Goal: Task Accomplishment & Management: Manage account settings

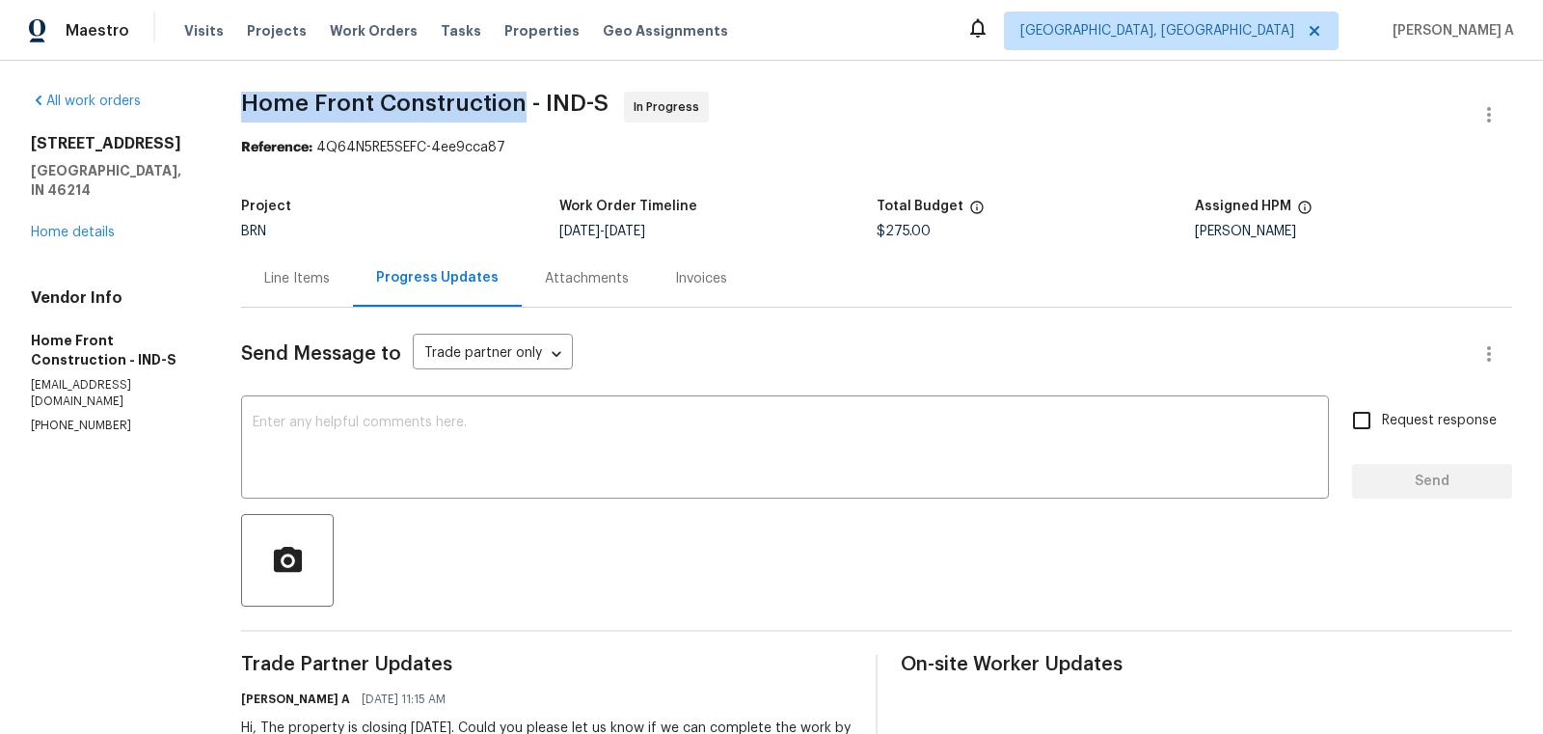
copy span "Home Front Construction"
drag, startPoint x: 299, startPoint y: 112, endPoint x: 587, endPoint y: 112, distance: 288.4
click at [586, 110] on div "All work orders 3114 Valley Farms Rd Indianapolis, IN 46214 Home details Vendor…" at bounding box center [771, 502] width 1543 height 883
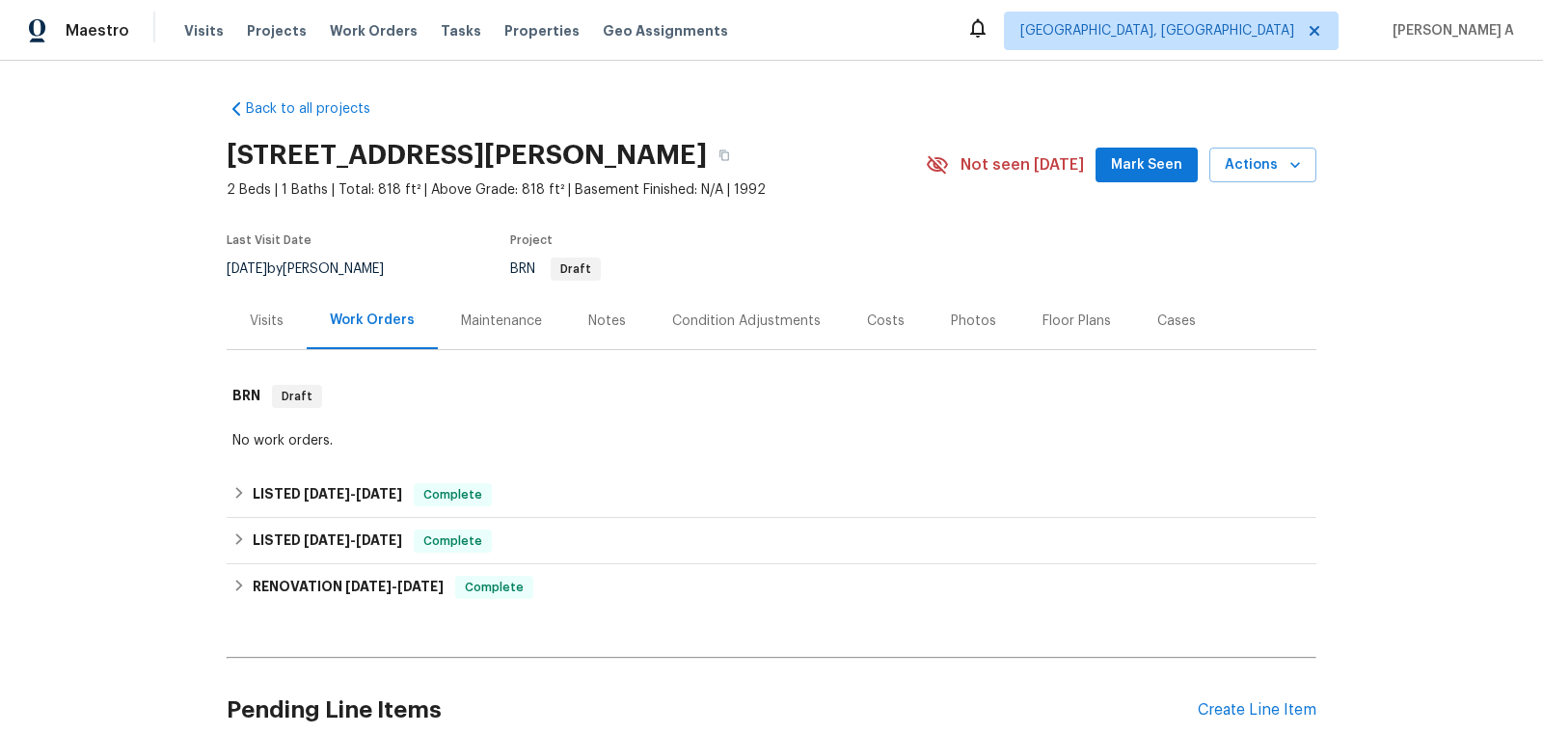
scroll to position [338, 0]
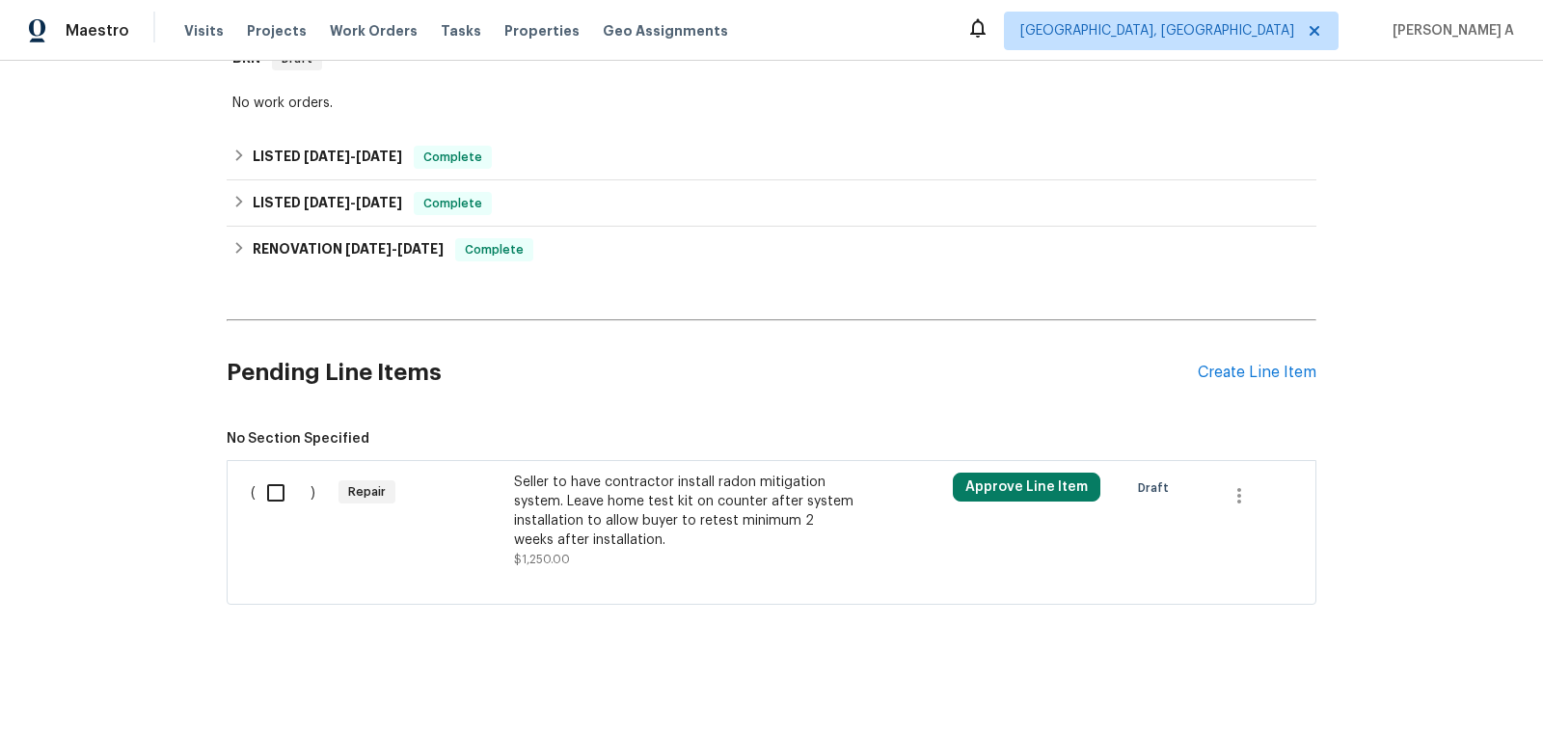
click at [703, 501] on div "Seller to have contractor install radon mitigation system. Leave home test kit …" at bounding box center [683, 511] width 339 height 77
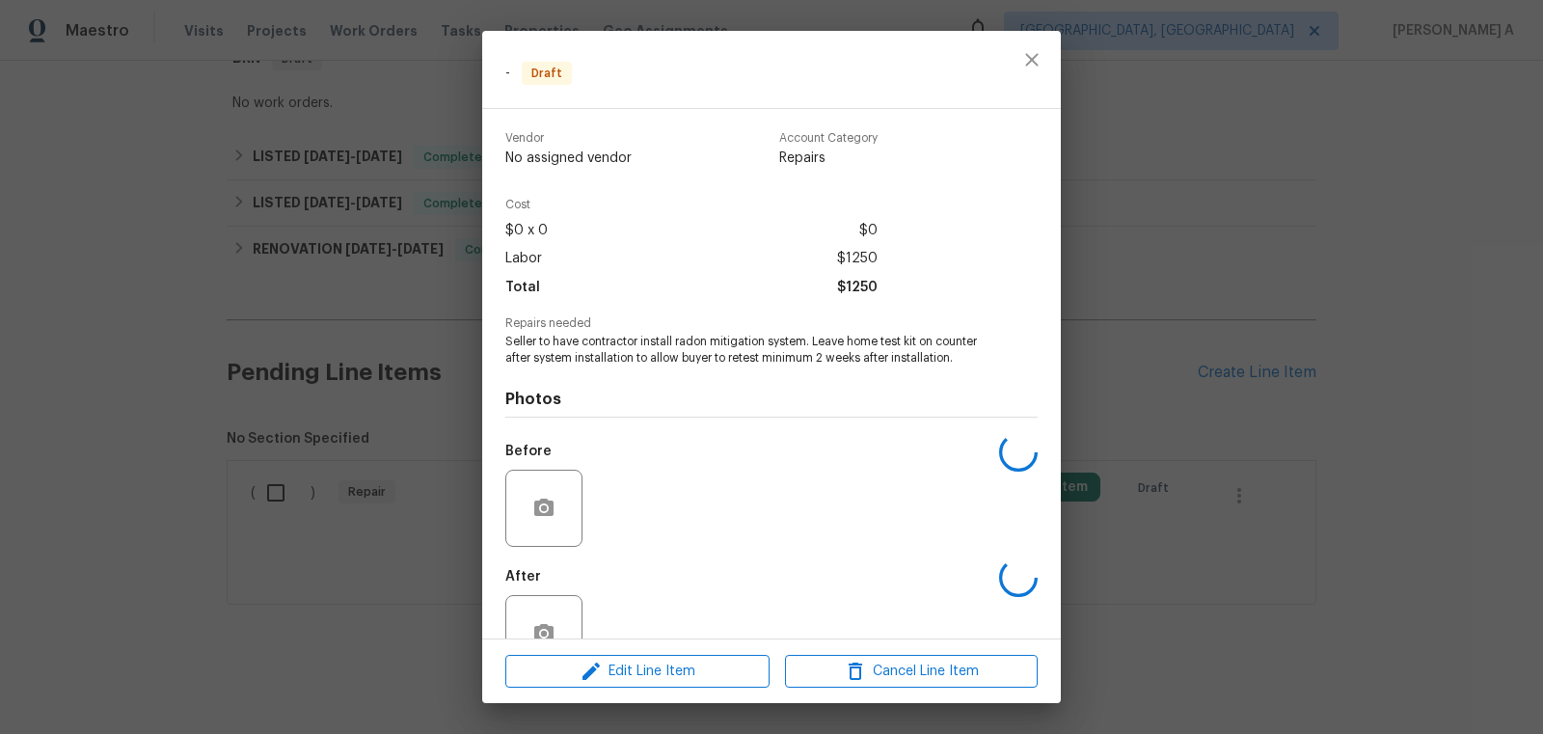
scroll to position [52, 0]
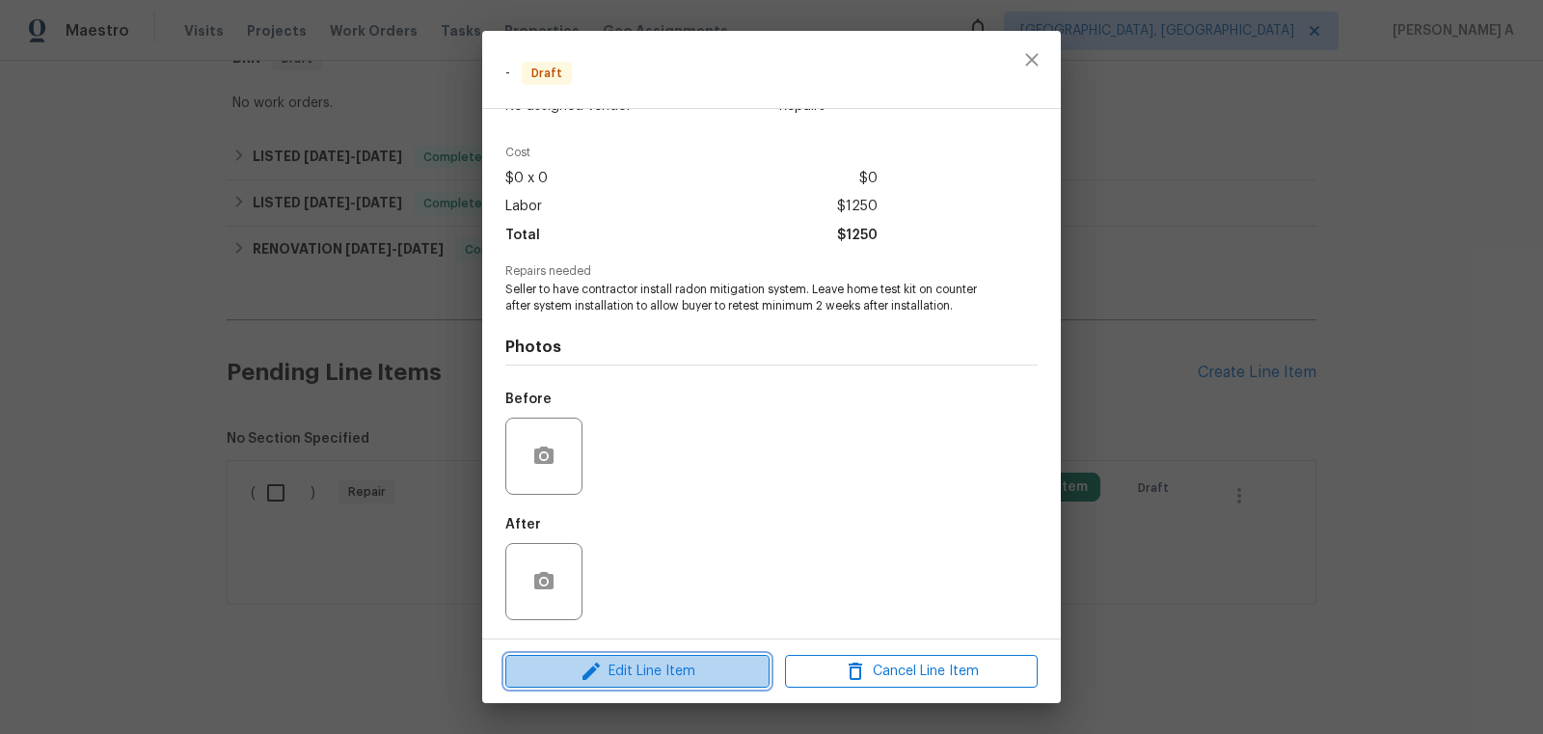
click at [677, 672] on span "Edit Line Item" at bounding box center [637, 672] width 253 height 24
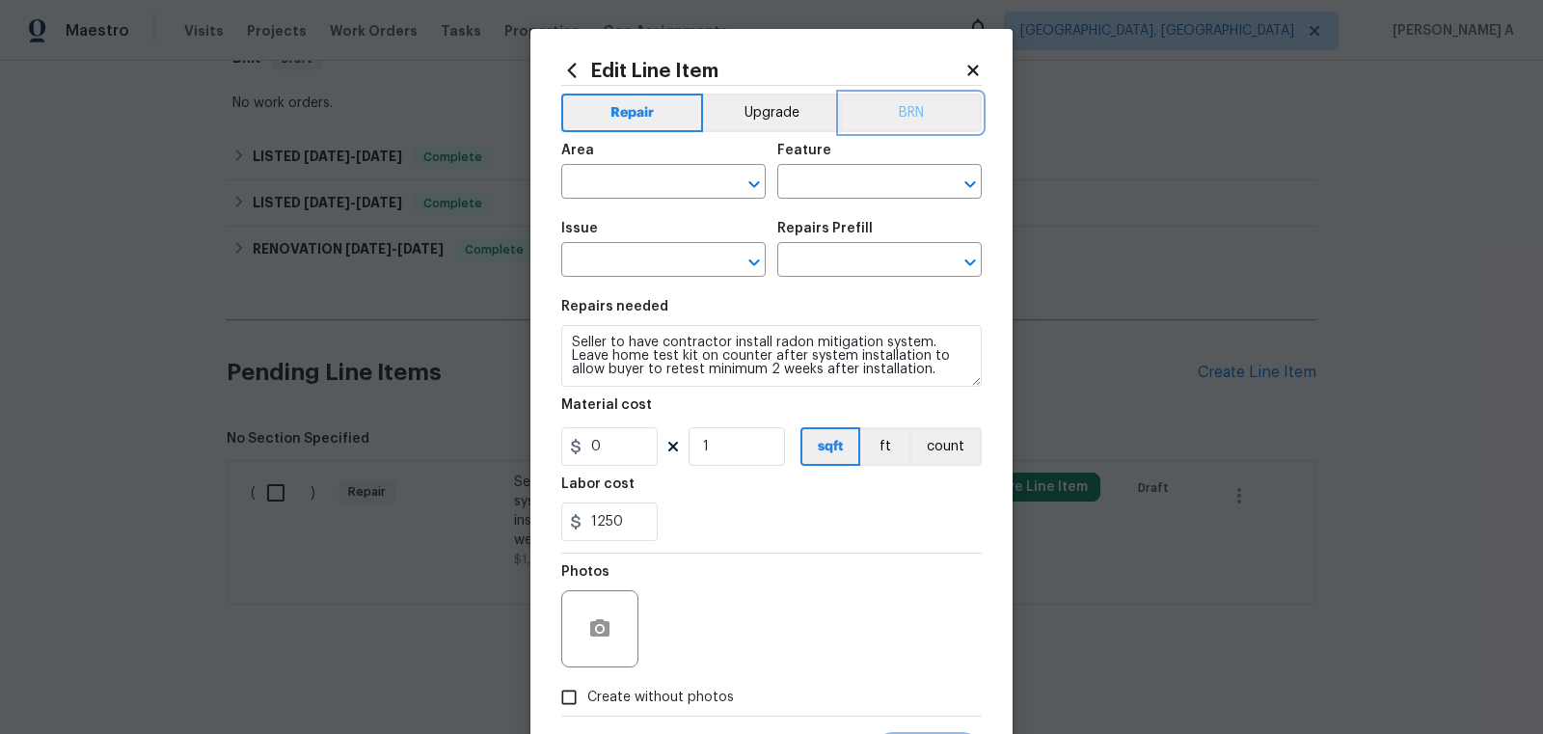
click at [918, 113] on button "BRN" at bounding box center [911, 113] width 142 height 39
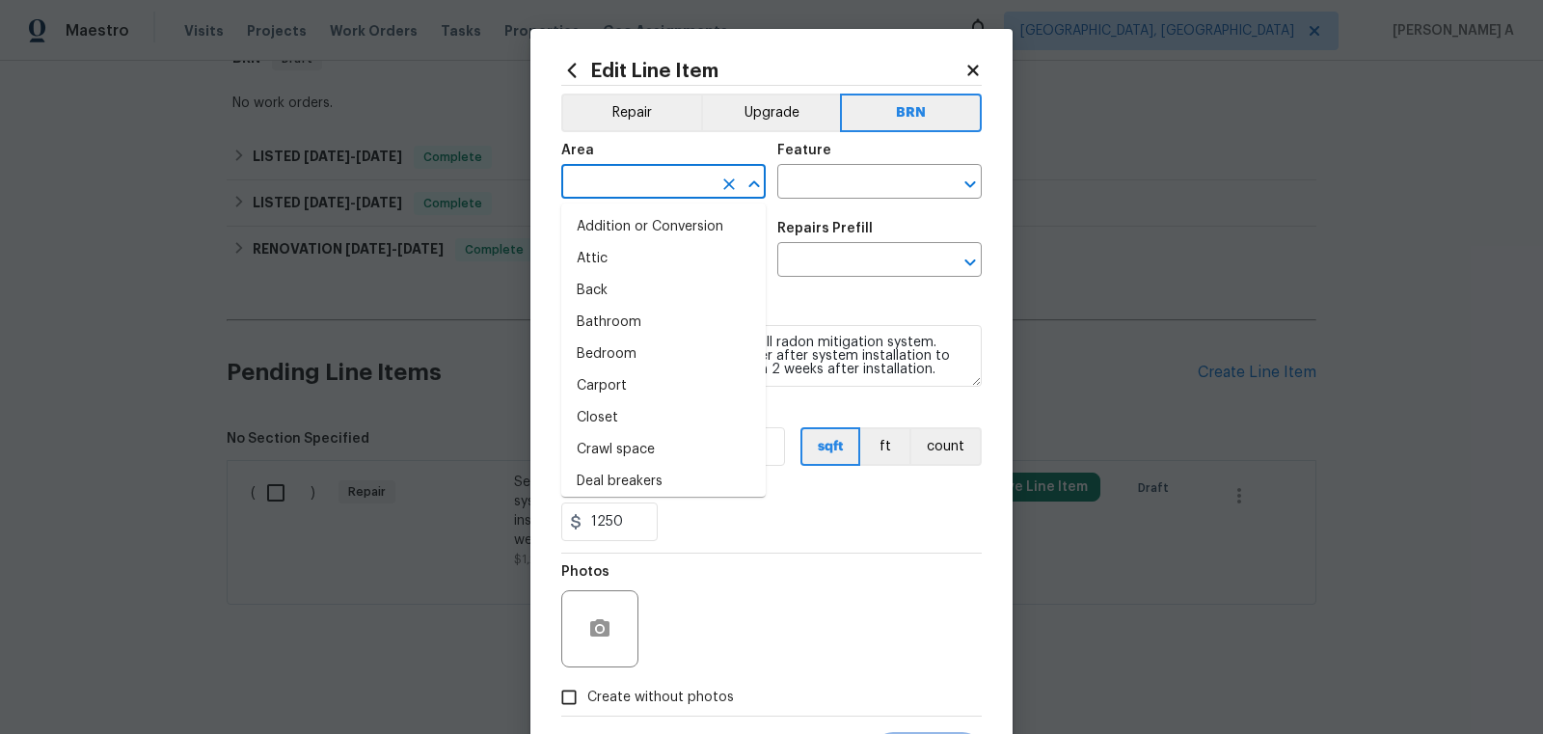
click at [591, 191] on input "text" at bounding box center [636, 184] width 150 height 30
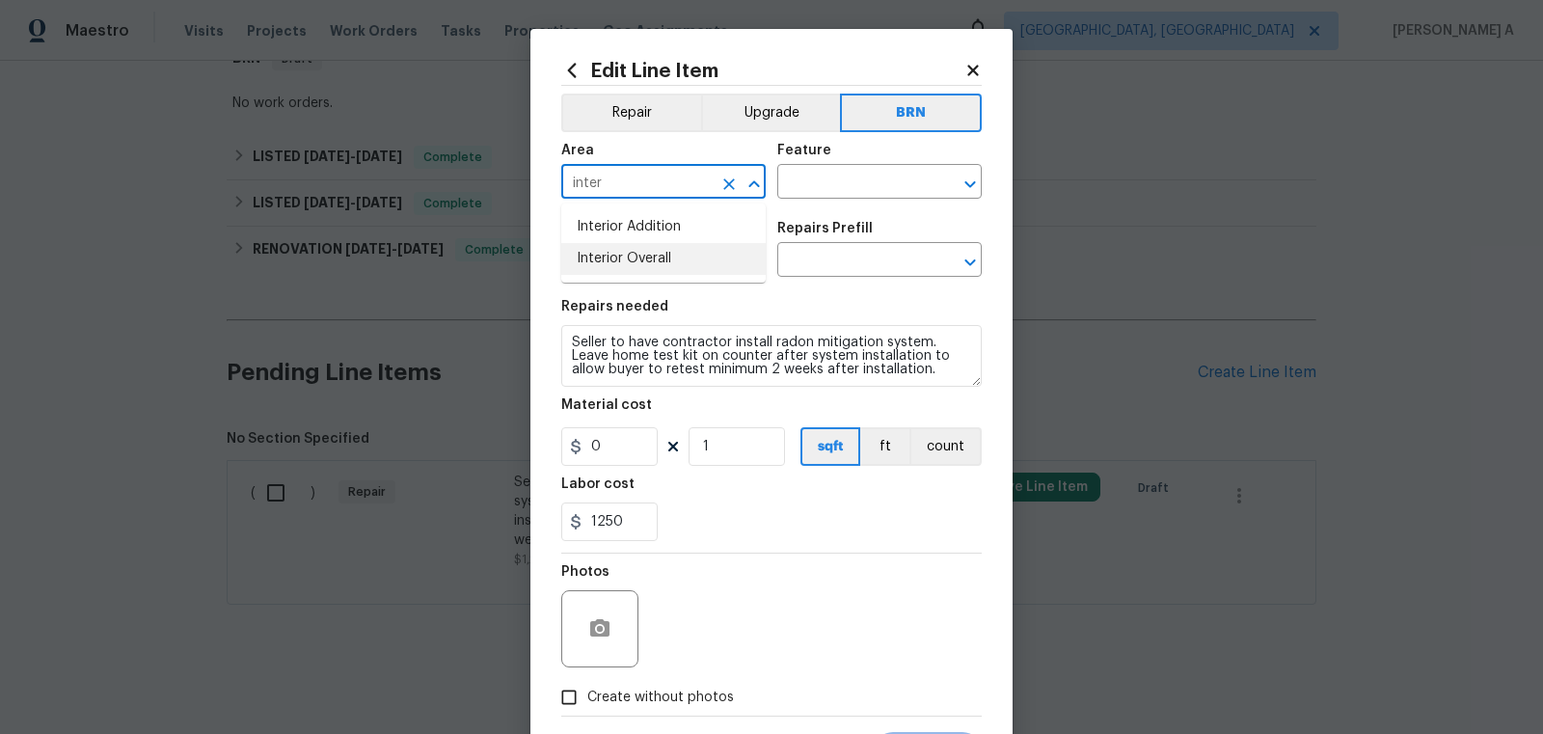
click at [641, 262] on li "Interior Overall" at bounding box center [663, 259] width 204 height 32
type input "Interior Overall"
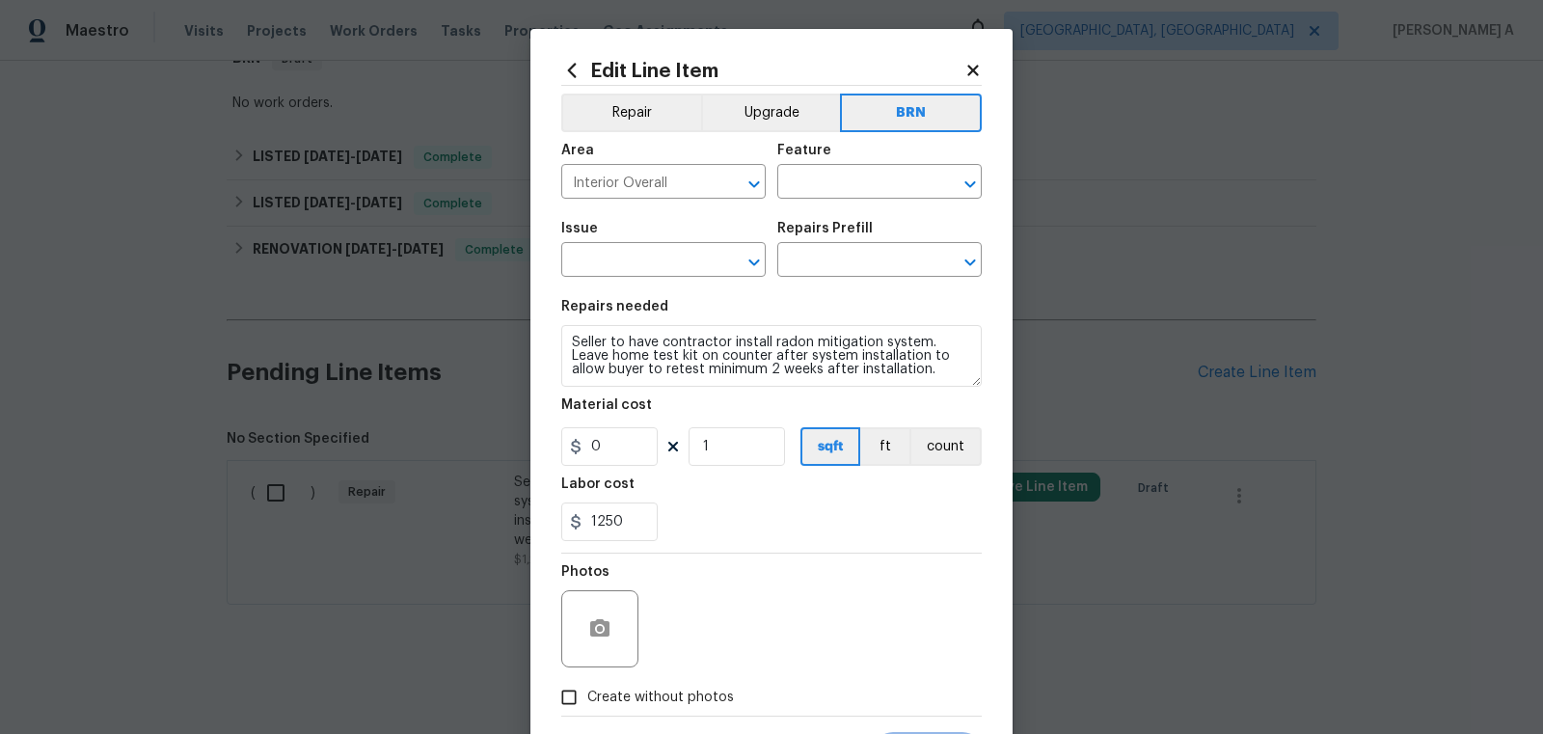
click at [853, 167] on div "Feature" at bounding box center [879, 156] width 204 height 25
click at [853, 178] on input "text" at bounding box center [852, 184] width 150 height 30
click at [825, 261] on li "Radon" at bounding box center [879, 273] width 204 height 32
type input "Radon"
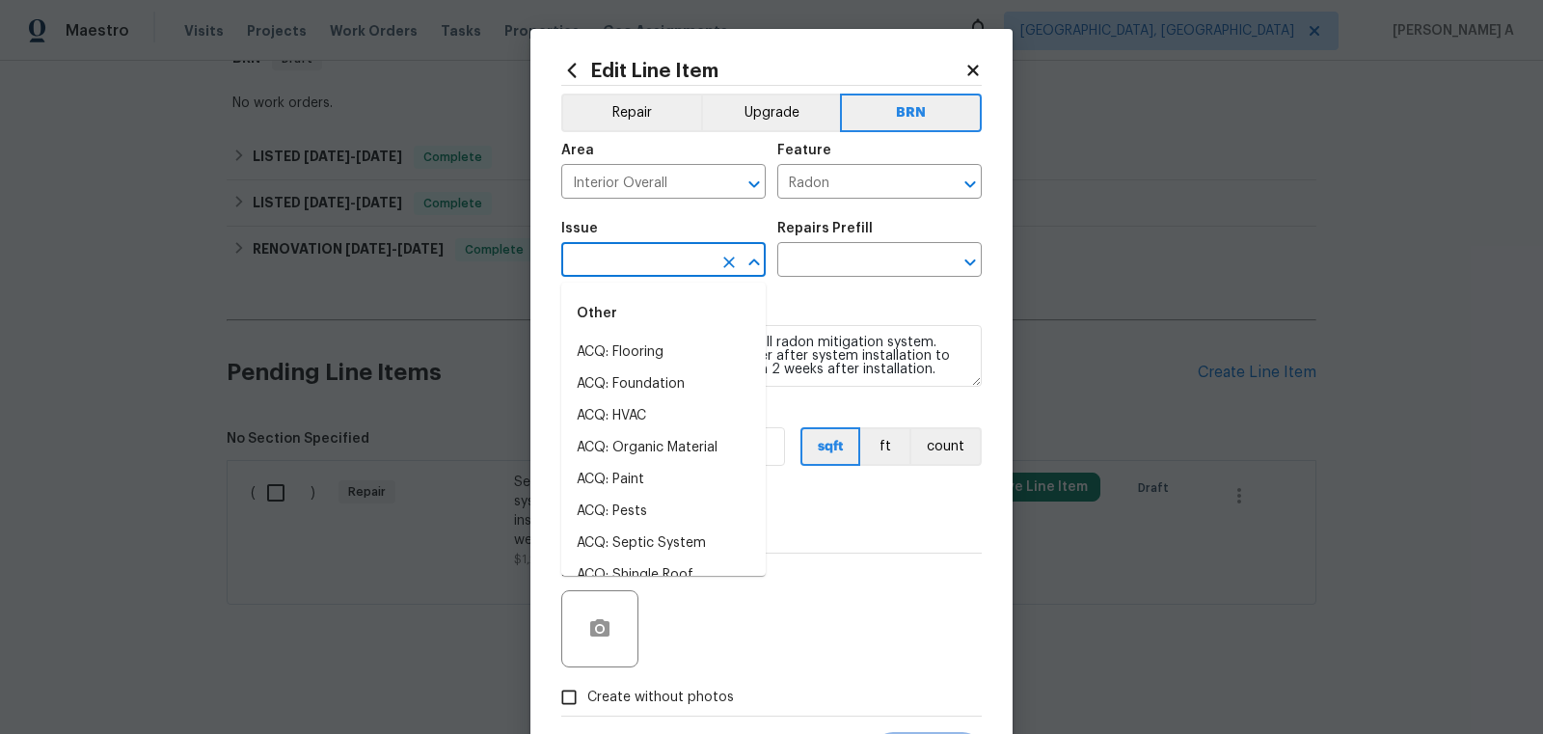
click at [652, 267] on input "text" at bounding box center [636, 262] width 150 height 30
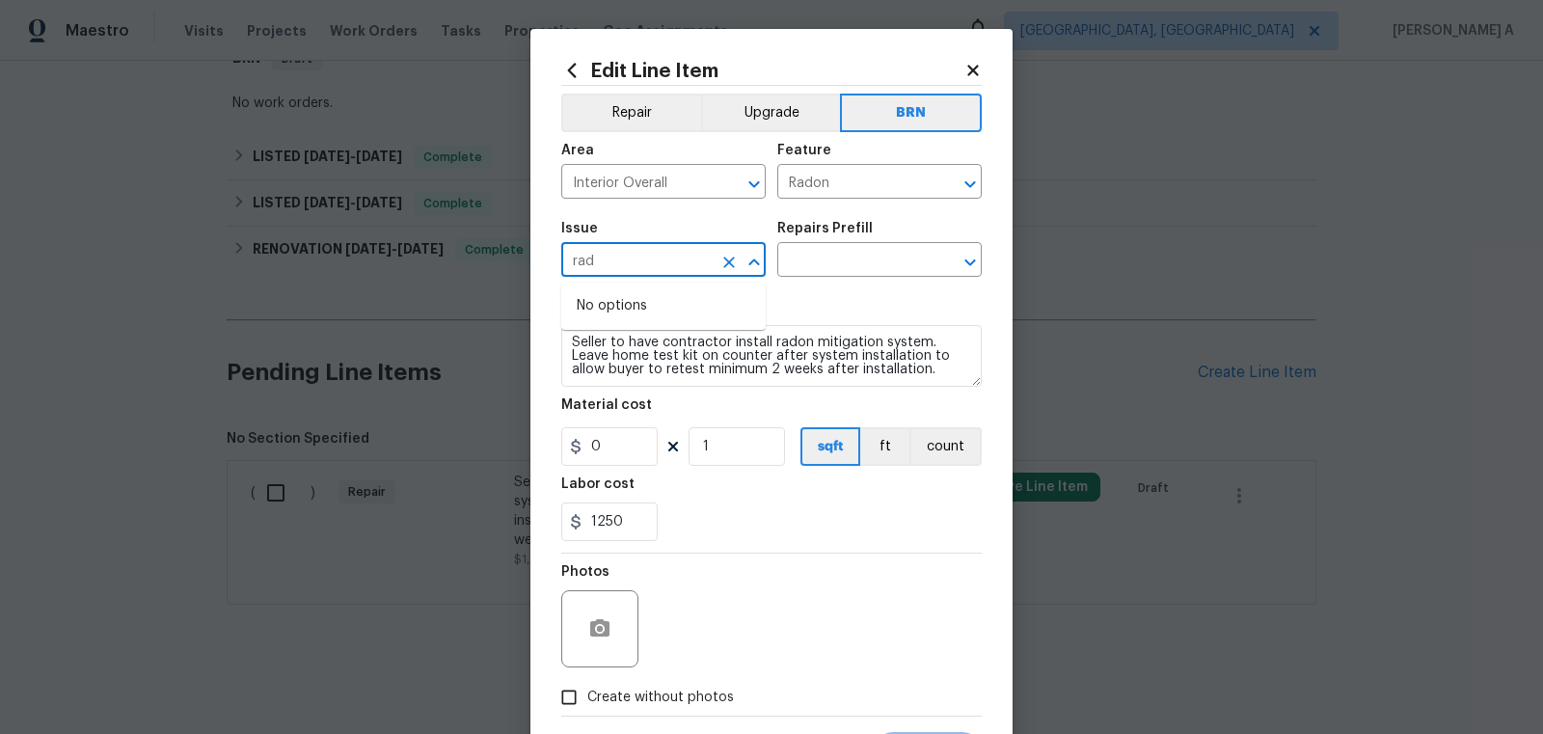
drag, startPoint x: 658, startPoint y: 273, endPoint x: 516, endPoint y: 257, distance: 142.7
click at [516, 257] on div "Edit Line Item Repair Upgrade BRN Area Interior Overall ​ Feature Radon ​ Issue…" at bounding box center [771, 367] width 1543 height 734
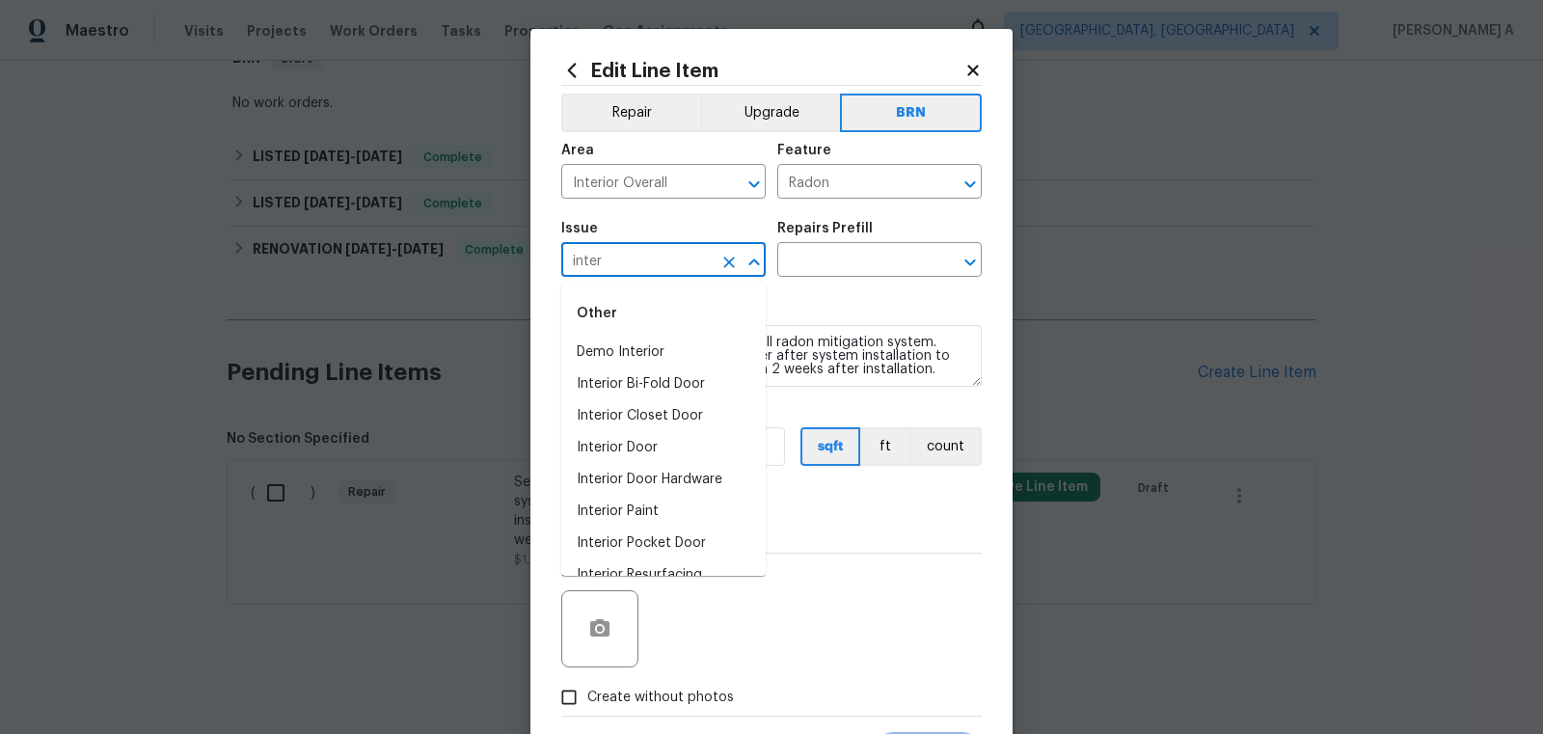
type input "inter"
click at [850, 313] on div "Repairs needed" at bounding box center [771, 312] width 420 height 25
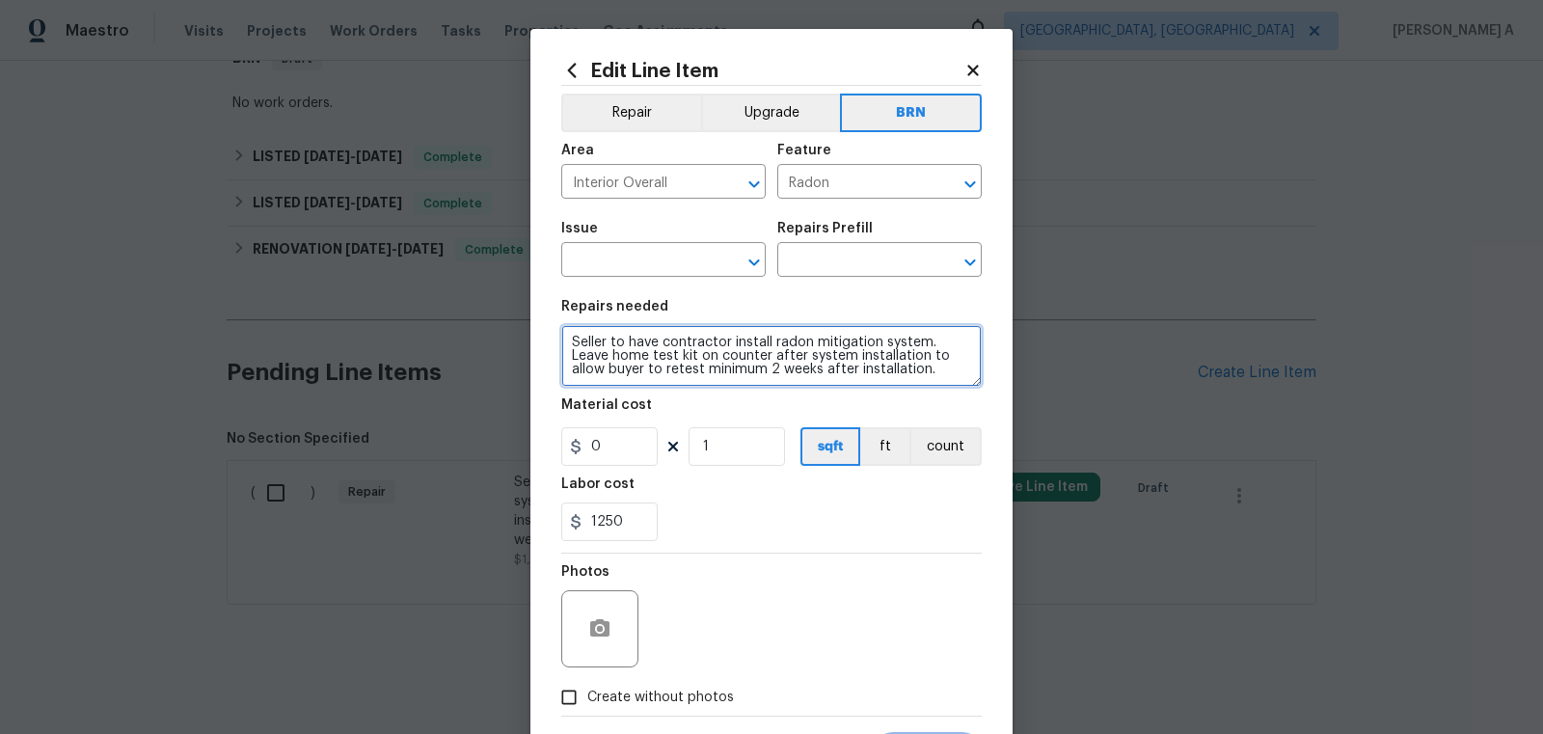
click at [788, 354] on textarea "Seller to have contractor install radon mitigation system. Leave home test kit …" at bounding box center [771, 356] width 420 height 62
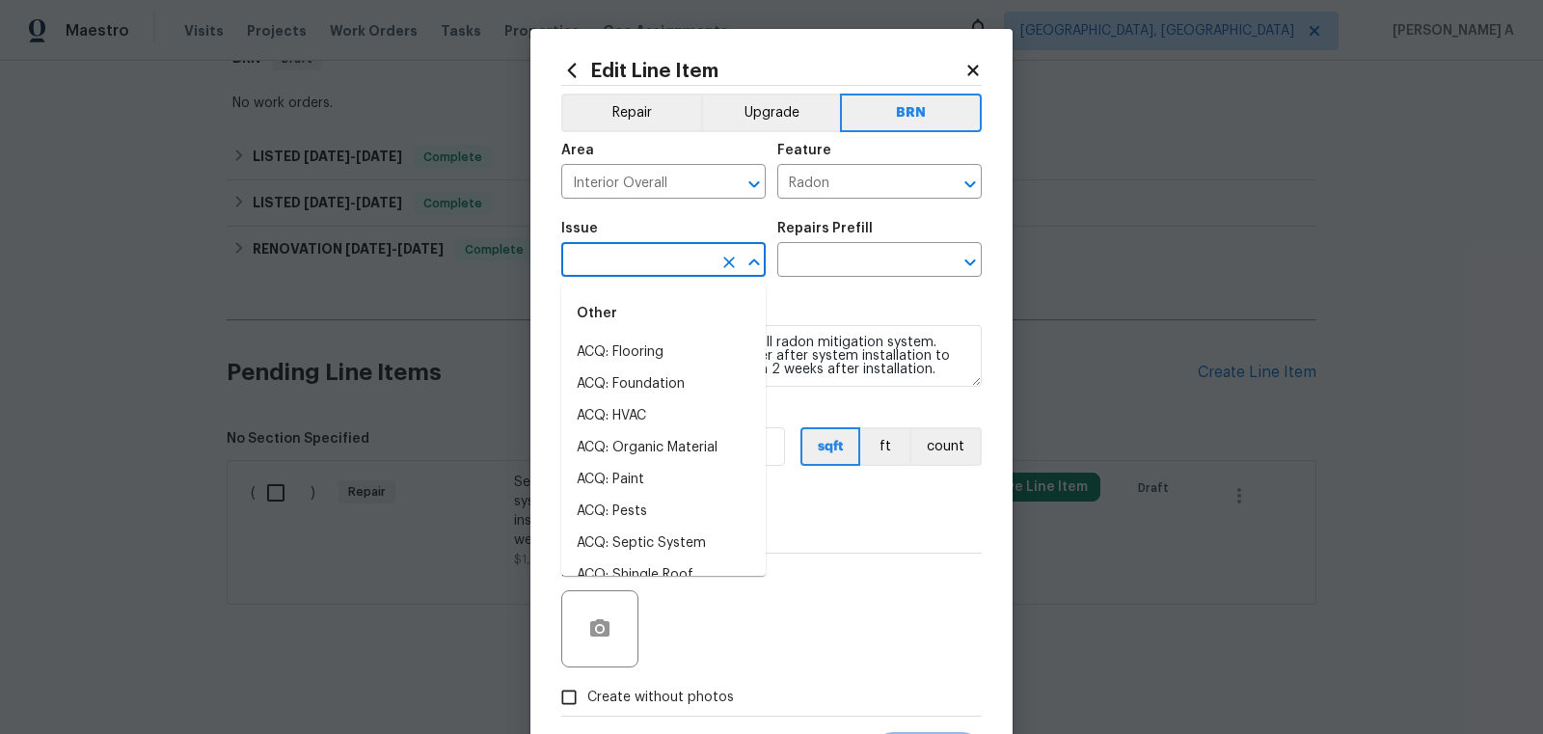
click at [602, 259] on input "text" at bounding box center [636, 262] width 150 height 30
type input "inter"
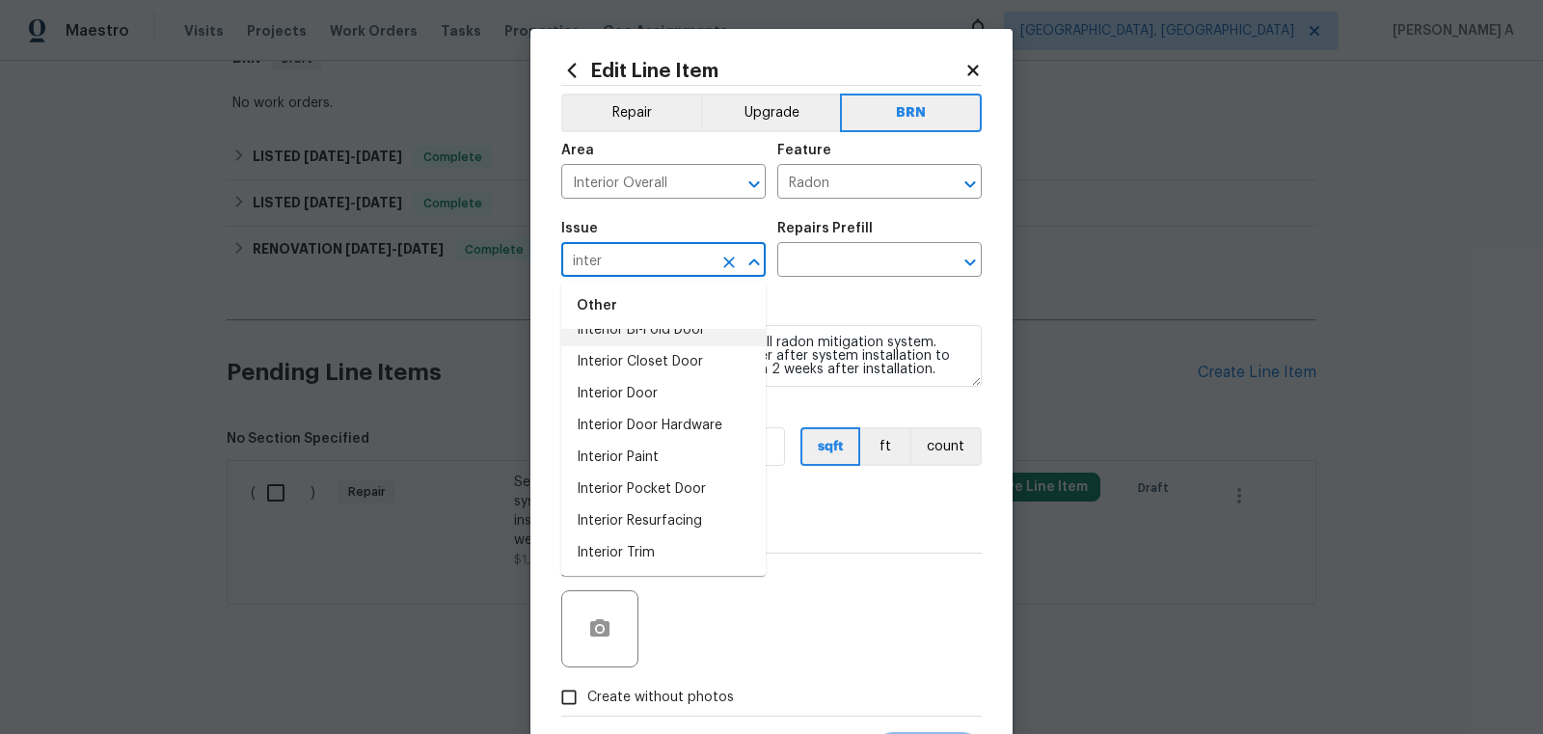
click at [723, 259] on icon "Clear" at bounding box center [728, 262] width 19 height 19
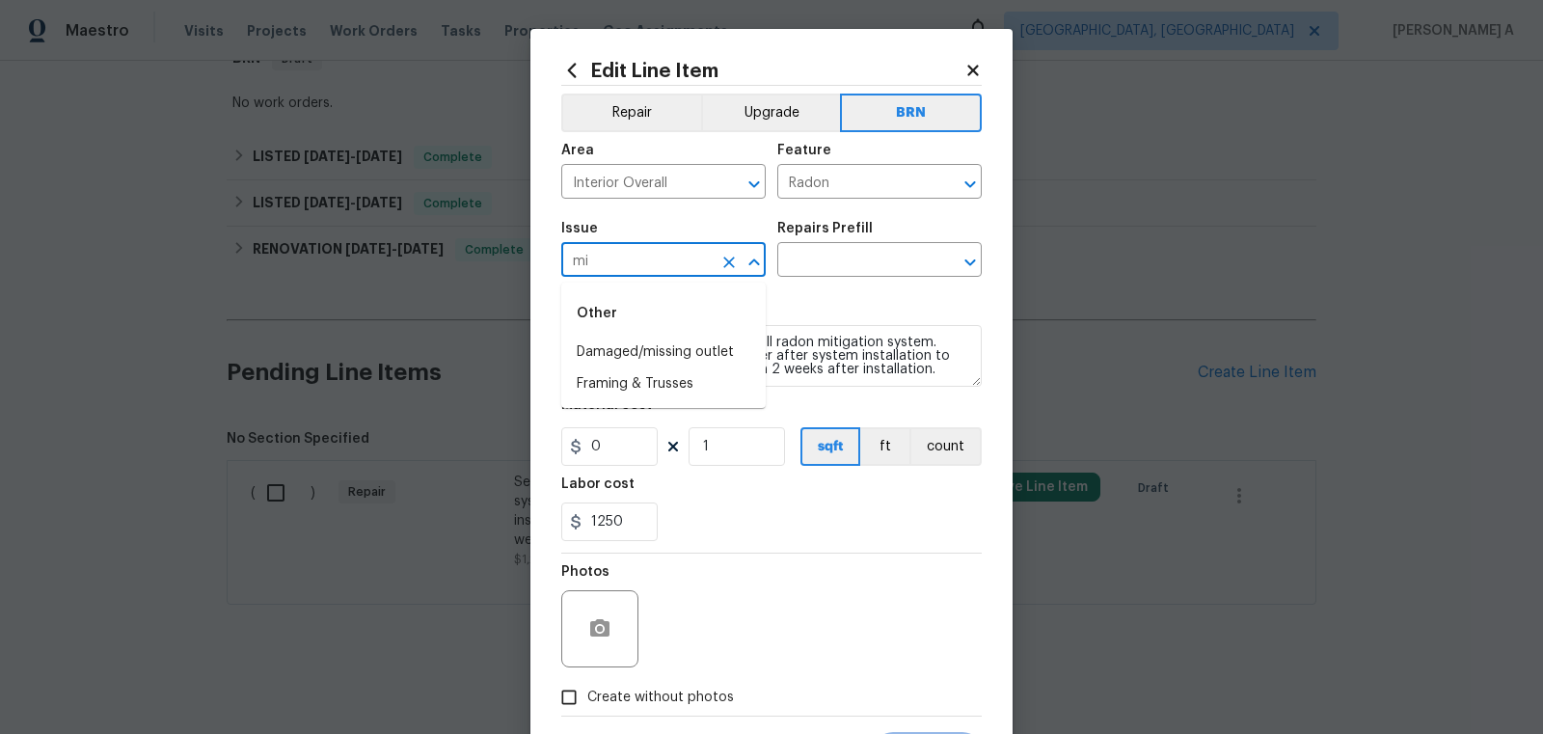
type input "m"
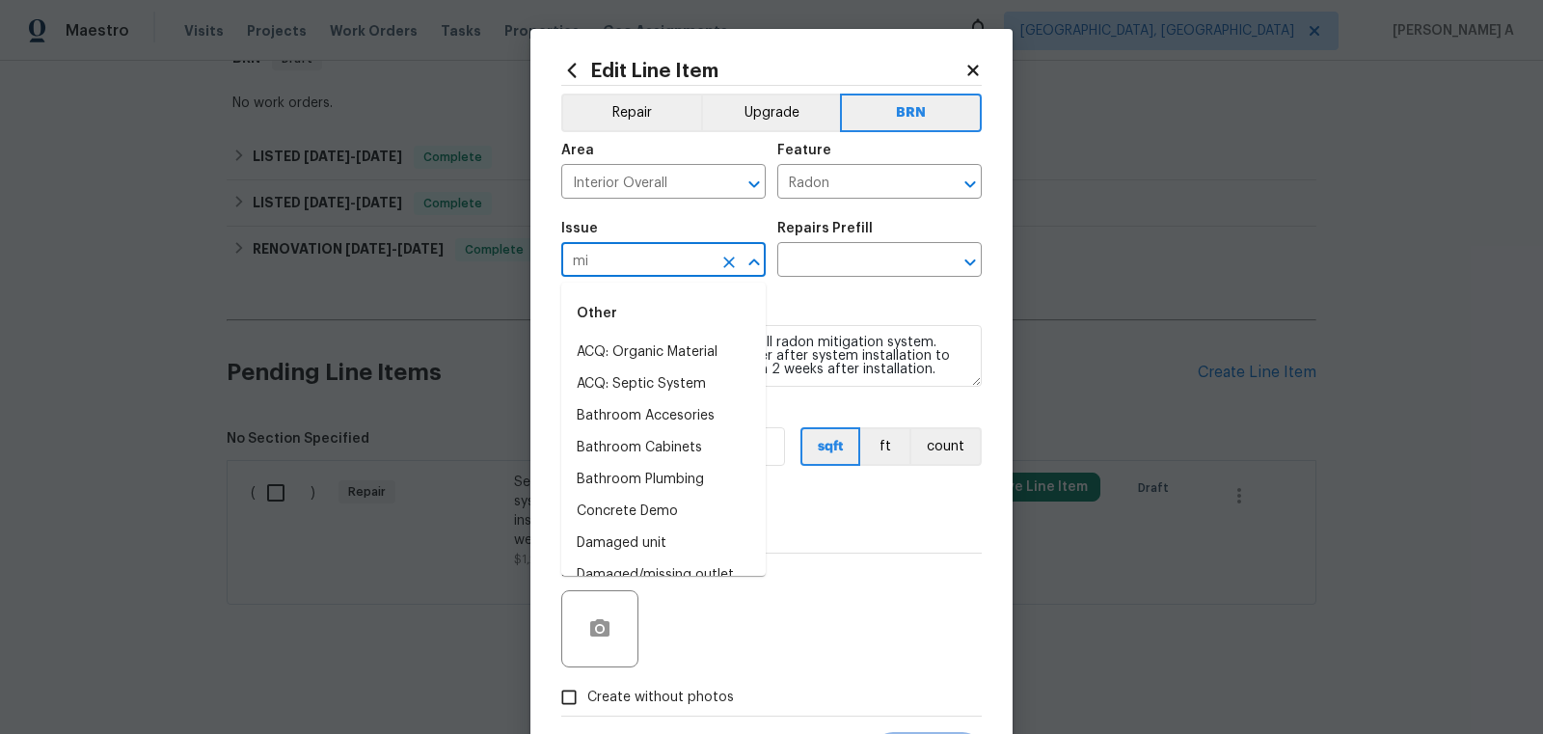
type input "m"
type input "plu"
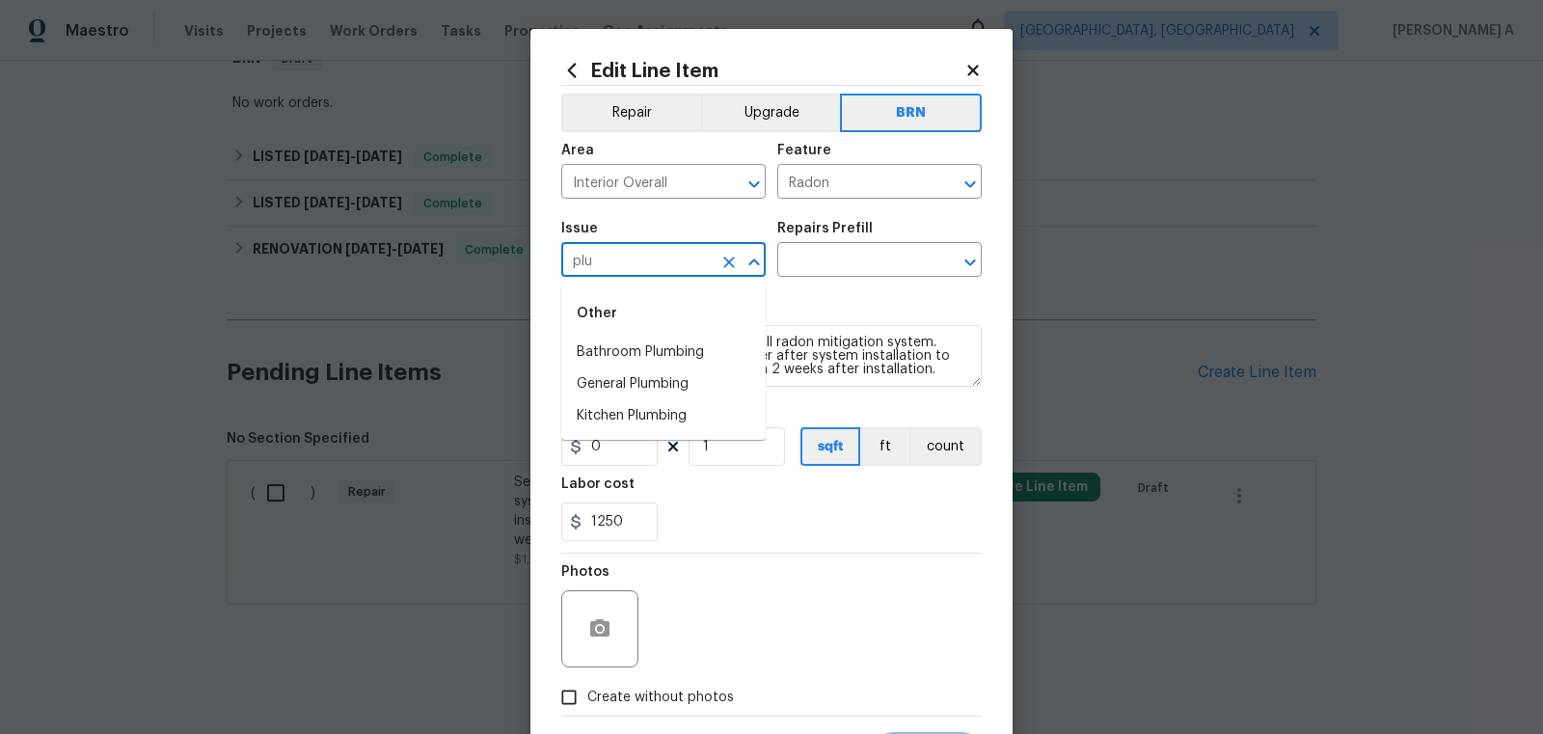
click at [734, 263] on icon "Clear" at bounding box center [728, 262] width 19 height 19
click at [650, 389] on li "Appliances" at bounding box center [663, 384] width 204 height 32
type input "Appliances"
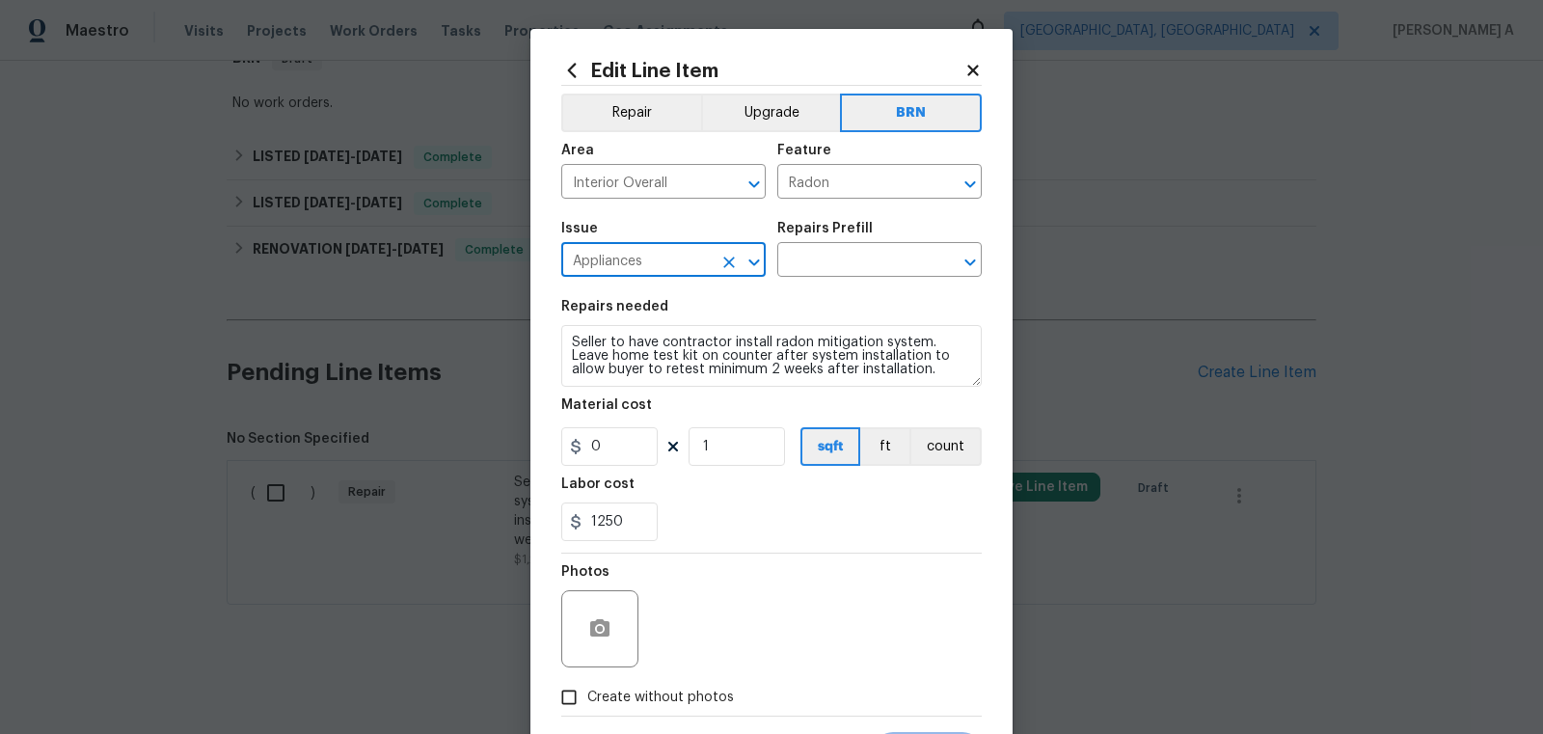
click at [729, 259] on icon "Clear" at bounding box center [728, 262] width 19 height 19
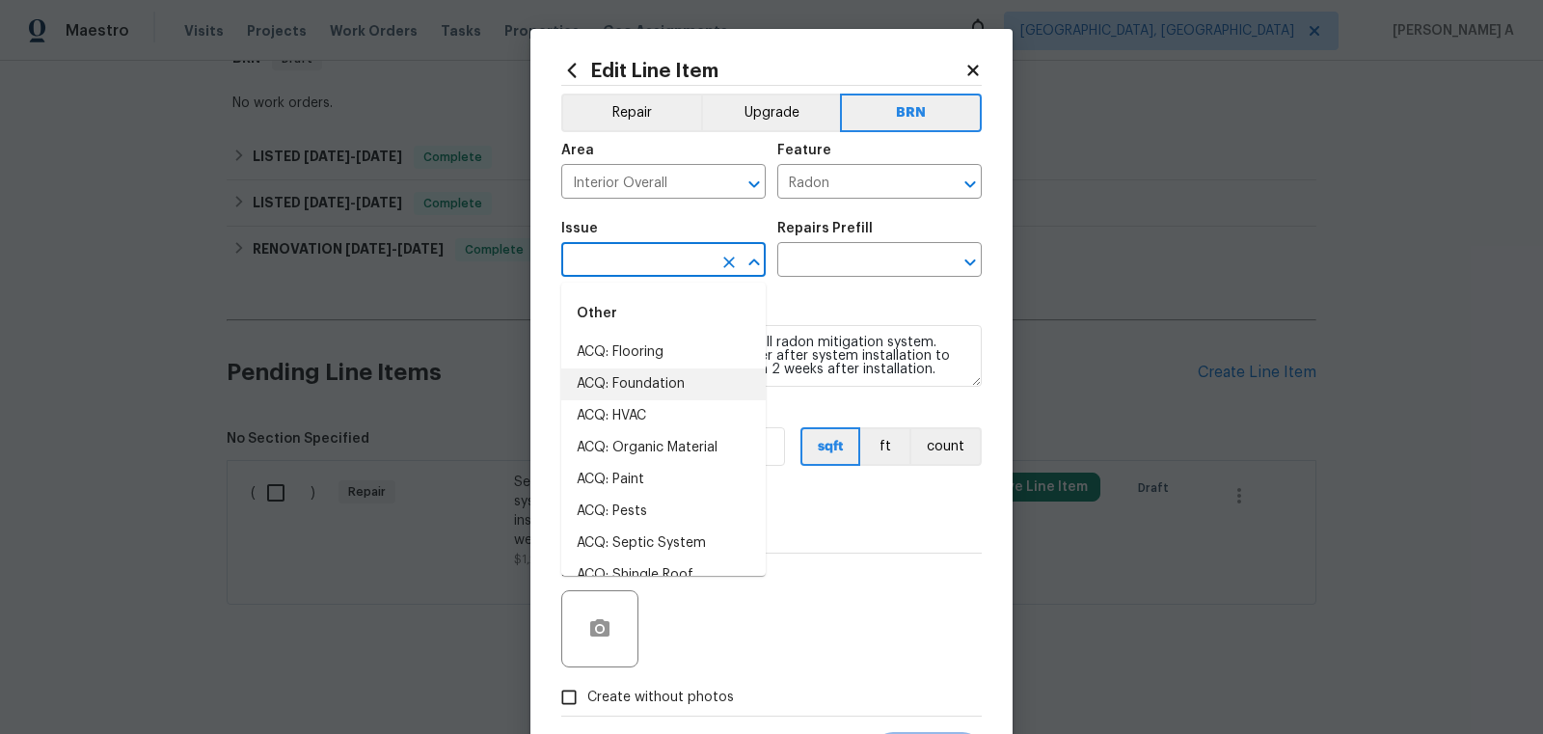
click at [660, 260] on input "text" at bounding box center [636, 262] width 150 height 30
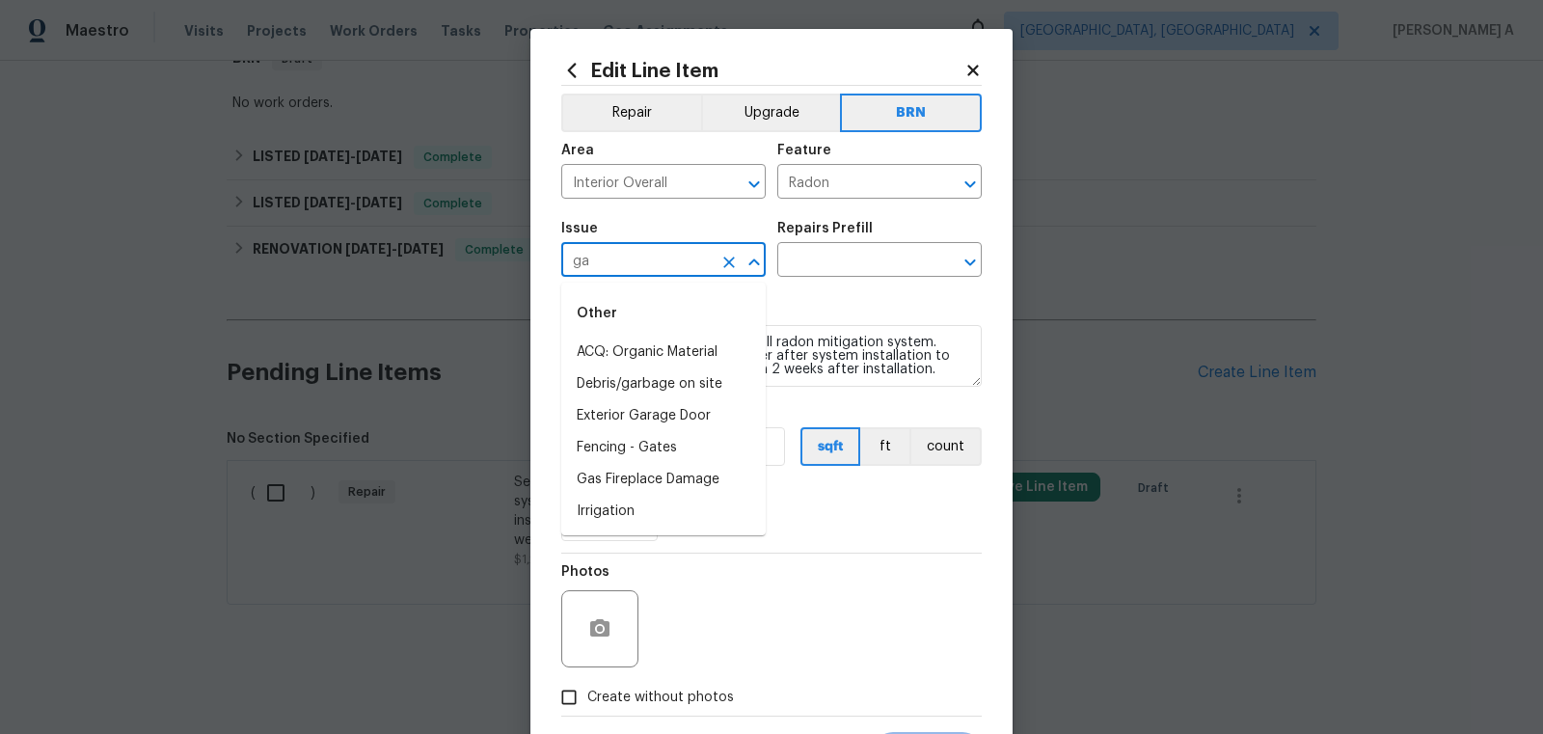
type input "g"
type input "m"
type input "inter"
click at [728, 258] on icon "Clear" at bounding box center [728, 262] width 19 height 19
click at [675, 405] on li "Overall Exterior" at bounding box center [663, 405] width 204 height 32
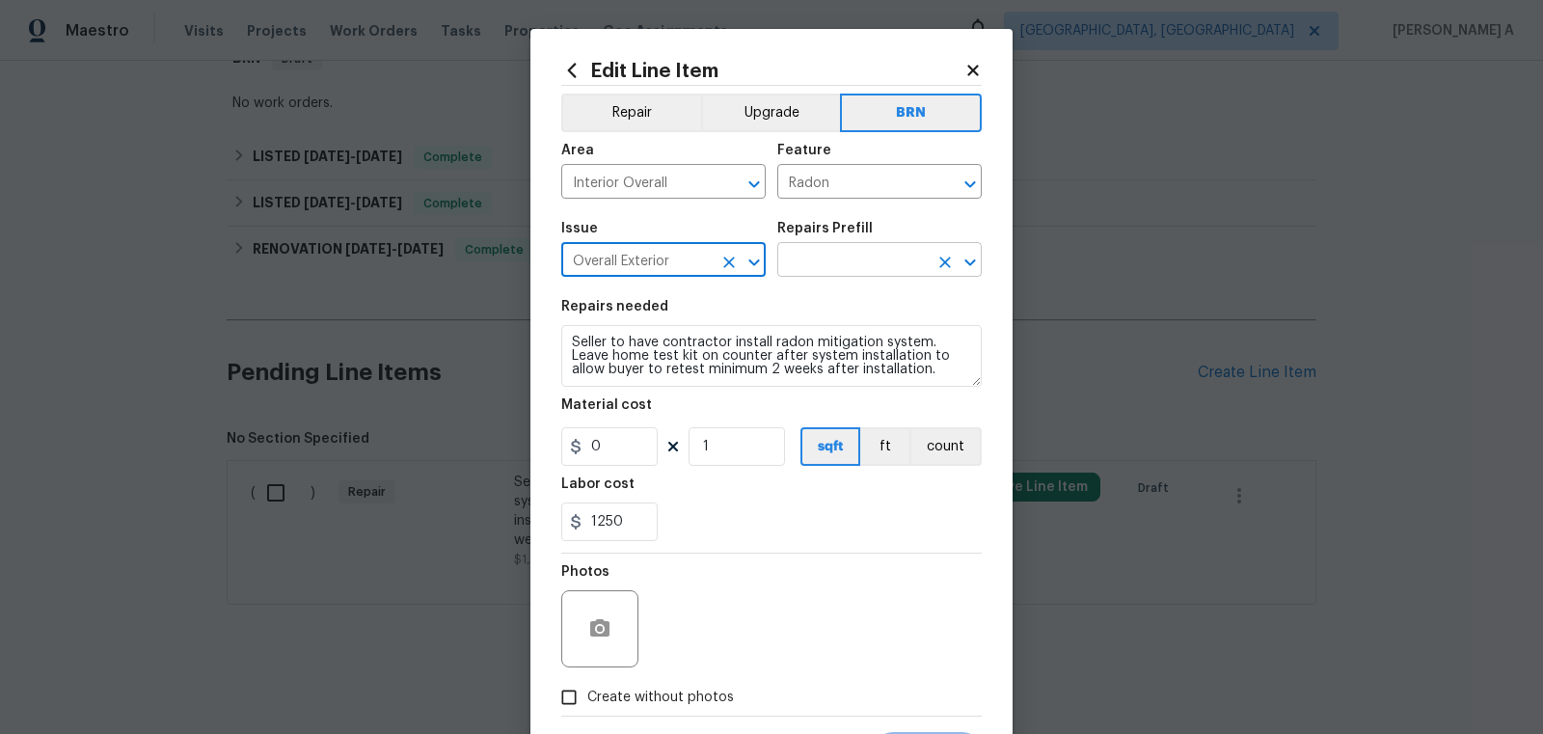
type input "Overall Exterior"
click at [845, 257] on input "text" at bounding box center [852, 262] width 150 height 30
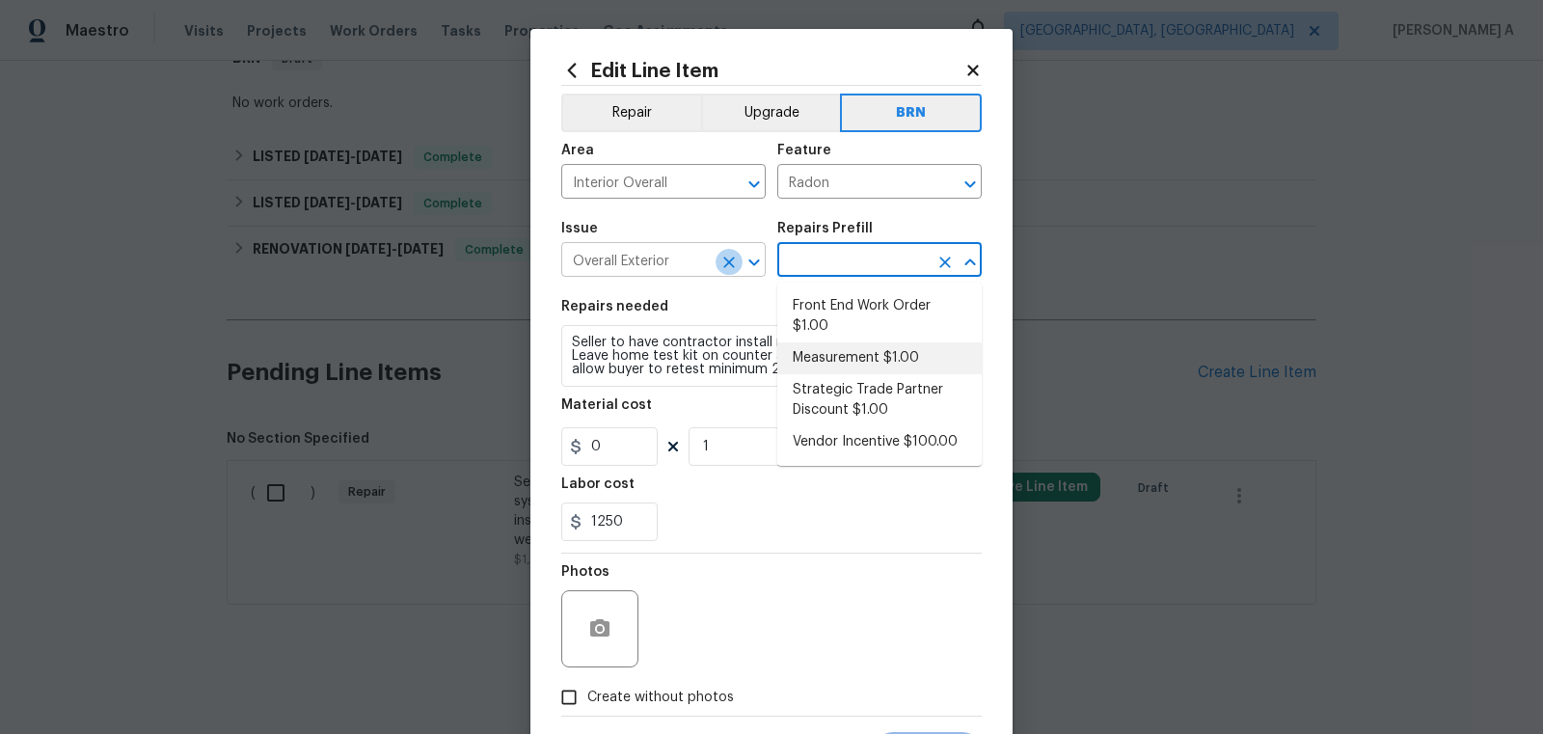
click at [727, 256] on icon "Clear" at bounding box center [728, 262] width 19 height 19
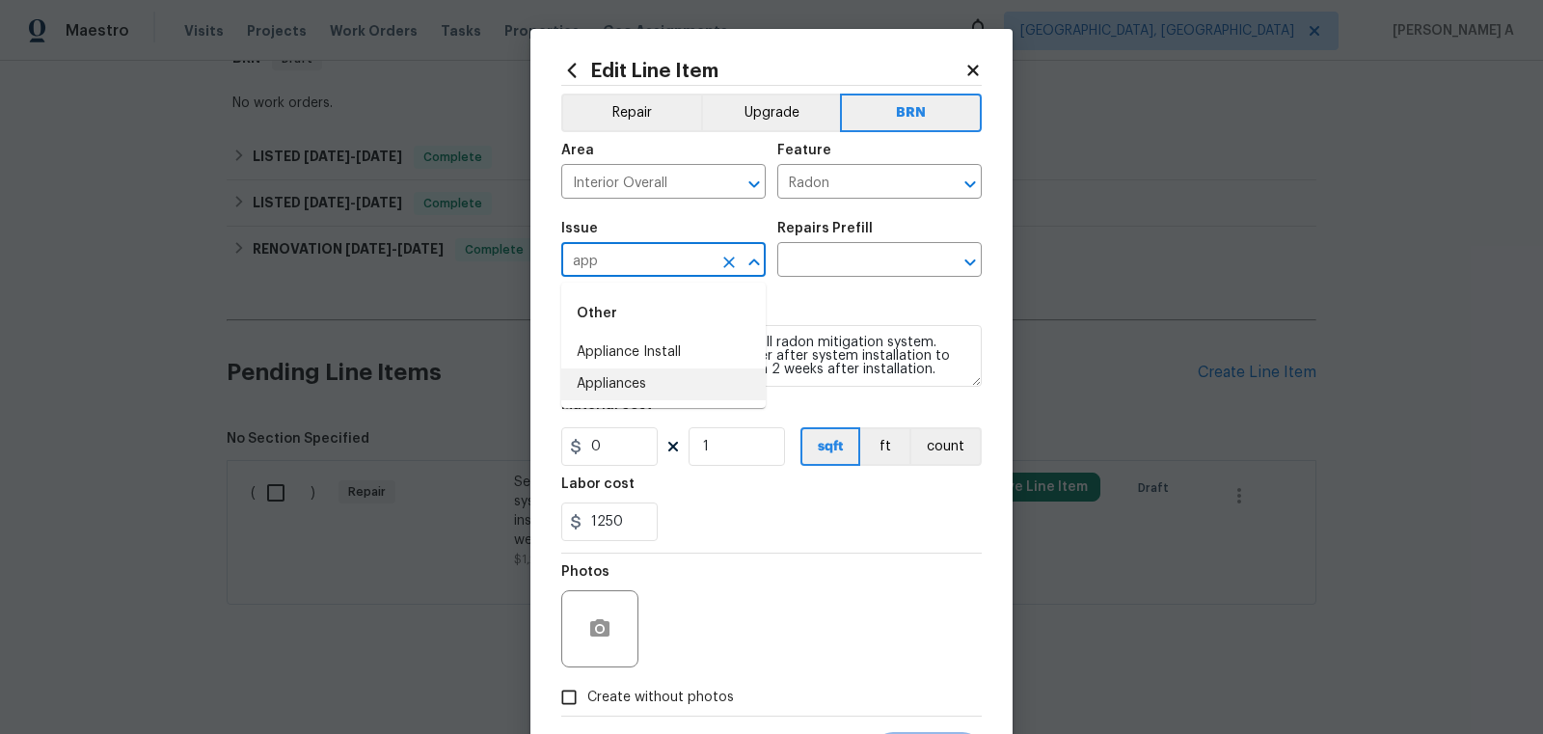
click at [656, 387] on li "Appliances" at bounding box center [663, 384] width 204 height 32
type input "Appliances"
click at [831, 261] on input "text" at bounding box center [852, 262] width 150 height 30
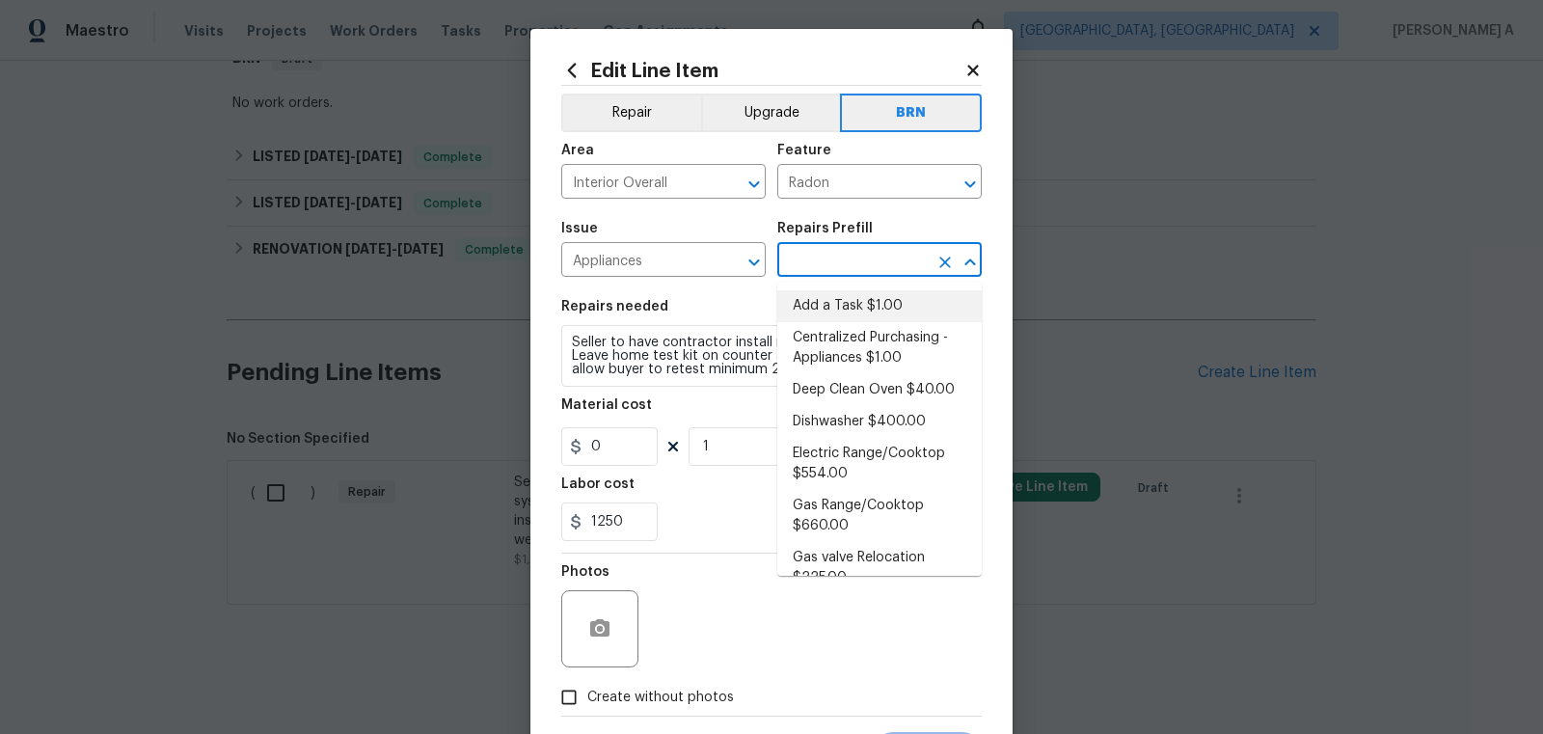
click at [847, 297] on li "Add a Task $1.00" at bounding box center [879, 306] width 204 height 32
type input "Appliances"
type input "Add a Task $1.00"
type textarea "HPM to detail"
type input "1"
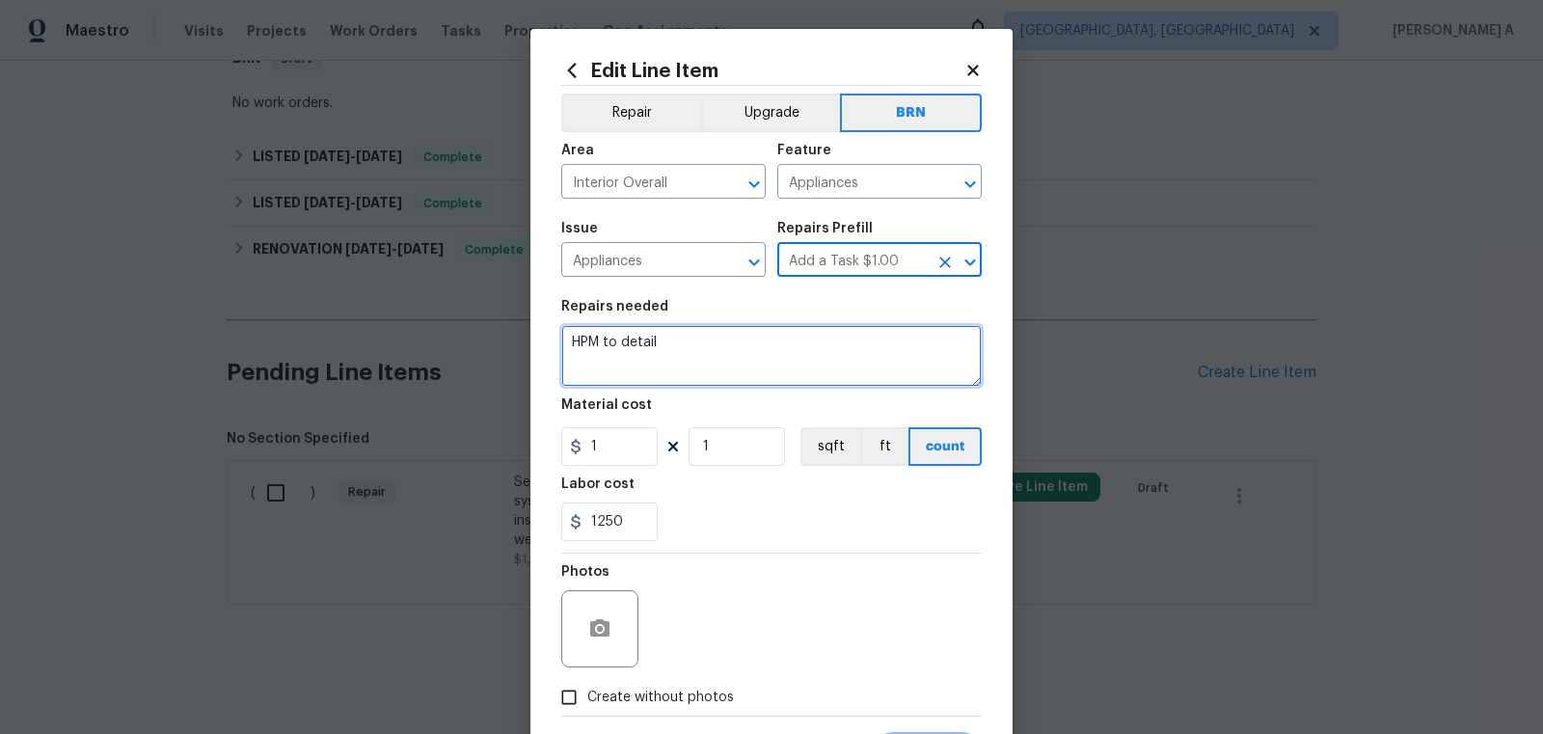
click at [777, 356] on textarea "HPM to detail" at bounding box center [771, 356] width 420 height 62
paste textarea "Seller to have contractor install radon mitigation system. Leave home test kit …"
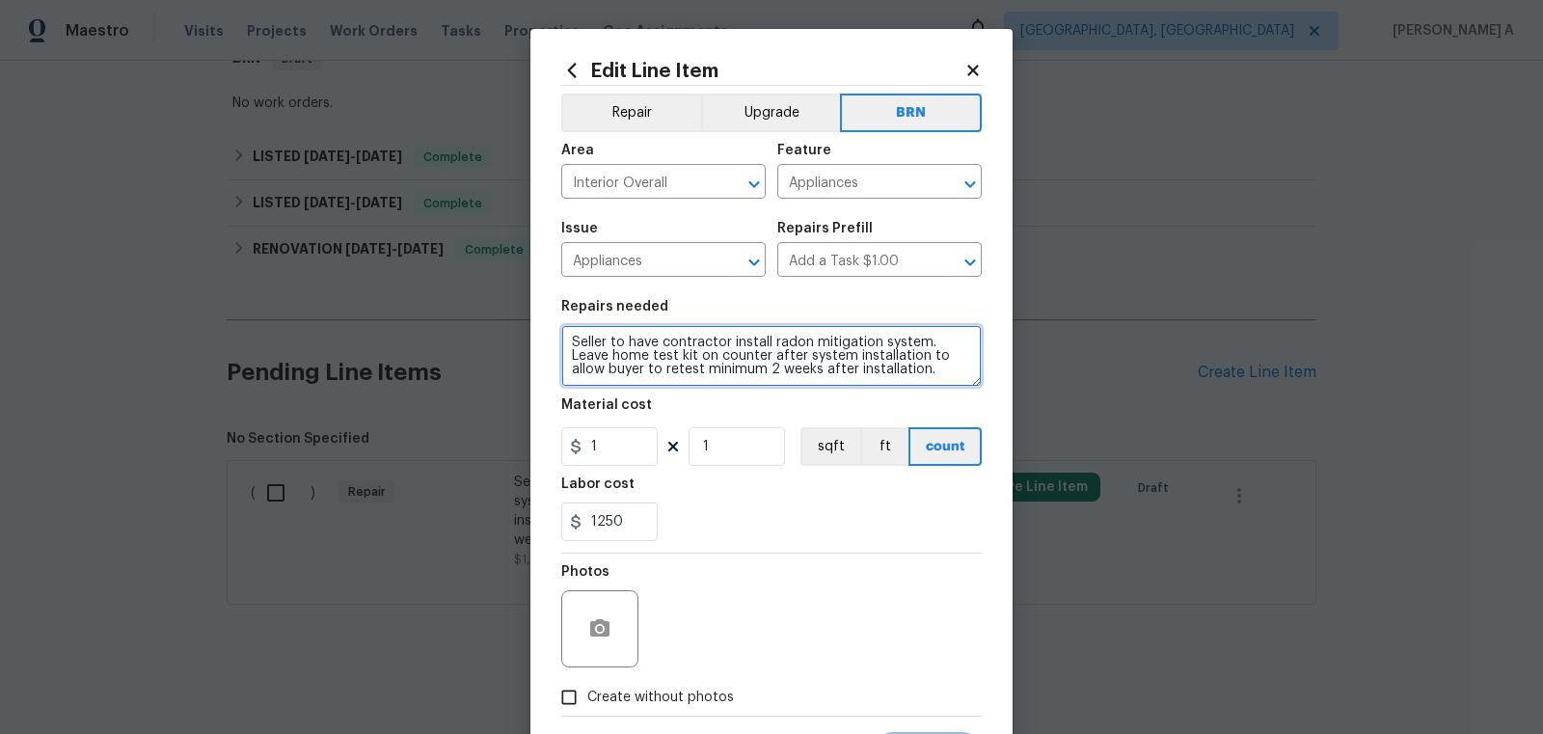
type textarea "Seller to have contractor install radon mitigation system. Leave home test kit …"
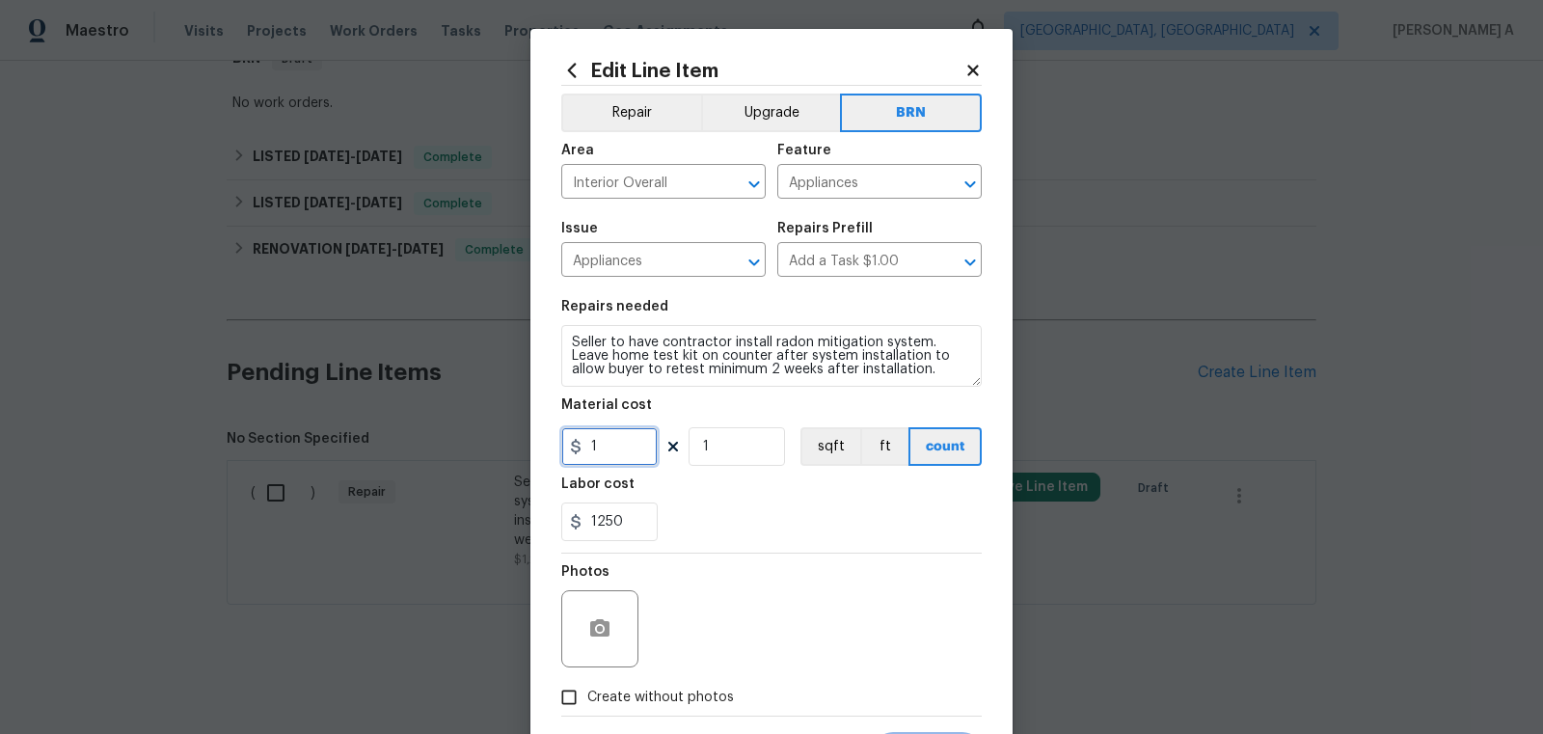
drag, startPoint x: 597, startPoint y: 450, endPoint x: 499, endPoint y: 450, distance: 98.4
click at [499, 450] on div "Edit Line Item Repair Upgrade BRN Area Interior Overall ​ Feature Appliances ​ …" at bounding box center [771, 367] width 1543 height 734
type input "0"
click at [831, 528] on div "1250" at bounding box center [771, 521] width 420 height 39
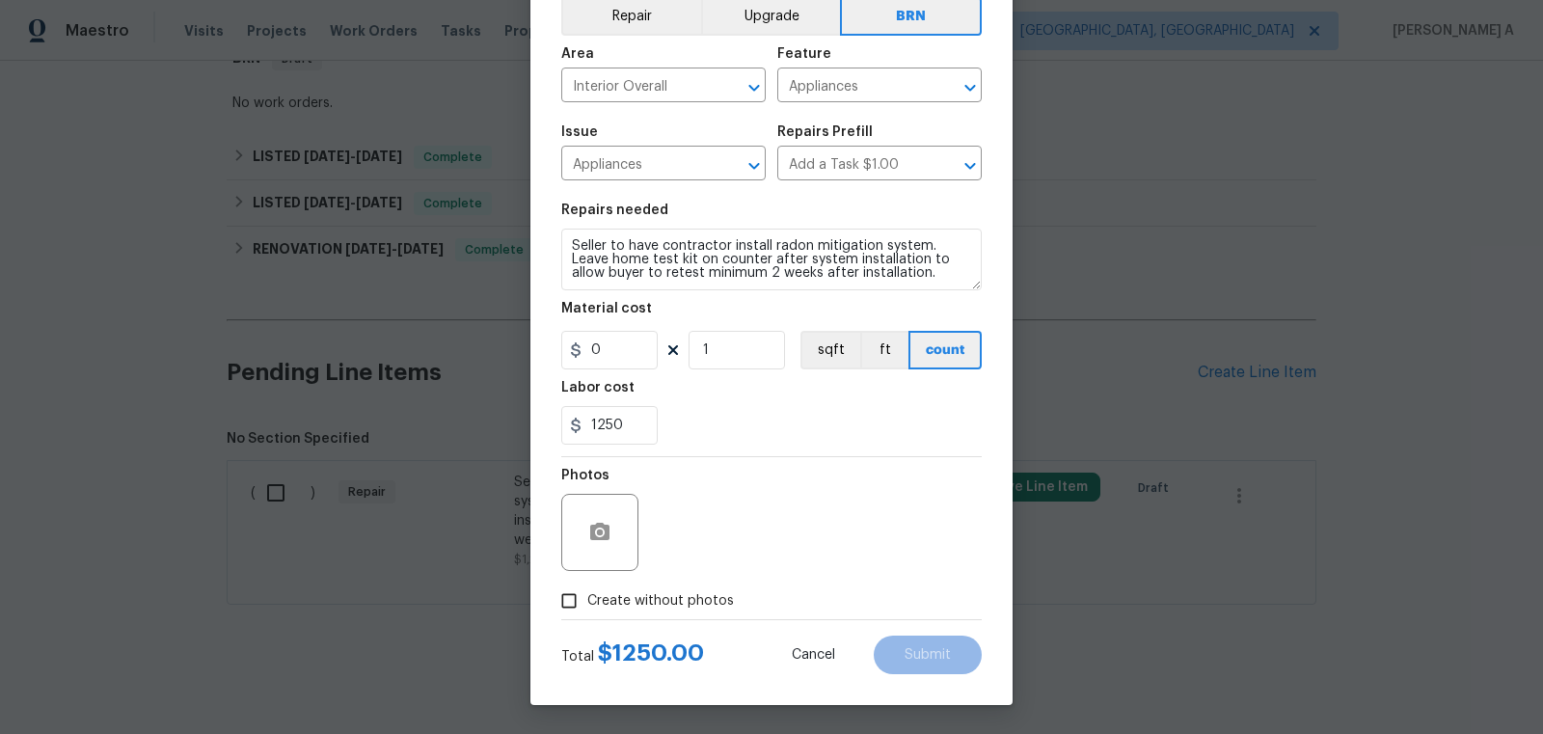
click at [592, 595] on span "Create without photos" at bounding box center [660, 601] width 147 height 20
click at [587, 595] on input "Create without photos" at bounding box center [569, 600] width 37 height 37
checkbox input "true"
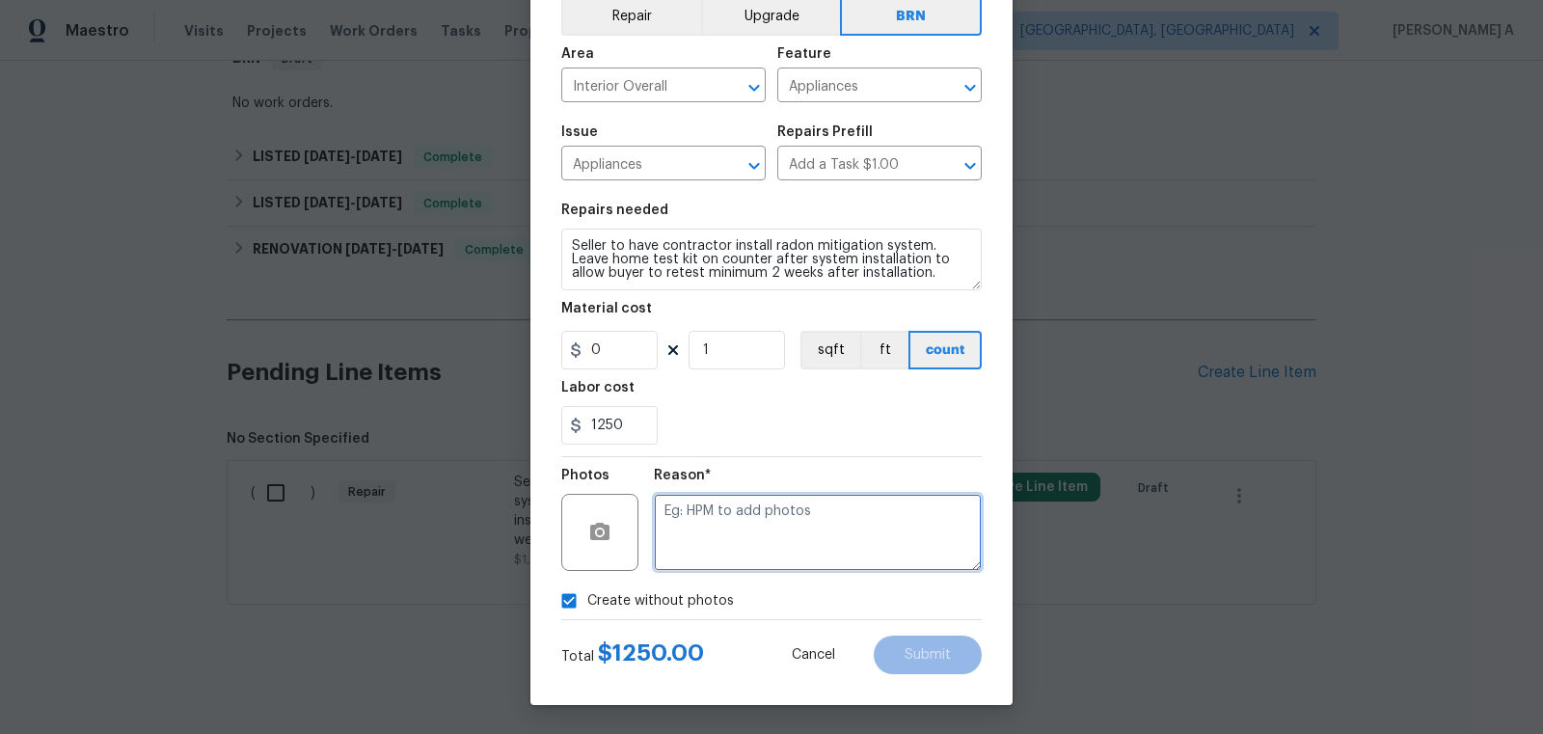
click at [716, 560] on textarea at bounding box center [818, 532] width 328 height 77
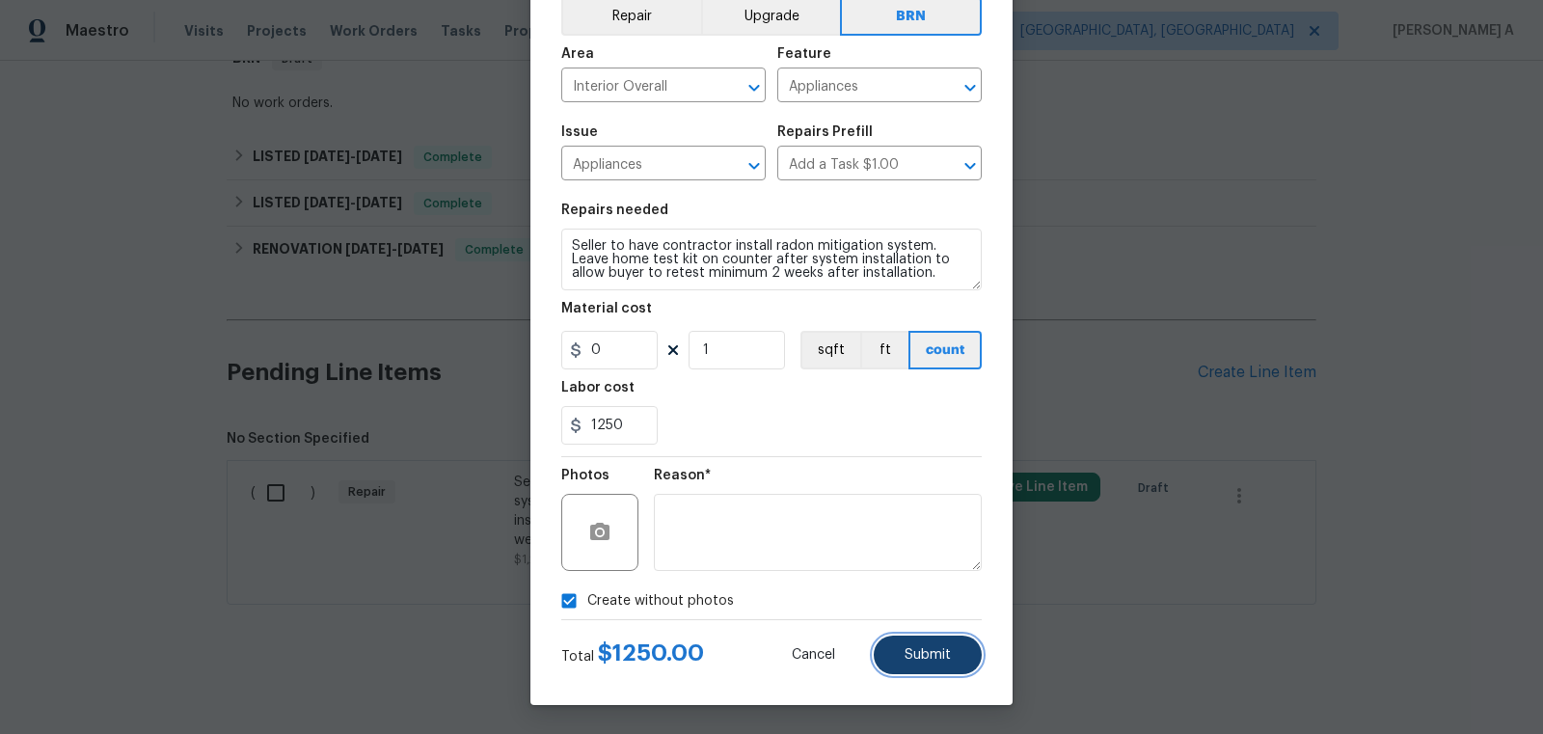
click at [940, 655] on span "Submit" at bounding box center [928, 655] width 46 height 14
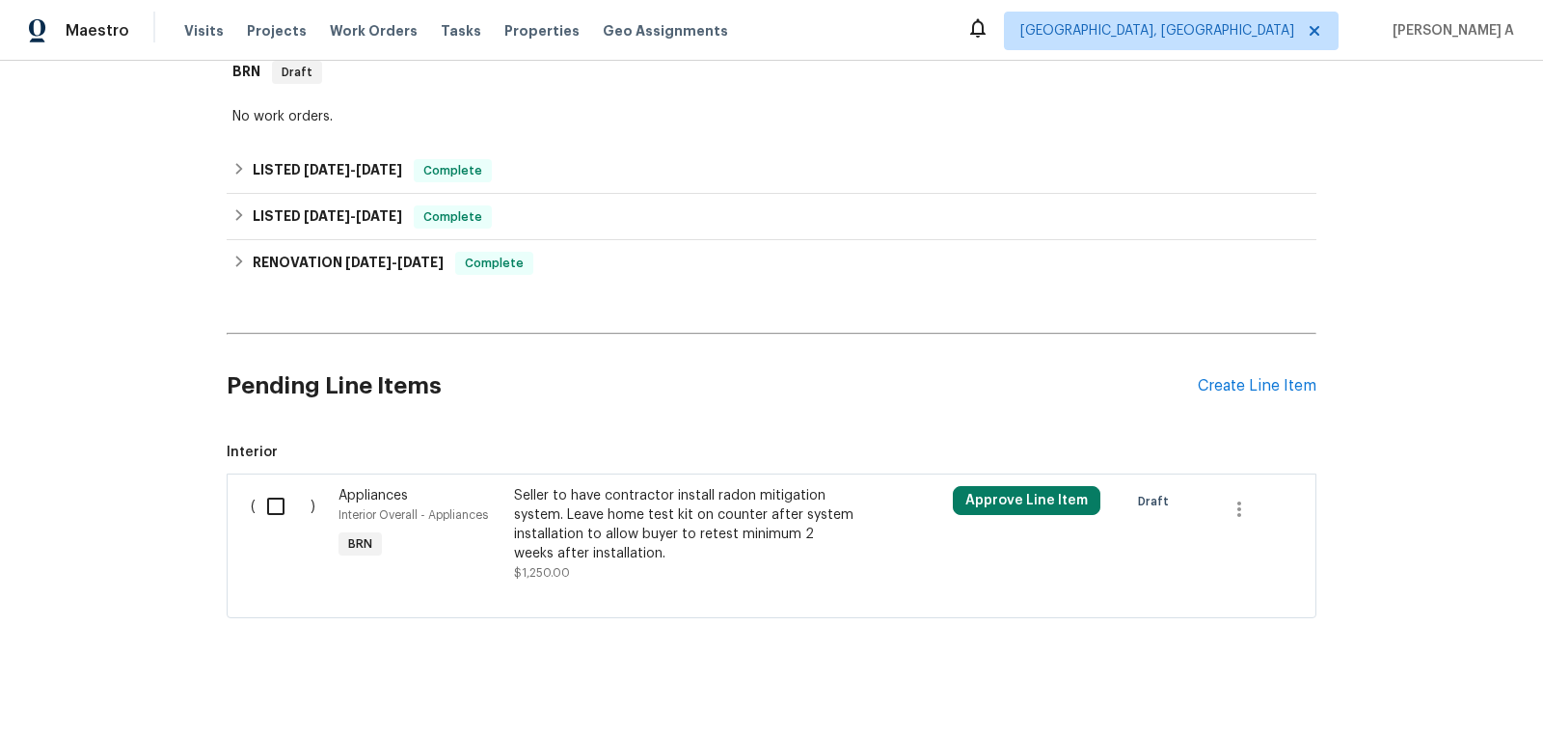
scroll to position [338, 0]
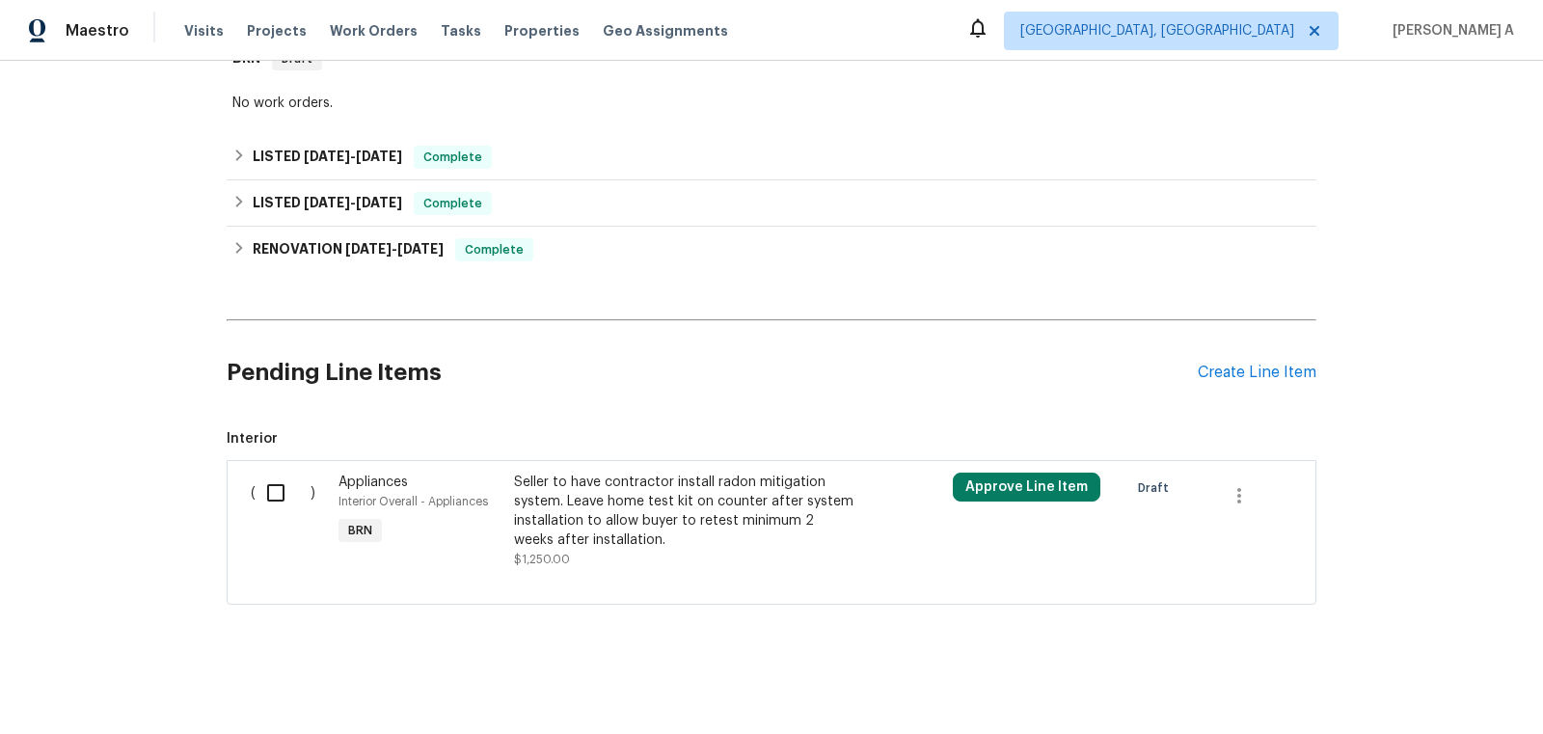
click at [277, 483] on input "checkbox" at bounding box center [283, 493] width 55 height 41
checkbox input "true"
click at [1467, 685] on span "Create Work Order" at bounding box center [1432, 686] width 128 height 24
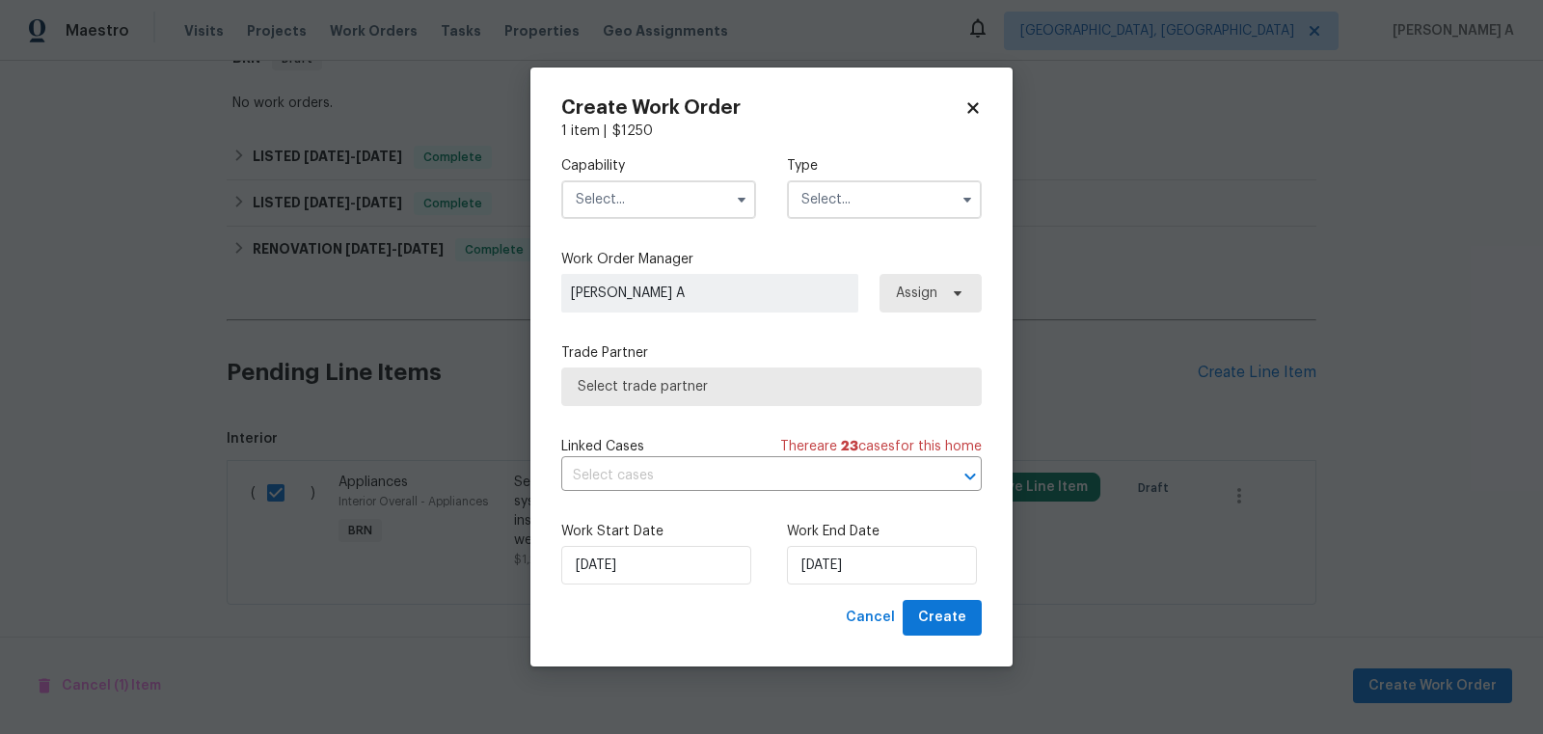
click at [673, 197] on input "text" at bounding box center [658, 199] width 195 height 39
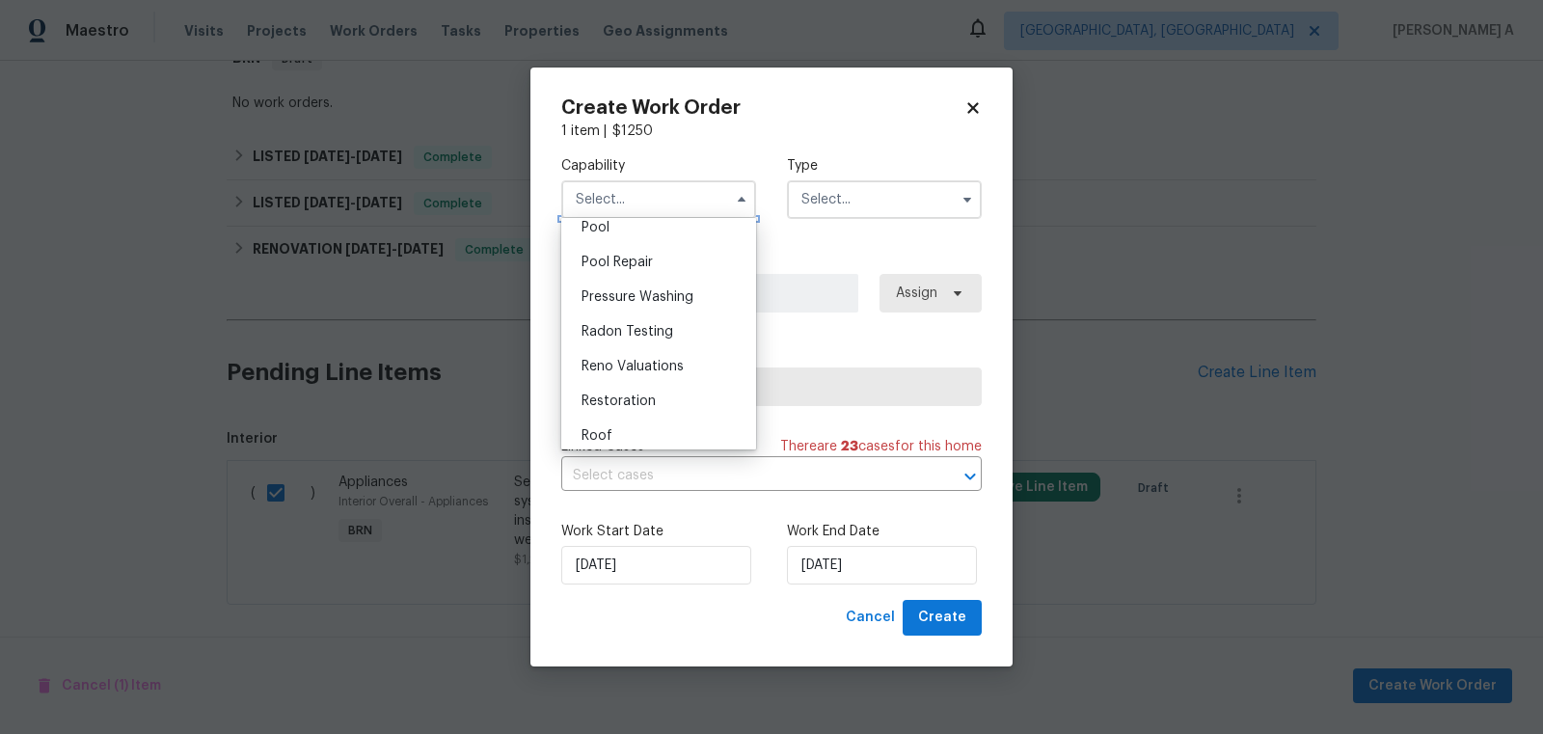
scroll to position [1765, 0]
click at [657, 334] on span "Radon Testing" at bounding box center [628, 339] width 92 height 14
type input "Radon Testing"
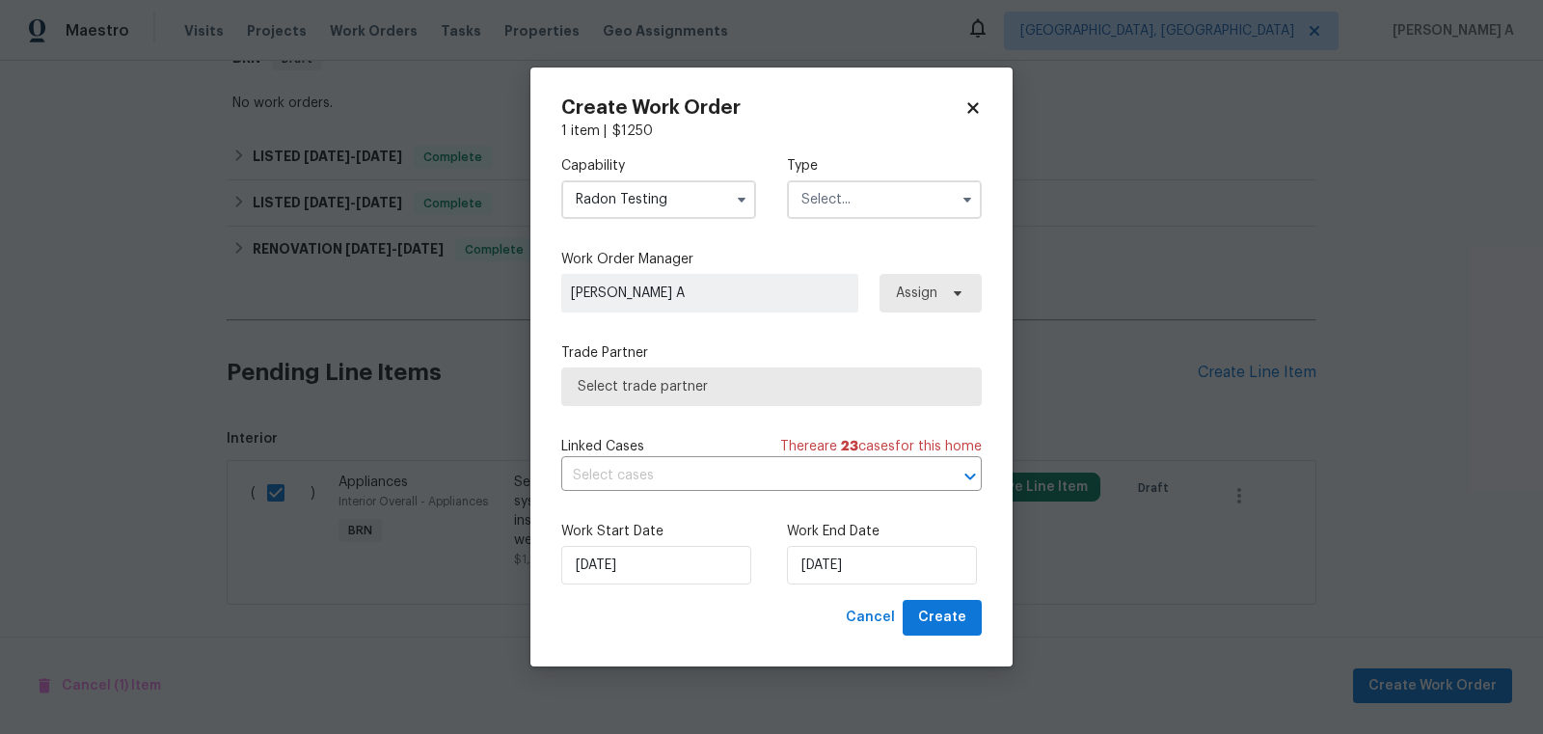
click at [839, 216] on input "text" at bounding box center [884, 199] width 195 height 39
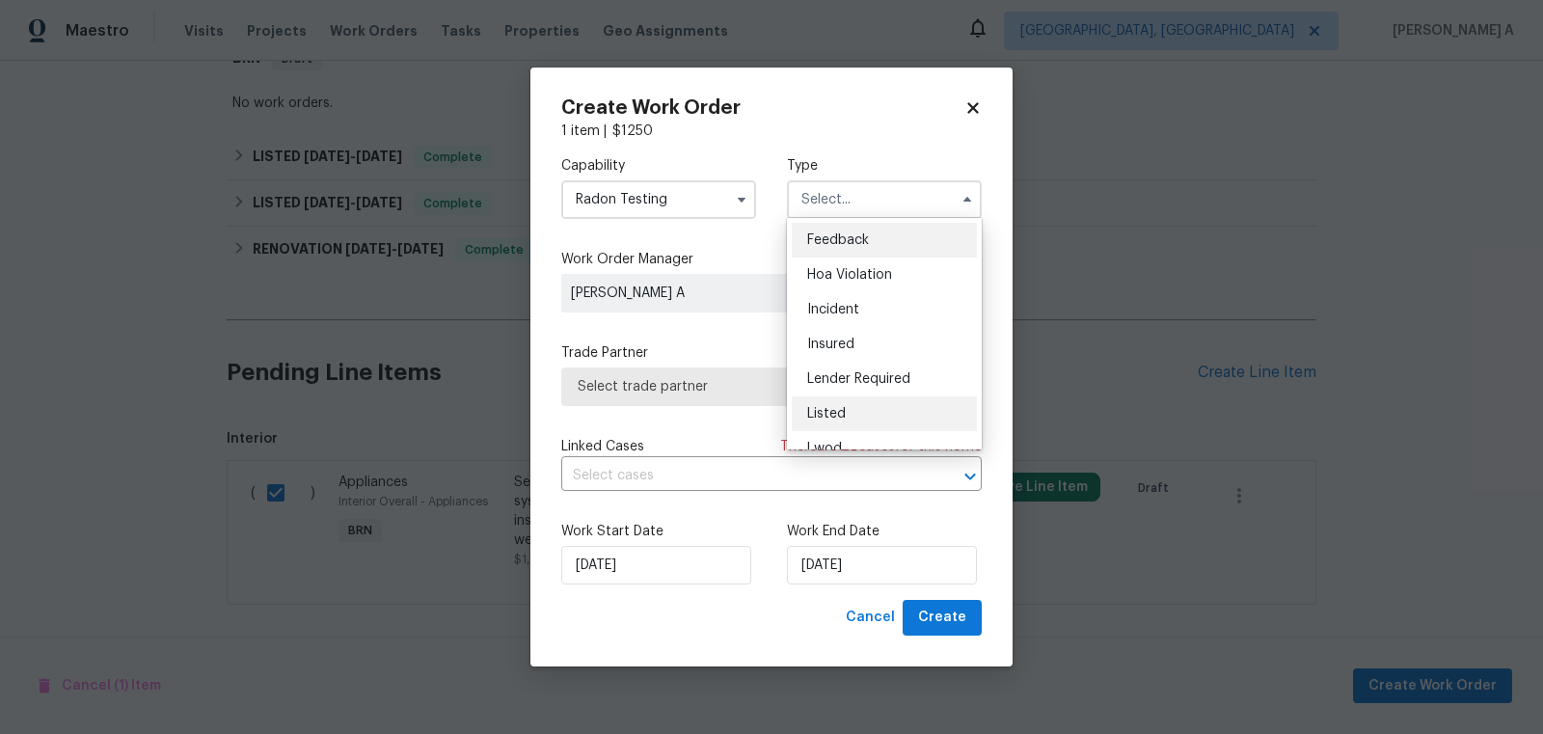
scroll to position [229, 0]
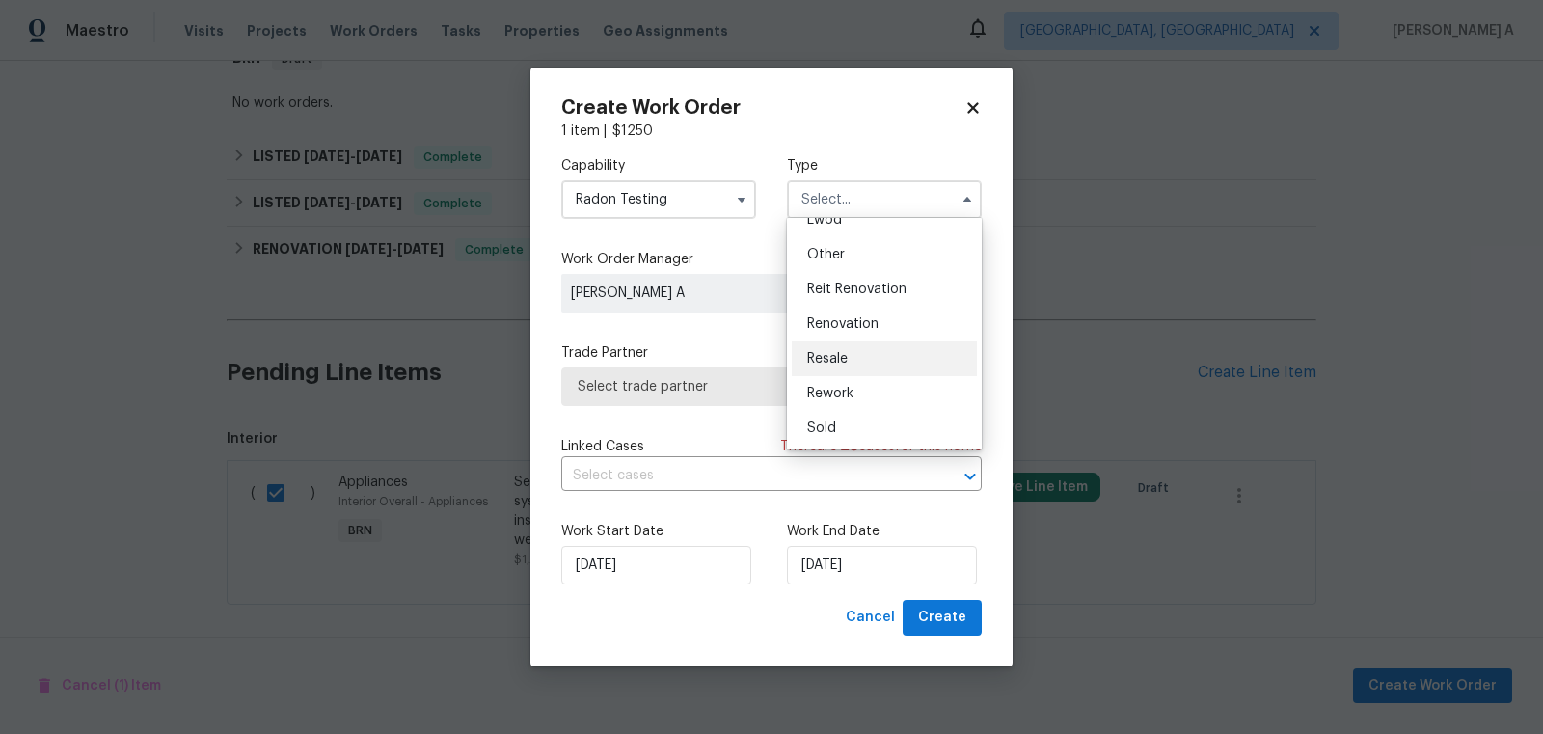
click at [853, 352] on div "Resale" at bounding box center [884, 358] width 185 height 35
type input "Resale"
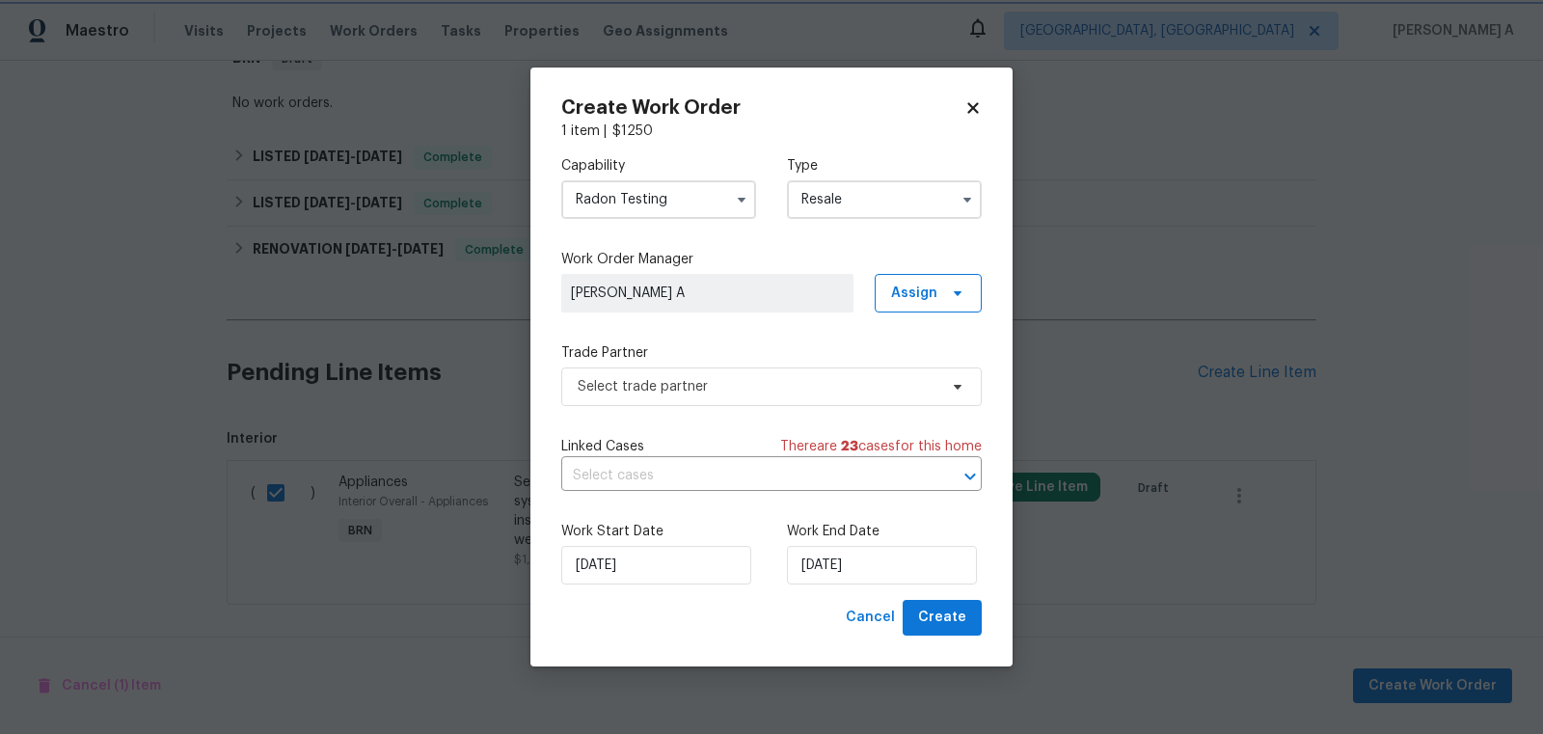
scroll to position [0, 0]
click at [731, 387] on span "Select trade partner" at bounding box center [758, 386] width 360 height 19
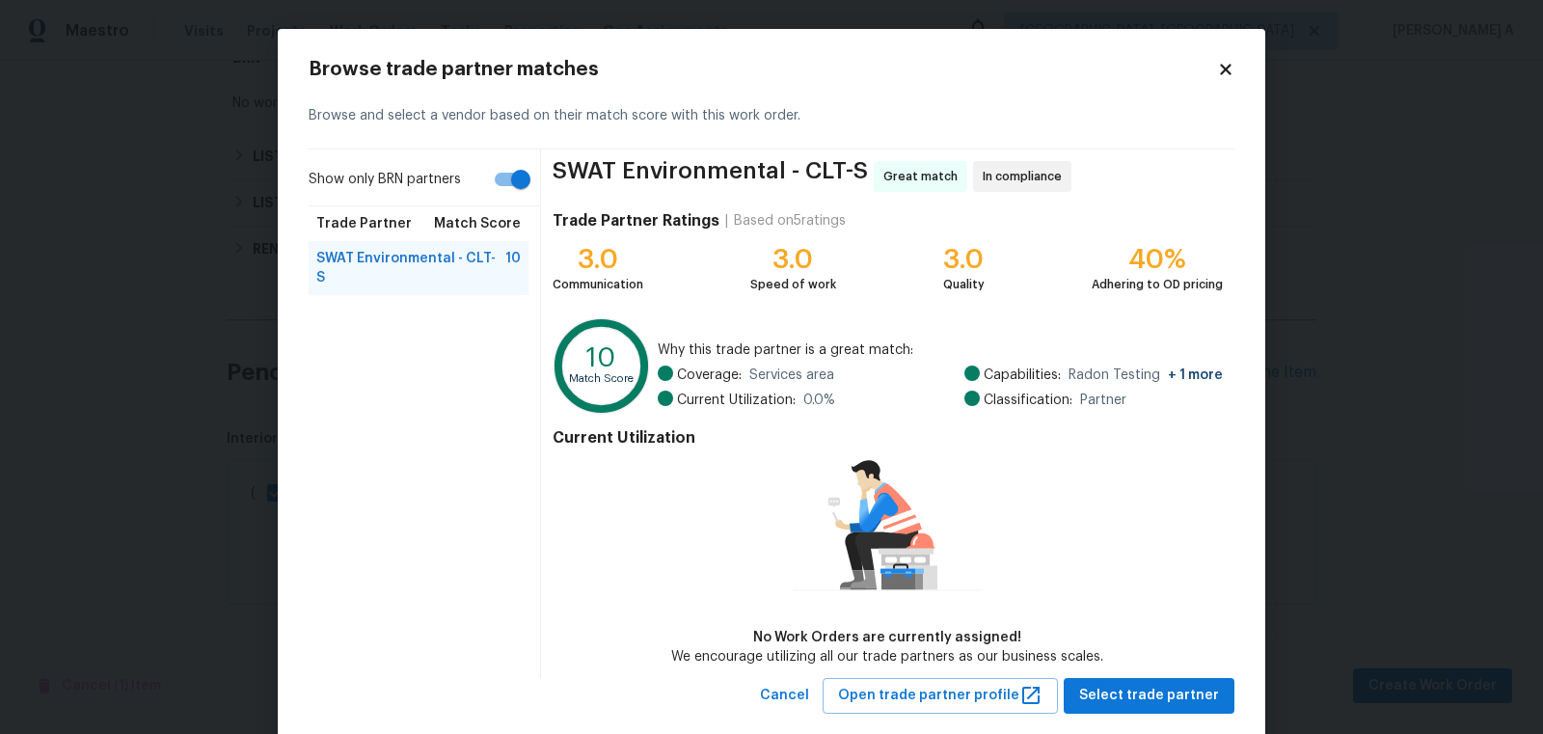
scroll to position [37, 0]
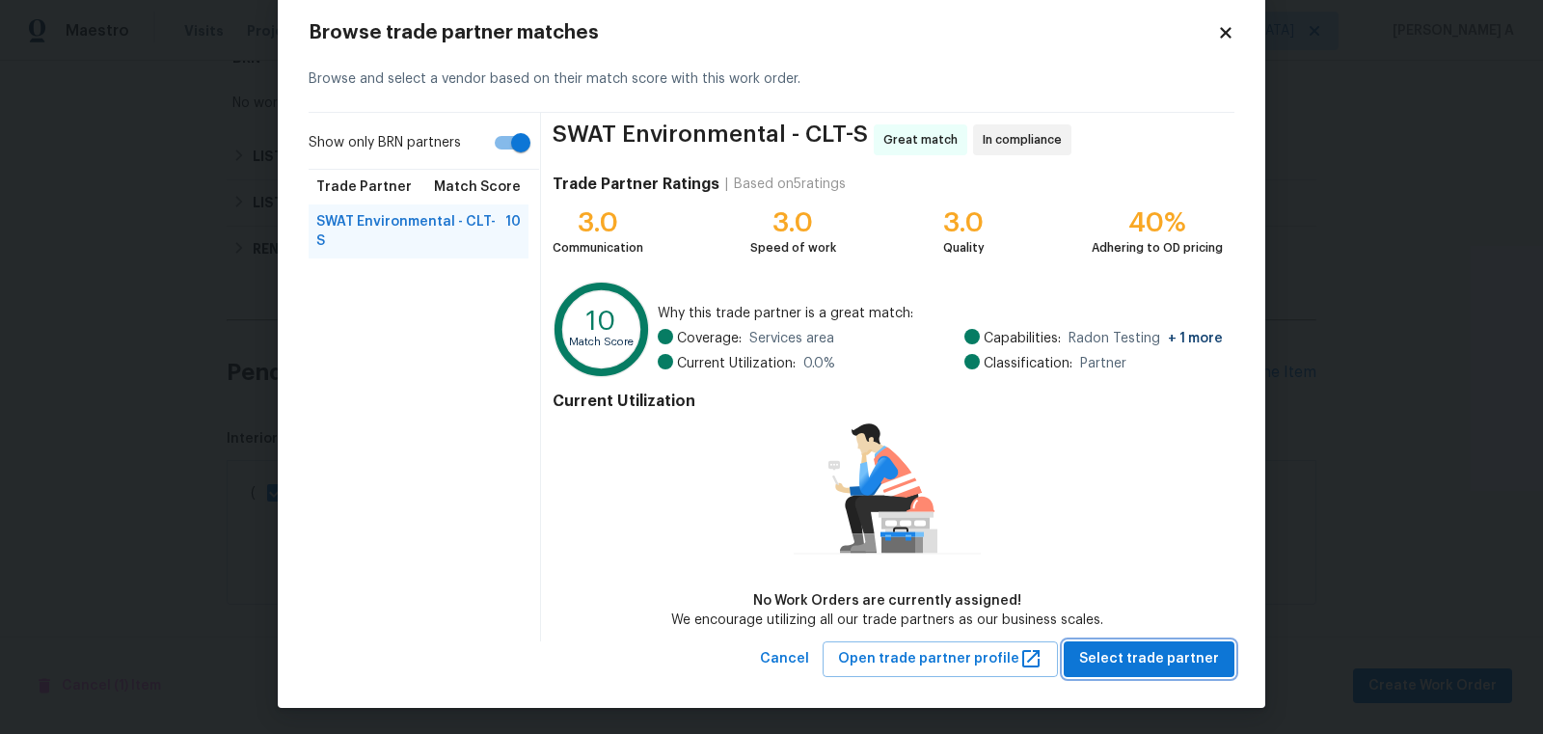
click at [1146, 644] on button "Select trade partner" at bounding box center [1149, 659] width 171 height 36
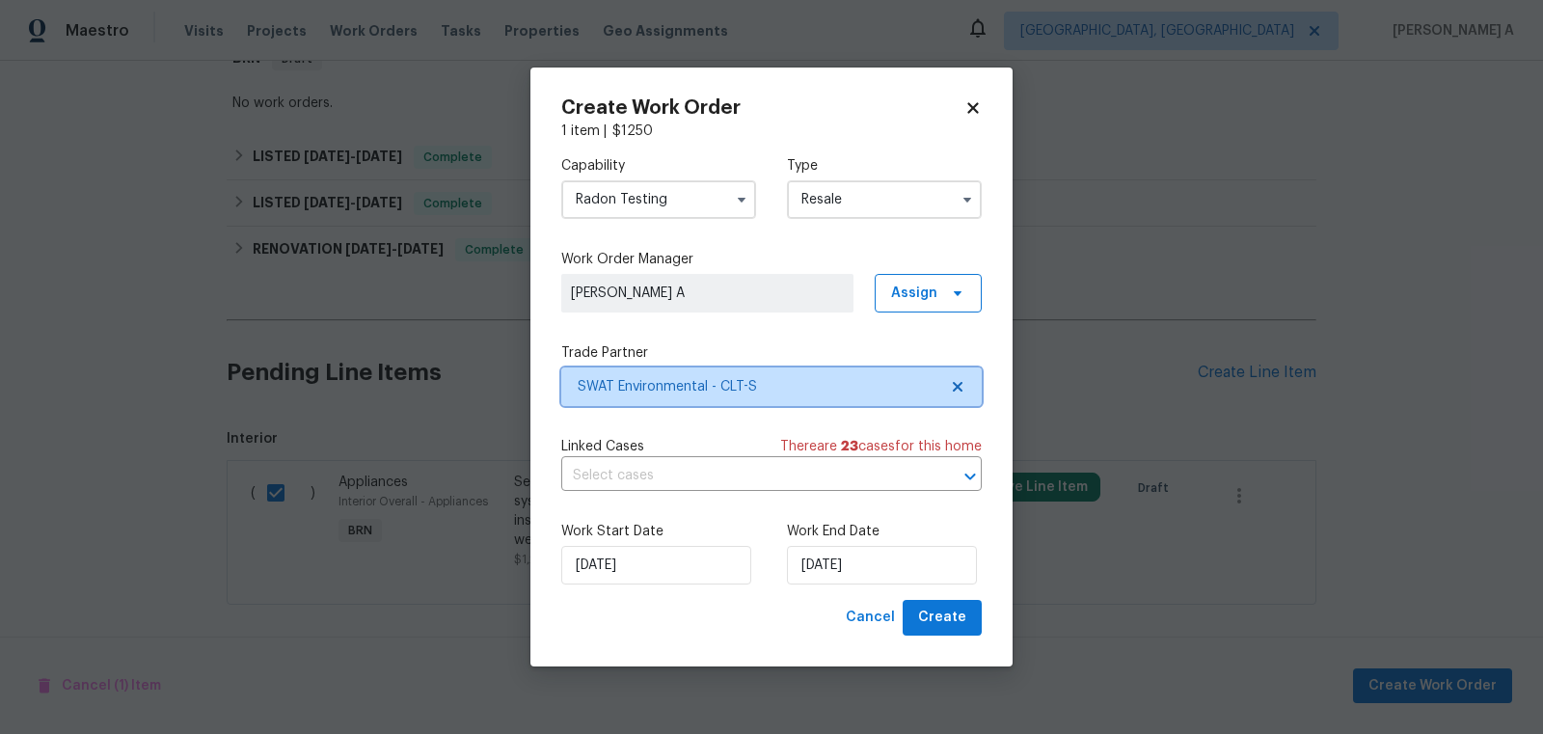
scroll to position [0, 0]
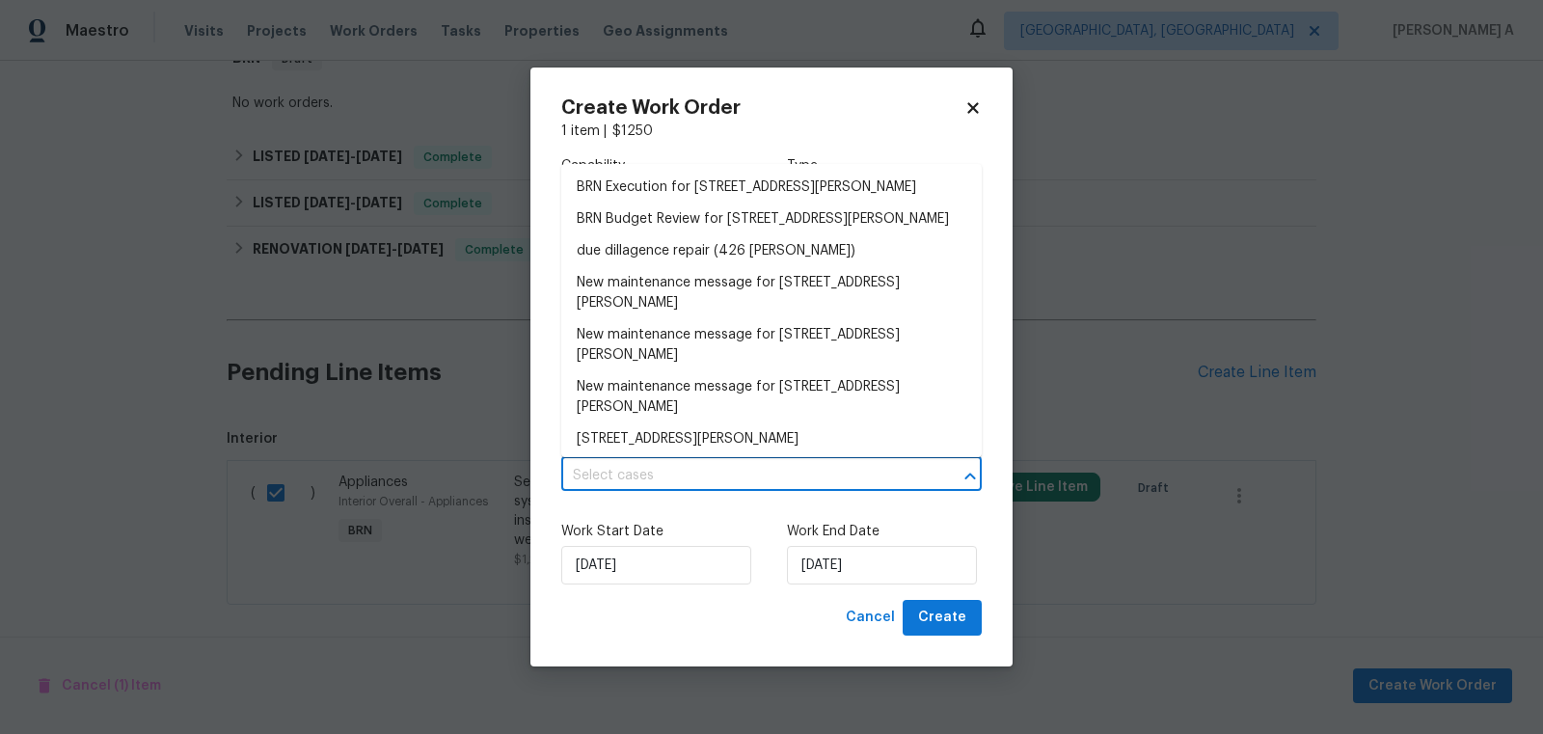
click at [647, 483] on input "text" at bounding box center [744, 476] width 366 height 30
click at [682, 192] on li "BRN Execution for 426 W Ballard St, Cherryville, NC 28021" at bounding box center [771, 188] width 420 height 32
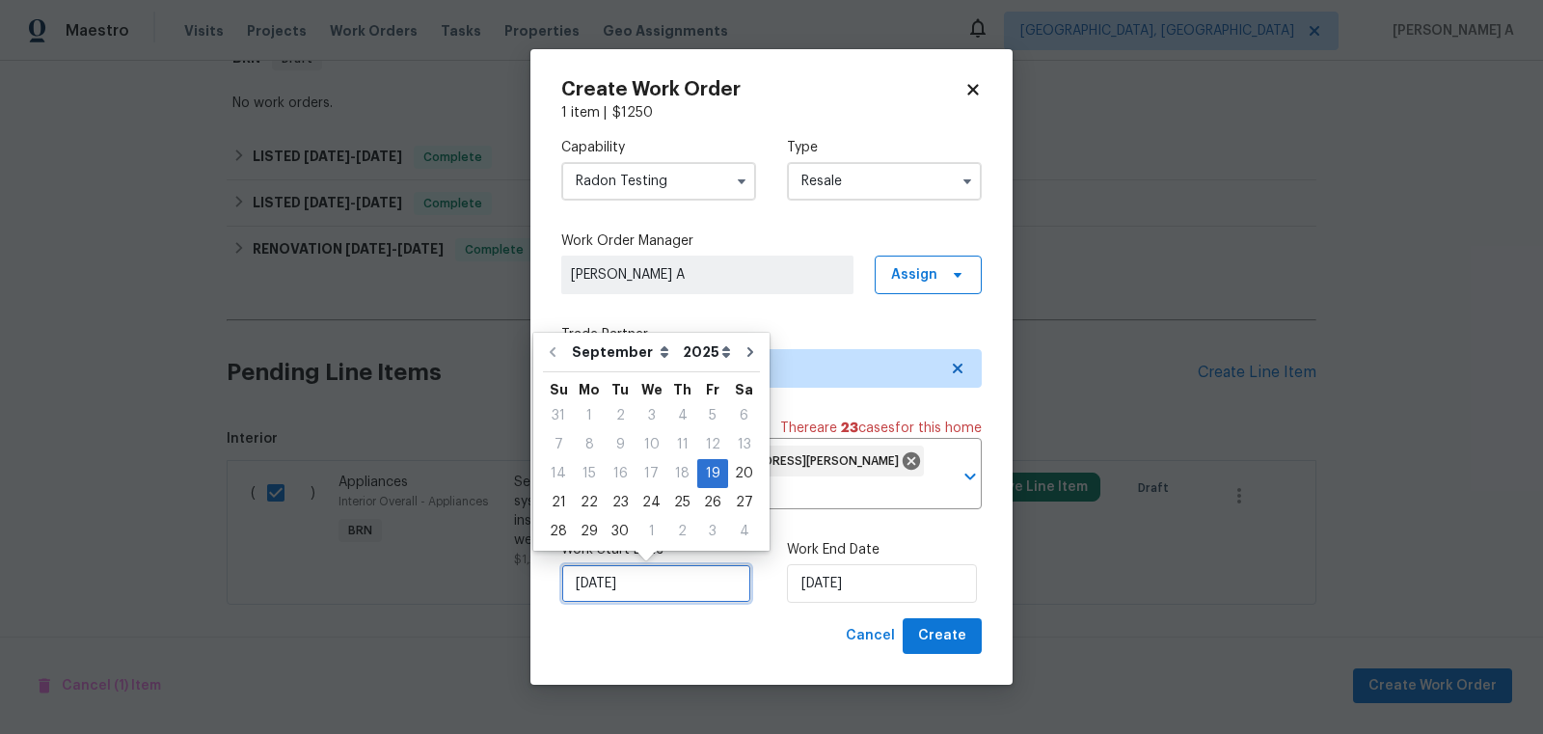
click at [639, 578] on input "[DATE]" at bounding box center [656, 583] width 190 height 39
click at [590, 499] on div "22" at bounding box center [589, 502] width 31 height 27
type input "9/22/2025"
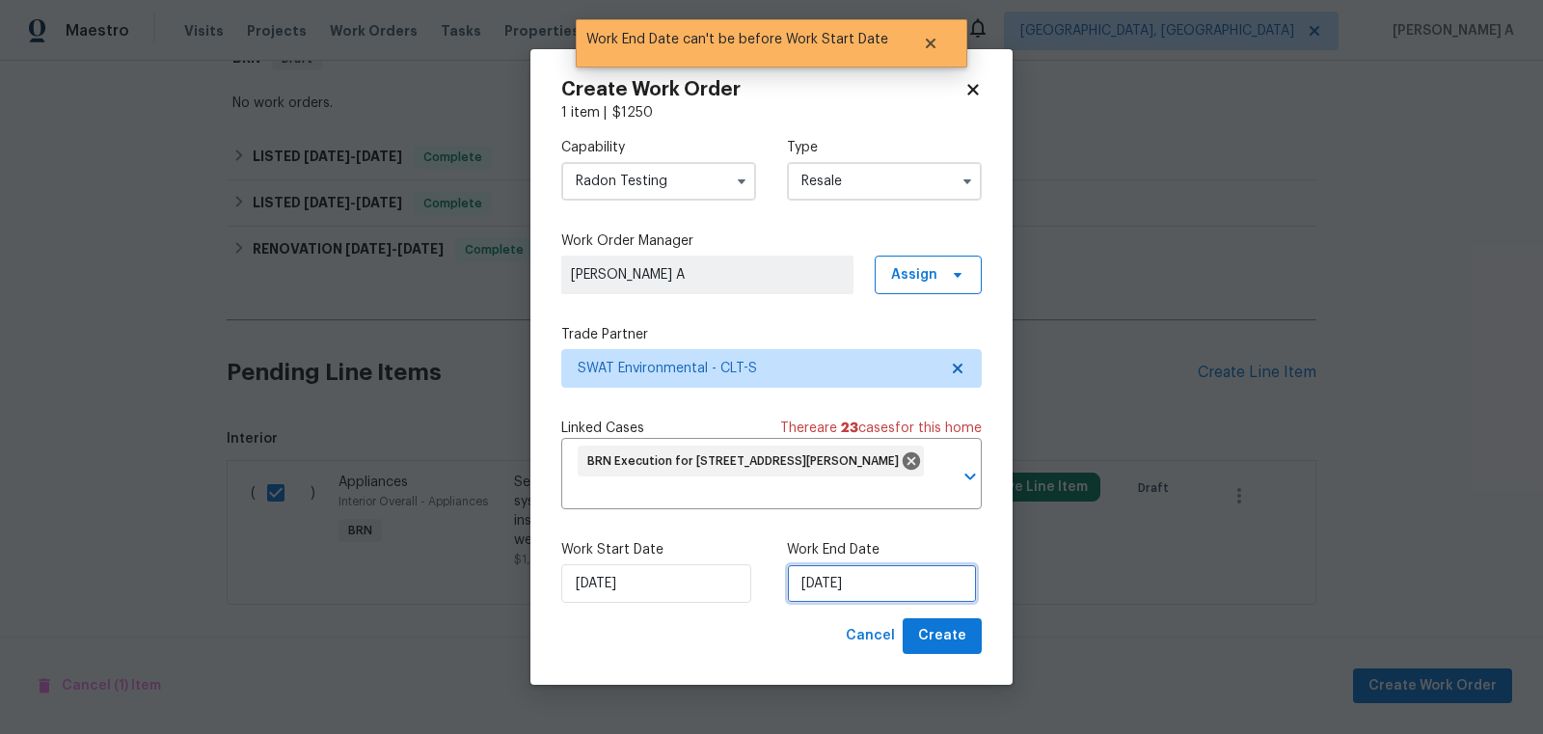
click at [818, 584] on input "9/22/2025" at bounding box center [882, 583] width 190 height 39
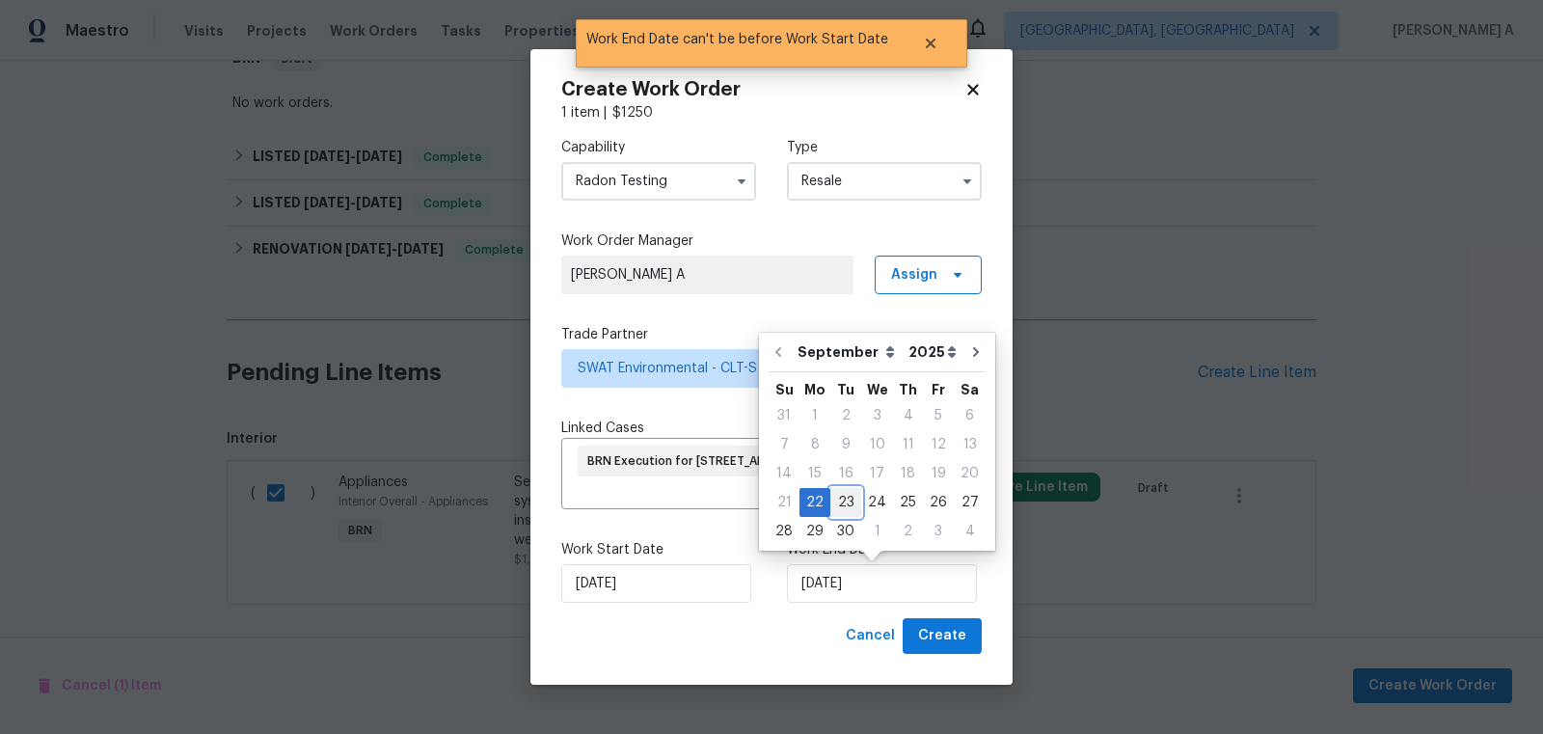
click at [836, 506] on div "23" at bounding box center [845, 502] width 31 height 27
type input "[DATE]"
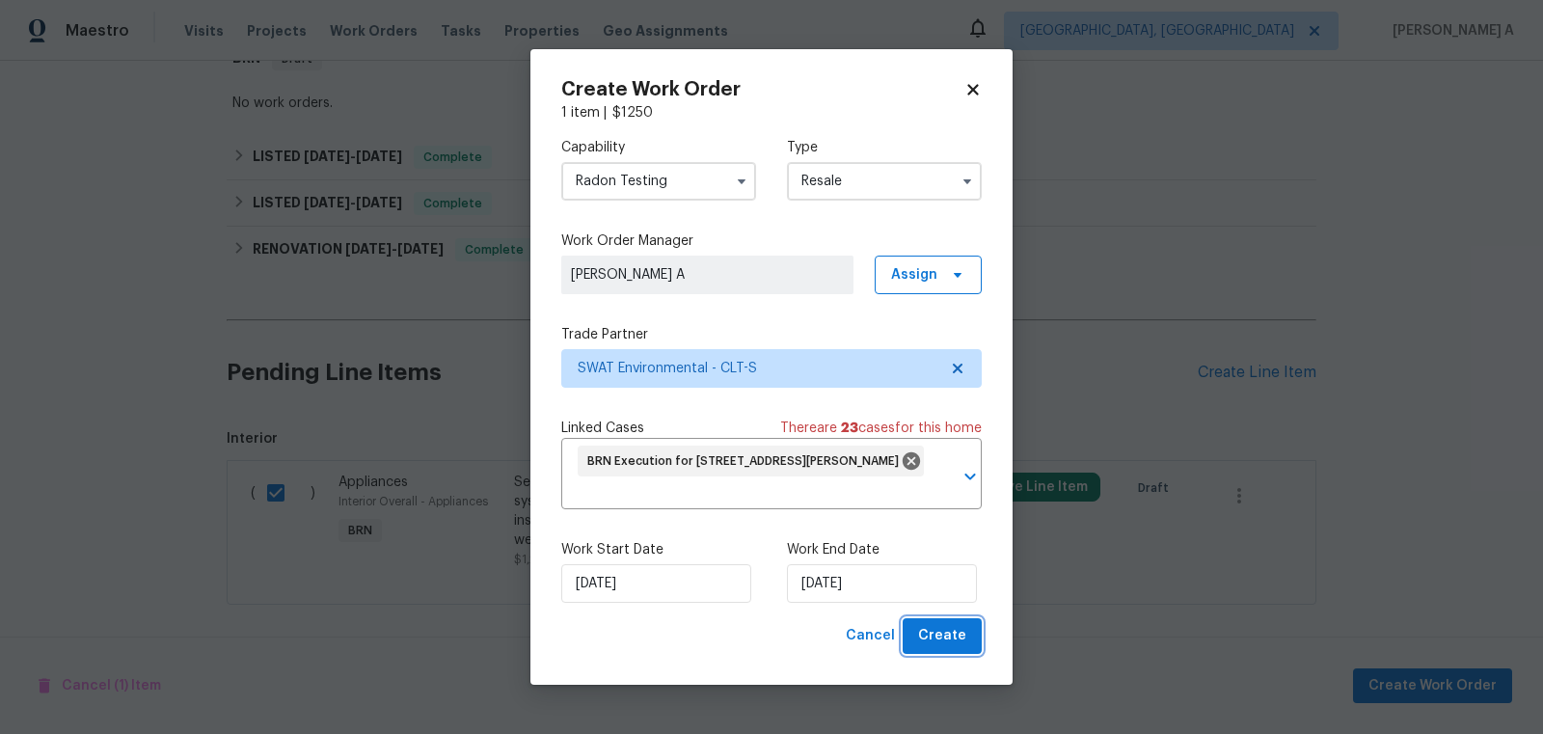
click at [934, 638] on span "Create" at bounding box center [942, 636] width 48 height 24
checkbox input "false"
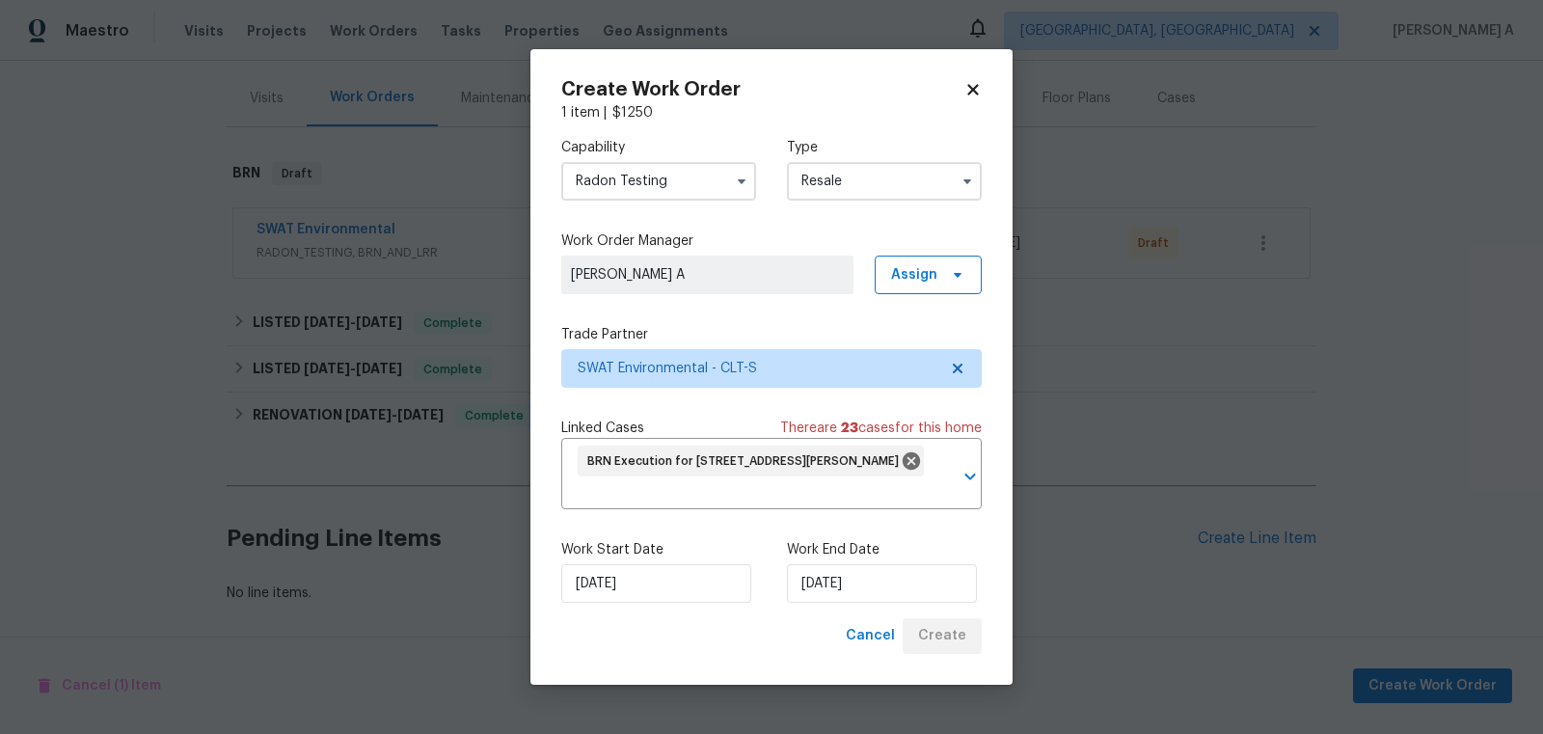
scroll to position [220, 0]
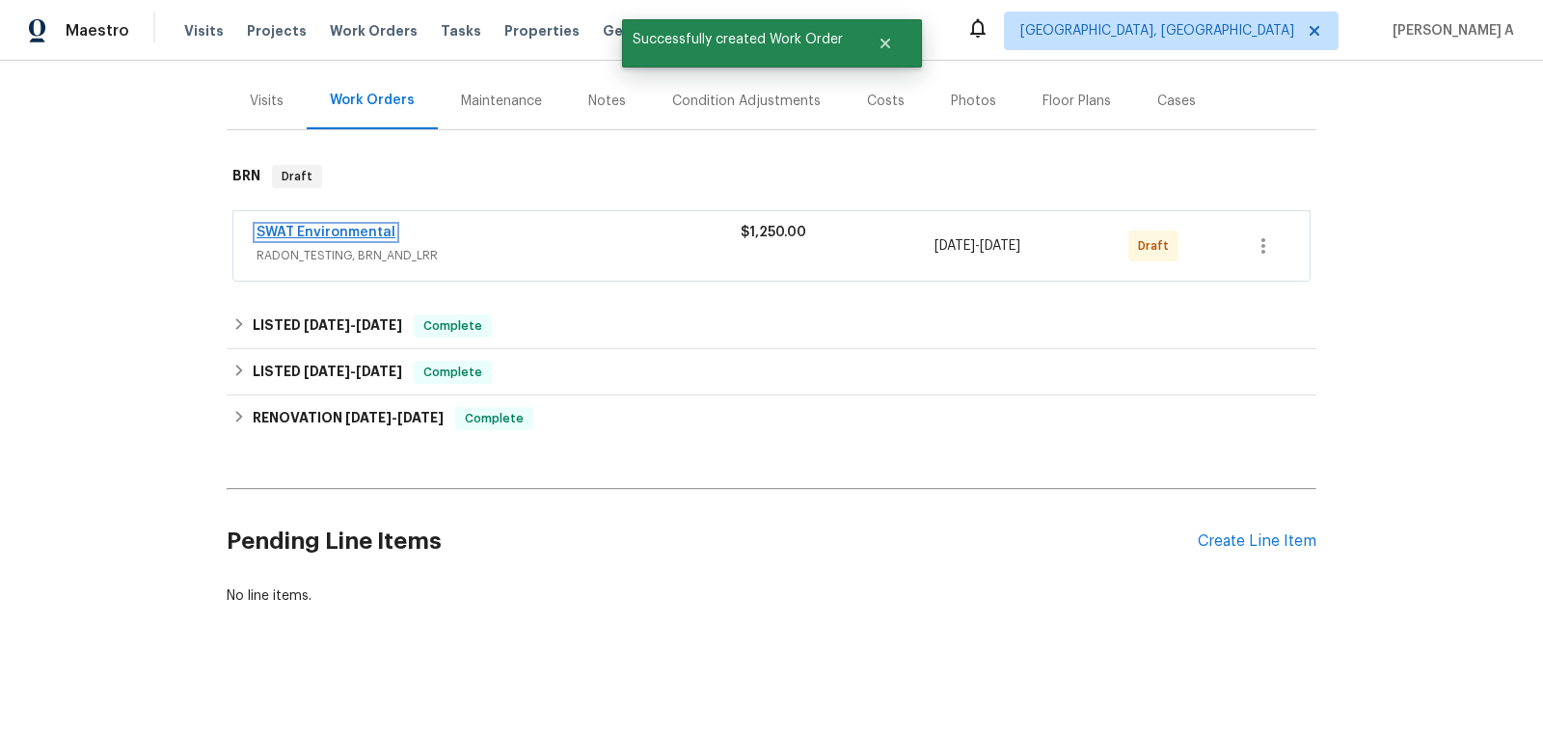
click at [354, 234] on link "SWAT Environmental" at bounding box center [326, 233] width 139 height 14
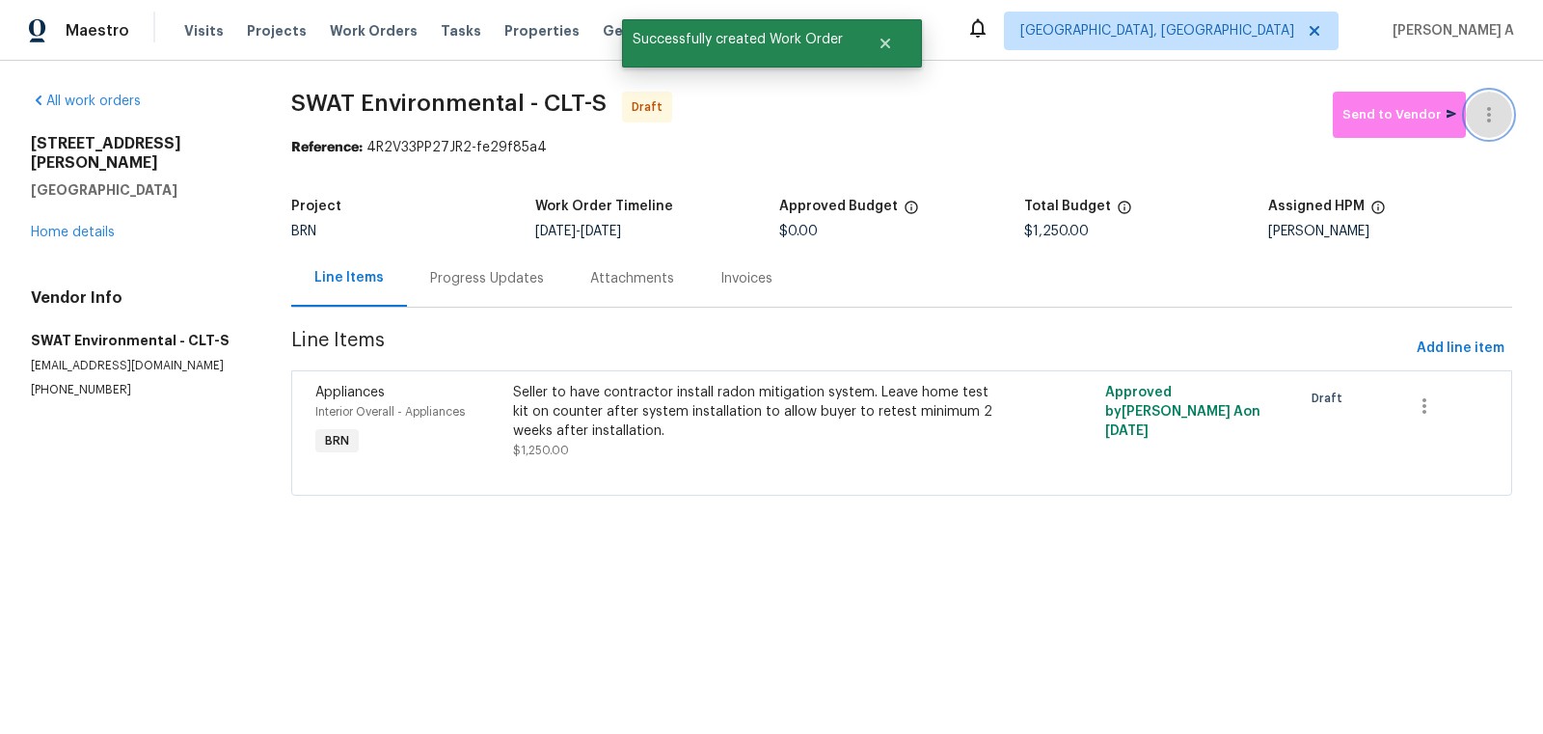
click at [1503, 109] on button "button" at bounding box center [1489, 115] width 46 height 46
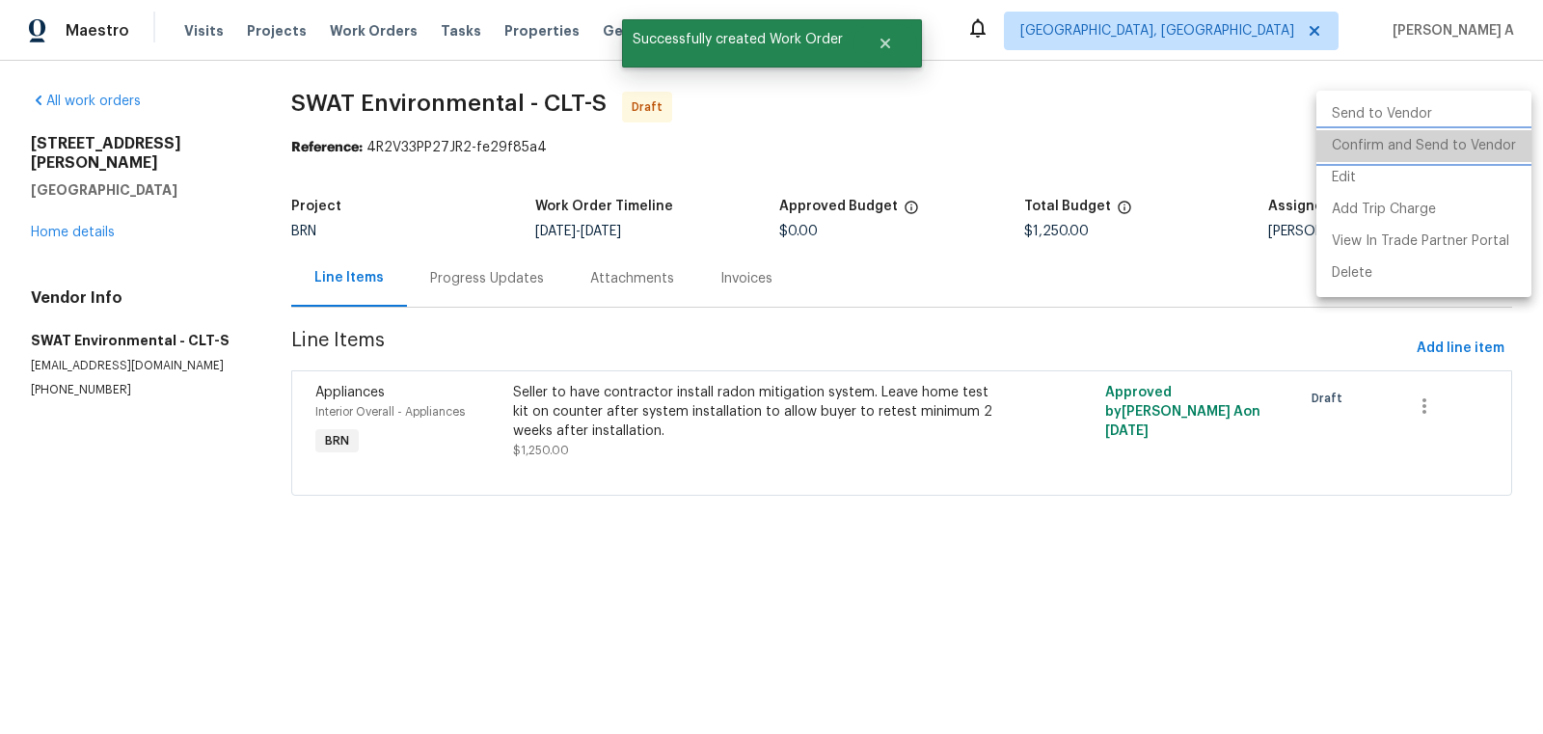
click at [1503, 133] on li "Confirm and Send to Vendor" at bounding box center [1423, 146] width 215 height 32
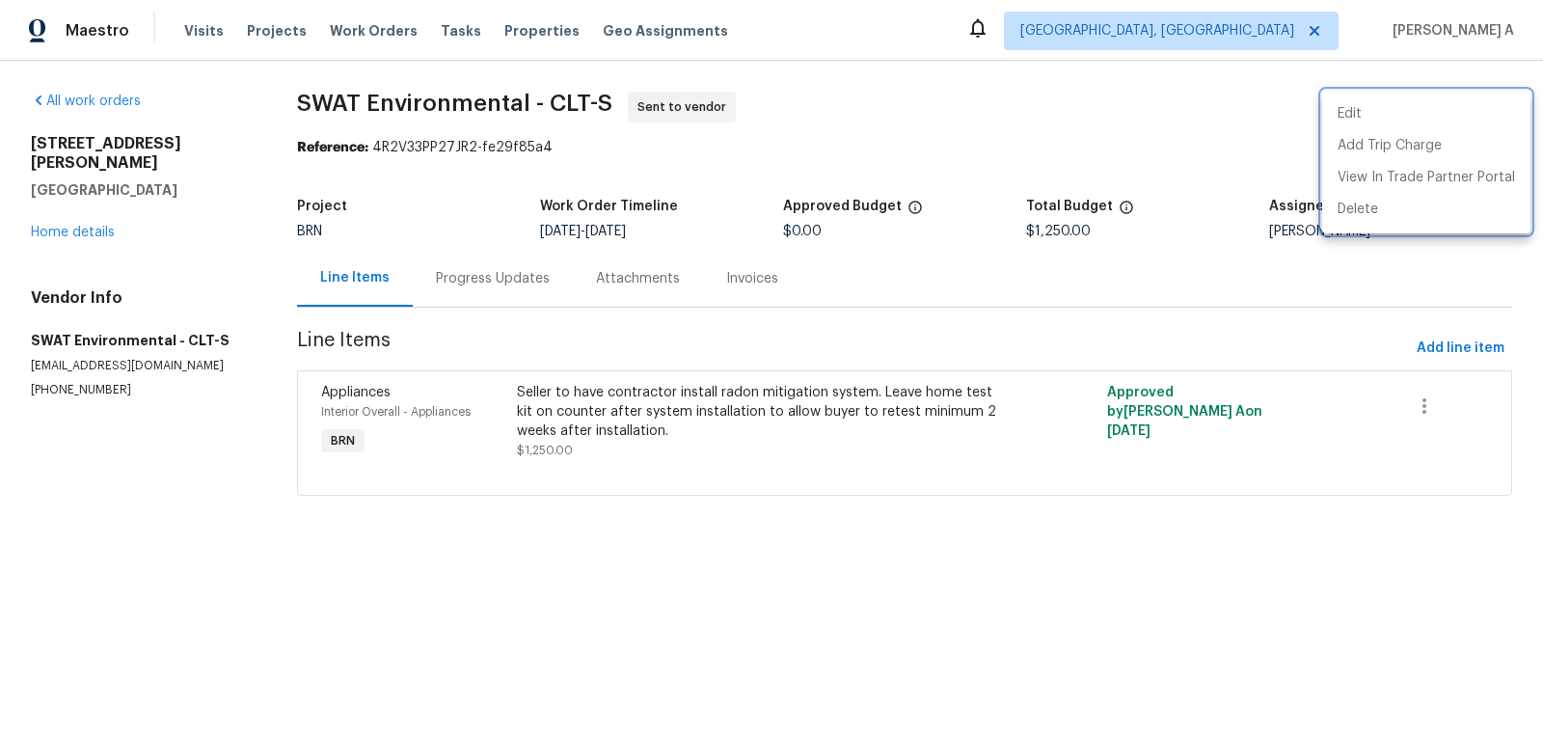
click at [474, 267] on div at bounding box center [771, 367] width 1543 height 734
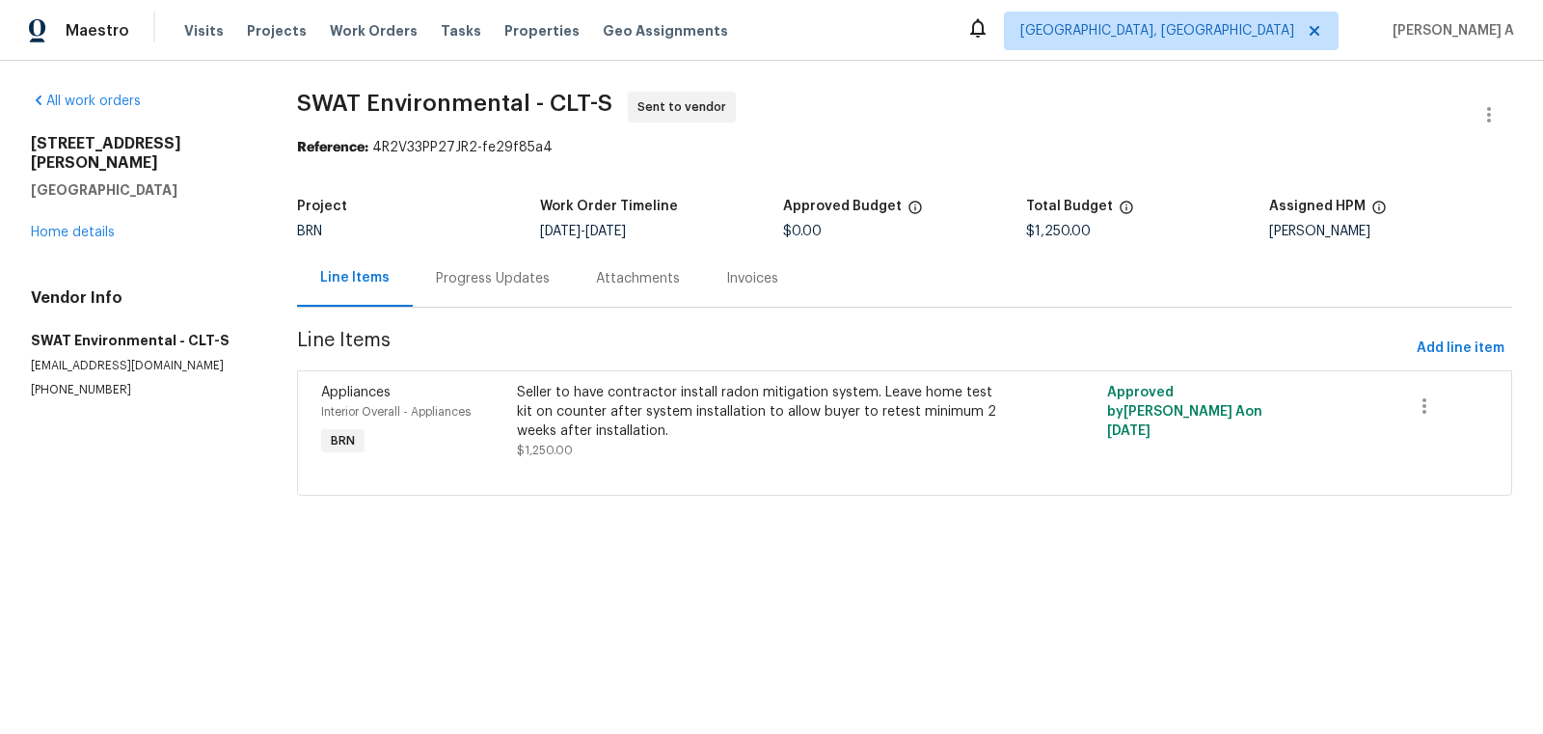
click at [468, 291] on div "Progress Updates" at bounding box center [493, 278] width 160 height 57
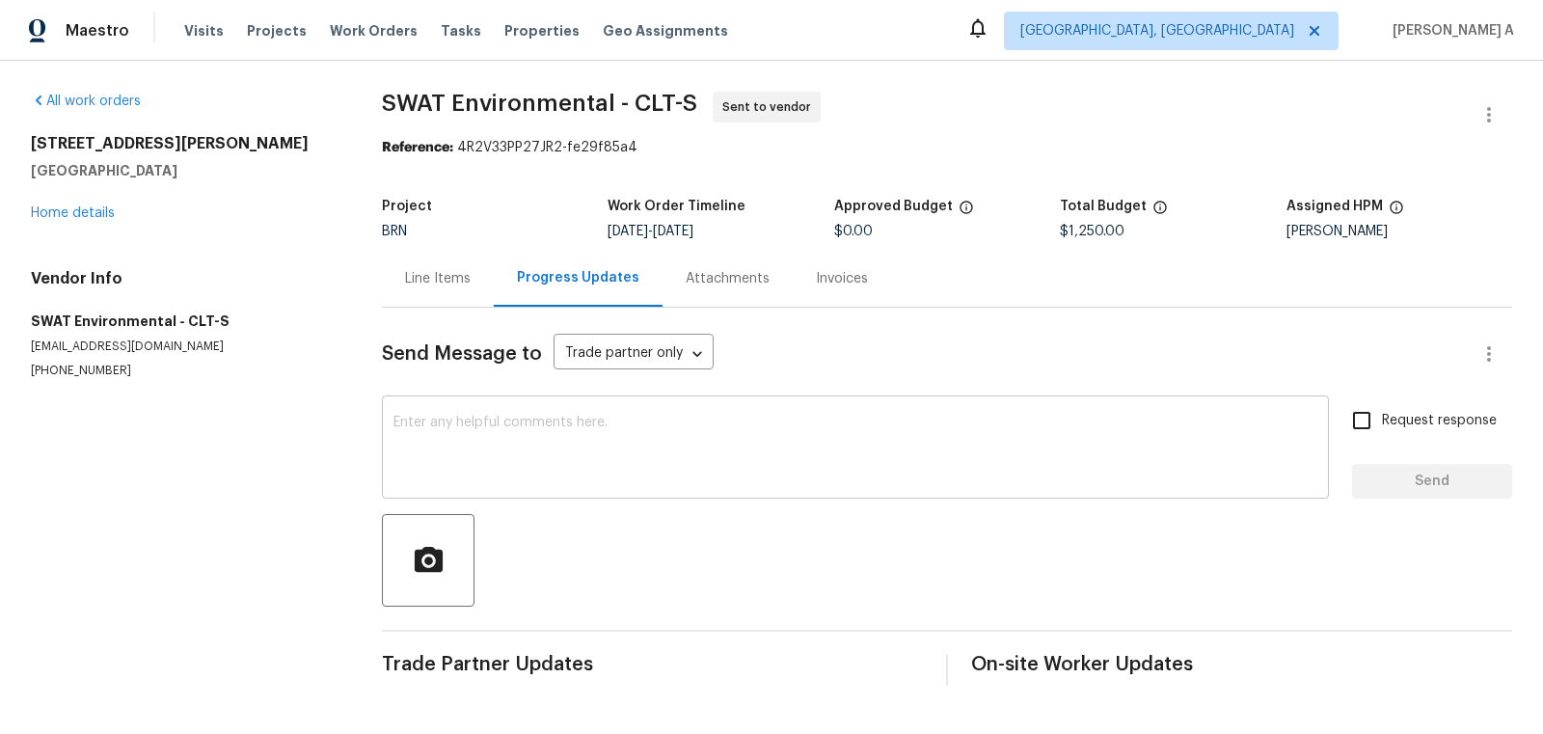
click at [434, 456] on textarea at bounding box center [855, 450] width 924 height 68
paste textarea "Hi, I'm Akshay from Opendoor. Just wanted to check if you received the workorde…"
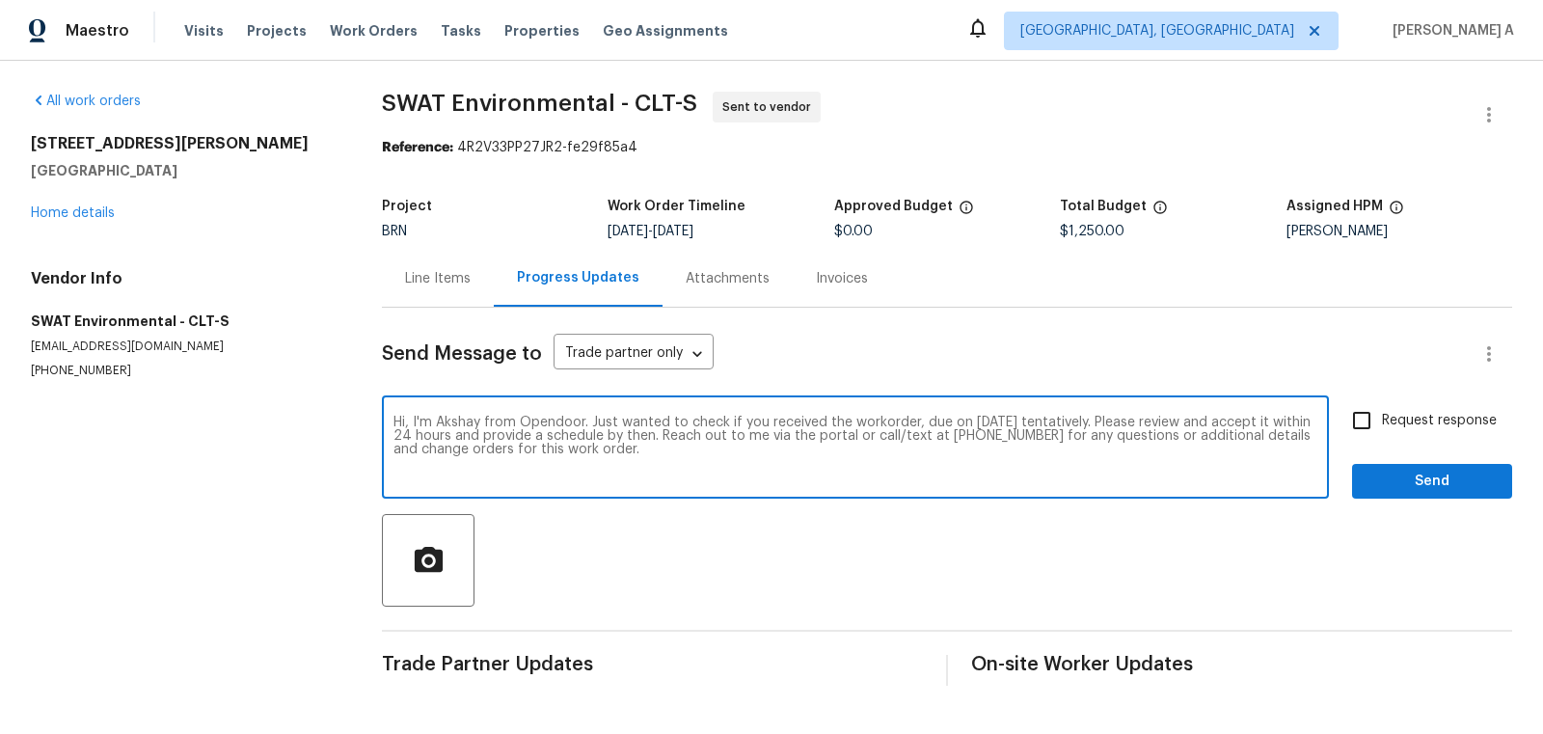
click at [1002, 420] on textarea "Hi, I'm Akshay from Opendoor. Just wanted to check if you received the workorde…" at bounding box center [855, 450] width 924 height 68
type textarea "Hi, I'm Akshay from Opendoor. Just wanted to check if you received the workorde…"
click at [1406, 403] on label "Request response" at bounding box center [1418, 420] width 155 height 41
click at [1382, 403] on input "Request response" at bounding box center [1361, 420] width 41 height 41
checkbox input "true"
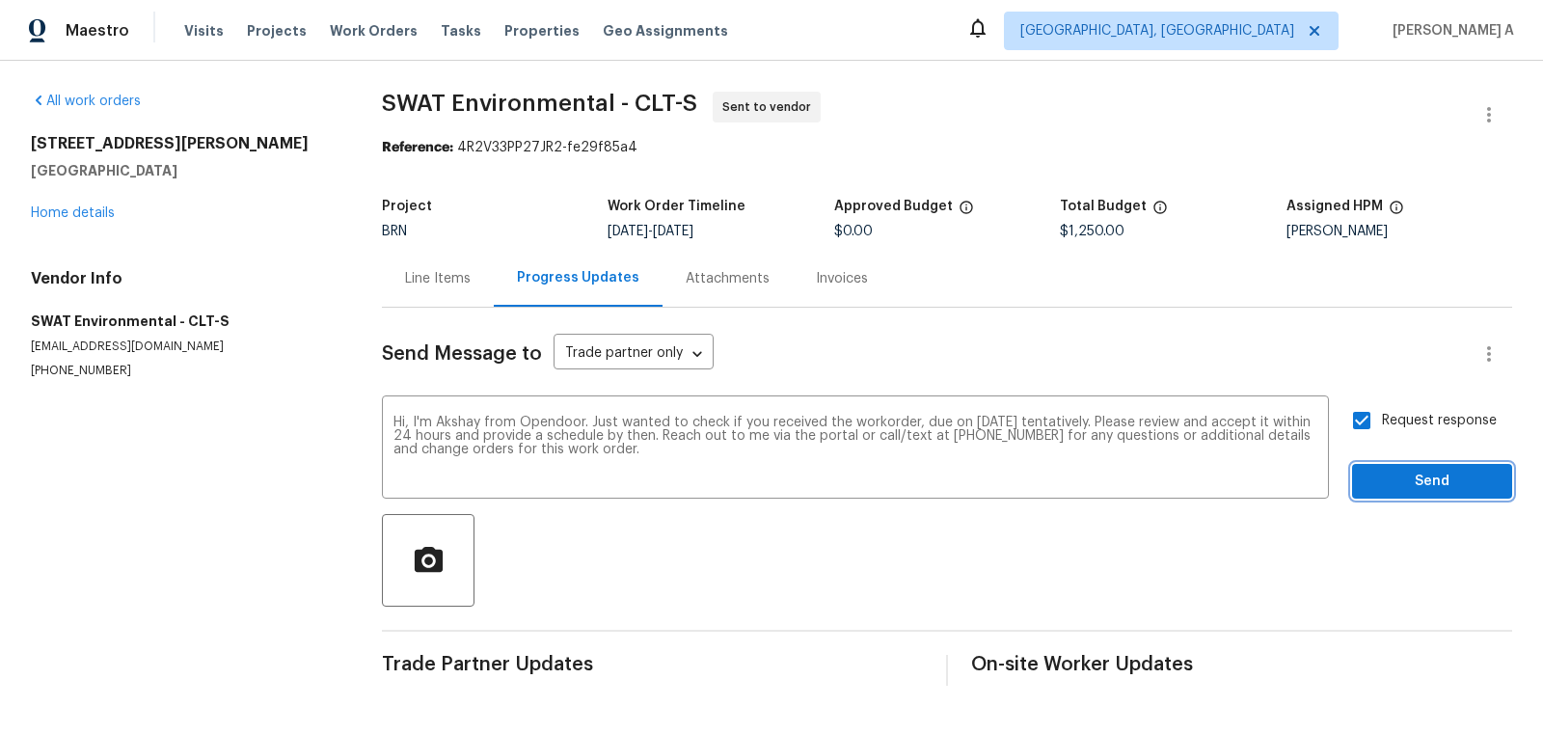
click at [1426, 473] on span "Send" at bounding box center [1432, 482] width 129 height 24
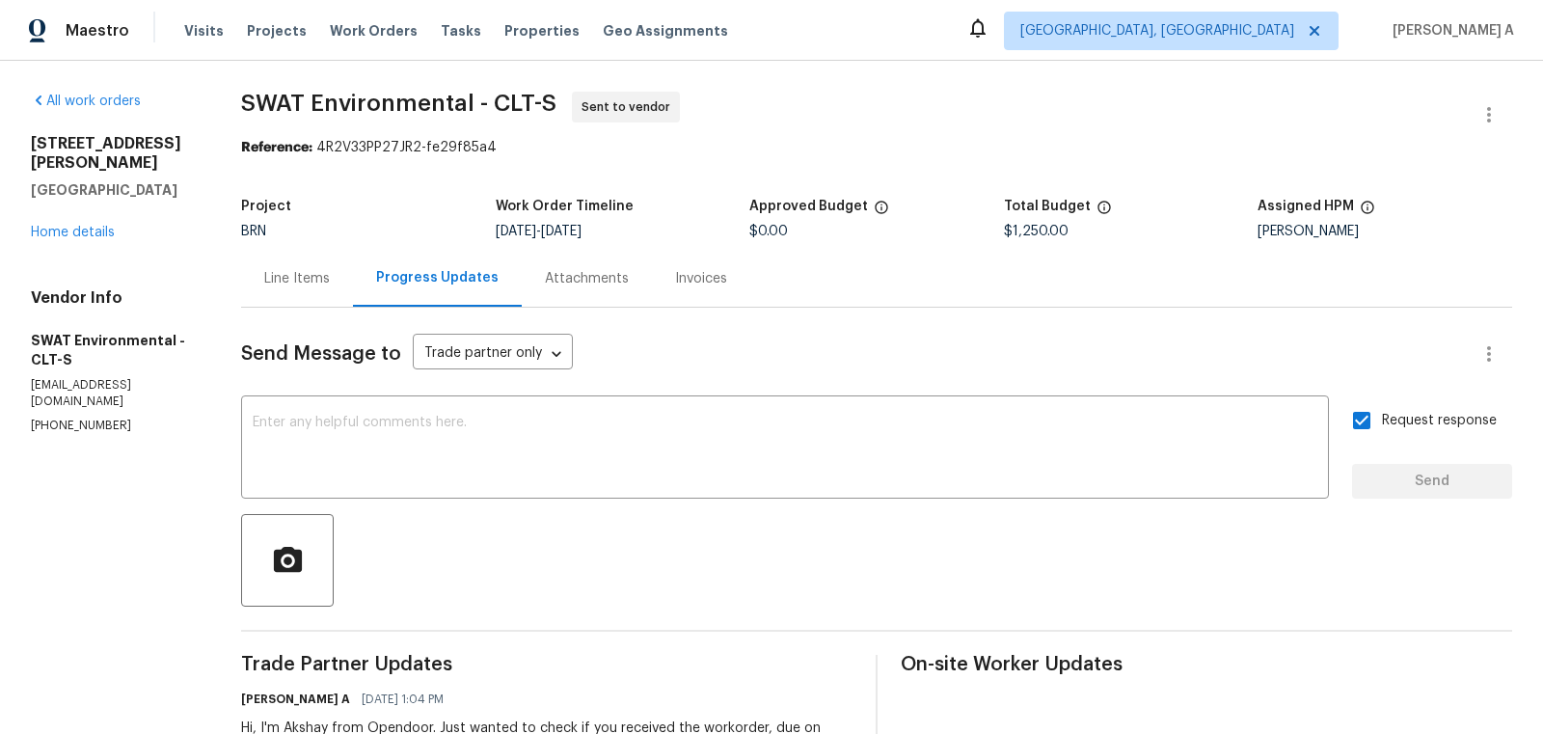
click at [234, 102] on div "All work orders 426 W Ballard St Cherryville, NC 28021 Home details Vendor Info…" at bounding box center [771, 455] width 1543 height 789
copy span "SWAT Environmental"
drag, startPoint x: 237, startPoint y: 102, endPoint x: 477, endPoint y: 98, distance: 240.2
click at [477, 98] on div "All work orders 426 W Ballard St Cherryville, NC 28021 Home details Vendor Info…" at bounding box center [771, 455] width 1543 height 789
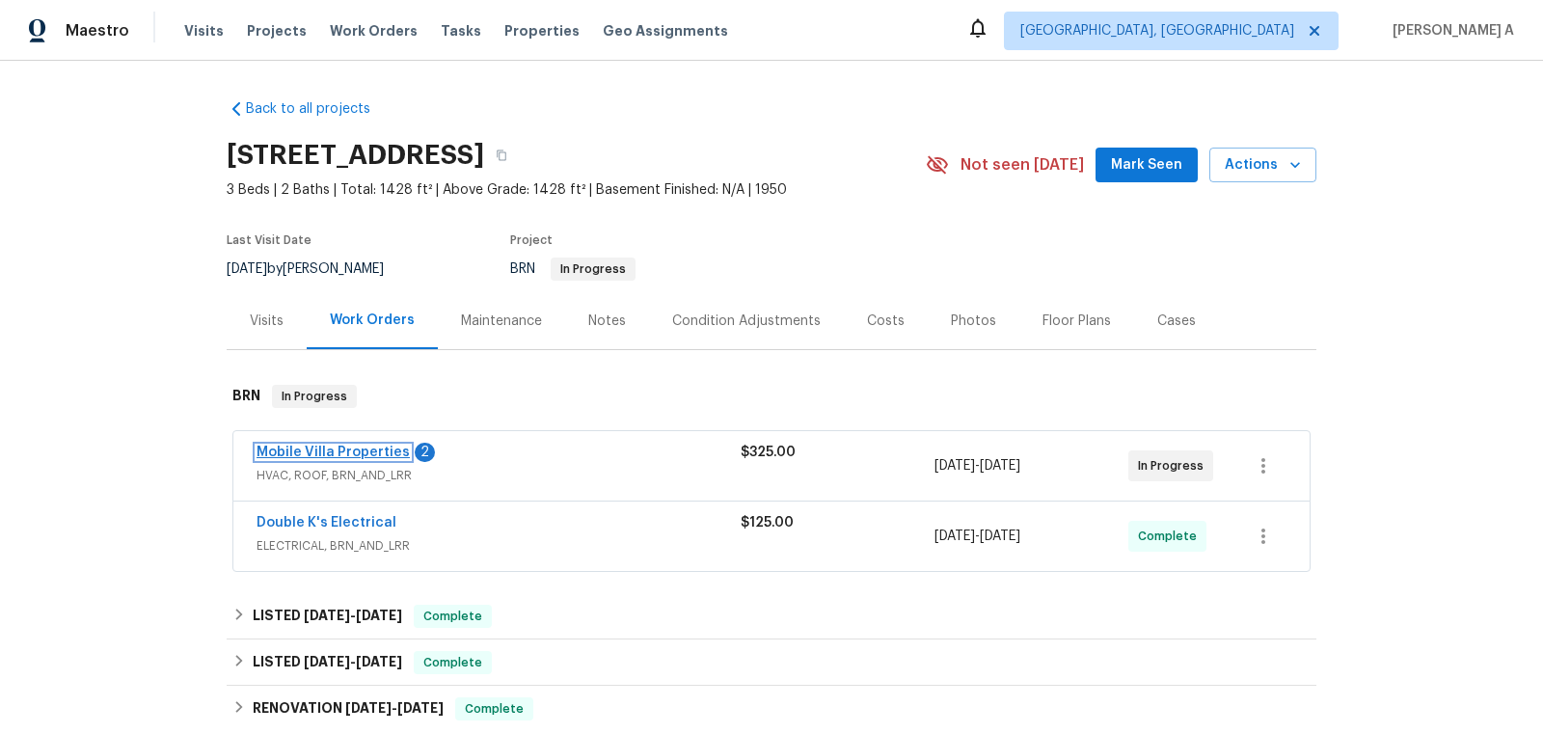
click at [335, 446] on link "Mobile Villa Properties" at bounding box center [333, 453] width 153 height 14
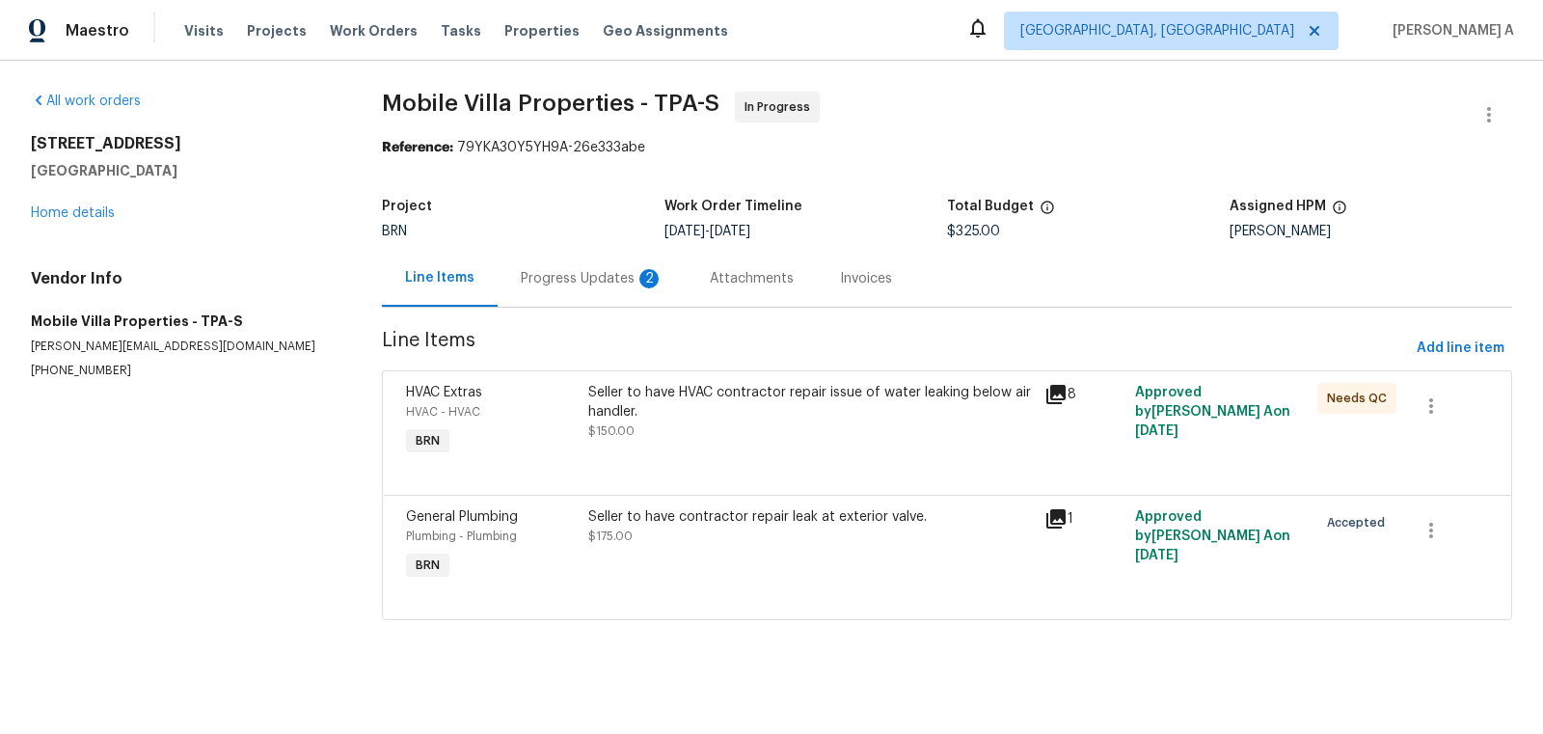
click at [564, 265] on div "Progress Updates 2" at bounding box center [592, 278] width 189 height 57
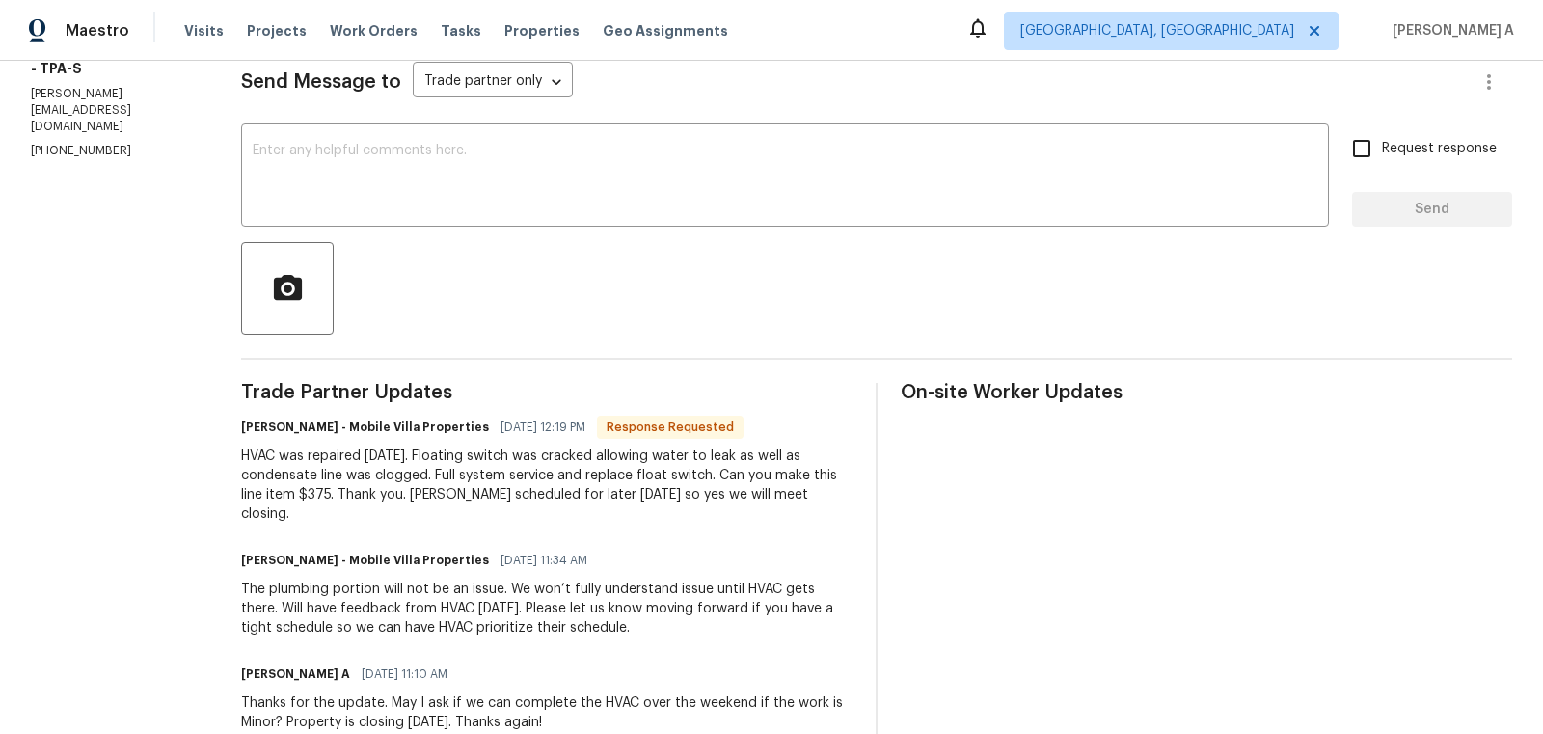
scroll to position [274, 0]
click at [314, 494] on div "HVAC was repaired today. Floating switch was cracked allowing water to leak as …" at bounding box center [546, 483] width 611 height 77
copy div "375"
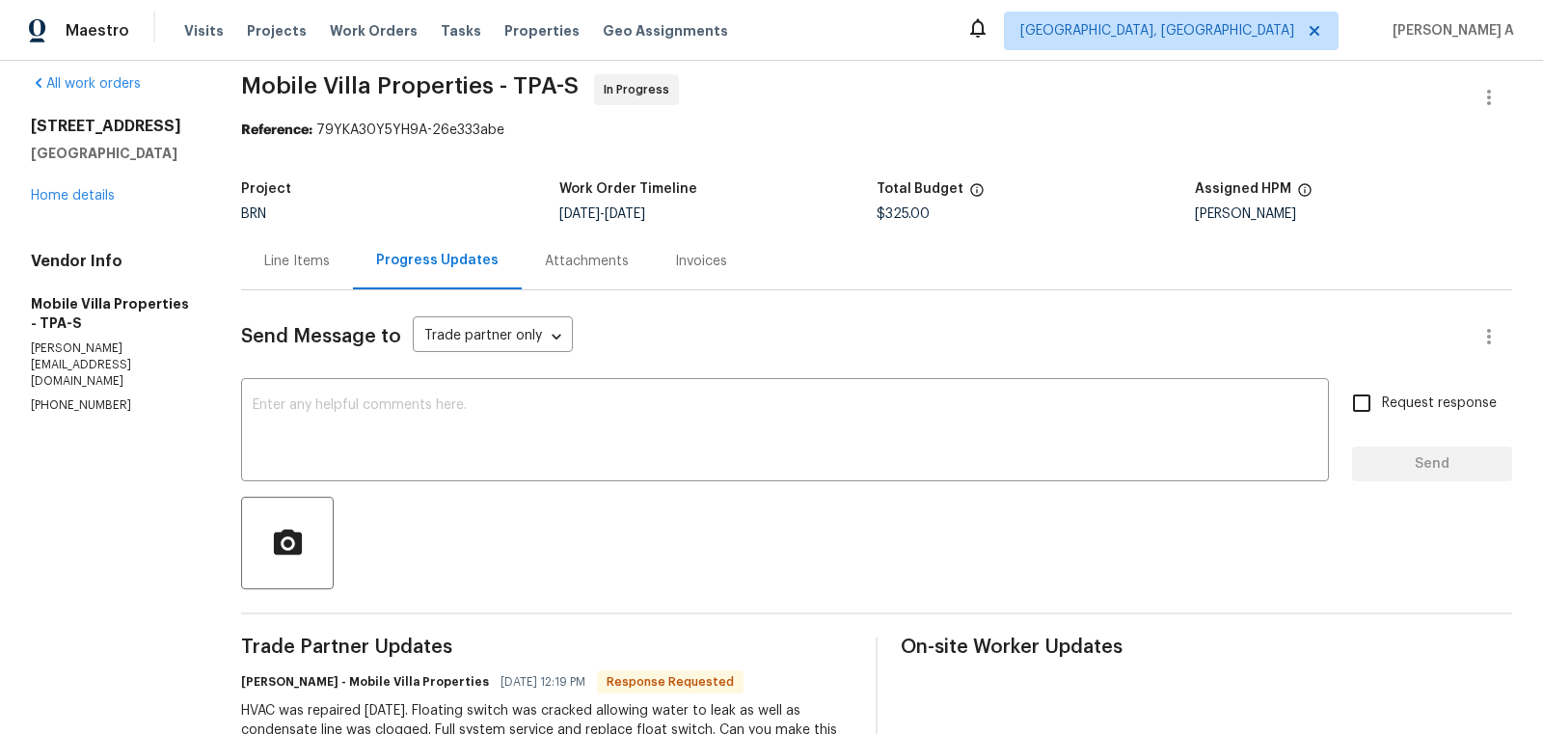
scroll to position [0, 0]
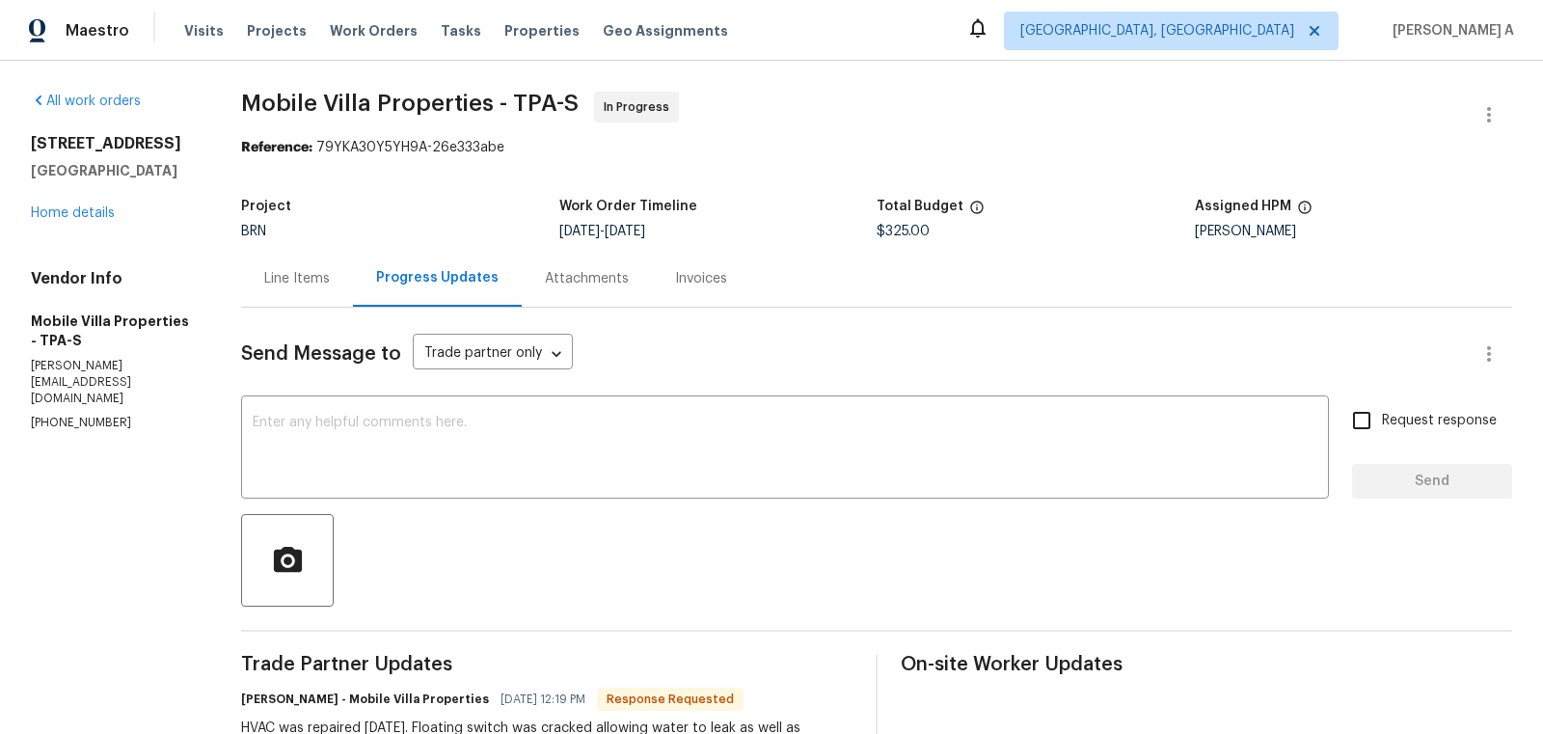
click at [319, 269] on div "Line Items" at bounding box center [297, 278] width 66 height 19
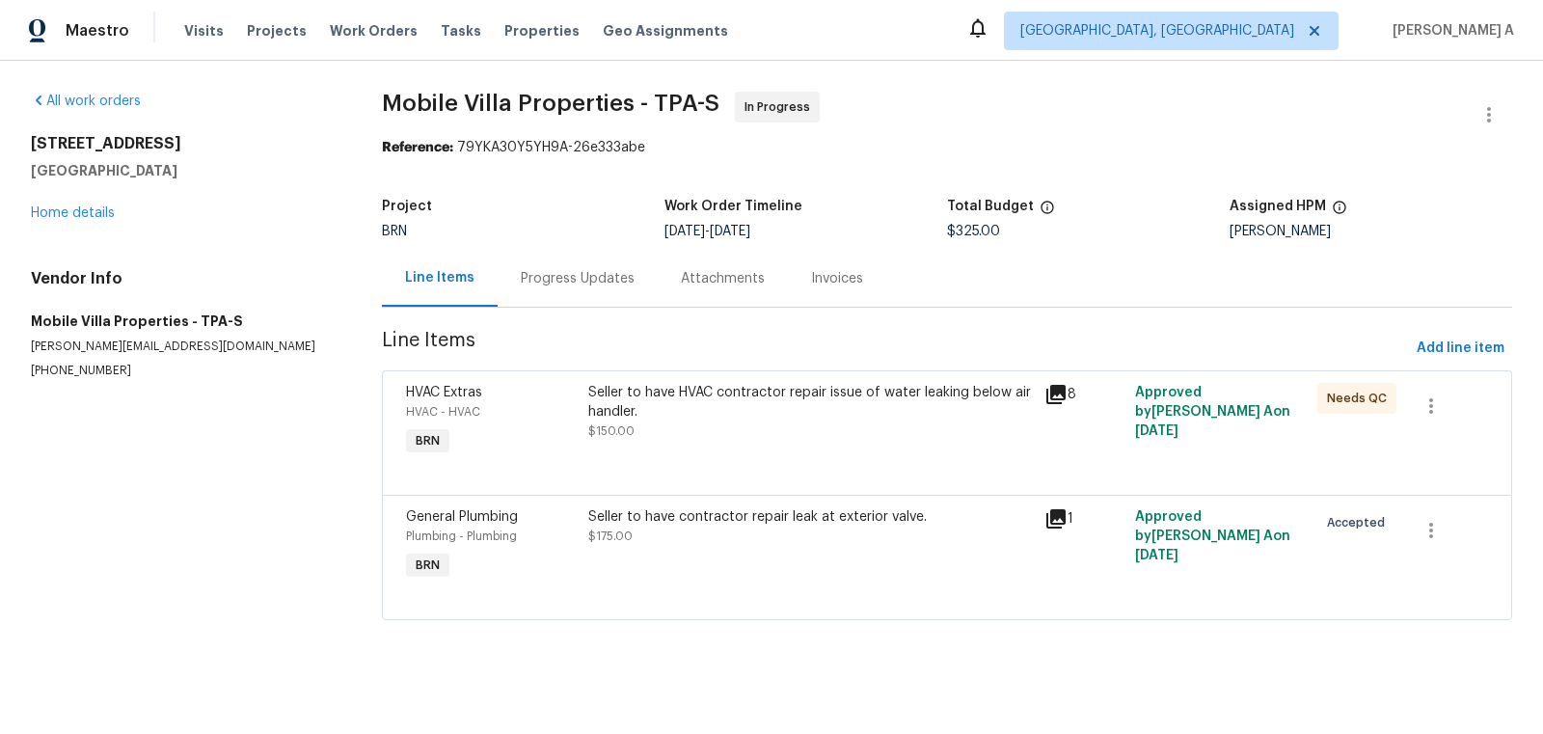
click at [727, 435] on div "Seller to have HVAC contractor repair issue of water leaking below air handler.…" at bounding box center [810, 412] width 445 height 58
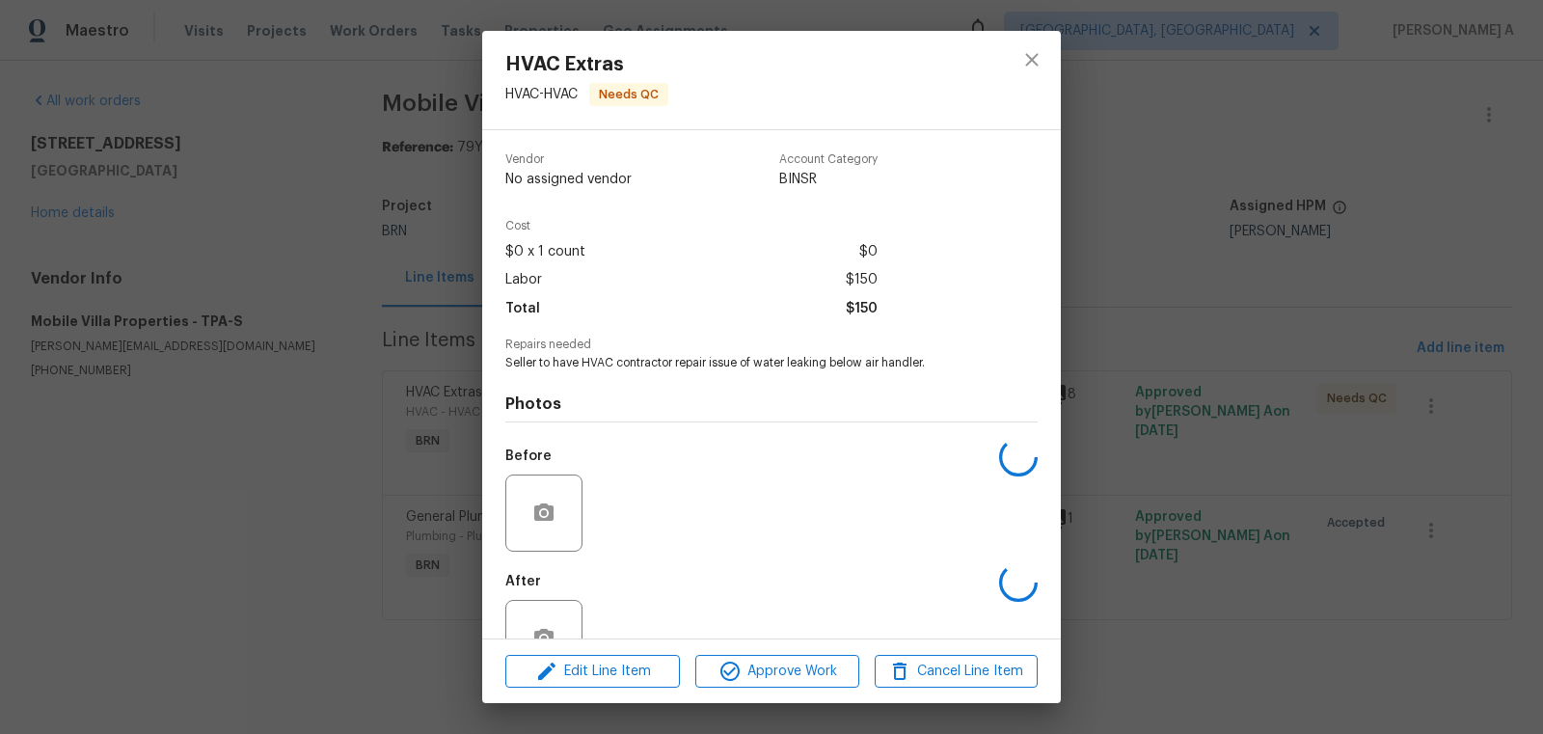
scroll to position [58, 0]
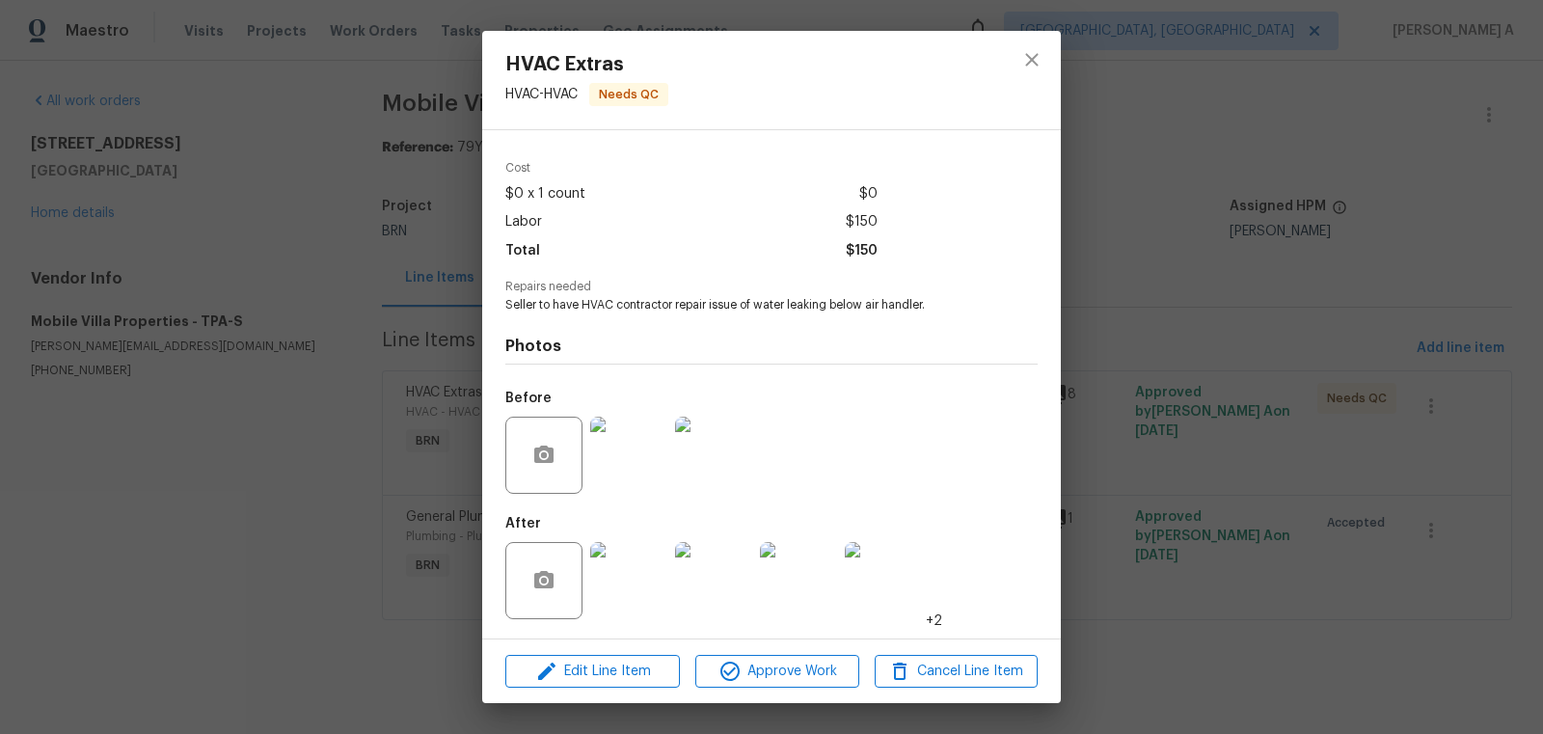
click at [631, 577] on img at bounding box center [628, 580] width 77 height 77
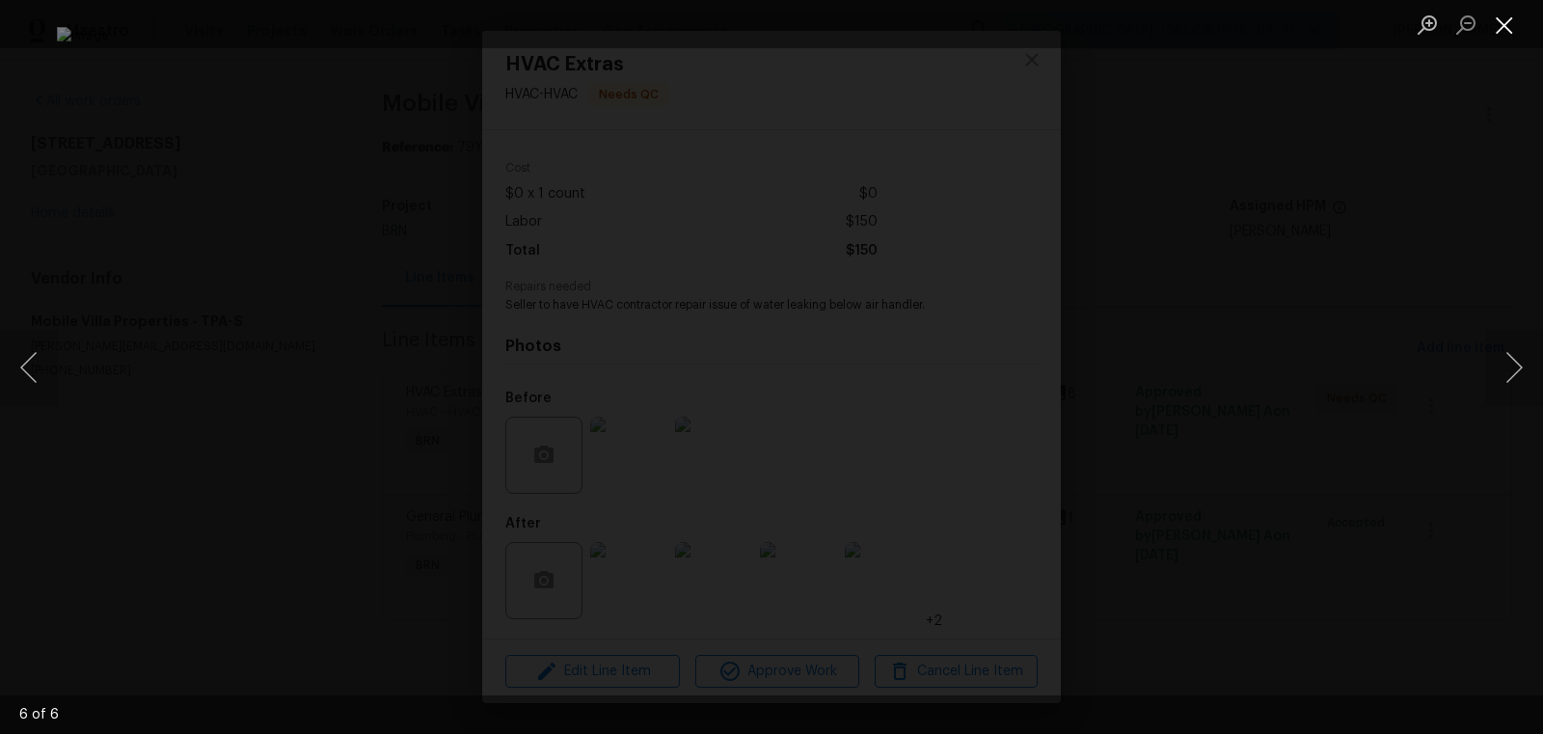
click at [1503, 17] on button "Close lightbox" at bounding box center [1504, 25] width 39 height 34
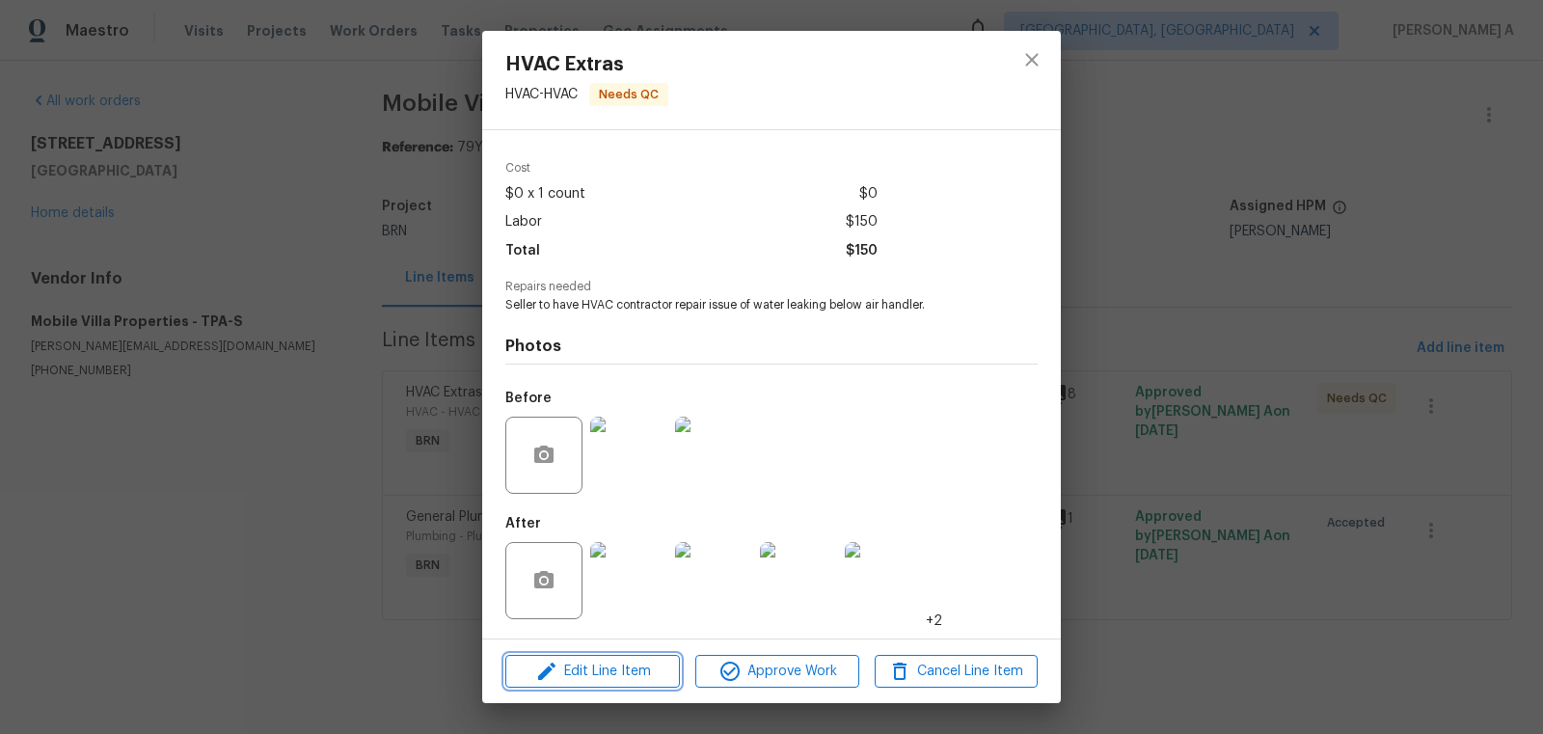
click at [630, 664] on span "Edit Line Item" at bounding box center [592, 672] width 163 height 24
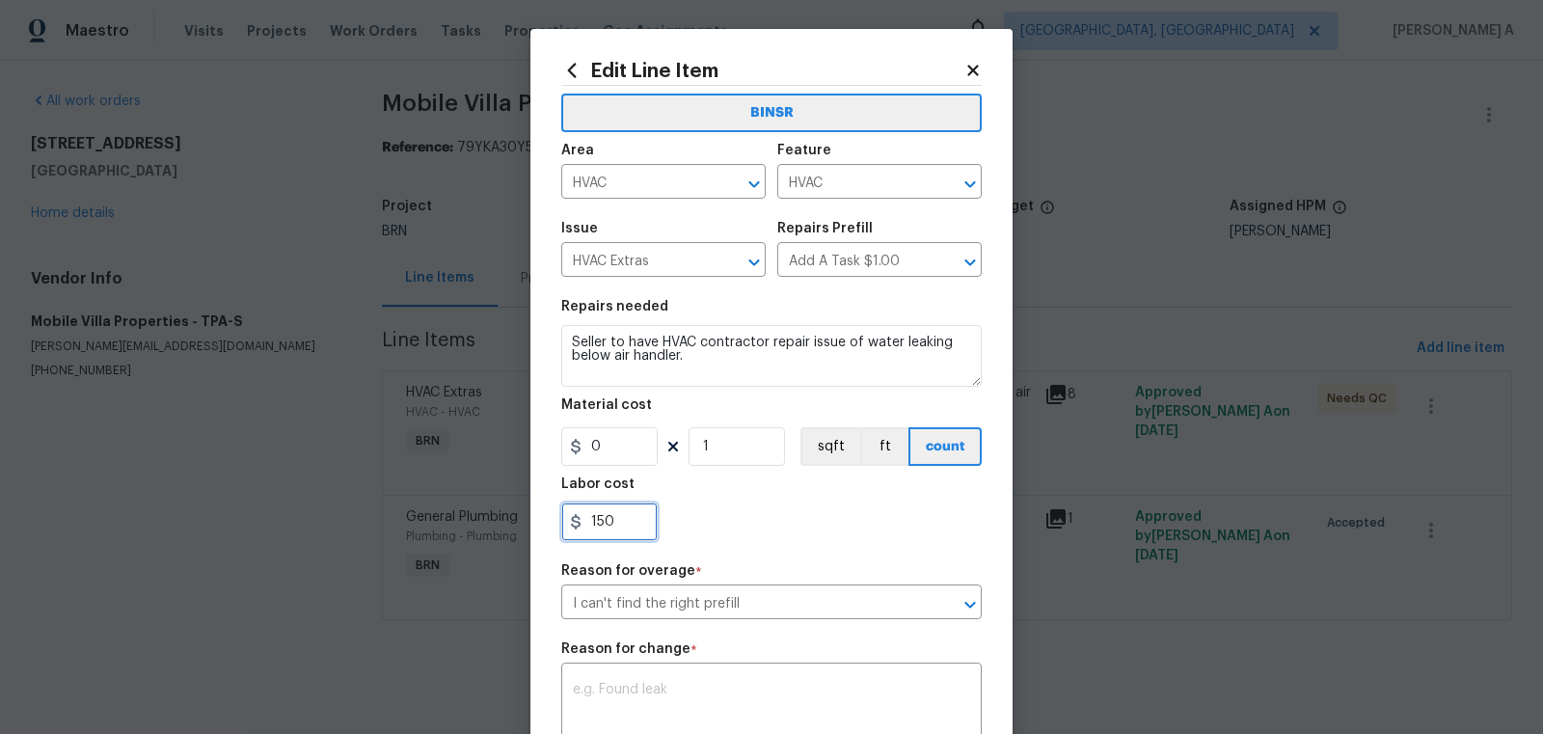
drag, startPoint x: 624, startPoint y: 527, endPoint x: 559, endPoint y: 527, distance: 64.6
click at [561, 527] on input "150" at bounding box center [609, 521] width 96 height 39
paste input "375"
type input "375"
click at [728, 538] on div "375" at bounding box center [771, 521] width 420 height 39
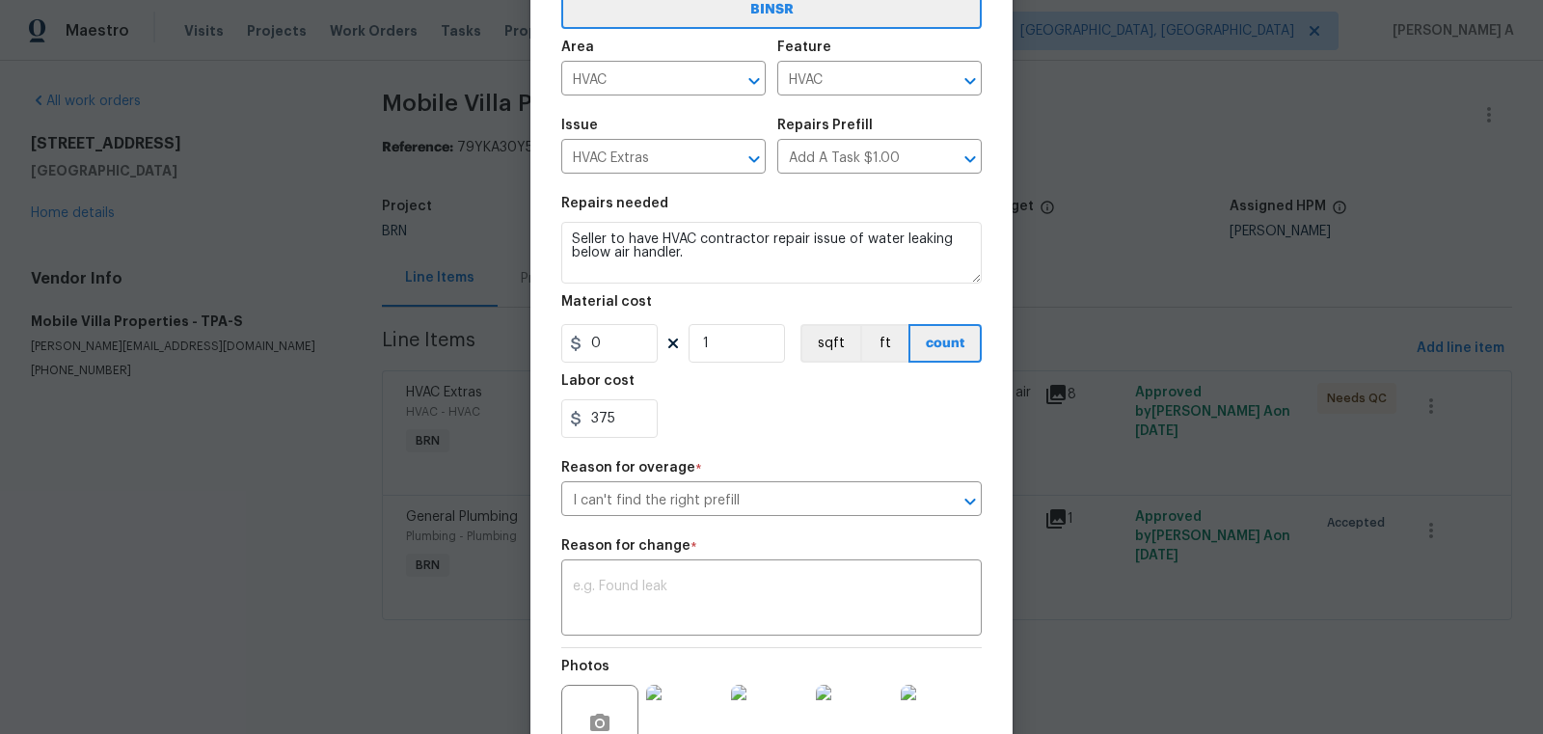
scroll to position [138, 0]
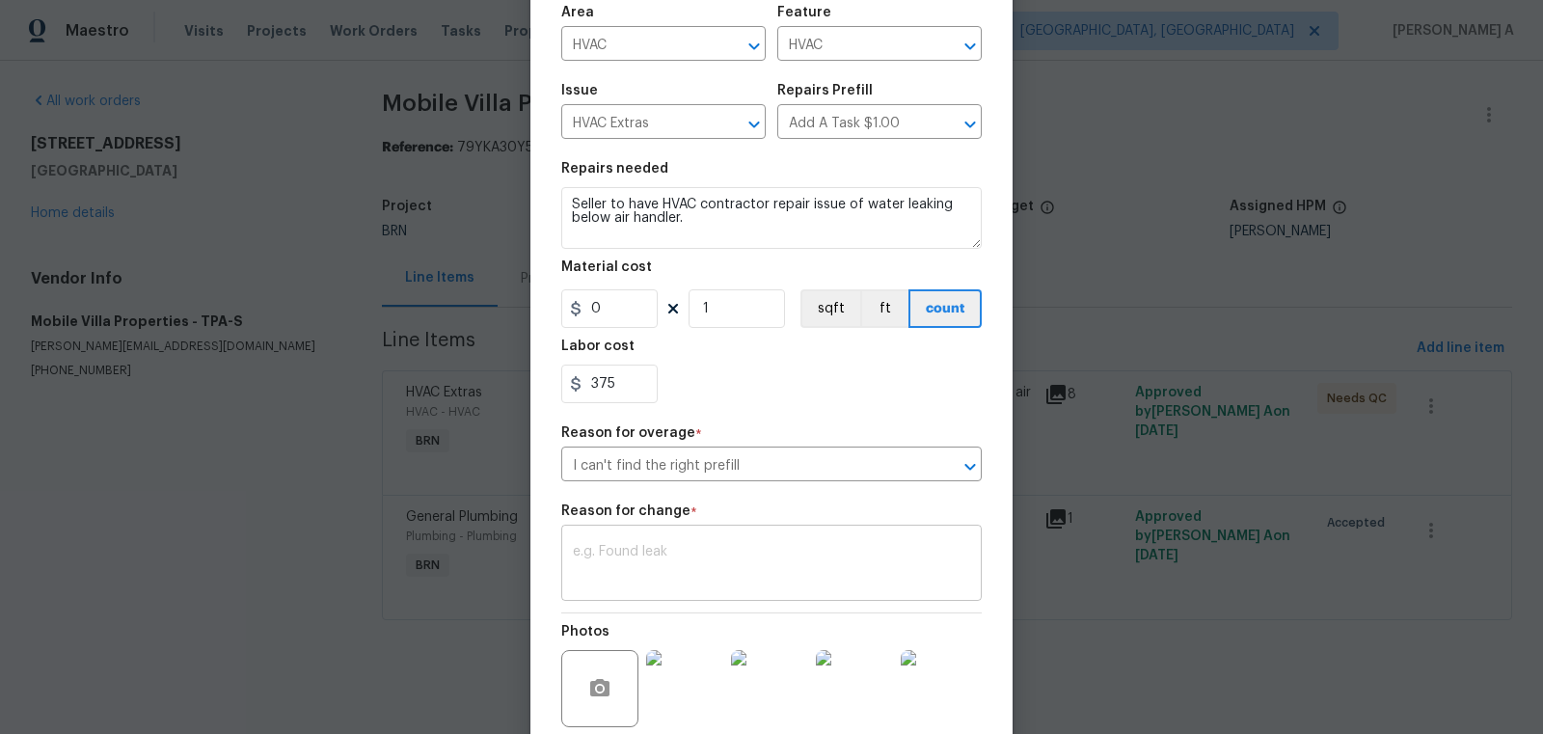
click at [803, 581] on textarea at bounding box center [771, 565] width 397 height 41
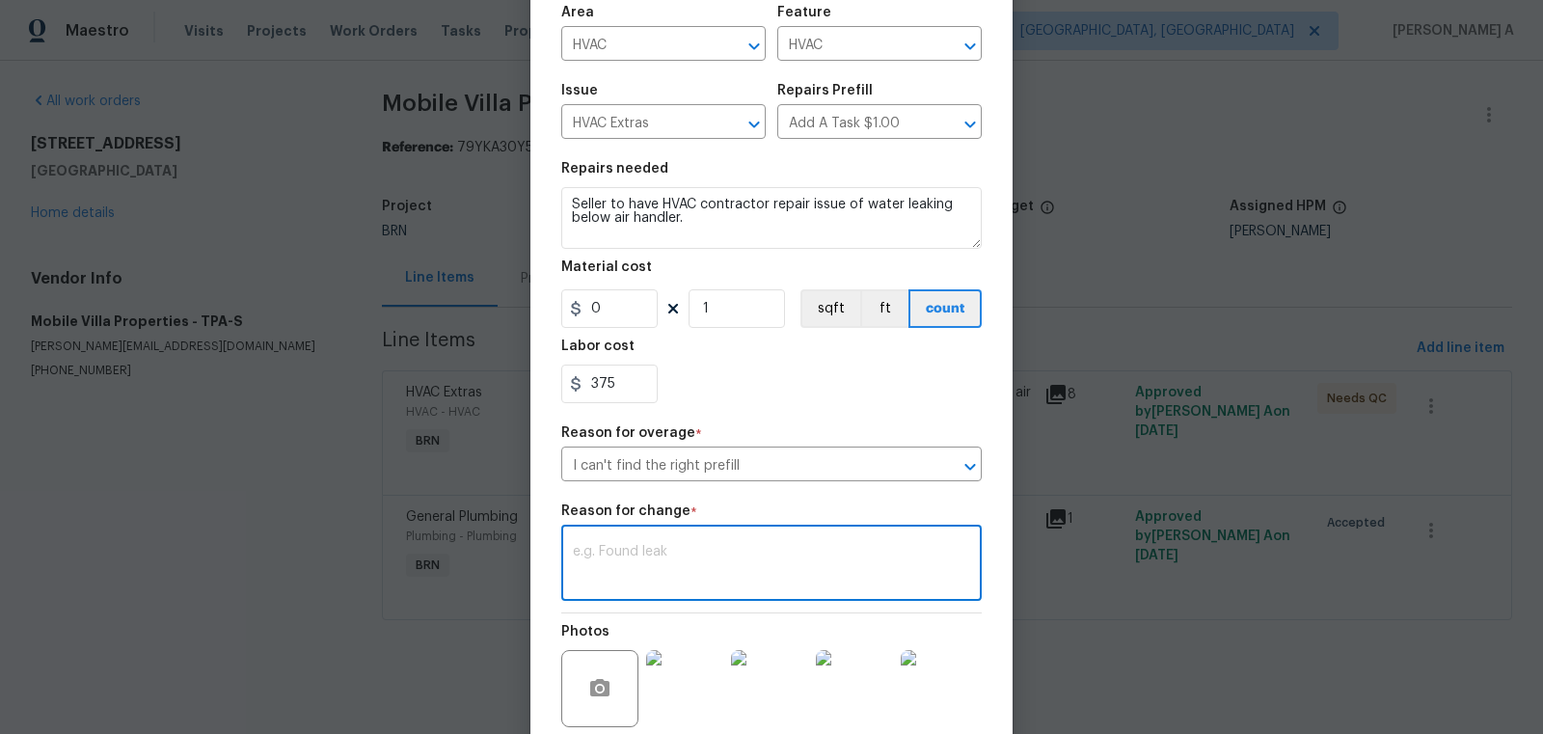
paste textarea "(AK) Updated per vendors final cost."
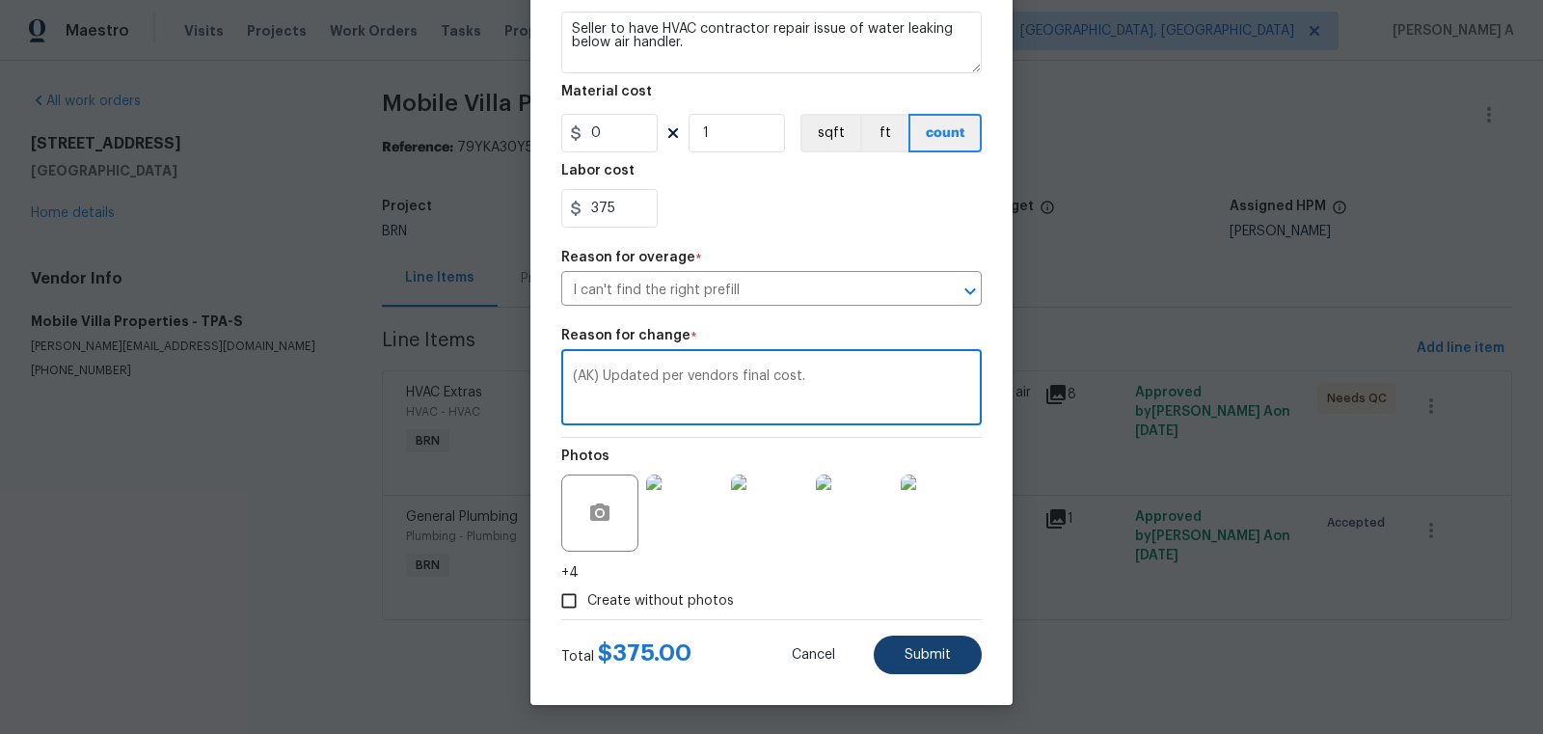
type textarea "(AK) Updated per vendors final cost."
click at [928, 661] on span "Submit" at bounding box center [928, 655] width 46 height 14
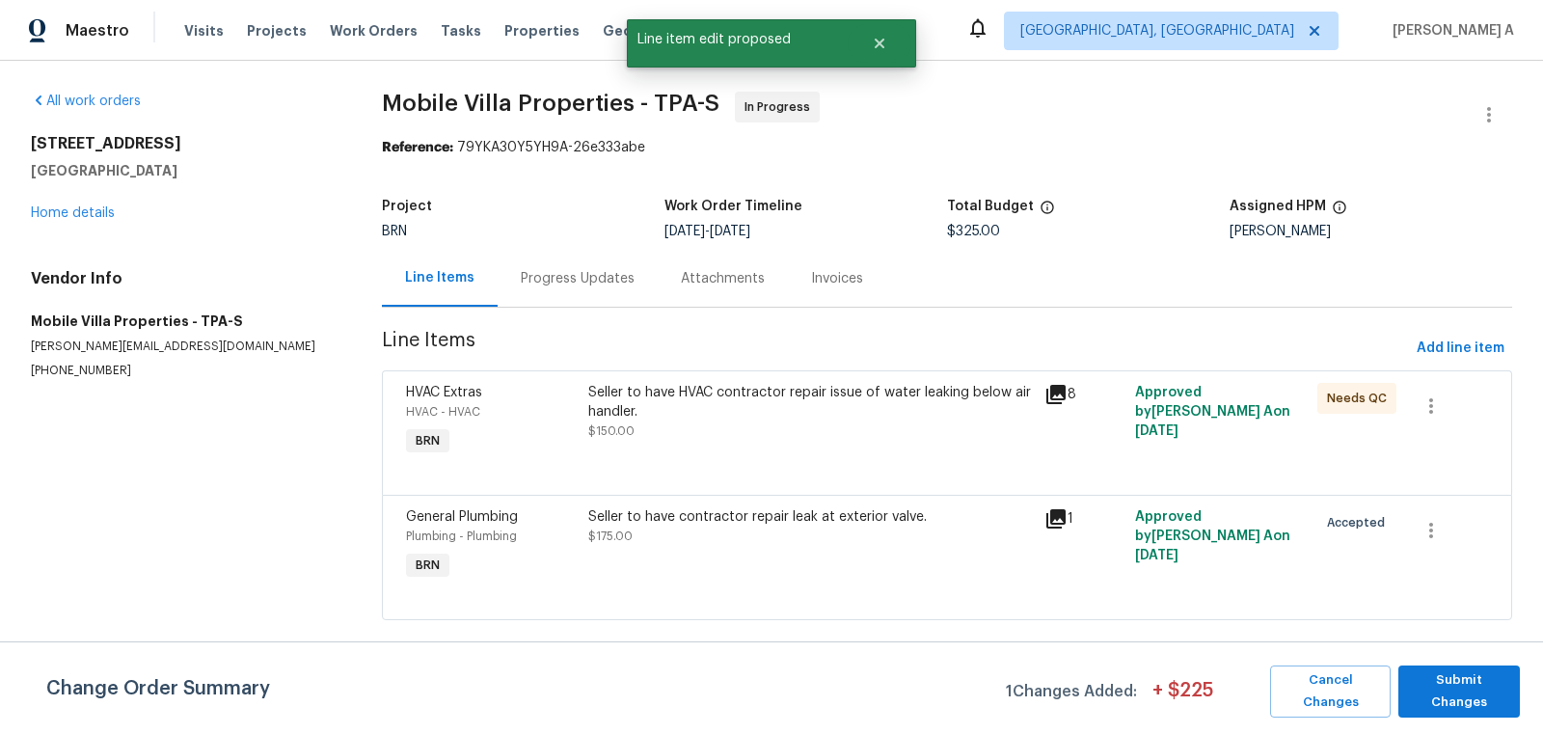
scroll to position [0, 0]
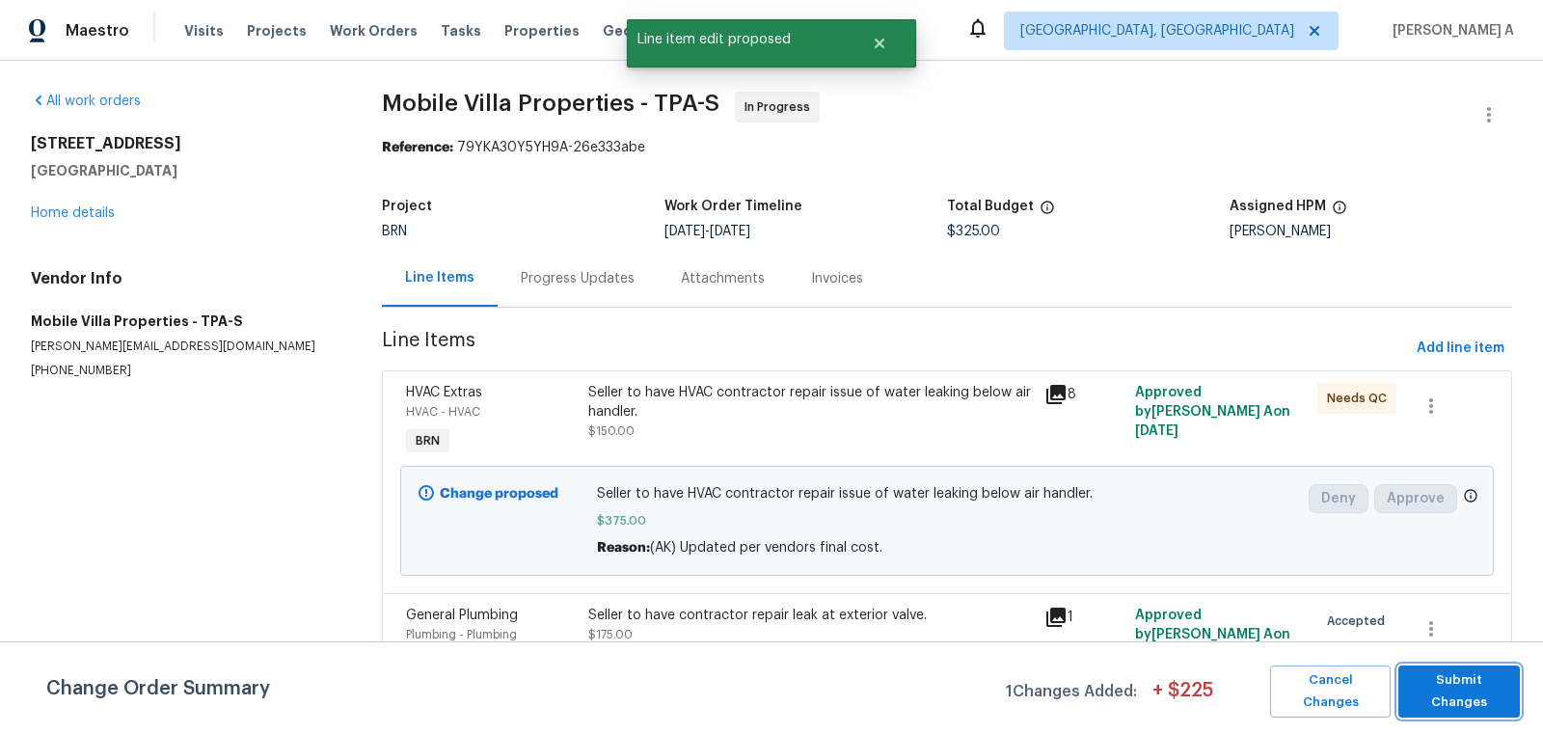
click at [1449, 681] on span "Submit Changes" at bounding box center [1459, 691] width 102 height 44
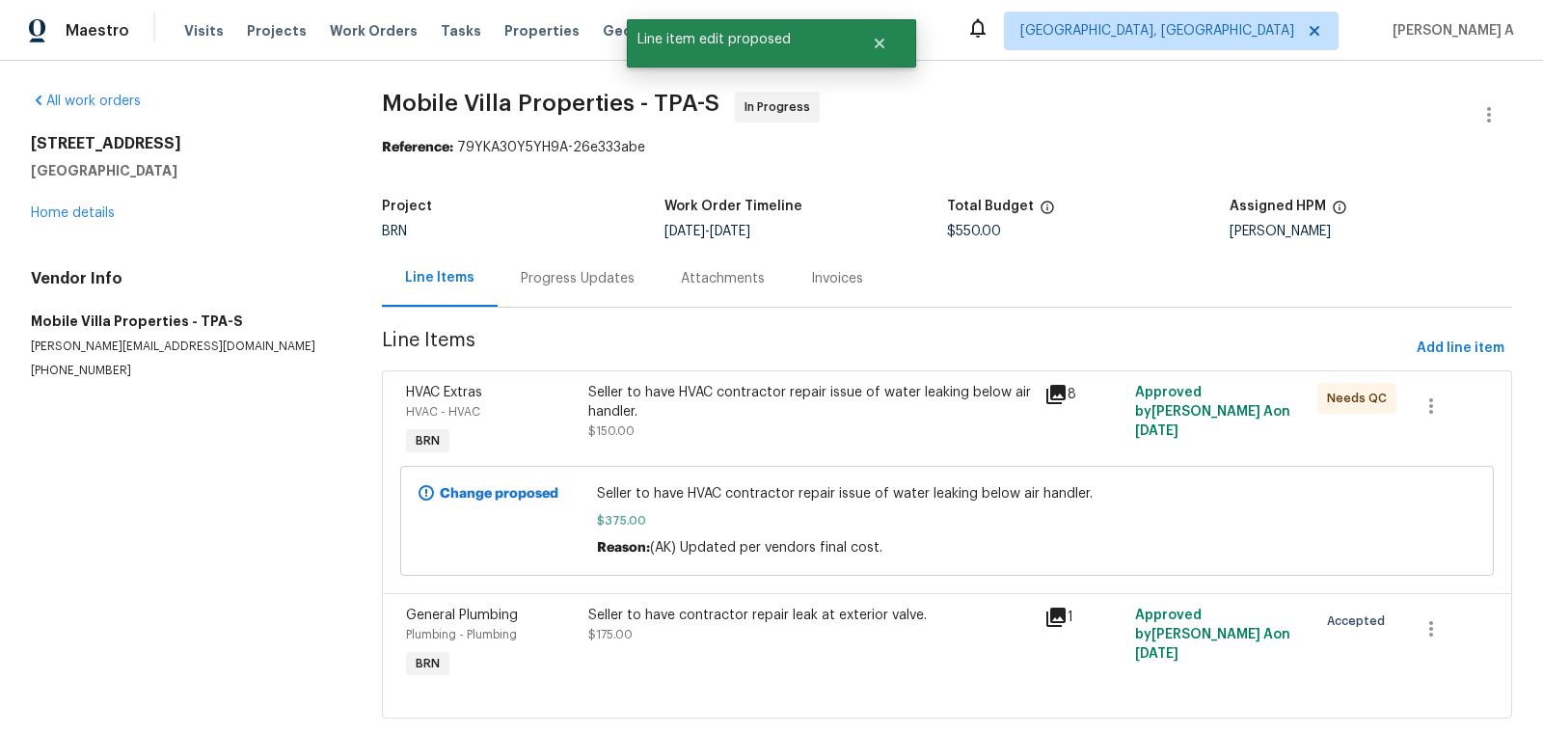
click at [530, 277] on div "Progress Updates" at bounding box center [578, 278] width 114 height 19
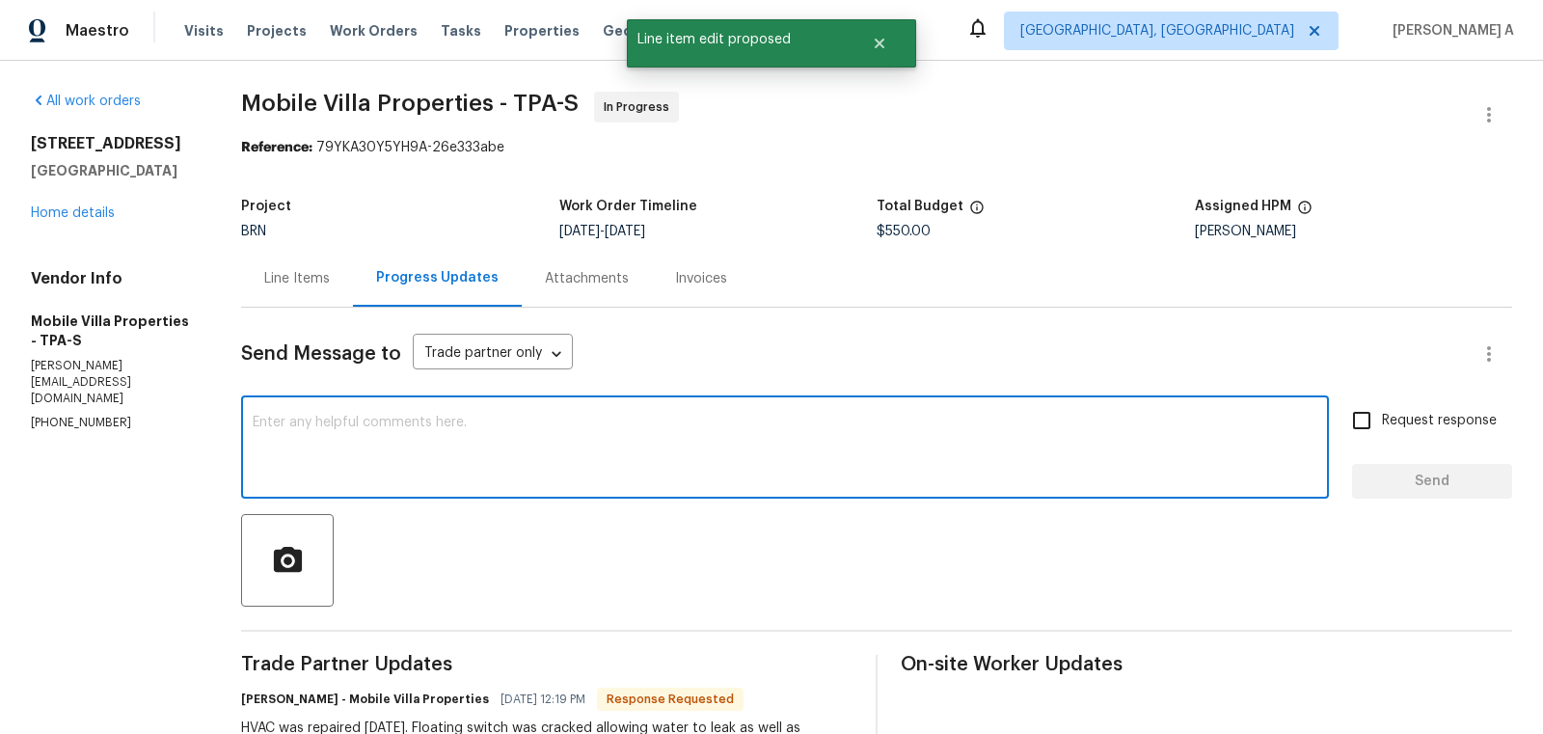
click at [531, 430] on textarea at bounding box center [785, 450] width 1065 height 68
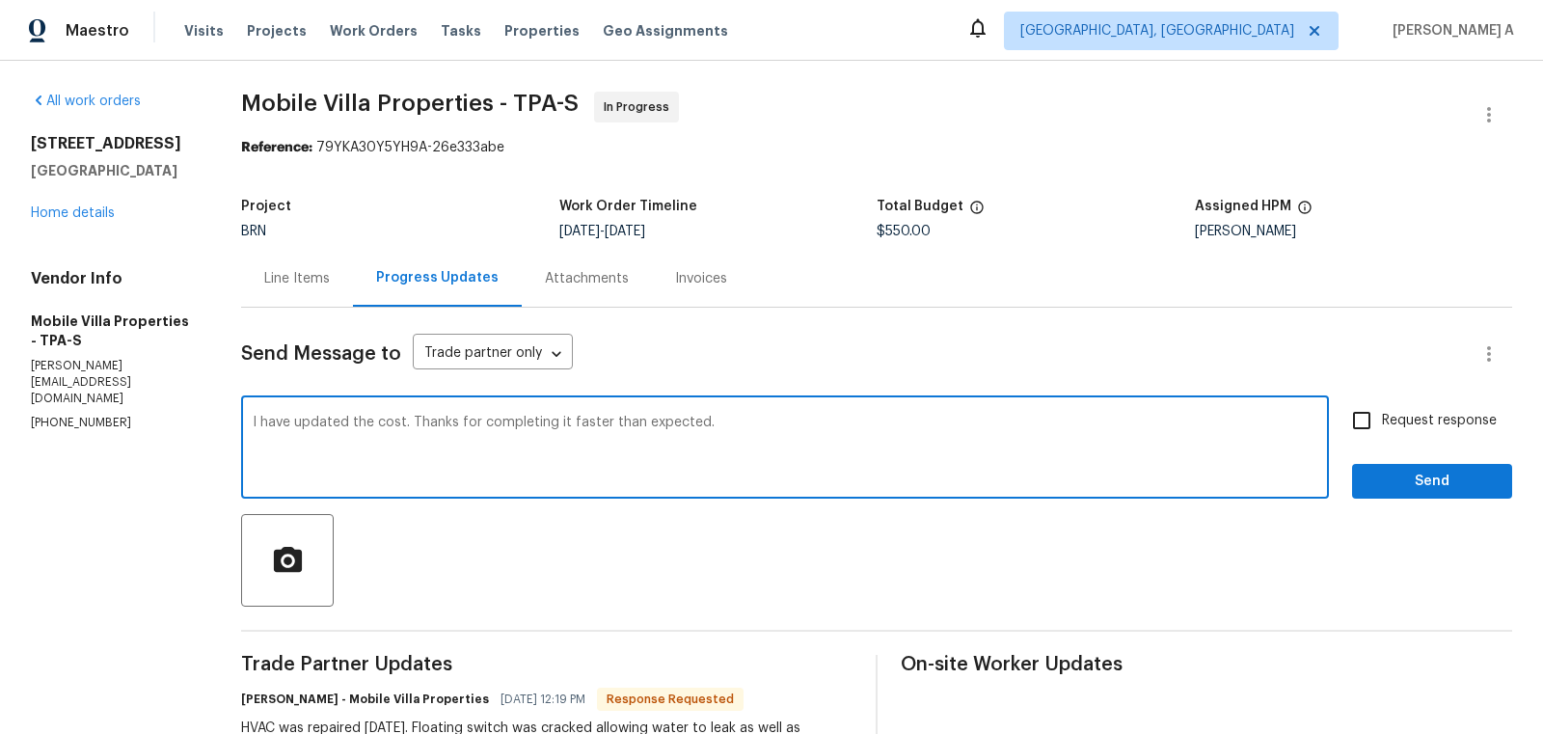
click at [0, 0] on qb-div "Add Punctuation it ." at bounding box center [0, 0] width 0 height 0
click at [606, 454] on textarea "I have updated the cost. Thanks for completing i faster than expected." at bounding box center [785, 450] width 1065 height 68
click at [611, 420] on textarea "I have updated the cost. Thanks for completing i faster than expected." at bounding box center [785, 450] width 1065 height 68
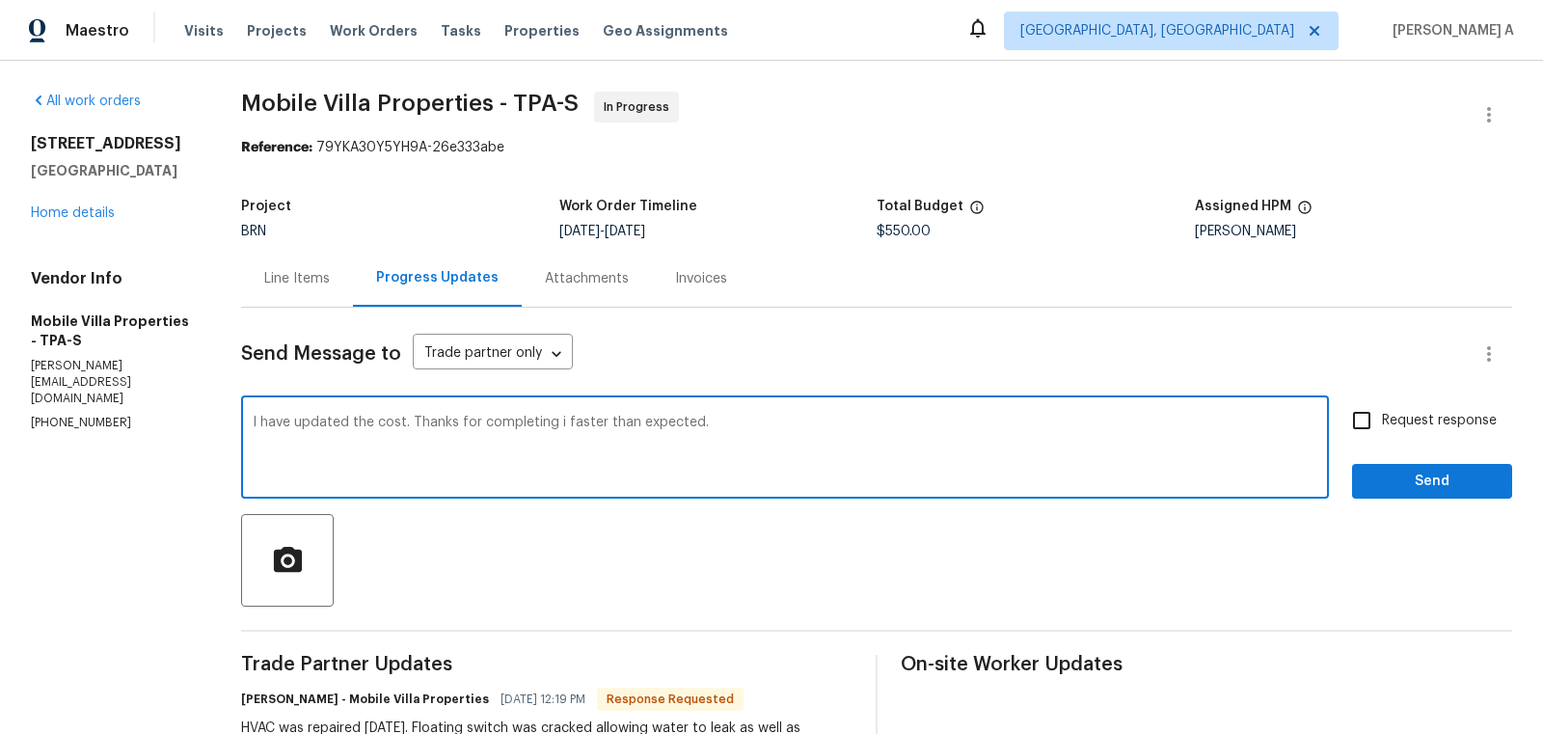
click at [0, 0] on icon "Paraphrase text" at bounding box center [0, 0] width 0 height 0
click at [0, 0] on li "I've updated the cost." at bounding box center [0, 0] width 0 height 0
click at [0, 0] on li "Thank you for completing it faster than expected." at bounding box center [0, 0] width 0 height 0
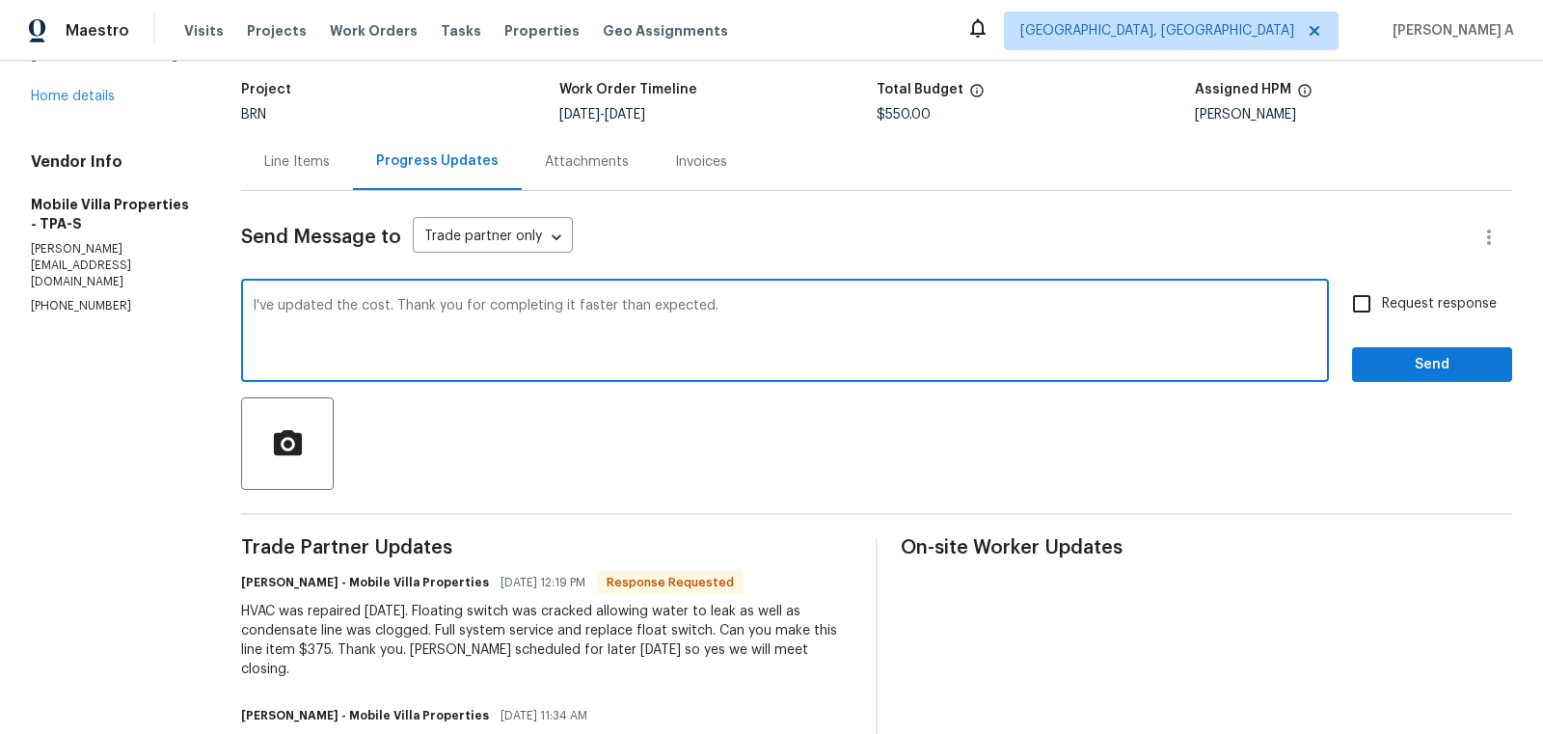
scroll to position [122, 0]
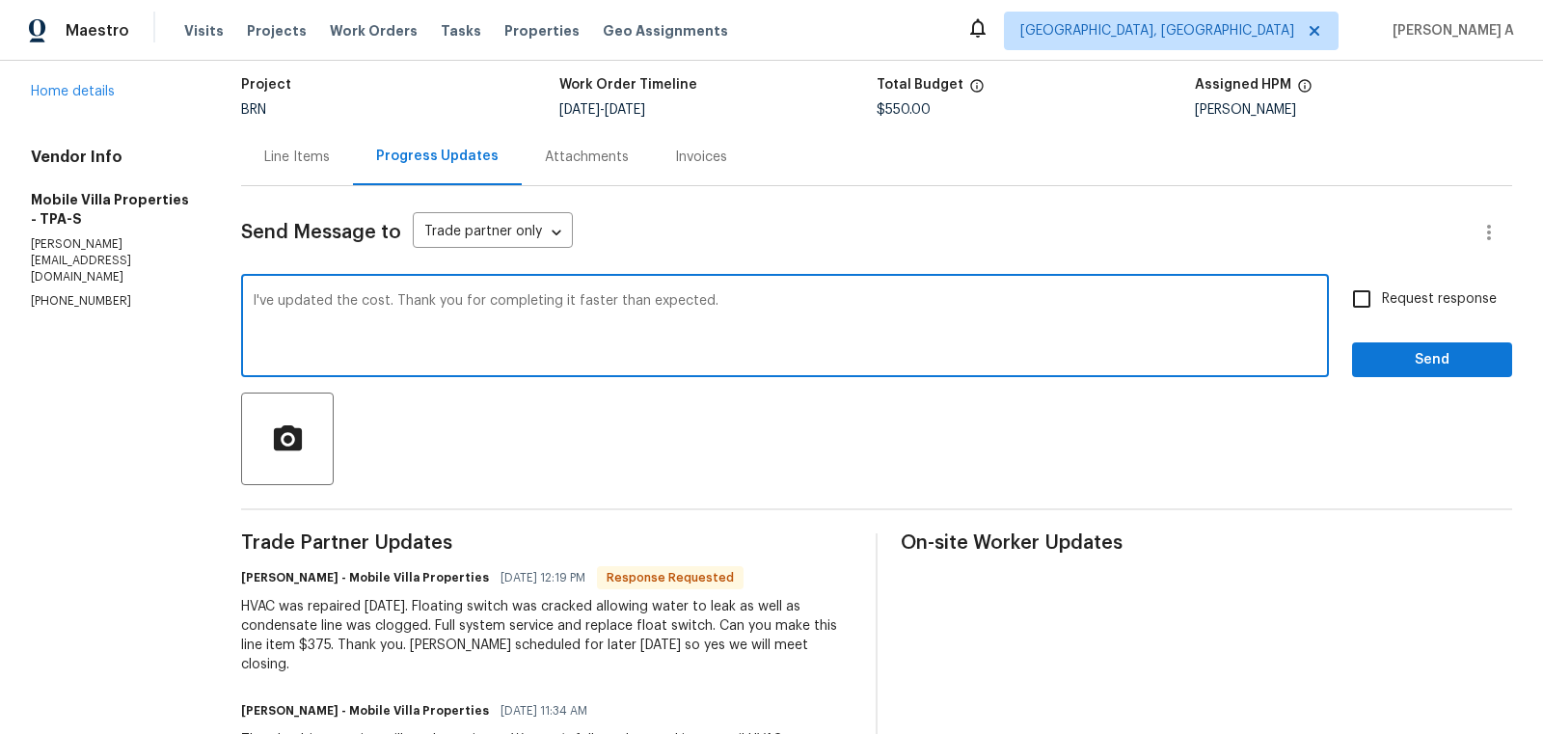
click at [568, 299] on textarea "I've updated the cost. Thank you for completing it faster than expected." at bounding box center [785, 328] width 1065 height 68
click at [830, 314] on textarea "I've updated the cost. Thank you for completing the HVAC work faster than expec…" at bounding box center [785, 328] width 1065 height 68
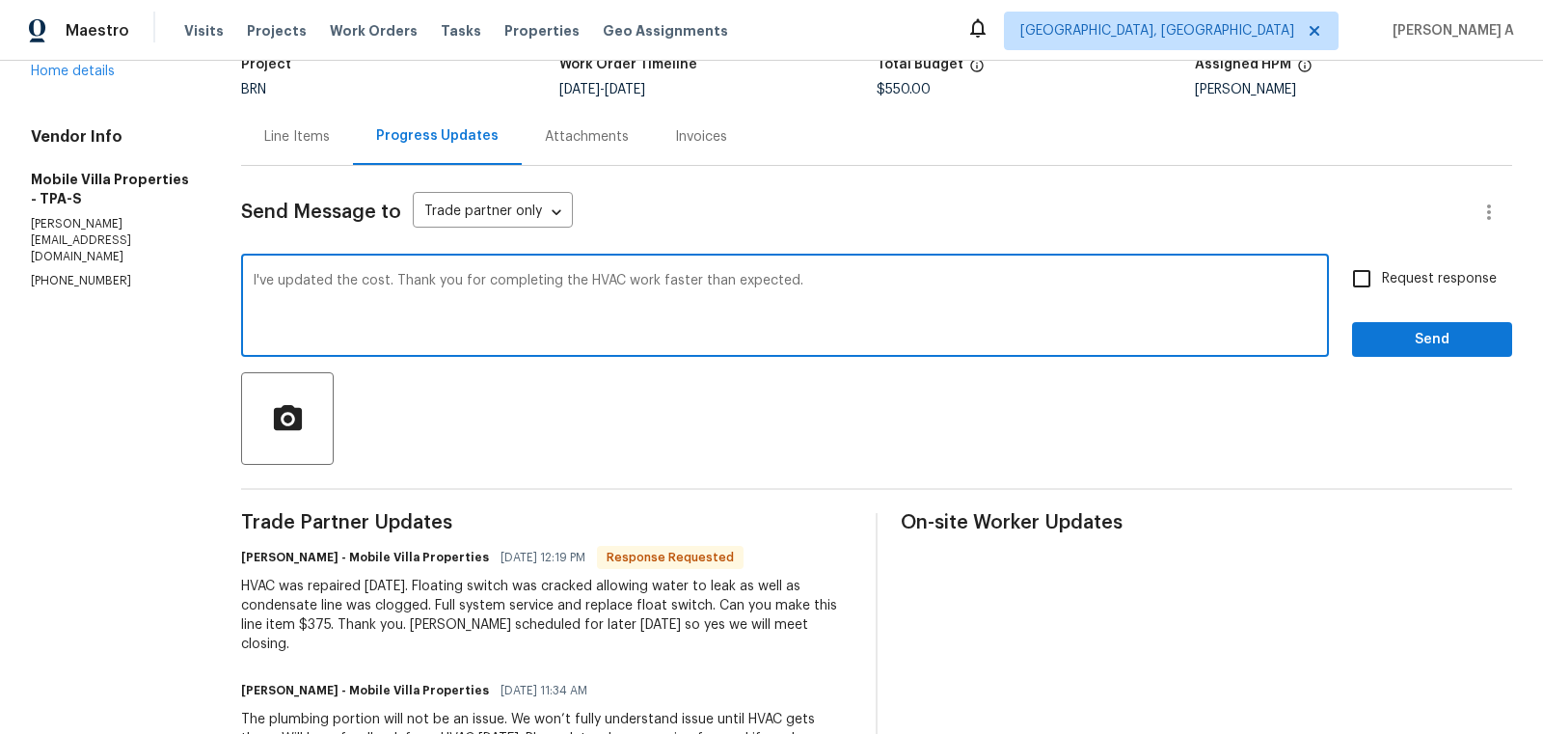
type textarea "I've updated the cost. Thank you for completing the HVAC work faster than expec…"
click at [1355, 290] on input "Request response" at bounding box center [1361, 278] width 41 height 41
checkbox input "true"
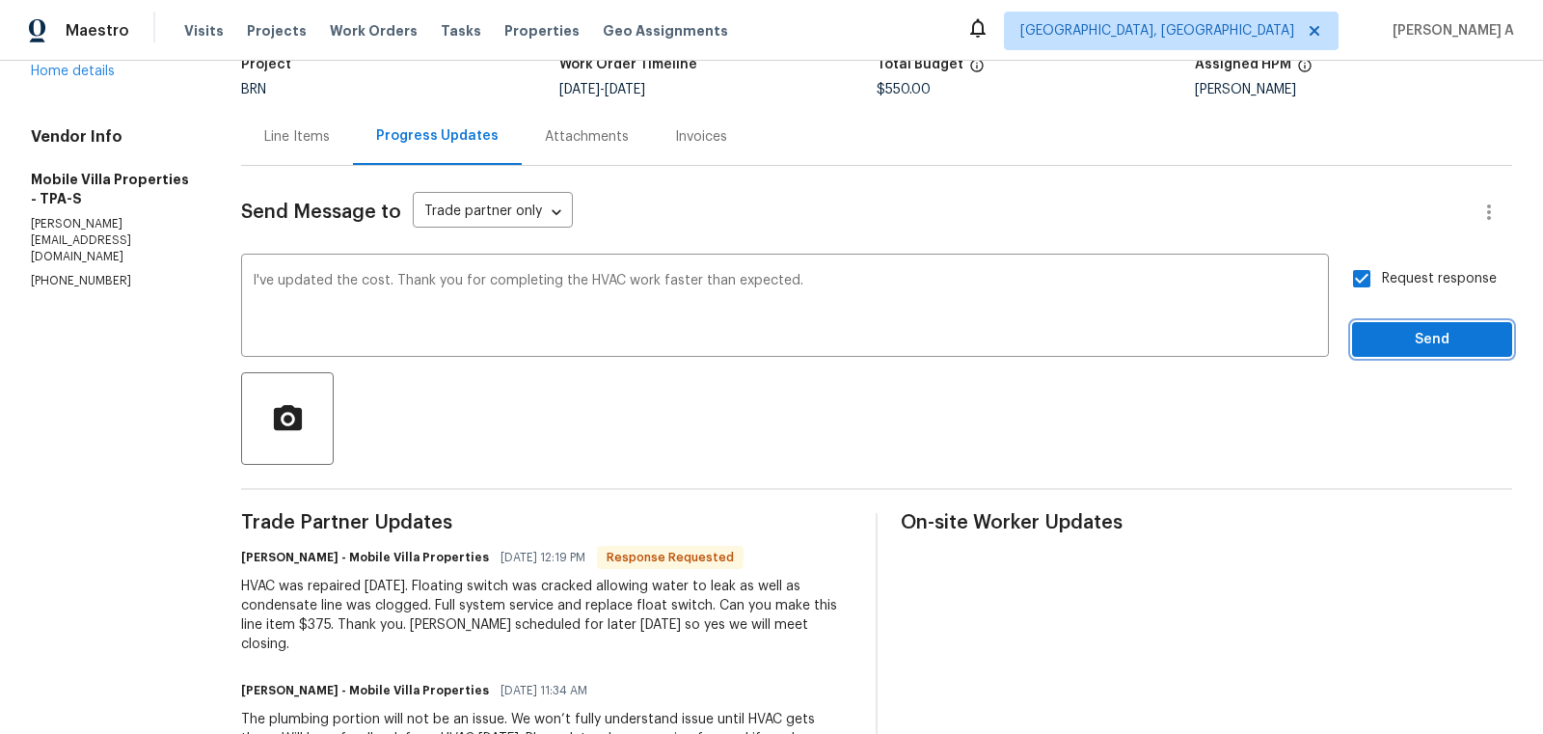
click at [1427, 335] on span "Send" at bounding box center [1432, 340] width 129 height 24
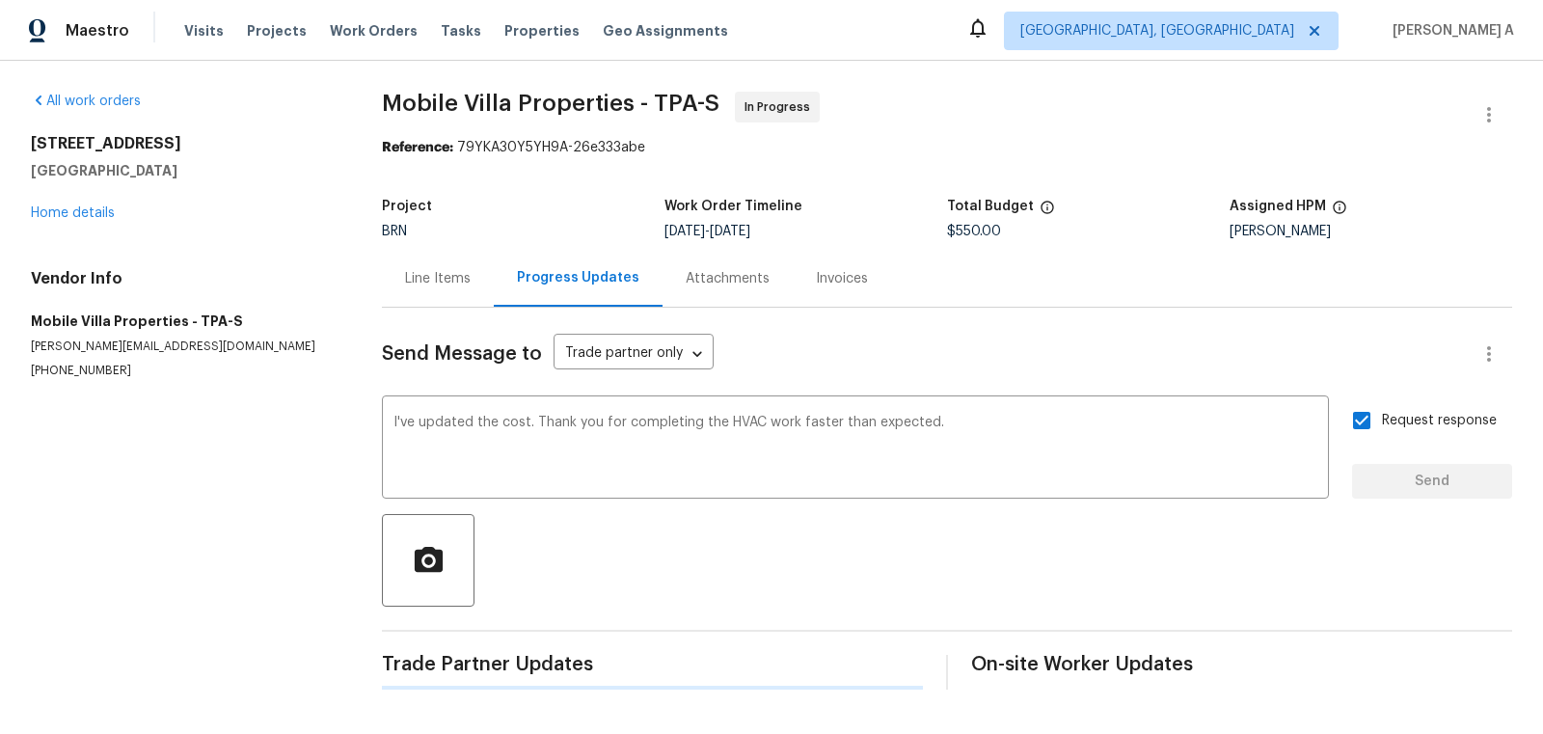
scroll to position [0, 0]
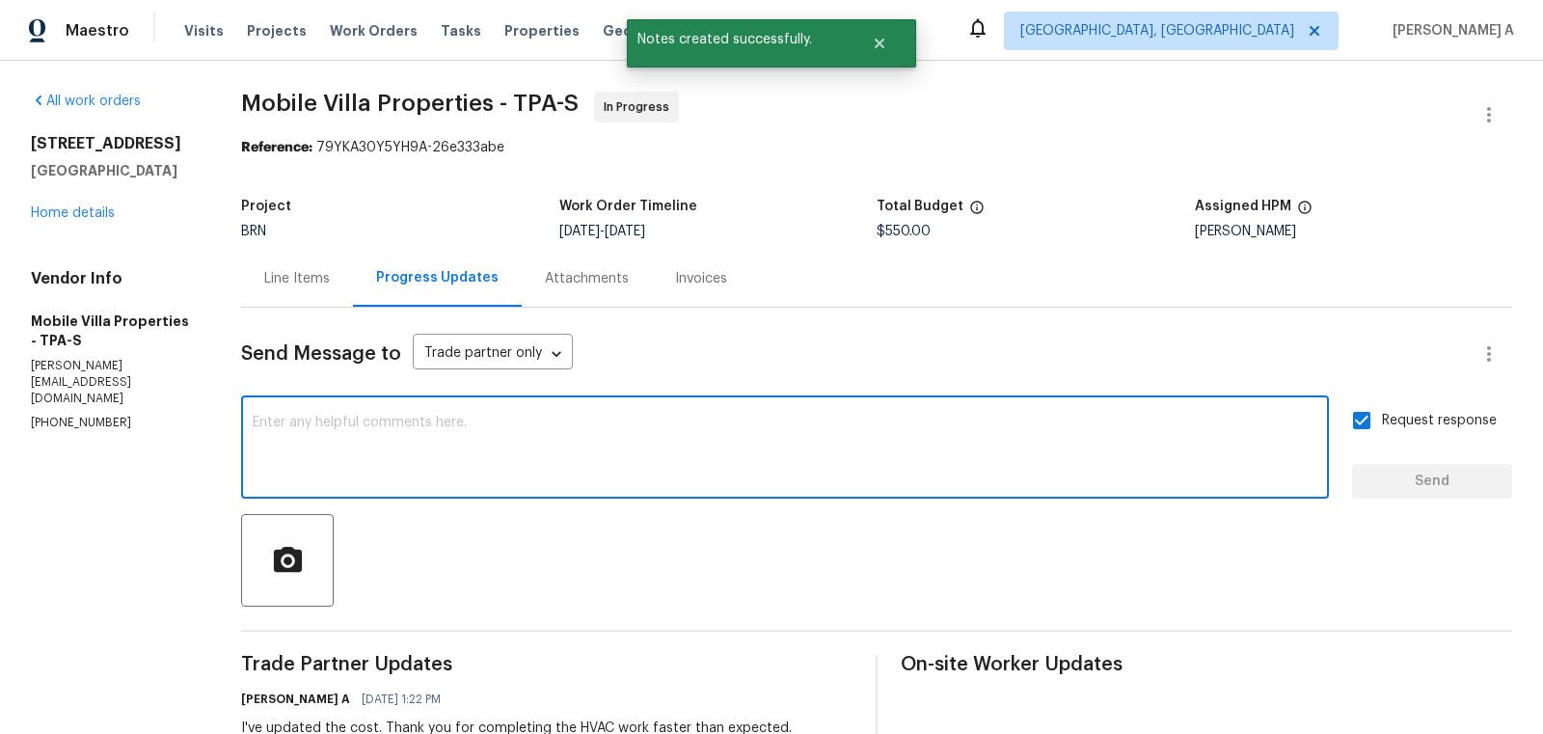
click at [521, 459] on textarea at bounding box center [785, 450] width 1065 height 68
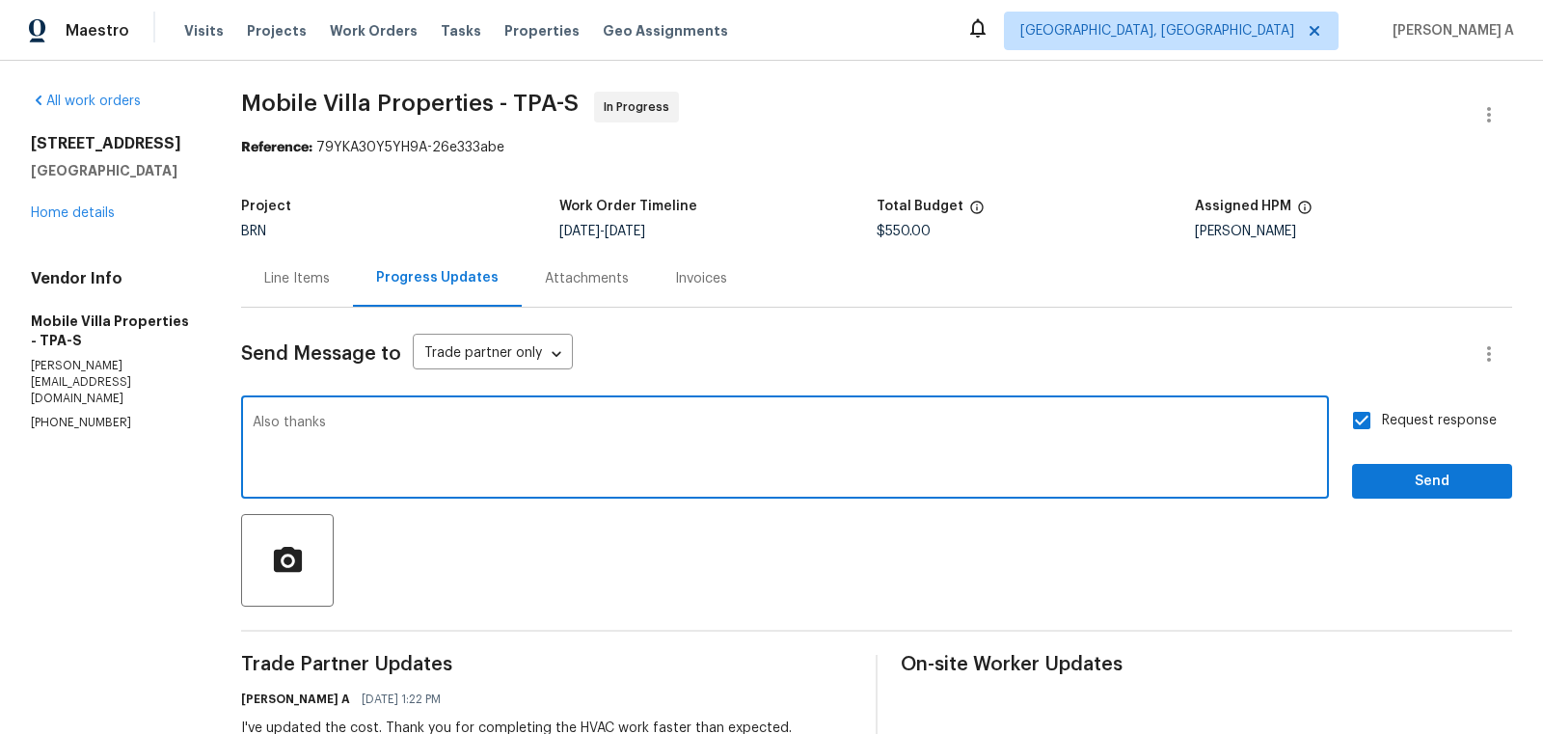
drag, startPoint x: 570, startPoint y: 444, endPoint x: 192, endPoint y: 398, distance: 380.7
click at [192, 398] on div "Vendor Info Mobile Villa Properties - TPA-S james@mv-prop.com (813) 918-3054" at bounding box center [113, 350] width 164 height 163
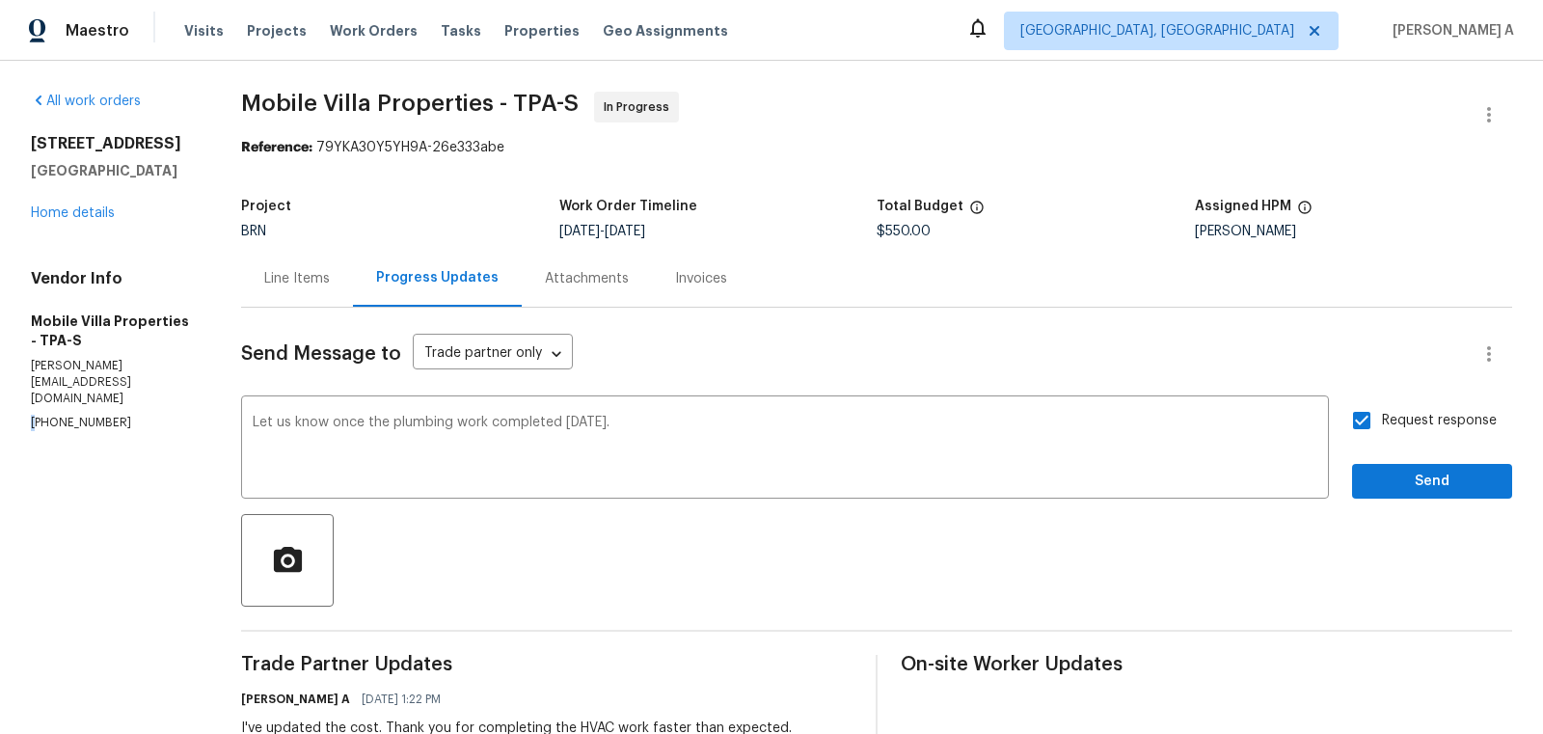
click at [192, 398] on div "Vendor Info Mobile Villa Properties - TPA-S james@mv-prop.com (813) 918-3054" at bounding box center [113, 350] width 164 height 163
click at [324, 406] on div "Let us know once the plumbing work completed today. x ​" at bounding box center [785, 449] width 1088 height 98
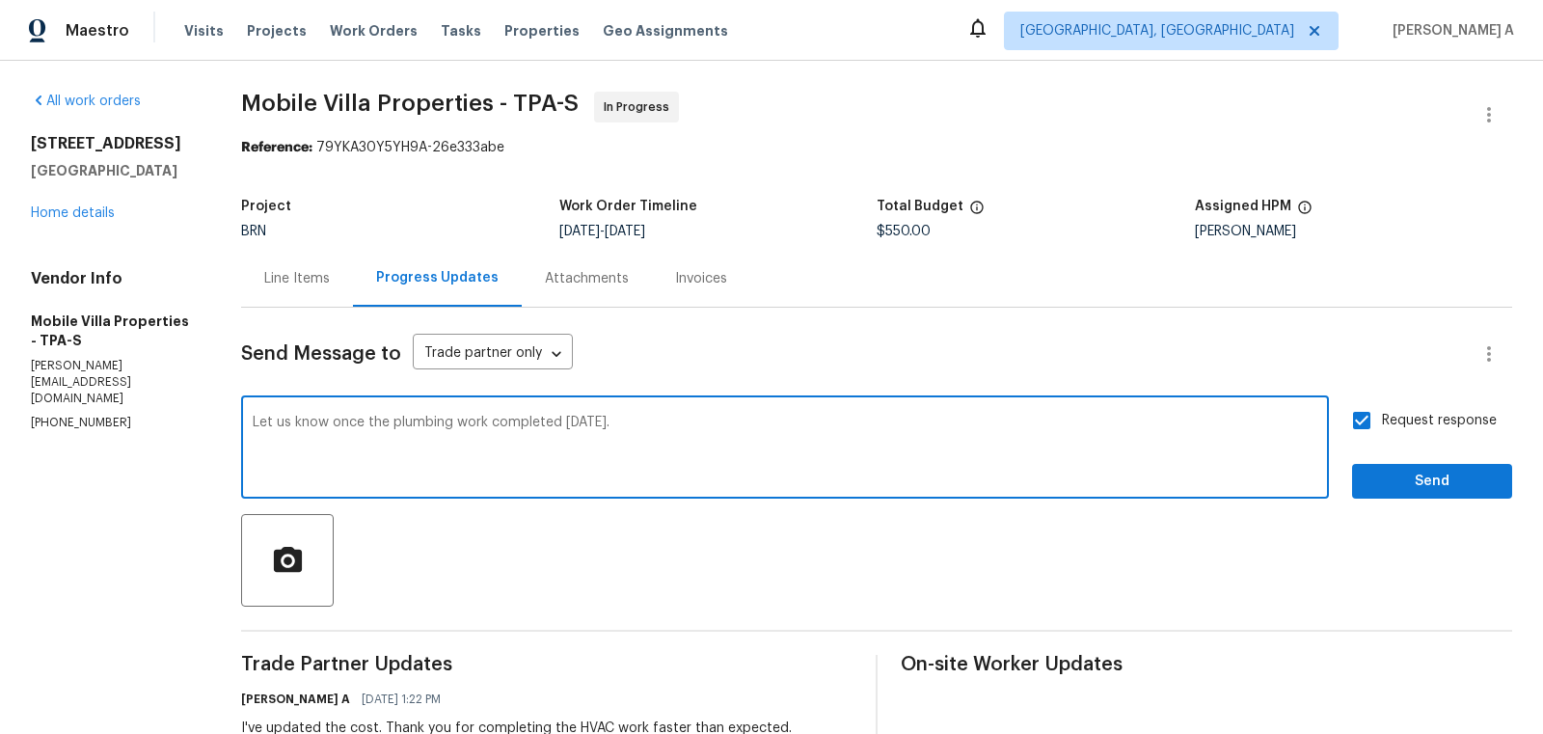
click at [324, 434] on textarea "Let us know once the plumbing work completed today." at bounding box center [785, 450] width 1065 height 68
click at [0, 0] on qb-div "Fix the auxiliary or modal verb work is" at bounding box center [0, 0] width 0 height 0
type textarea "Let us know once the plumbing work is completed today."
click at [710, 437] on textarea "Let us know once the plumbing work is completed today." at bounding box center [785, 450] width 1065 height 68
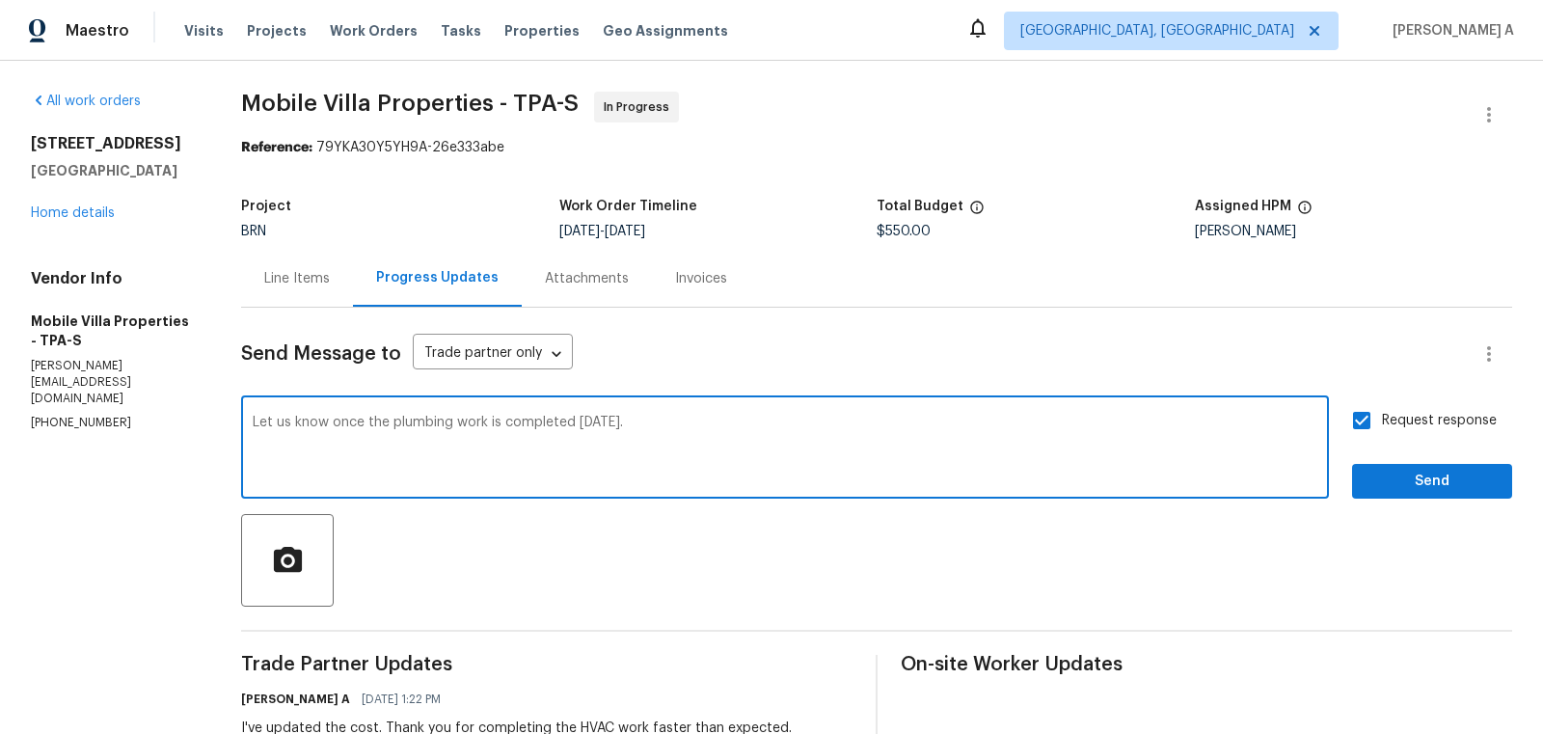
click at [710, 437] on textarea "Let us know once the plumbing work is completed today." at bounding box center [785, 450] width 1065 height 68
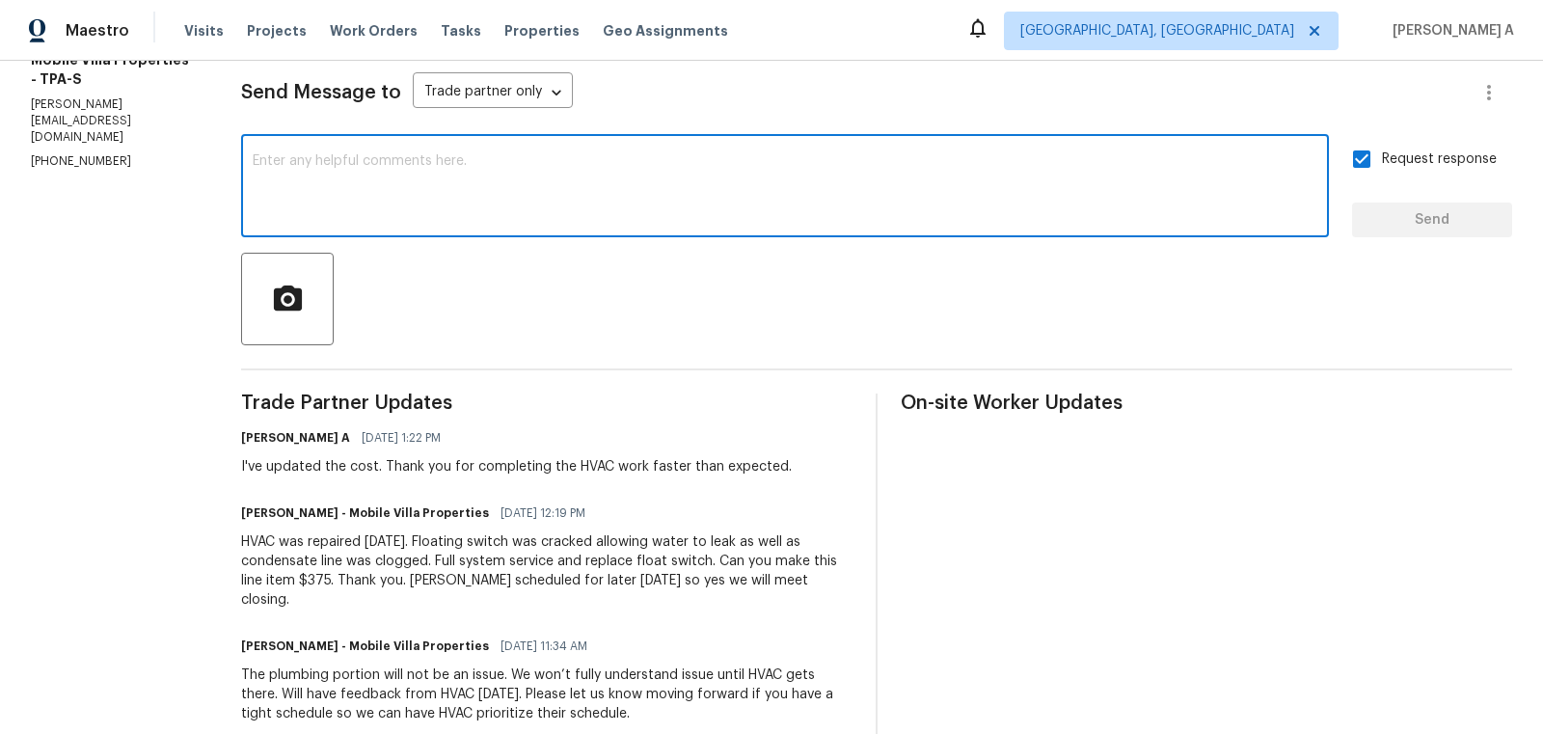
scroll to position [271, 0]
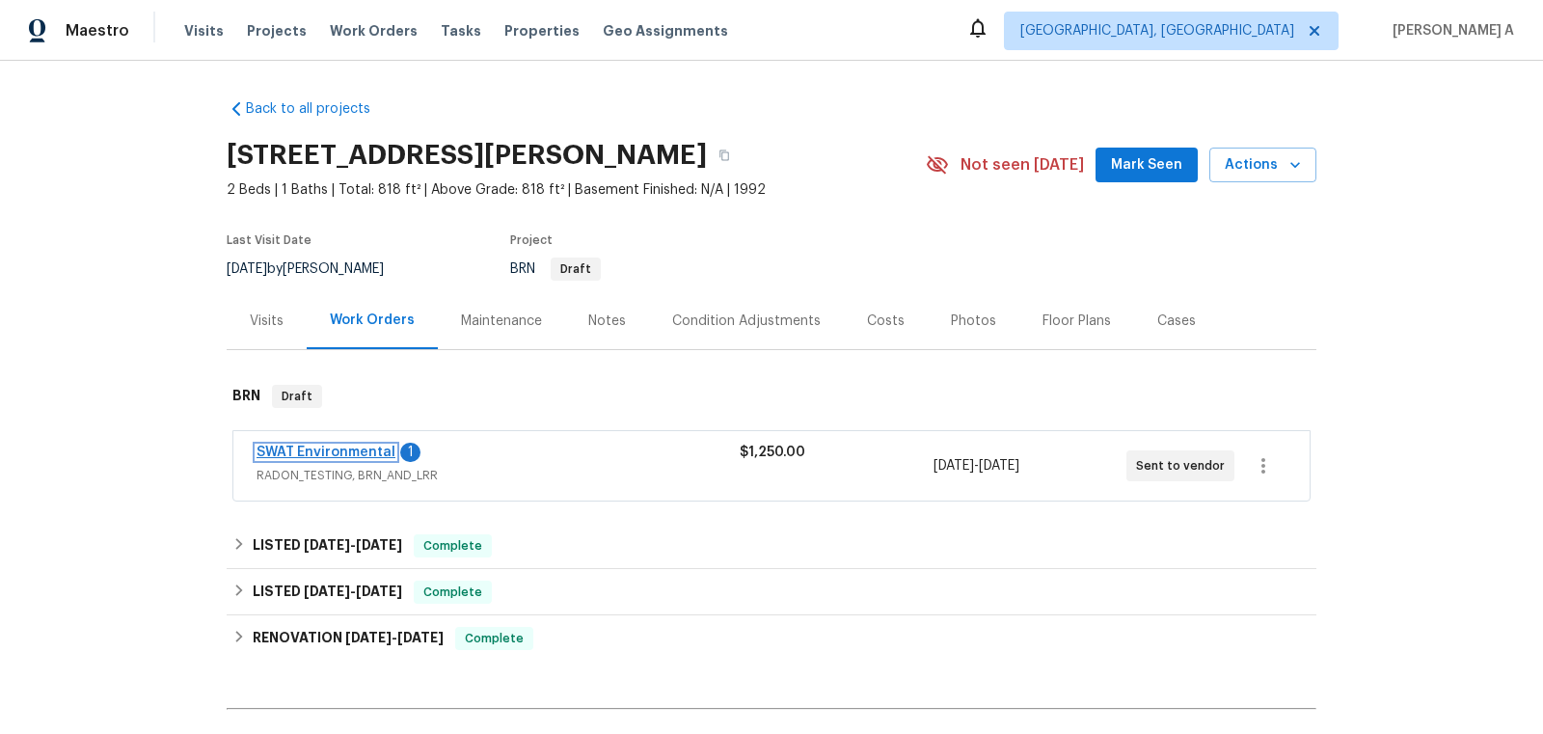
click at [366, 446] on link "SWAT Environmental" at bounding box center [326, 453] width 139 height 14
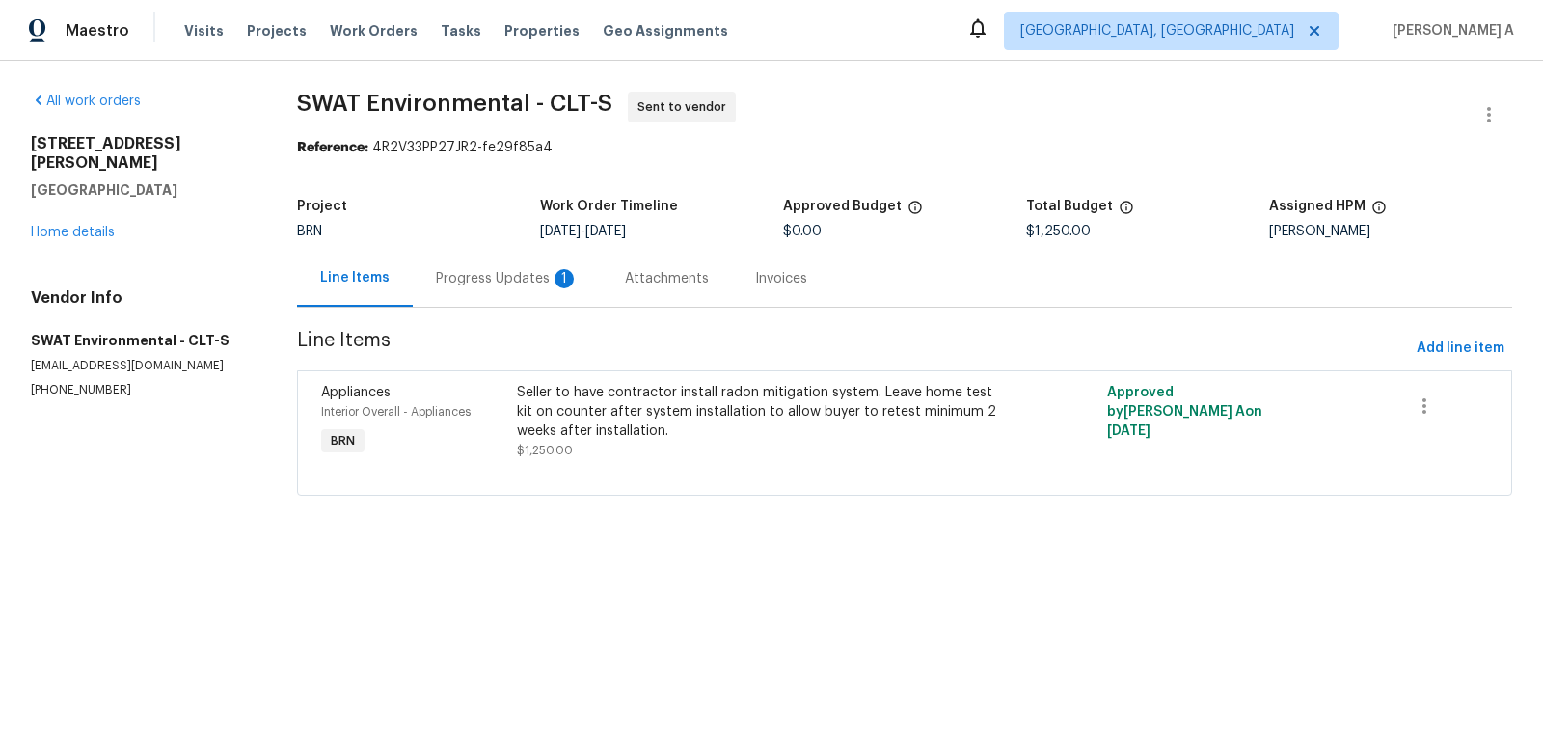
click at [507, 273] on div "Progress Updates 1" at bounding box center [507, 278] width 143 height 19
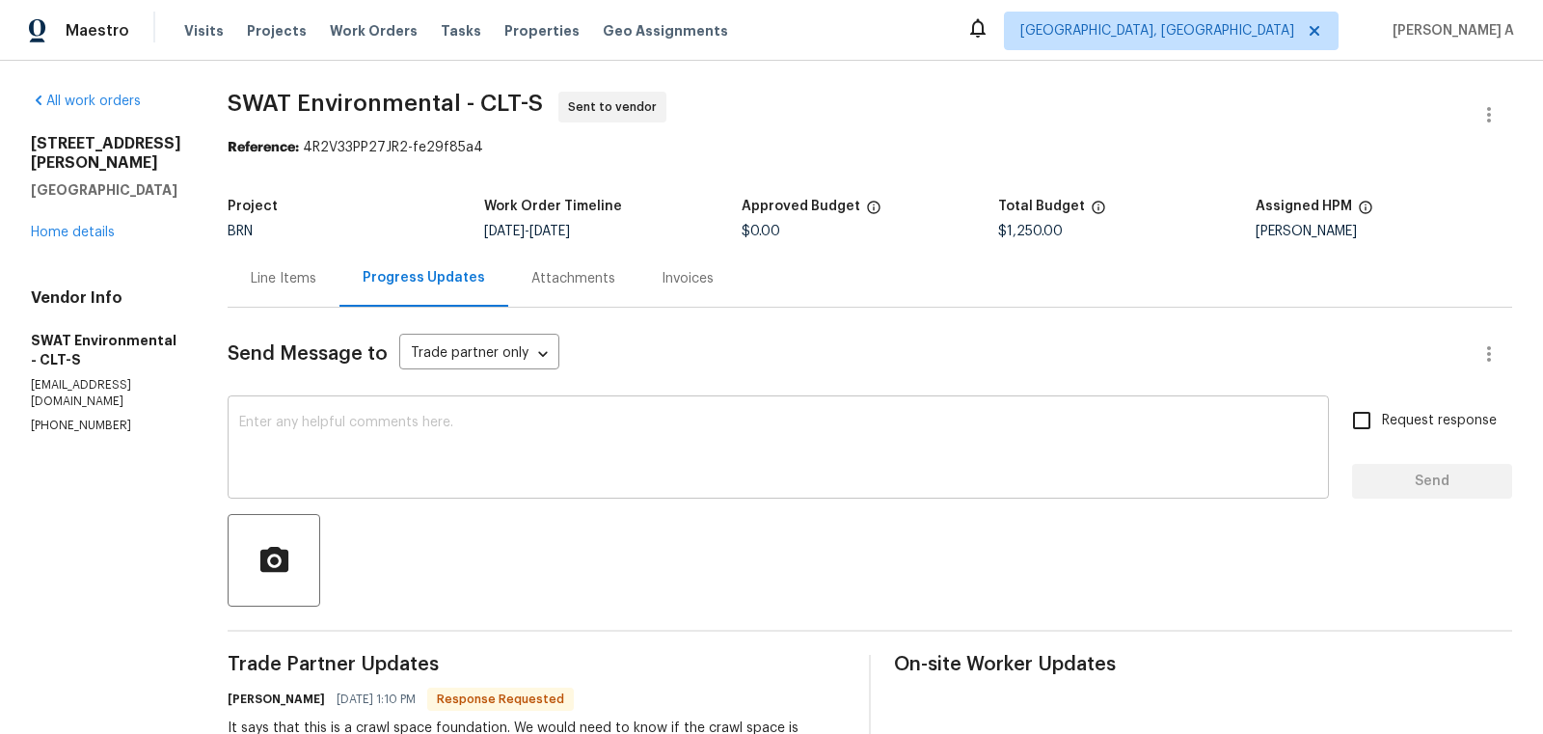
click at [504, 476] on textarea at bounding box center [778, 450] width 1078 height 68
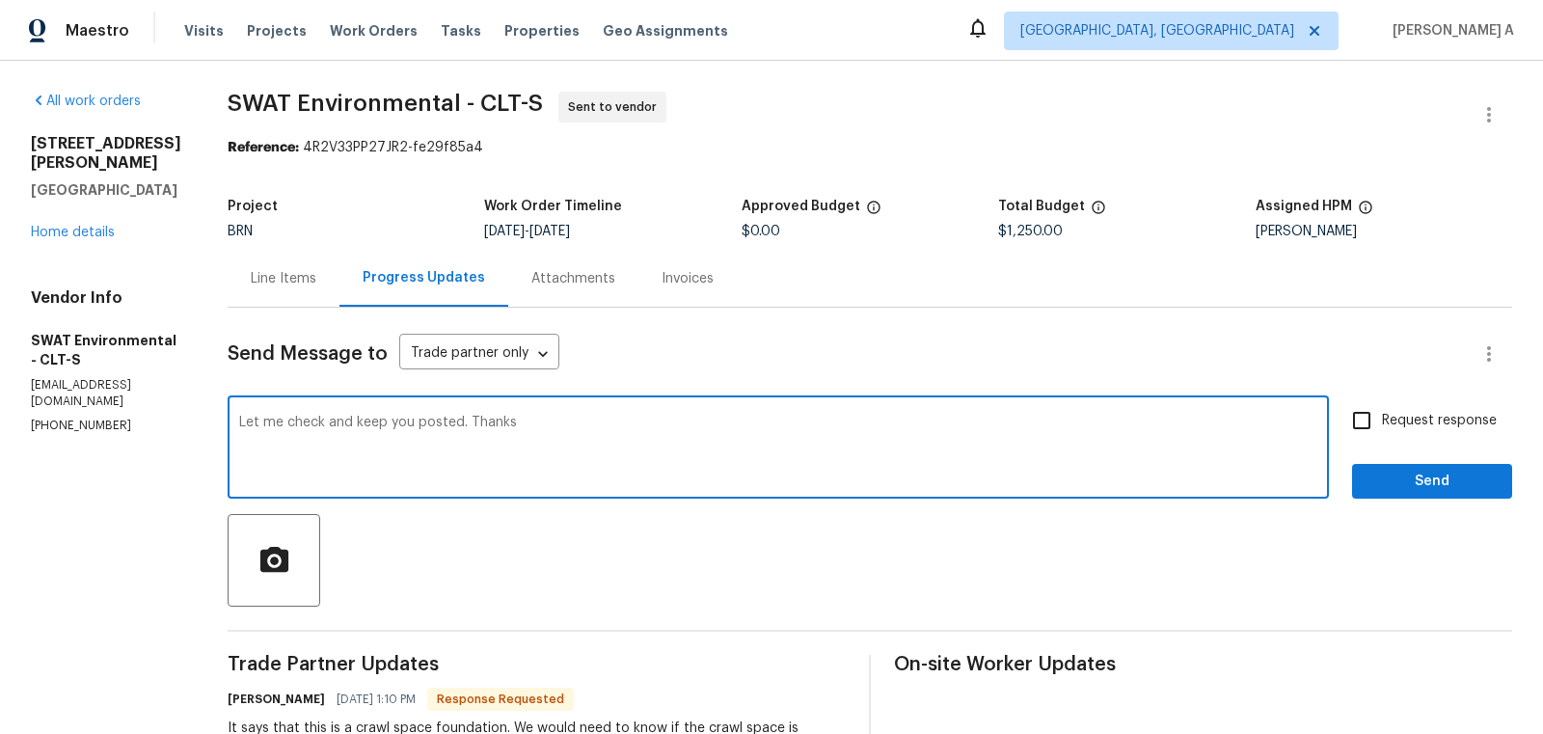
click at [327, 426] on textarea "Let me check and keep you posted. Thanks" at bounding box center [778, 450] width 1078 height 68
click at [758, 434] on textarea "Let me check this and keep you posted. Thanks" at bounding box center [778, 450] width 1078 height 68
click at [0, 0] on icon "Paraphrase text" at bounding box center [0, 0] width 0 height 0
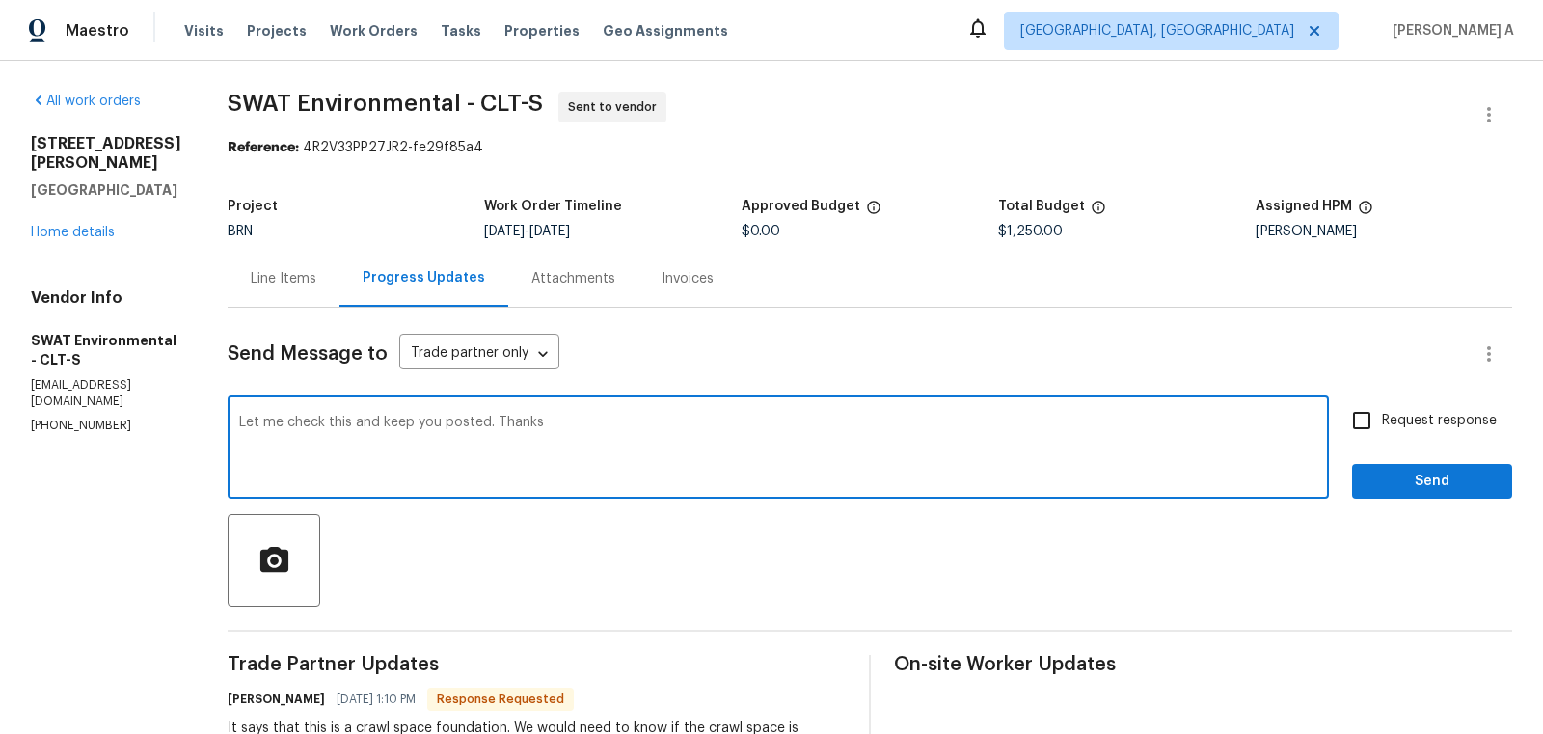
scroll to position [31, 0]
click at [0, 0] on li "Allow me to look into this and keep you updated." at bounding box center [0, 0] width 0 height 0
click at [1193, 470] on textarea "Allow me to look into this and keep you updated. Thanks" at bounding box center [778, 450] width 1078 height 68
type textarea "Allow me to look into this and keep you updated. Thanks"
click at [1397, 474] on span "Send" at bounding box center [1432, 482] width 129 height 24
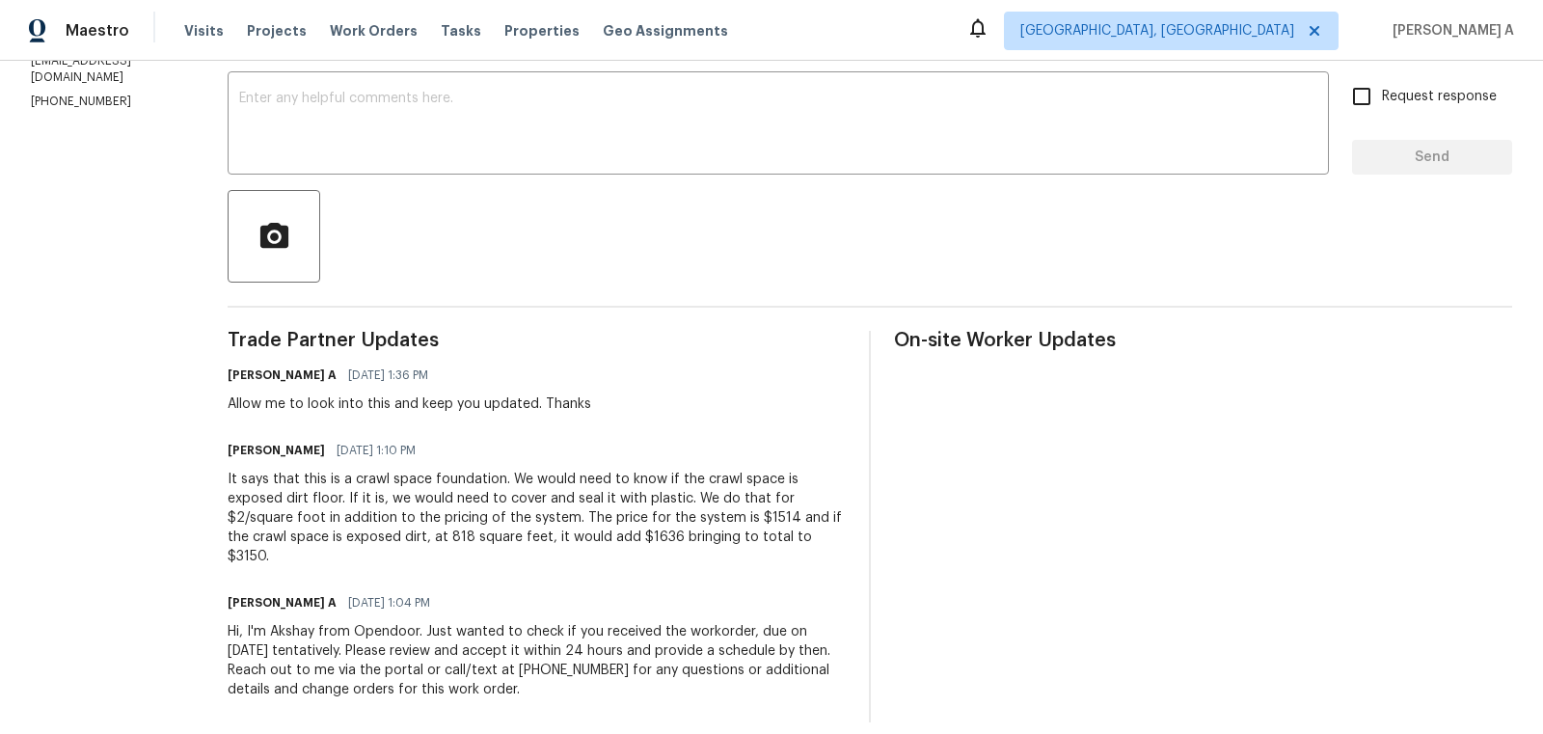
scroll to position [0, 0]
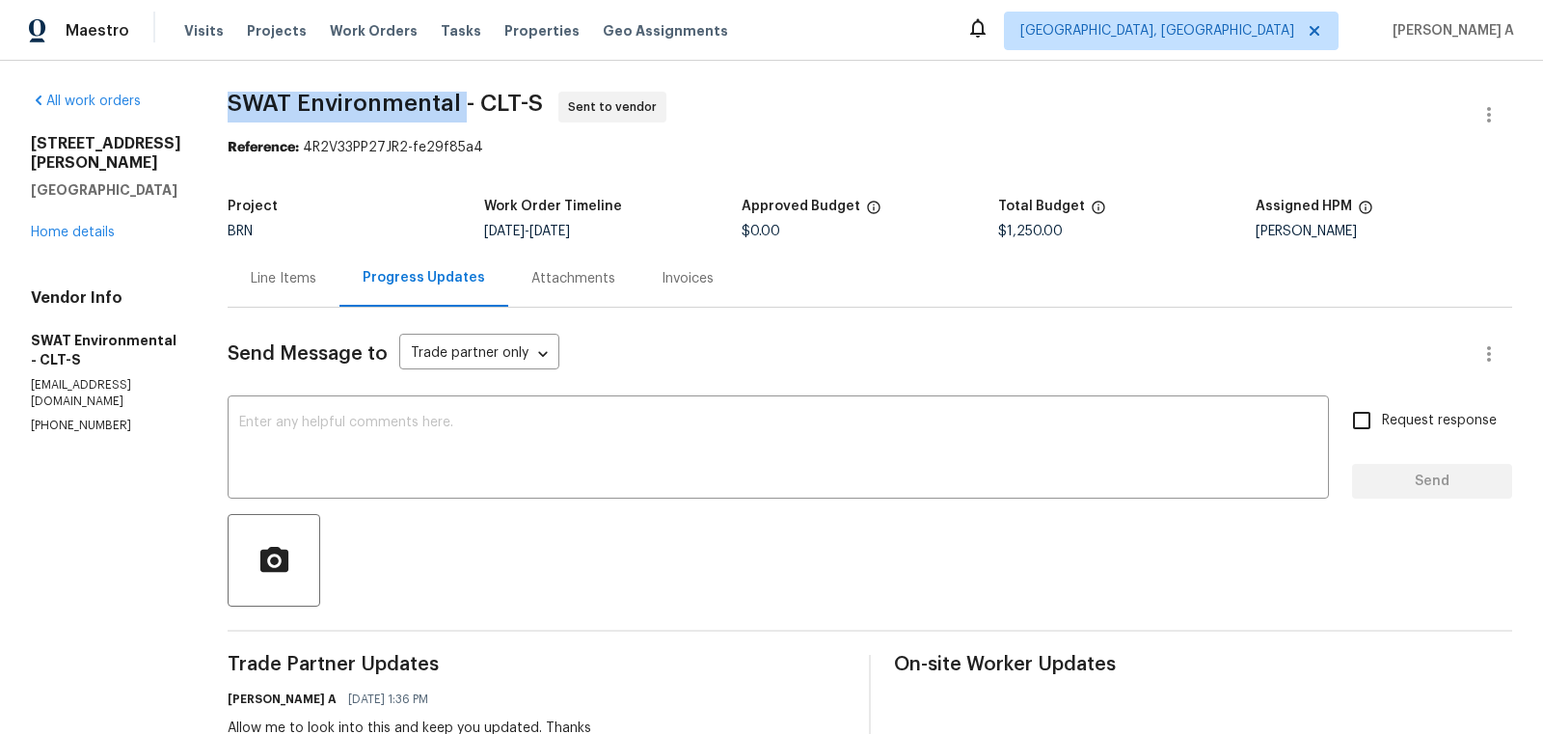
copy span "SWAT Environmental"
drag, startPoint x: 217, startPoint y: 96, endPoint x: 463, endPoint y: 94, distance: 245.9
click at [463, 94] on div "All work orders 426 W Ballard St Cherryville, NC 28021 Home details Vendor Info…" at bounding box center [771, 569] width 1543 height 1016
click at [293, 291] on div "Line Items" at bounding box center [284, 278] width 112 height 57
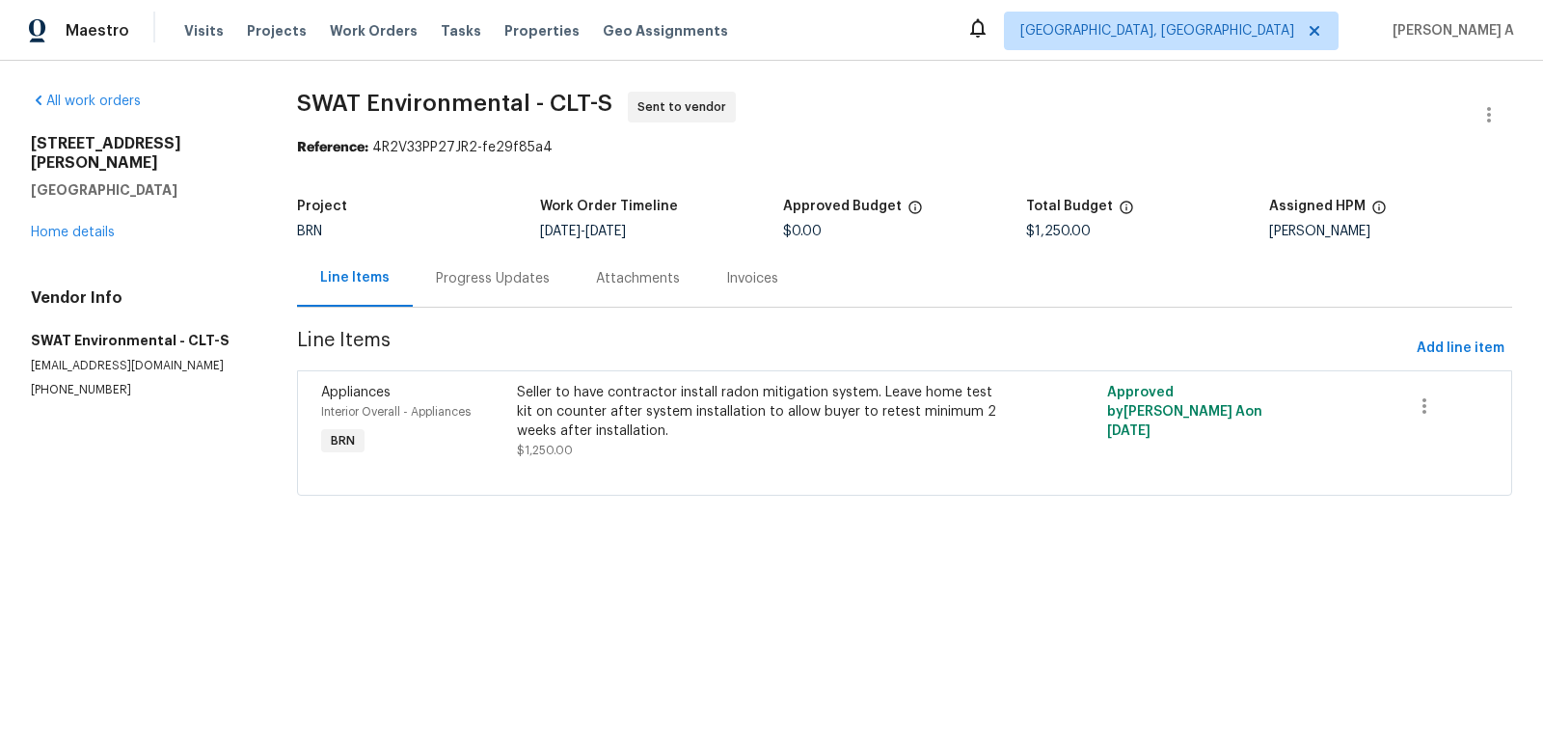
click at [575, 436] on div "Seller to have contractor install radon mitigation system. Leave home test kit …" at bounding box center [756, 412] width 479 height 58
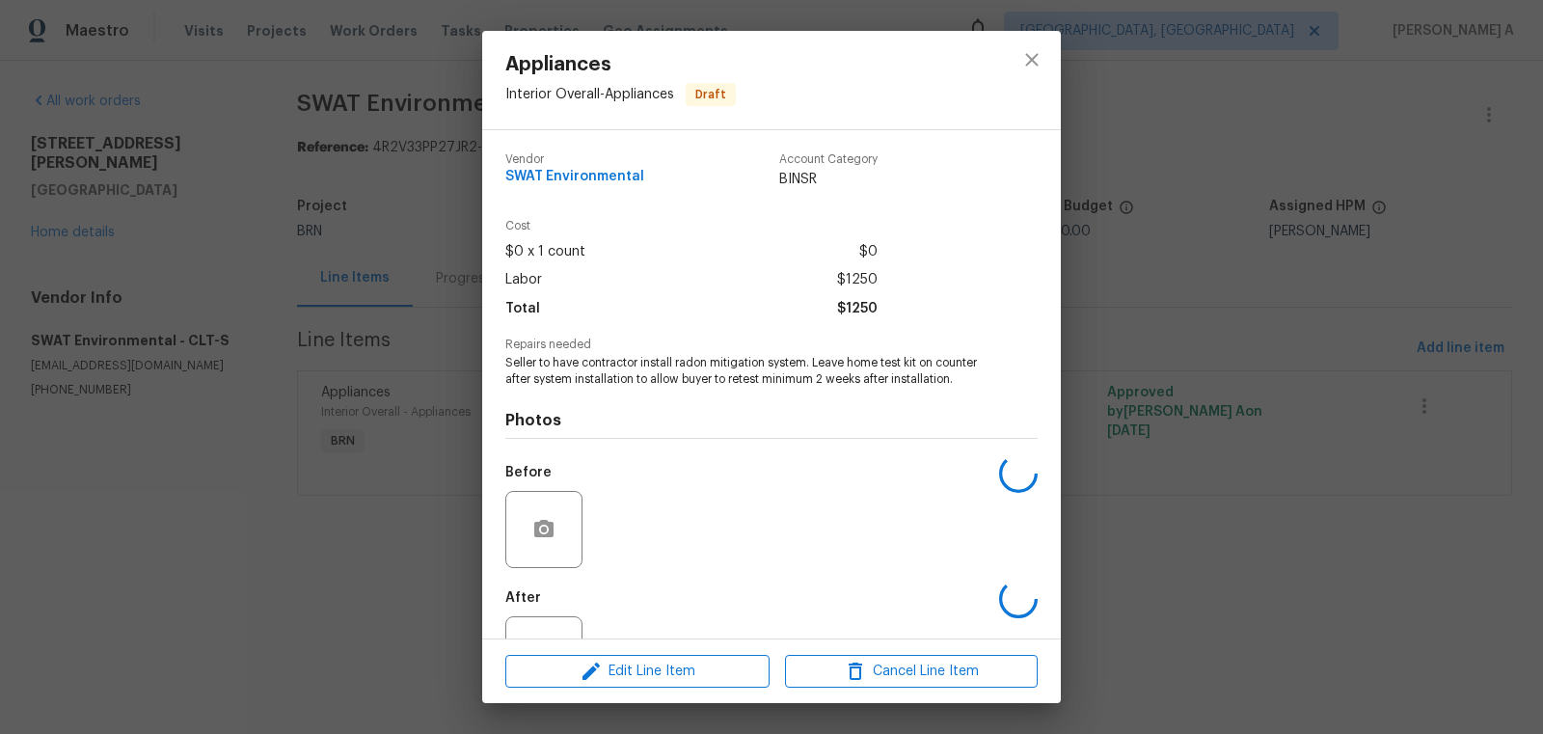
click at [582, 373] on span "Seller to have contractor install radon mitigation system. Leave home test kit …" at bounding box center [744, 371] width 479 height 33
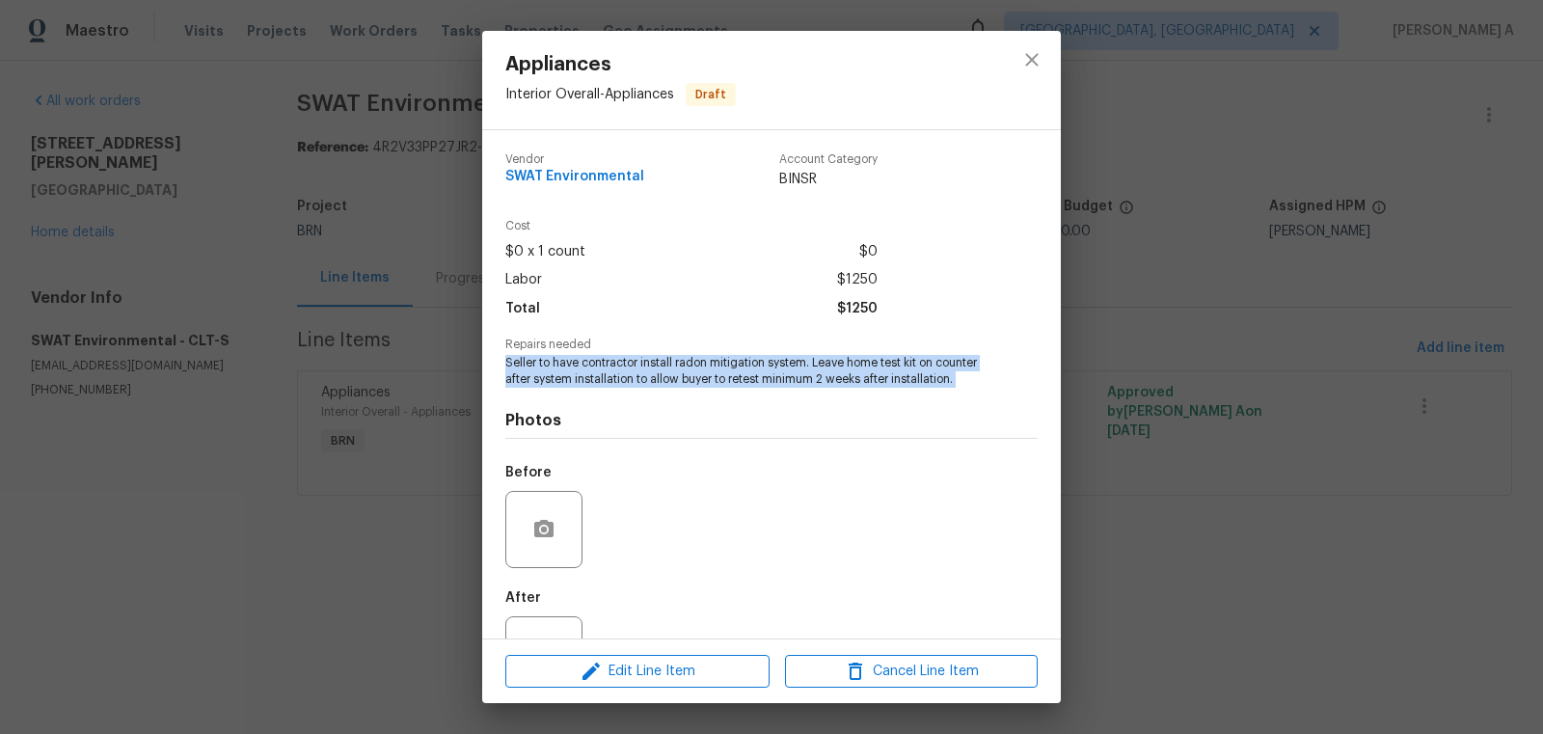
click at [582, 373] on span "Seller to have contractor install radon mitigation system. Leave home test kit …" at bounding box center [744, 371] width 479 height 33
copy span "Seller to have contractor install radon mitigation system. Leave home test kit …"
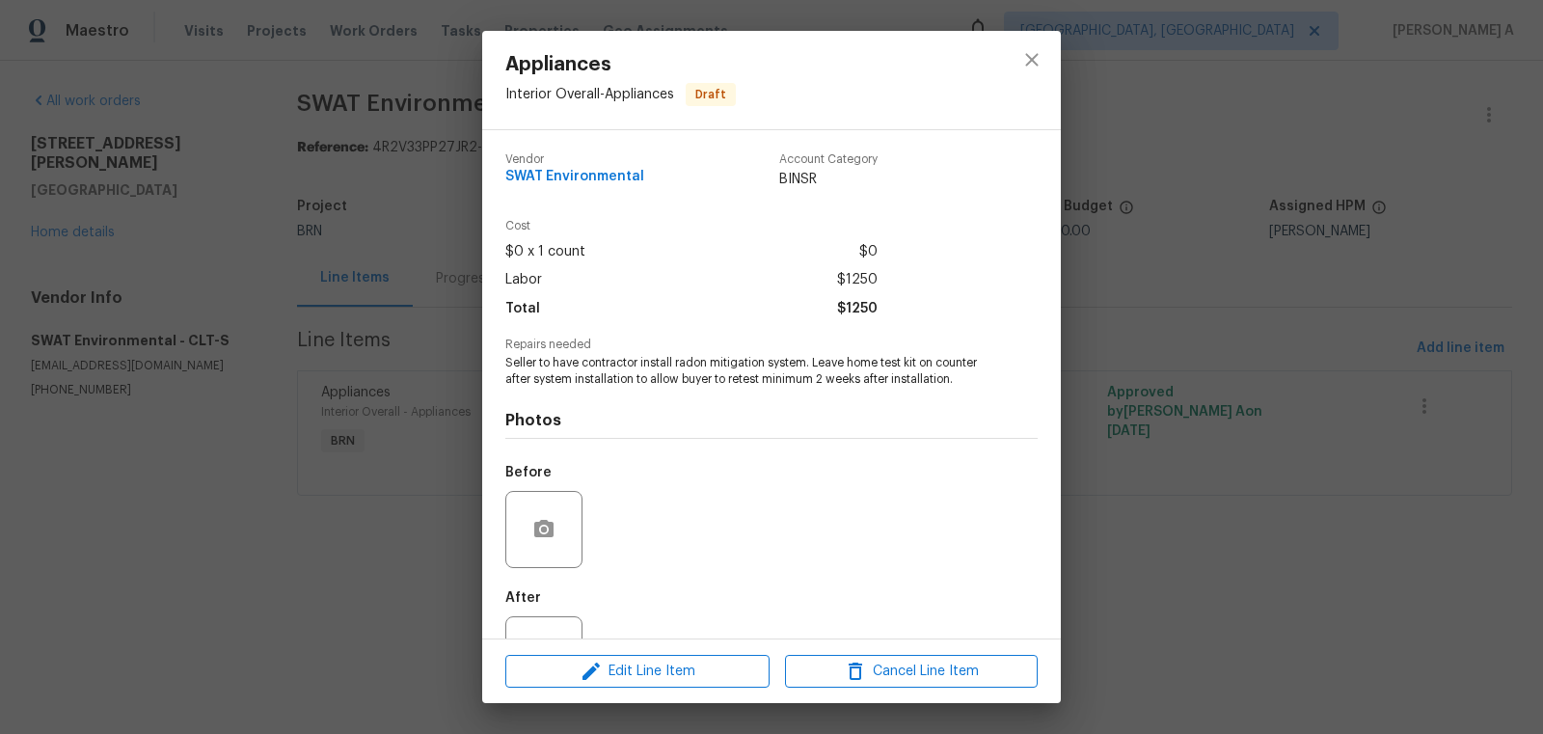
click at [1046, 39] on div at bounding box center [1032, 80] width 58 height 98
click at [1033, 59] on icon "close" at bounding box center [1031, 59] width 13 height 13
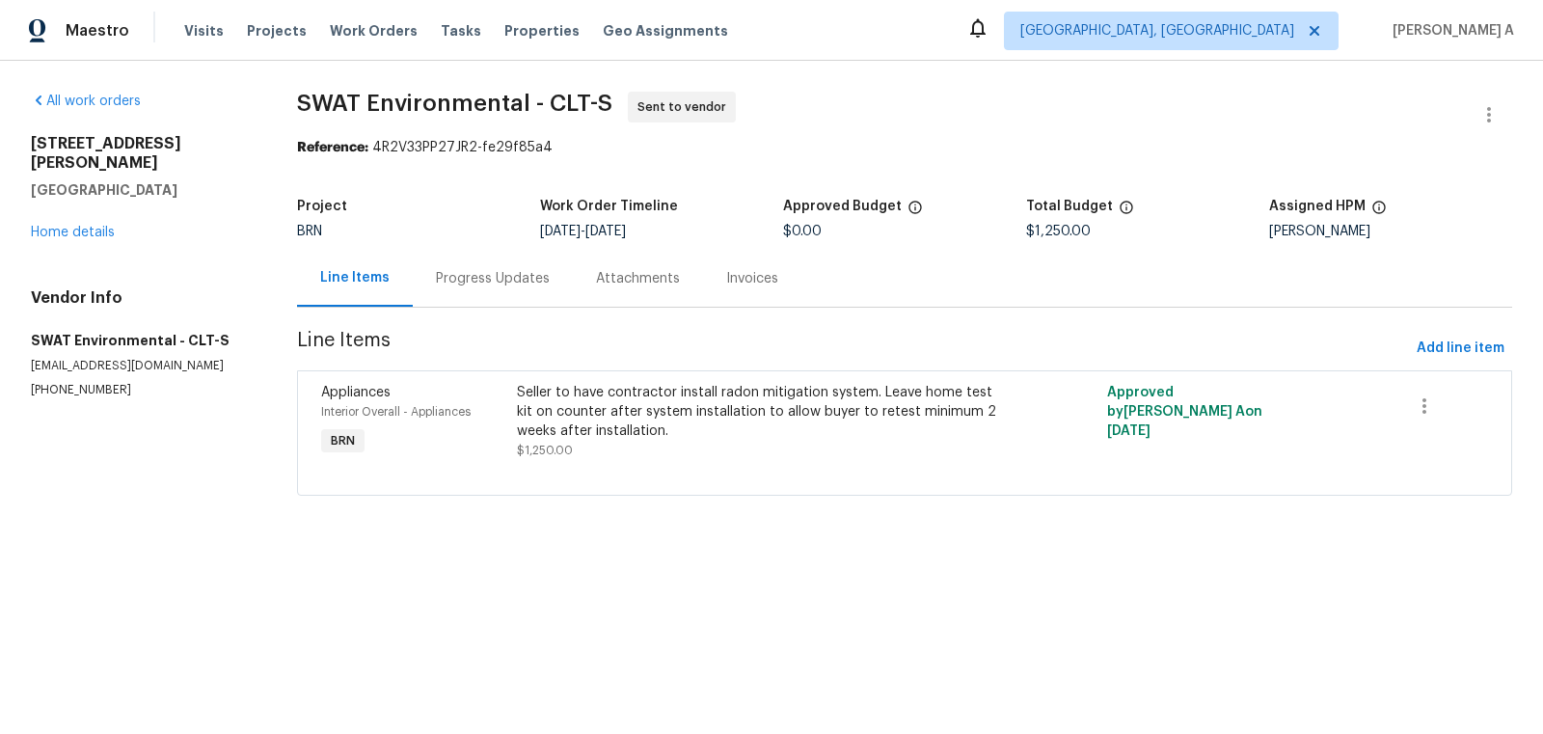
click at [479, 271] on div "Progress Updates" at bounding box center [493, 278] width 114 height 19
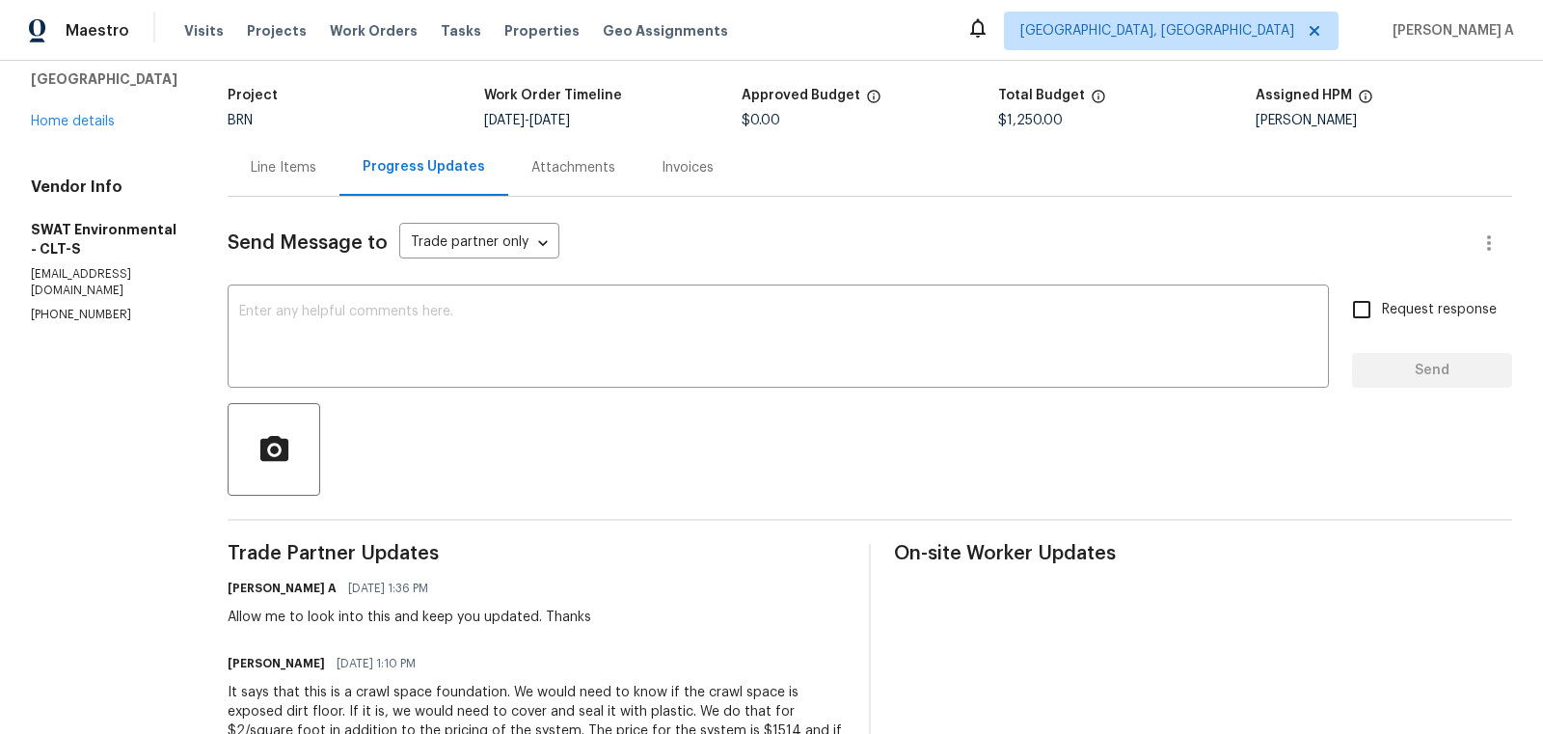
scroll to position [324, 0]
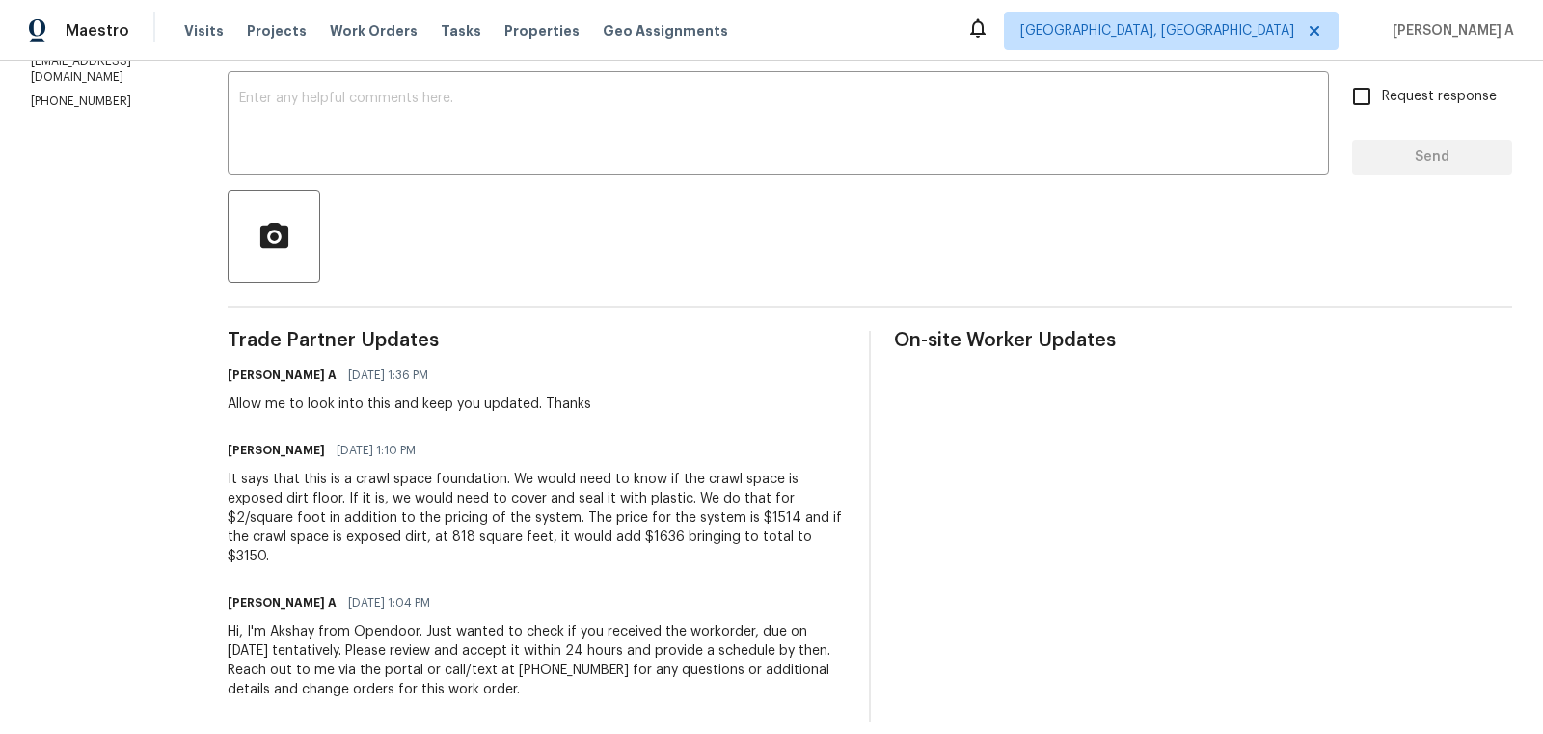
click at [478, 510] on div "It says that this is a crawl space foundation. We would need to know if the cra…" at bounding box center [537, 518] width 618 height 96
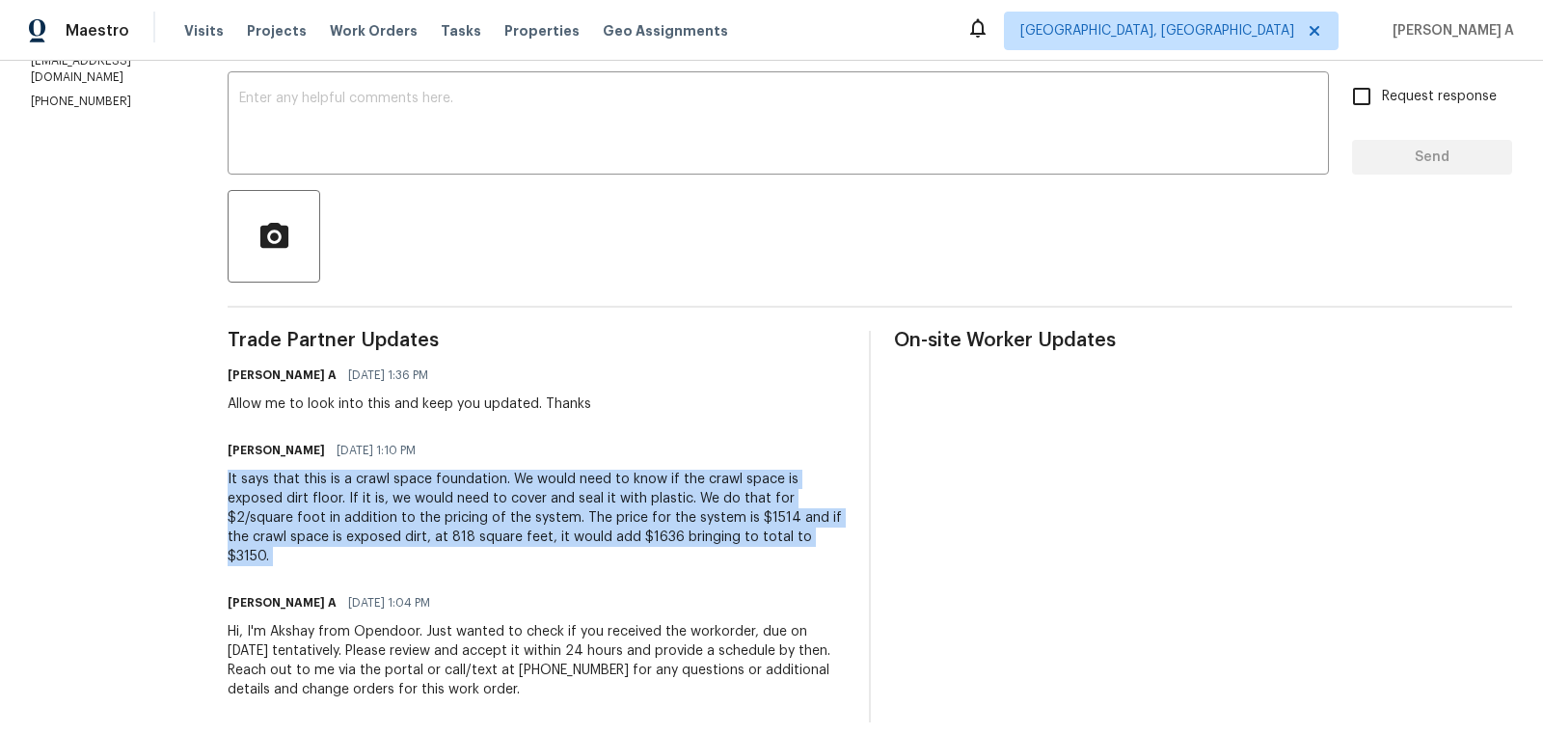
click at [478, 510] on div "It says that this is a crawl space foundation. We would need to know if the cra…" at bounding box center [537, 518] width 618 height 96
copy div "It says that this is a crawl space foundation. We would need to know if the cra…"
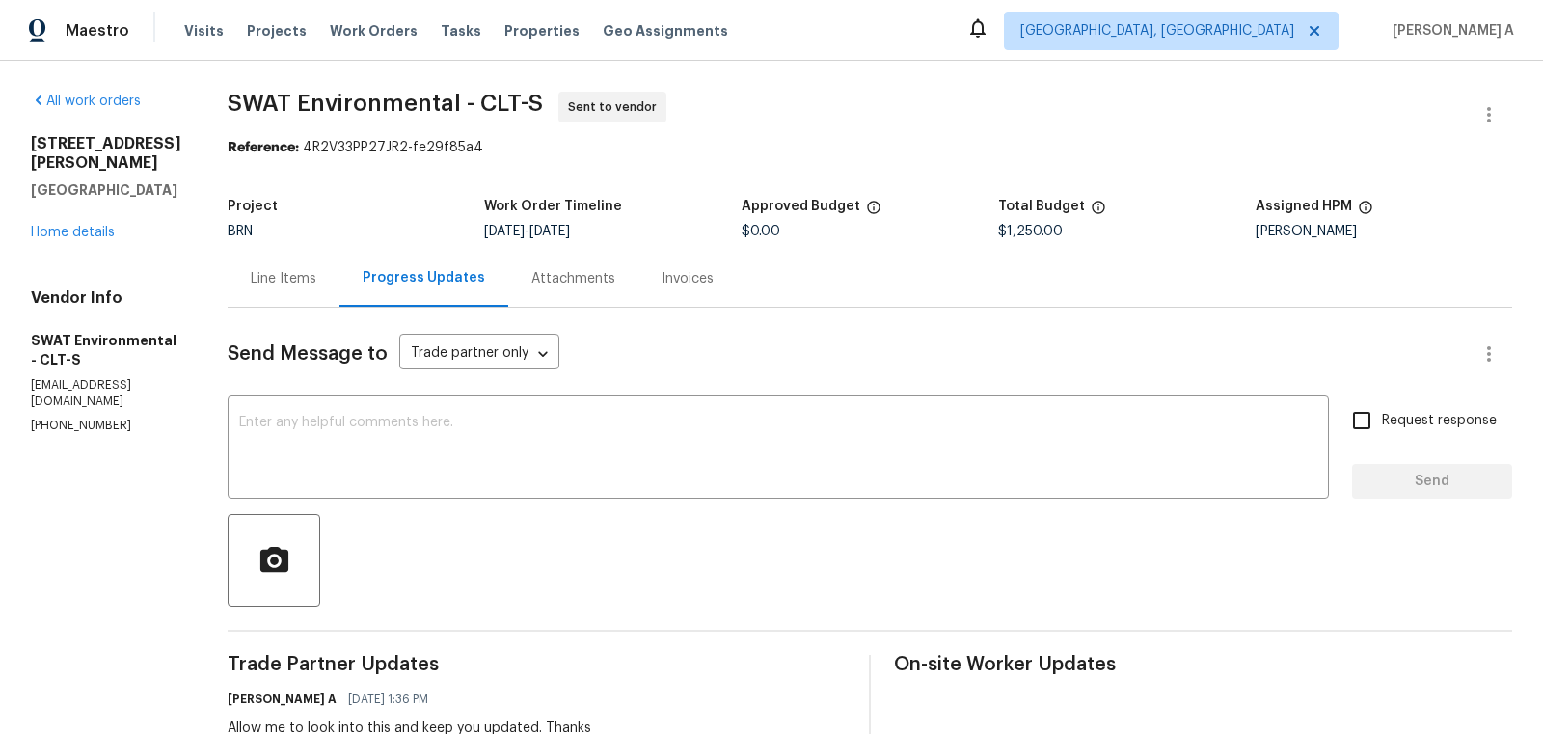
click at [999, 227] on span "$1,250.00" at bounding box center [1030, 232] width 65 height 14
click at [1006, 227] on span "$1,250.00" at bounding box center [1030, 232] width 65 height 14
copy span "$1,250.00"
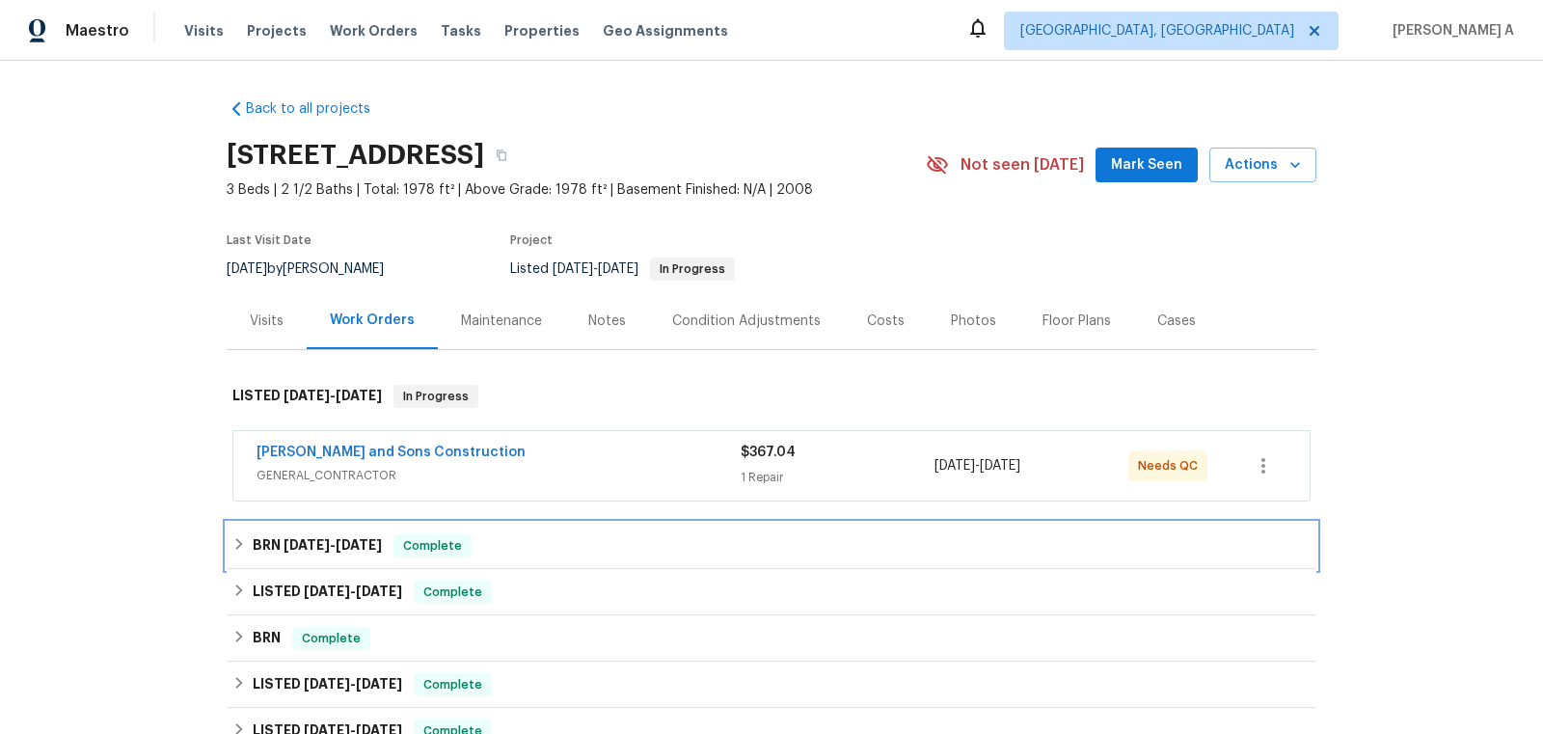
click at [476, 530] on div "BRN [DATE] - [DATE] Complete" at bounding box center [772, 546] width 1090 height 46
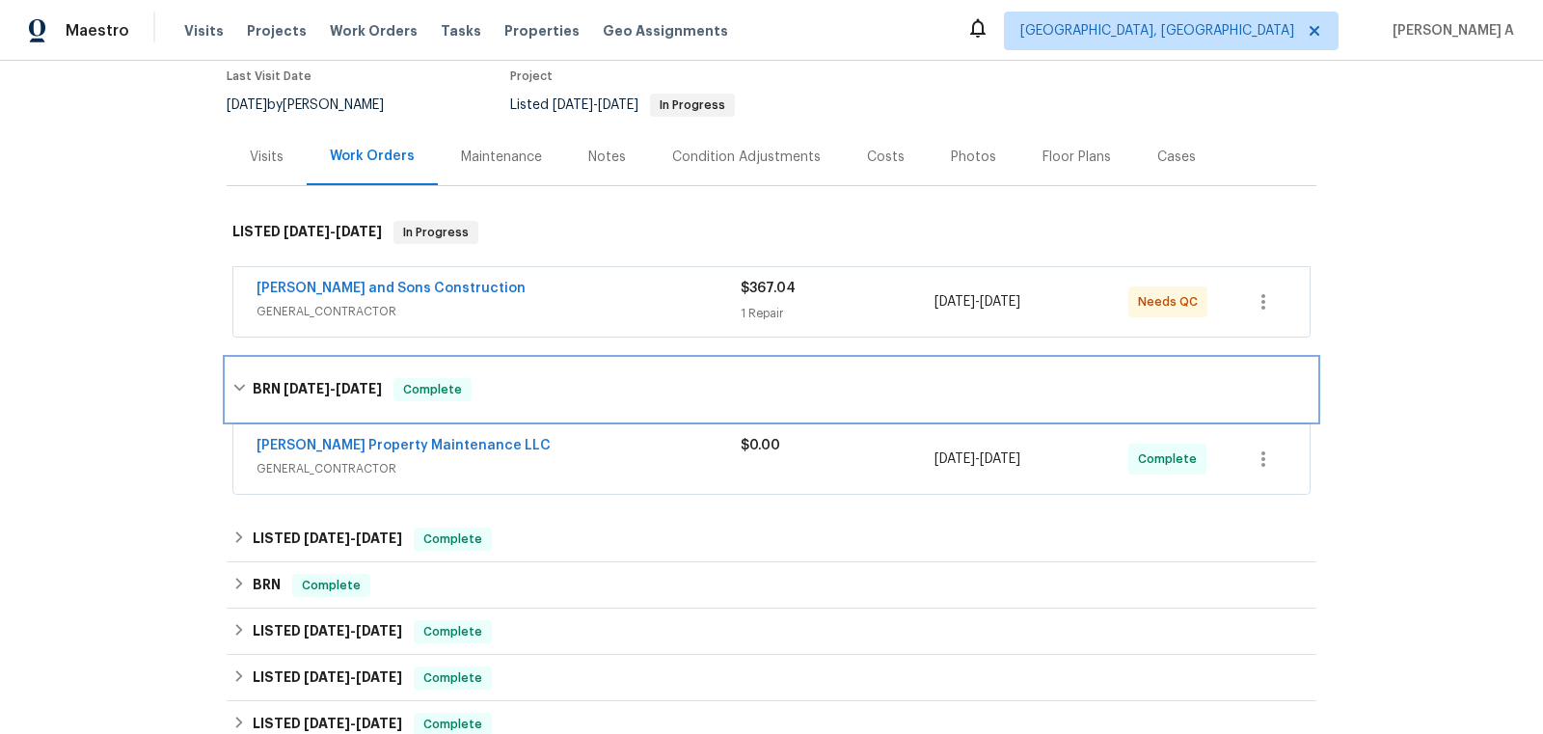
scroll to position [226, 0]
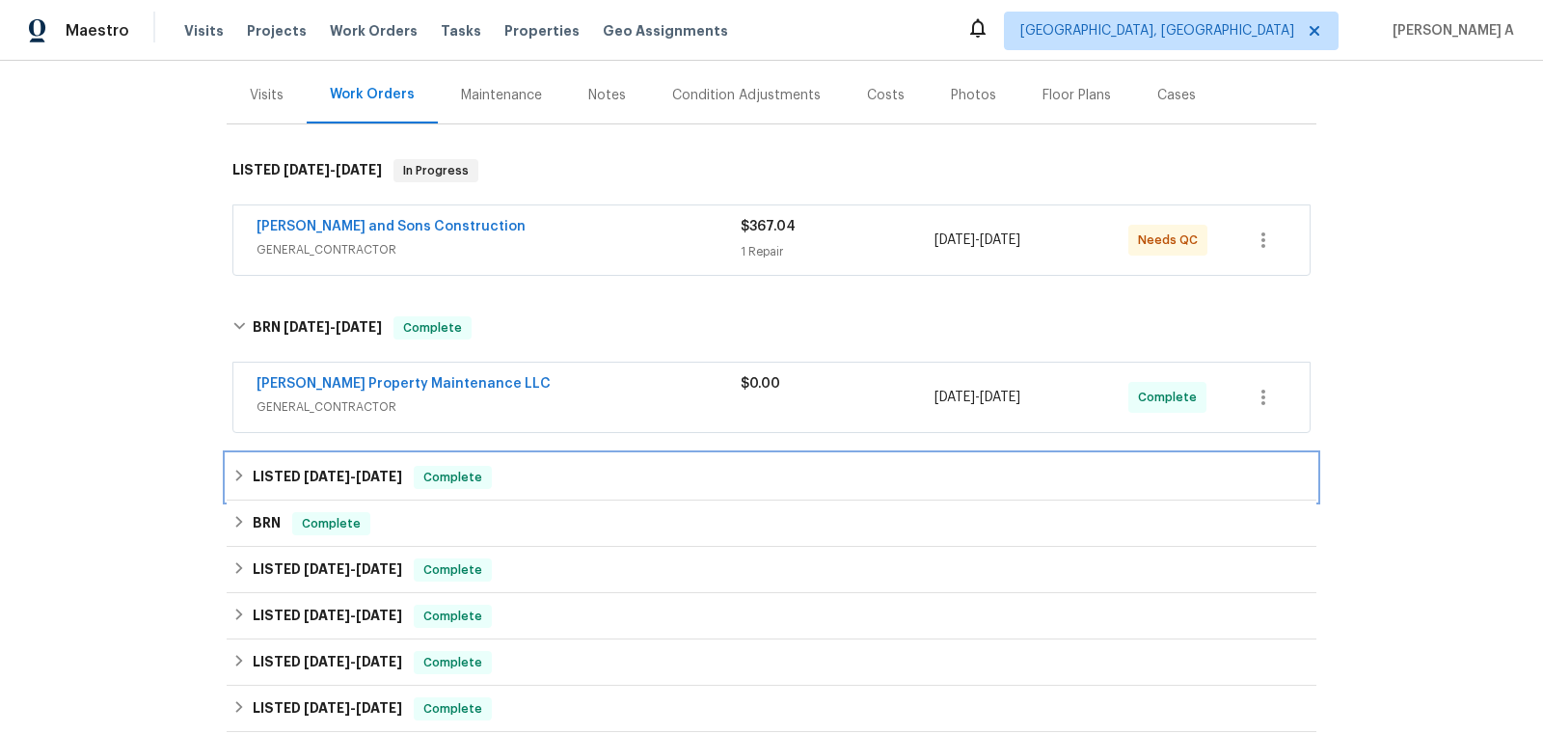
click at [402, 466] on h6 "LISTED [DATE] - [DATE]" at bounding box center [327, 477] width 149 height 23
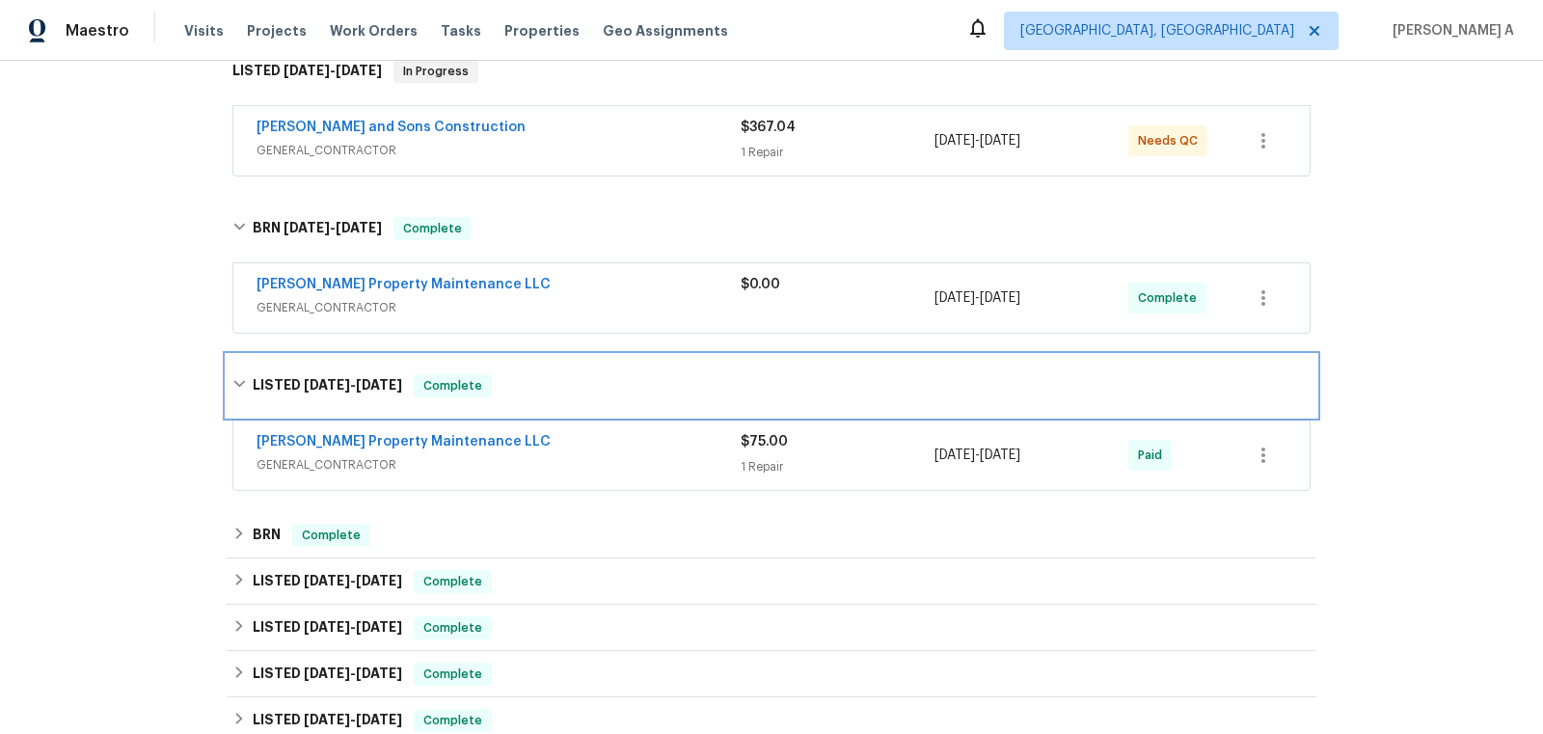
scroll to position [365, 0]
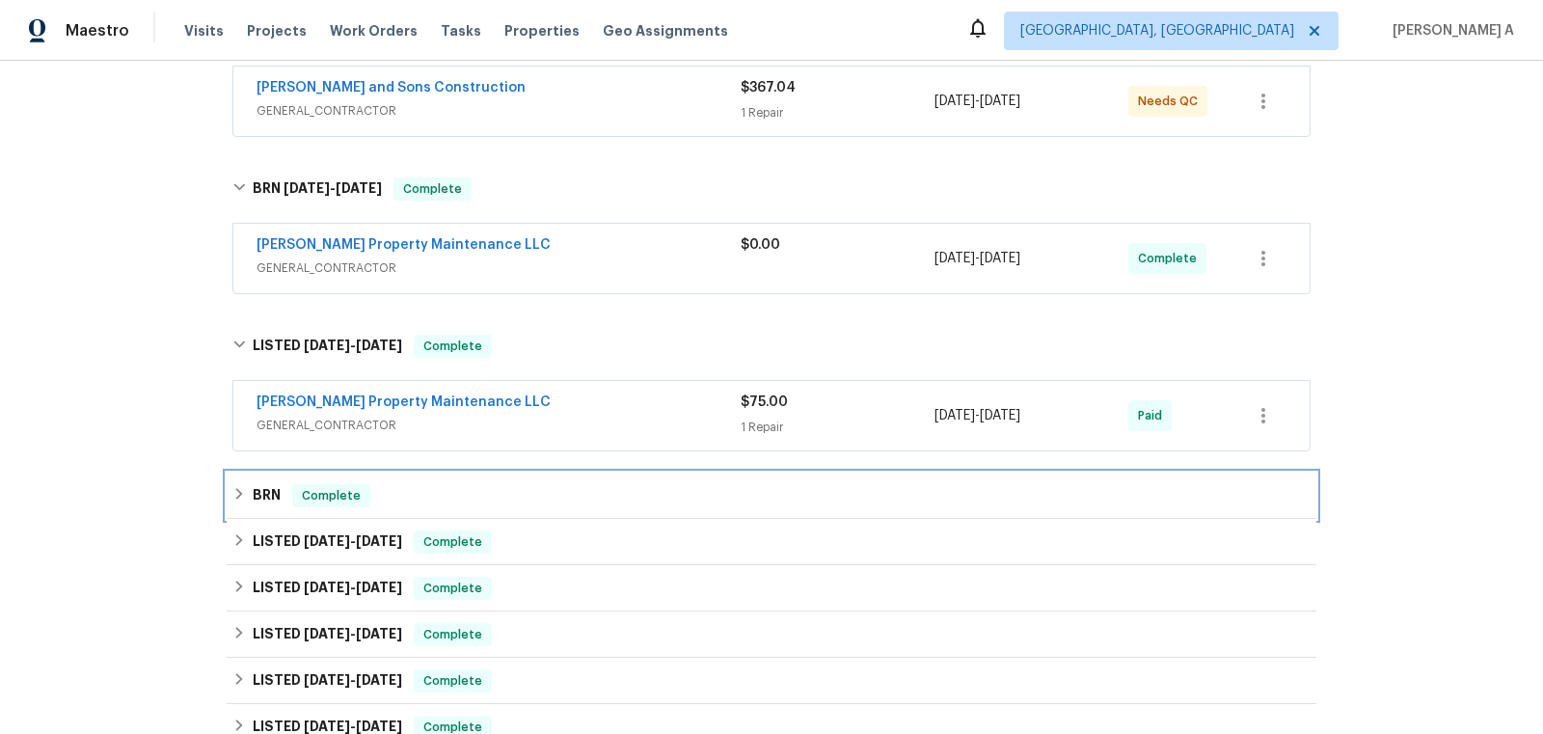
click at [414, 486] on div "BRN Complete" at bounding box center [771, 495] width 1078 height 23
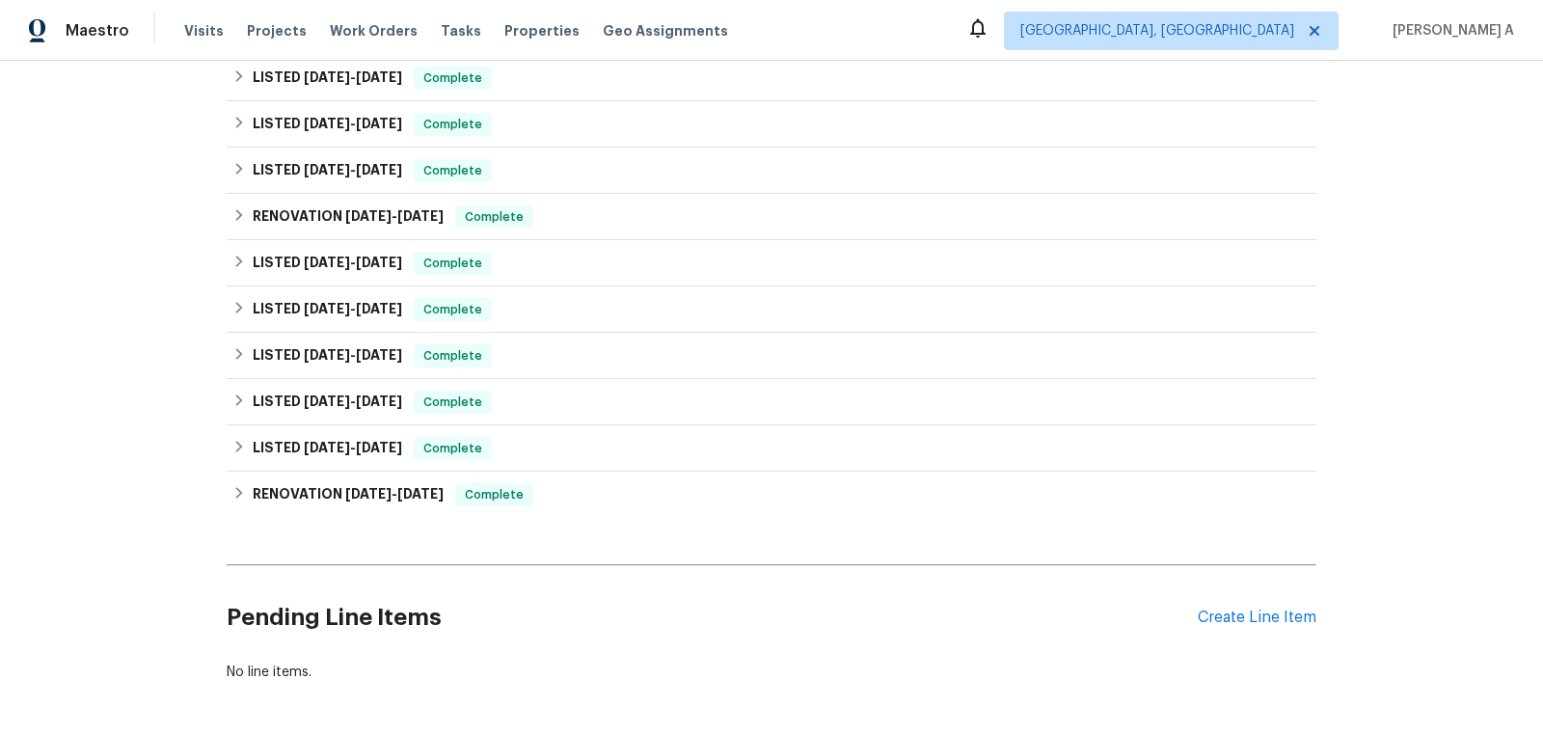
scroll to position [1383, 0]
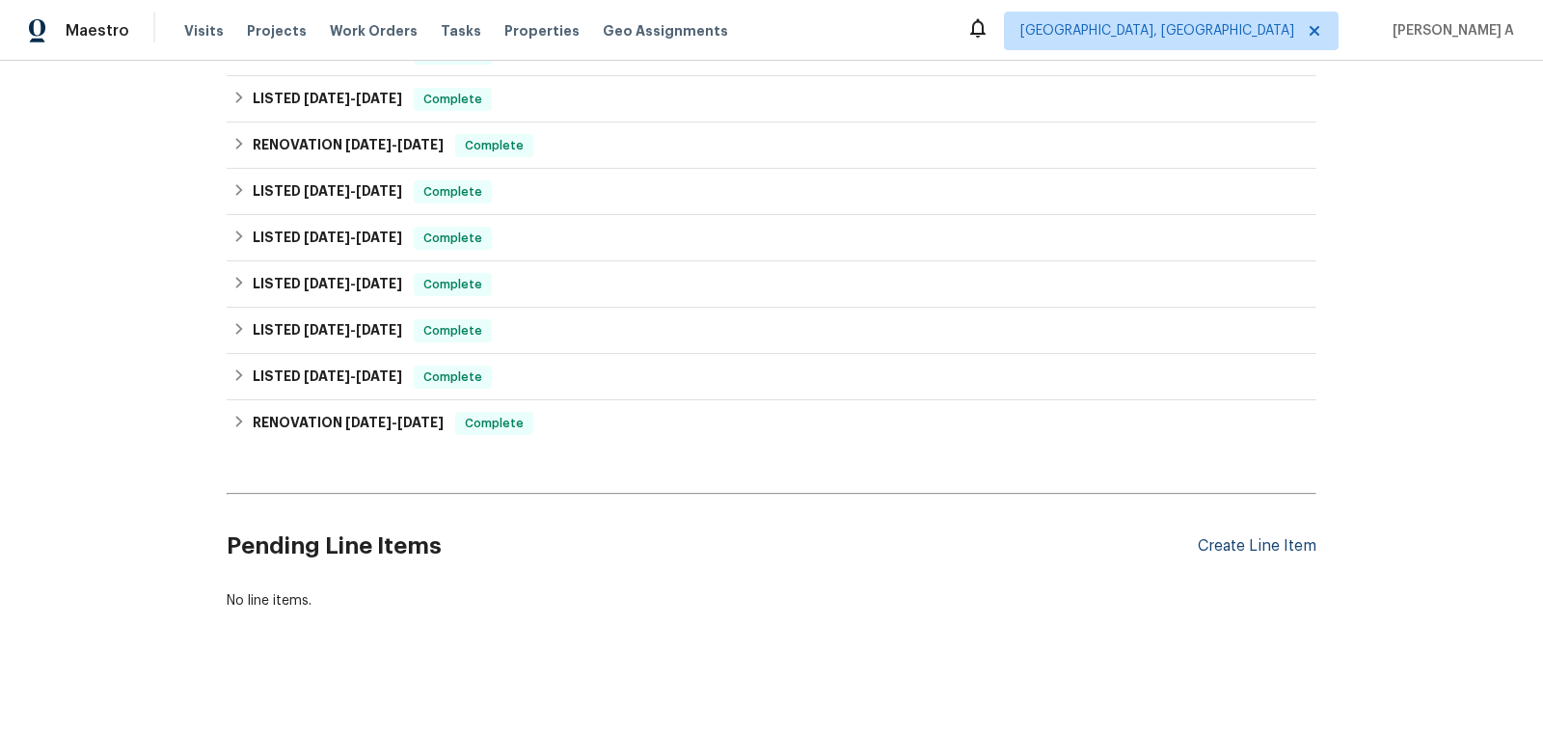
click at [1272, 537] on div "Create Line Item" at bounding box center [1257, 546] width 119 height 18
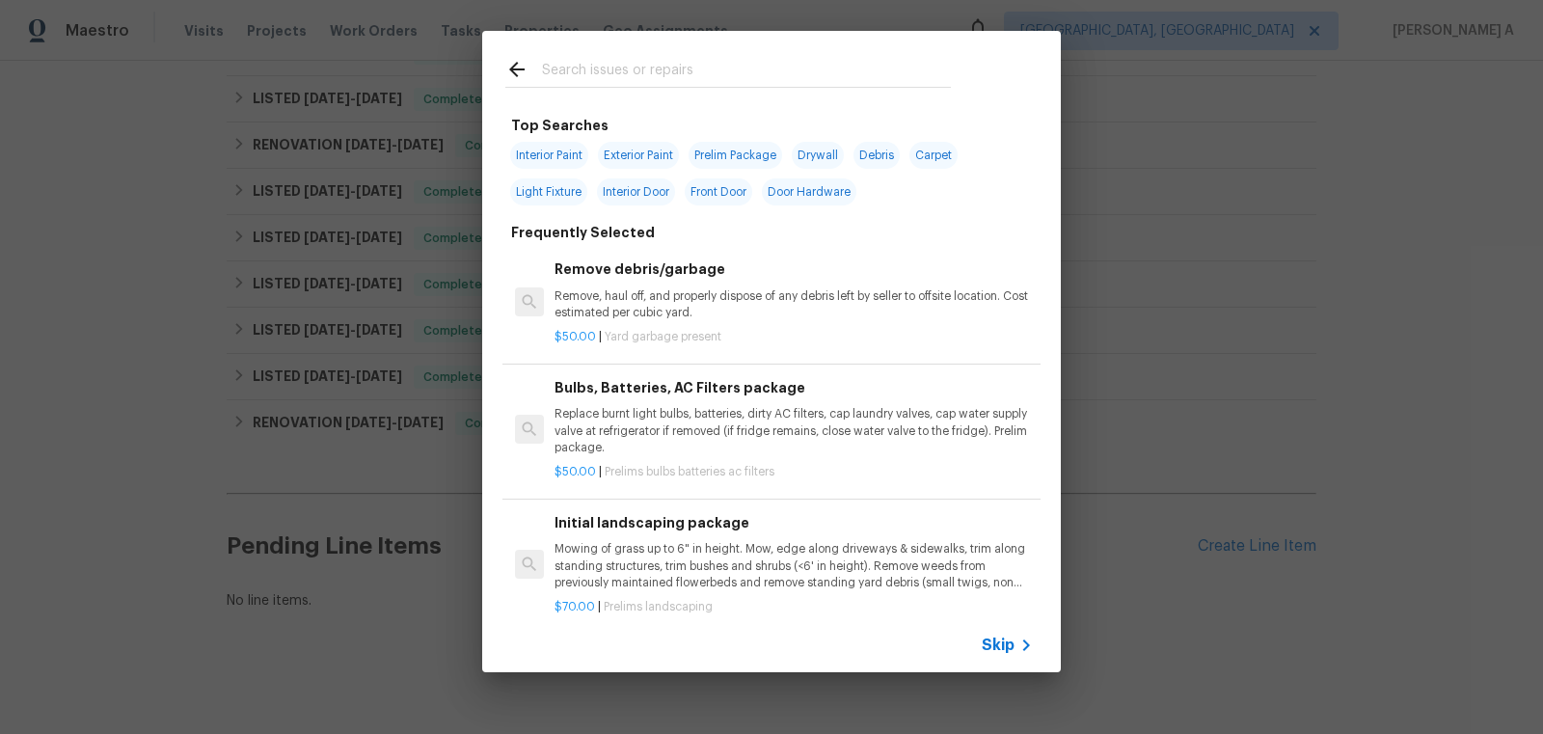
click at [990, 645] on span "Skip" at bounding box center [998, 645] width 33 height 19
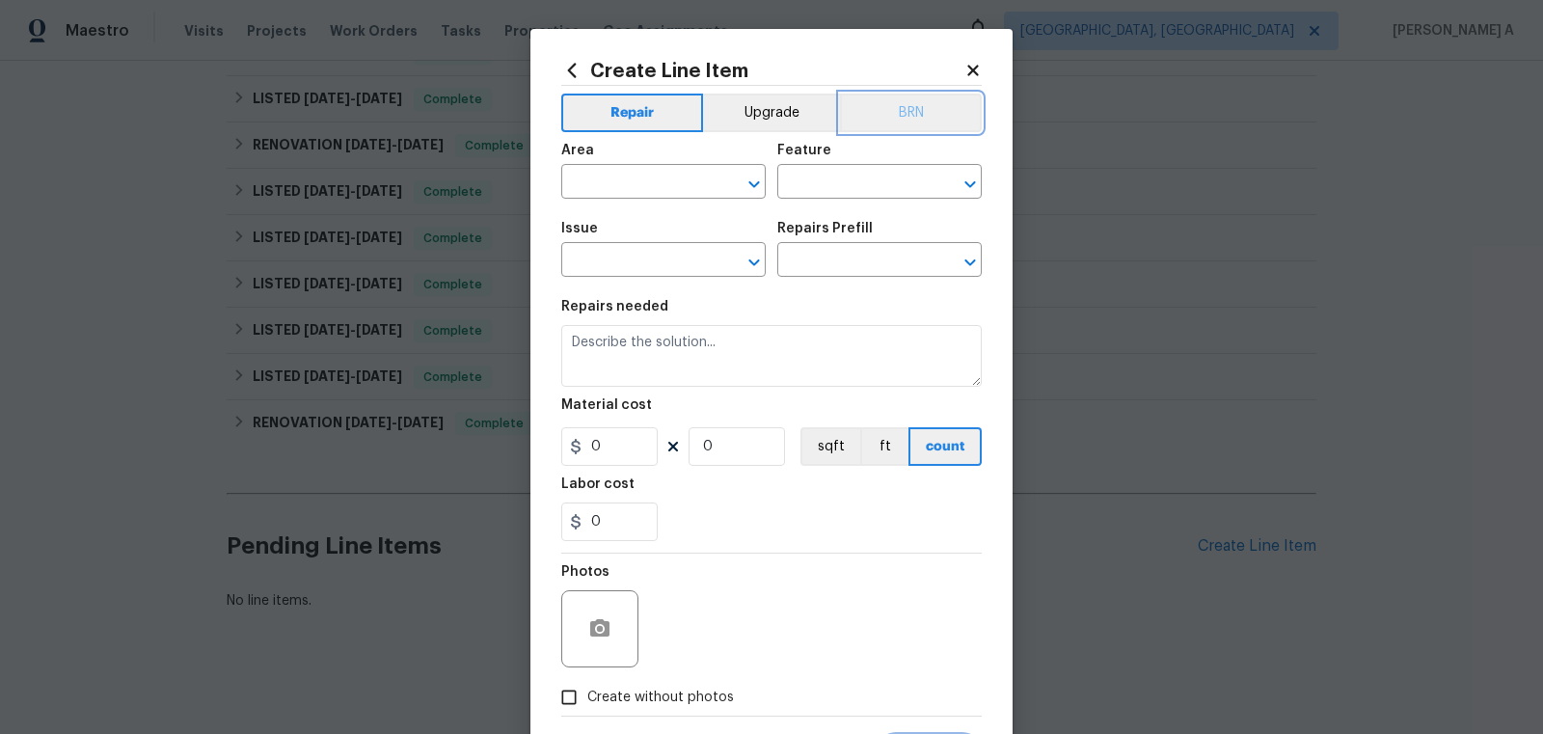
click at [932, 105] on button "BRN" at bounding box center [911, 113] width 142 height 39
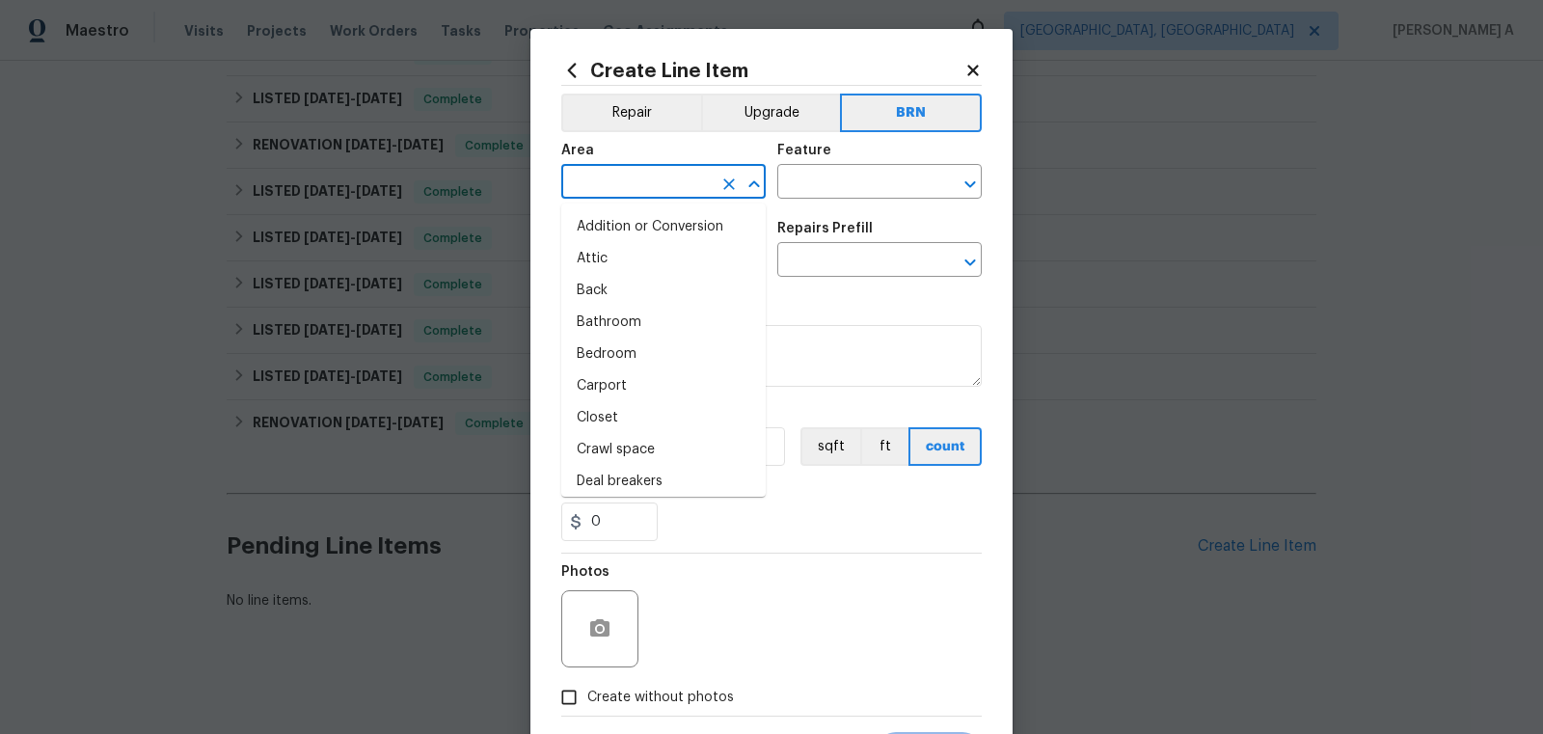
click at [649, 176] on input "text" at bounding box center [636, 184] width 150 height 30
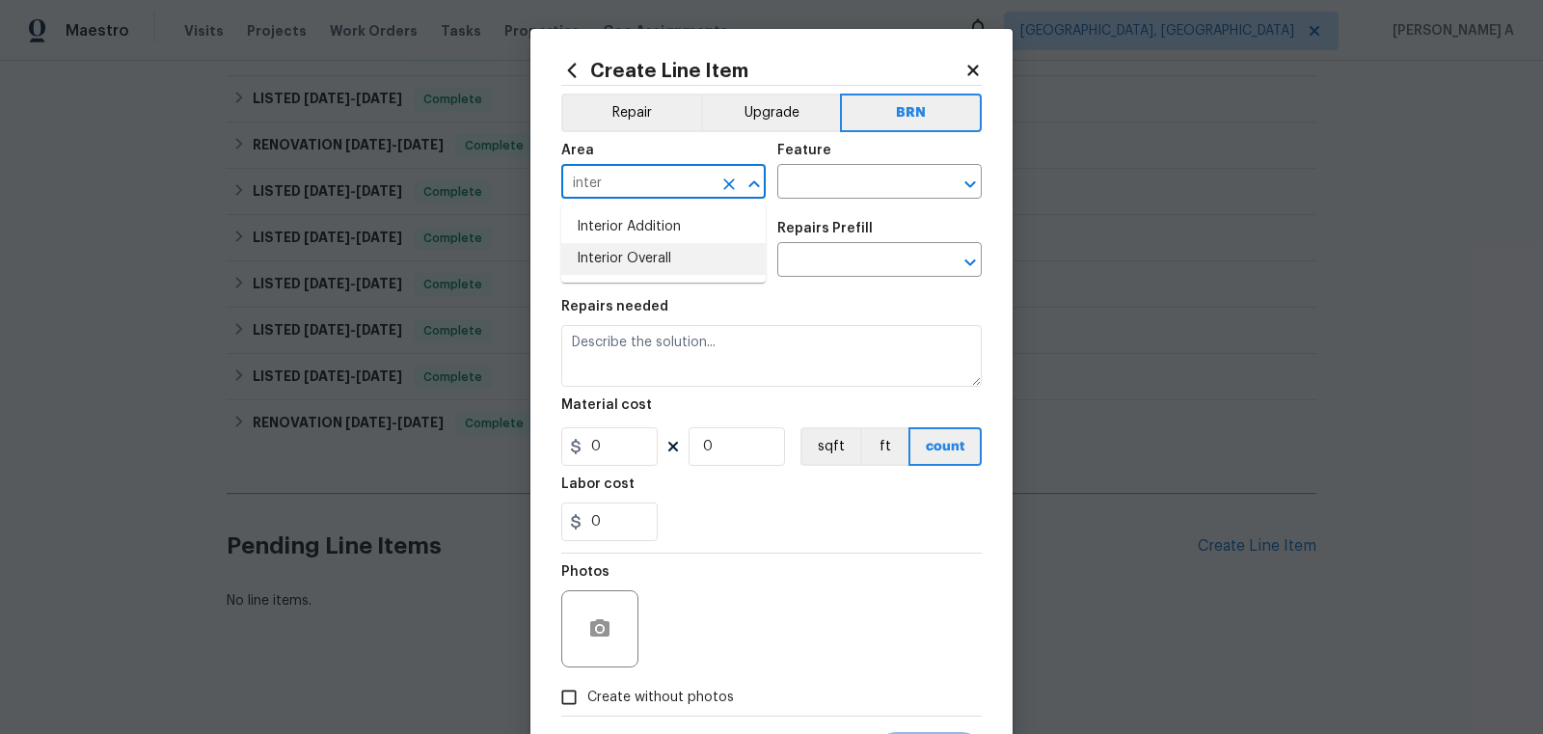
click at [675, 272] on li "Interior Overall" at bounding box center [663, 259] width 204 height 32
type input "Interior Overall"
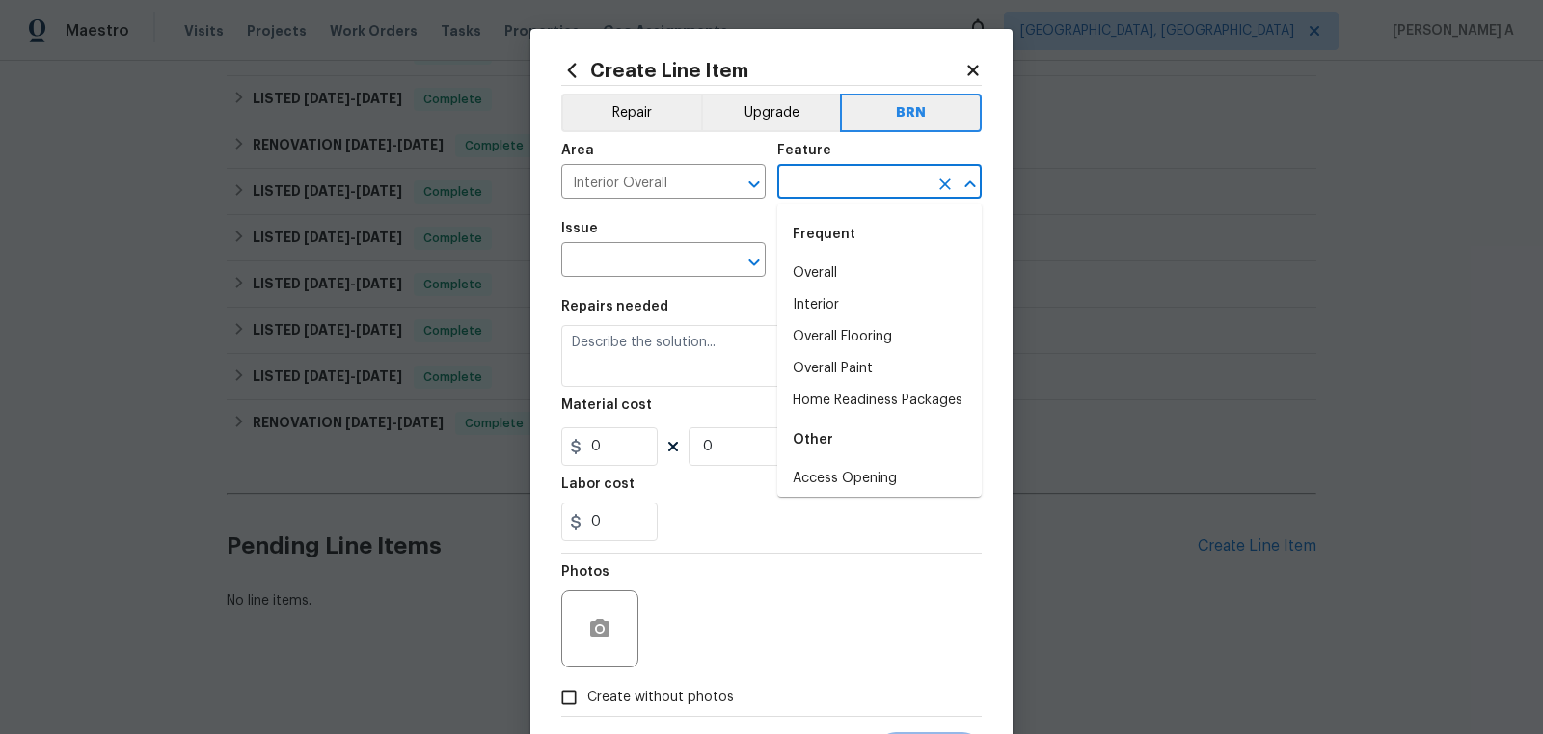
click at [826, 194] on input "text" at bounding box center [852, 184] width 150 height 30
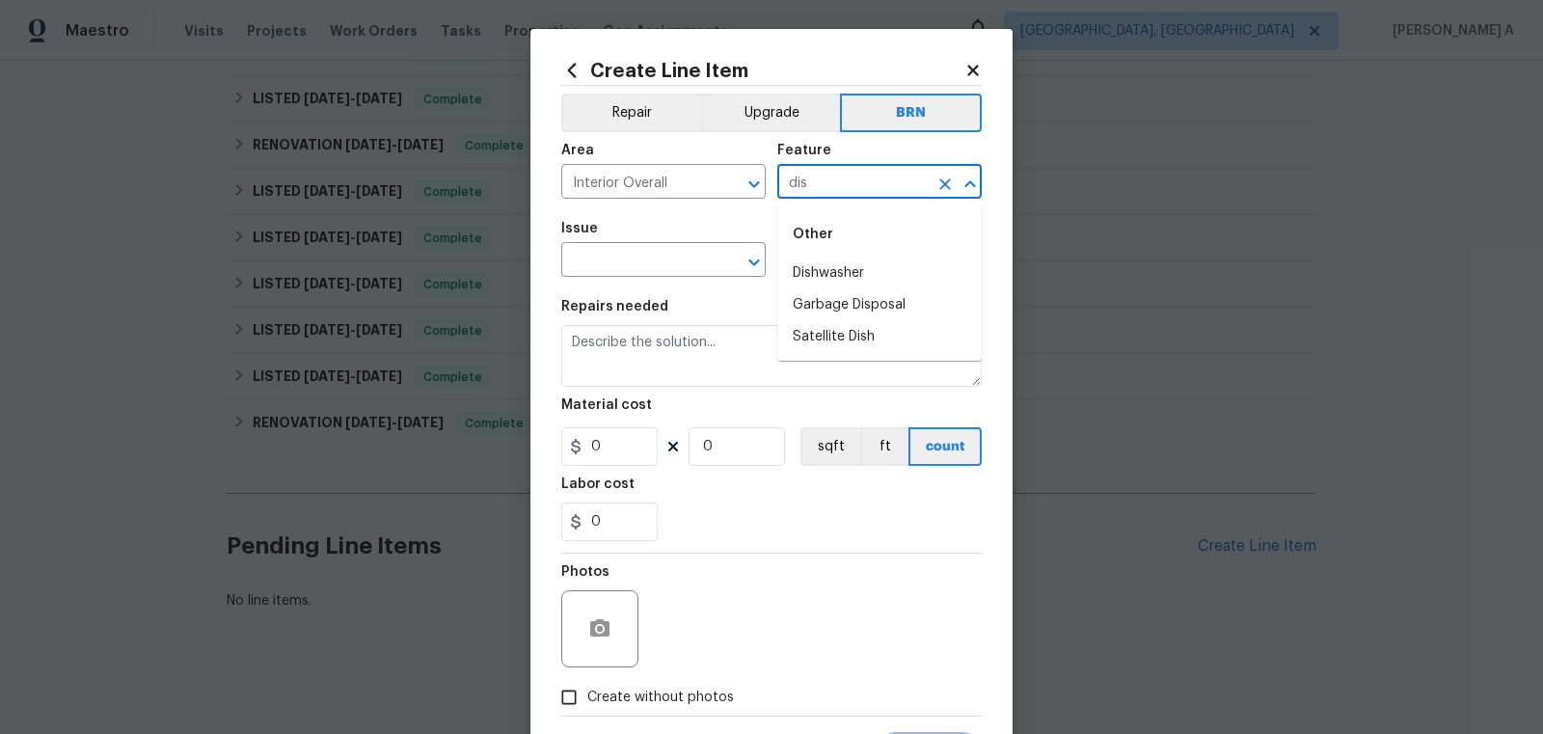
click at [839, 265] on li "Dishwasher" at bounding box center [879, 273] width 204 height 32
type input "Dishwasher"
click at [636, 261] on input "text" at bounding box center [636, 262] width 150 height 30
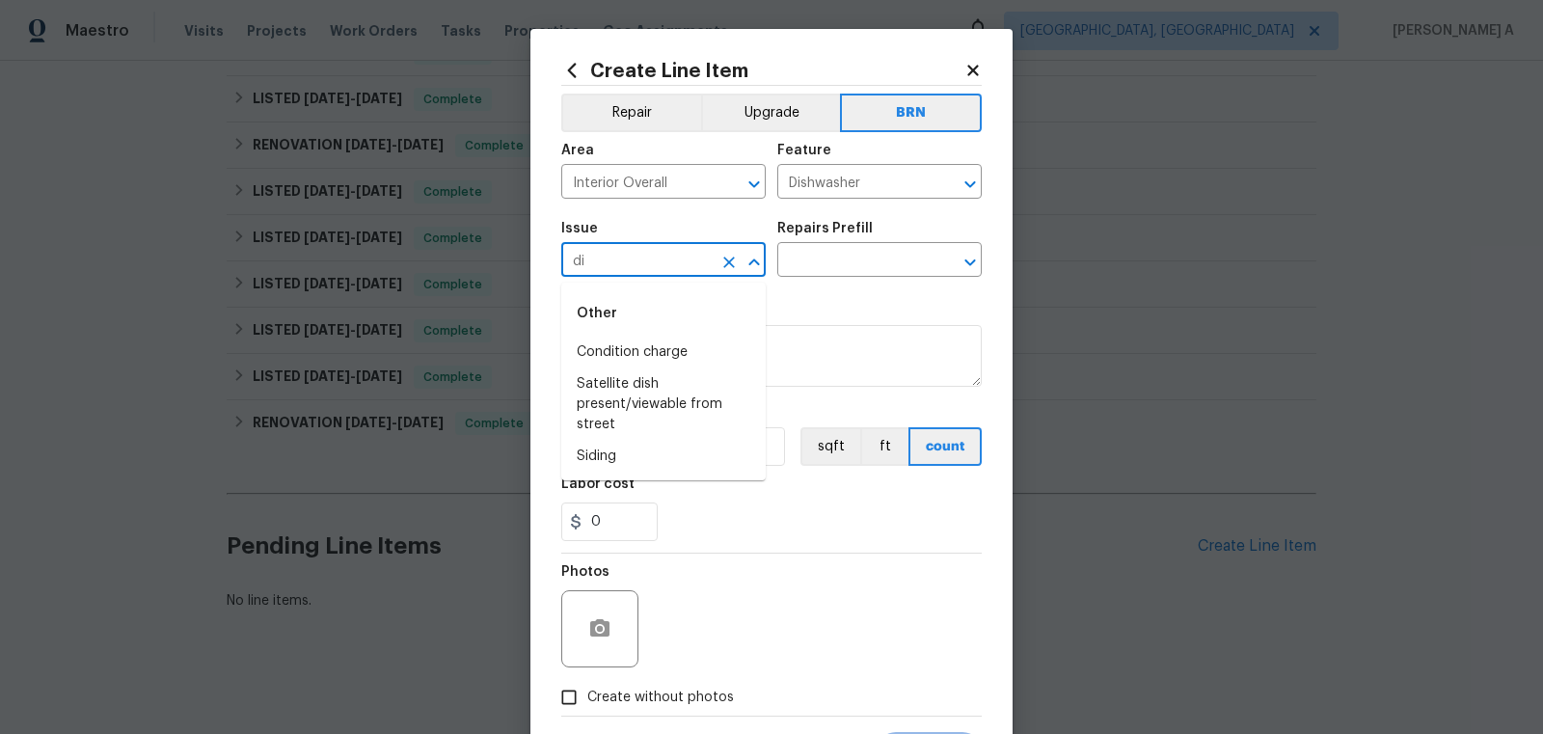
type input "dis"
click at [726, 271] on icon "Clear" at bounding box center [728, 262] width 19 height 19
click at [737, 382] on li "Appliances" at bounding box center [663, 384] width 204 height 32
type input "Appliances"
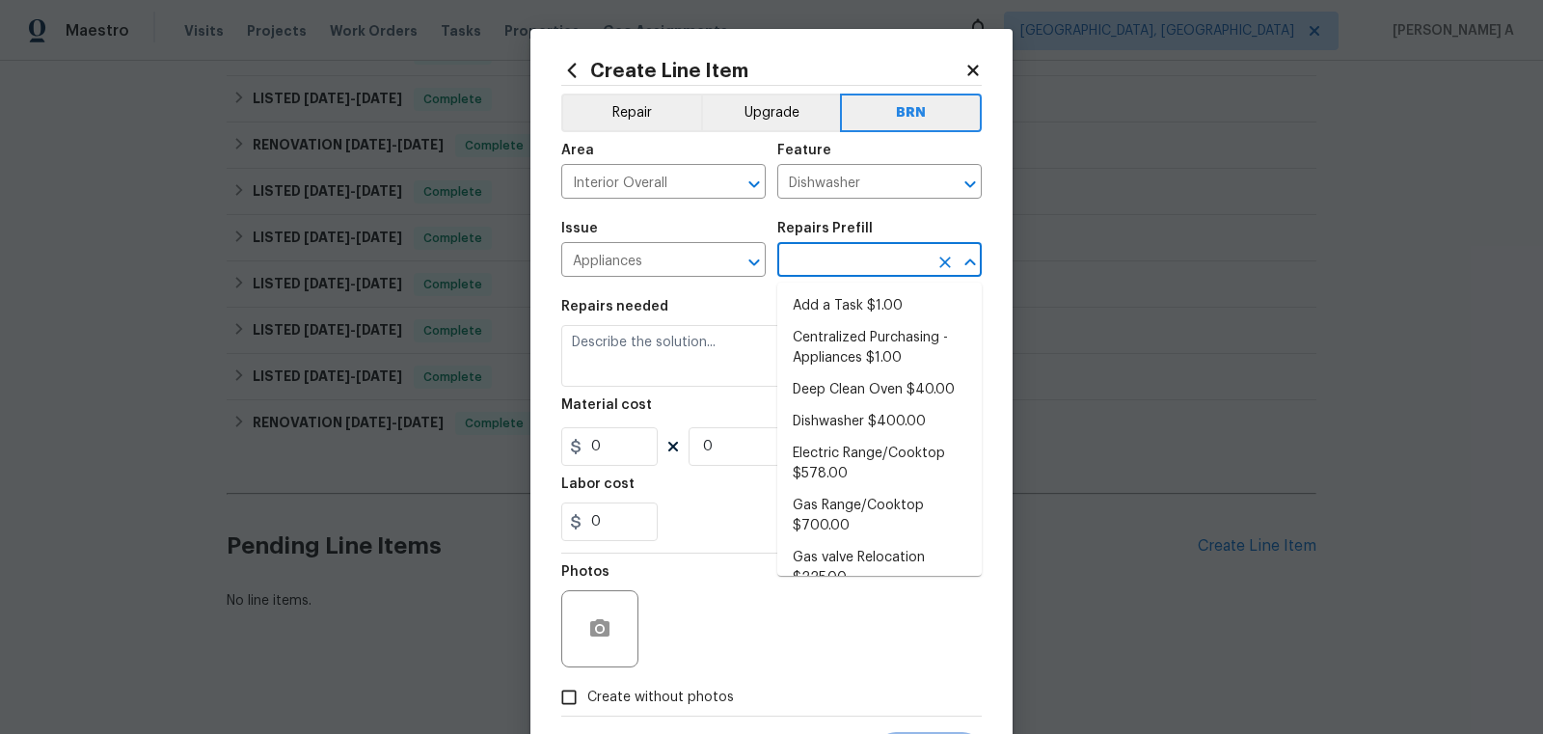
click at [880, 258] on input "text" at bounding box center [852, 262] width 150 height 30
click at [863, 319] on li "Add a Task $1.00" at bounding box center [879, 306] width 204 height 32
type input "Appliances"
type input "Add a Task $1.00"
type textarea "HPM to detail"
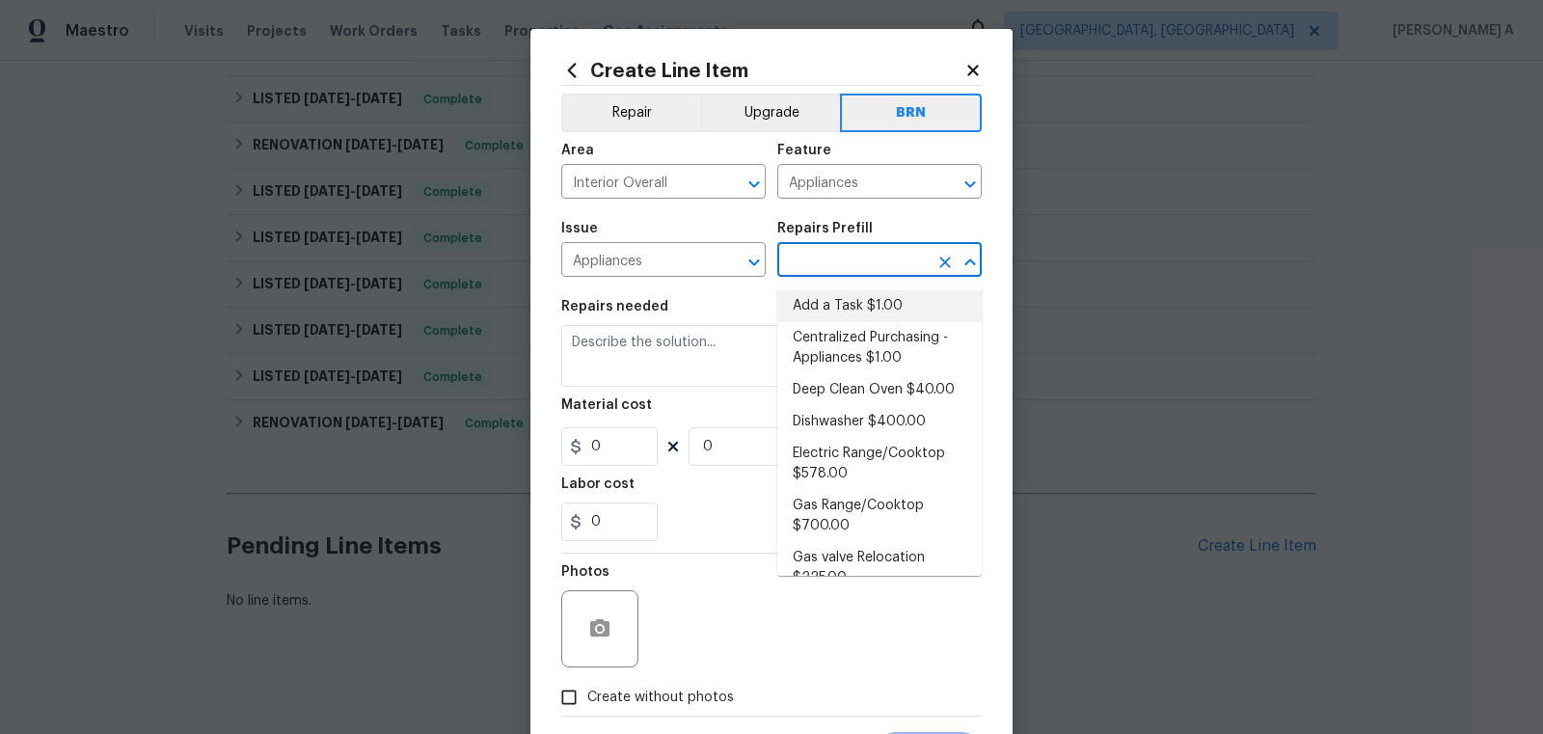
type input "1"
click at [620, 357] on textarea "HPM to detail" at bounding box center [771, 356] width 420 height 62
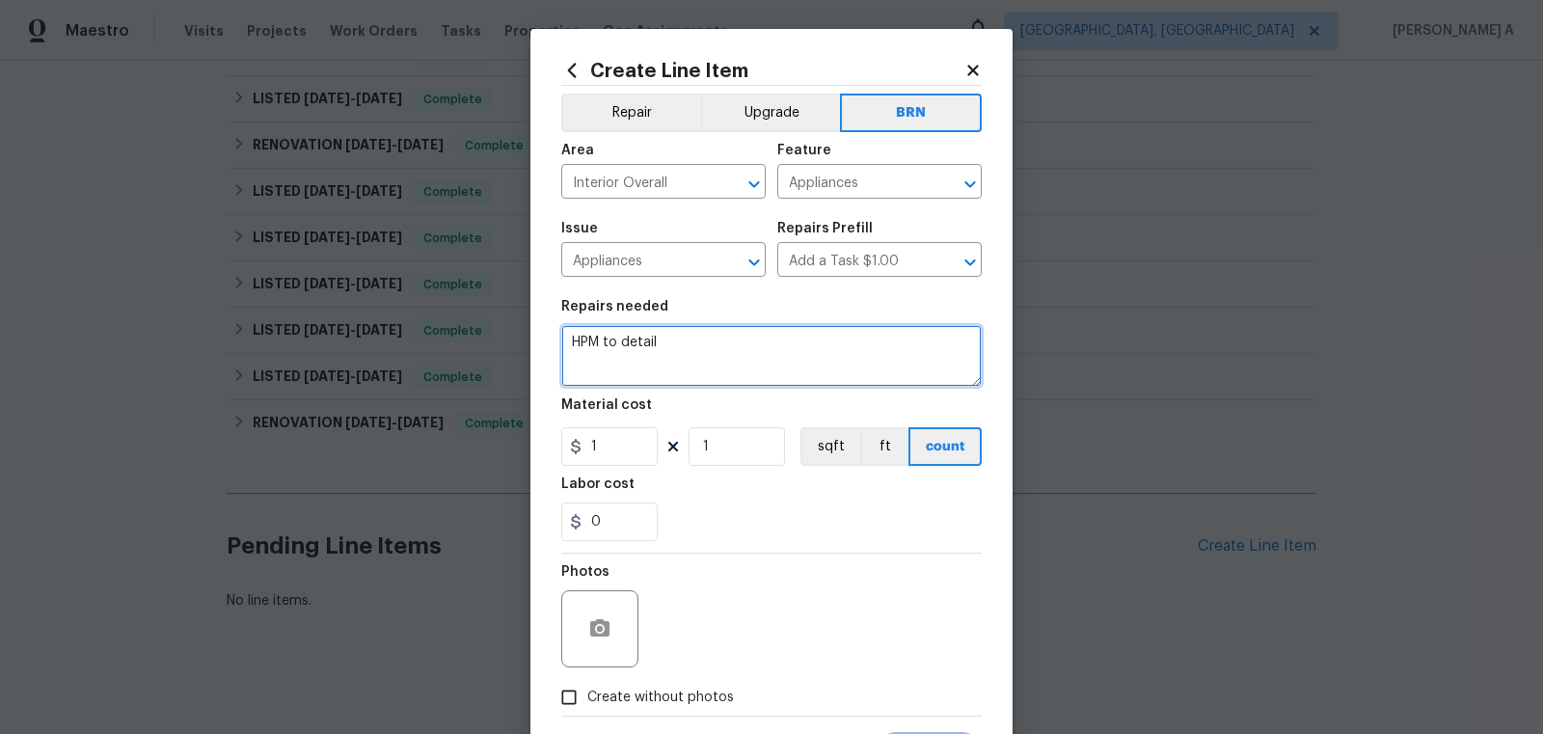
click at [620, 357] on textarea "HPM to detail" at bounding box center [771, 356] width 420 height 62
paste textarea "Rework buyer has stated the dishwasher and garbage disposal are not working. Pl…"
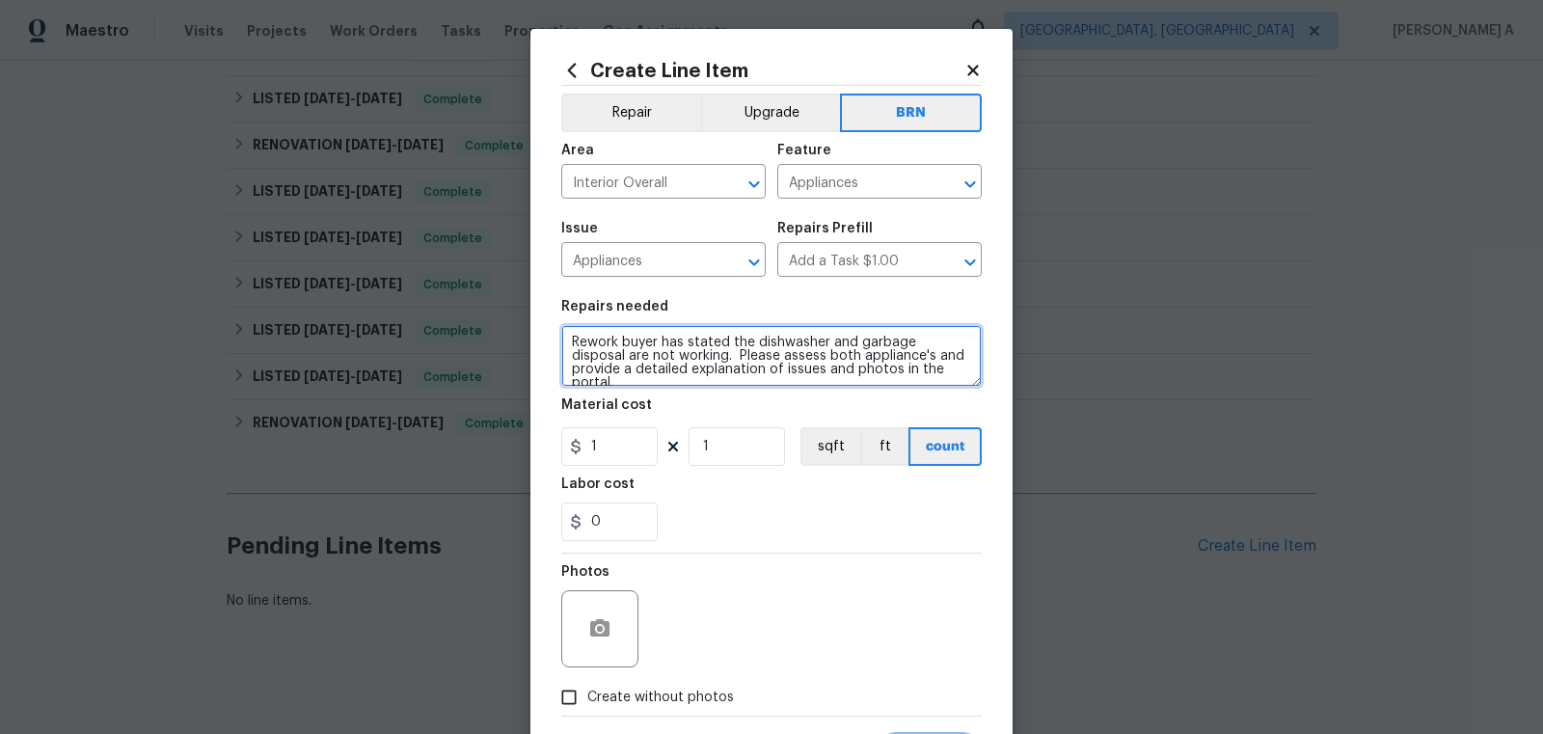
click at [601, 344] on textarea "Rework buyer has stated the dishwasher and garbage disposal are not working. Pl…" at bounding box center [771, 356] width 420 height 62
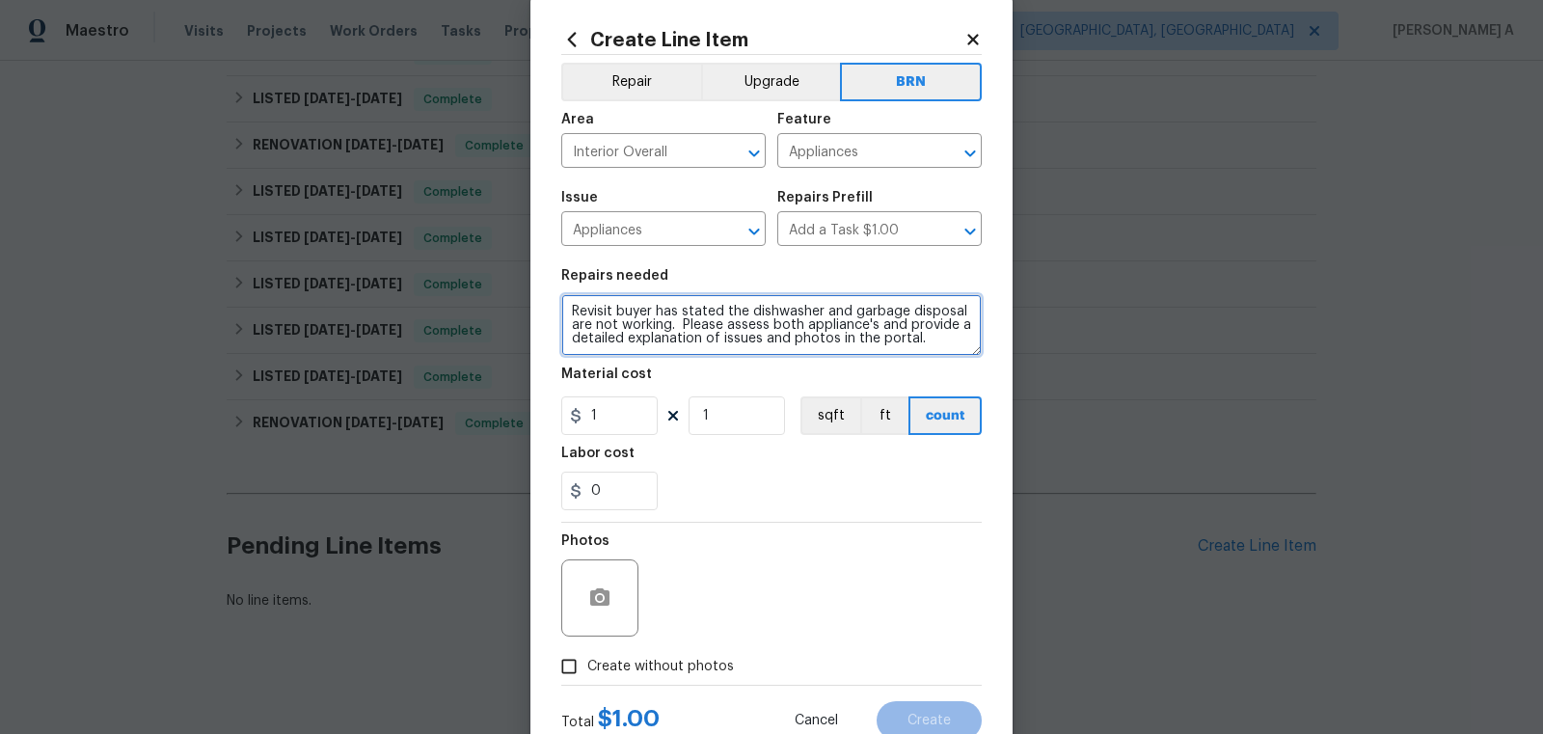
scroll to position [35, 0]
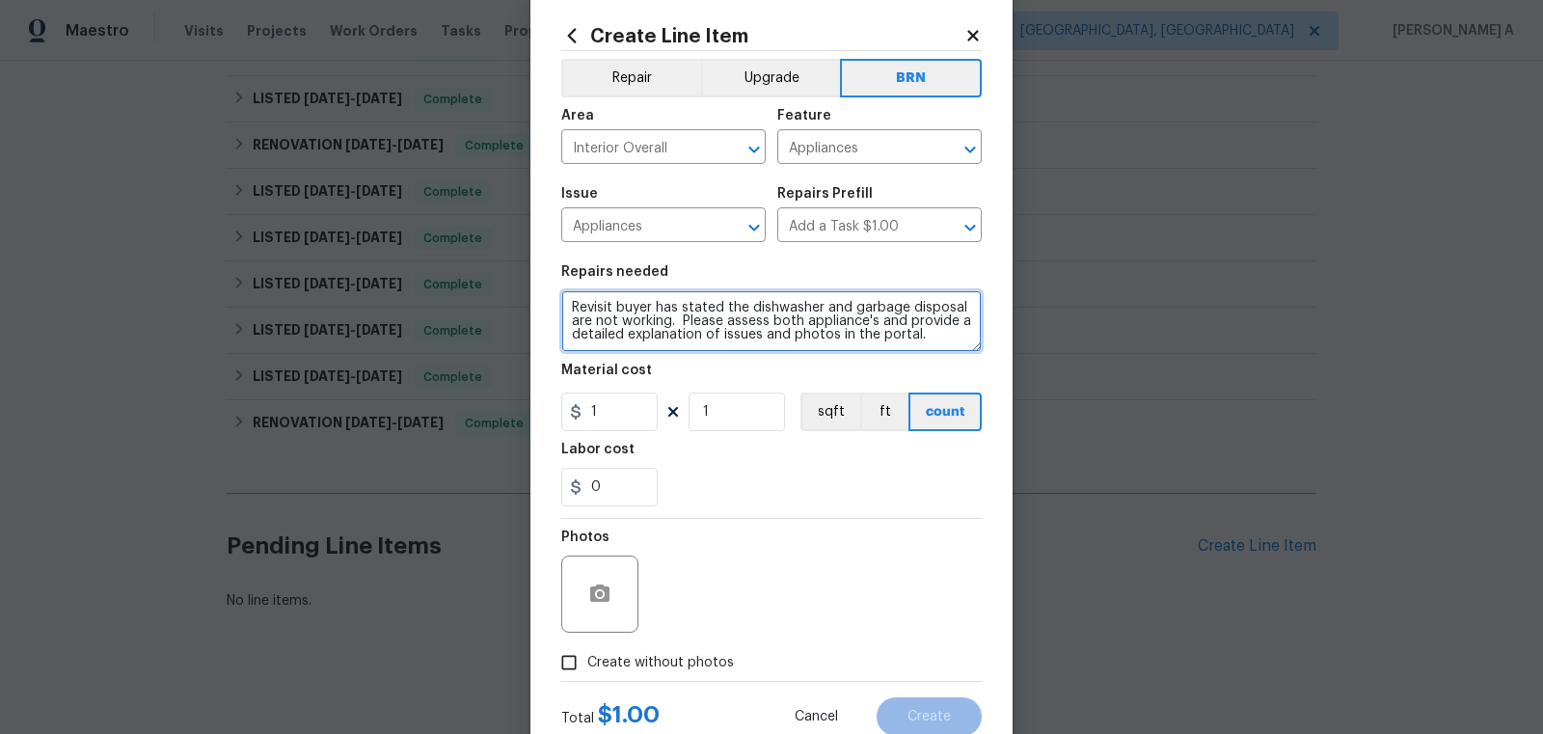
type textarea "Revisit buyer has stated the dishwasher and garbage disposal are not working. P…"
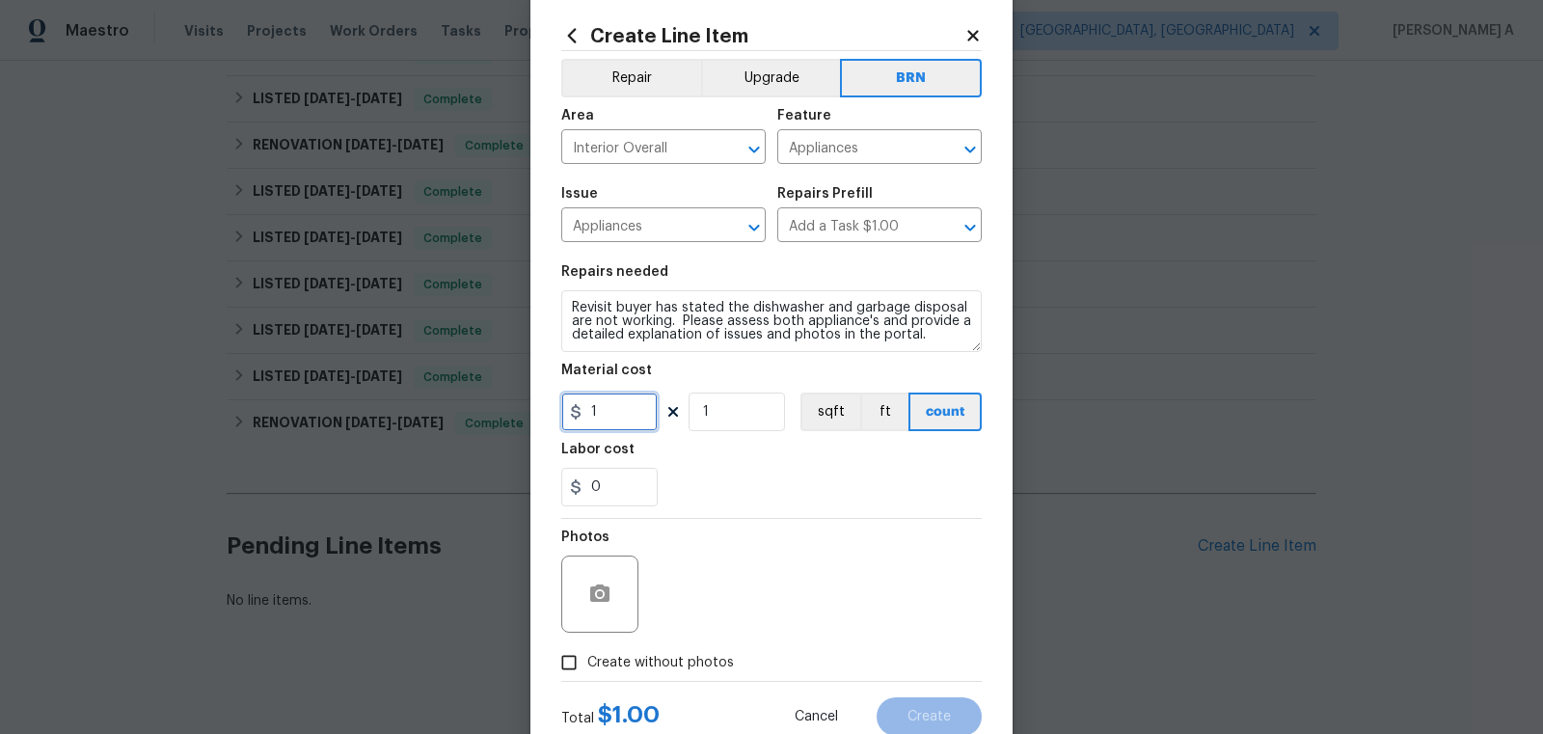
drag, startPoint x: 604, startPoint y: 419, endPoint x: 539, endPoint y: 418, distance: 64.6
click at [539, 418] on div "Create Line Item Repair Upgrade BRN Area Interior Overall ​ Feature Appliances …" at bounding box center [771, 380] width 482 height 772
type input "0"
click at [744, 483] on div "0" at bounding box center [771, 487] width 420 height 39
drag, startPoint x: 632, startPoint y: 492, endPoint x: 379, endPoint y: 490, distance: 252.7
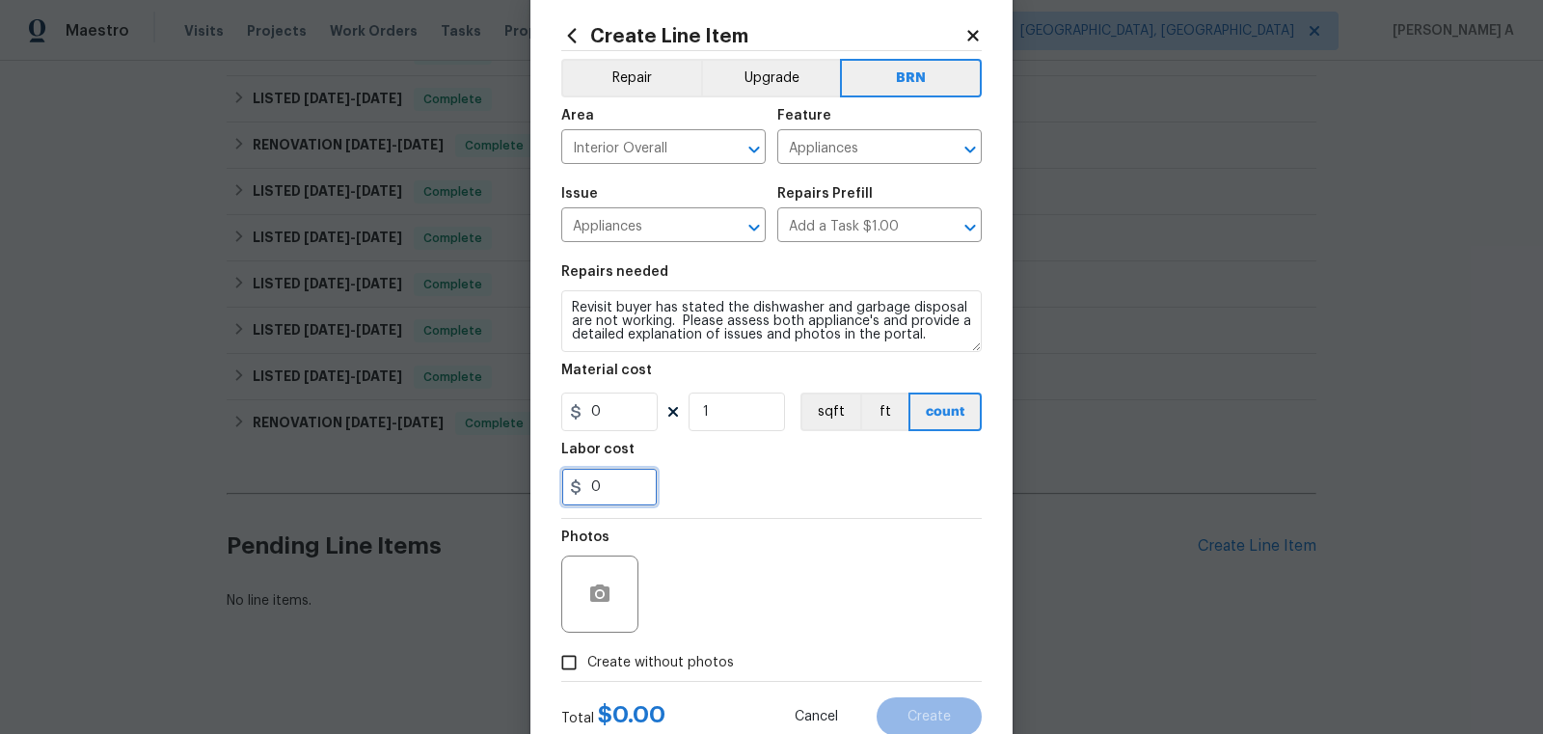
click at [379, 490] on div "Create Line Item Repair Upgrade BRN Area Interior Overall ​ Feature Appliances …" at bounding box center [771, 367] width 1543 height 734
type input "75"
click at [776, 486] on div "75" at bounding box center [771, 487] width 420 height 39
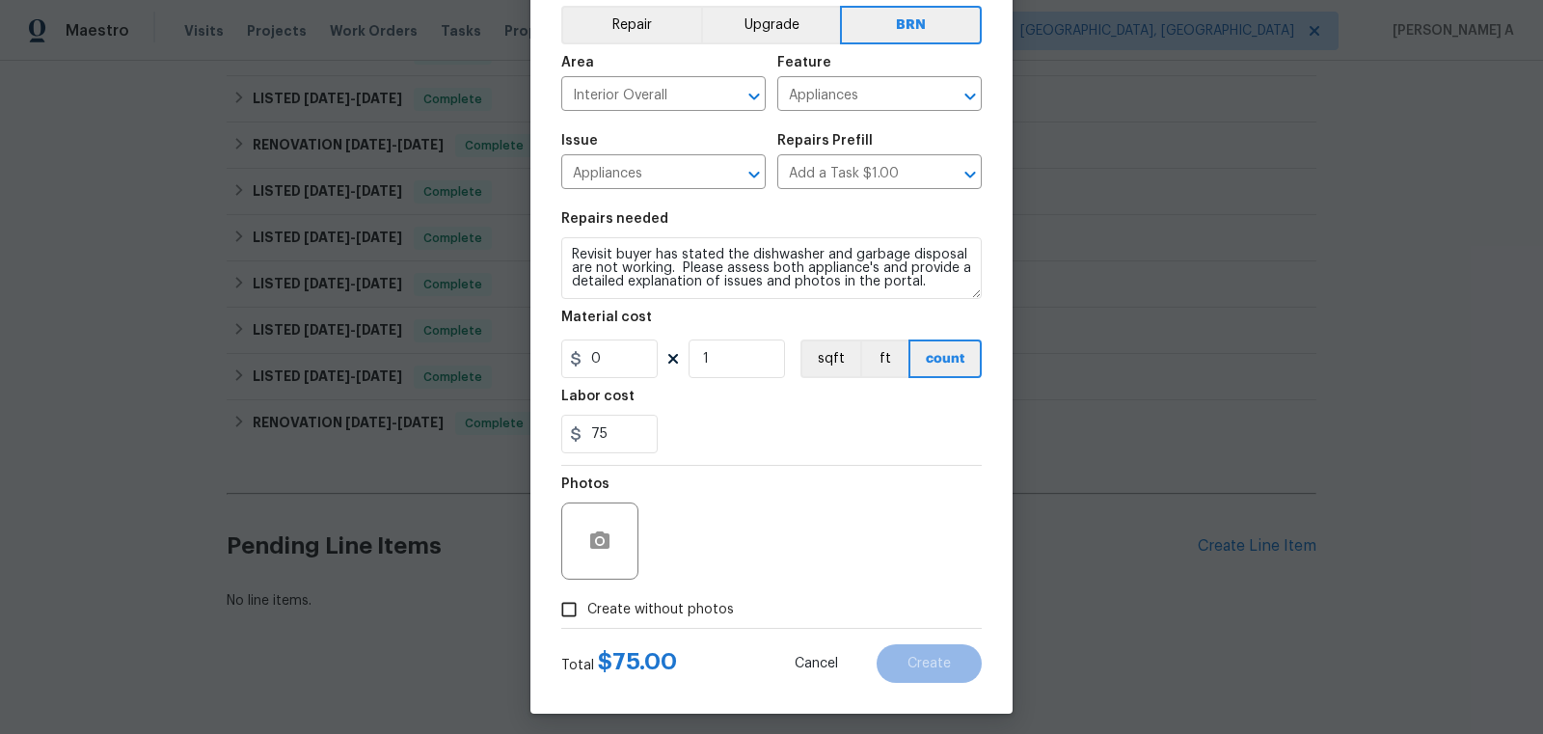
scroll to position [96, 0]
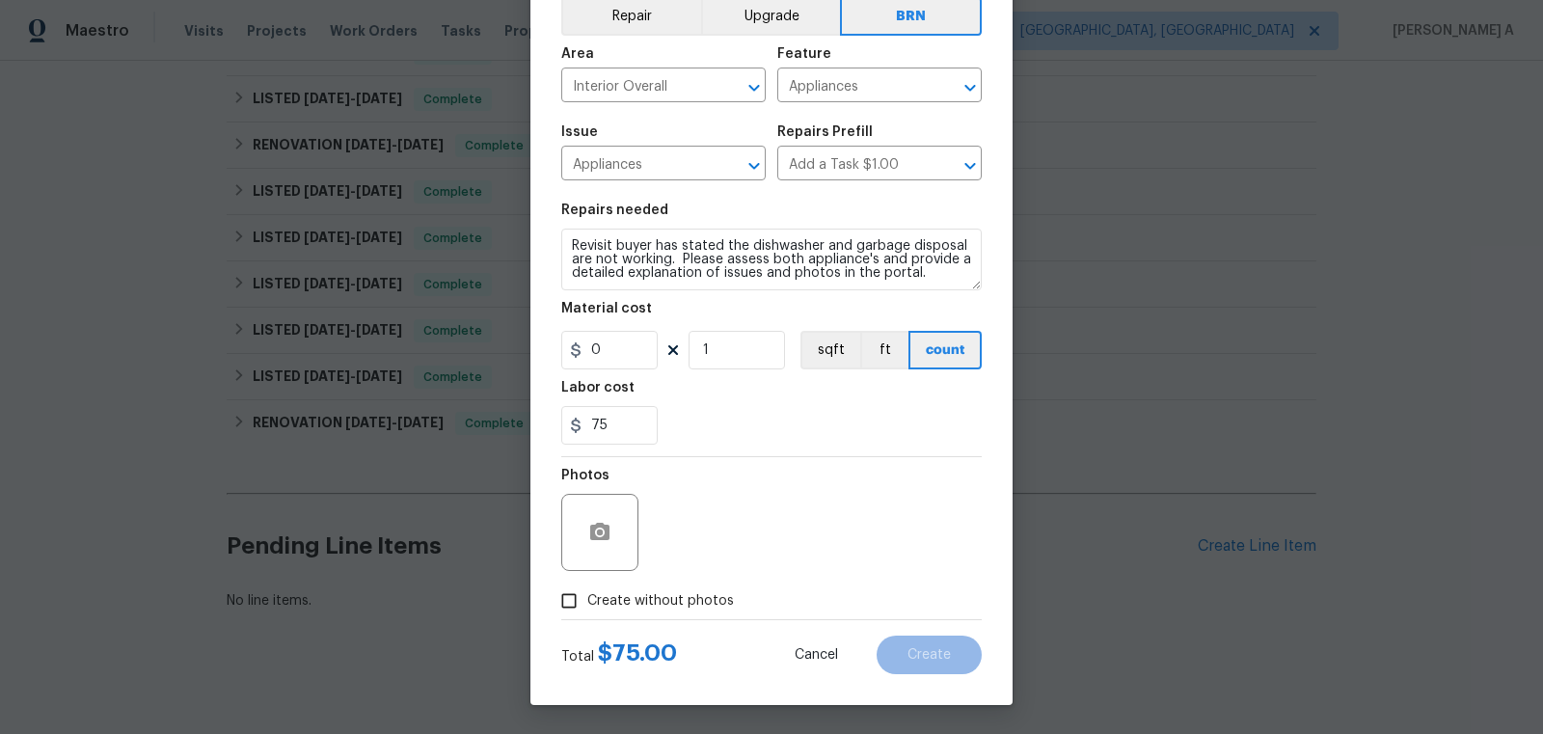
click at [751, 411] on div "75" at bounding box center [771, 425] width 420 height 39
click at [579, 598] on input "Create without photos" at bounding box center [569, 600] width 37 height 37
checkbox input "true"
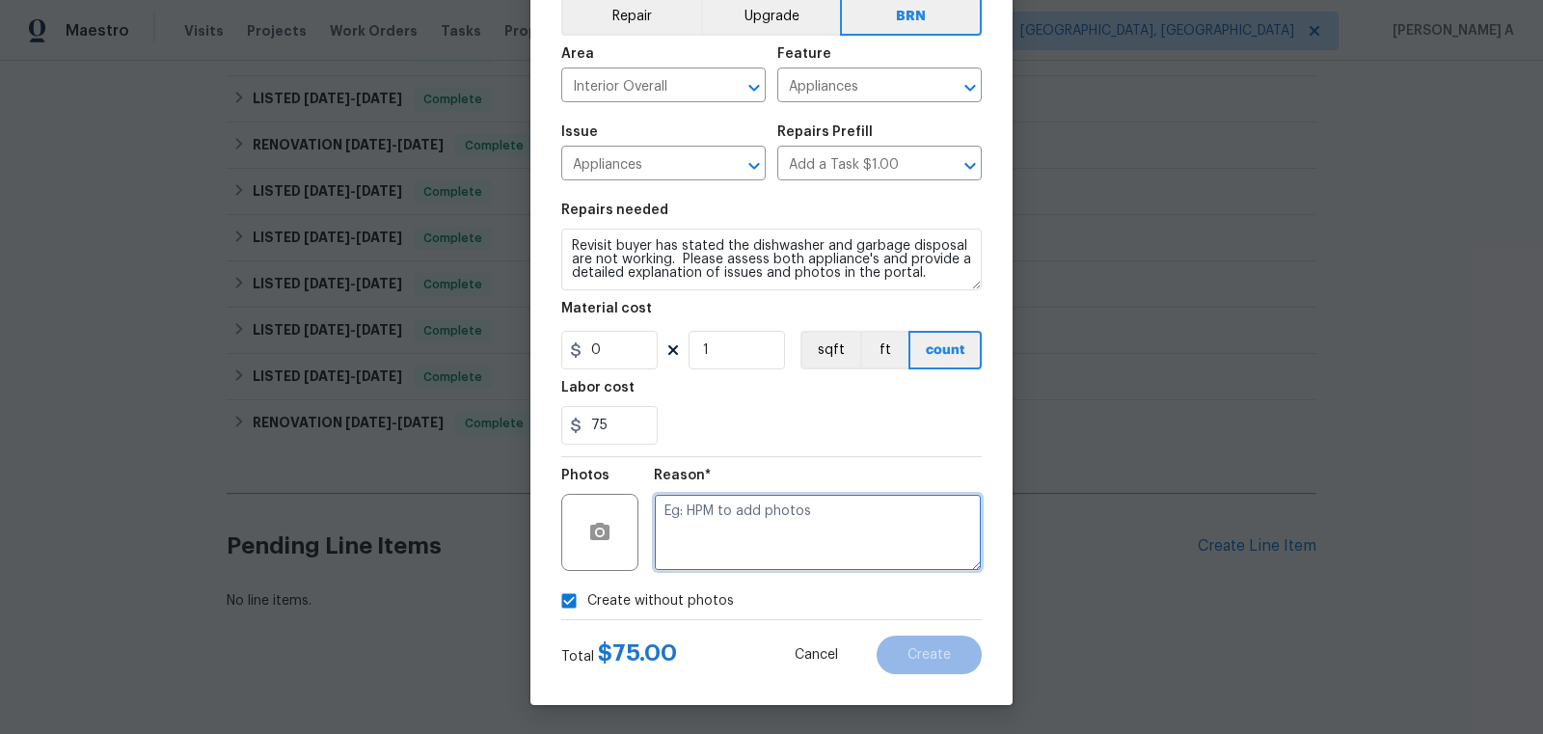
click at [772, 535] on textarea at bounding box center [818, 532] width 328 height 77
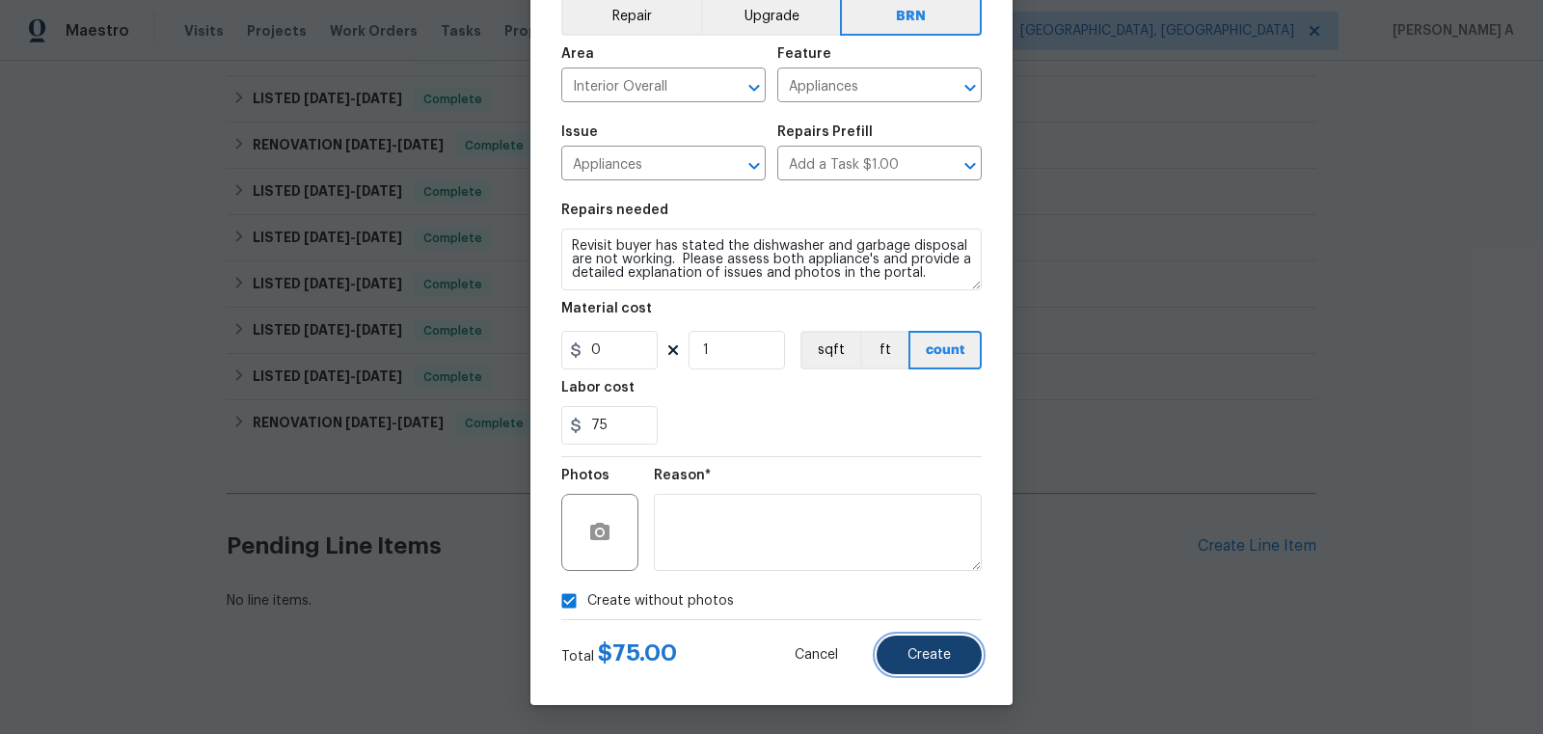
click at [917, 645] on button "Create" at bounding box center [929, 655] width 105 height 39
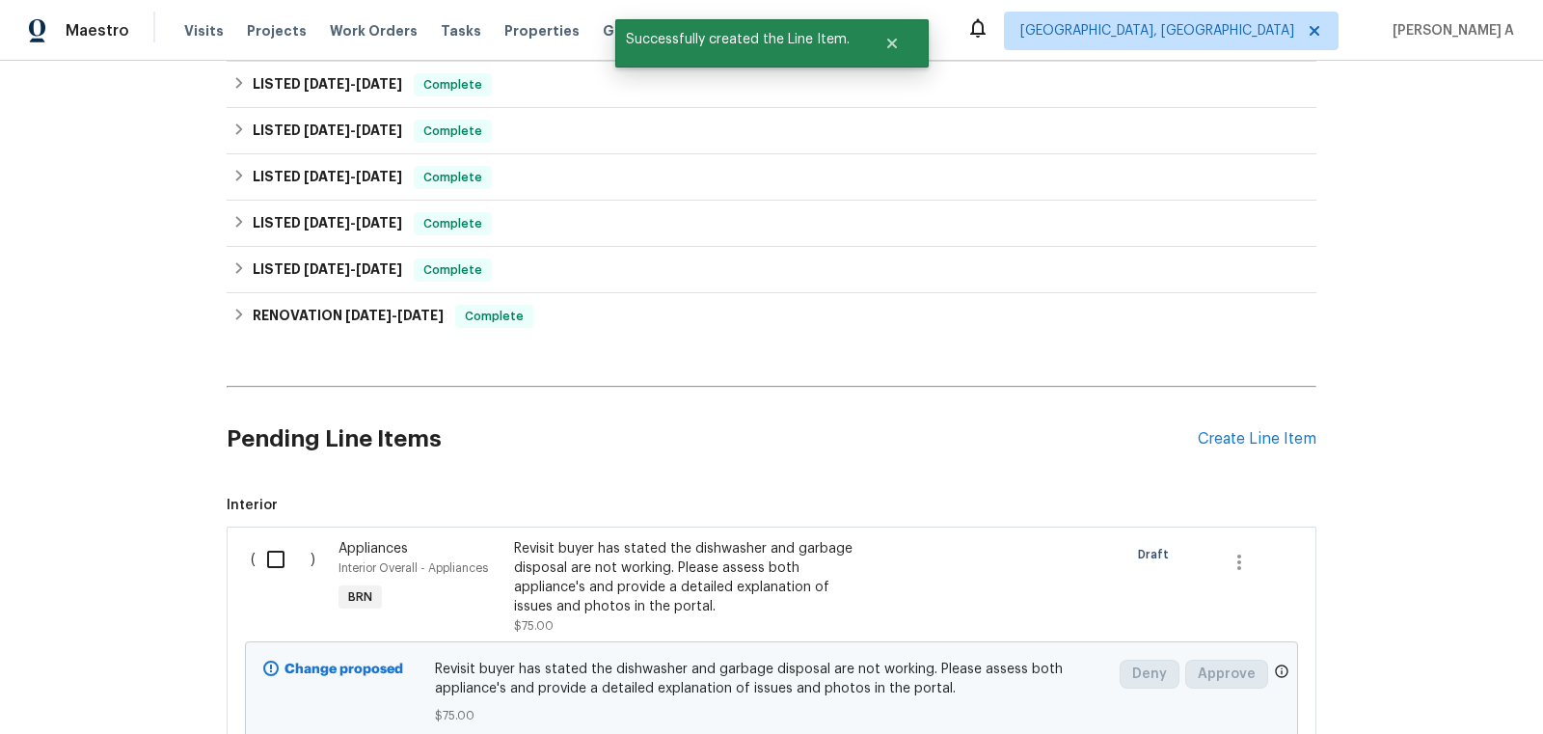
scroll to position [1640, 0]
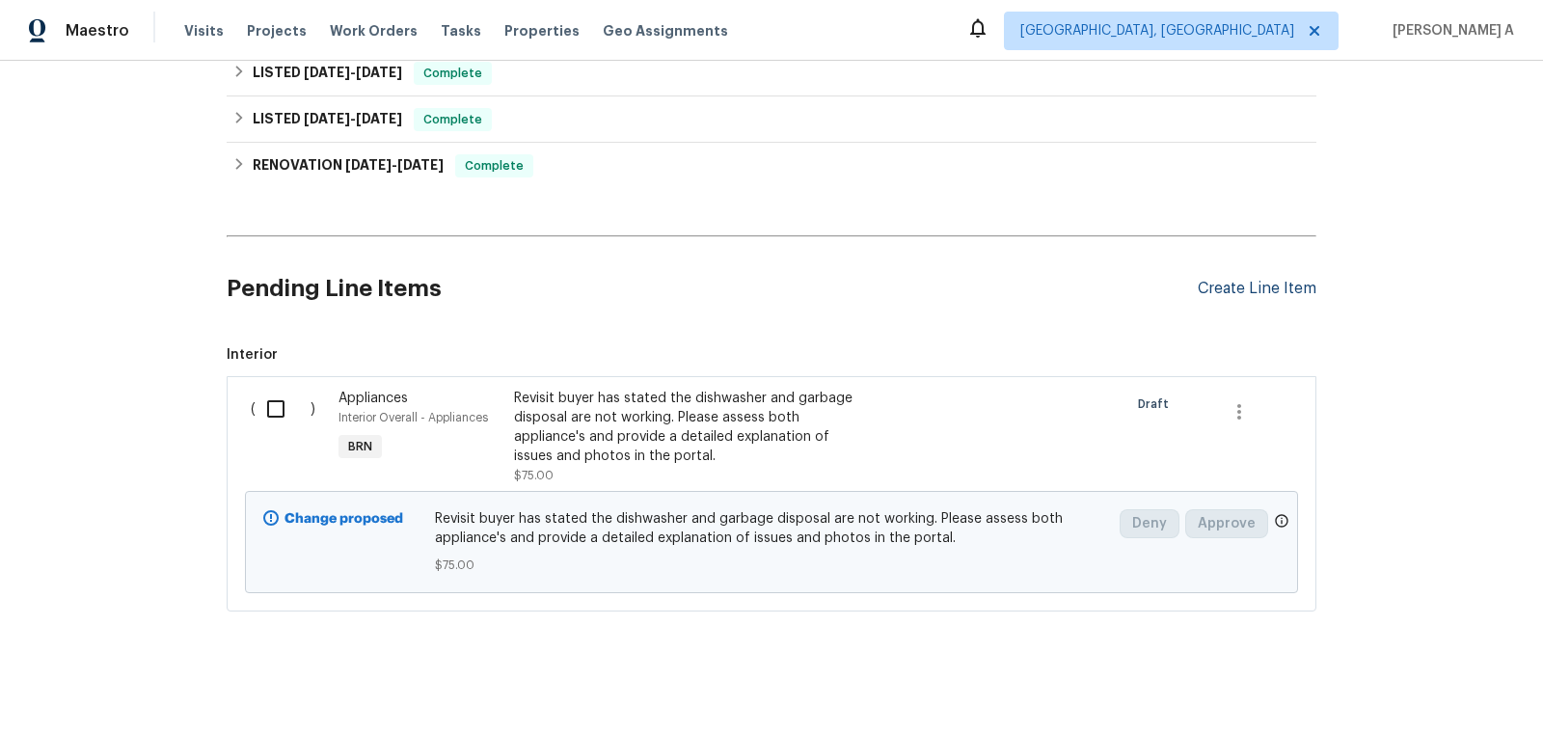
click at [1266, 280] on div "Create Line Item" at bounding box center [1257, 289] width 119 height 18
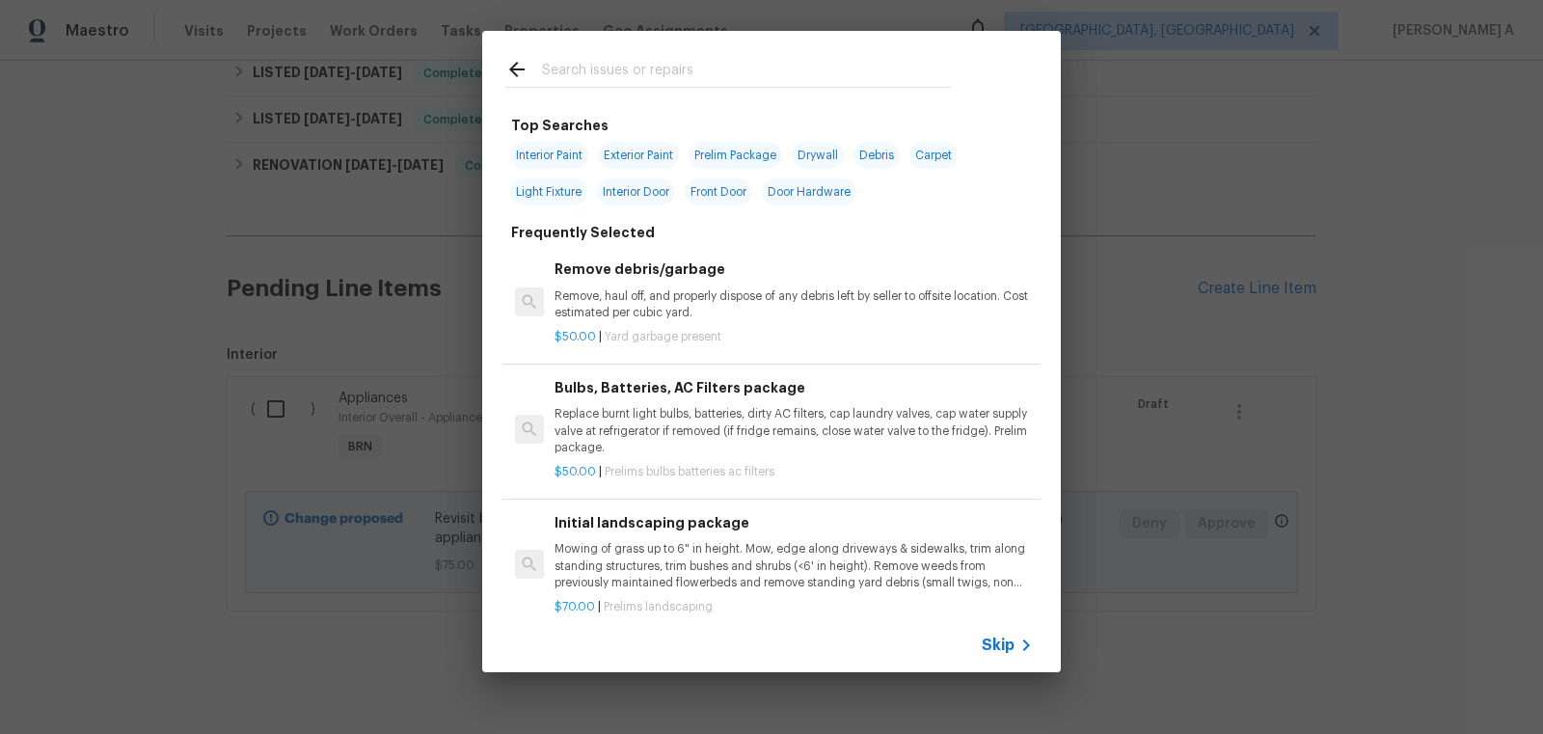
click at [1007, 652] on span "Skip" at bounding box center [998, 645] width 33 height 19
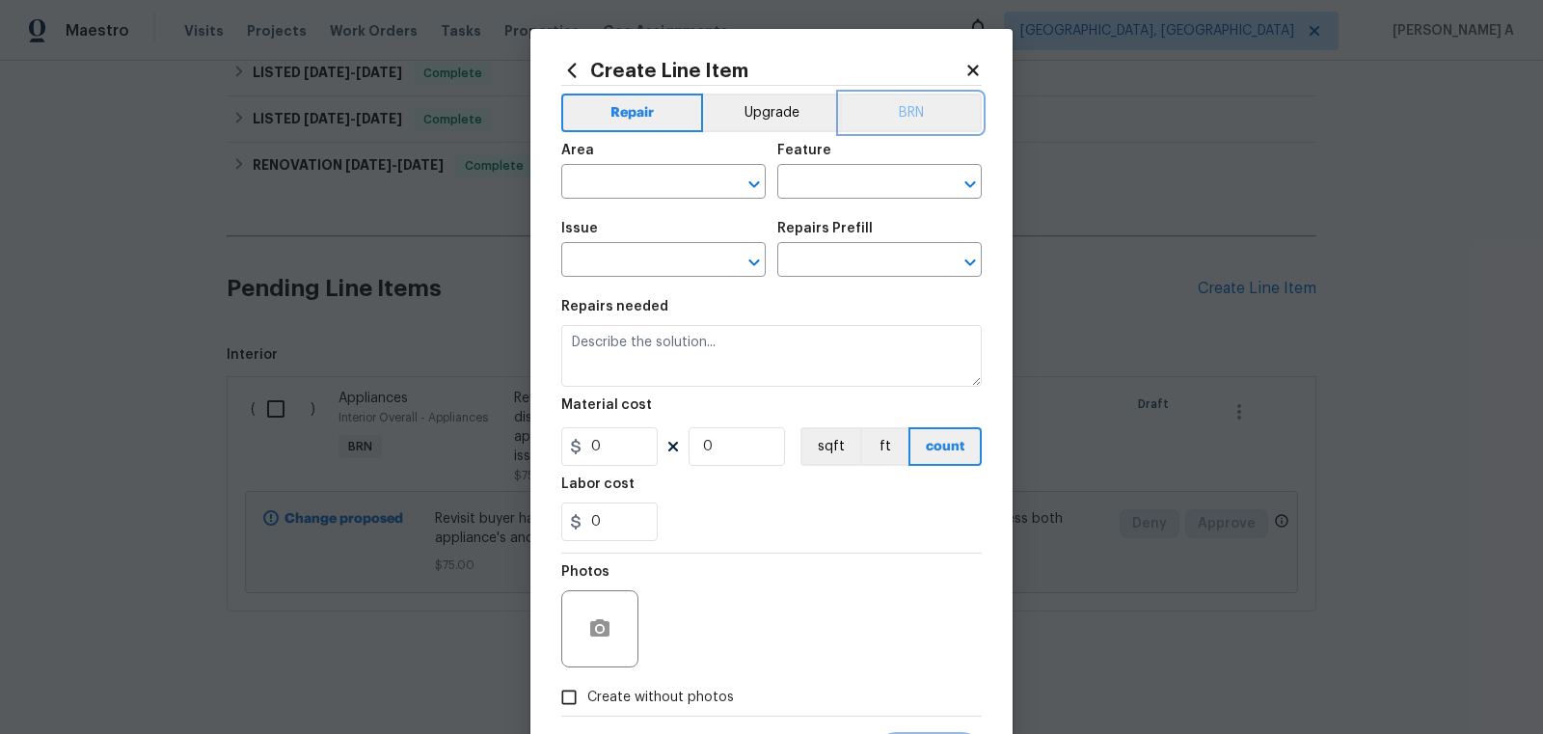
click at [906, 112] on button "BRN" at bounding box center [911, 113] width 142 height 39
click at [647, 185] on input "text" at bounding box center [636, 184] width 150 height 30
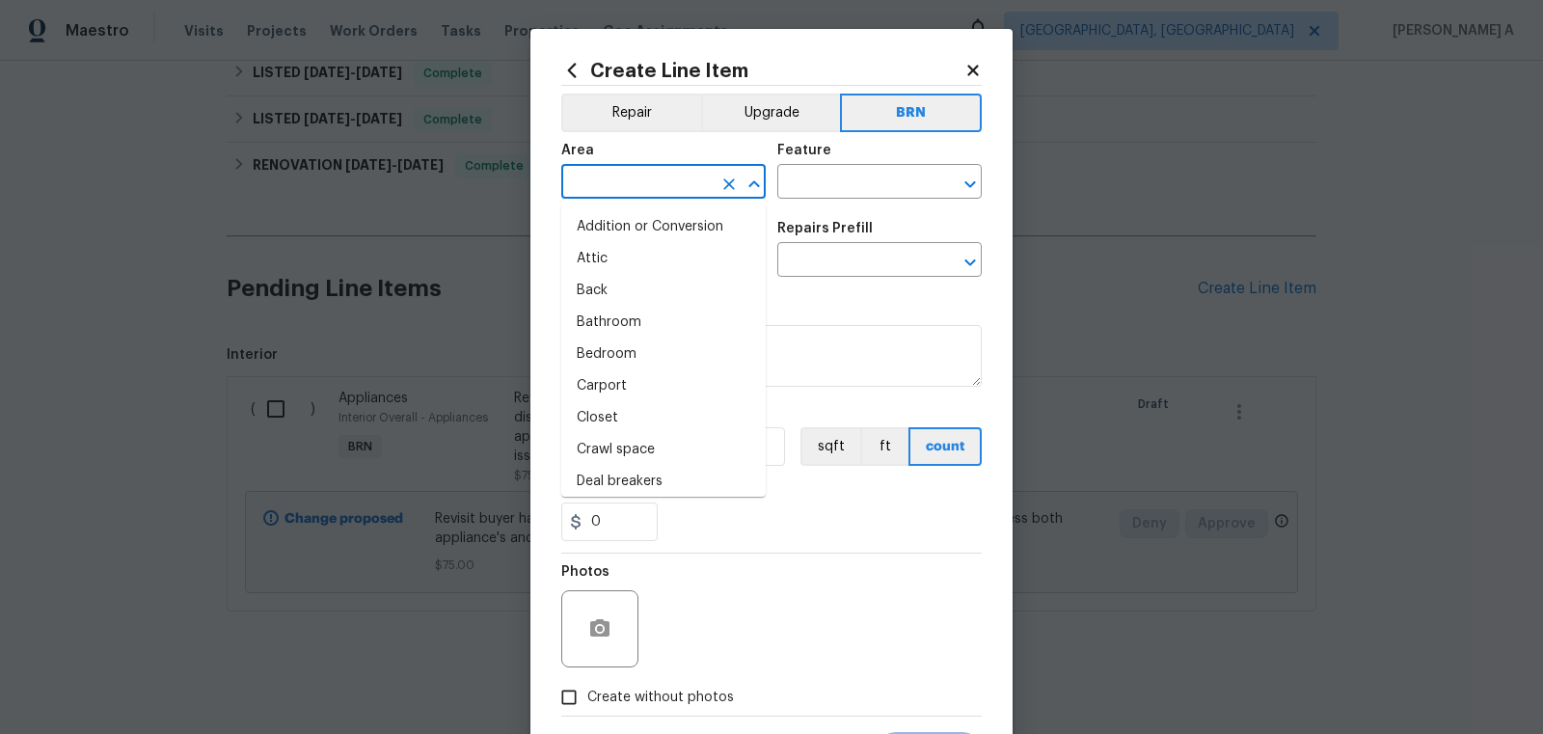
type input "i"
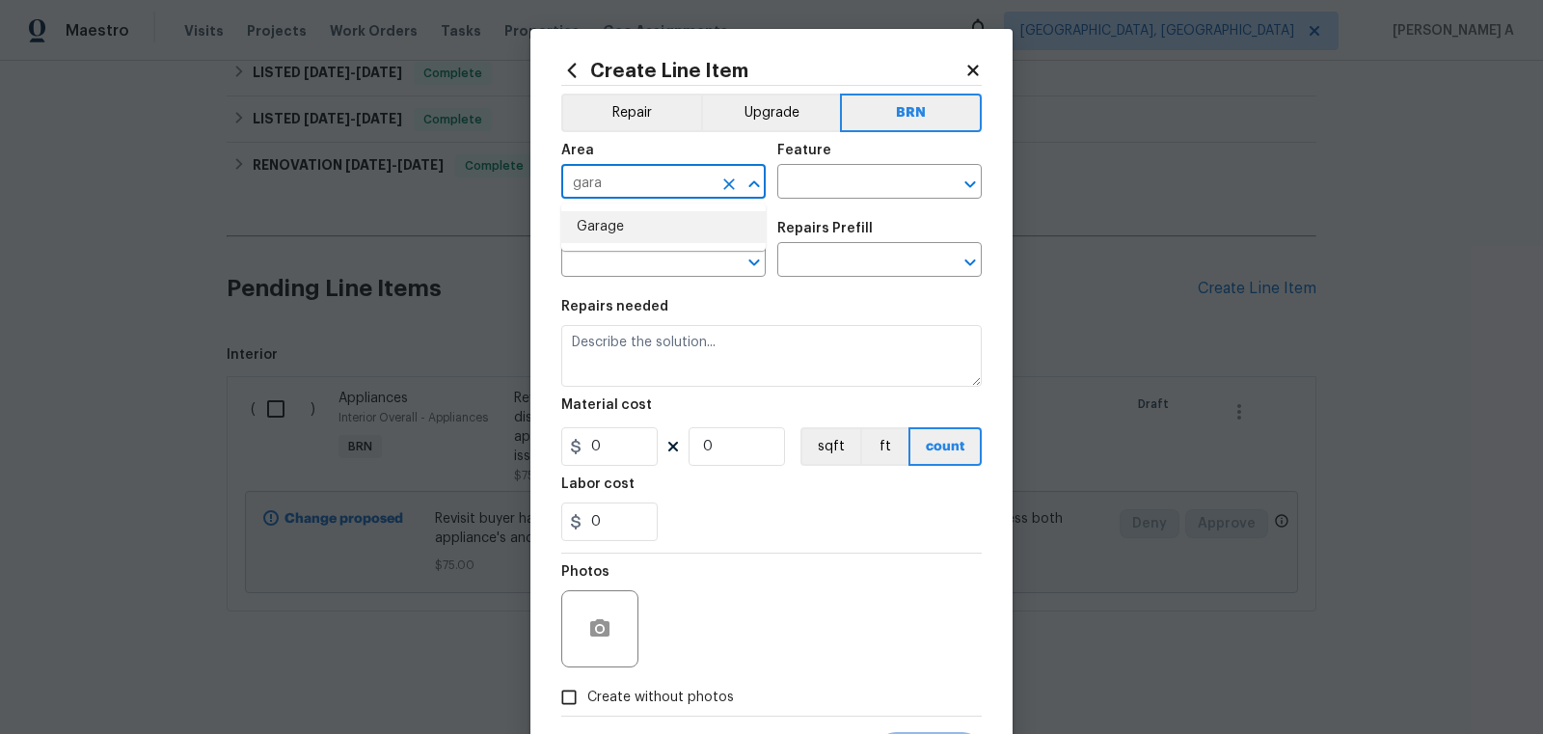
click at [661, 214] on li "Garage" at bounding box center [663, 227] width 204 height 32
type input "Garage"
click at [796, 199] on div "Area Garage ​ Feature ​" at bounding box center [771, 171] width 420 height 78
click at [849, 193] on input "text" at bounding box center [852, 184] width 150 height 30
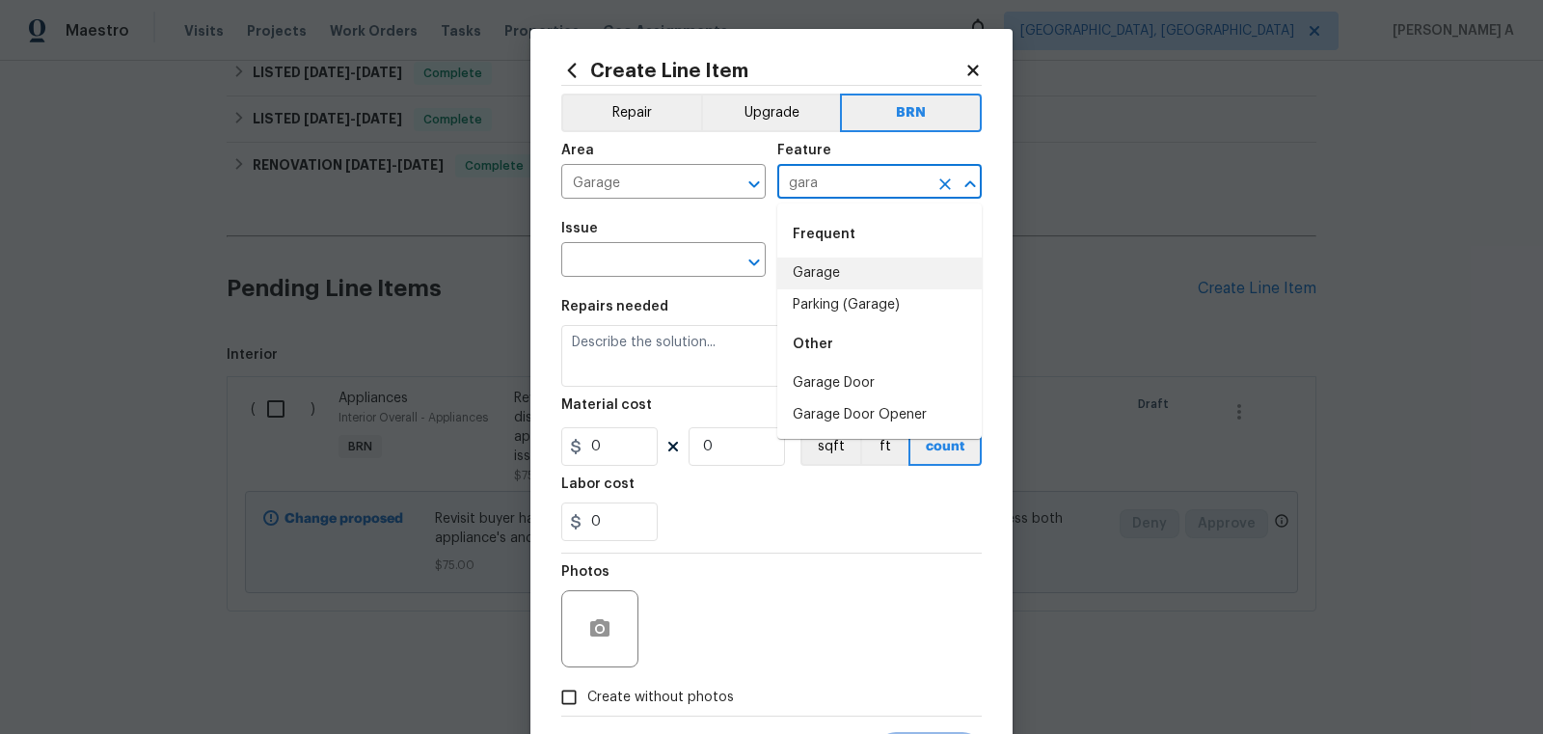
click at [865, 265] on li "Garage" at bounding box center [879, 273] width 204 height 32
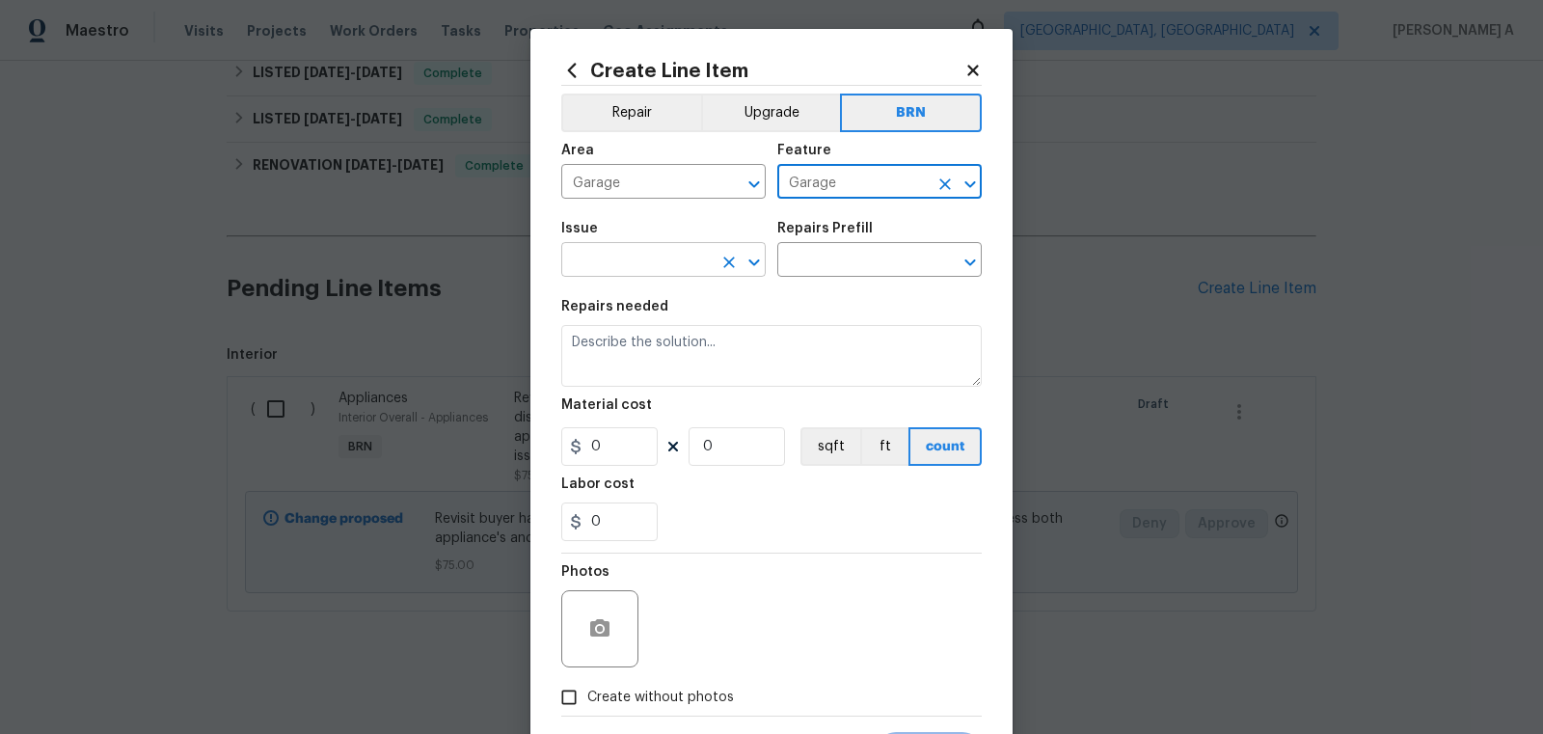
type input "Garage"
click at [617, 271] on input "text" at bounding box center [636, 262] width 150 height 30
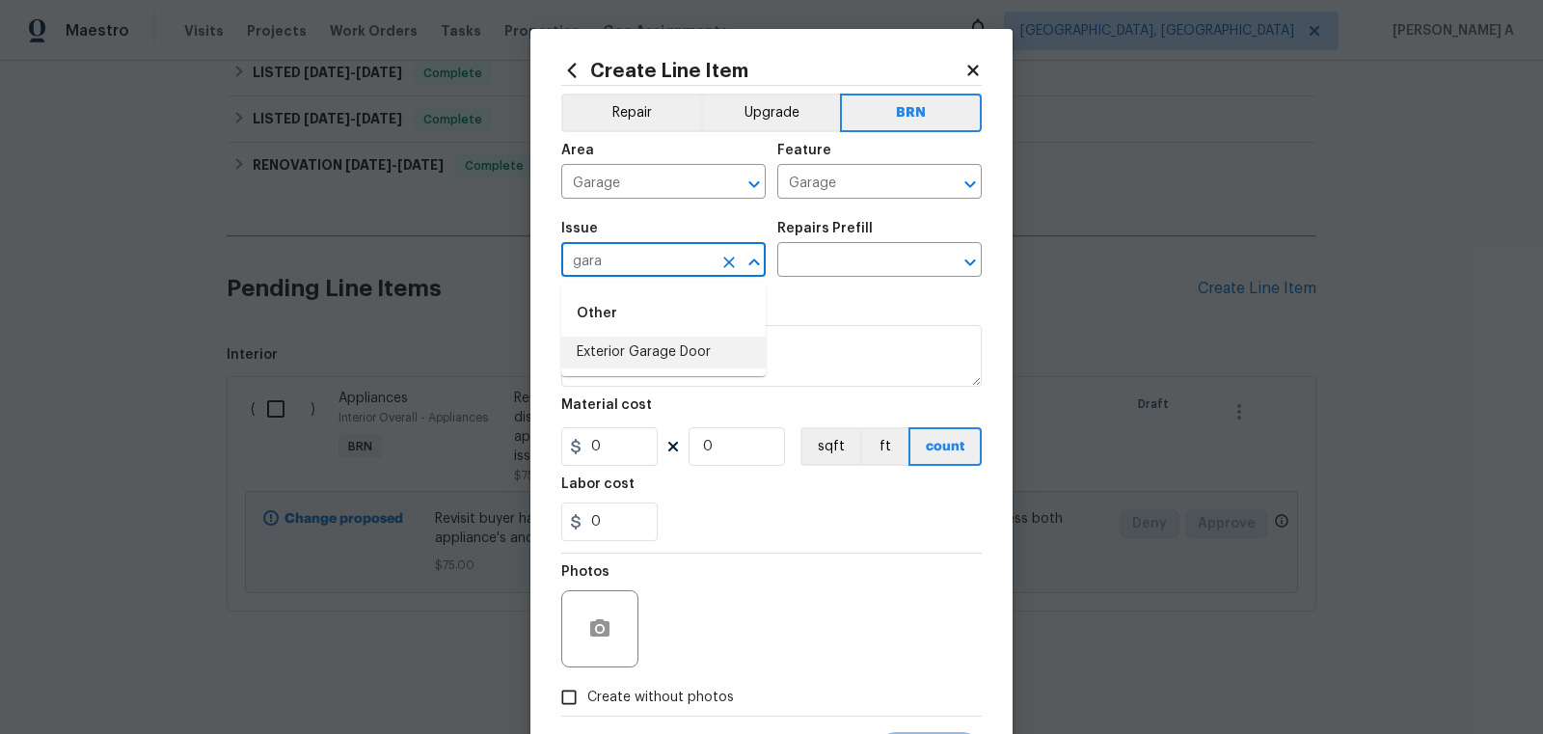
click at [651, 347] on li "Exterior Garage Door" at bounding box center [663, 353] width 204 height 32
type input "Exterior Garage Door"
click at [829, 275] on input "text" at bounding box center [852, 262] width 150 height 30
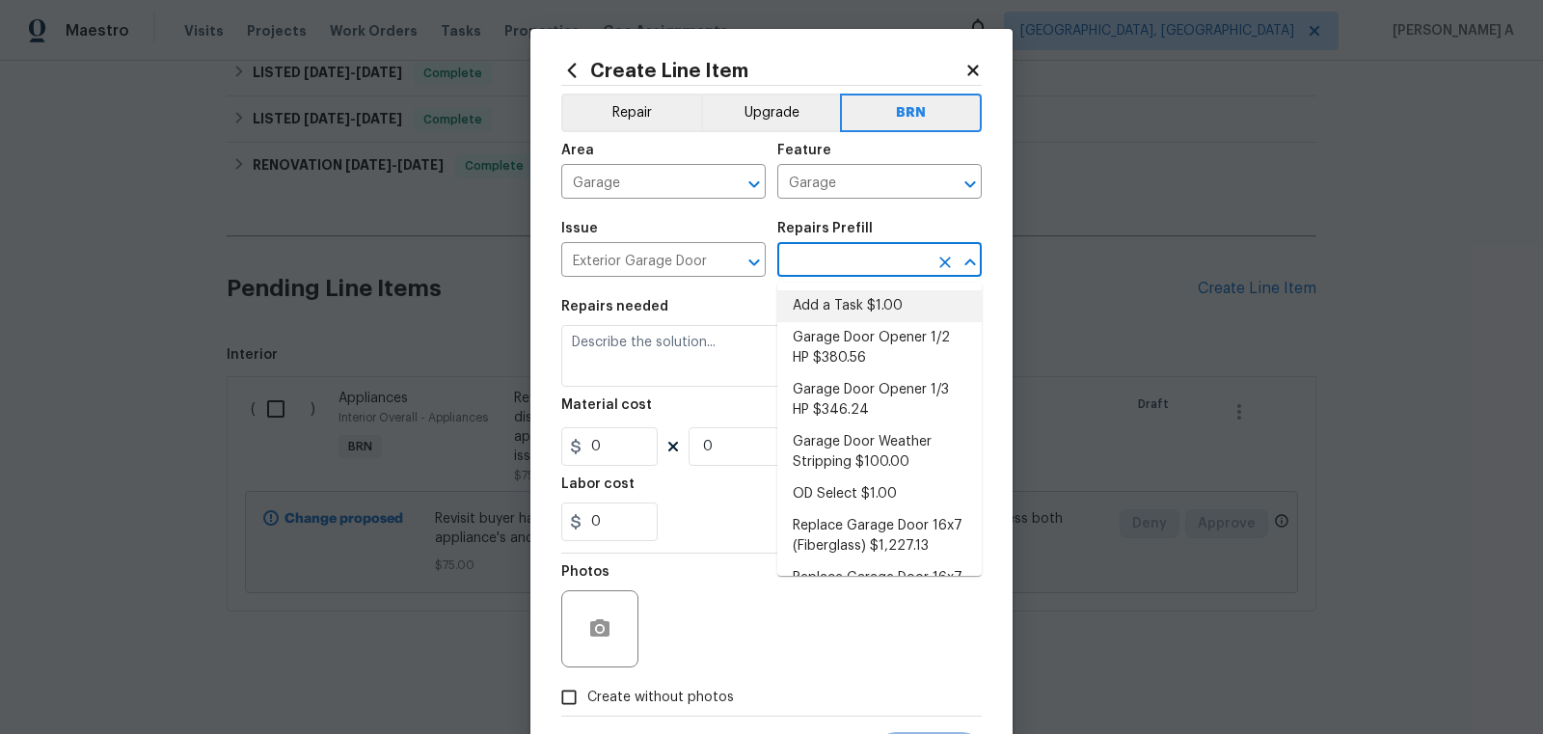
click at [836, 308] on li "Add a Task $1.00" at bounding box center [879, 306] width 204 height 32
type input "Interior Door"
type input "Add a Task $1.00"
type textarea "HPM to detail"
type input "1"
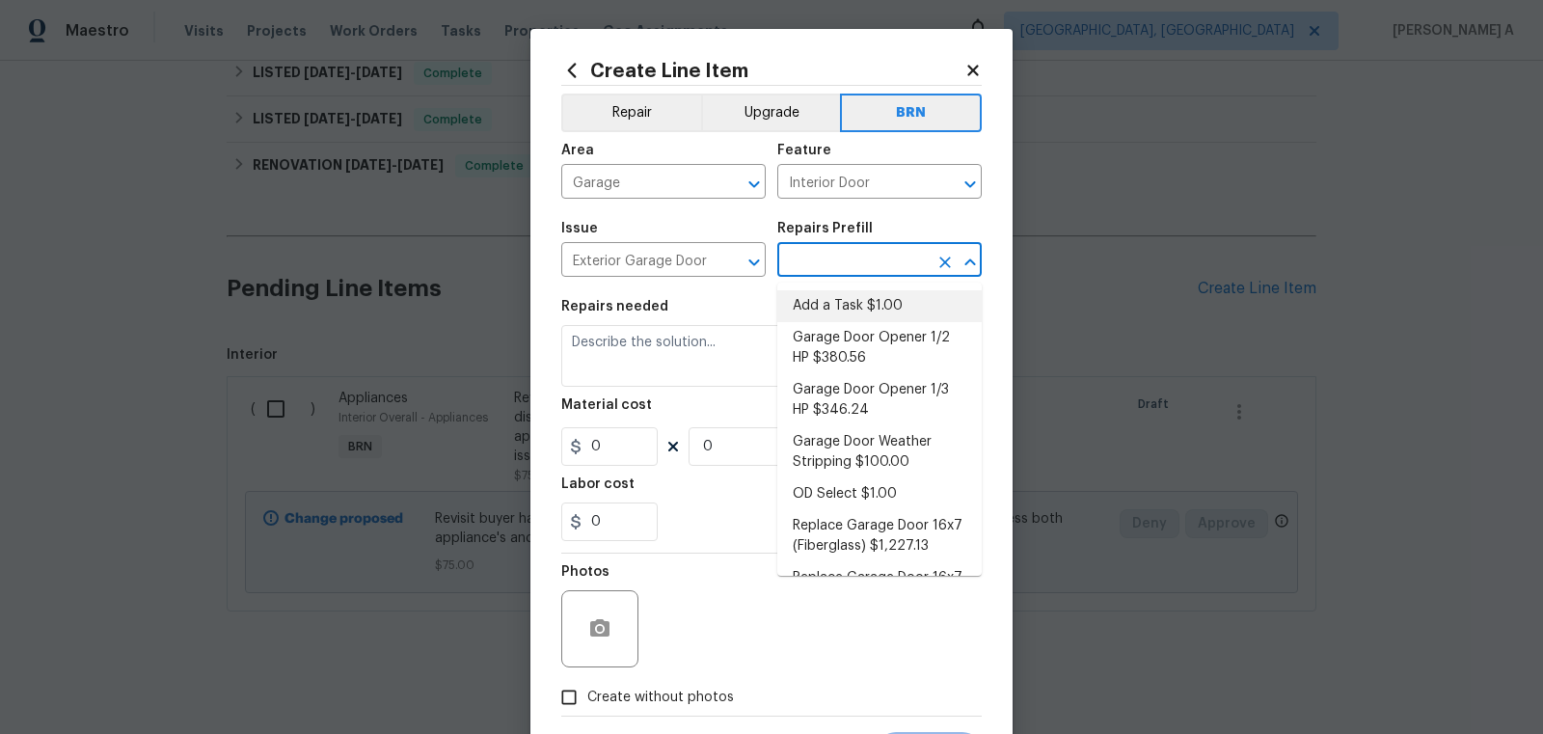
type input "1"
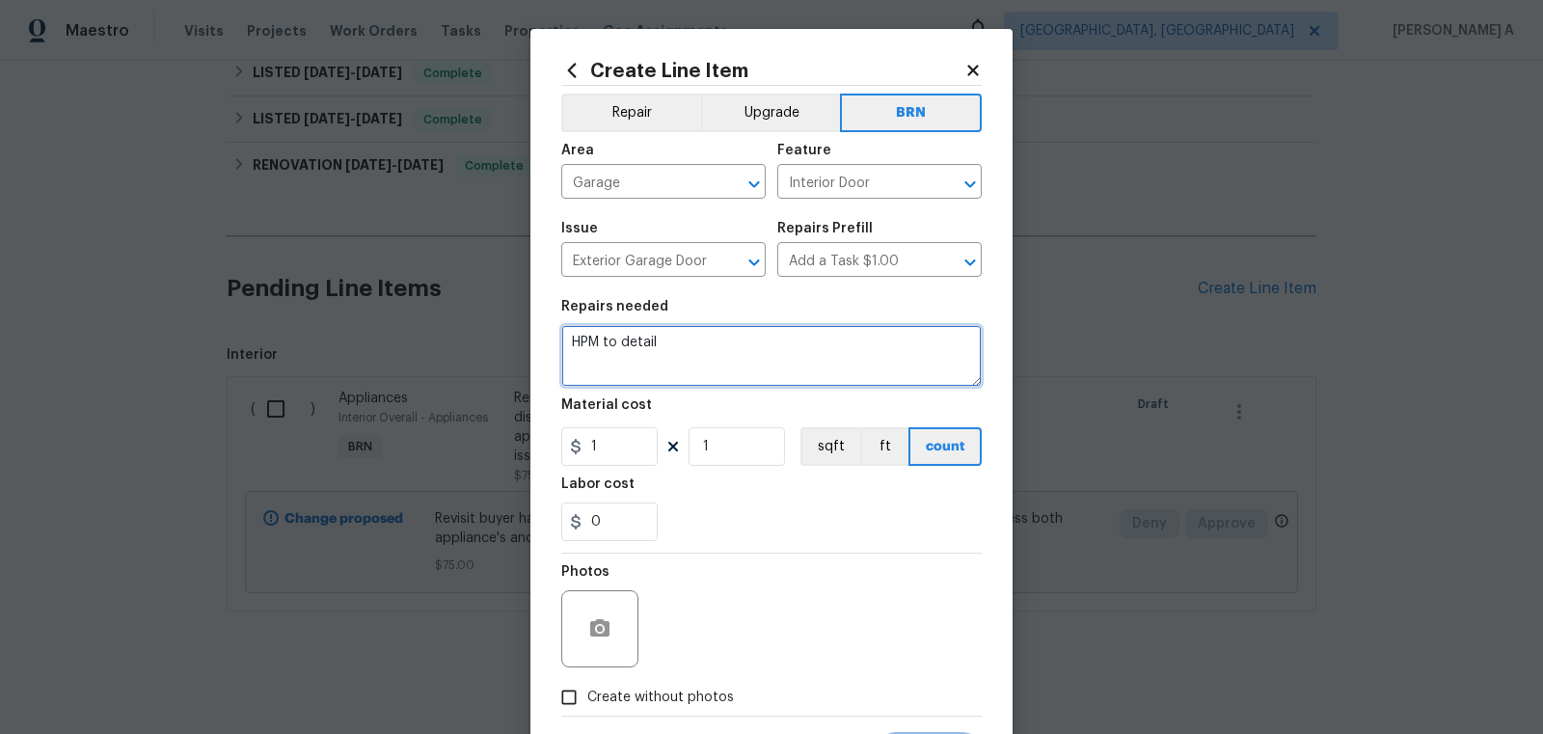
click at [796, 355] on textarea "HPM to detail" at bounding box center [771, 356] width 420 height 62
paste textarea "Rework buy stating the garage door isn't closing all the way and reversing itse…"
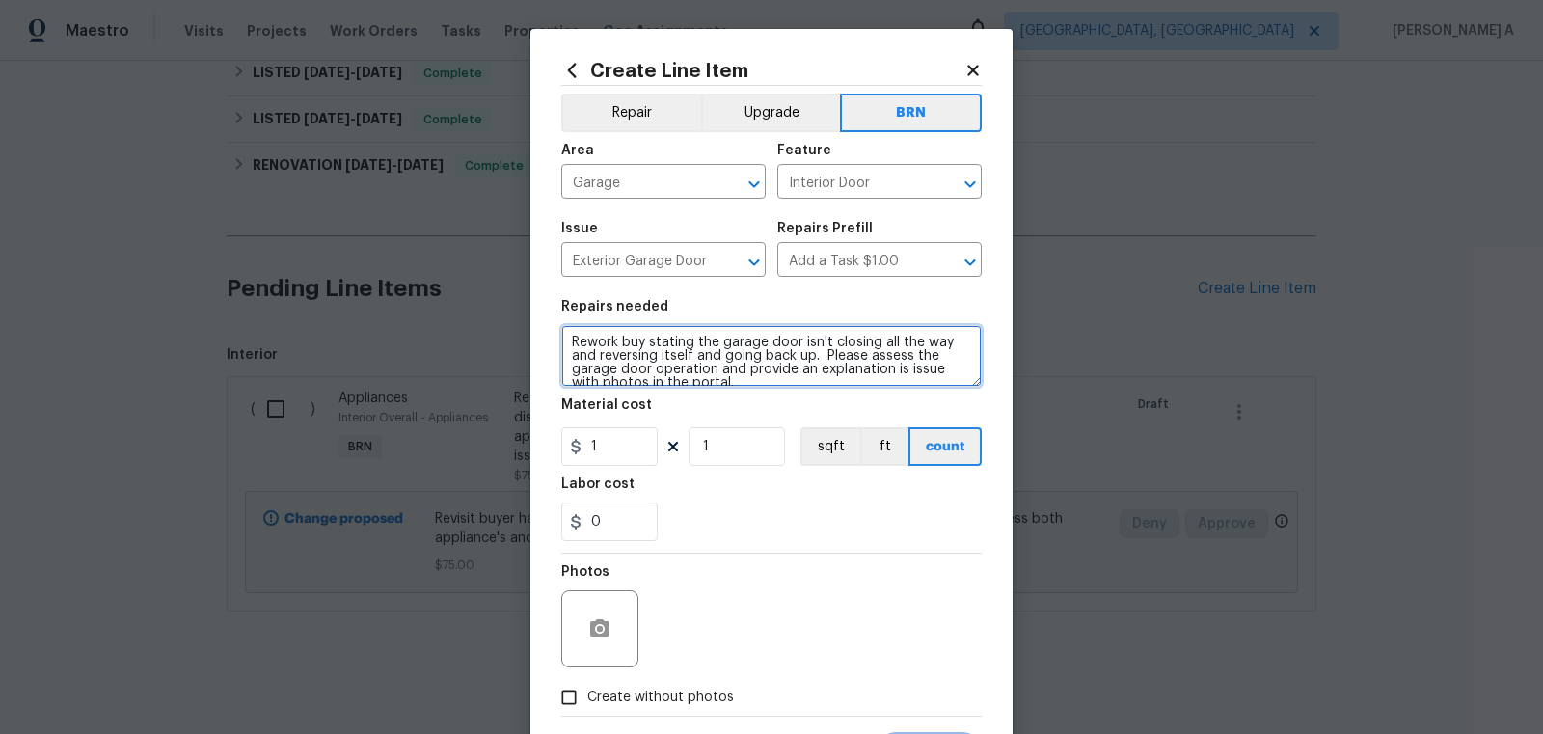
scroll to position [4, 0]
click at [617, 344] on textarea "Rework buy stating the garage door isn't closing all the way and reversing itse…" at bounding box center [771, 356] width 420 height 62
click at [644, 342] on textarea "Revisit buy stating the garage door isn't closing all the way and reversing its…" at bounding box center [771, 356] width 420 height 62
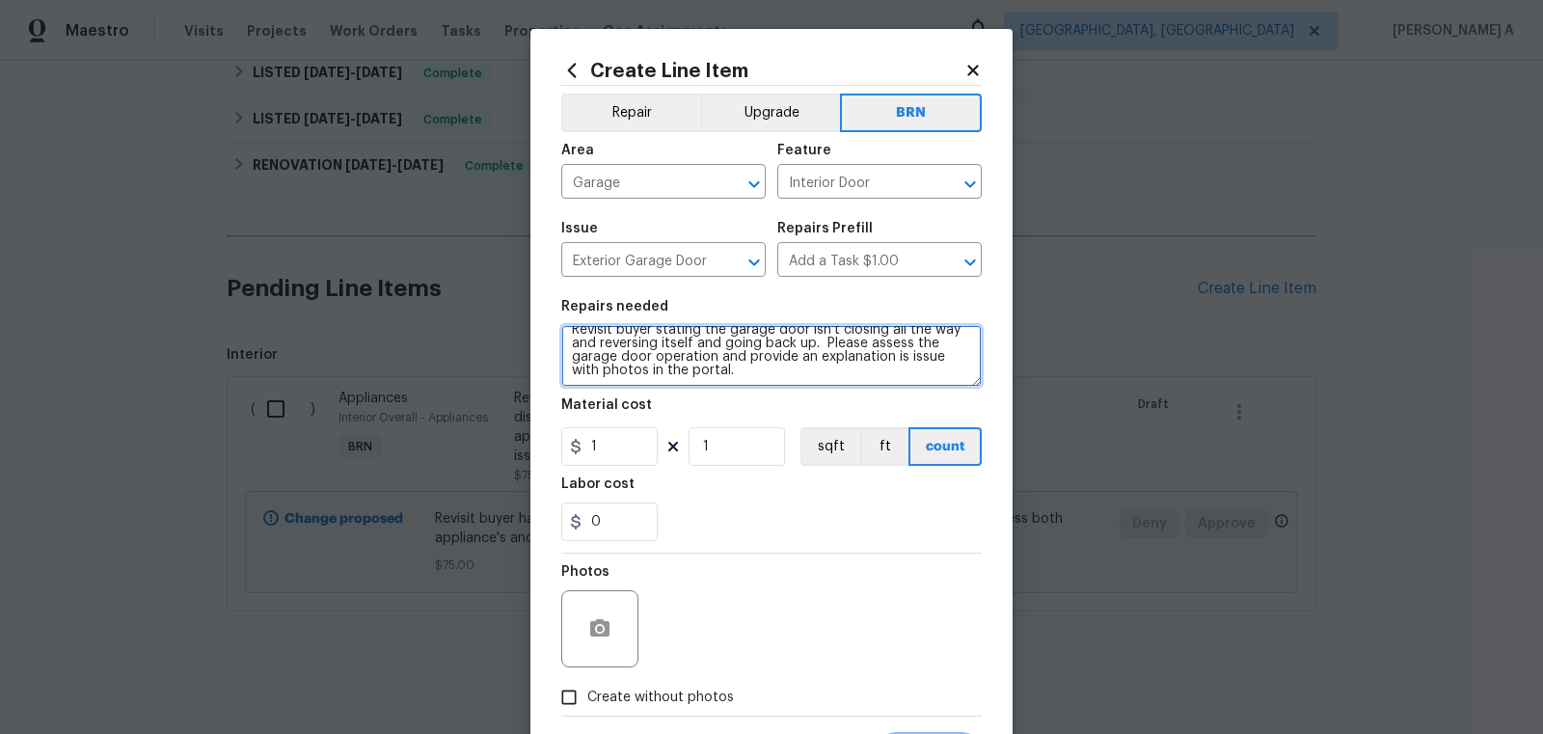
type textarea "Revisit buyer stating the garage door isn't closing all the way and reversing i…"
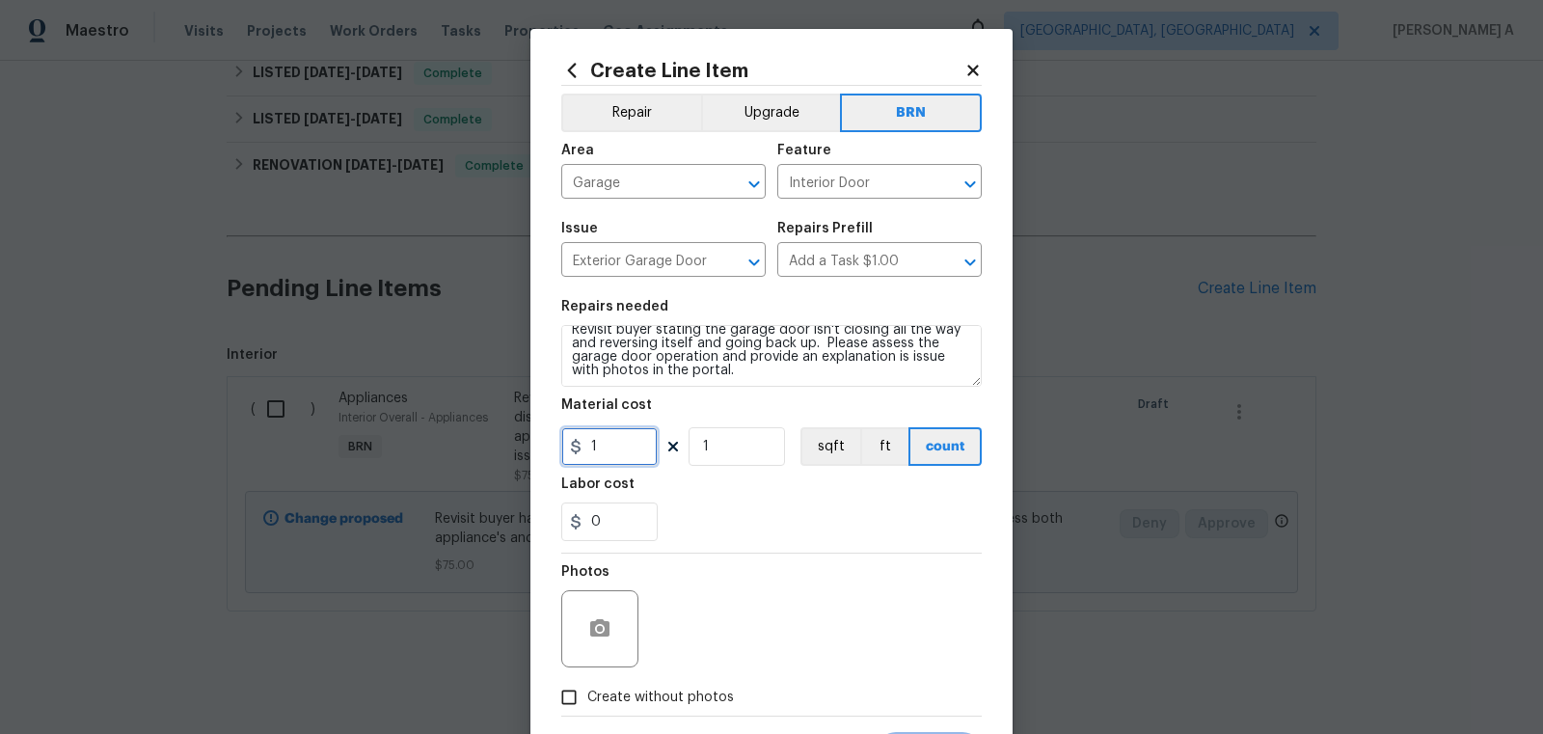
drag, startPoint x: 619, startPoint y: 458, endPoint x: 517, endPoint y: 455, distance: 102.3
click at [517, 455] on div "Create Line Item Repair Upgrade BRN Area Garage ​ Feature Interior Door ​ Issue…" at bounding box center [771, 367] width 1543 height 734
type input "0"
drag, startPoint x: 630, startPoint y: 523, endPoint x: 469, endPoint y: 521, distance: 161.1
click at [469, 521] on div "Create Line Item Repair Upgrade BRN Area Garage ​ Feature Interior Door ​ Issue…" at bounding box center [771, 367] width 1543 height 734
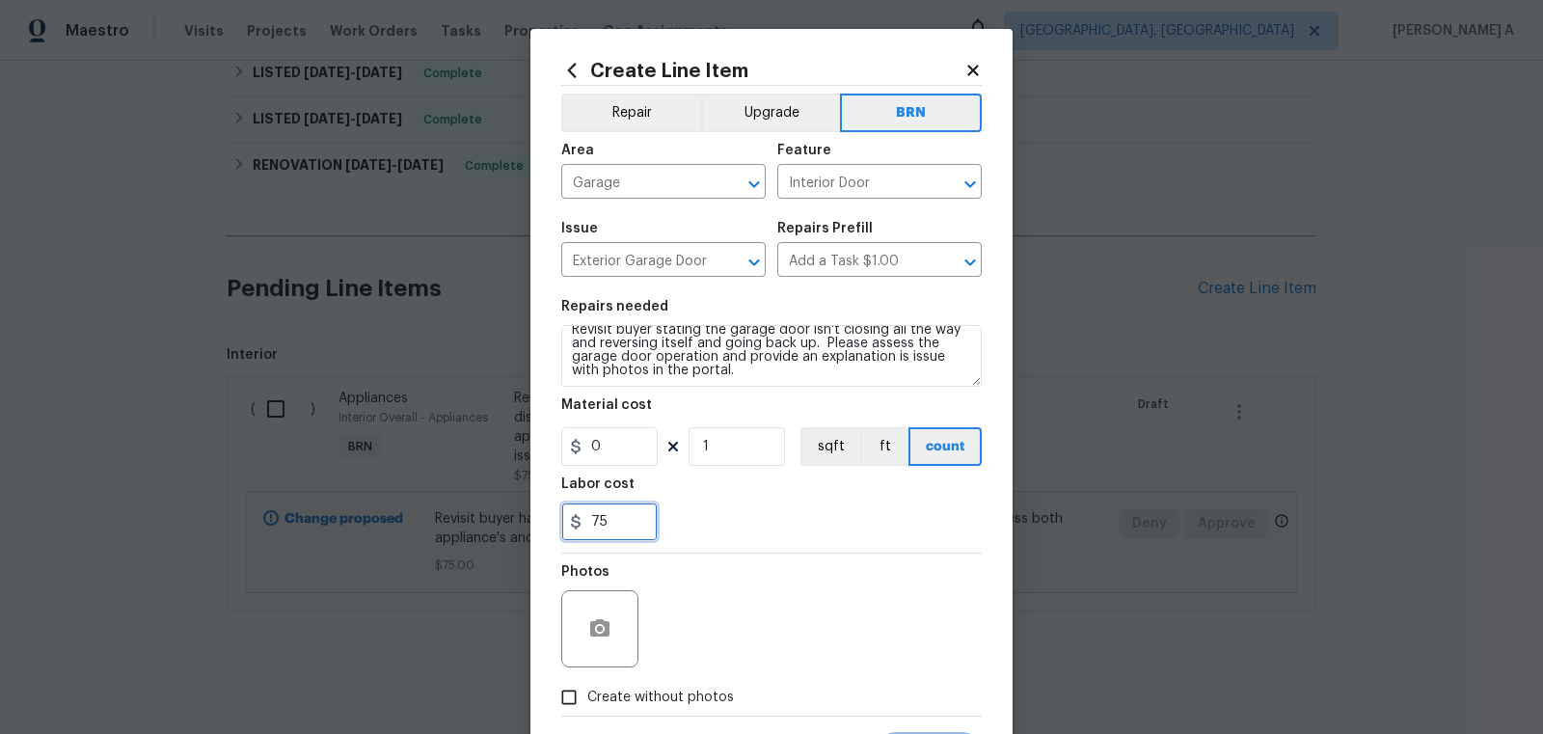
type input "75"
click at [759, 500] on div "Labor cost" at bounding box center [771, 489] width 420 height 25
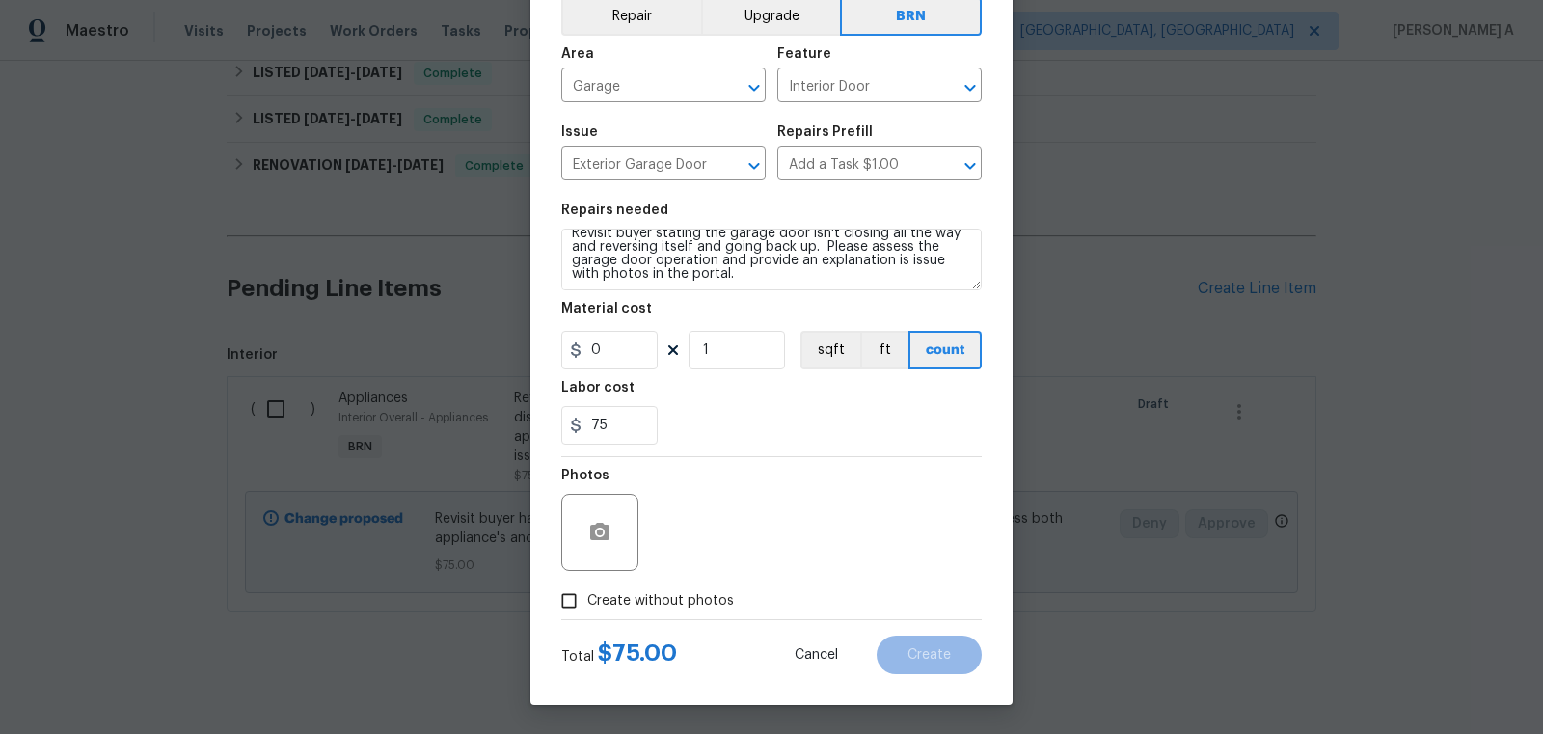
click at [583, 611] on input "Create without photos" at bounding box center [569, 600] width 37 height 37
checkbox input "true"
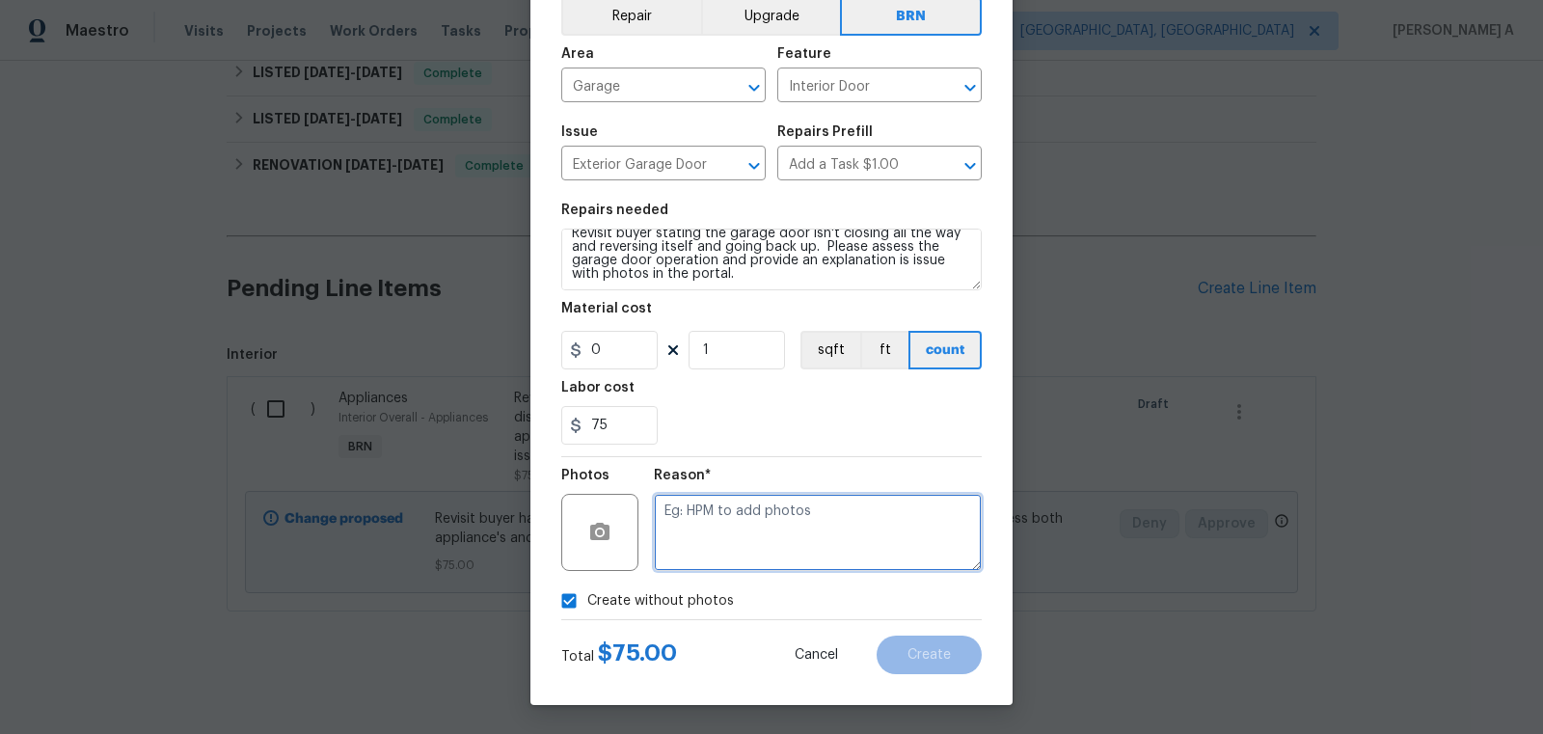
click at [780, 529] on textarea at bounding box center [818, 532] width 328 height 77
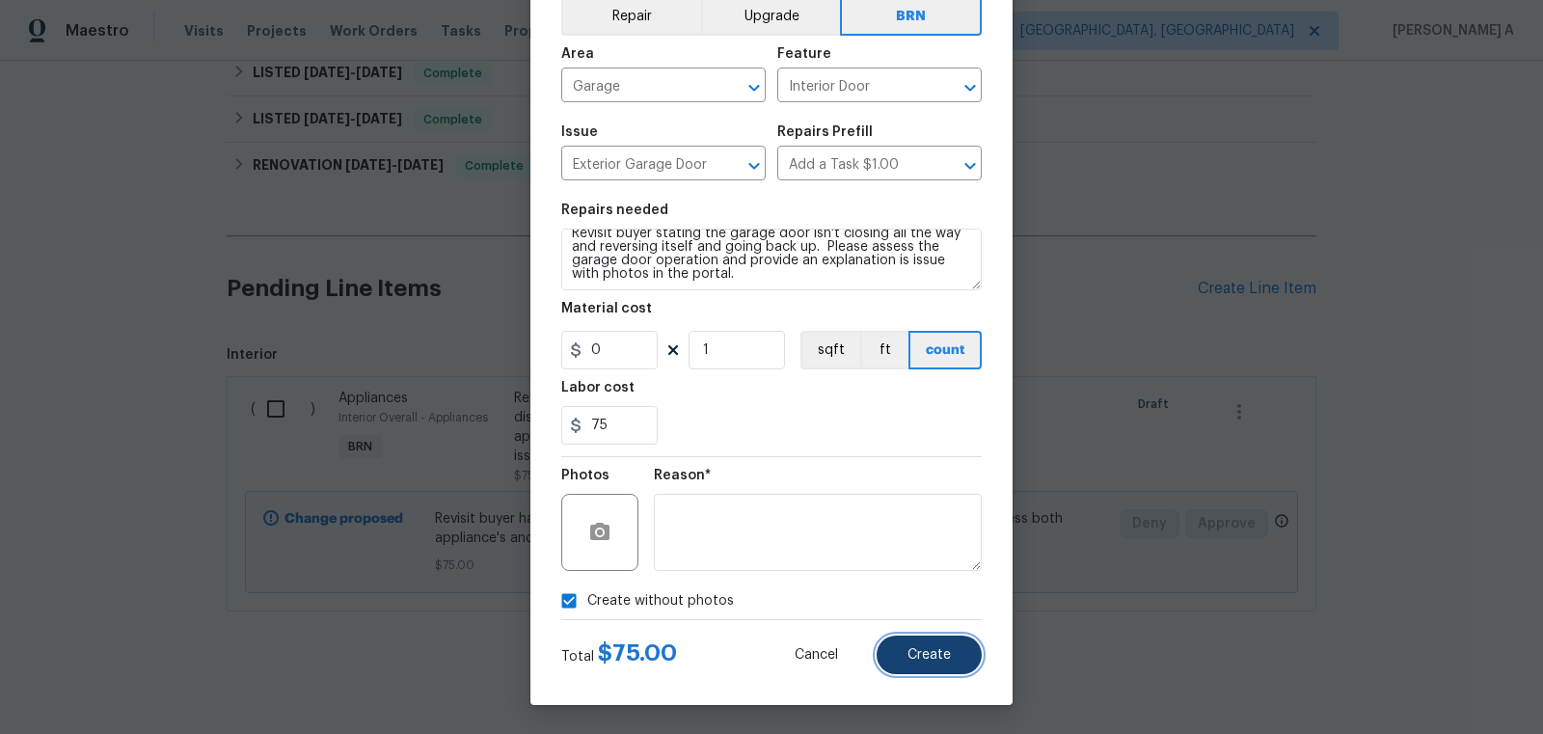
click at [943, 662] on button "Create" at bounding box center [929, 655] width 105 height 39
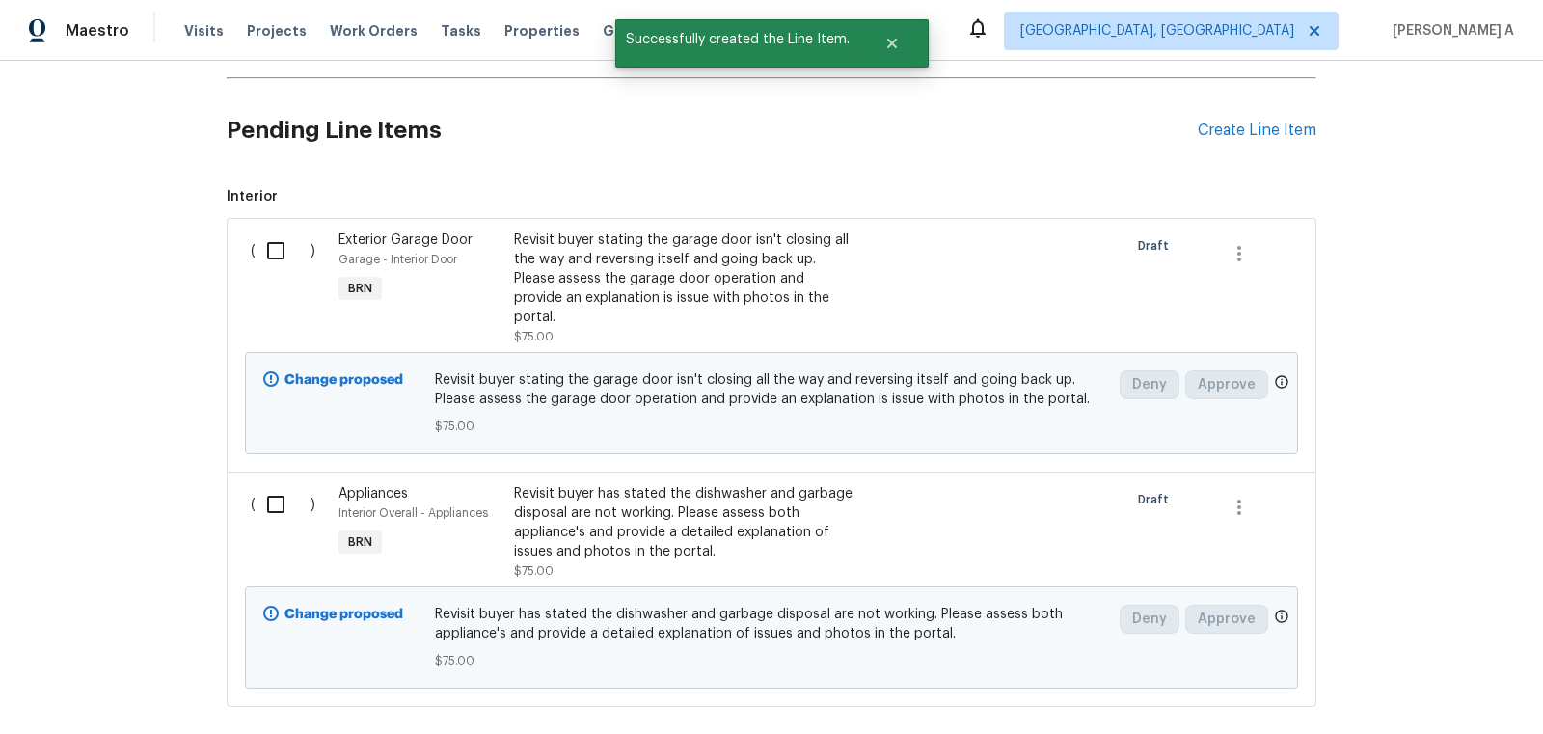
scroll to position [1812, 0]
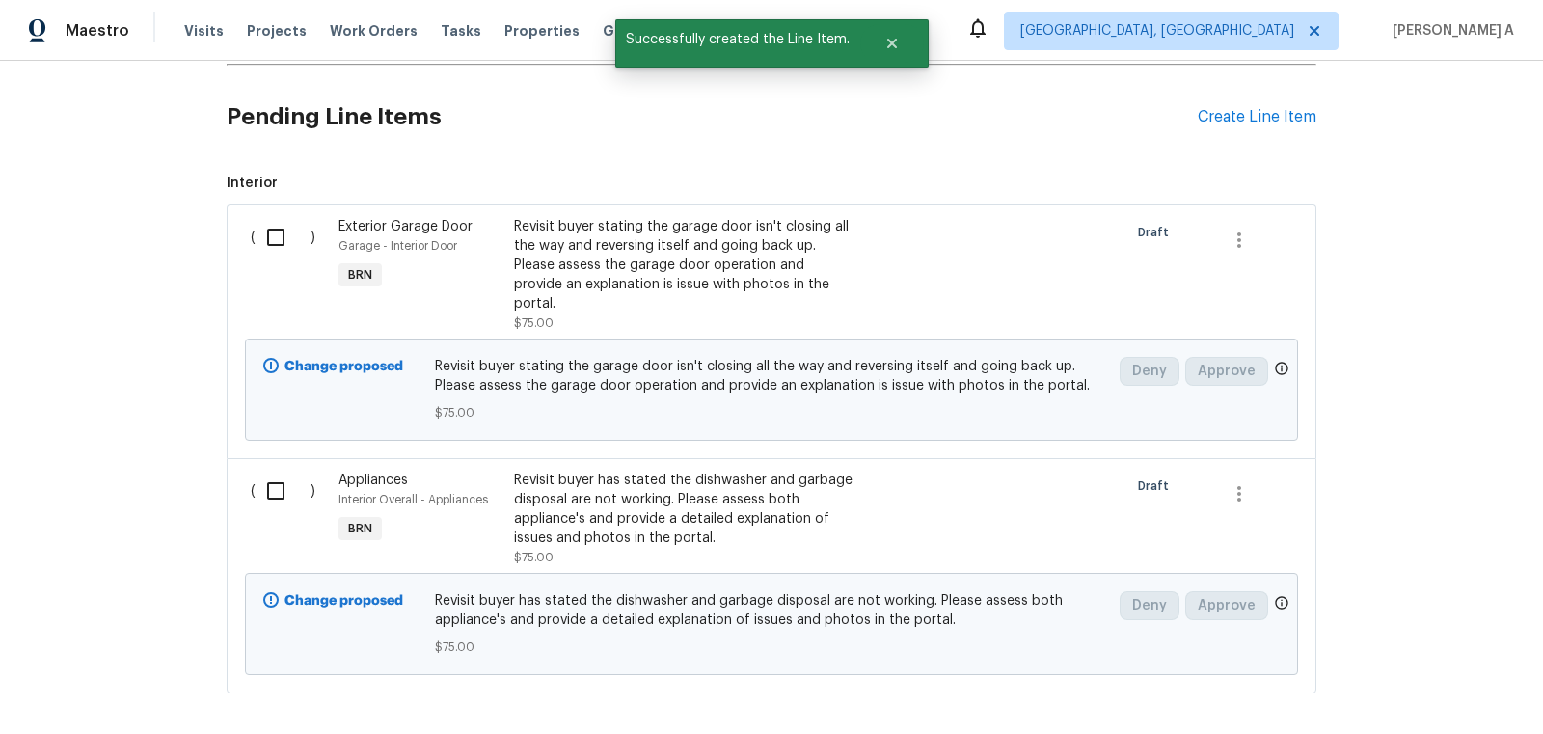
click at [284, 248] on input "checkbox" at bounding box center [283, 237] width 55 height 41
checkbox input "true"
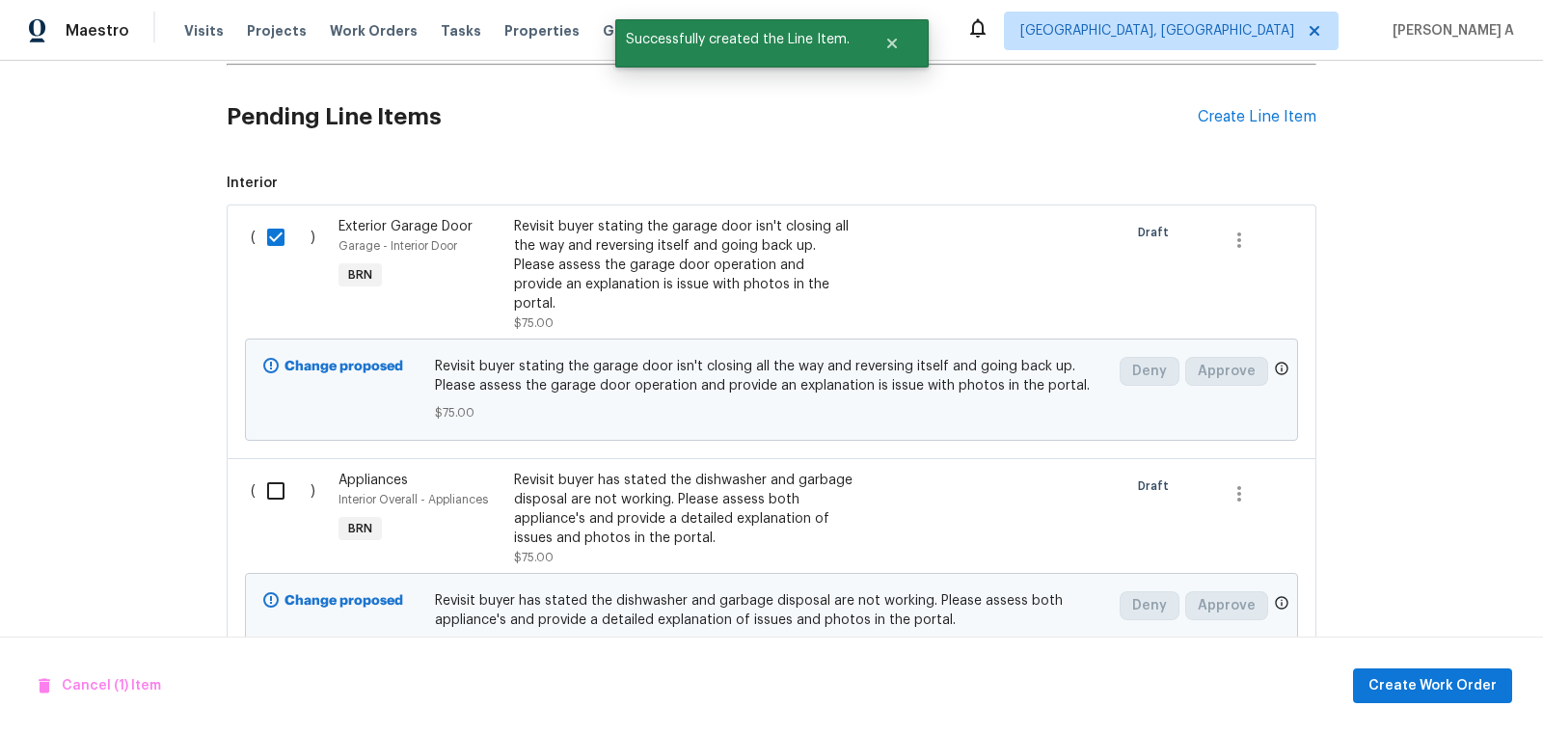
click at [278, 471] on input "checkbox" at bounding box center [283, 491] width 55 height 41
checkbox input "true"
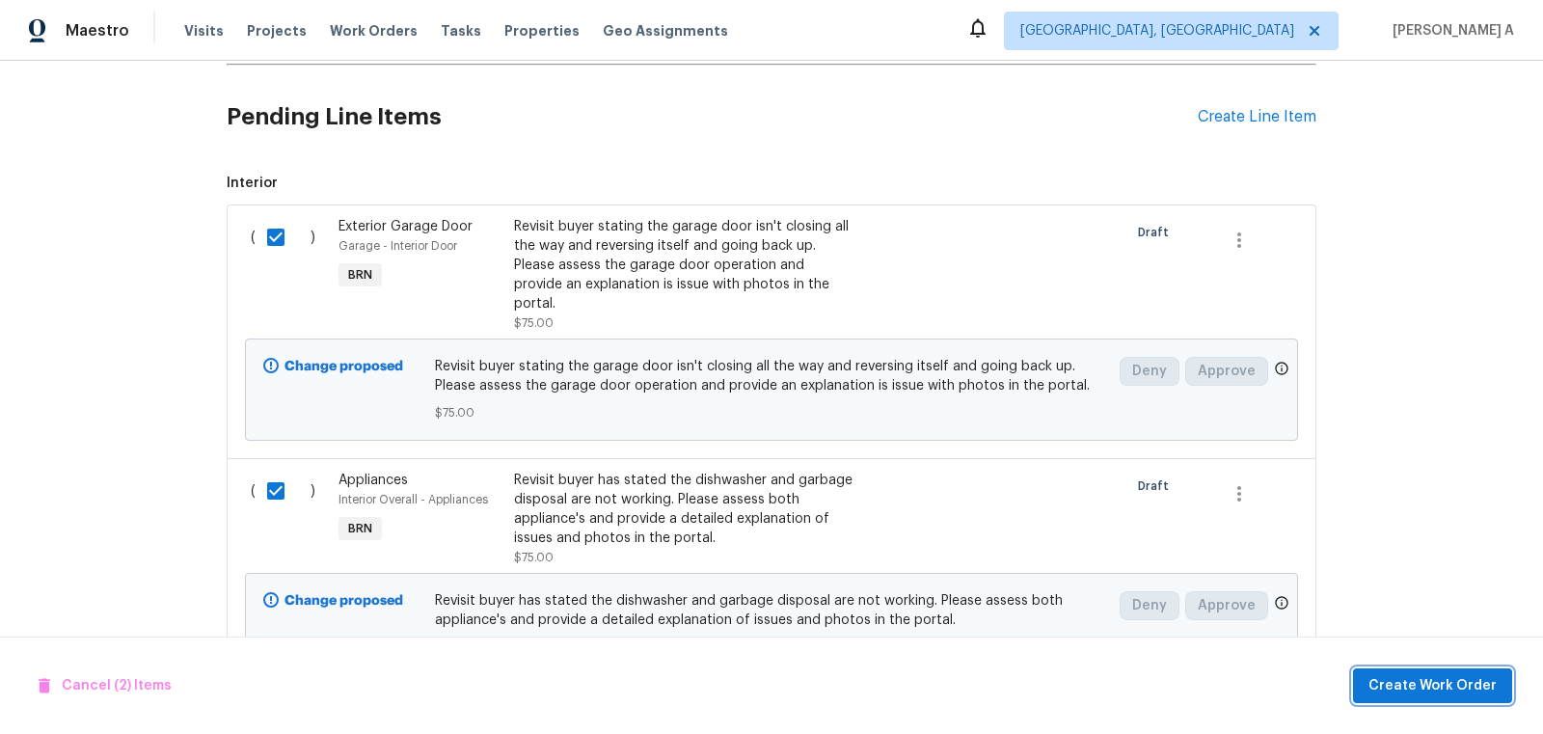
click at [1474, 697] on button "Create Work Order" at bounding box center [1432, 686] width 159 height 36
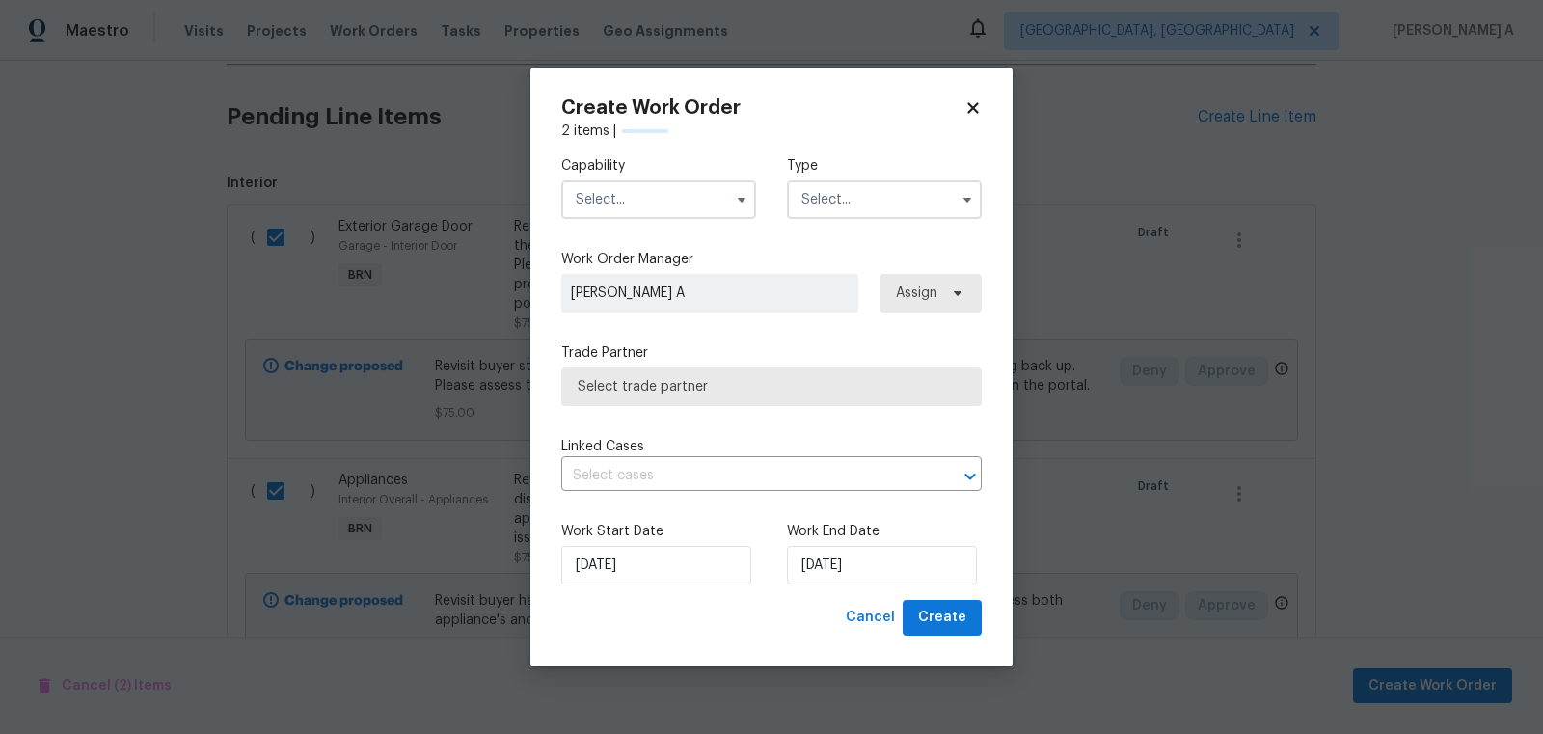
checkbox input "false"
click at [605, 185] on input "text" at bounding box center [658, 199] width 195 height 39
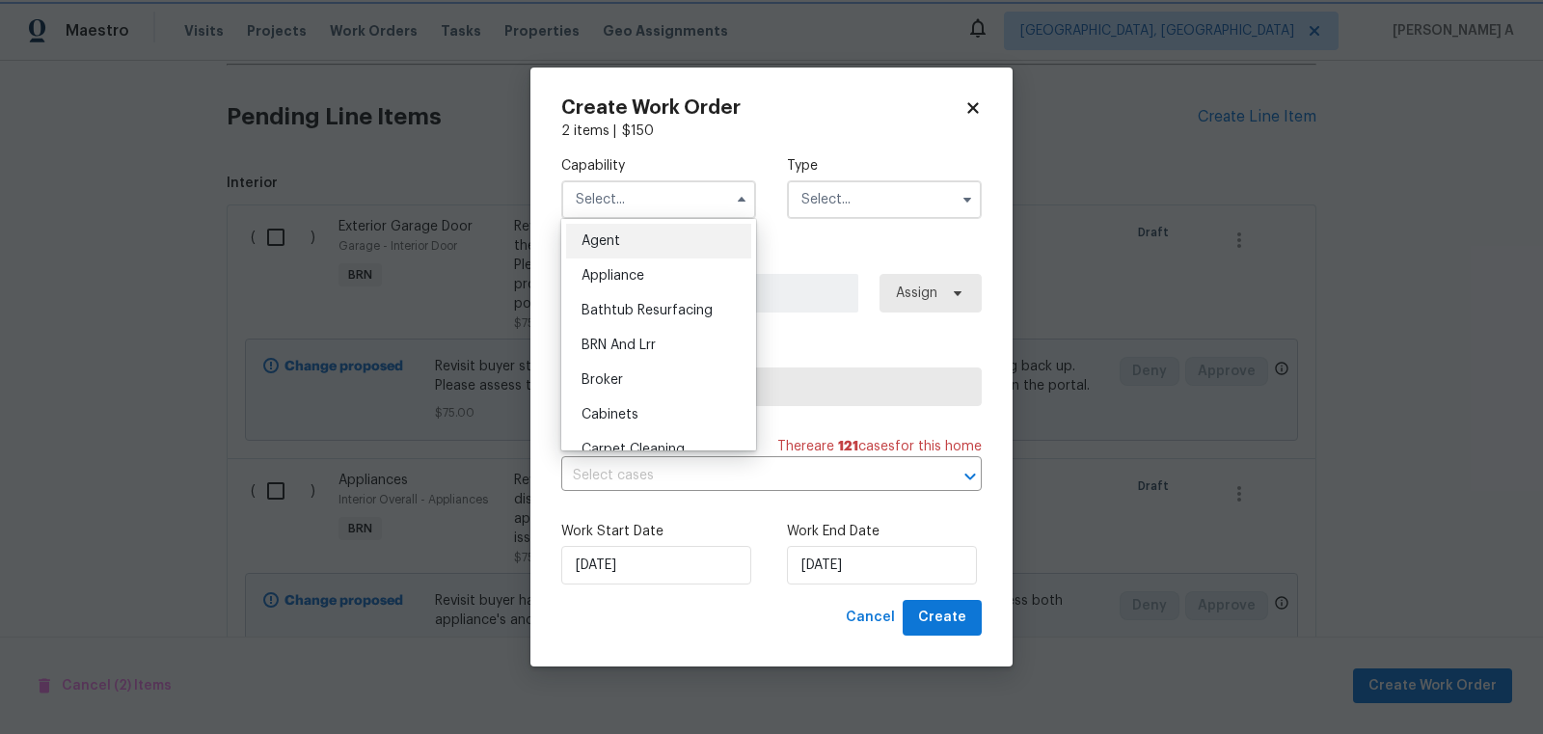
click at [974, 102] on icon at bounding box center [972, 107] width 17 height 17
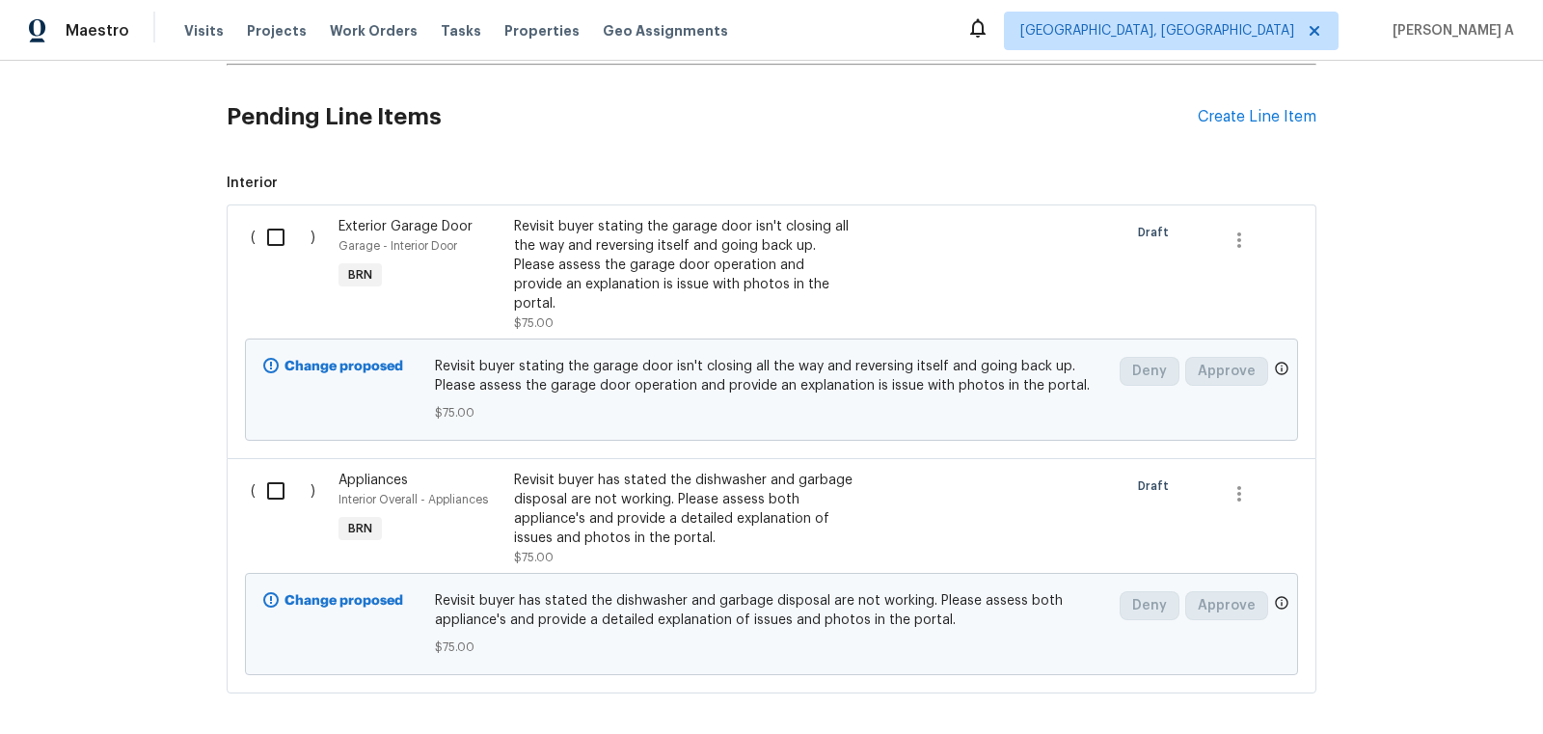
click at [271, 228] on input "checkbox" at bounding box center [283, 237] width 55 height 41
checkbox input "true"
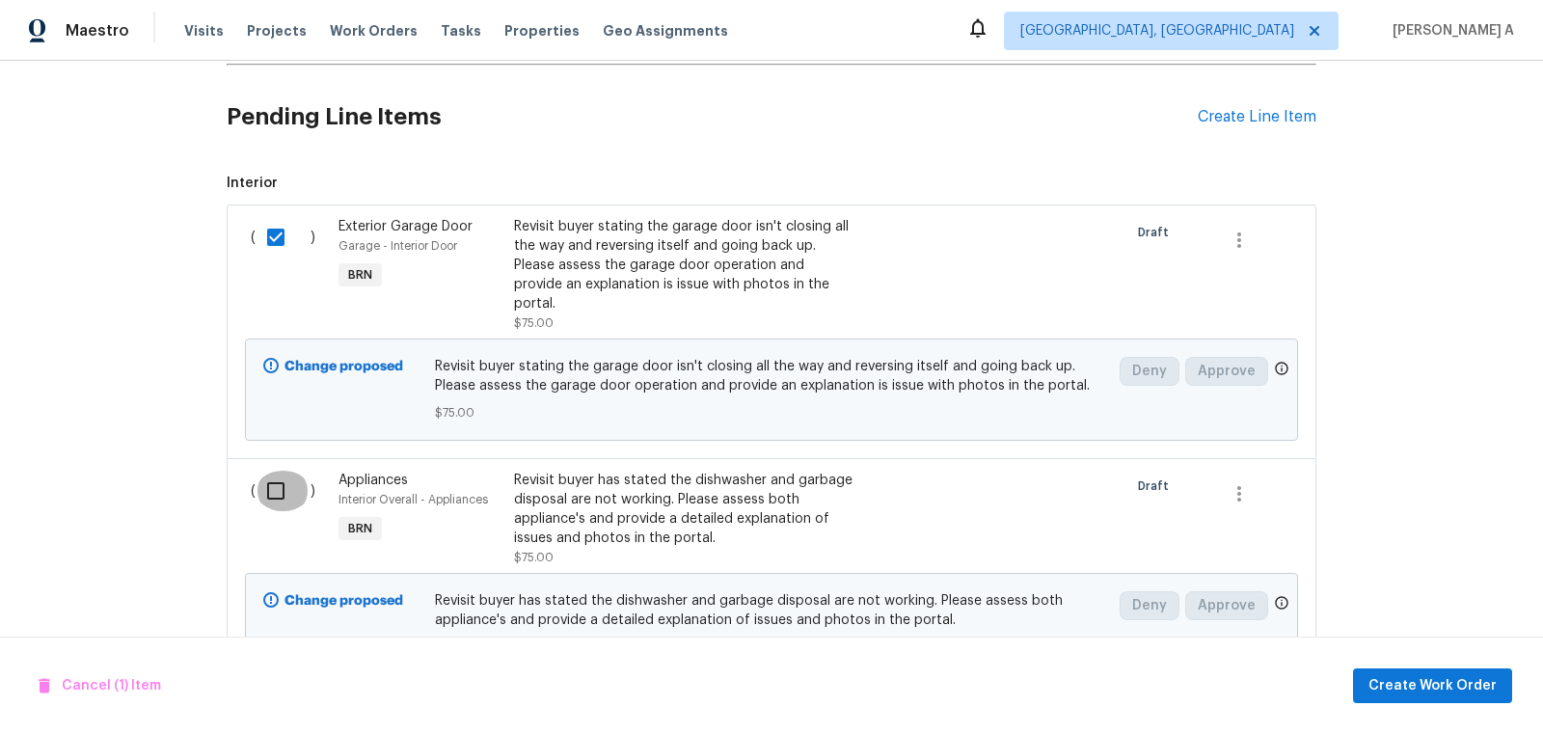
click at [280, 471] on input "checkbox" at bounding box center [283, 491] width 55 height 41
checkbox input "true"
click at [1386, 683] on span "Create Work Order" at bounding box center [1432, 686] width 128 height 24
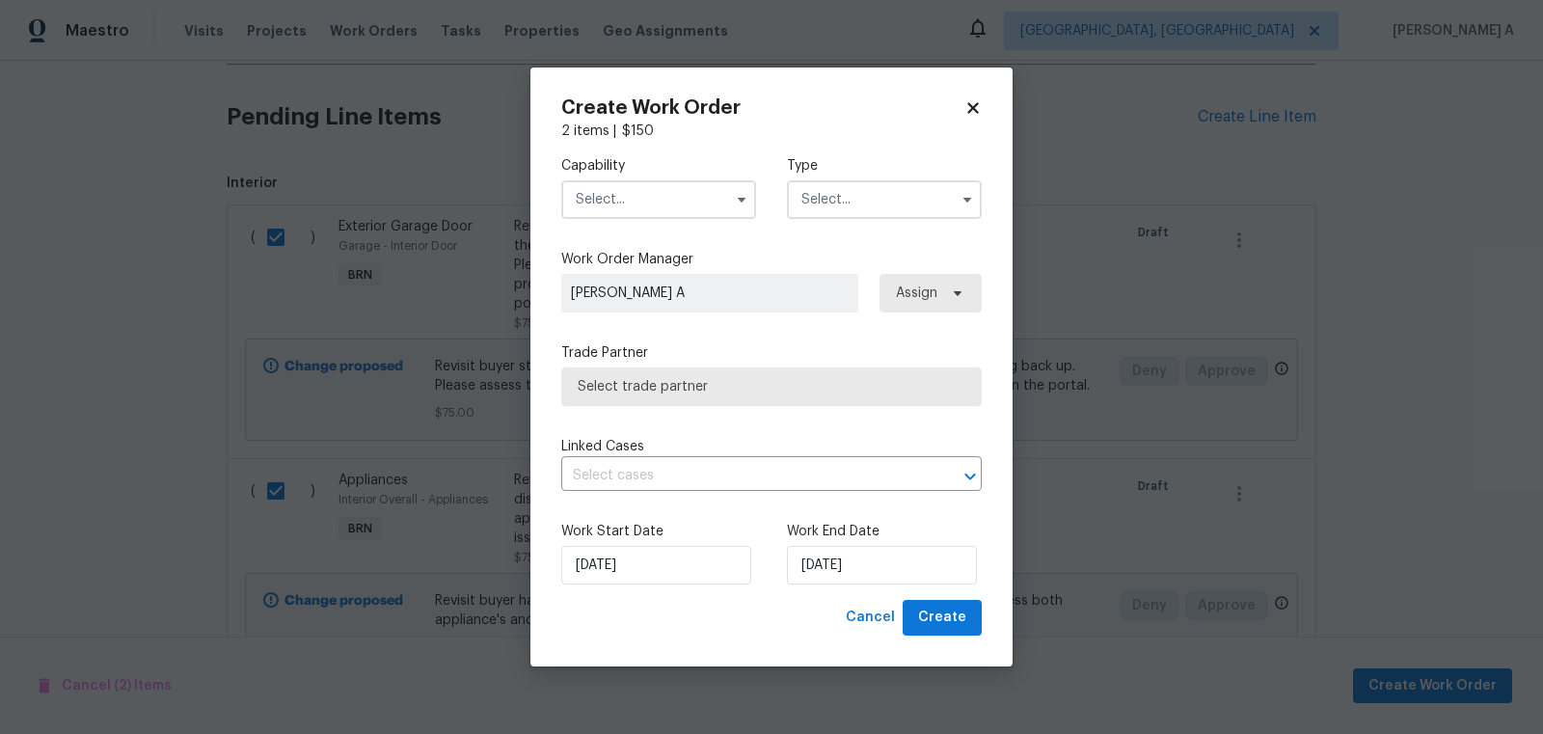
click at [673, 191] on input "text" at bounding box center [658, 199] width 195 height 39
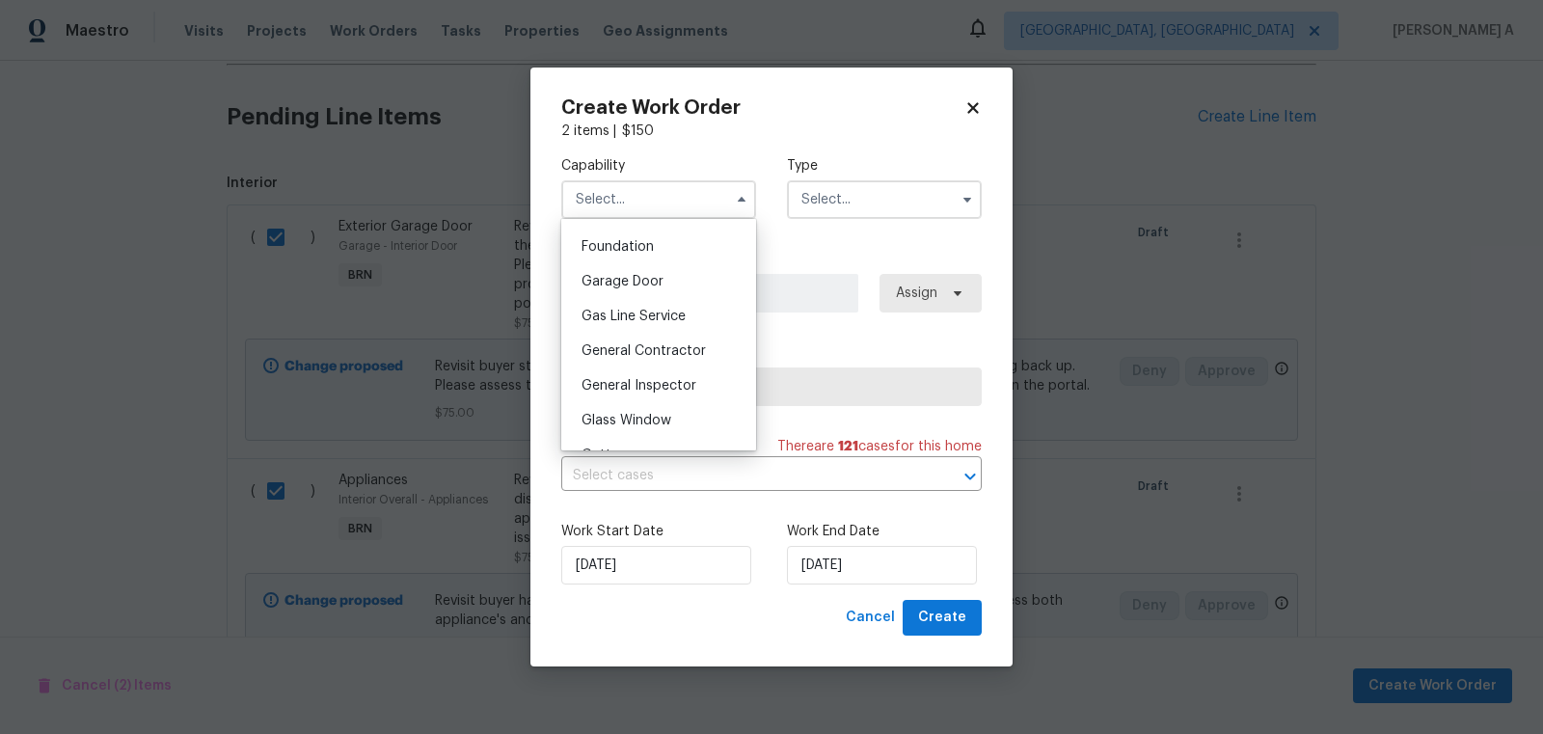
scroll to position [813, 0]
click at [653, 350] on span "General Contractor" at bounding box center [644, 350] width 124 height 14
type input "General Contractor"
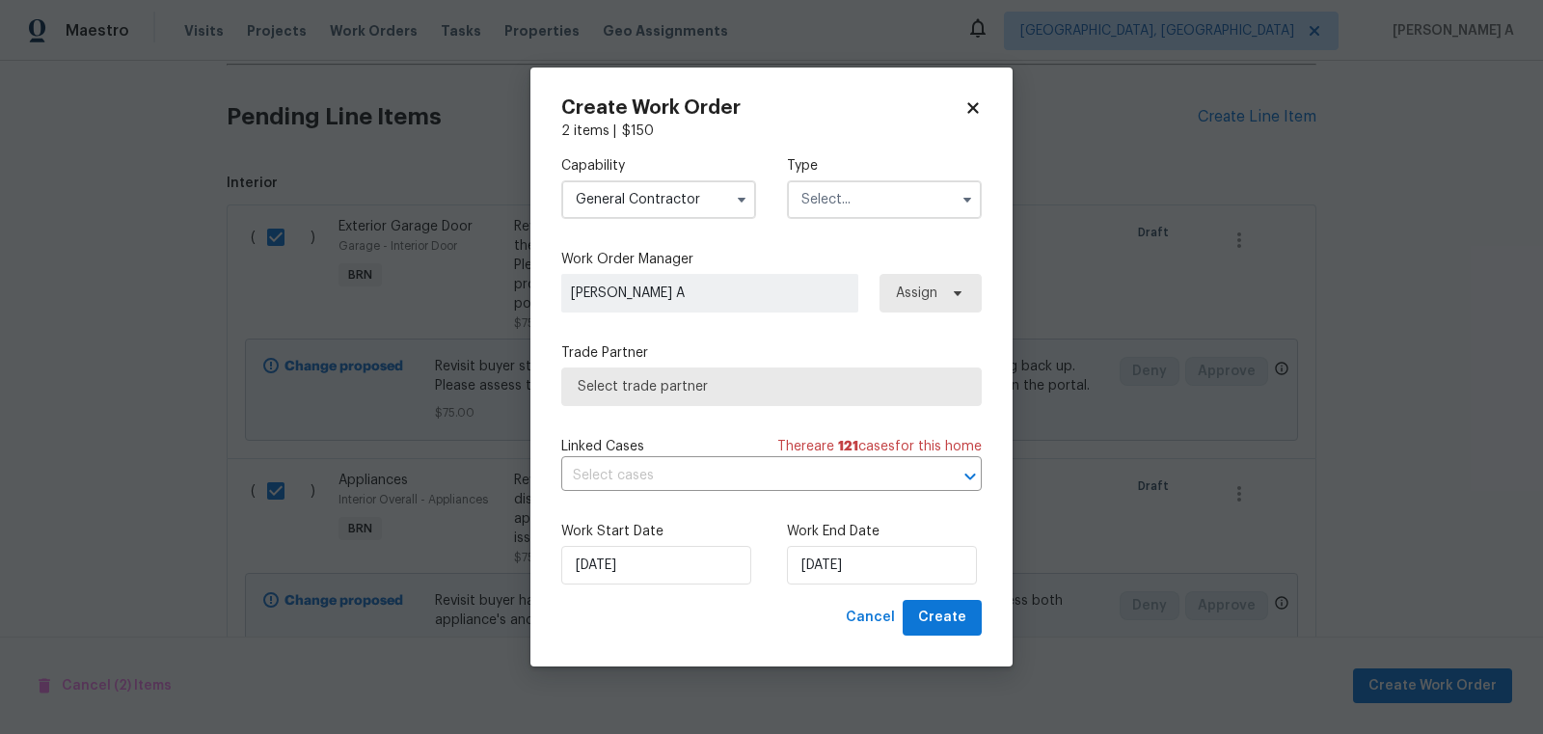
click at [826, 215] on input "text" at bounding box center [884, 199] width 195 height 39
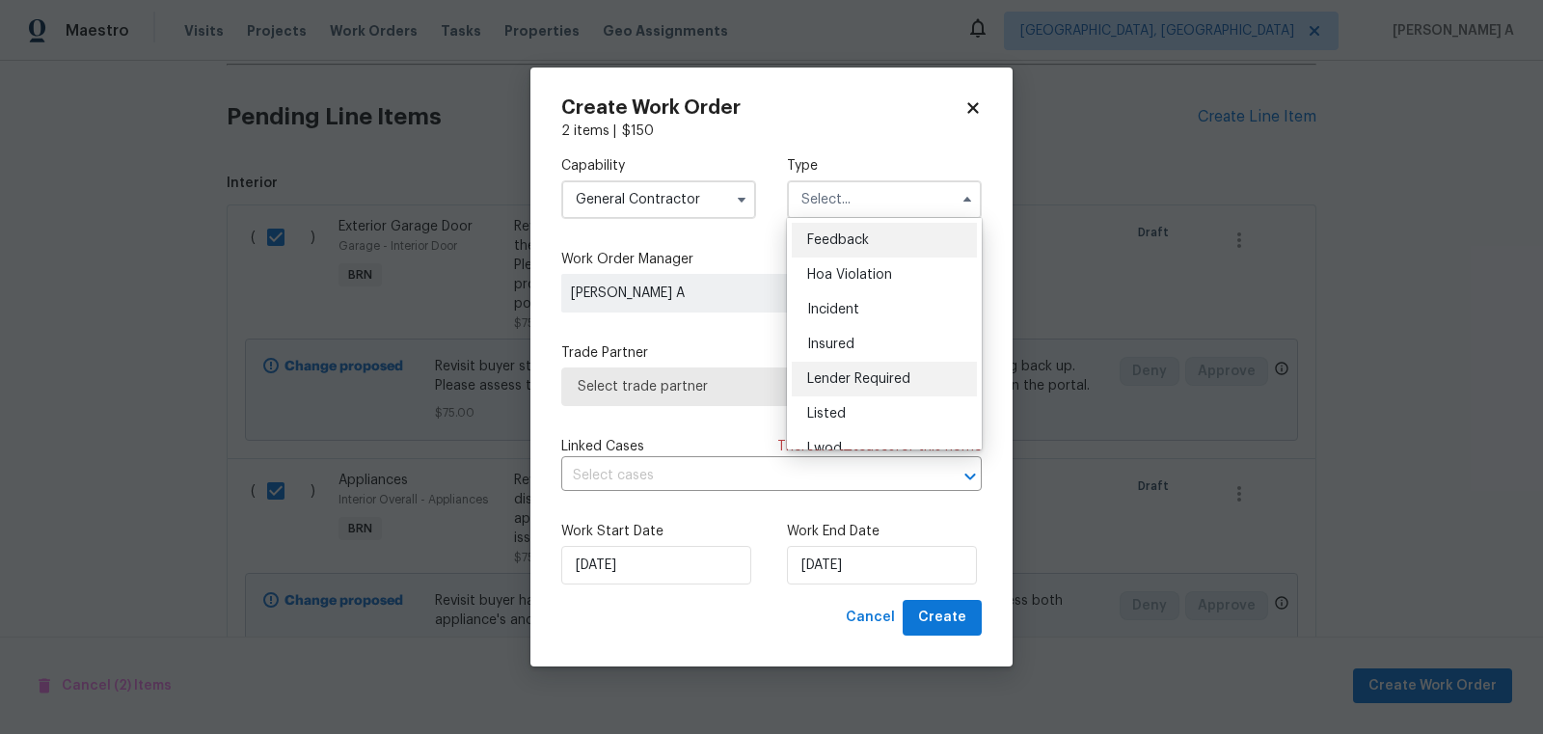
scroll to position [229, 0]
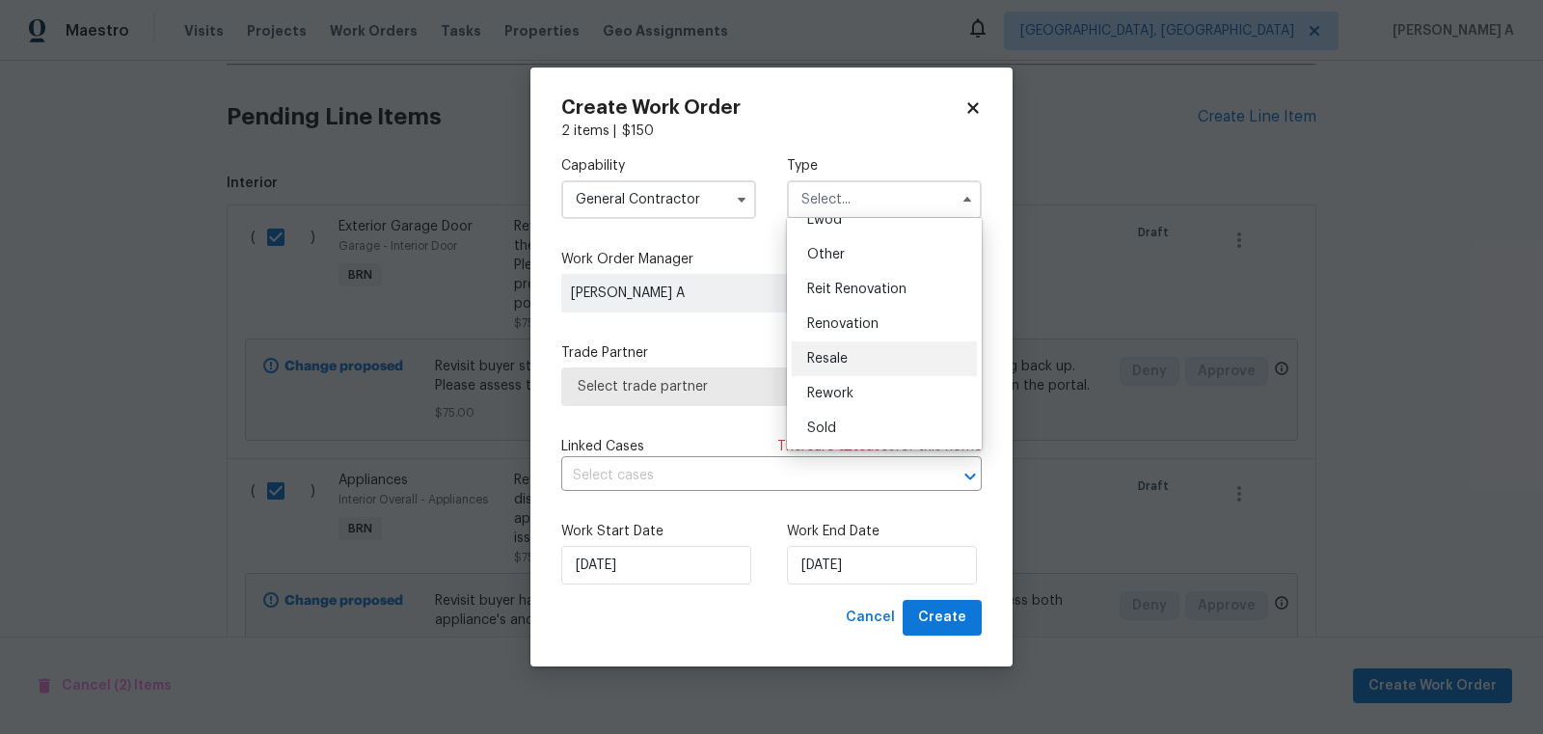
click at [844, 355] on span "Resale" at bounding box center [827, 359] width 41 height 14
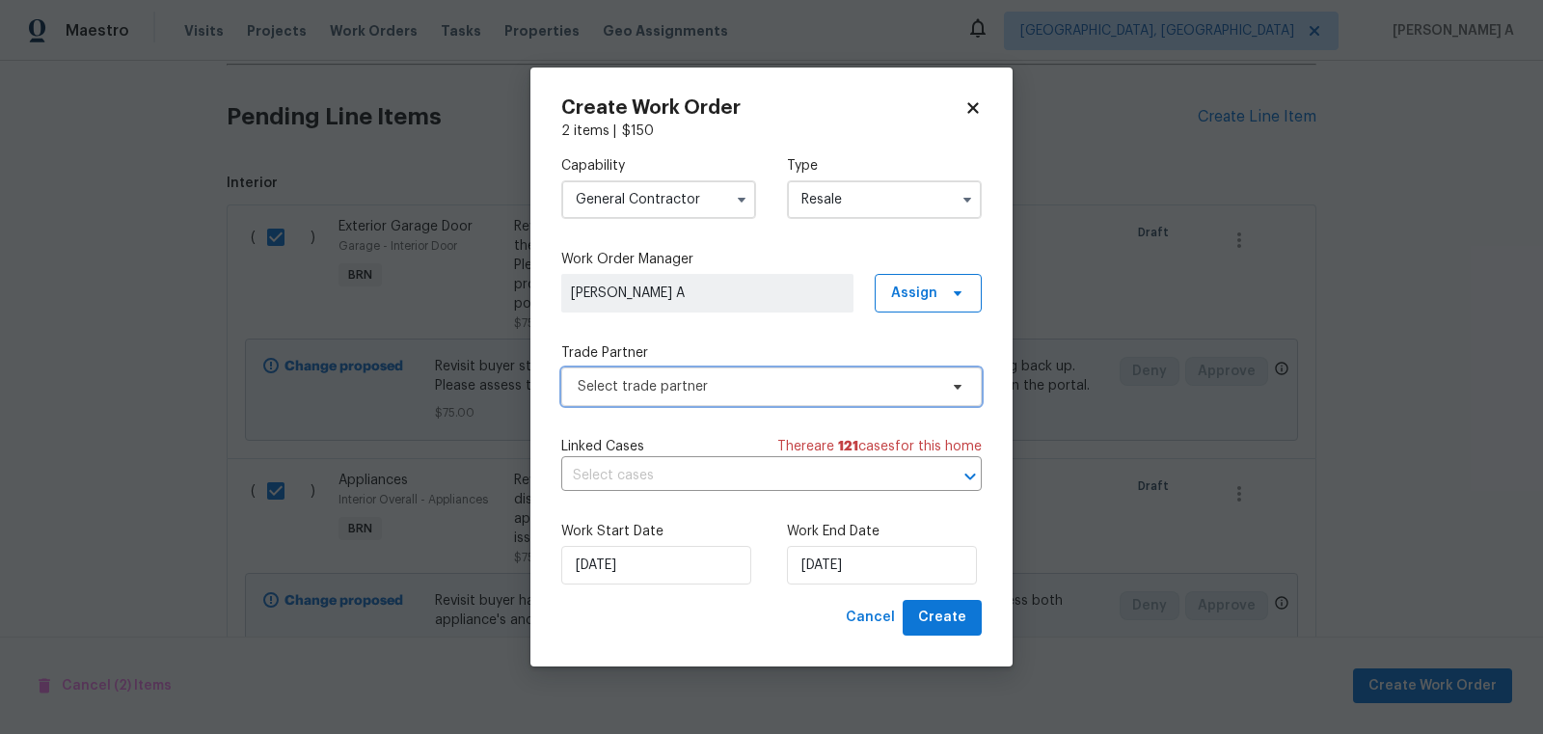
click at [779, 373] on span "Select trade partner" at bounding box center [771, 386] width 420 height 39
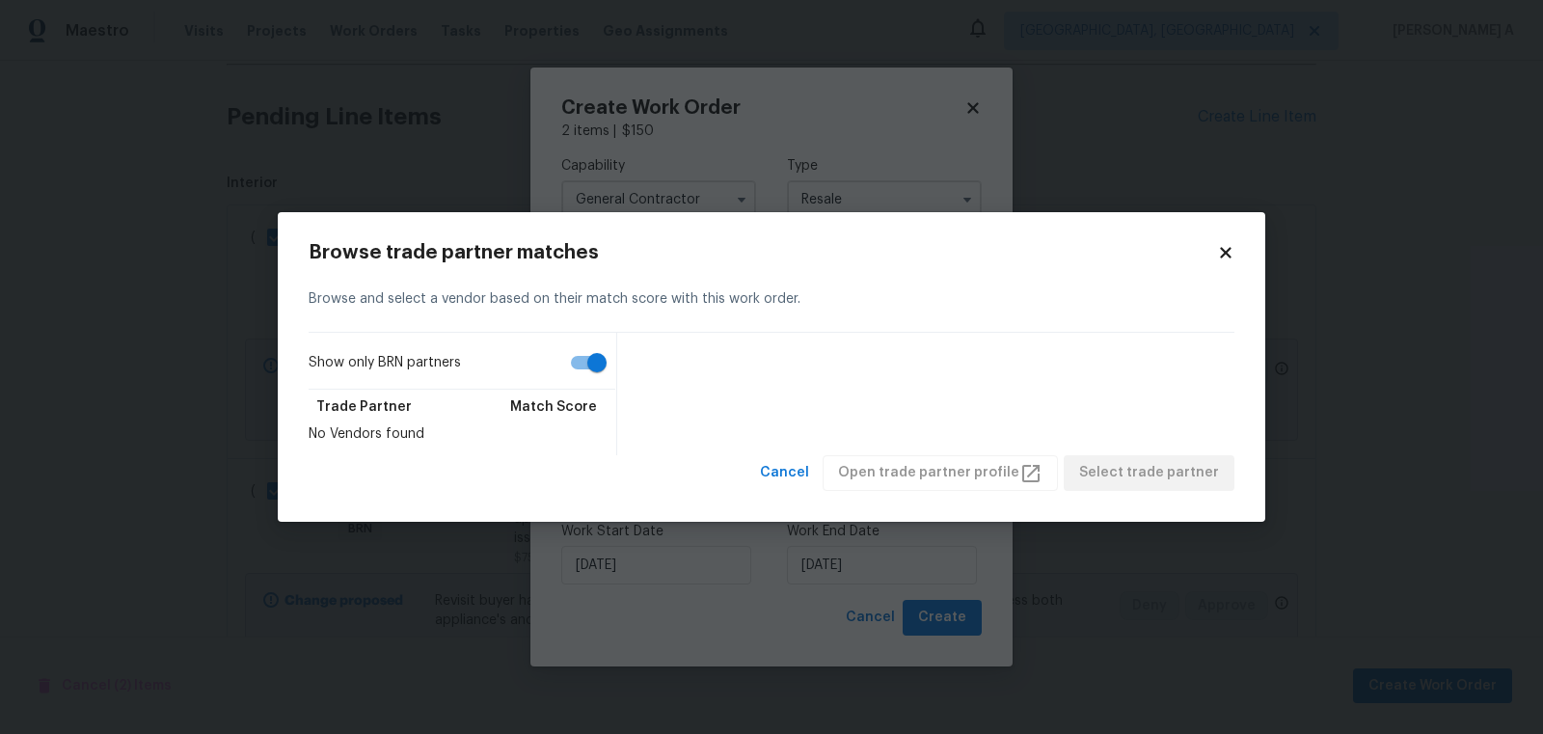
click at [1230, 246] on icon at bounding box center [1225, 252] width 17 height 17
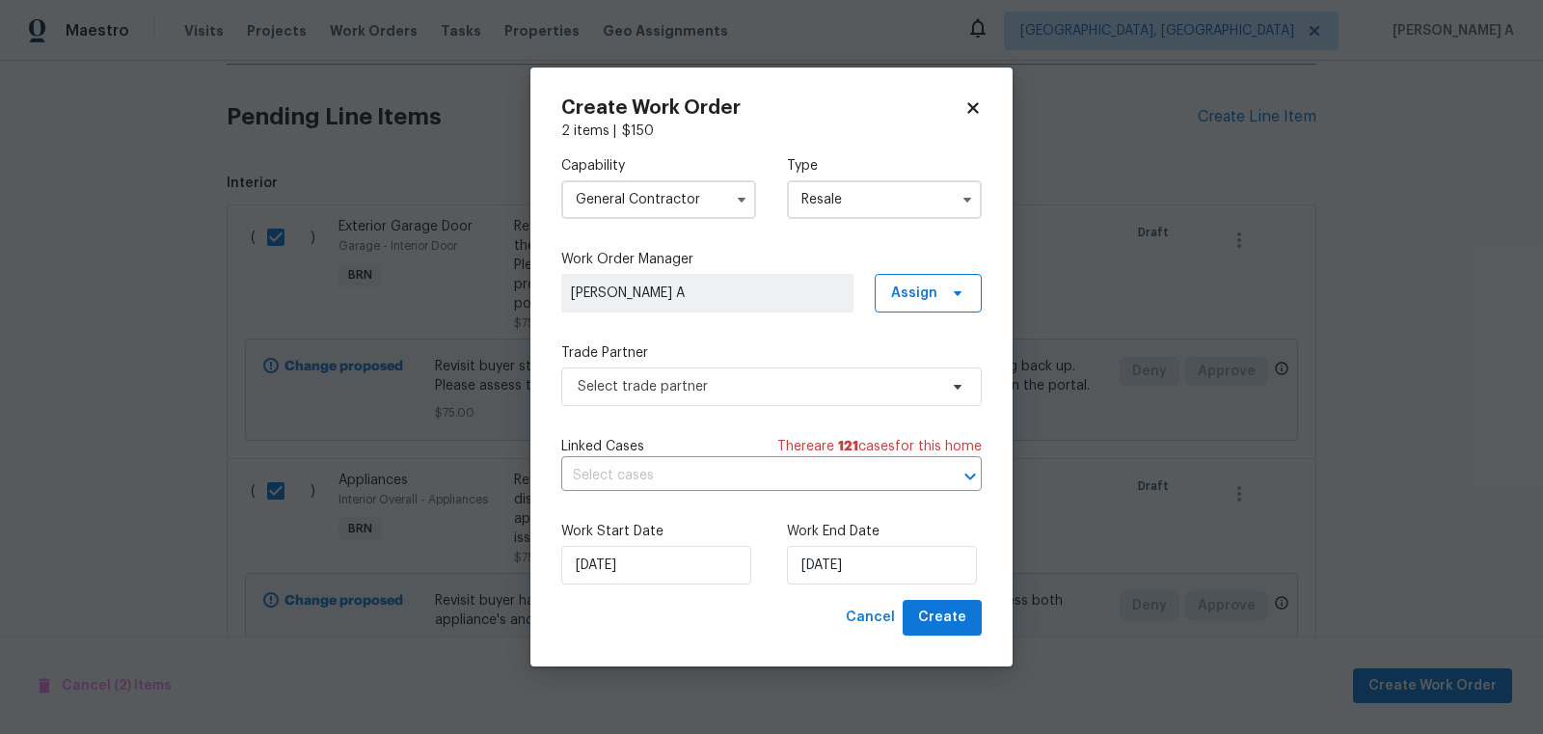
click at [881, 201] on input "Resale" at bounding box center [884, 199] width 195 height 39
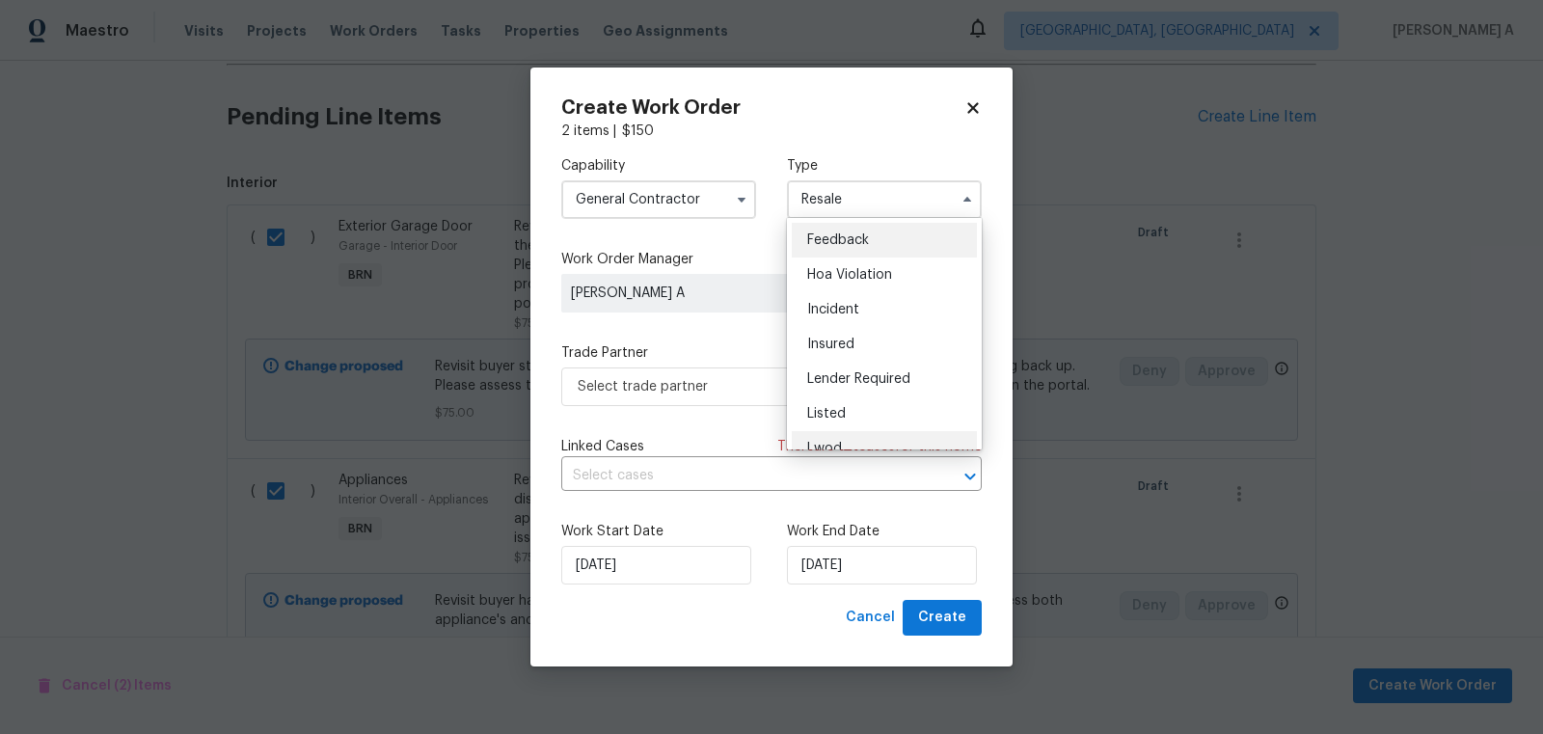
scroll to position [229, 0]
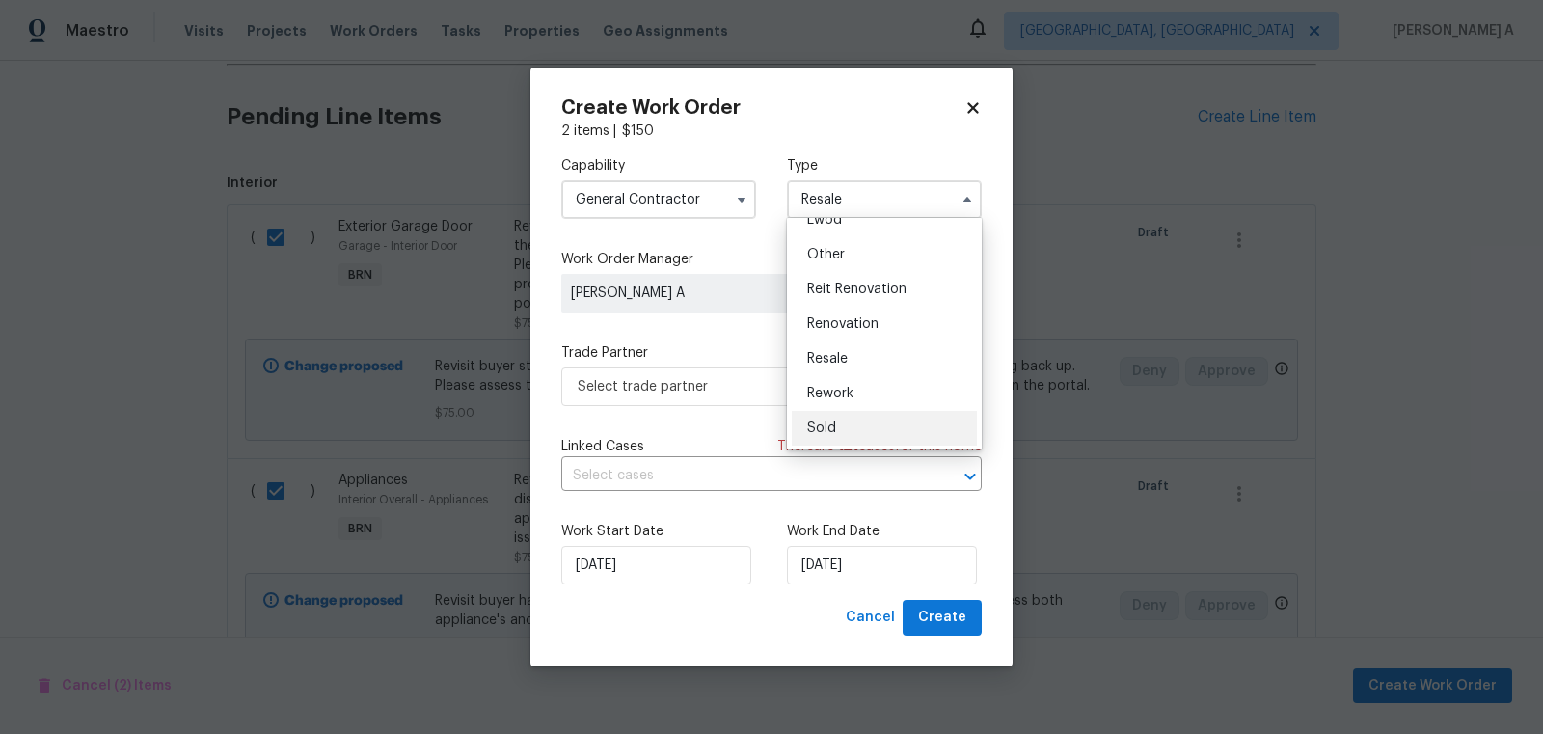
click at [873, 434] on div "Sold" at bounding box center [884, 428] width 185 height 35
type input "Sold"
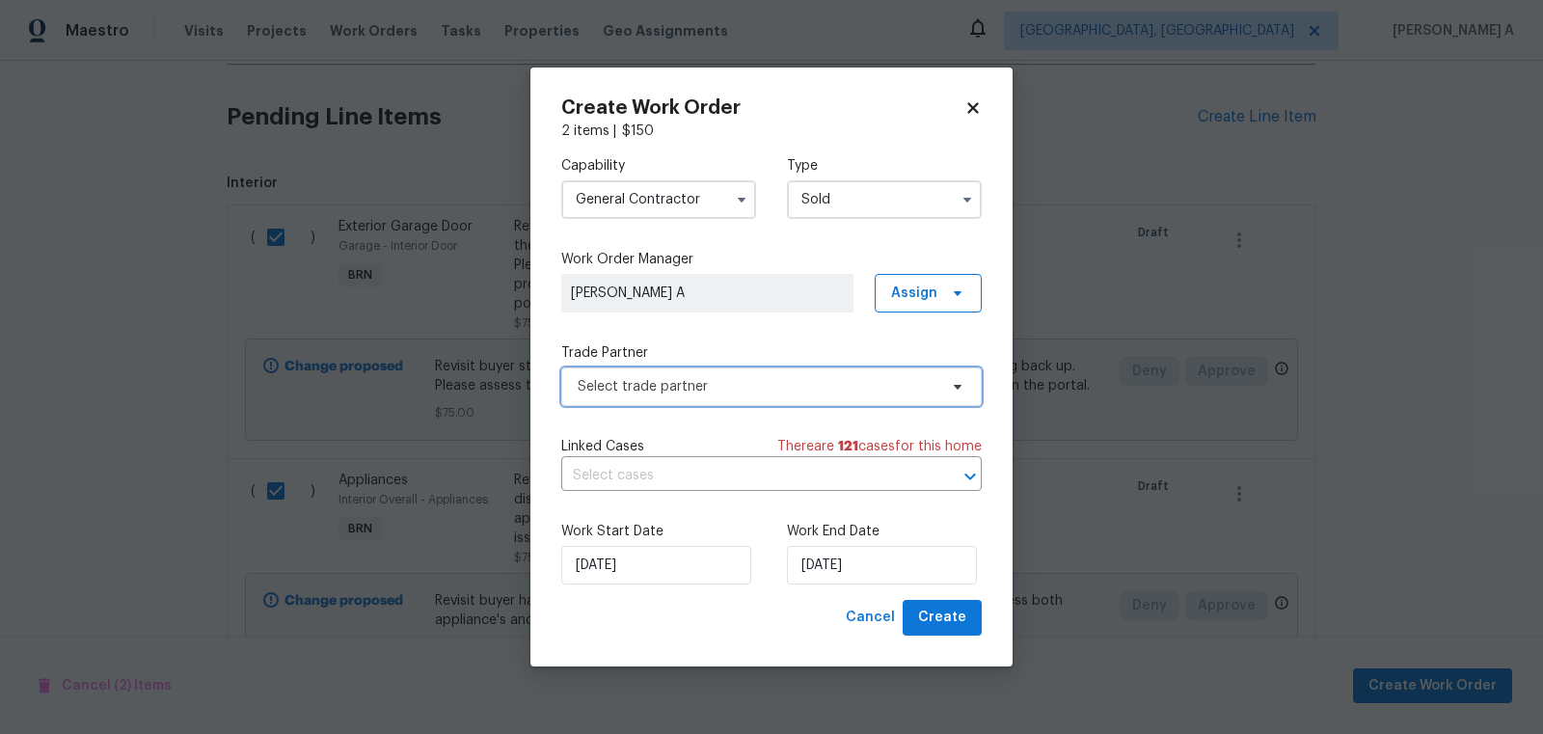
click at [708, 379] on span "Select trade partner" at bounding box center [758, 386] width 360 height 19
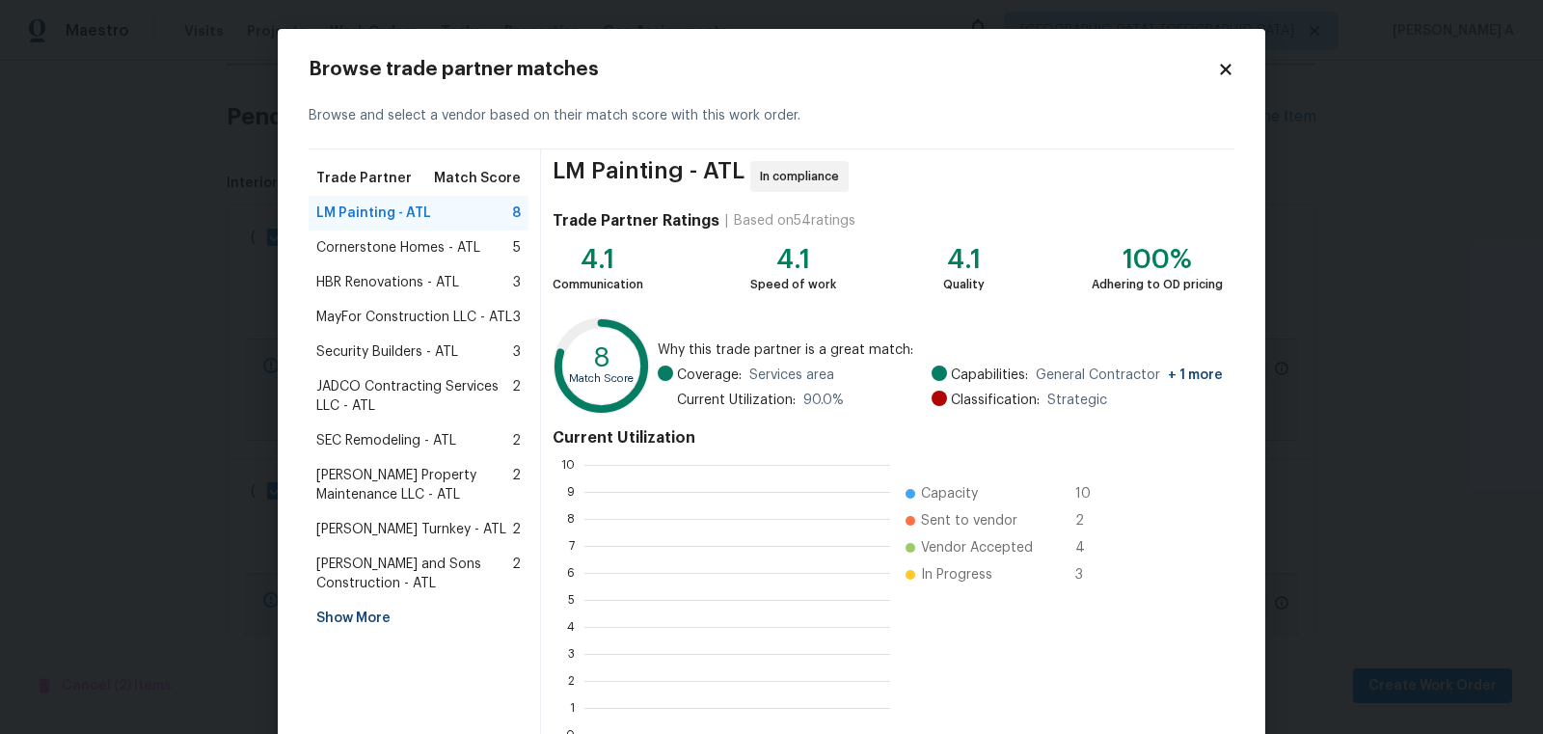
scroll to position [270, 305]
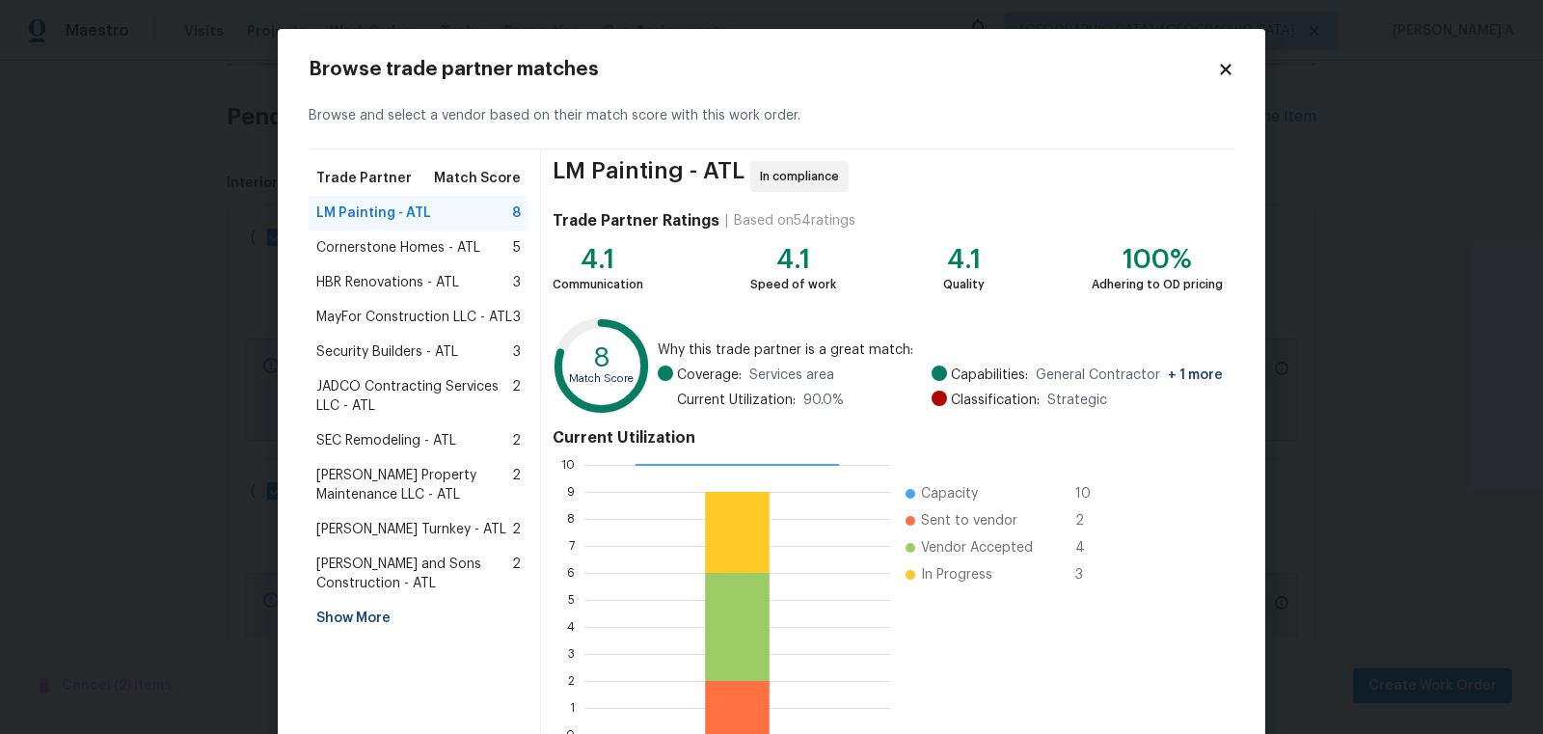
click at [400, 475] on span "Glen Property Maintenance LLC - ATL" at bounding box center [414, 485] width 196 height 39
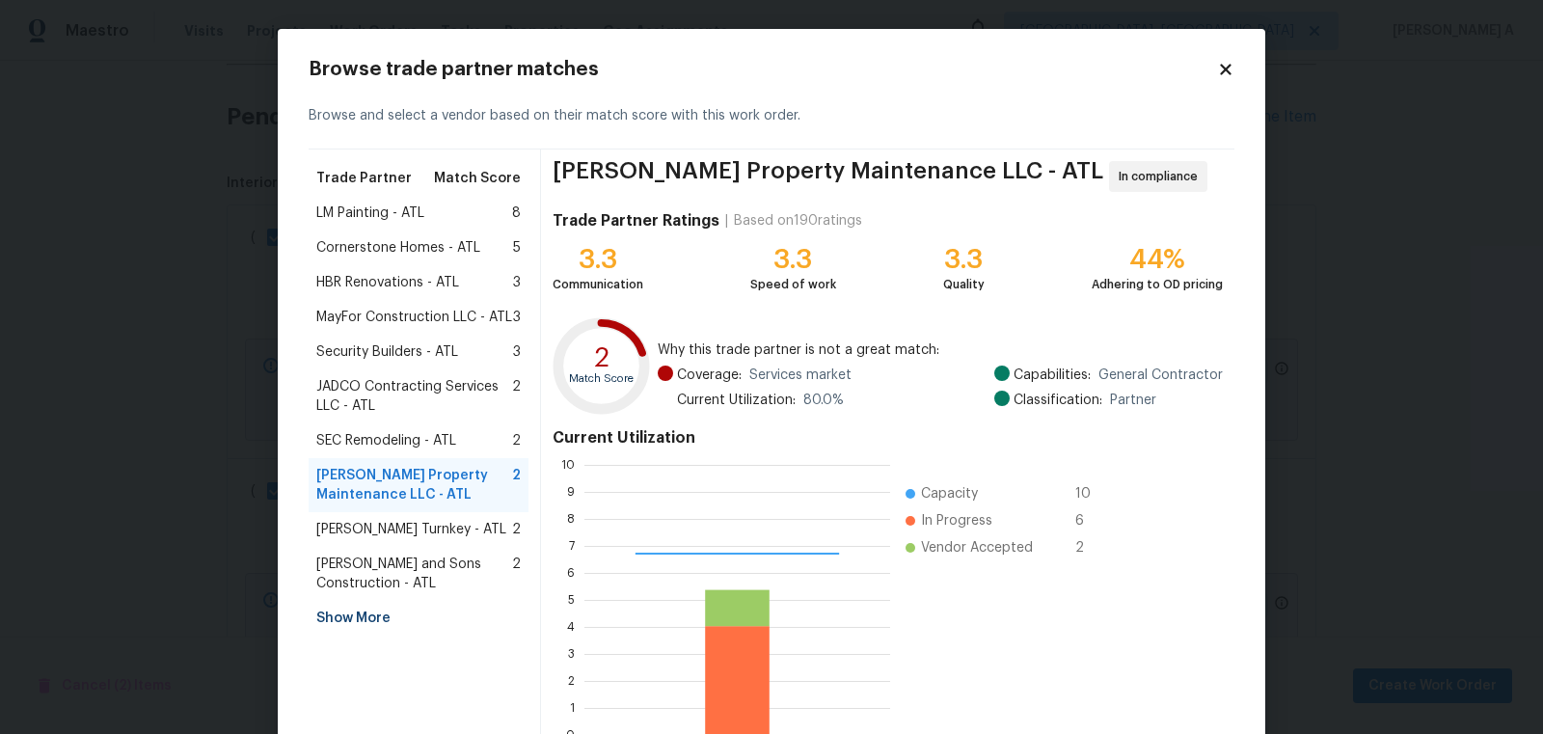
scroll to position [116, 0]
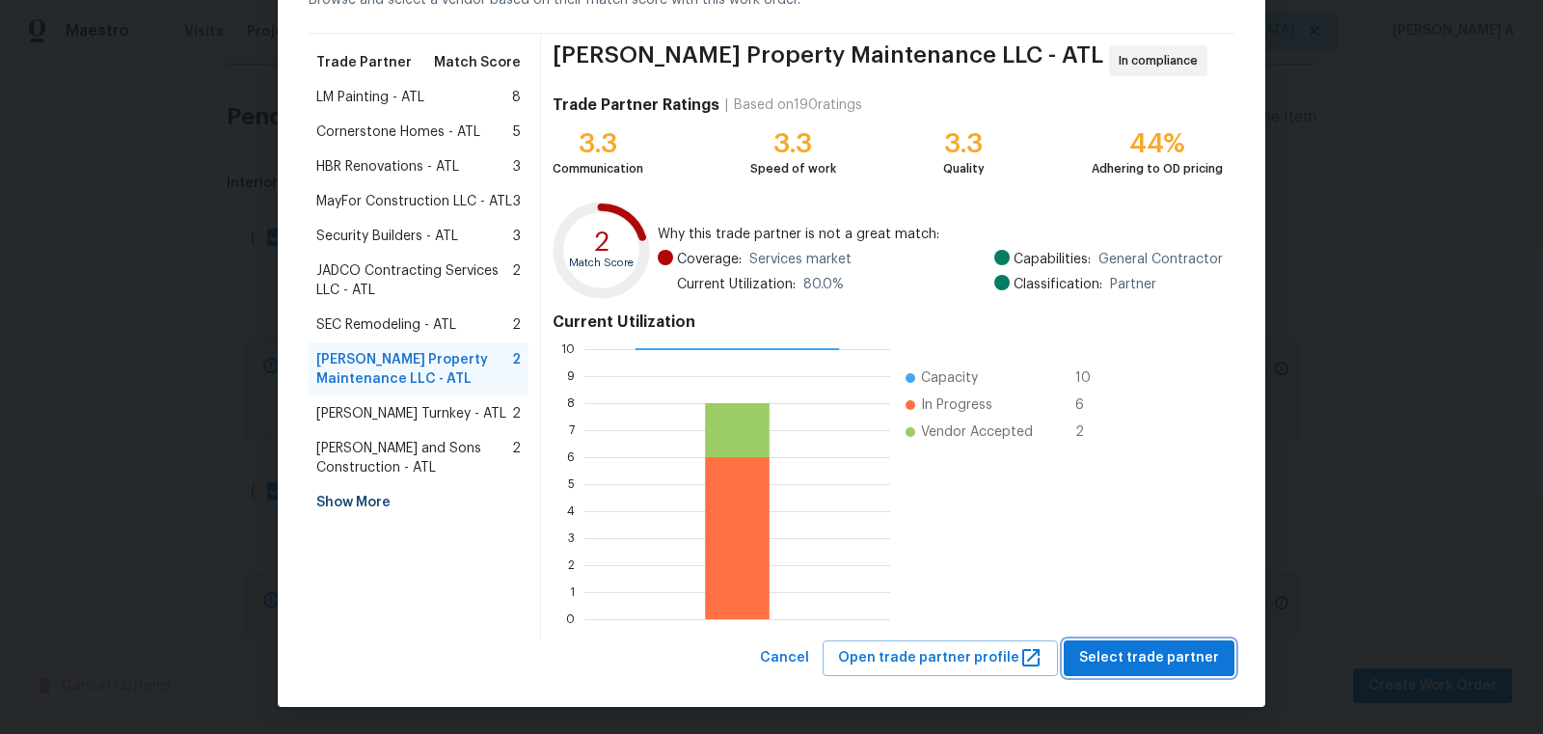
click at [1137, 658] on span "Select trade partner" at bounding box center [1149, 658] width 140 height 24
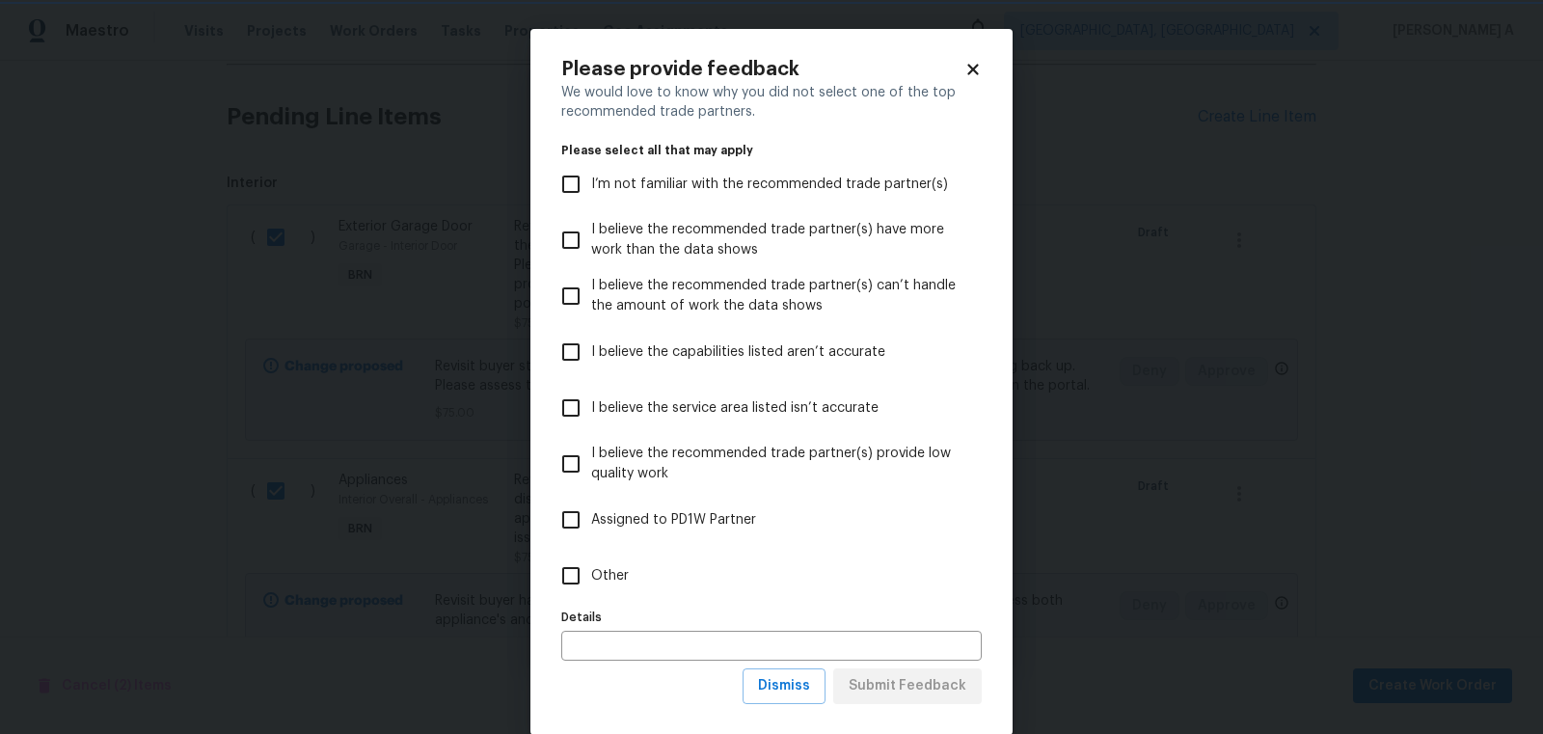
scroll to position [0, 0]
click at [793, 673] on button "Dismiss" at bounding box center [784, 686] width 83 height 36
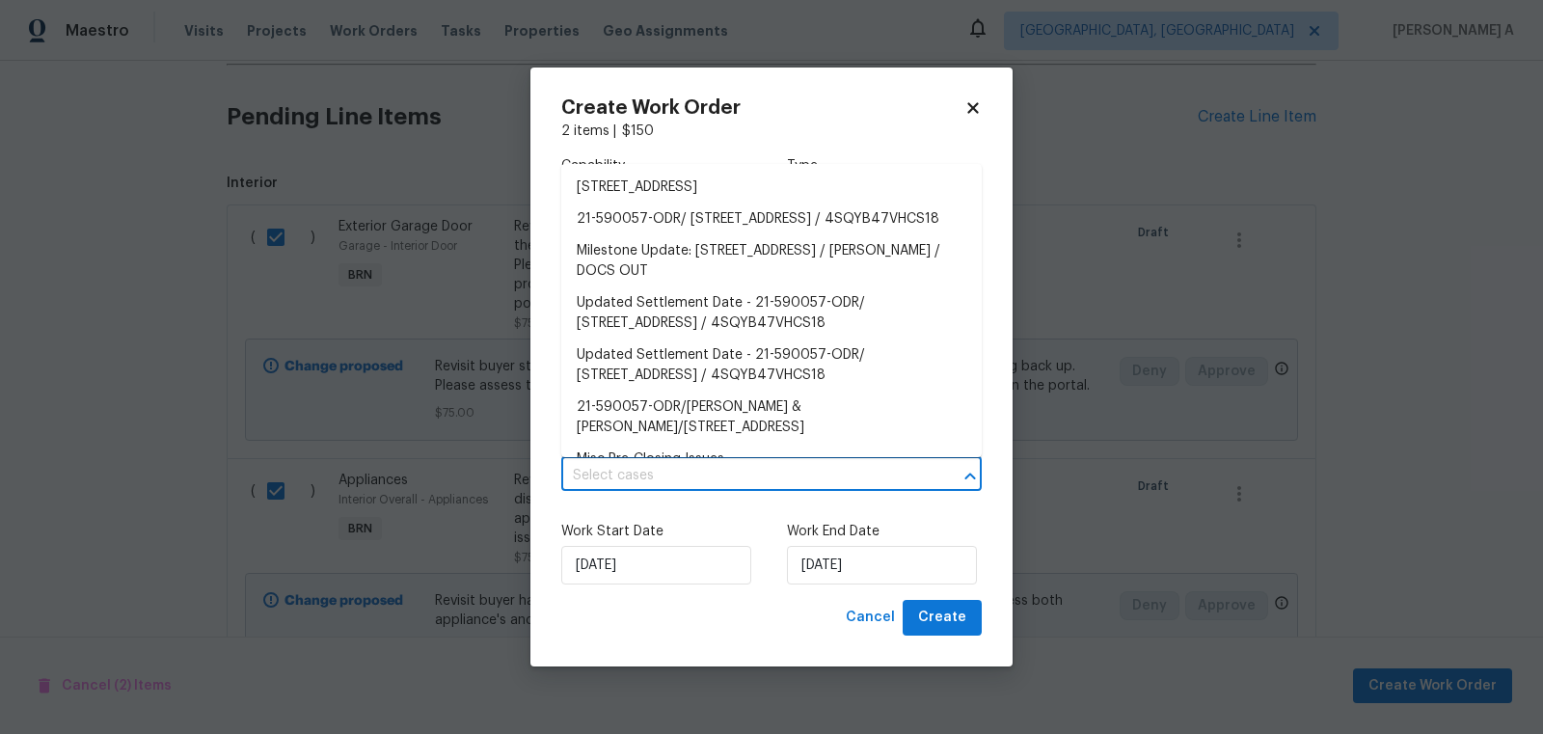
click at [660, 478] on input "text" at bounding box center [744, 476] width 366 height 30
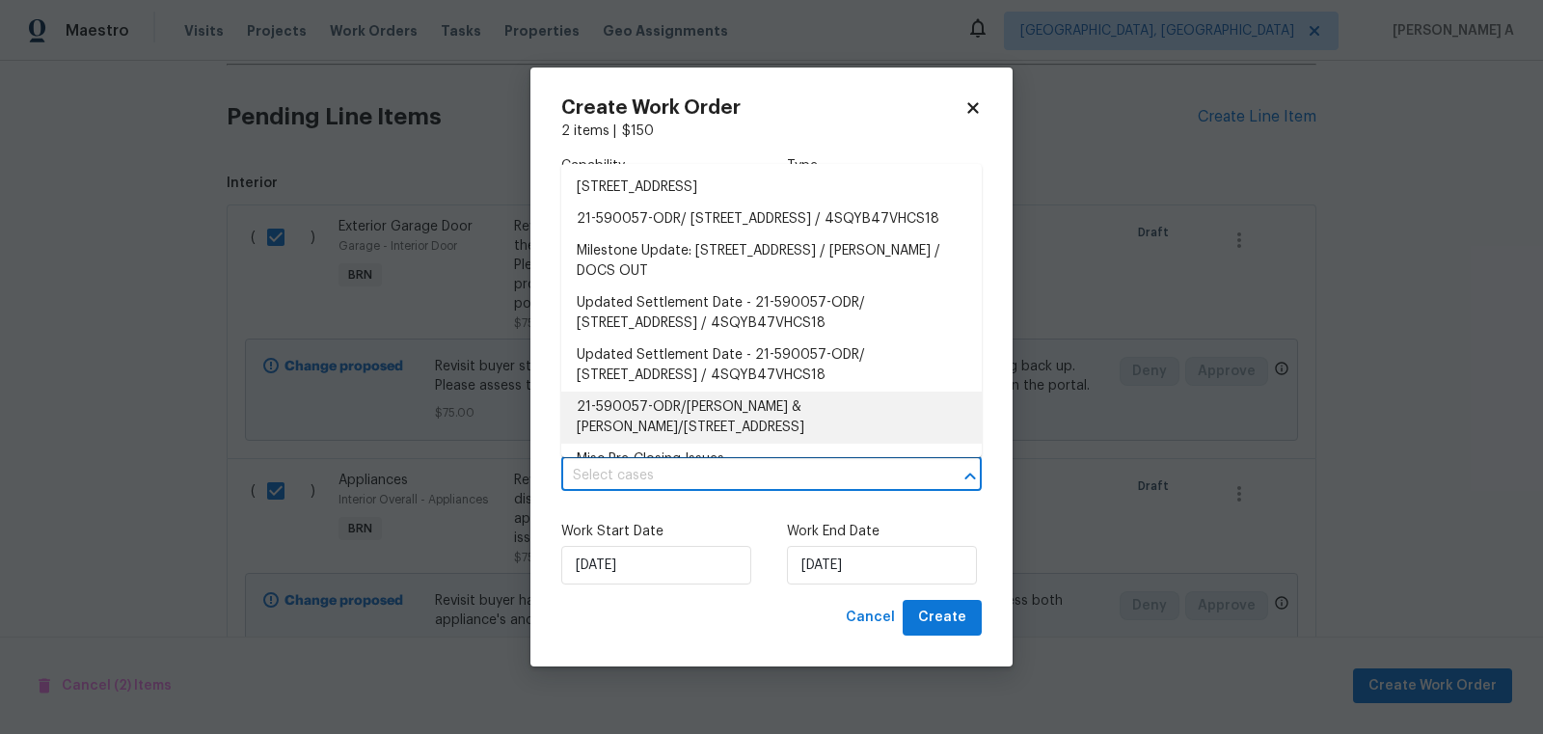
click at [677, 533] on label "Work Start Date" at bounding box center [658, 531] width 195 height 19
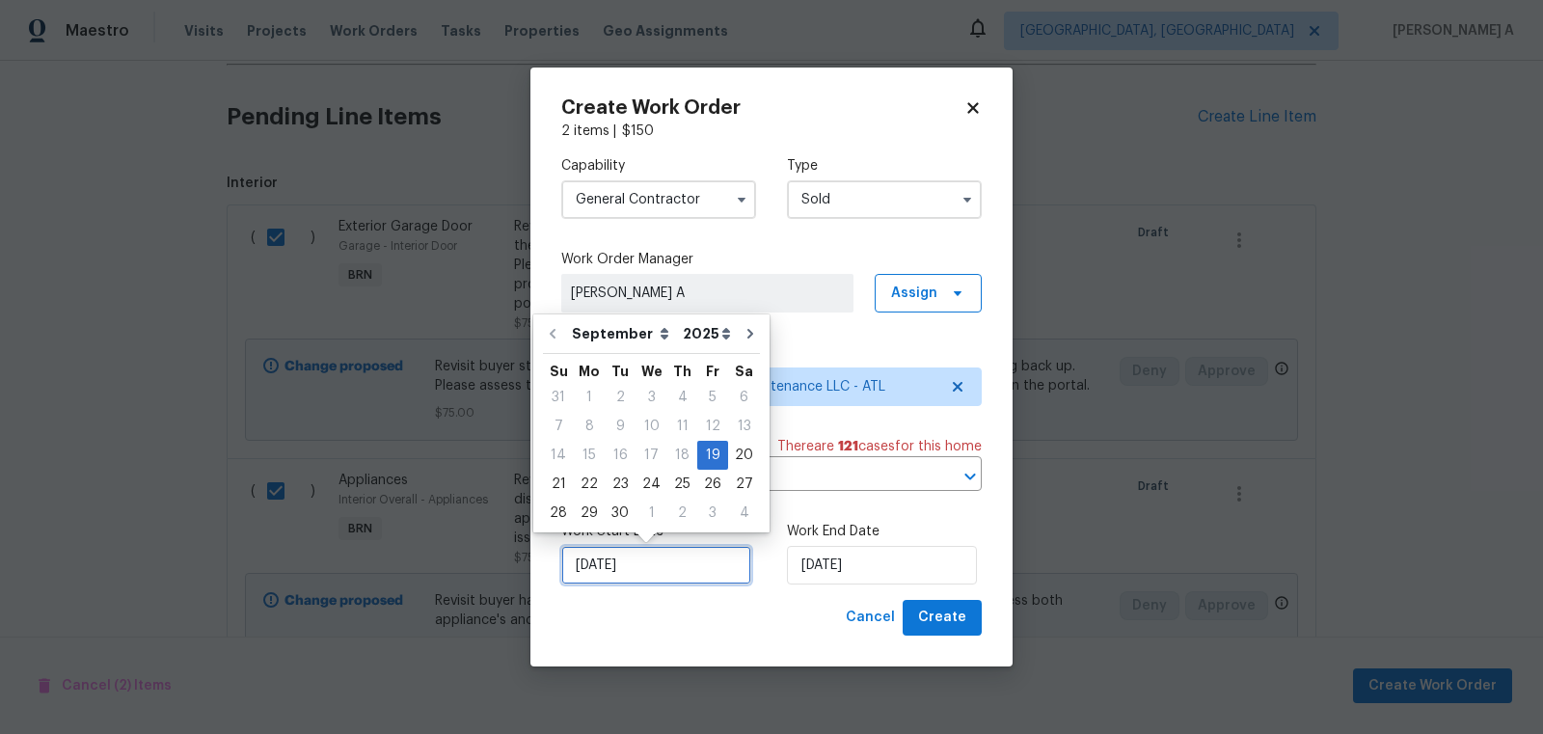
click at [657, 576] on input "[DATE]" at bounding box center [656, 565] width 190 height 39
click at [734, 456] on div "20" at bounding box center [744, 455] width 32 height 27
type input "9/20/2025"
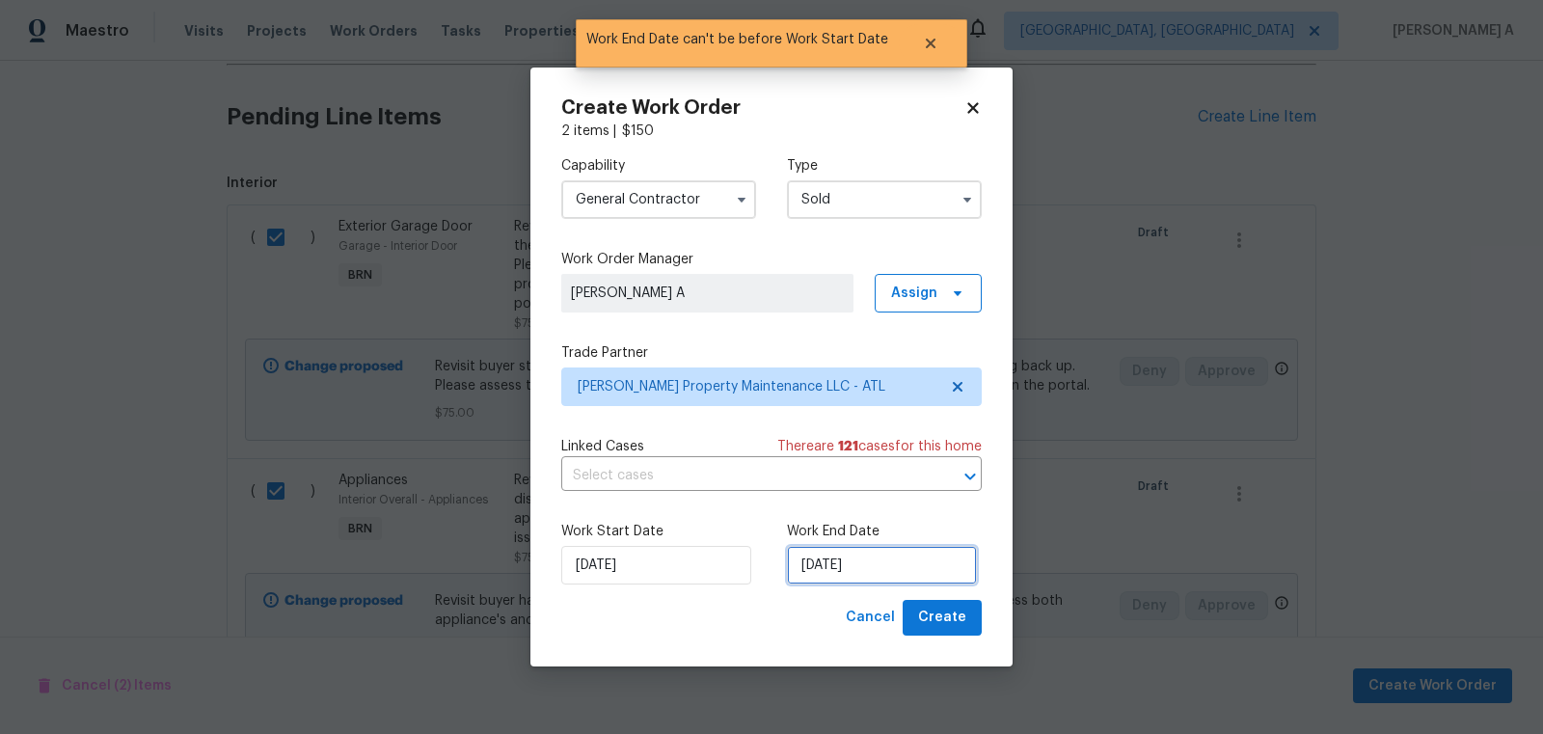
click at [857, 561] on input "9/20/2025" at bounding box center [882, 565] width 190 height 39
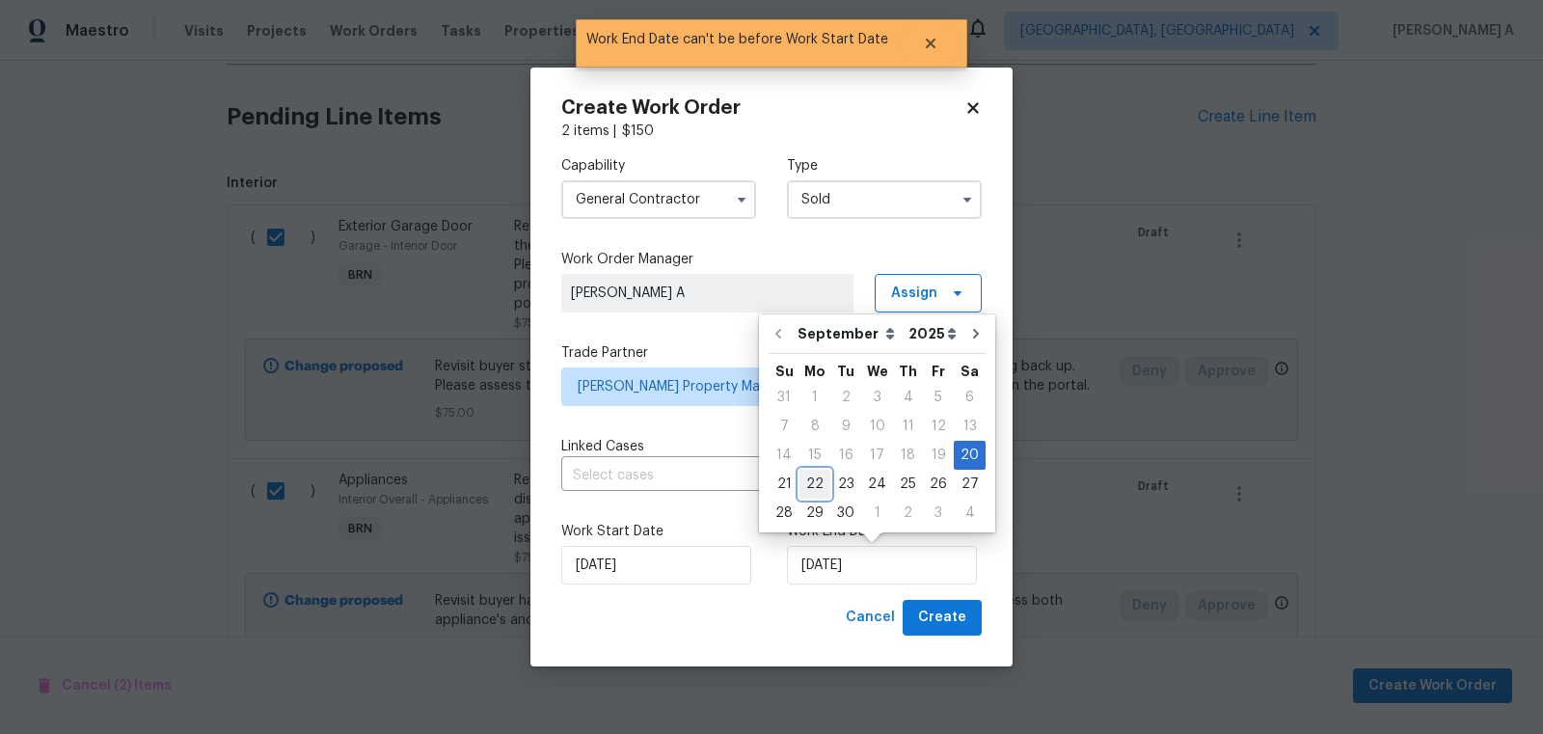
click at [817, 477] on div "22" at bounding box center [814, 484] width 31 height 27
type input "9/22/2025"
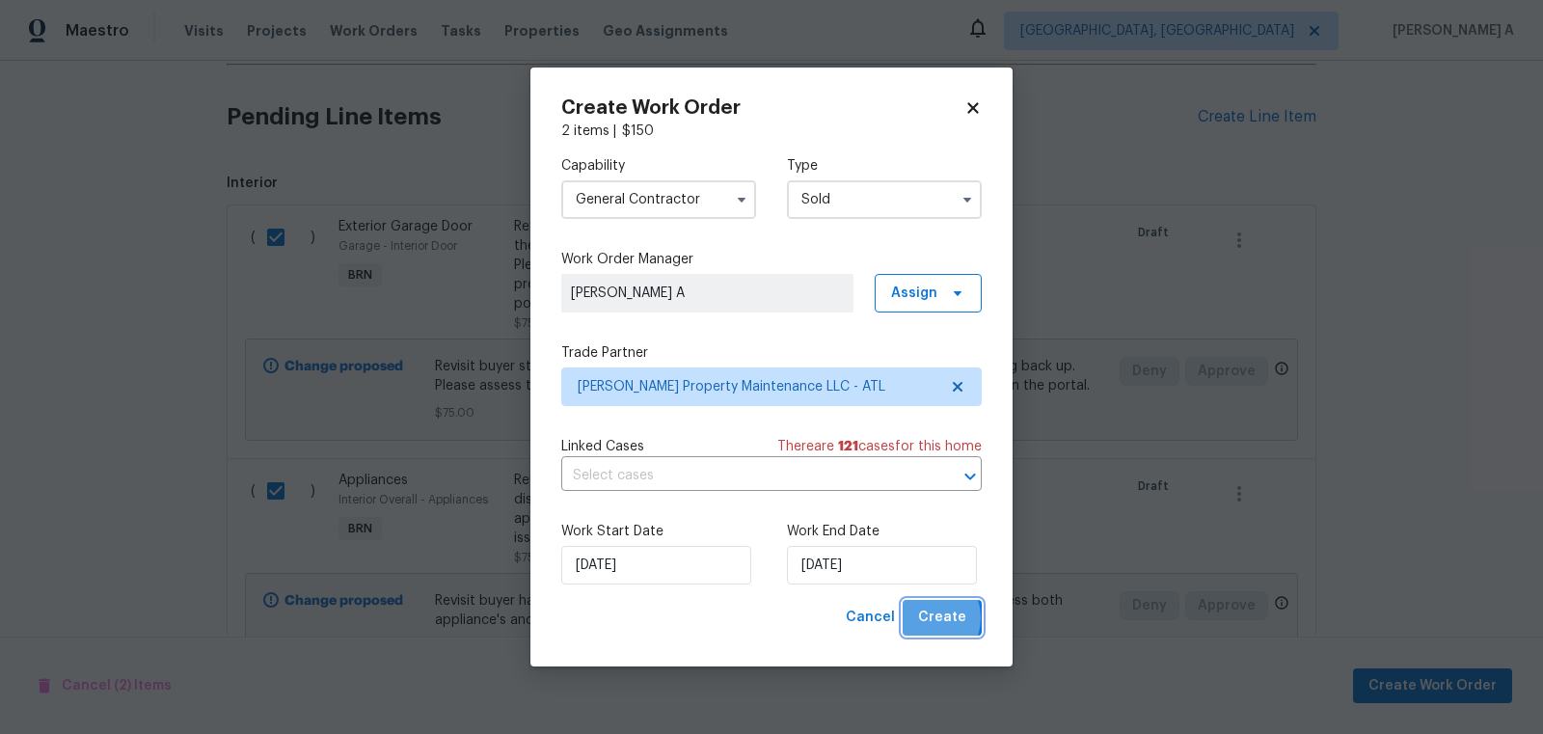
click at [931, 618] on span "Create" at bounding box center [942, 618] width 48 height 24
checkbox input "false"
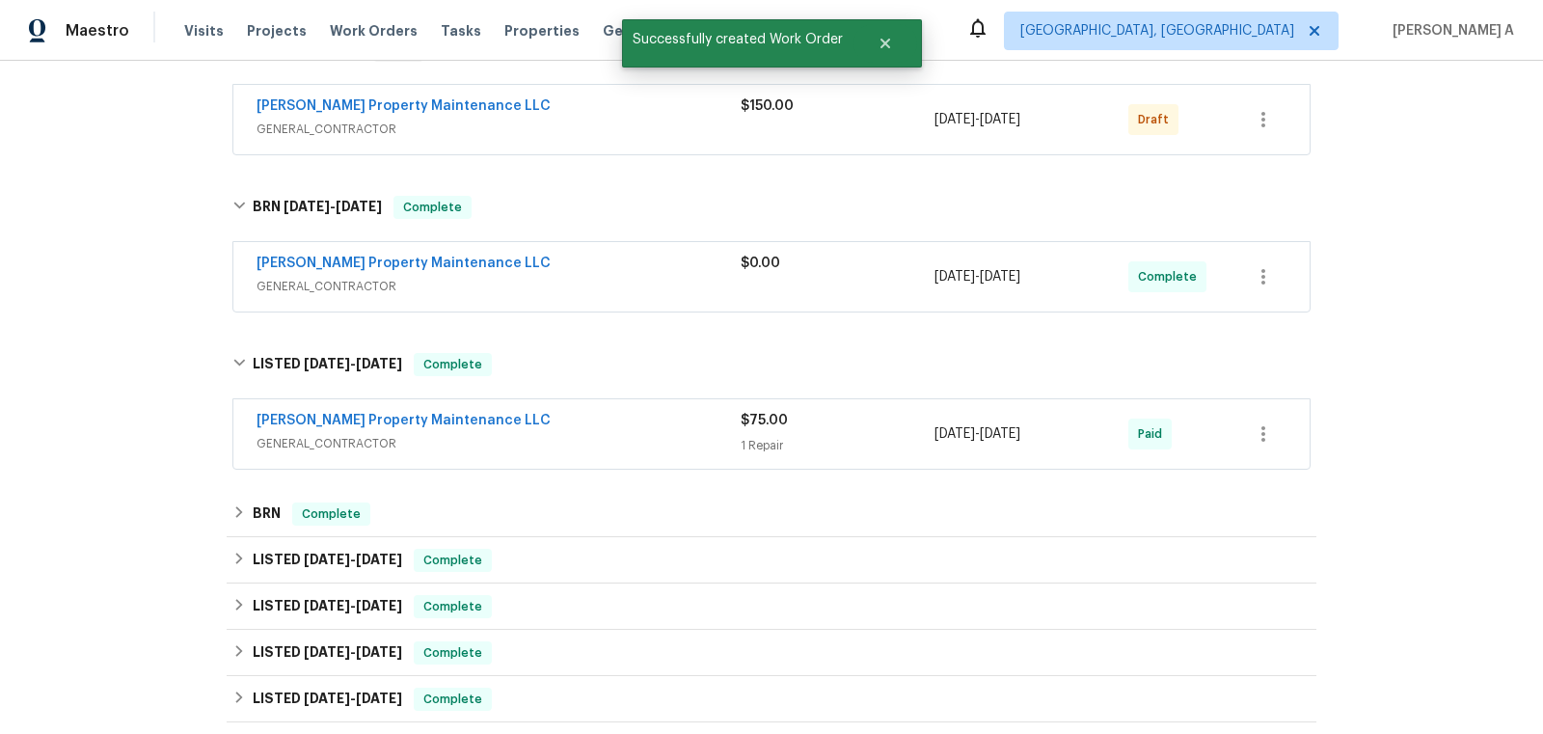
scroll to position [448, 0]
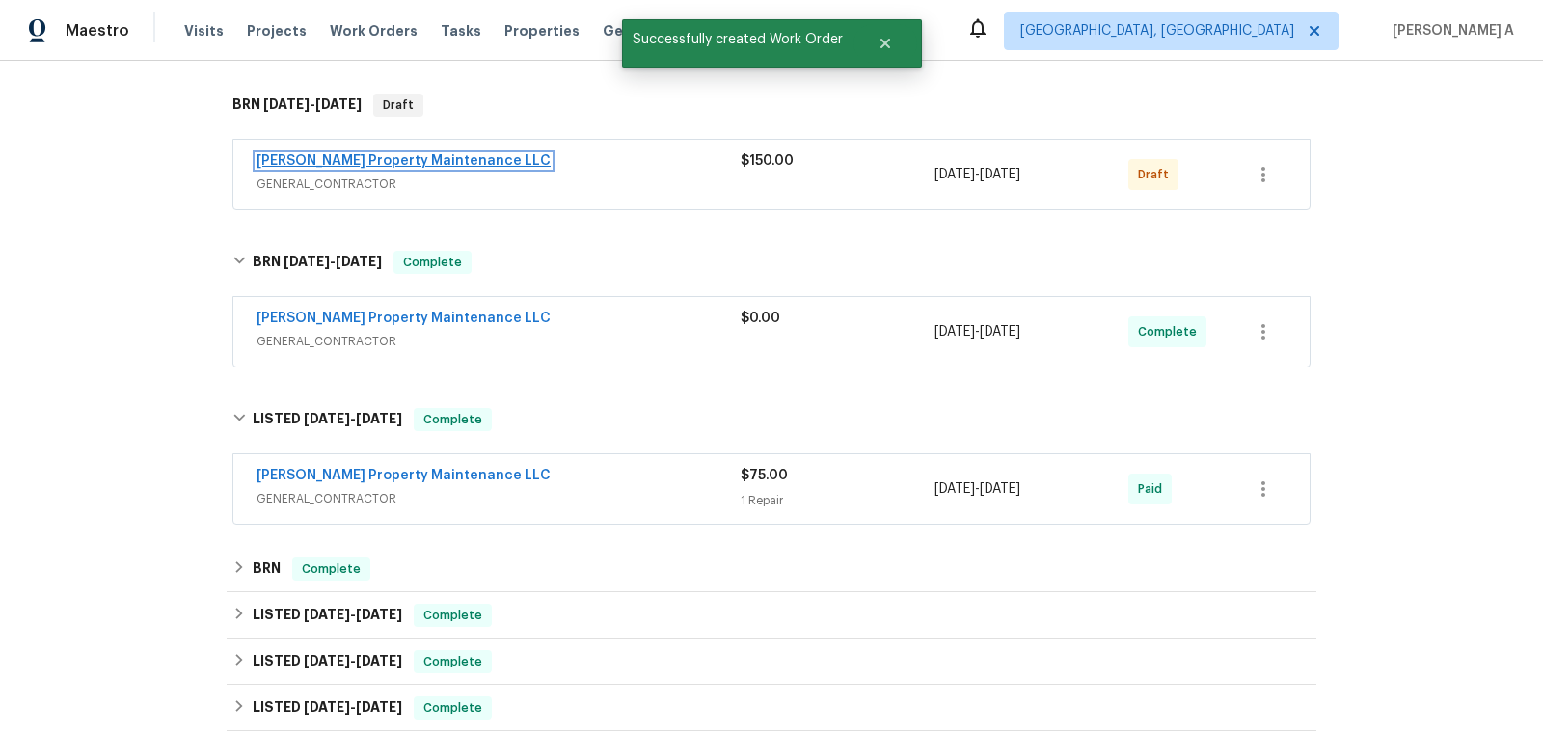
click at [384, 162] on link "[PERSON_NAME] Property Maintenance LLC" at bounding box center [404, 161] width 294 height 14
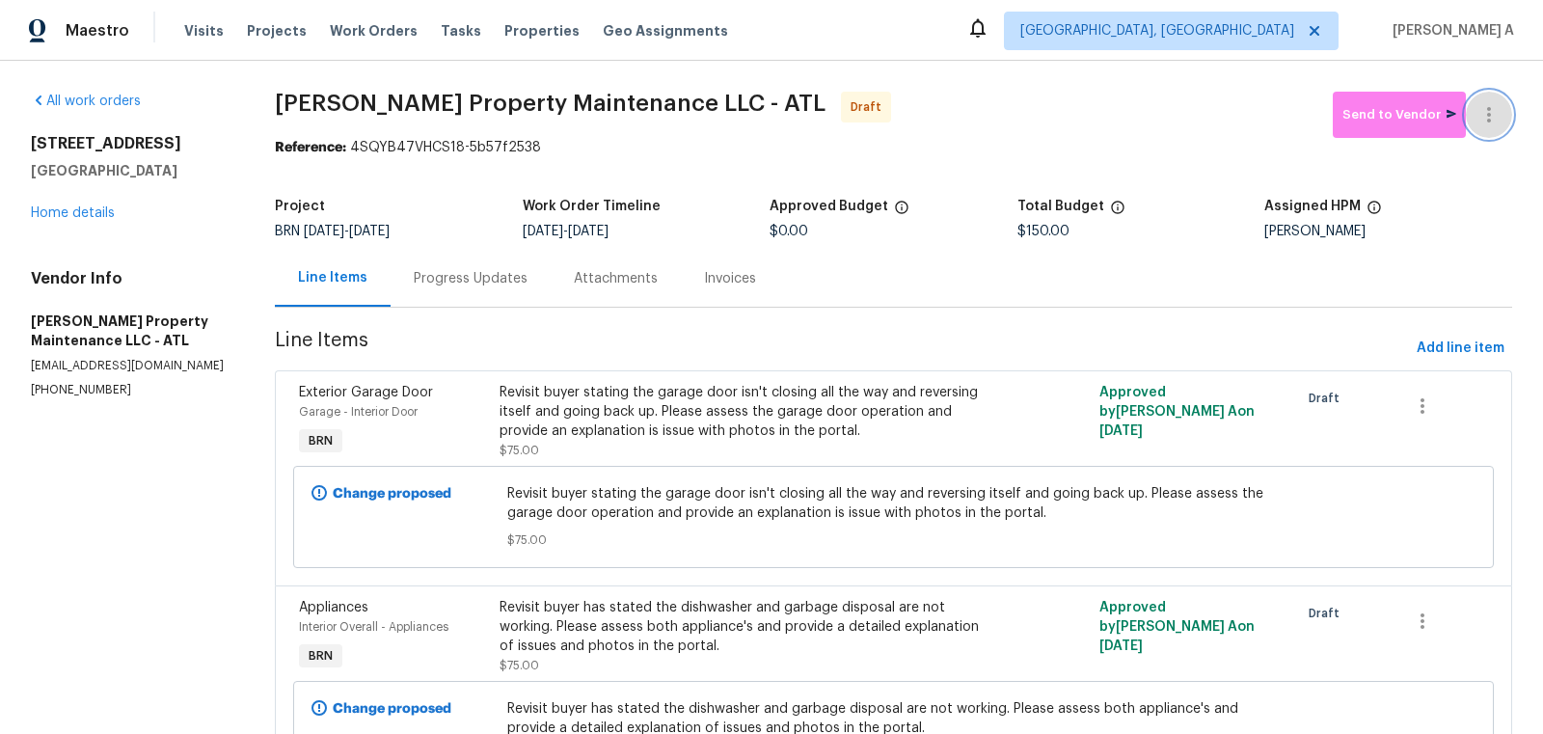
click at [1501, 113] on button "button" at bounding box center [1489, 115] width 46 height 46
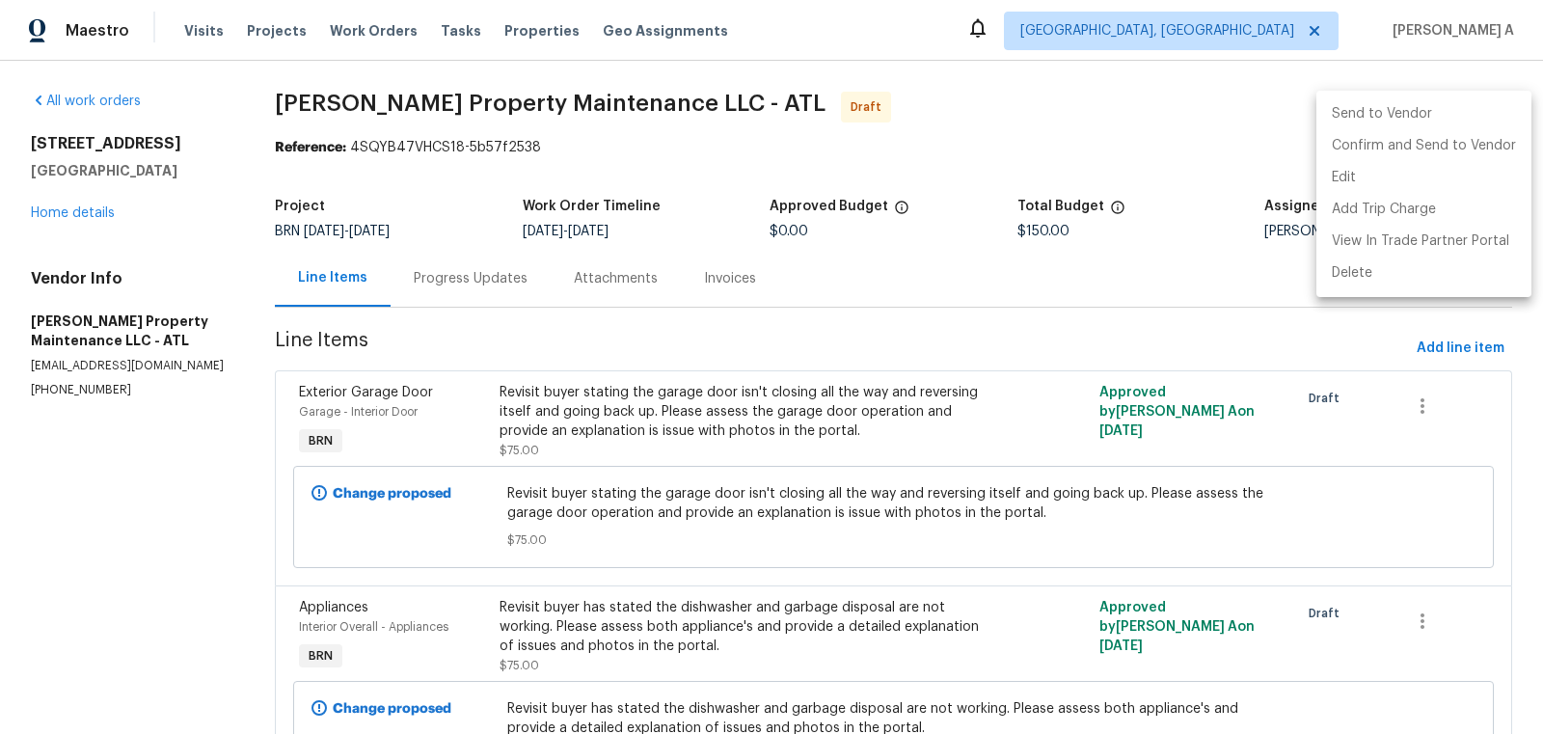
drag, startPoint x: 1501, startPoint y: 113, endPoint x: 1368, endPoint y: 200, distance: 158.1
click at [1369, 201] on ul "Send to Vendor Confirm and Send to Vendor Edit Add Trip Charge View In Trade Pa…" at bounding box center [1423, 194] width 215 height 206
click at [1371, 182] on li "Edit" at bounding box center [1423, 178] width 215 height 32
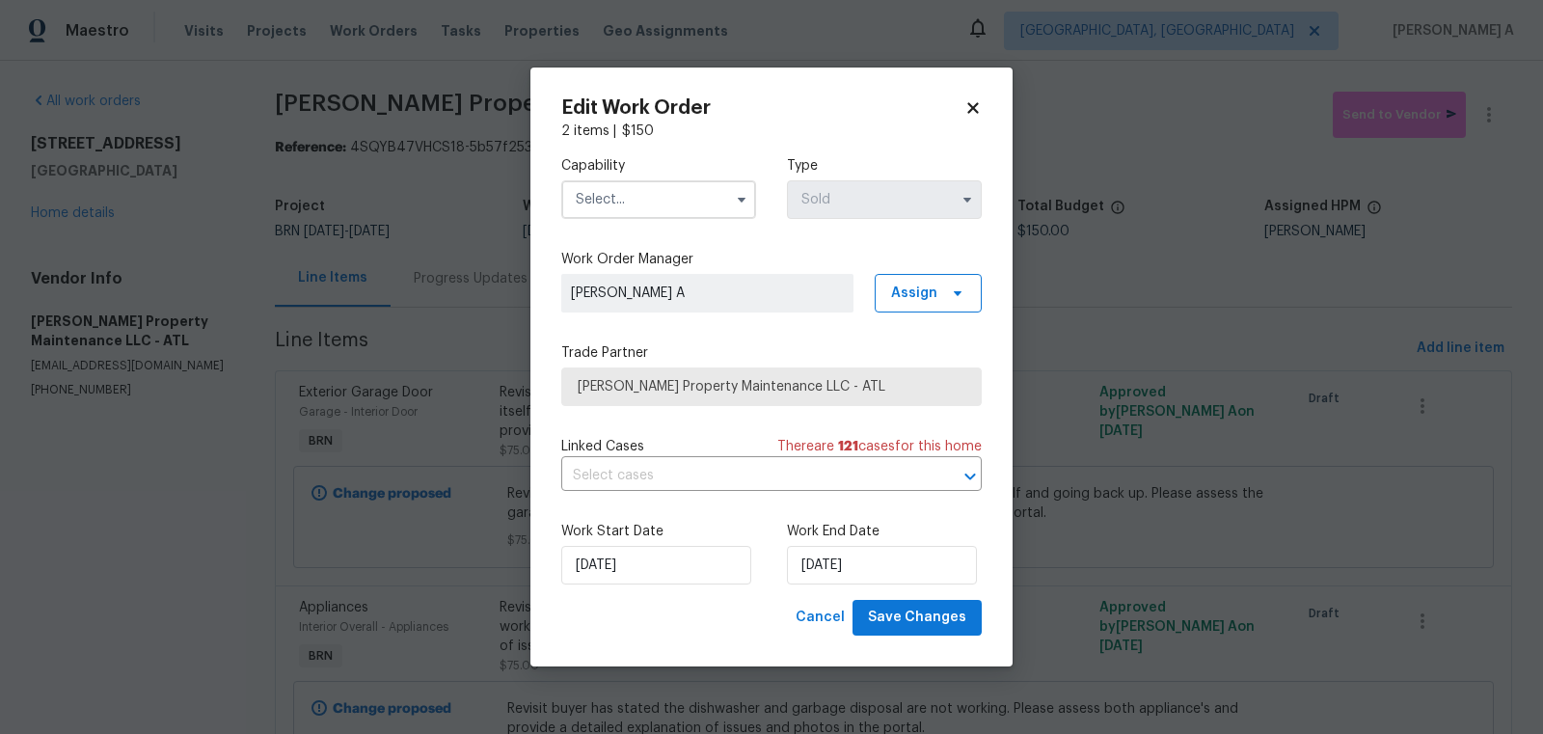
click at [971, 106] on icon at bounding box center [972, 108] width 11 height 11
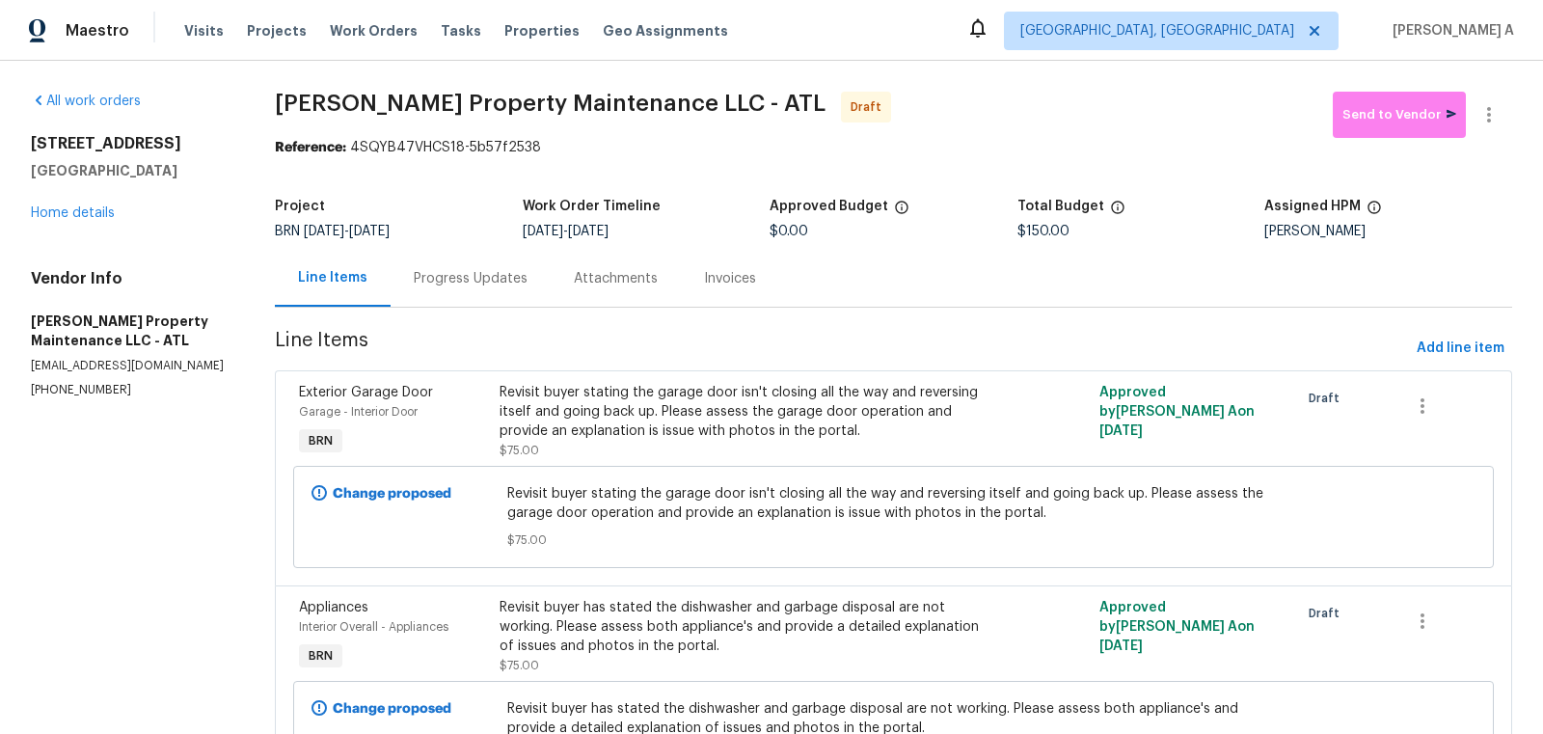
click at [471, 278] on div "Progress Updates" at bounding box center [471, 278] width 114 height 19
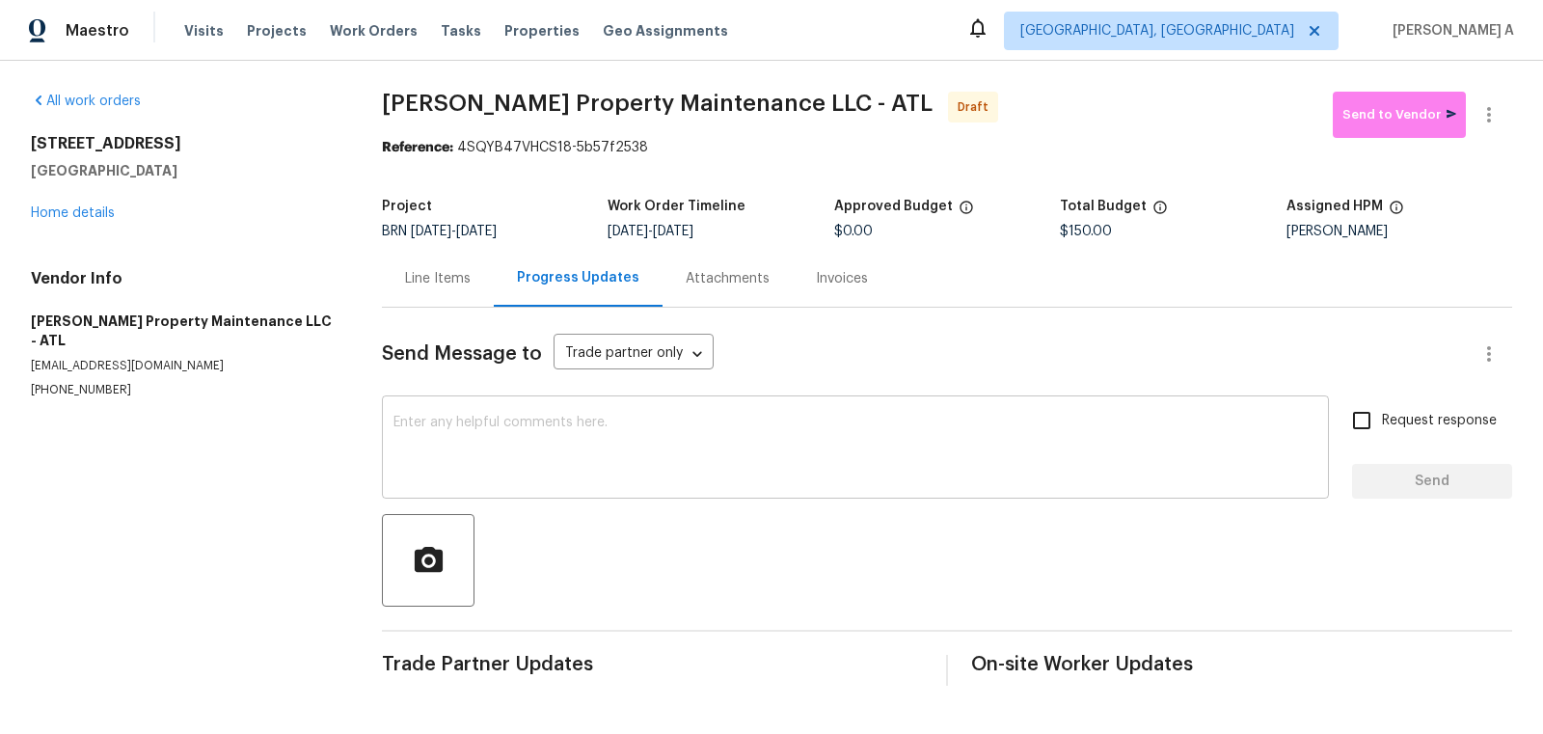
click at [719, 474] on textarea at bounding box center [855, 450] width 924 height 68
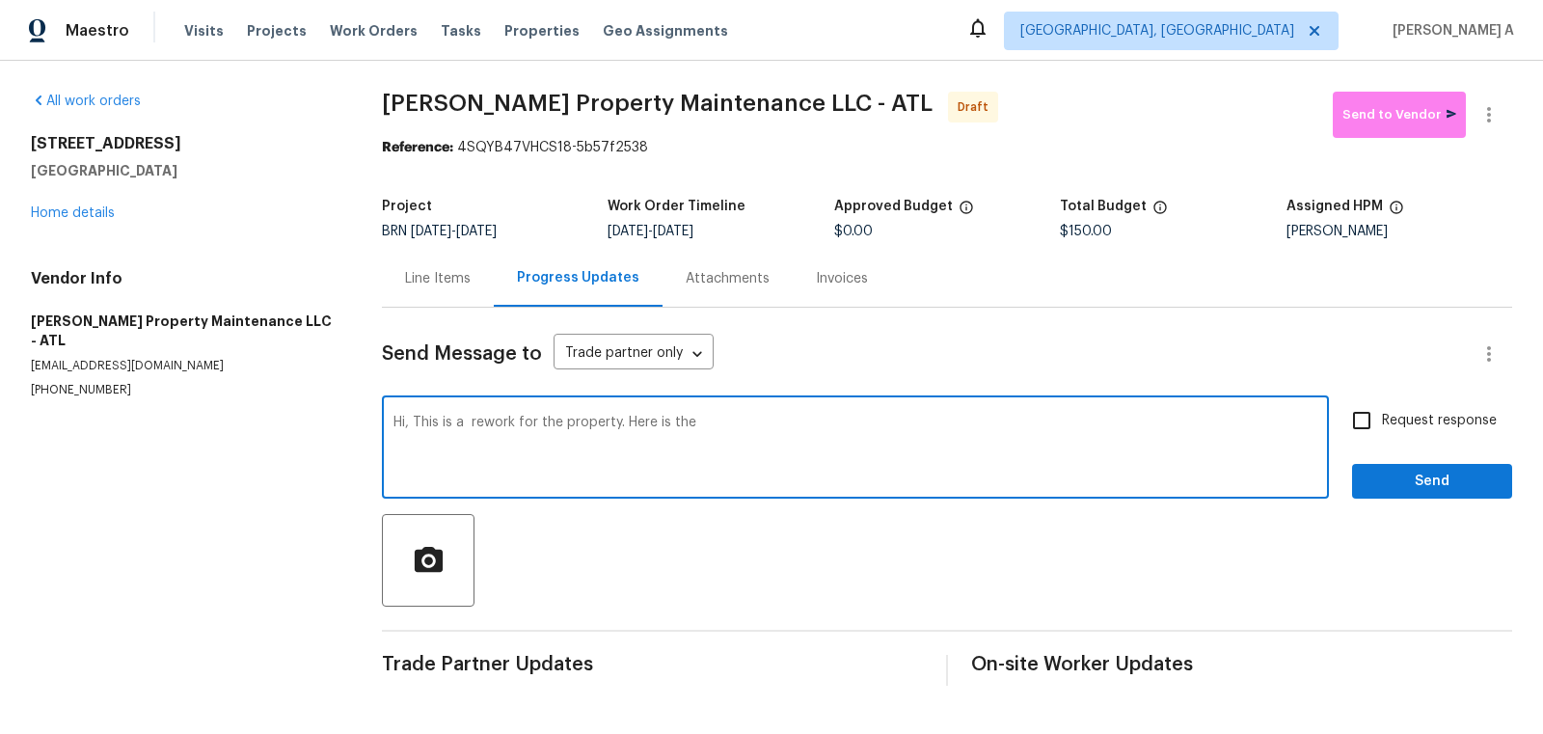
paste textarea "Buyer Info - Xochilth Rumualdo Gallardo"
paste textarea "(678) 938-9927"
type textarea "Hi, This is a rework for the property. Here is the Buyer Info - Xochilth Rumual…"
click at [1384, 406] on label "Request response" at bounding box center [1418, 420] width 155 height 41
click at [1382, 406] on input "Request response" at bounding box center [1361, 420] width 41 height 41
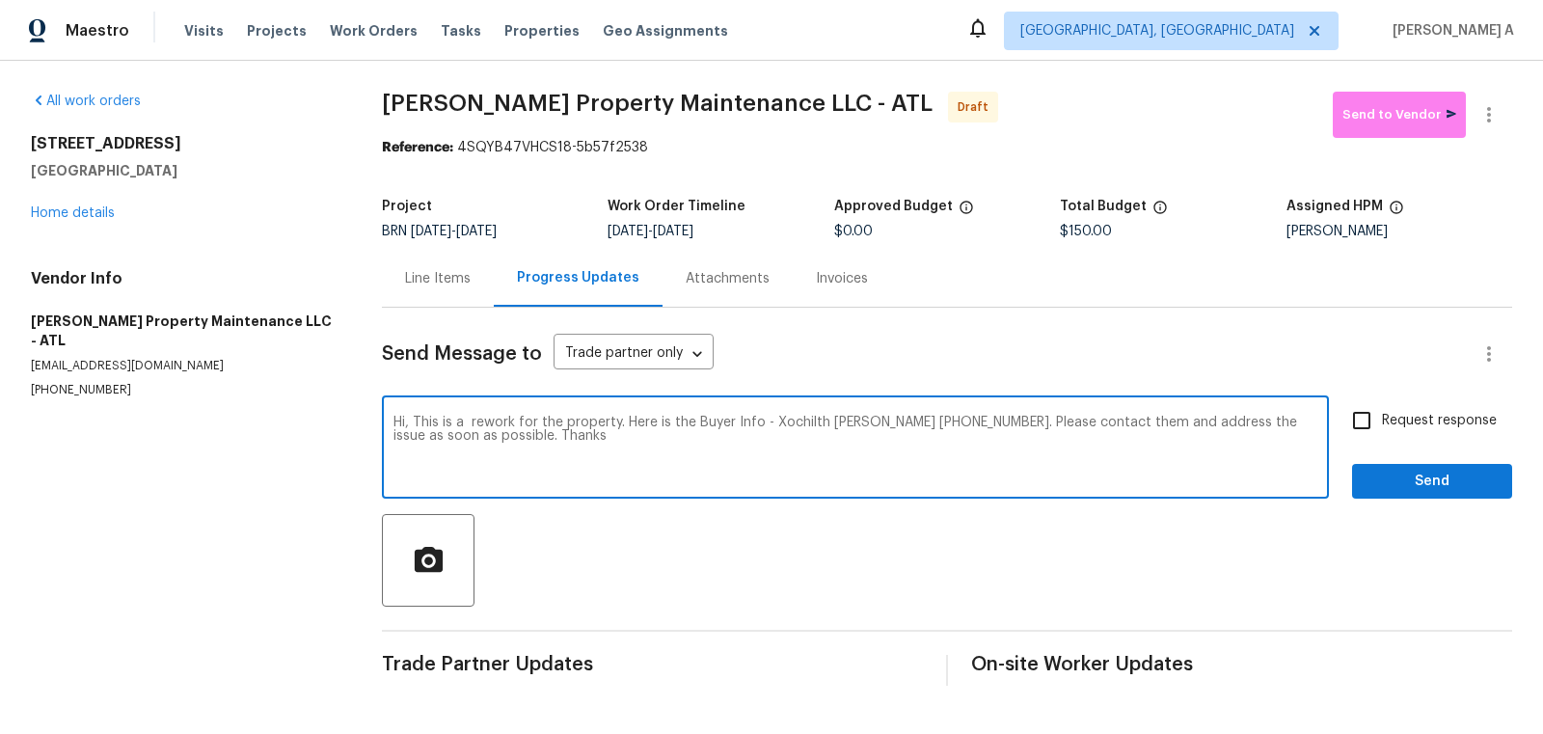
checkbox input "true"
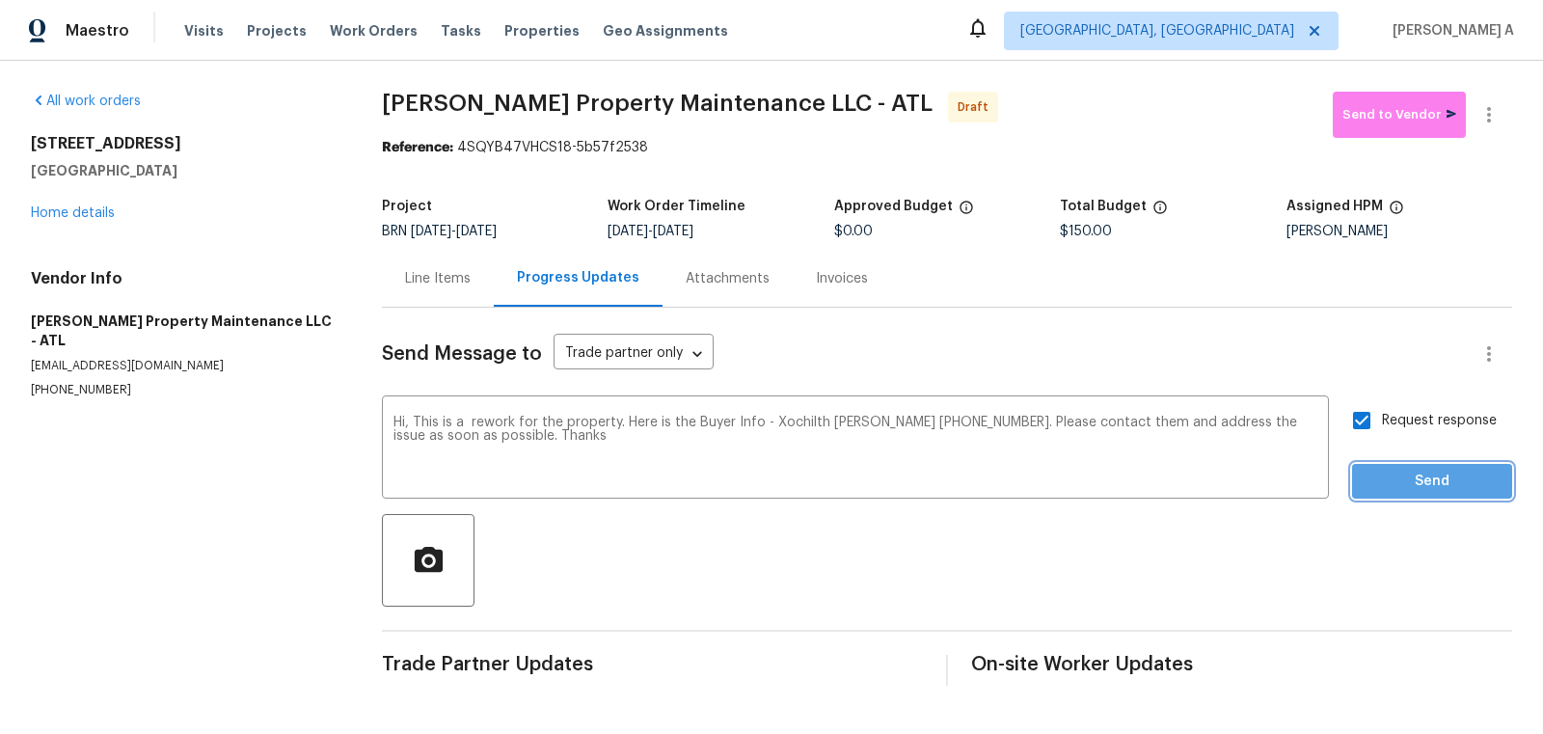
click at [1427, 489] on span "Send" at bounding box center [1432, 482] width 129 height 24
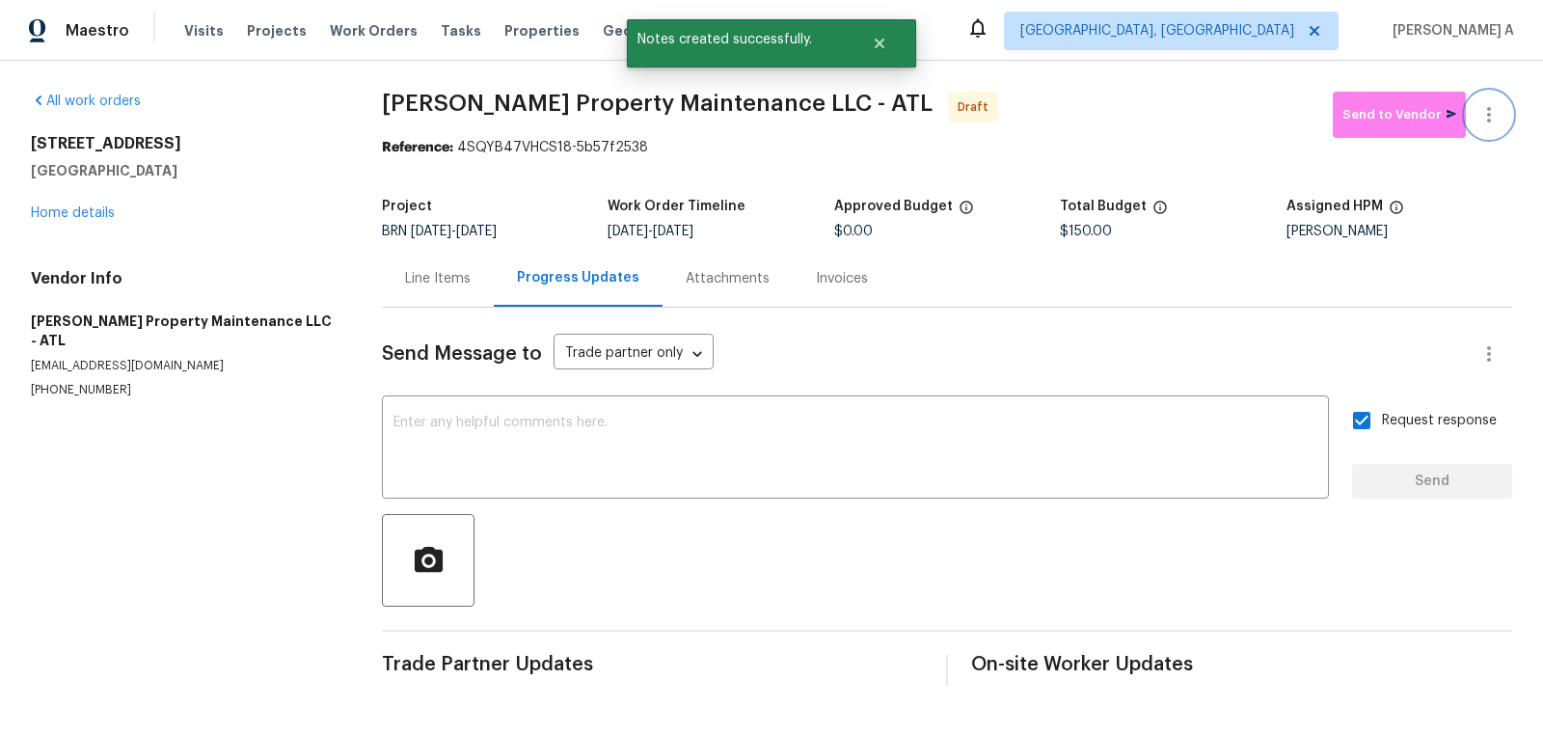
click at [1497, 115] on icon "button" at bounding box center [1488, 114] width 23 height 23
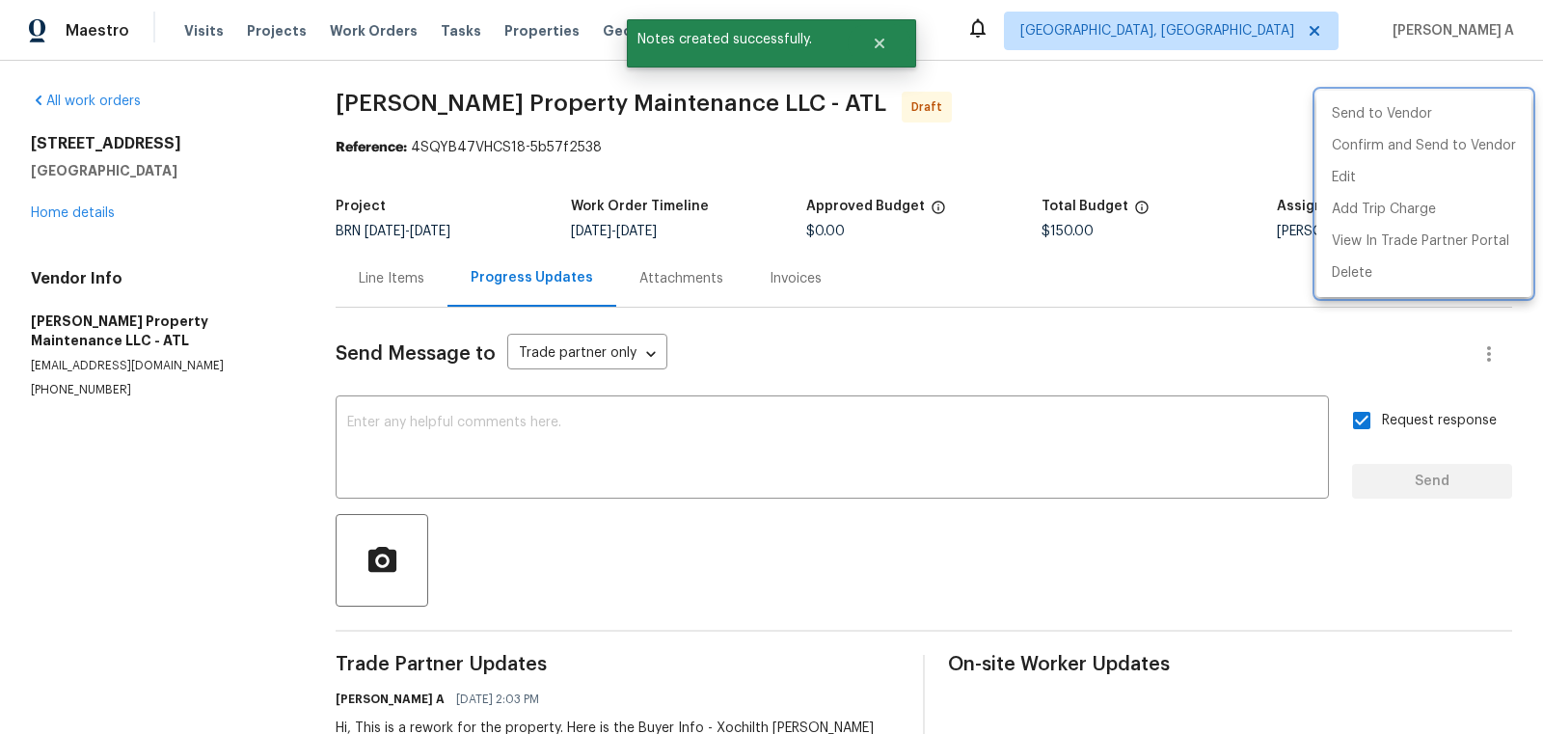
click at [1257, 87] on div at bounding box center [771, 367] width 1543 height 734
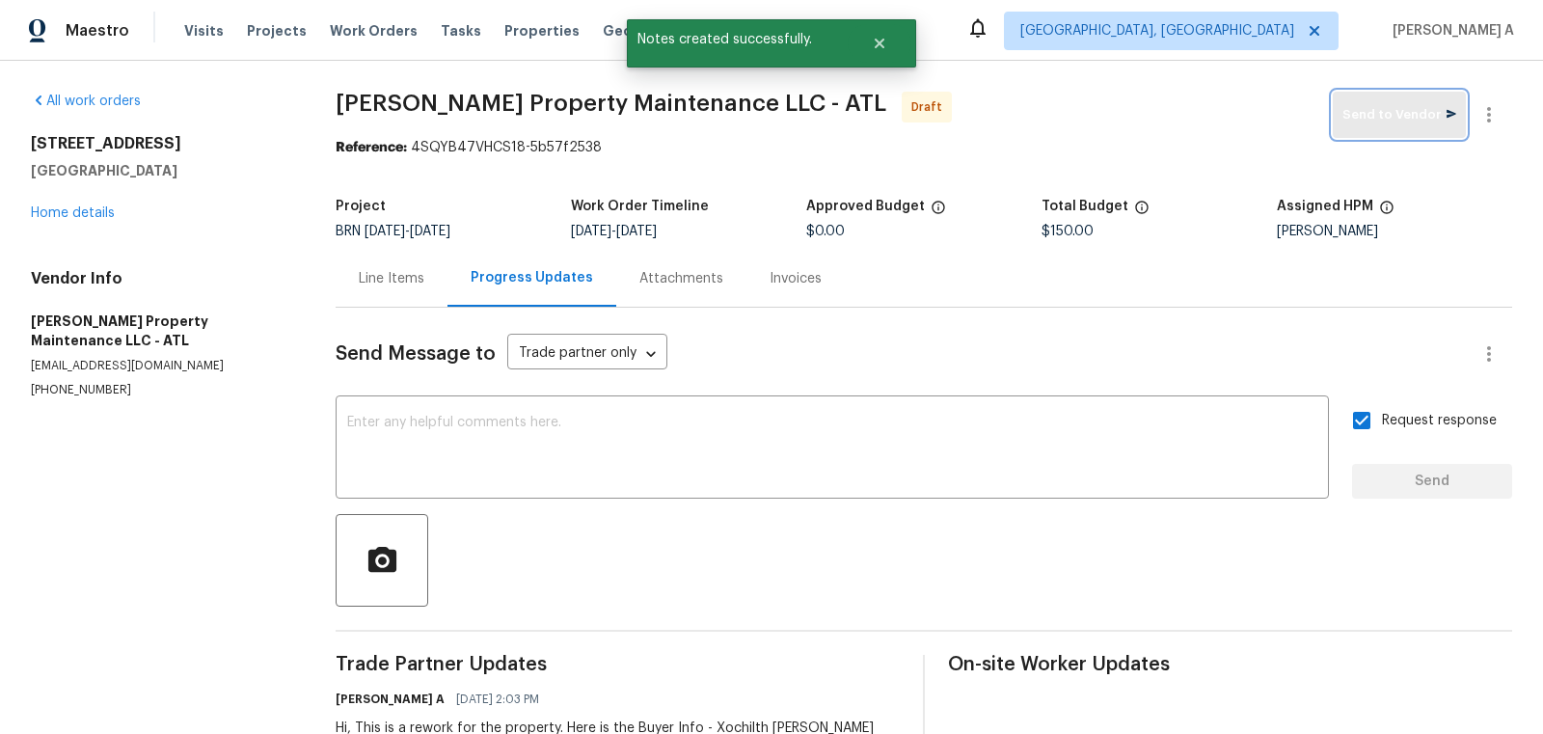
click at [1370, 126] on button "Send to Vendor" at bounding box center [1399, 115] width 133 height 46
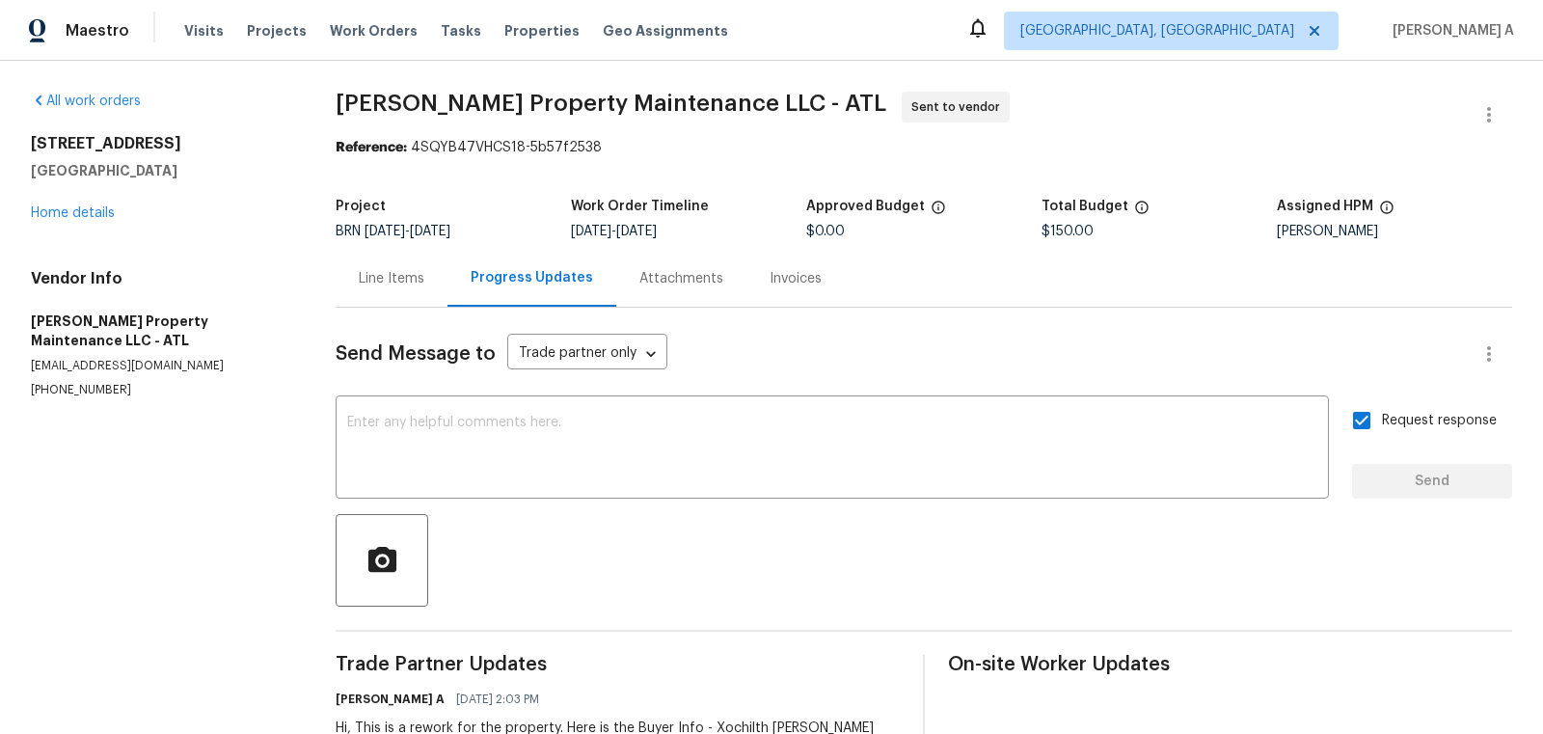
click at [415, 278] on div "Line Items" at bounding box center [392, 278] width 66 height 19
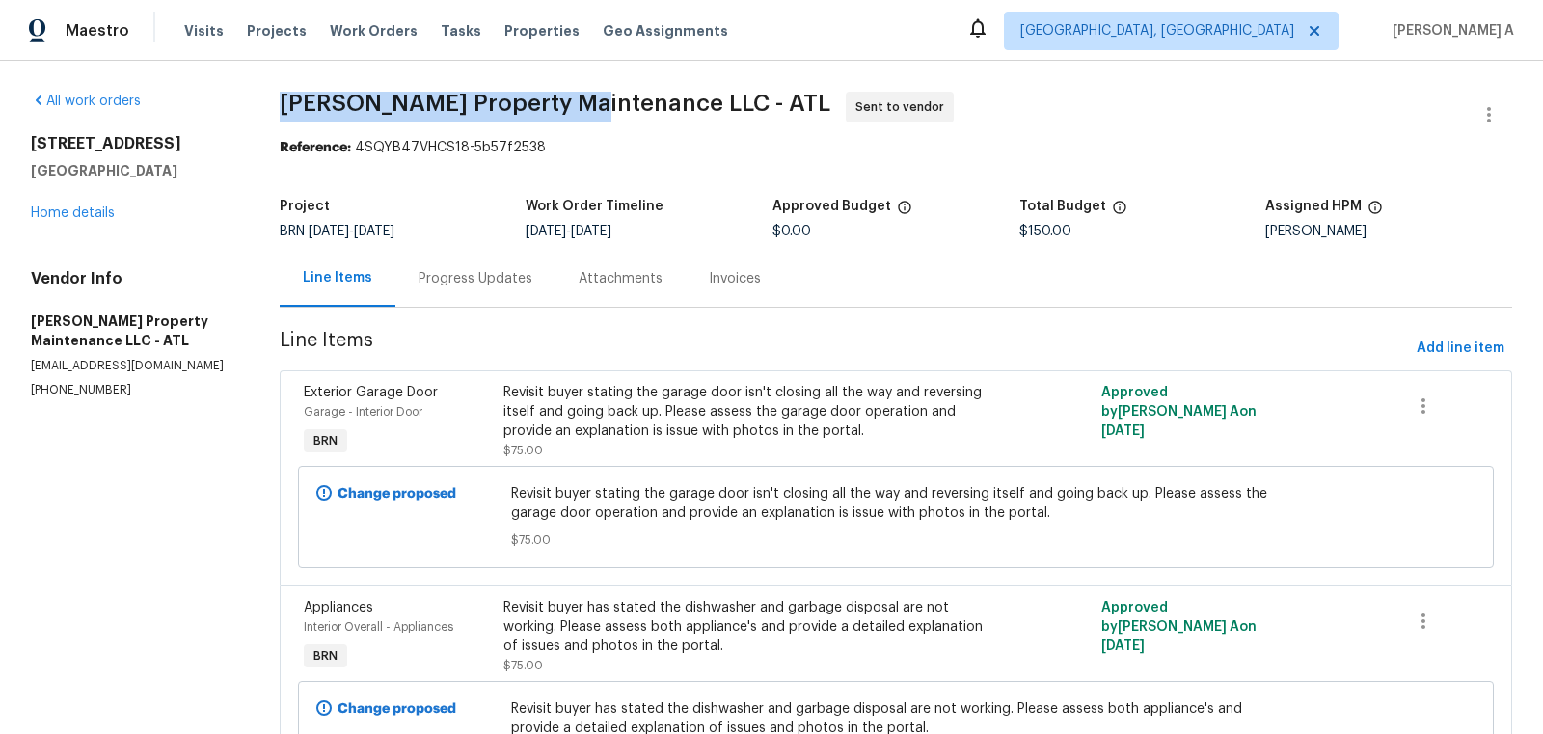
drag, startPoint x: 264, startPoint y: 100, endPoint x: 574, endPoint y: 105, distance: 309.6
click at [575, 105] on div "All work orders 4206 Weavers White Ln # 17 Austell, GA 30106 Home details Vendo…" at bounding box center [771, 458] width 1543 height 795
copy span "Glen Property Maintenance"
click at [579, 116] on span "Glen Property Maintenance LLC - ATL Sent to vendor" at bounding box center [873, 115] width 1186 height 46
copy span "Glen Property Maintenance"
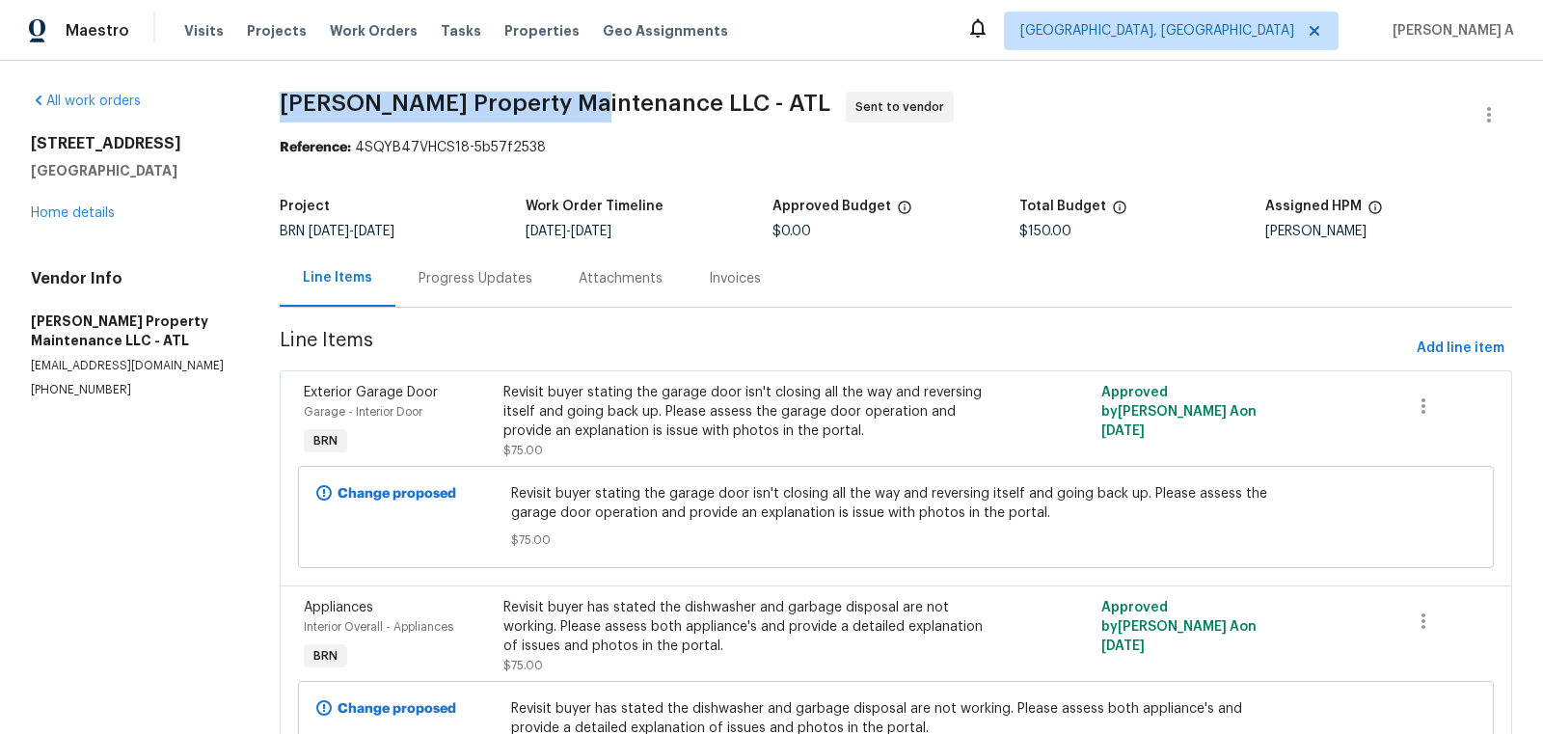
drag, startPoint x: 578, startPoint y: 109, endPoint x: 272, endPoint y: 100, distance: 305.8
click at [273, 99] on div "All work orders 4206 Weavers White Ln # 17 Austell, GA 30106 Home details Vendo…" at bounding box center [771, 458] width 1543 height 795
click at [462, 285] on div "Progress Updates" at bounding box center [476, 278] width 114 height 19
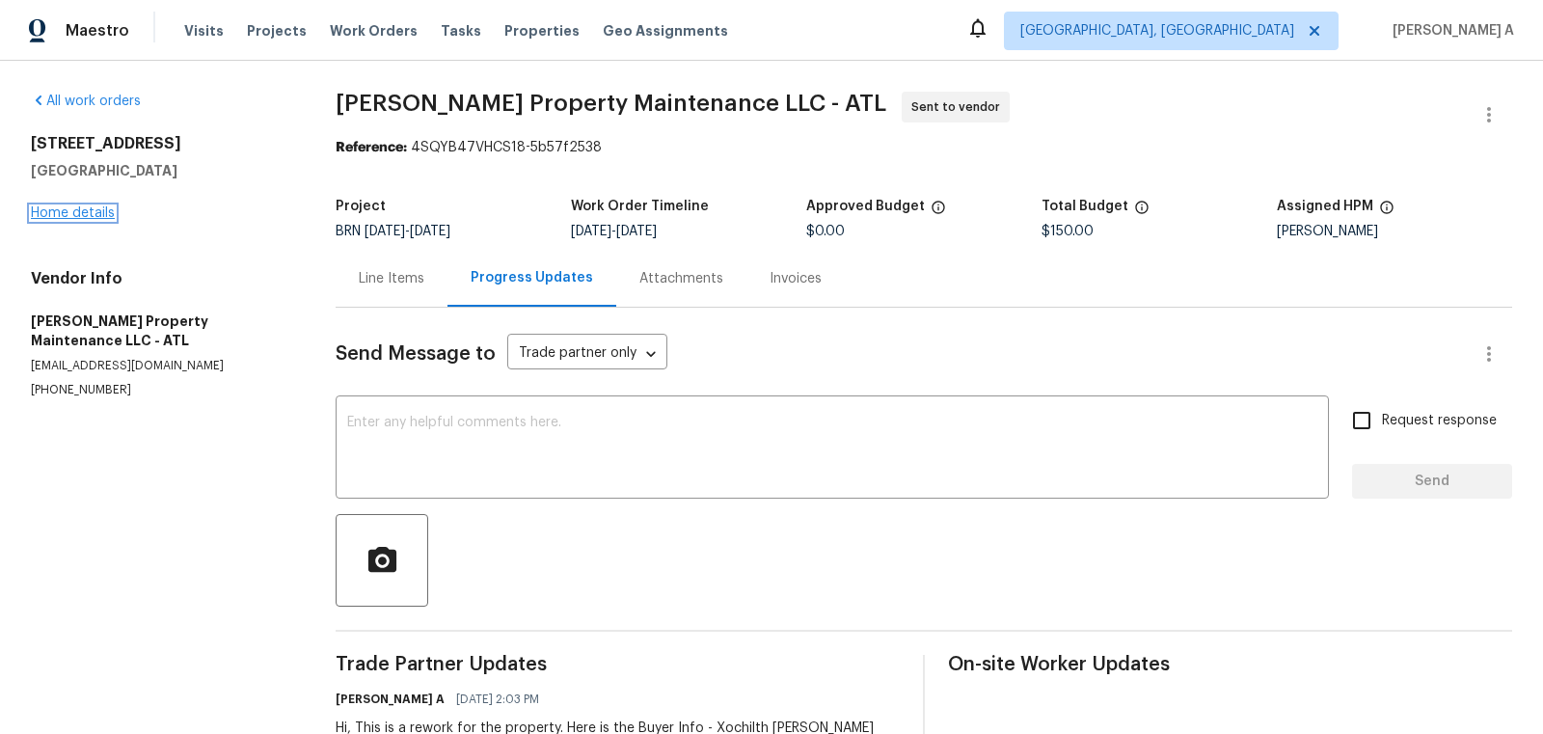
click at [79, 211] on link "Home details" at bounding box center [73, 213] width 84 height 14
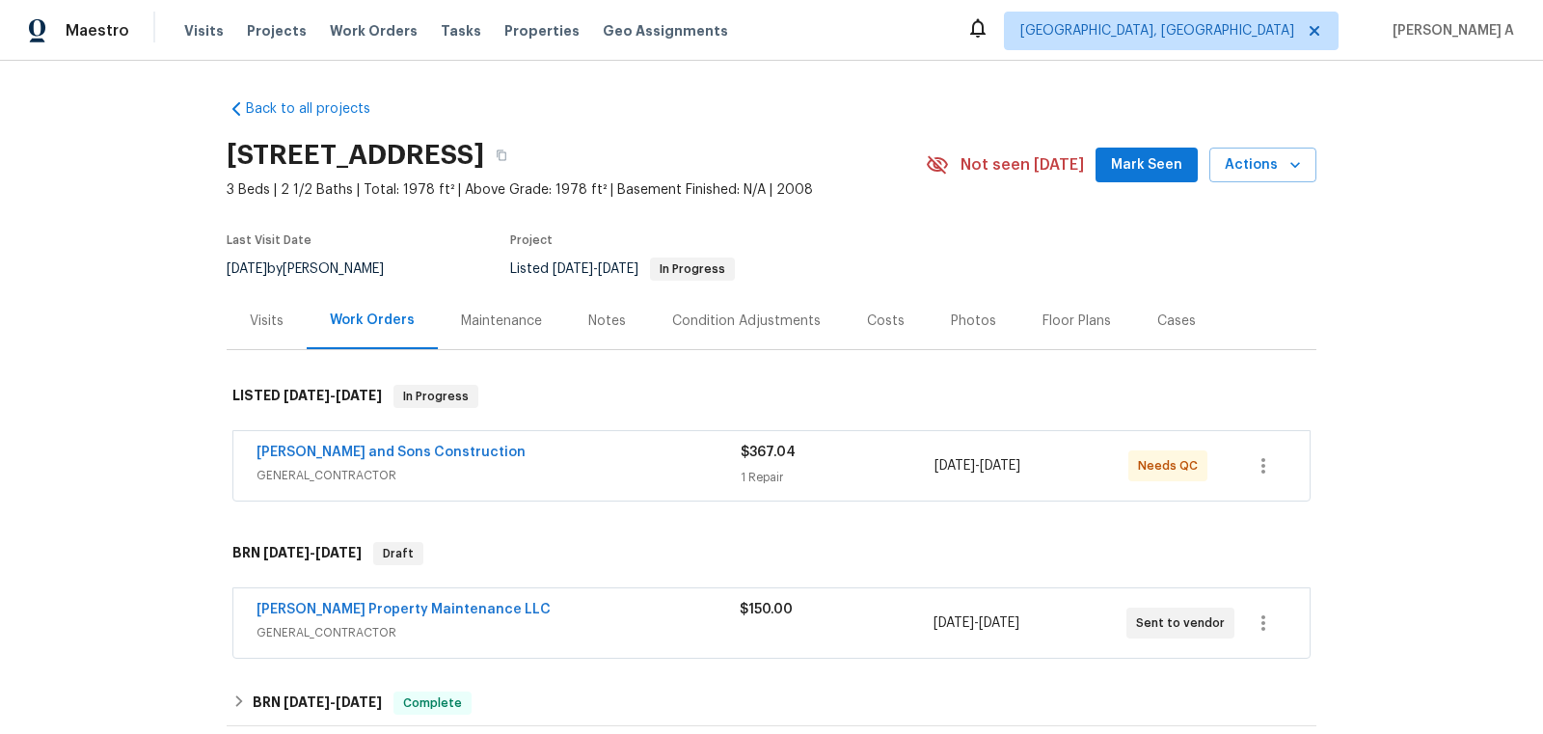
click at [402, 443] on span "Reyes and Sons Construction" at bounding box center [391, 452] width 269 height 19
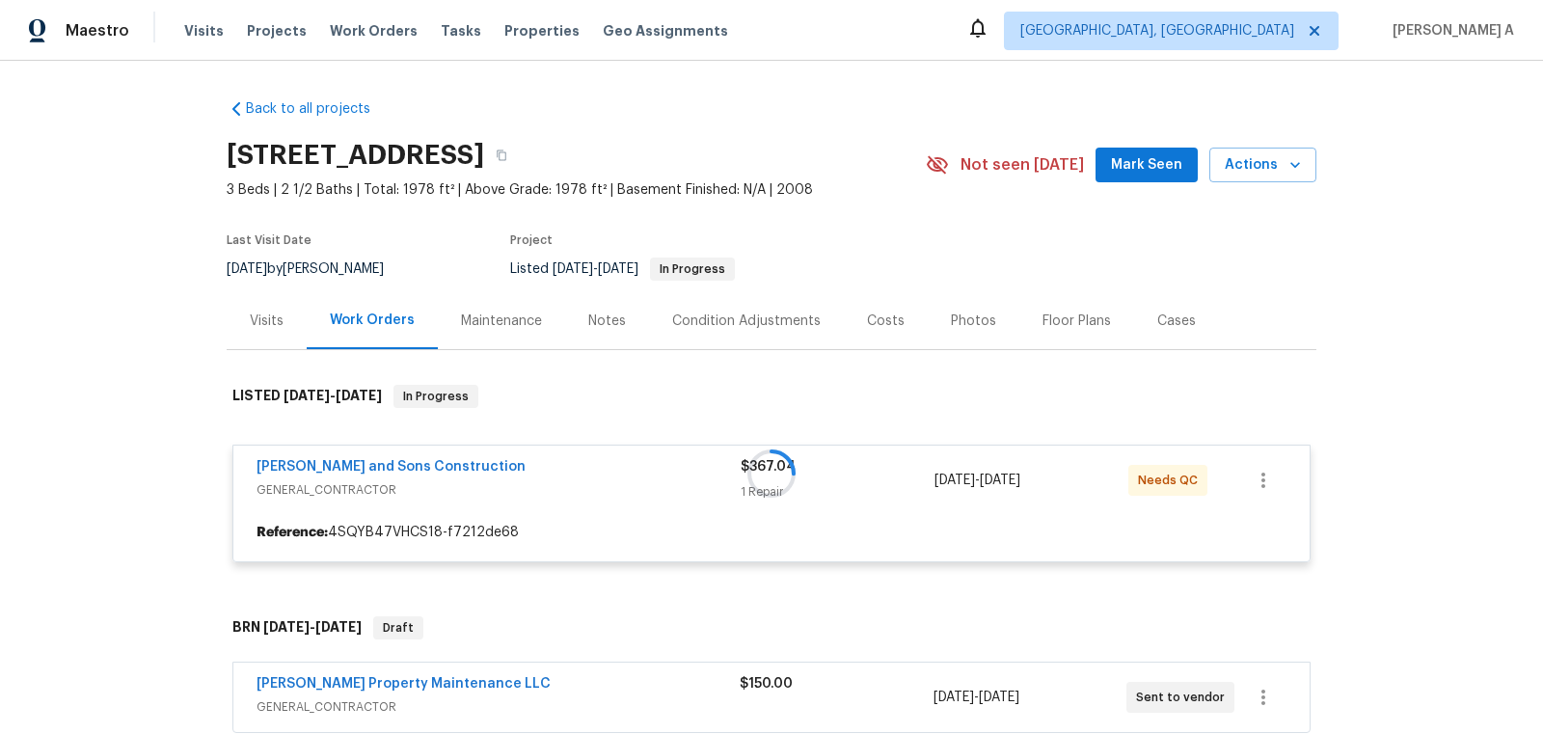
click at [398, 465] on div at bounding box center [772, 474] width 1090 height 216
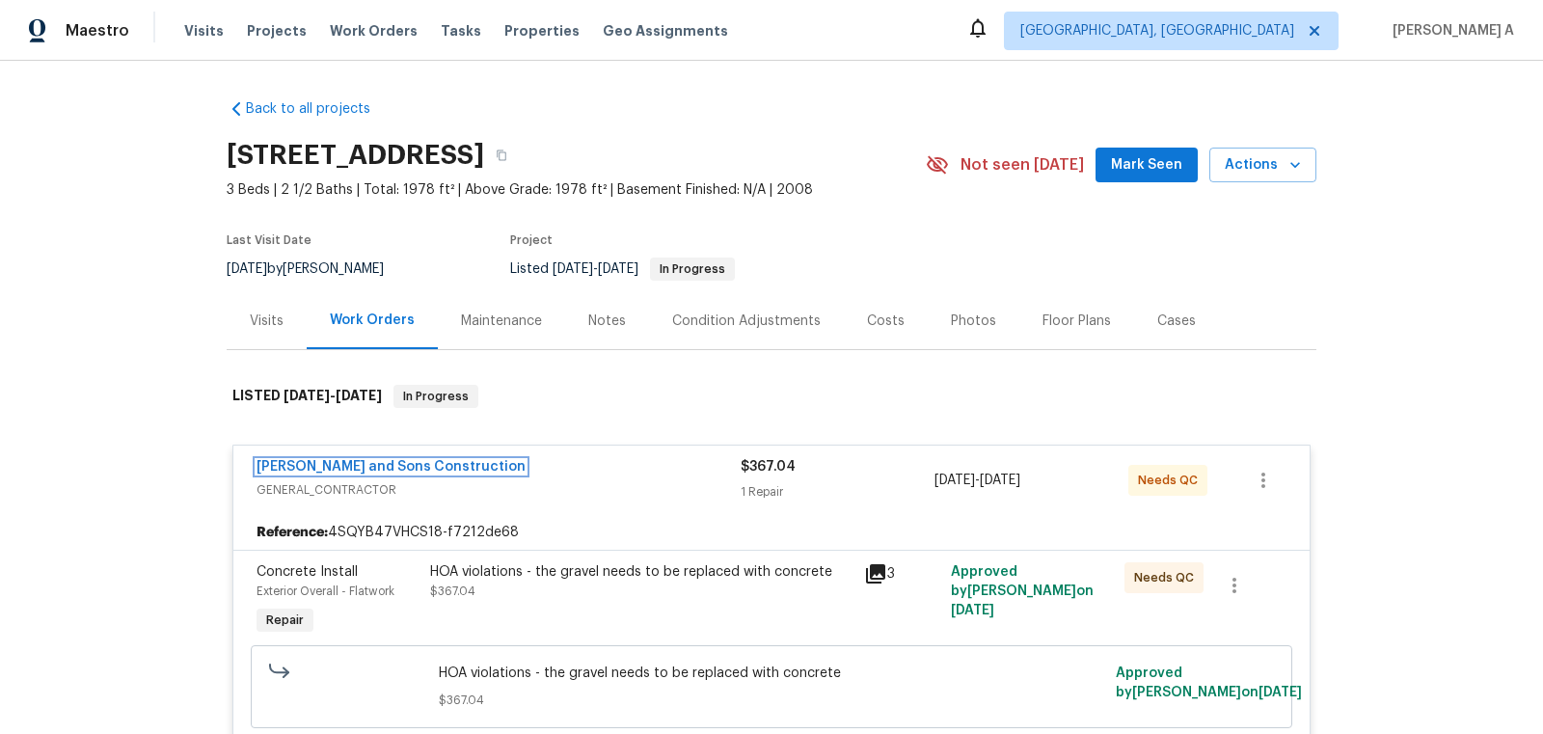
click at [398, 465] on link "Reyes and Sons Construction" at bounding box center [391, 467] width 269 height 14
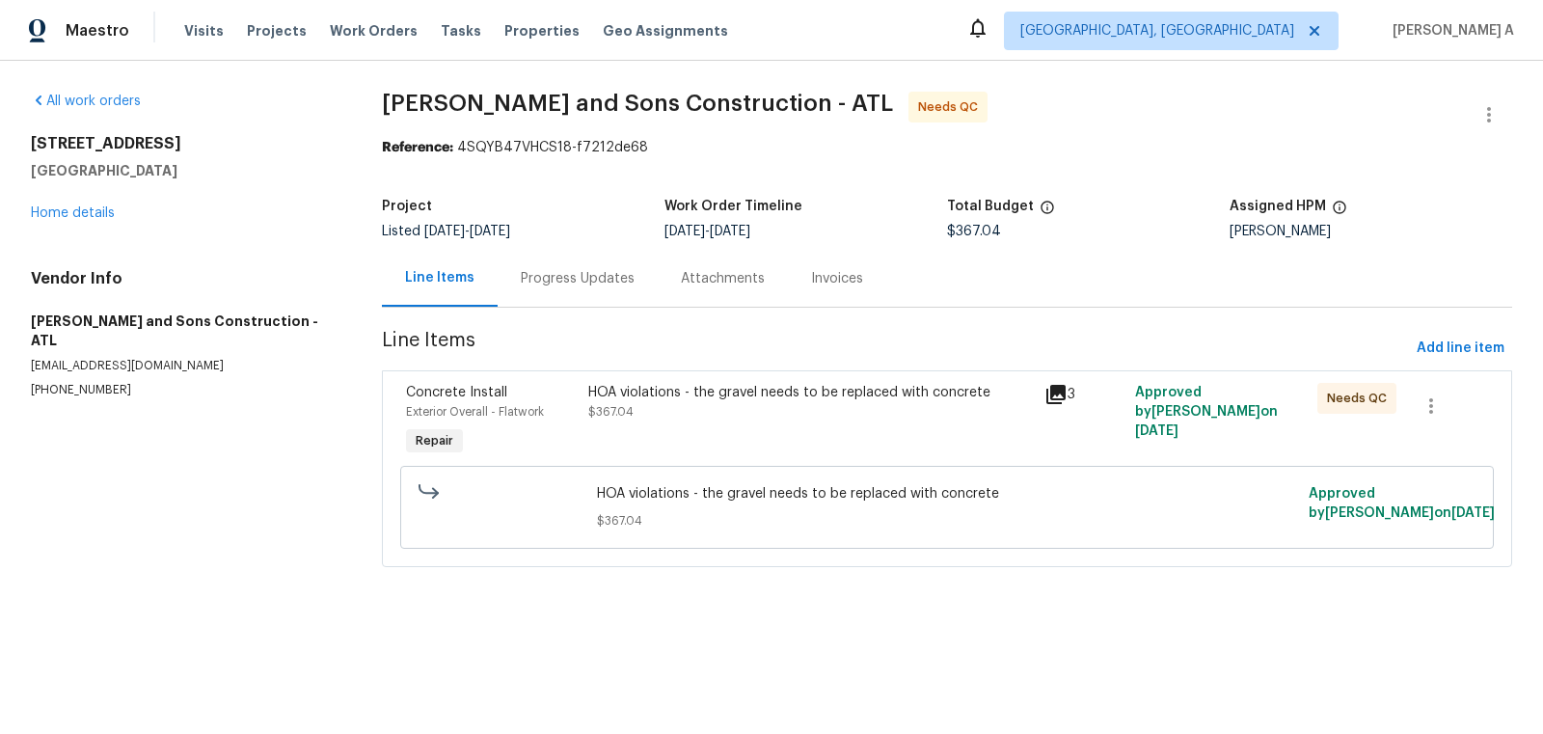
click at [513, 255] on div "Progress Updates" at bounding box center [578, 278] width 160 height 57
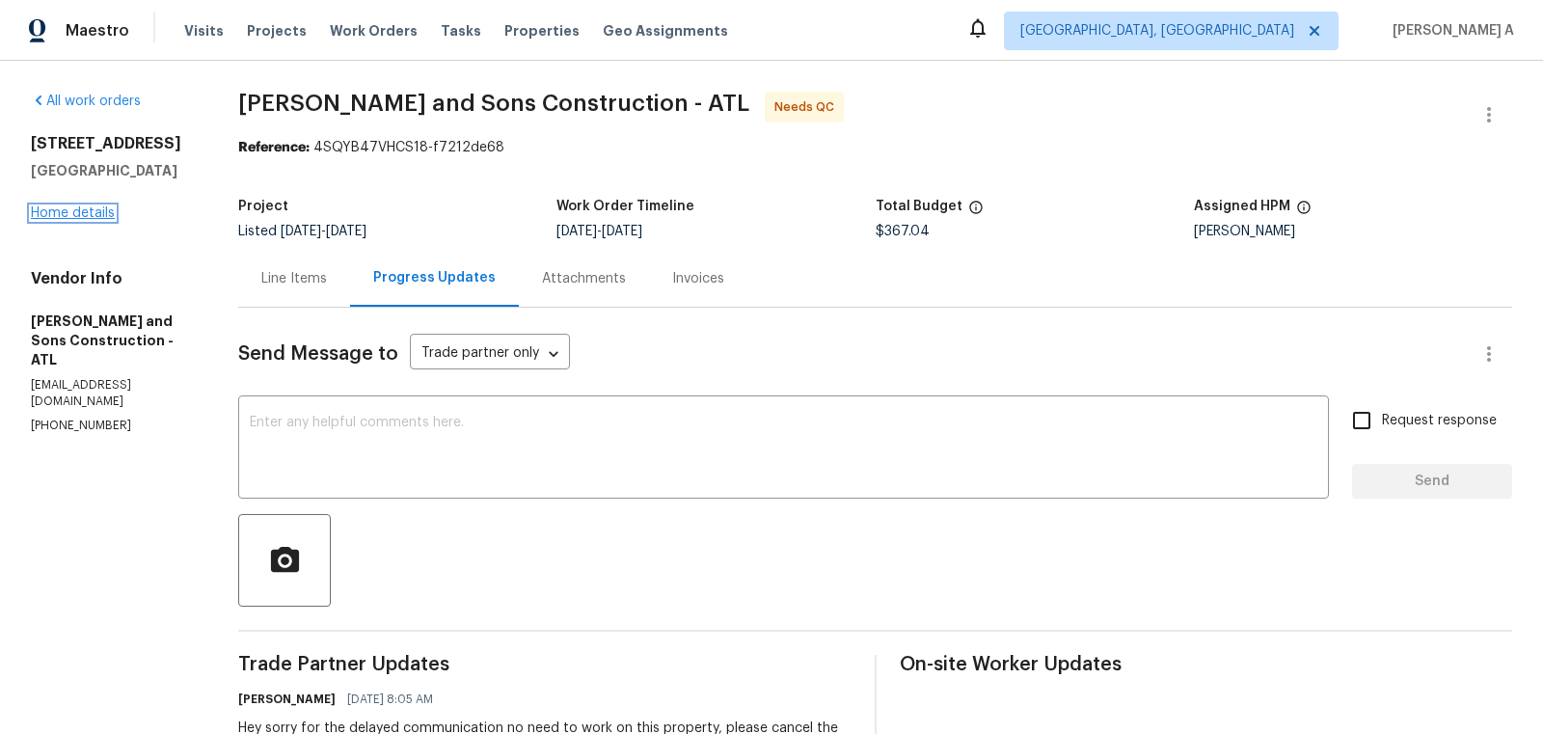
click at [87, 220] on link "Home details" at bounding box center [73, 213] width 84 height 14
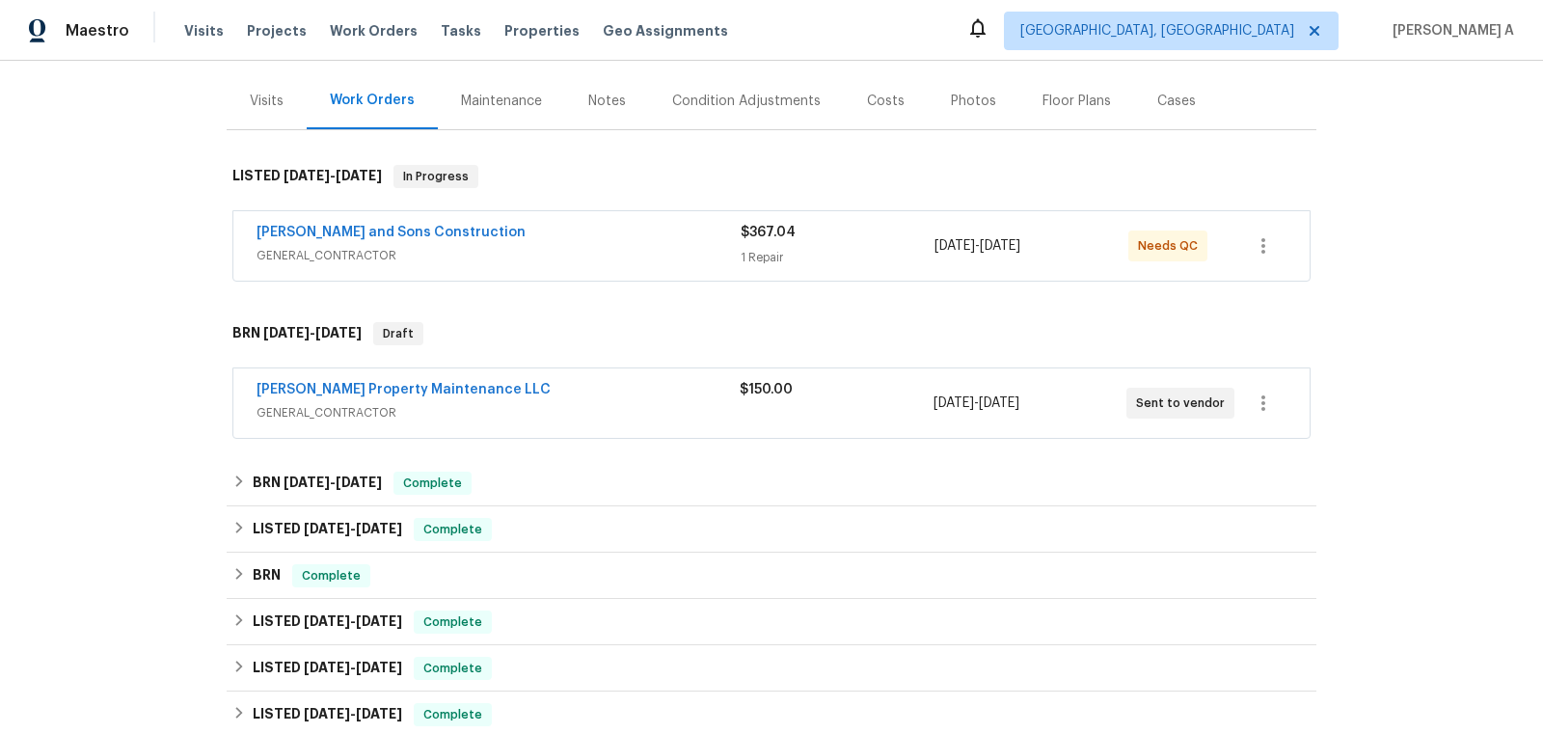
scroll to position [219, 0]
click at [312, 236] on link "Reyes and Sons Construction" at bounding box center [391, 234] width 269 height 14
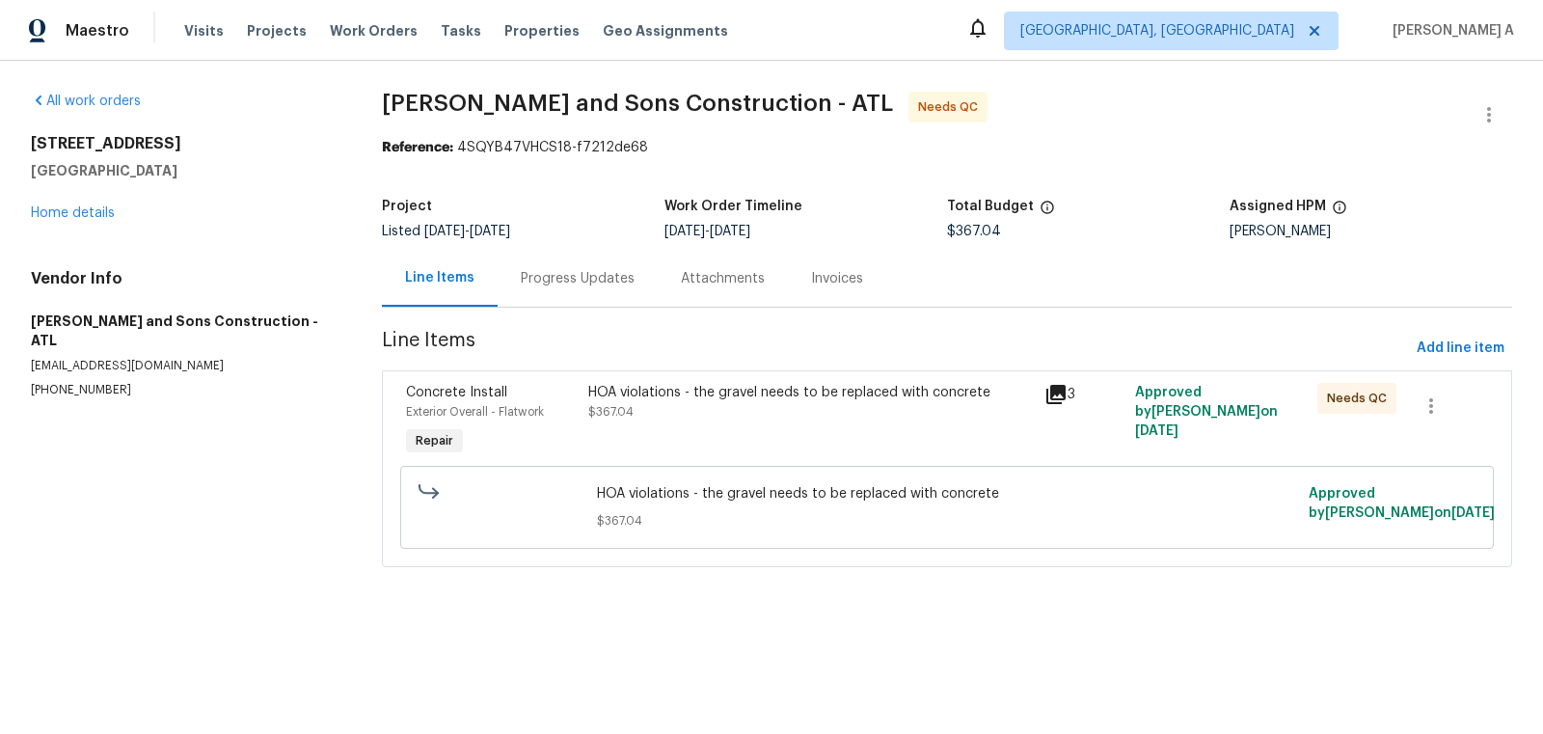
click at [546, 278] on div "Progress Updates" at bounding box center [578, 278] width 114 height 19
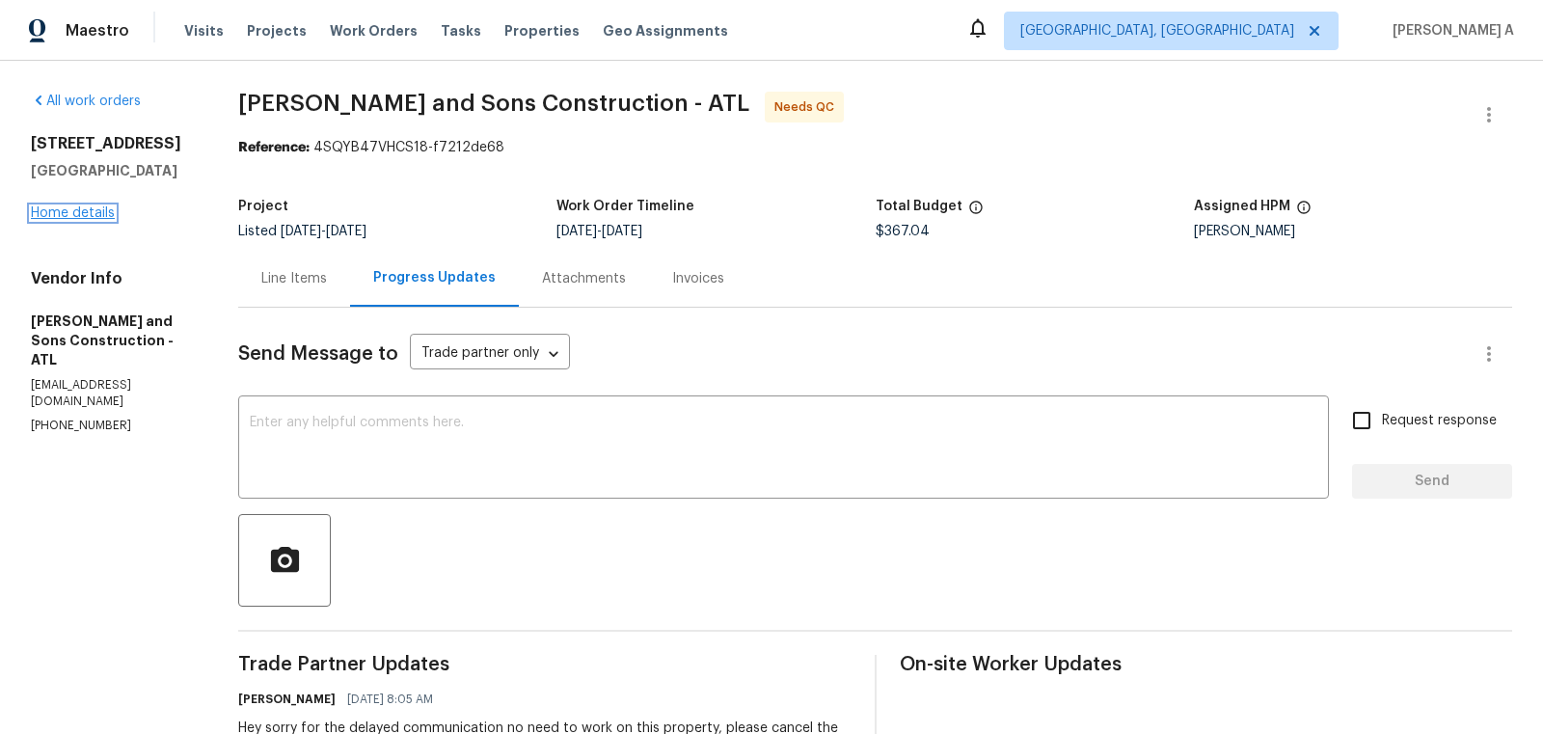
click at [72, 220] on link "Home details" at bounding box center [73, 213] width 84 height 14
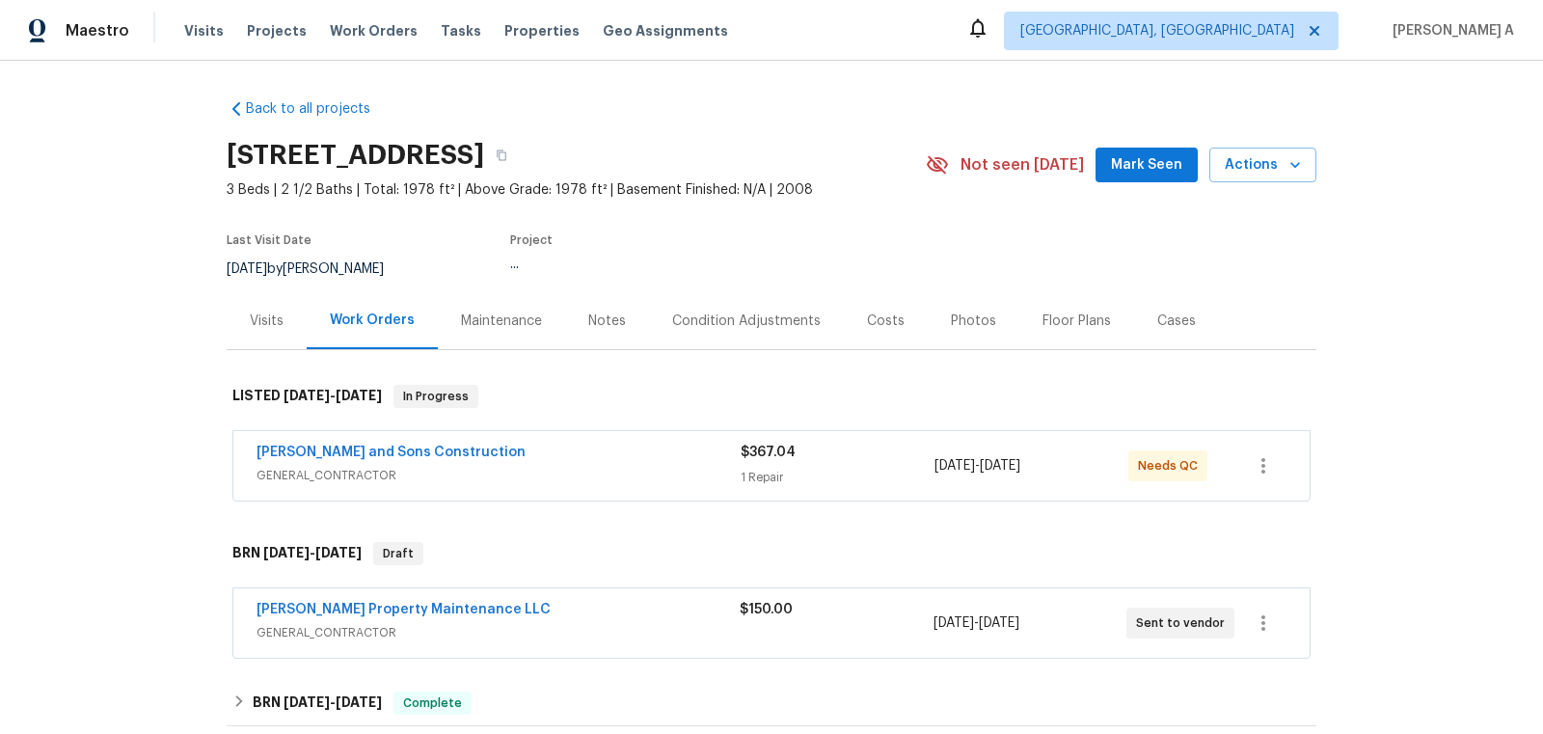
scroll to position [1070, 0]
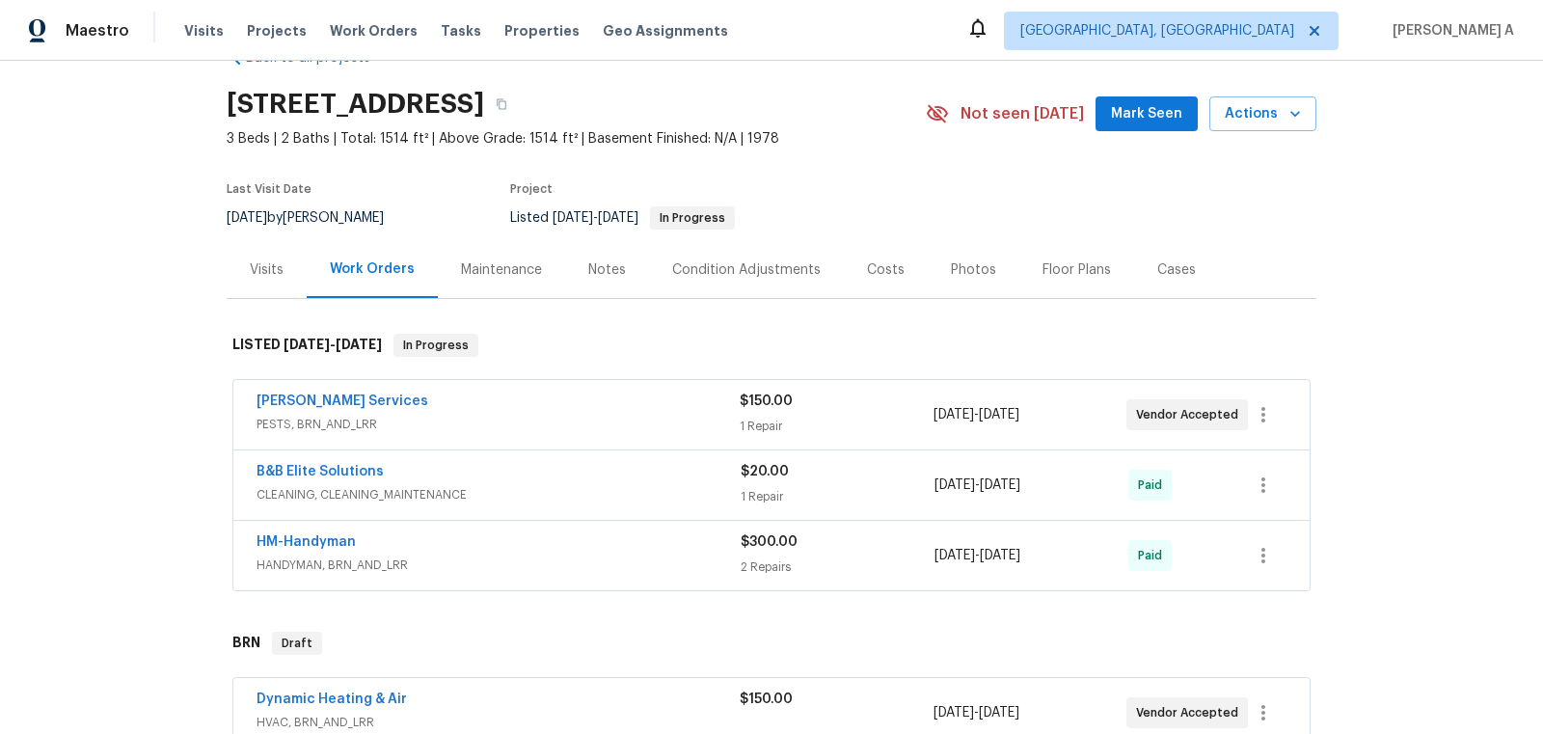
scroll to position [93, 0]
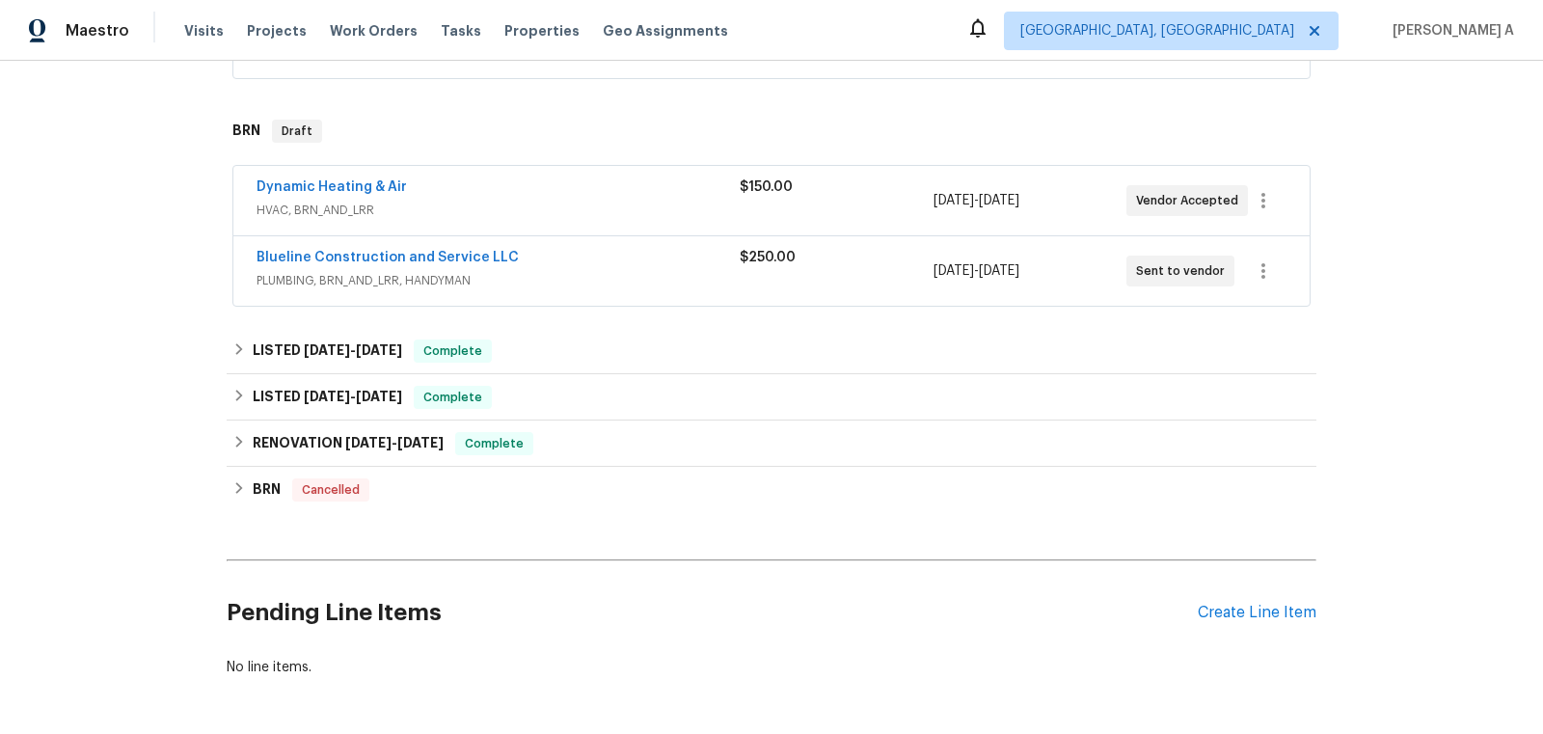
scroll to position [565, 0]
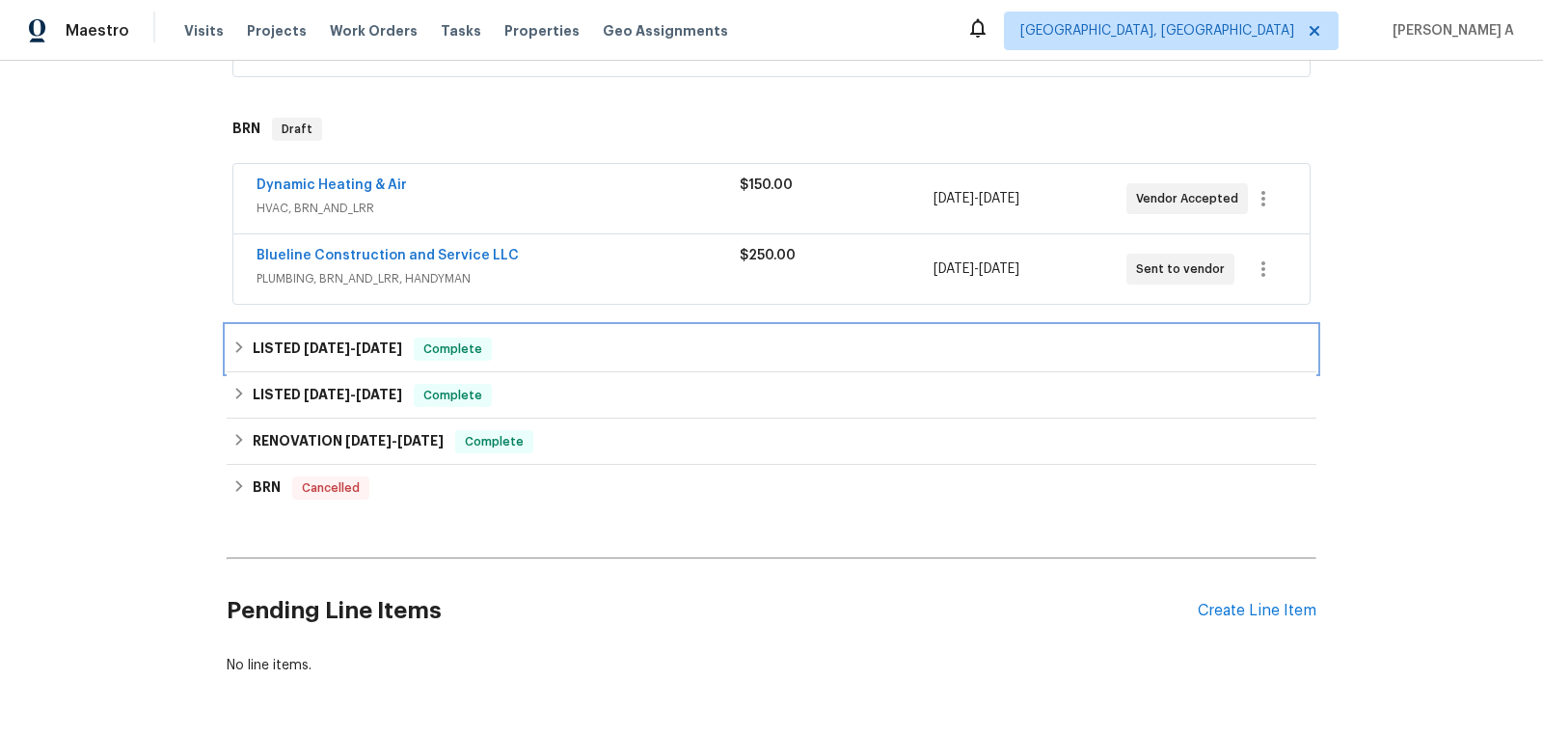
click at [508, 340] on div "LISTED [DATE] - [DATE] Complete" at bounding box center [771, 349] width 1078 height 23
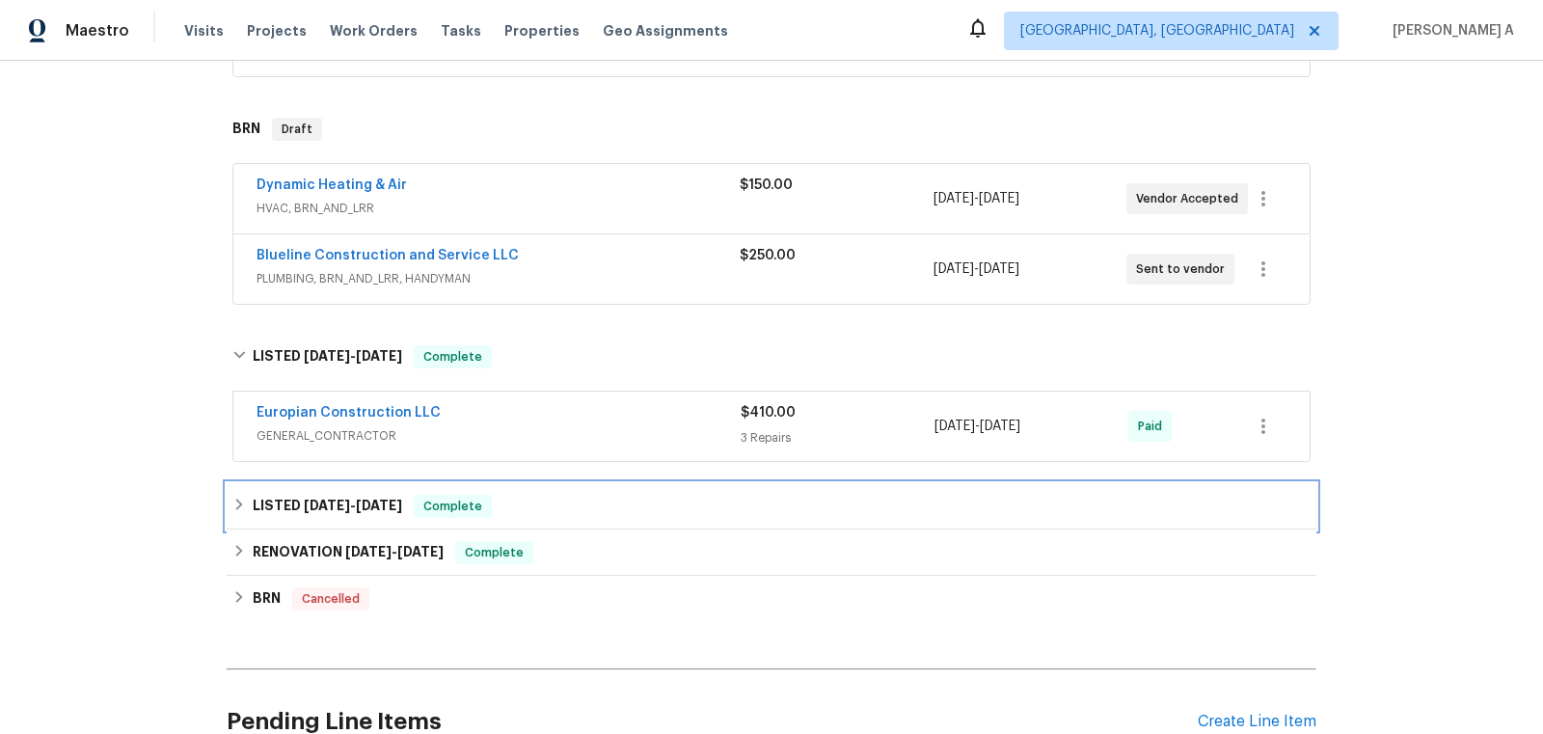
click at [486, 511] on div "LISTED [DATE] - [DATE] Complete" at bounding box center [772, 506] width 1090 height 46
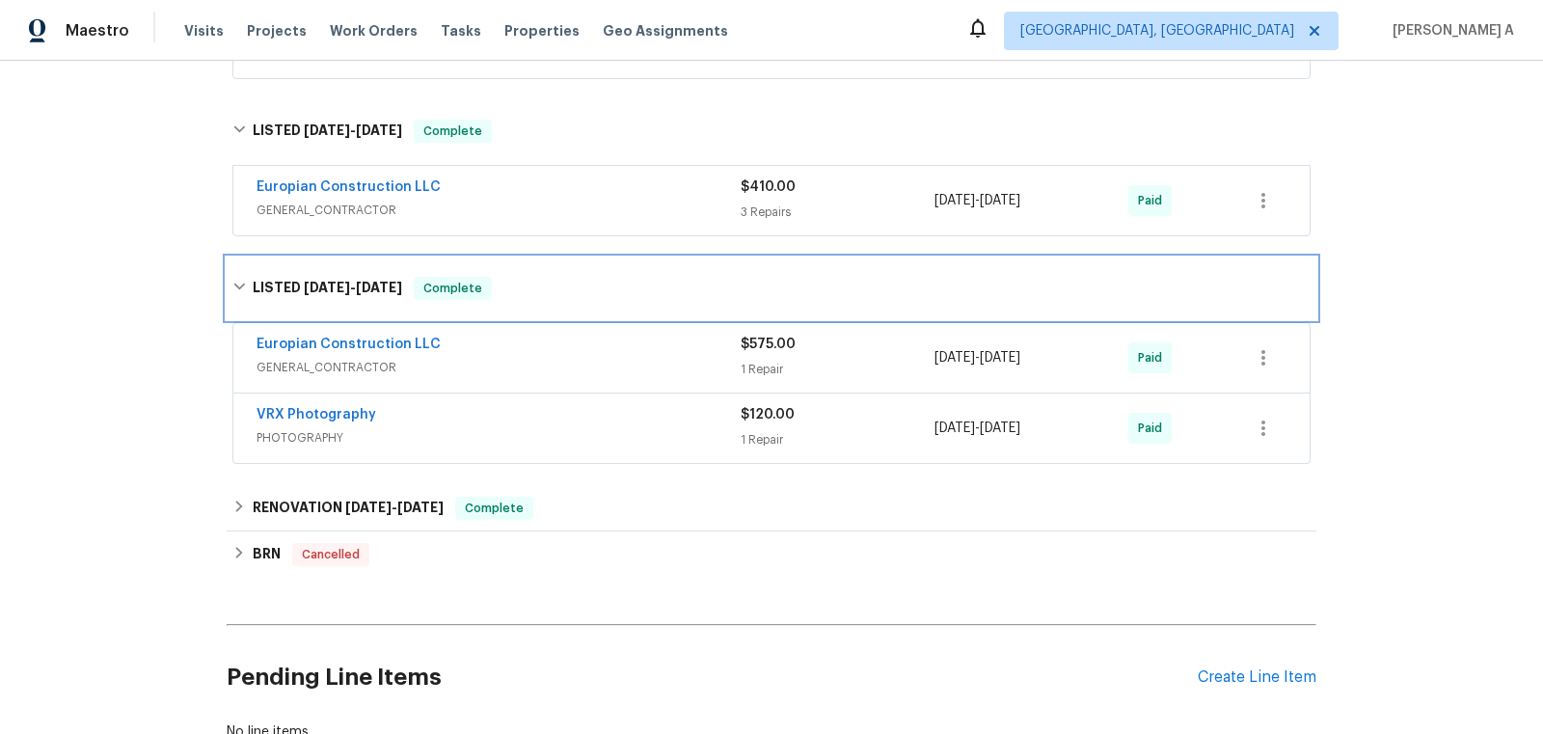
scroll to position [826, 0]
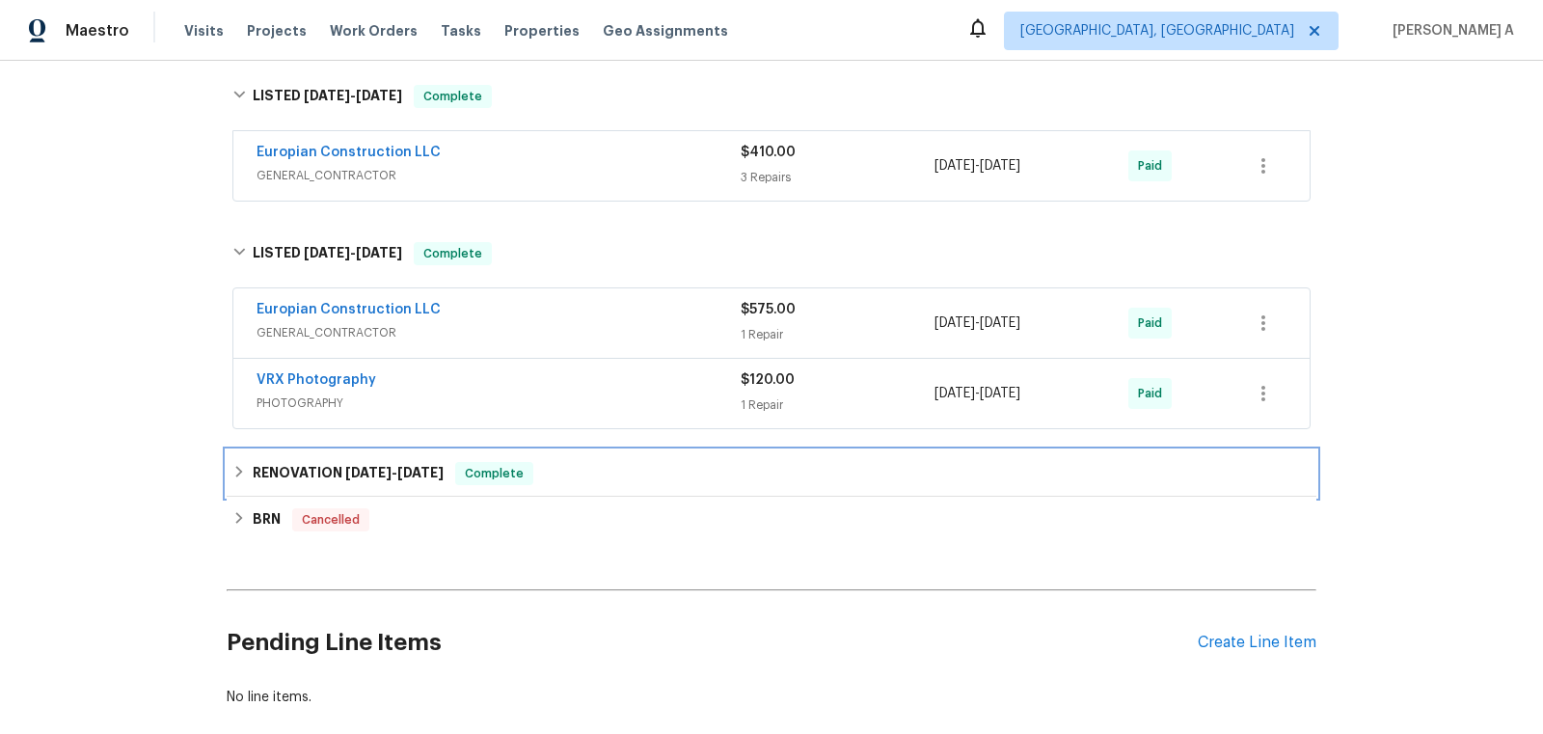
click at [494, 467] on span "Complete" at bounding box center [494, 473] width 74 height 19
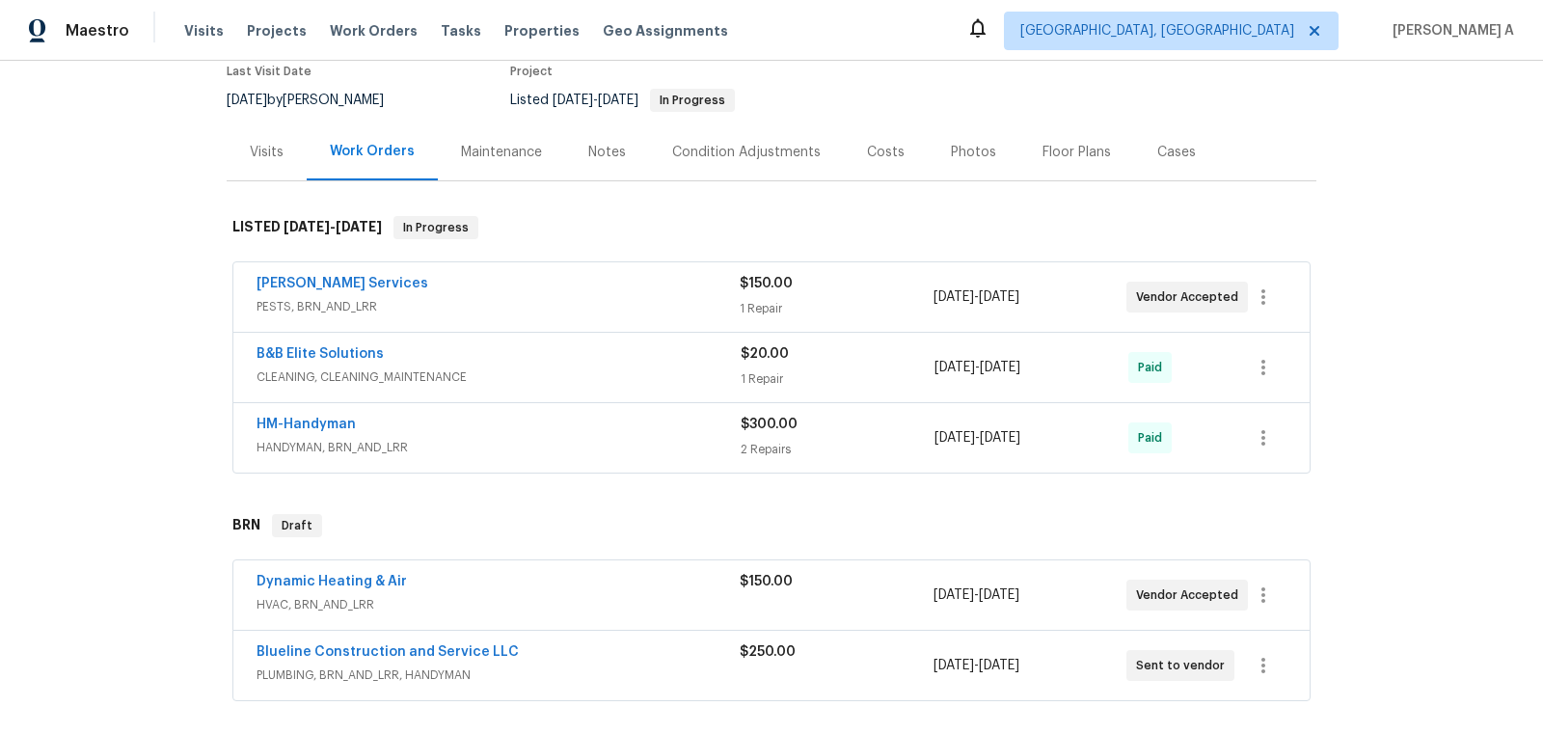
scroll to position [229, 0]
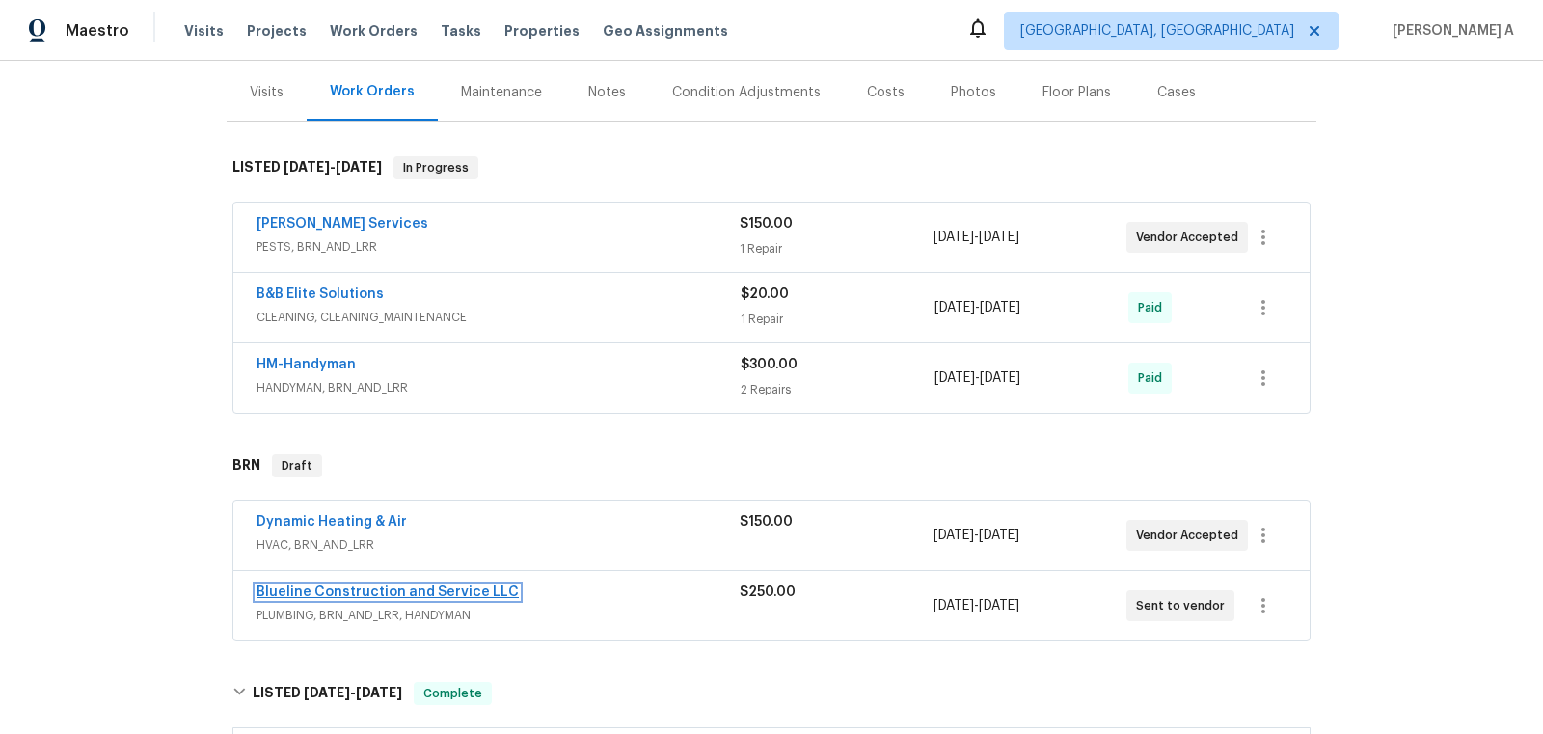
click at [400, 588] on link "Blueline Construction and Service LLC" at bounding box center [388, 592] width 262 height 14
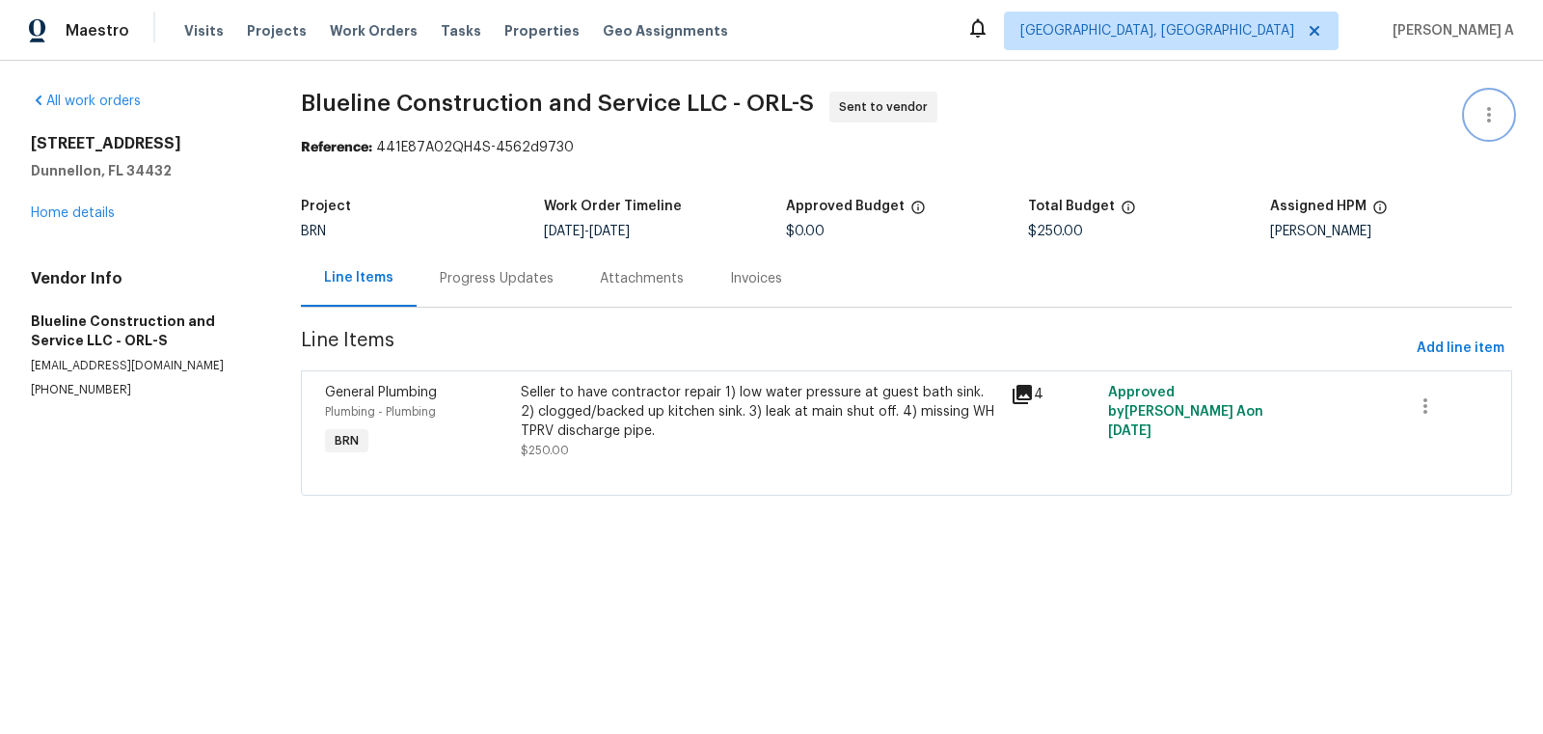
click at [1483, 113] on icon "button" at bounding box center [1488, 114] width 23 height 23
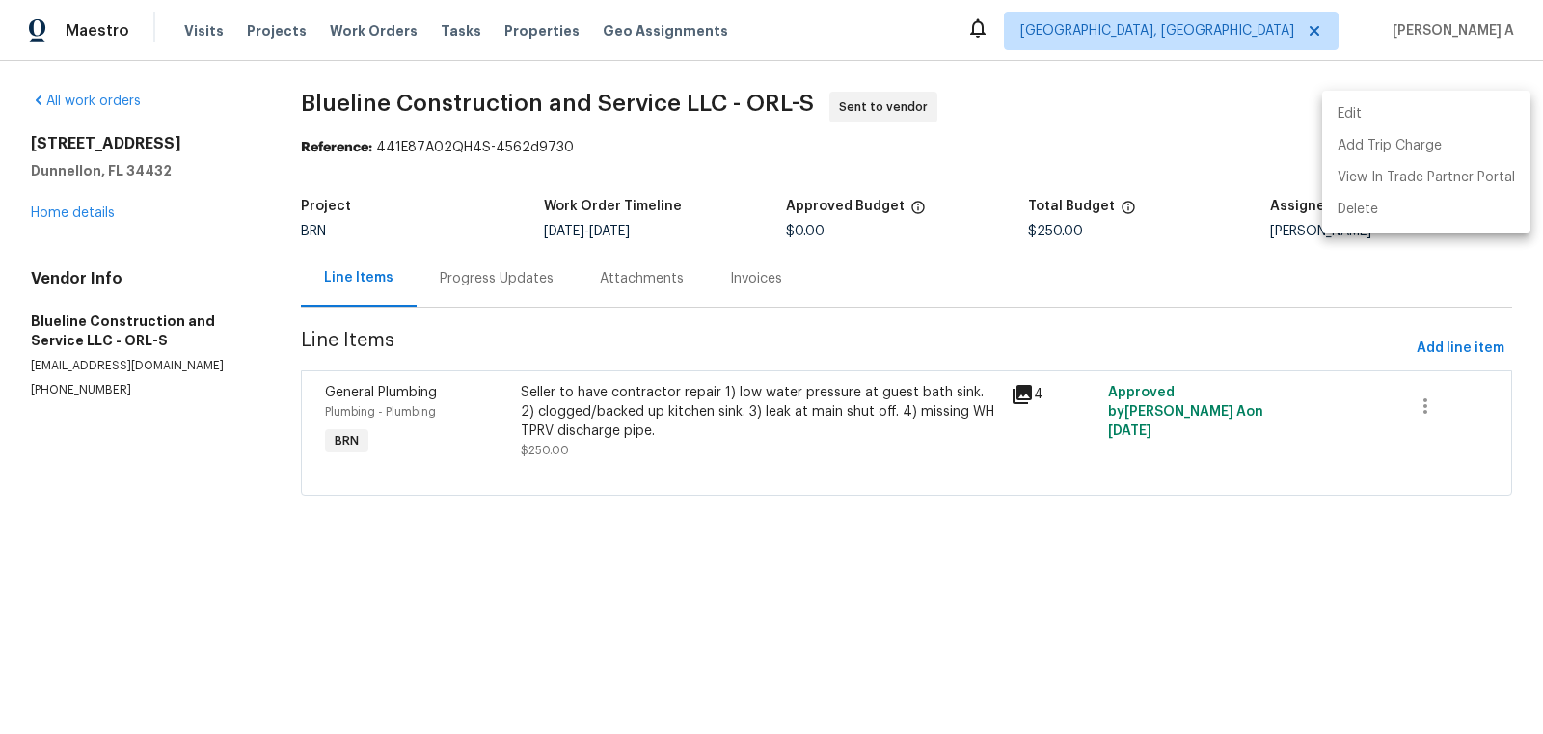
click at [1467, 113] on li "Edit" at bounding box center [1426, 114] width 208 height 32
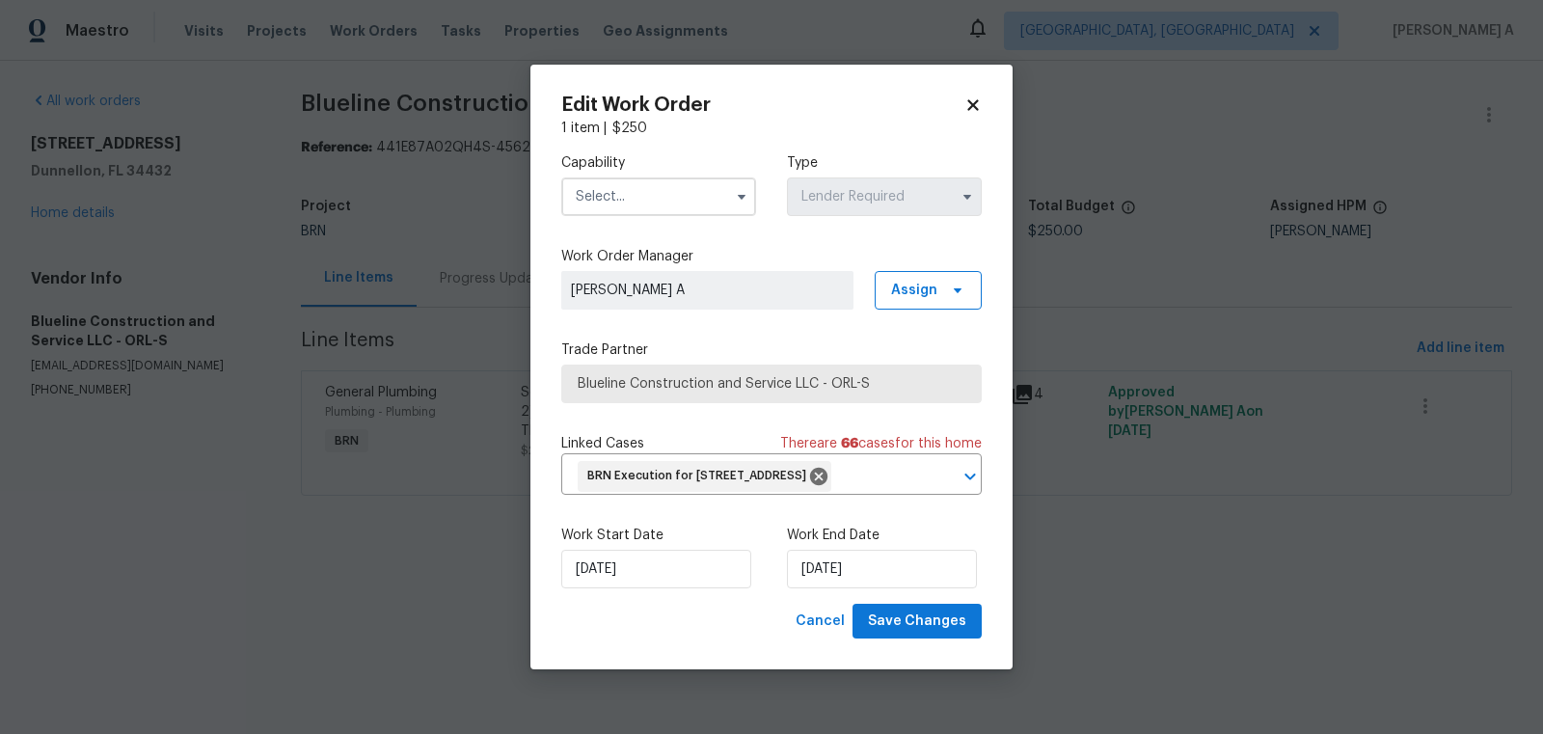
click at [663, 184] on input "text" at bounding box center [658, 196] width 195 height 39
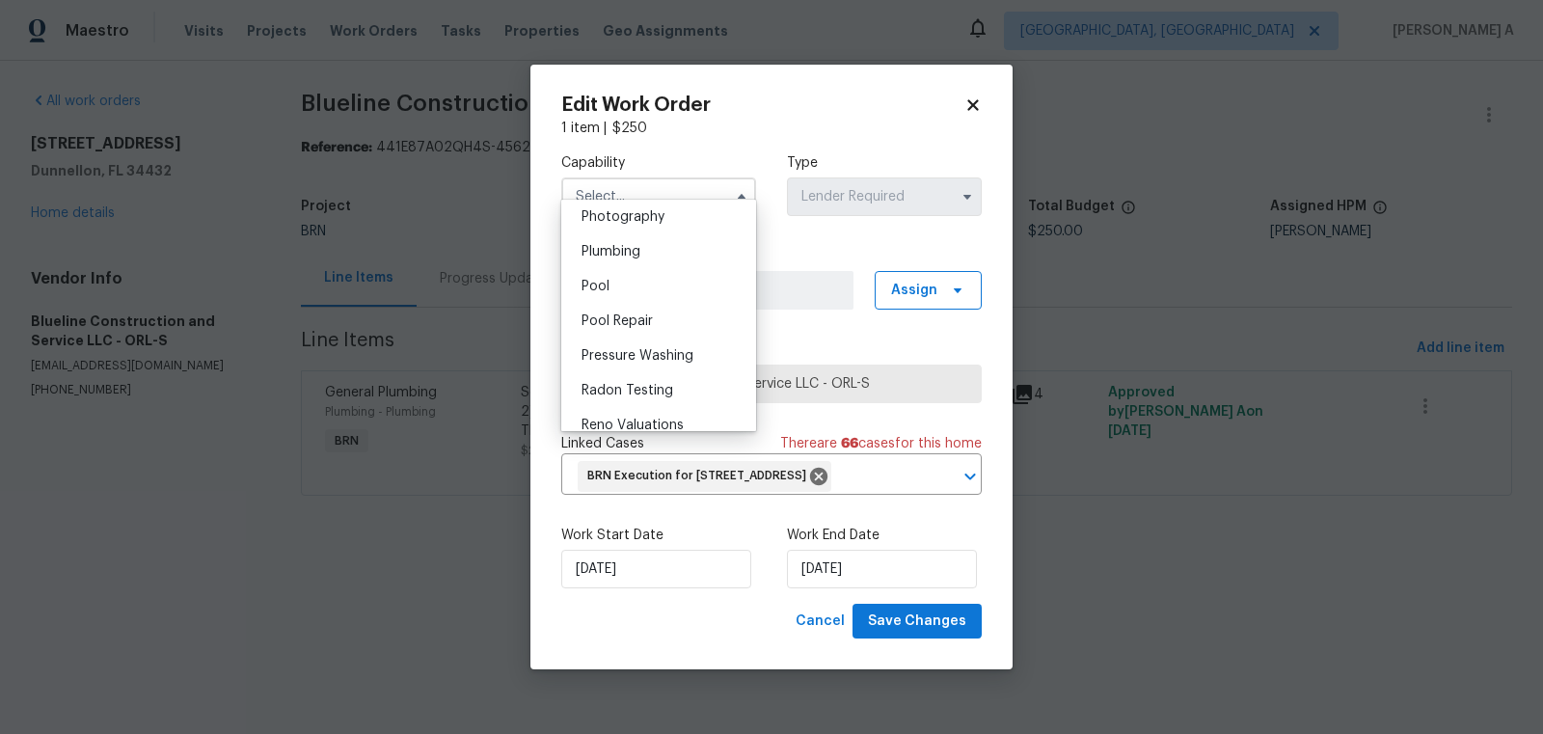
scroll to position [1695, 0]
click at [663, 259] on div "Plumbing" at bounding box center [658, 250] width 185 height 35
type input "Plumbing"
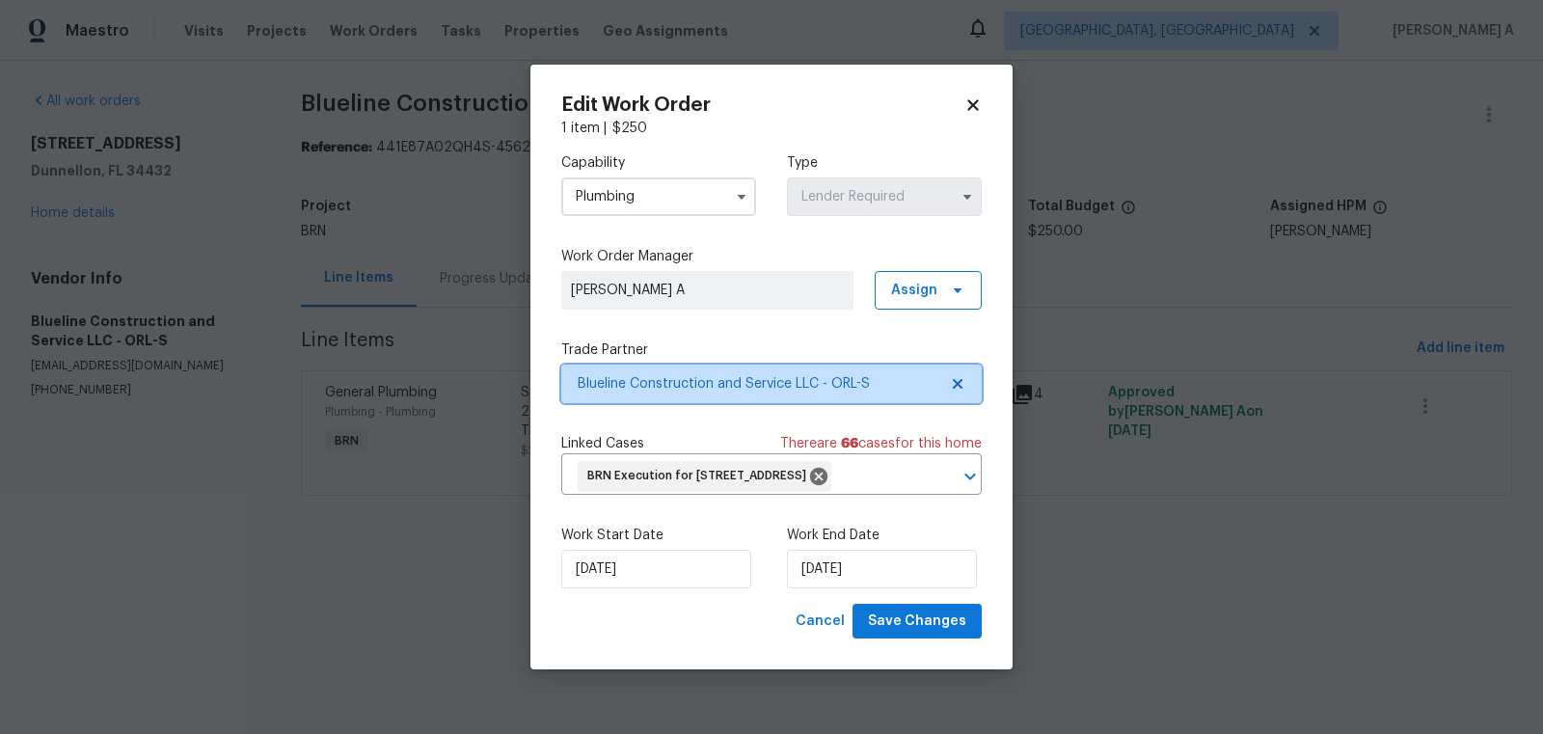
click at [960, 379] on icon at bounding box center [958, 384] width 10 height 10
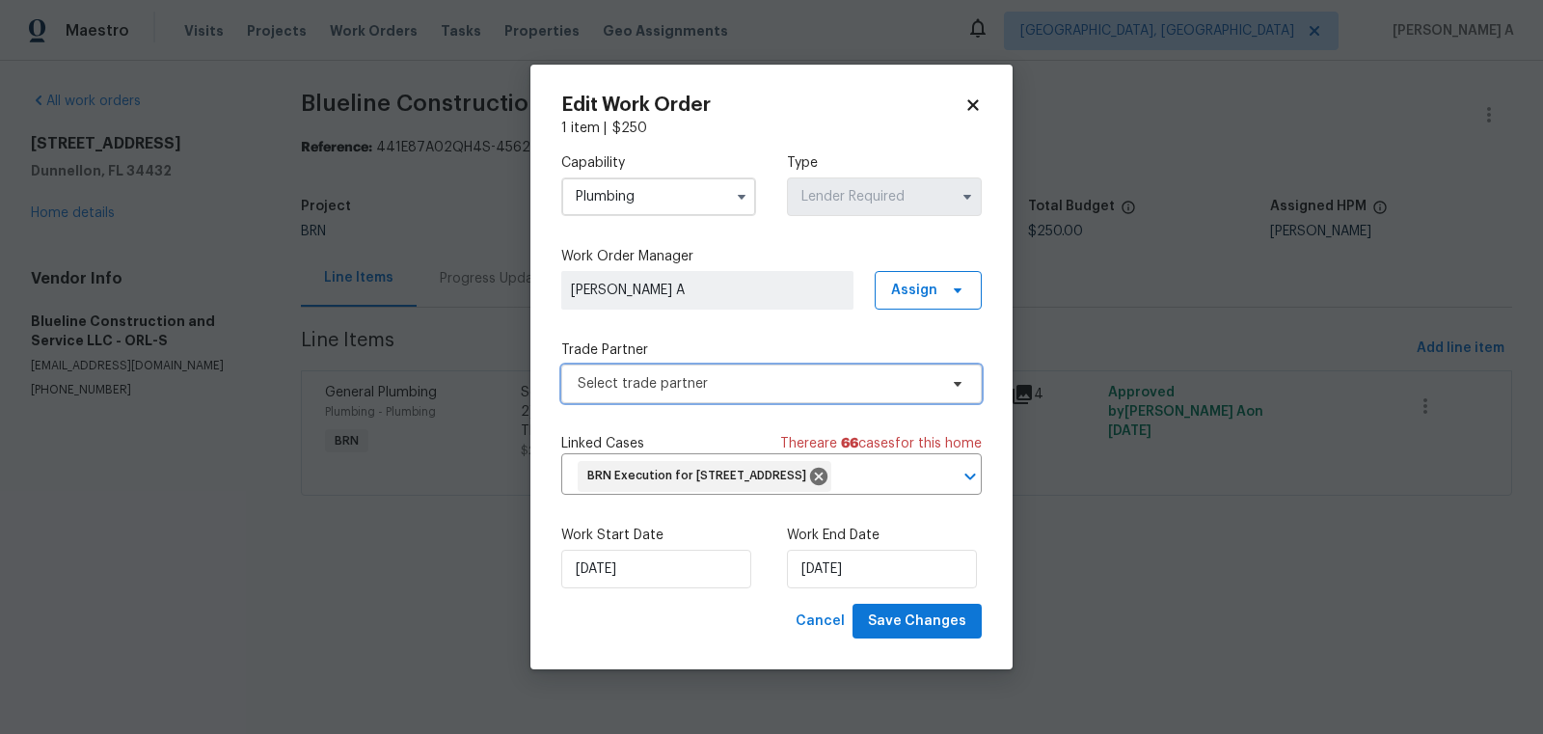
click at [826, 374] on span "Select trade partner" at bounding box center [758, 383] width 360 height 19
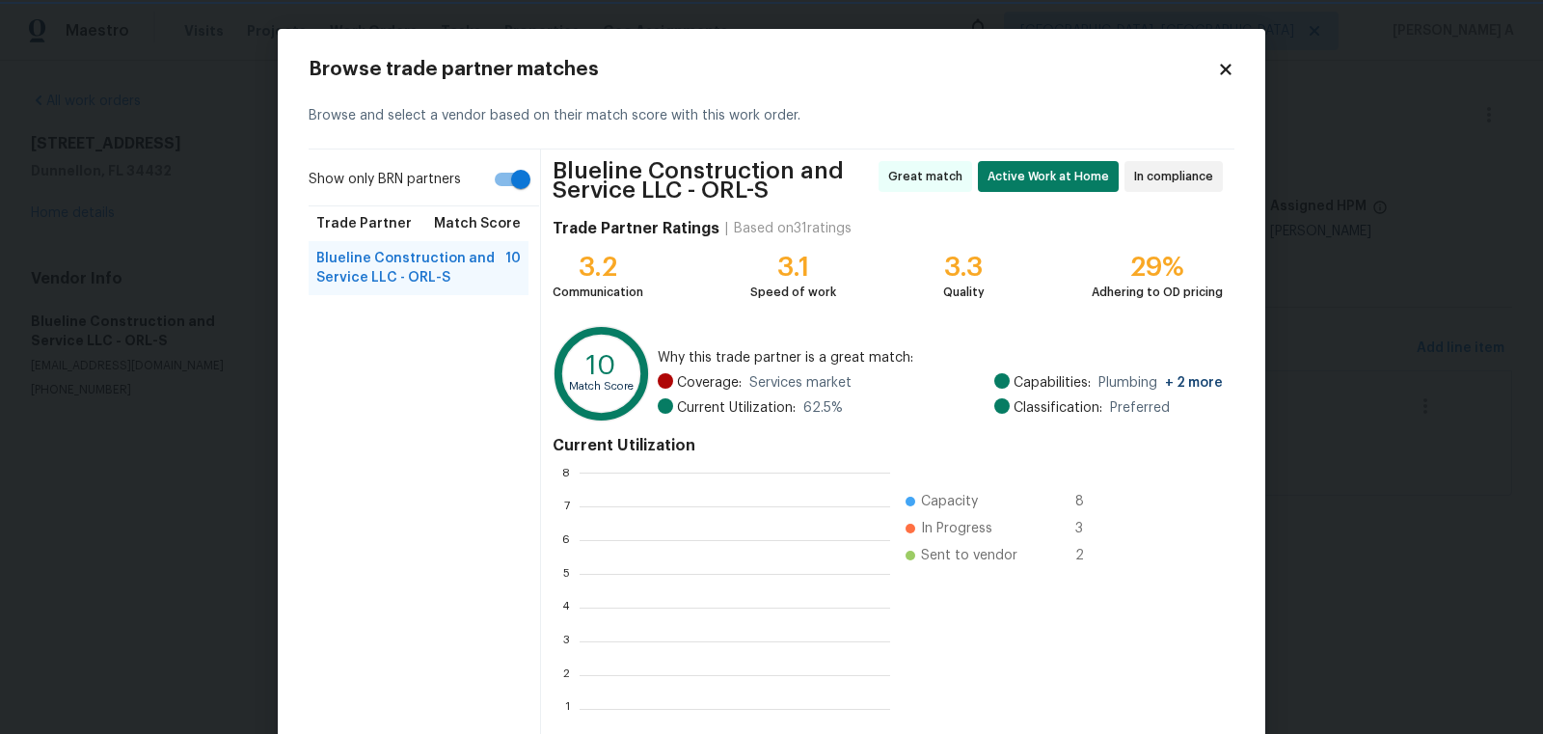
scroll to position [2, 2]
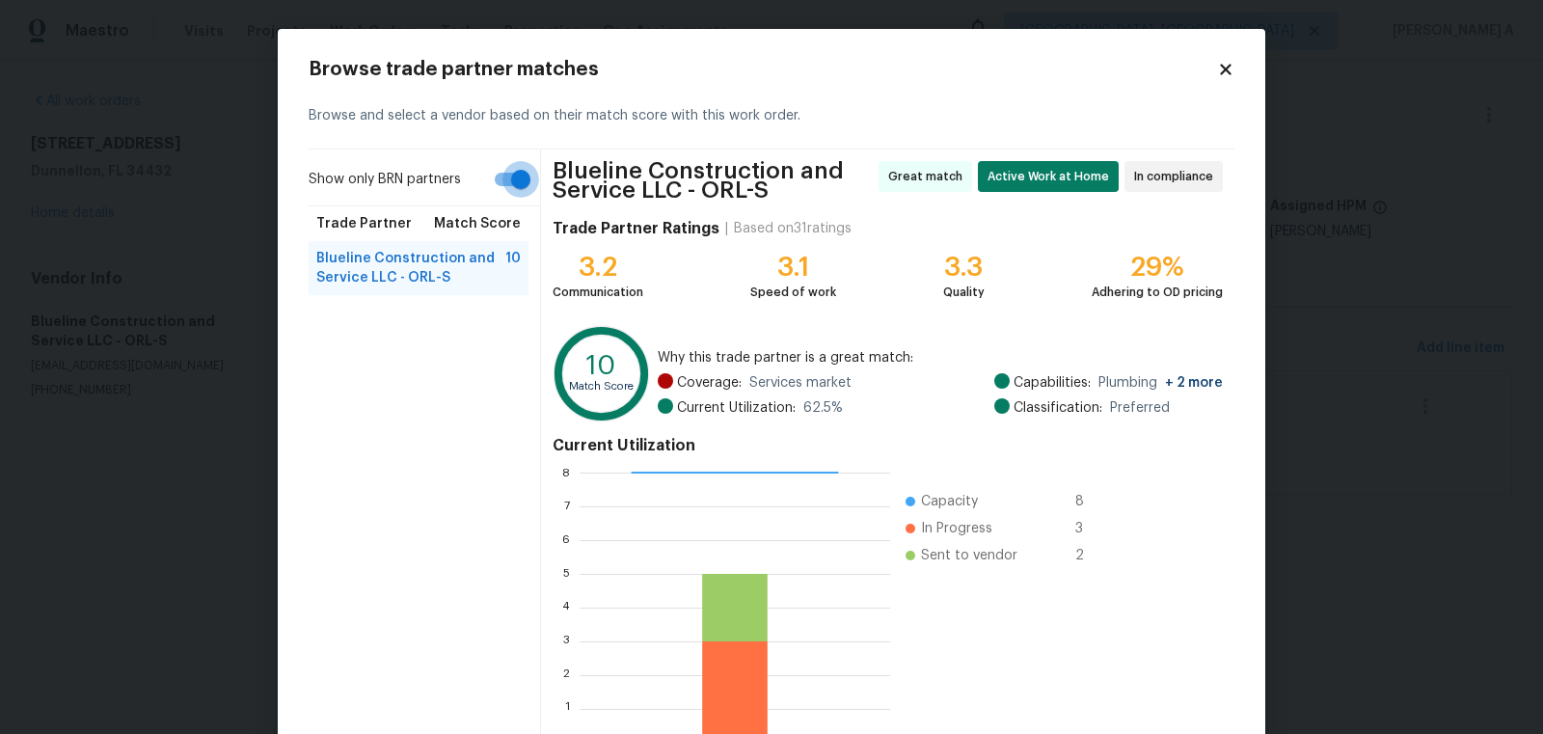
click at [509, 180] on input "Show only BRN partners" at bounding box center [521, 179] width 110 height 37
checkbox input "false"
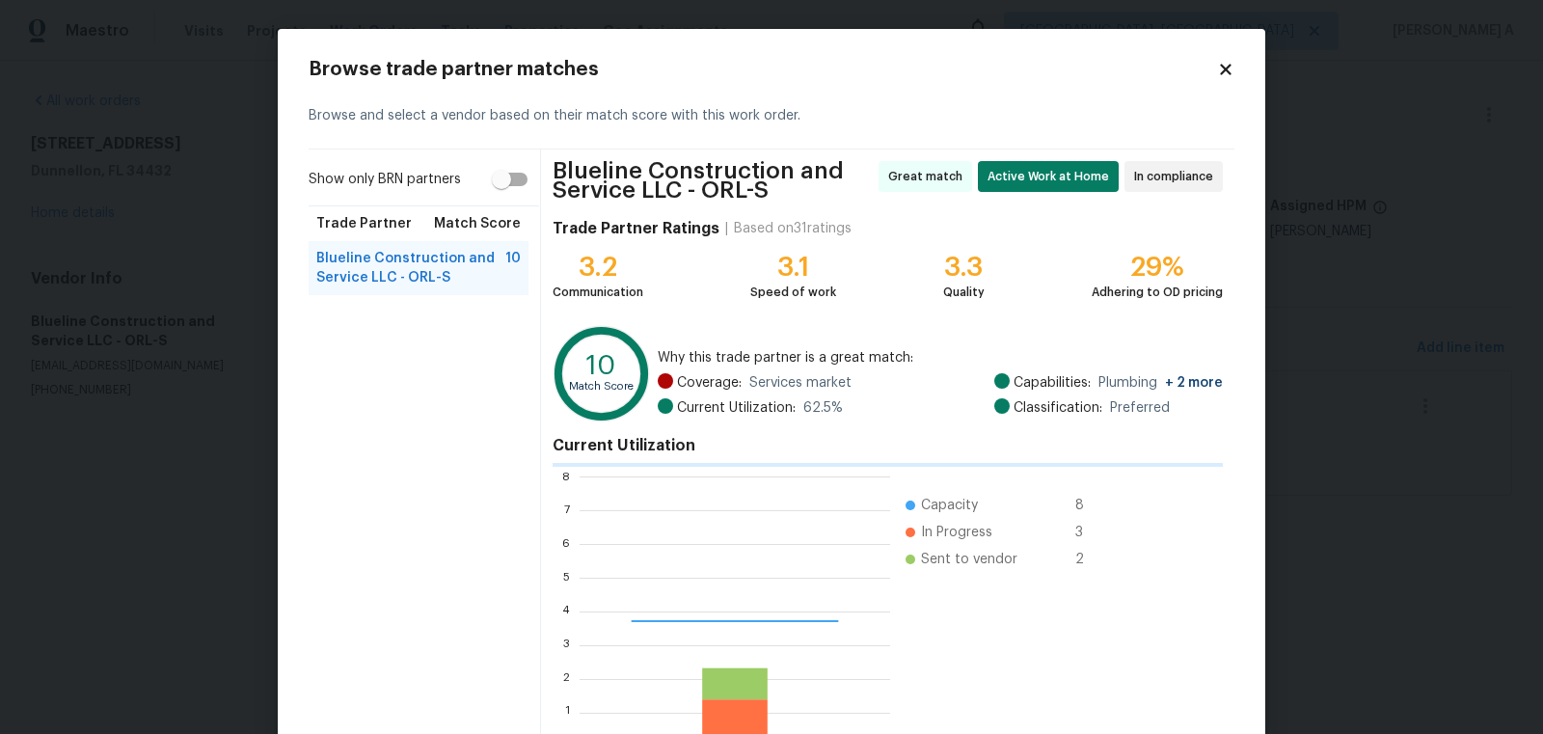
scroll to position [270, 311]
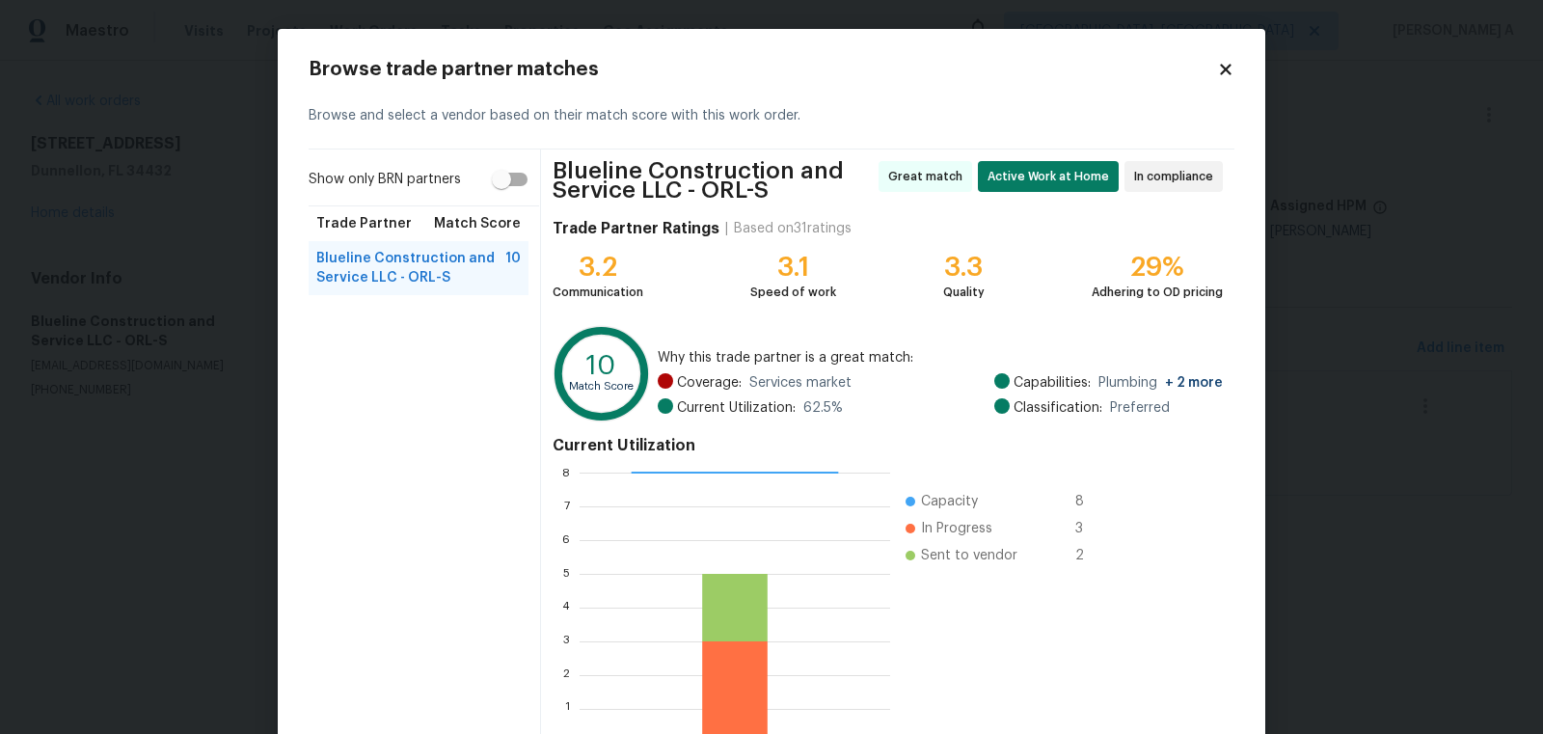
click at [1237, 68] on div "Browse trade partner matches Browse and select a vendor based on their match sc…" at bounding box center [772, 429] width 988 height 801
click at [1222, 71] on icon at bounding box center [1225, 69] width 11 height 11
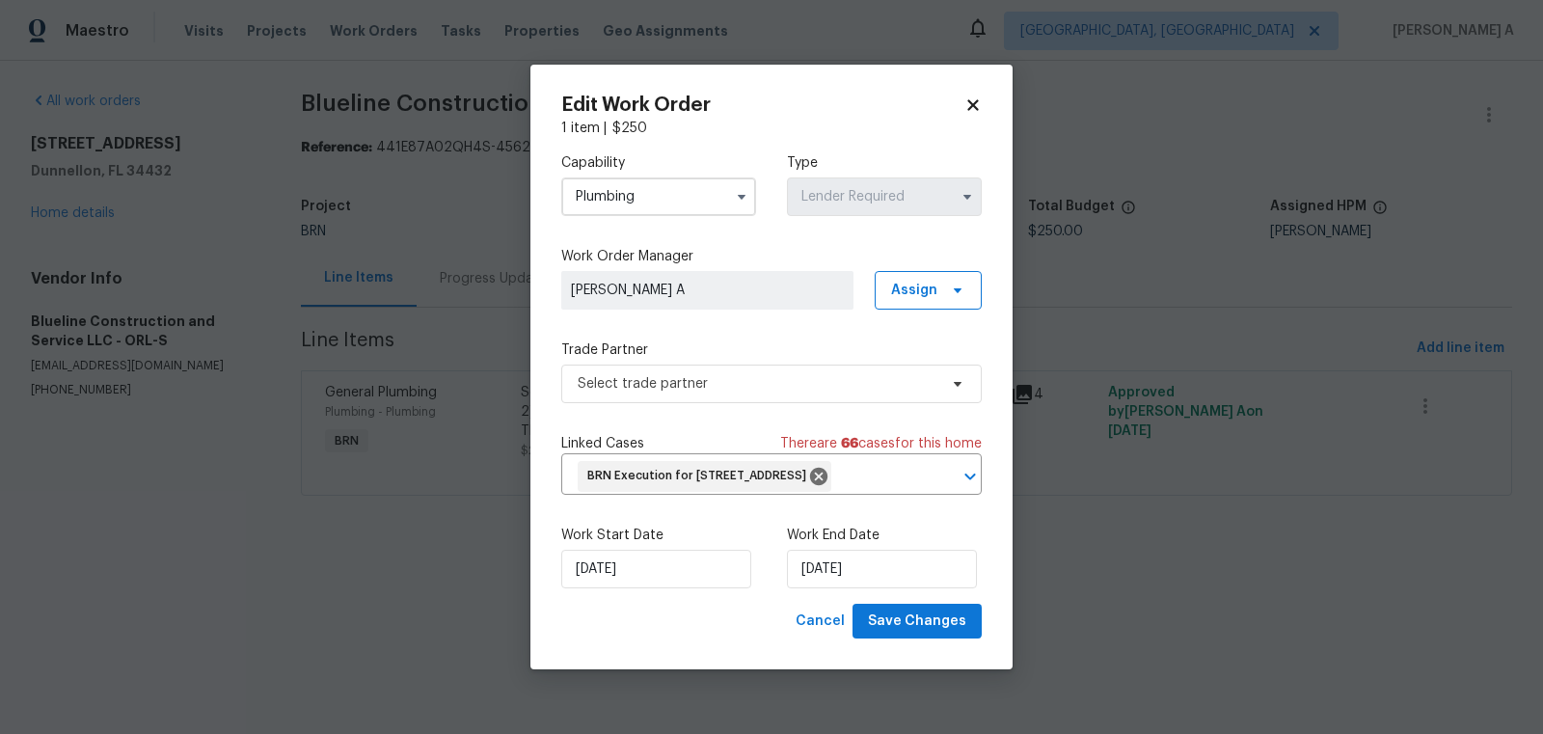
click at [687, 177] on input "Plumbing" at bounding box center [658, 196] width 195 height 39
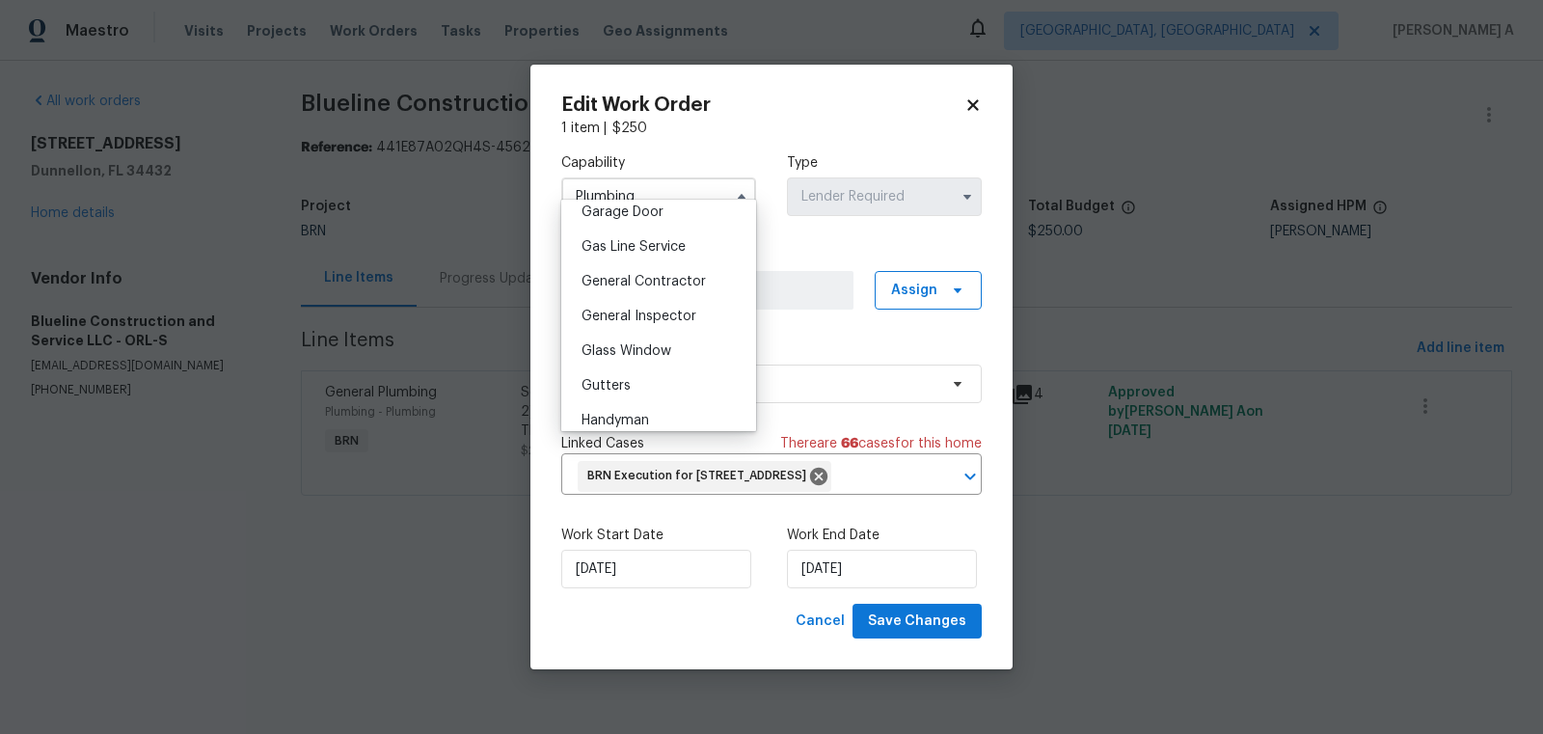
scroll to position [879, 0]
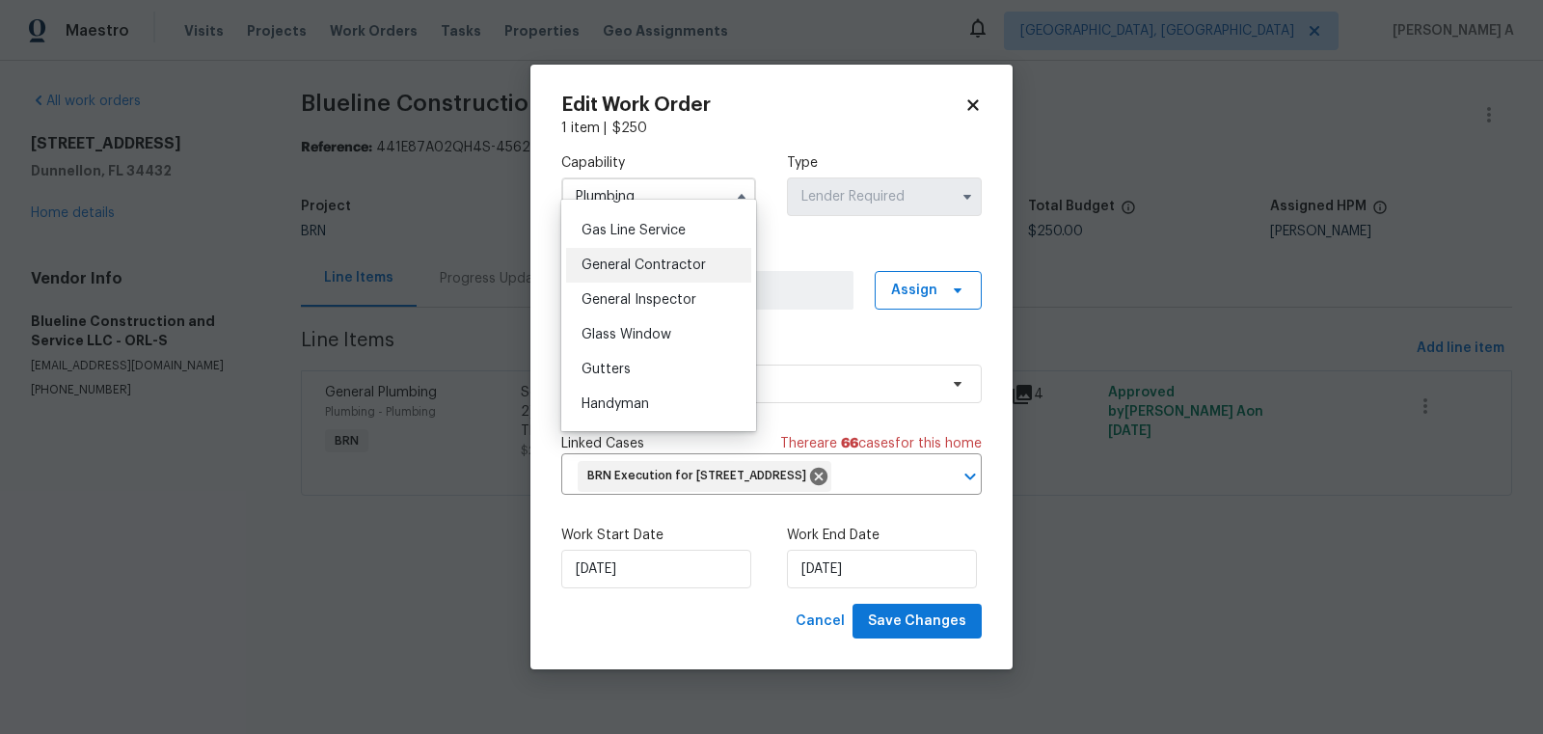
click at [662, 255] on div "General Contractor" at bounding box center [658, 265] width 185 height 35
type input "General Contractor"
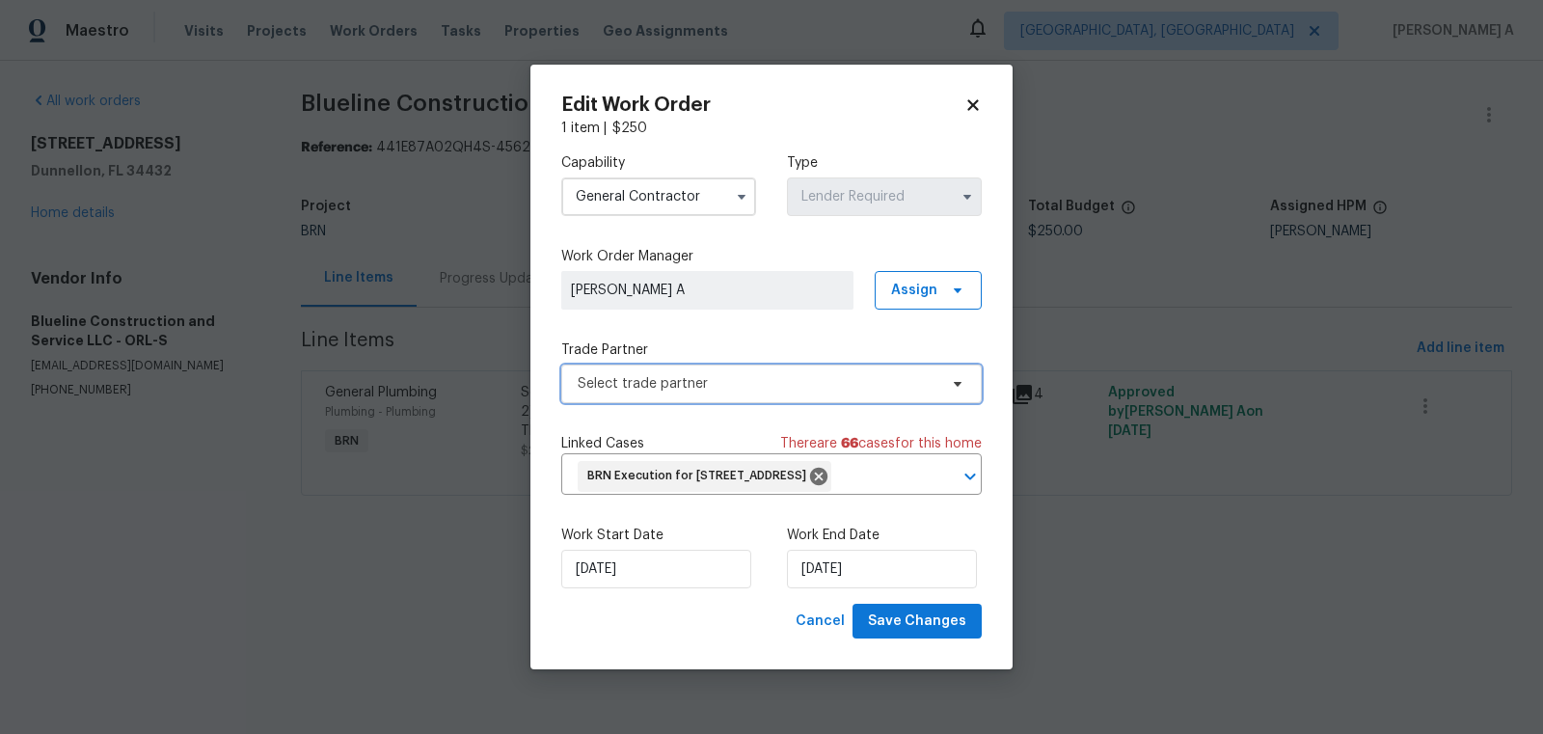
click at [680, 385] on span "Select trade partner" at bounding box center [771, 384] width 420 height 39
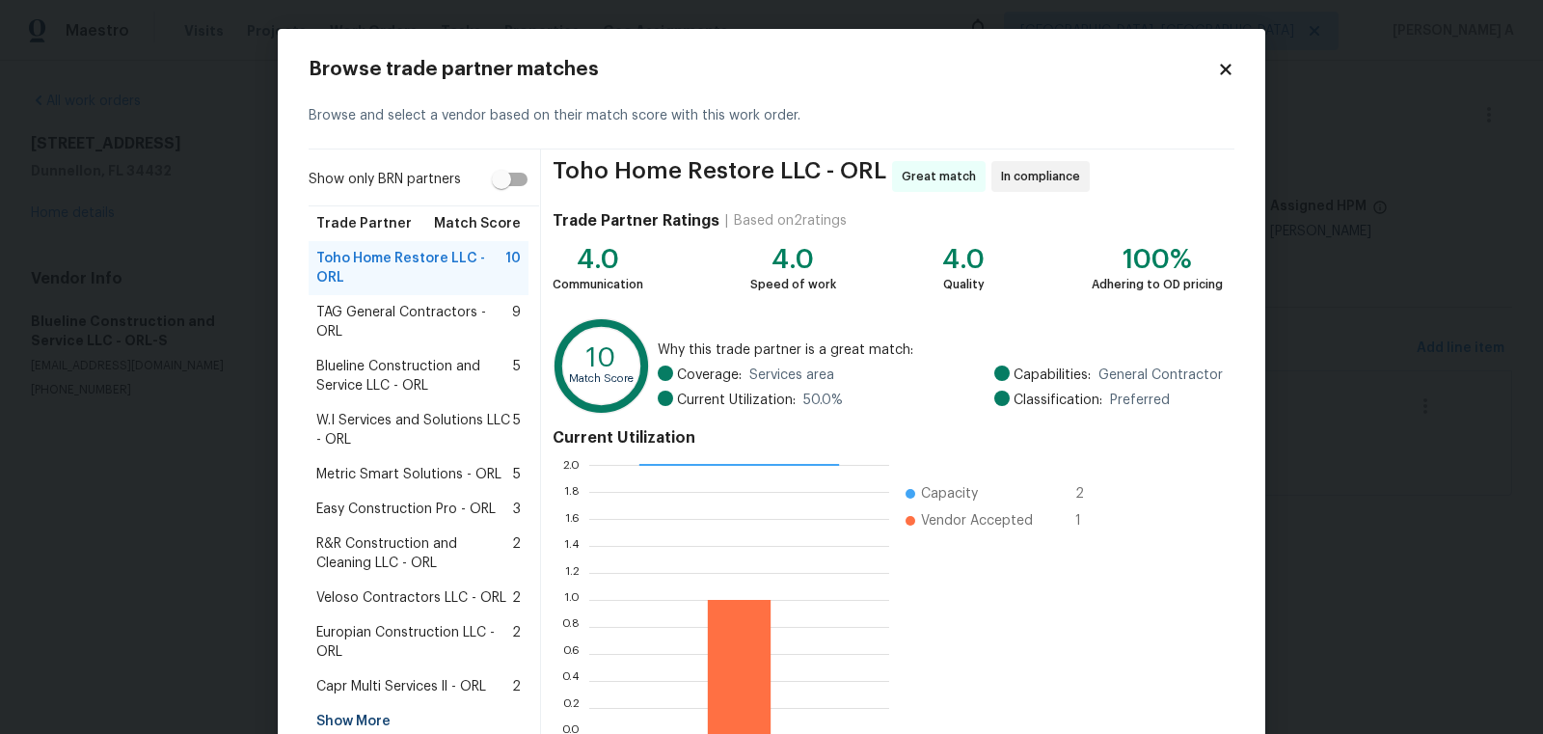
scroll to position [81, 0]
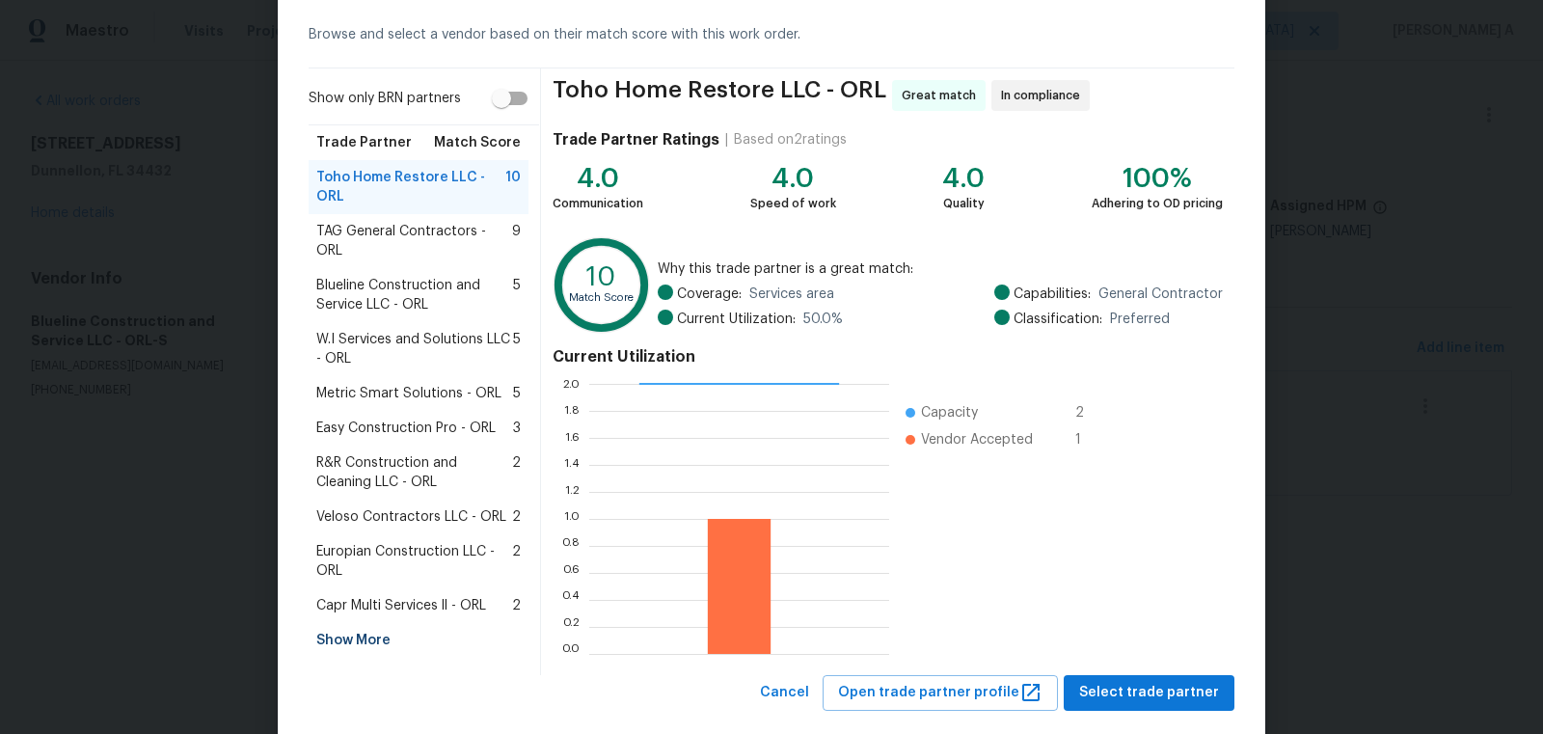
click at [398, 542] on span "Europian Construction LLC - ORL" at bounding box center [414, 561] width 196 height 39
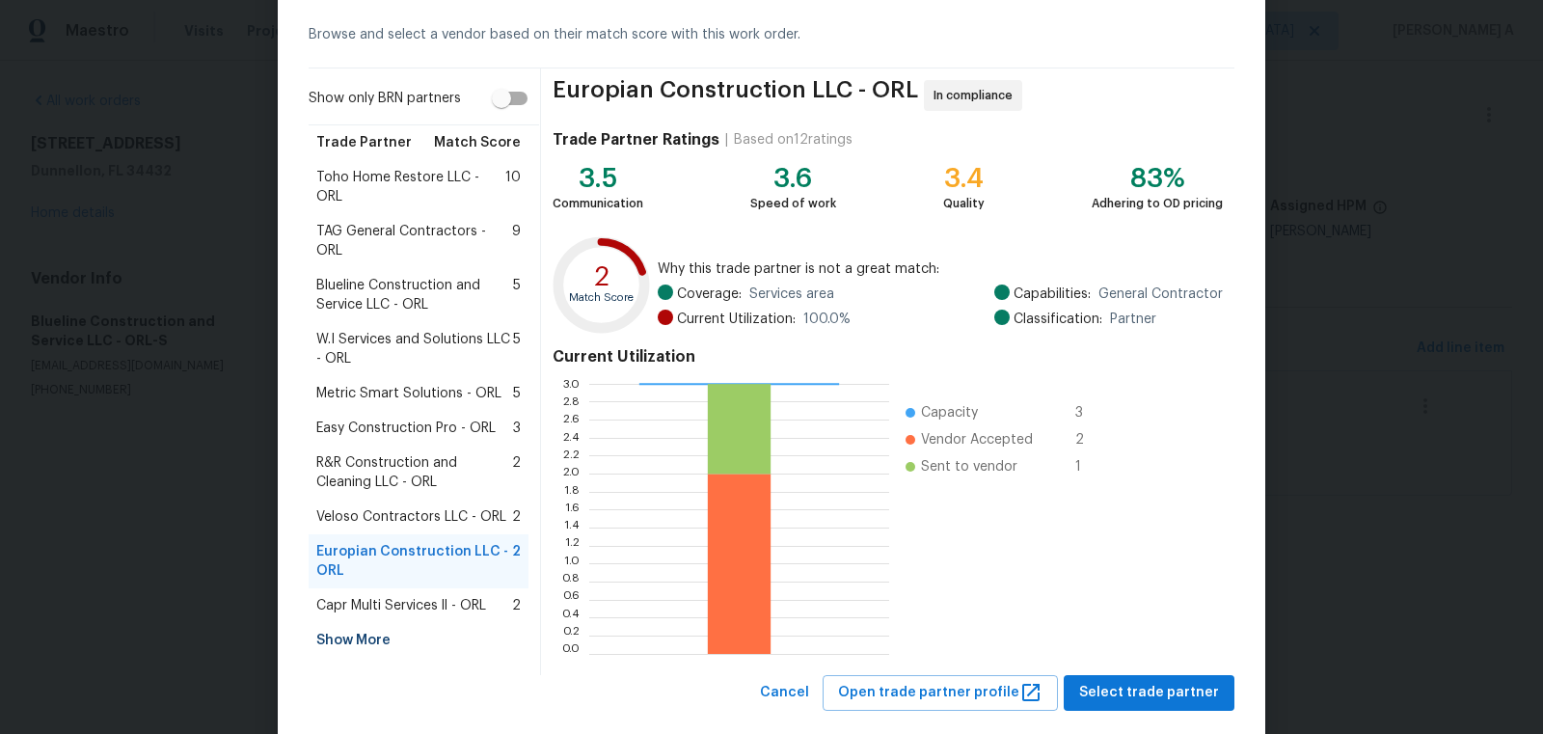
scroll to position [116, 0]
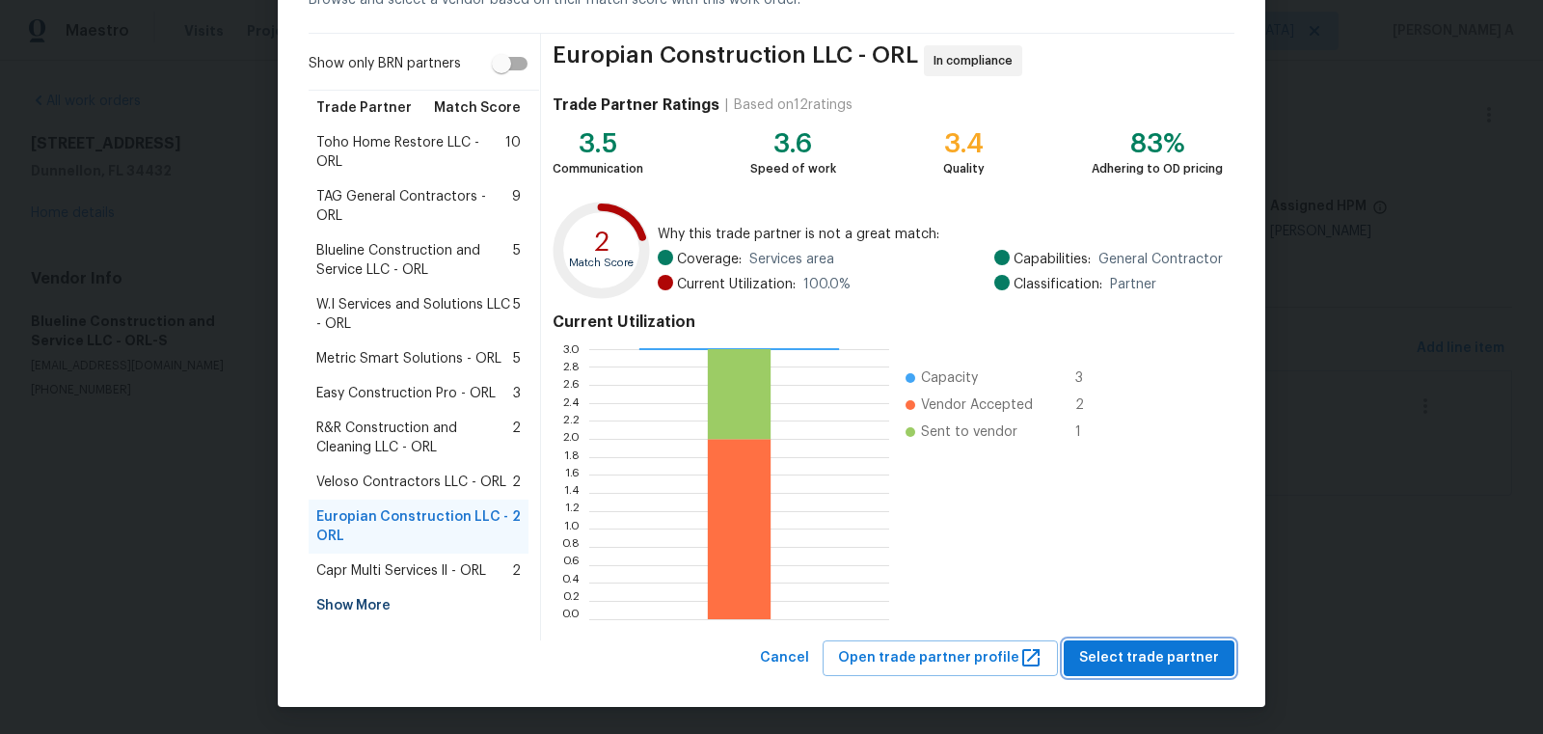
click at [1161, 655] on span "Select trade partner" at bounding box center [1149, 658] width 140 height 24
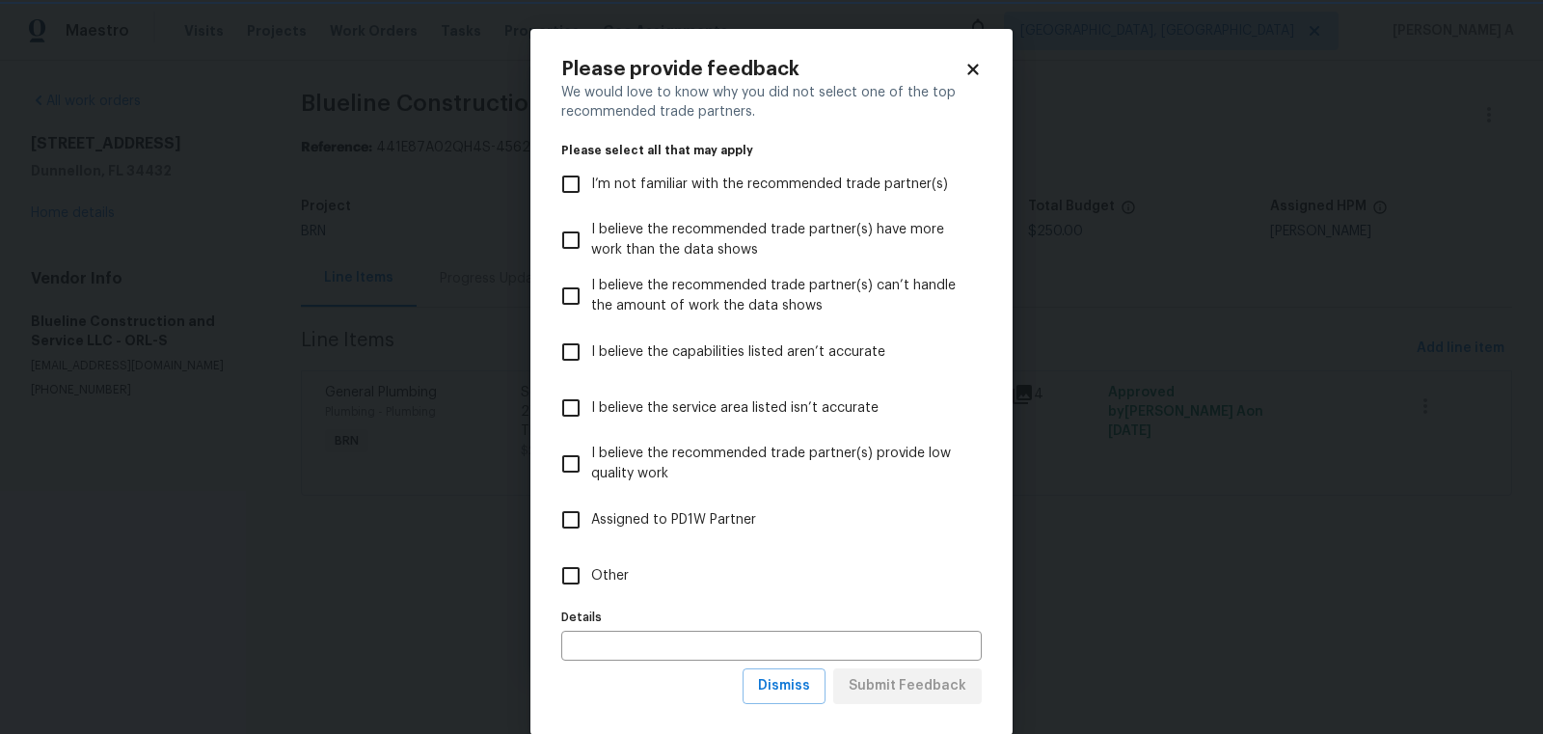
scroll to position [0, 0]
click at [803, 677] on span "Dismiss" at bounding box center [784, 686] width 52 height 24
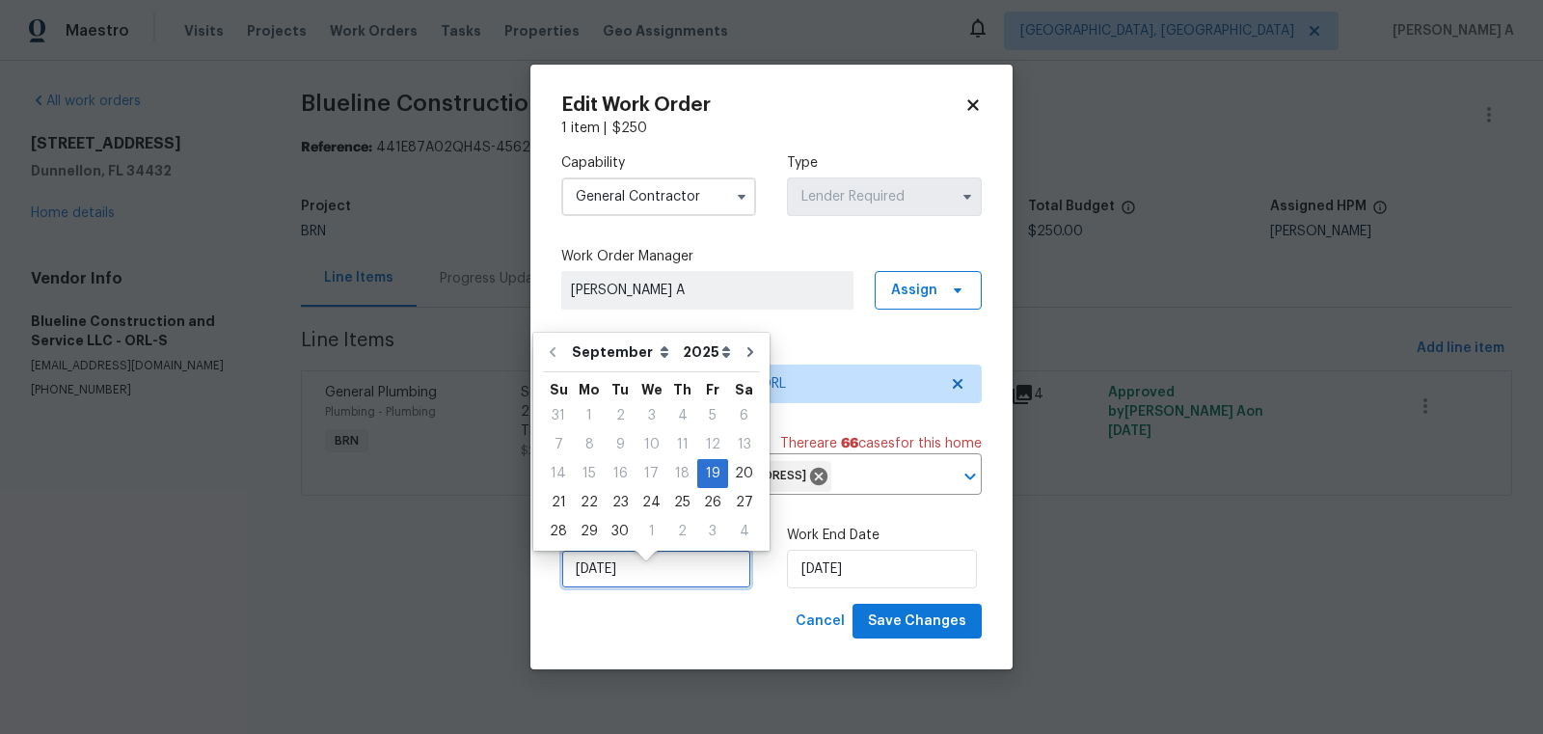
click at [677, 588] on input "[DATE]" at bounding box center [656, 569] width 190 height 39
click at [736, 476] on div "20" at bounding box center [744, 473] width 32 height 27
type input "[DATE]"
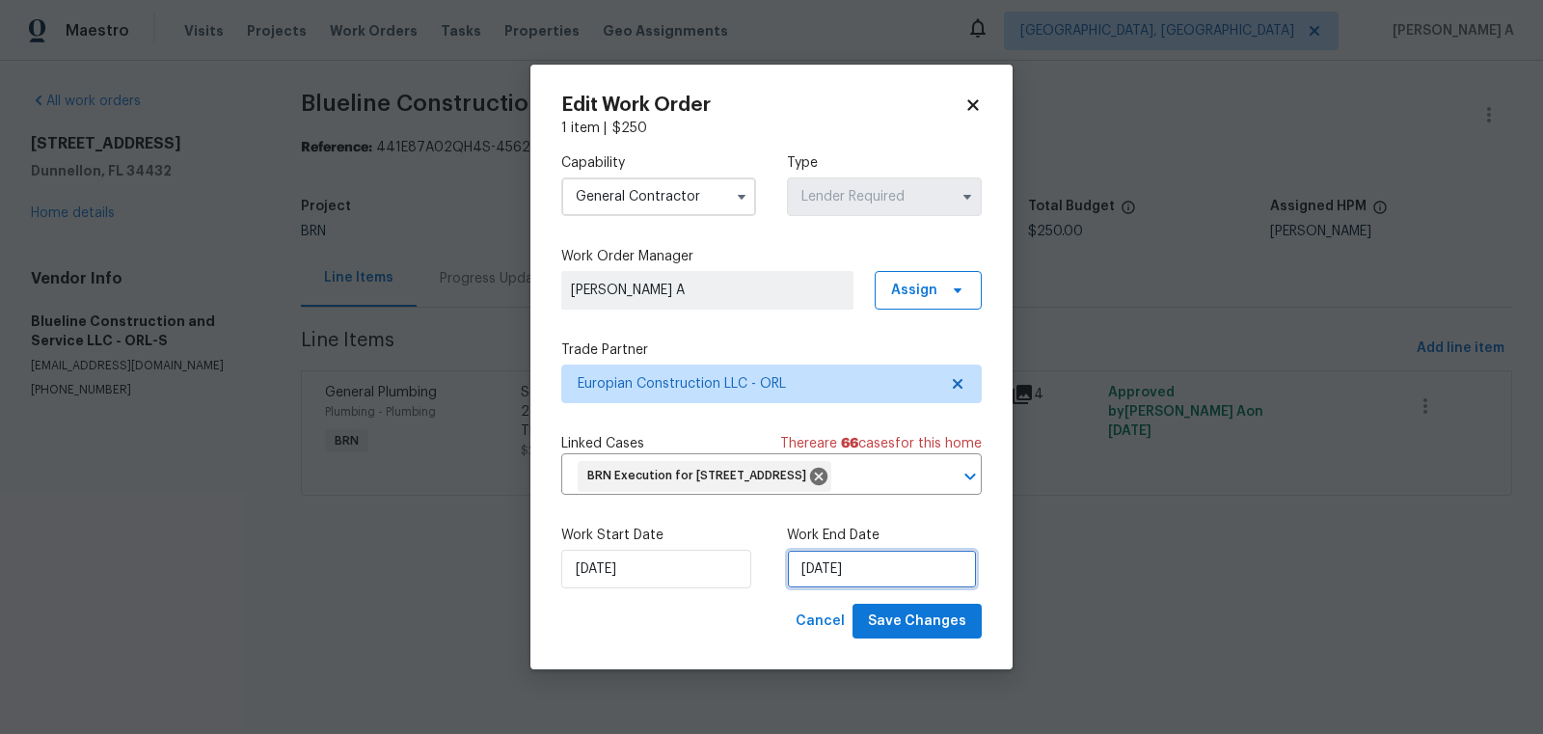
click at [838, 584] on input "[DATE]" at bounding box center [882, 569] width 190 height 39
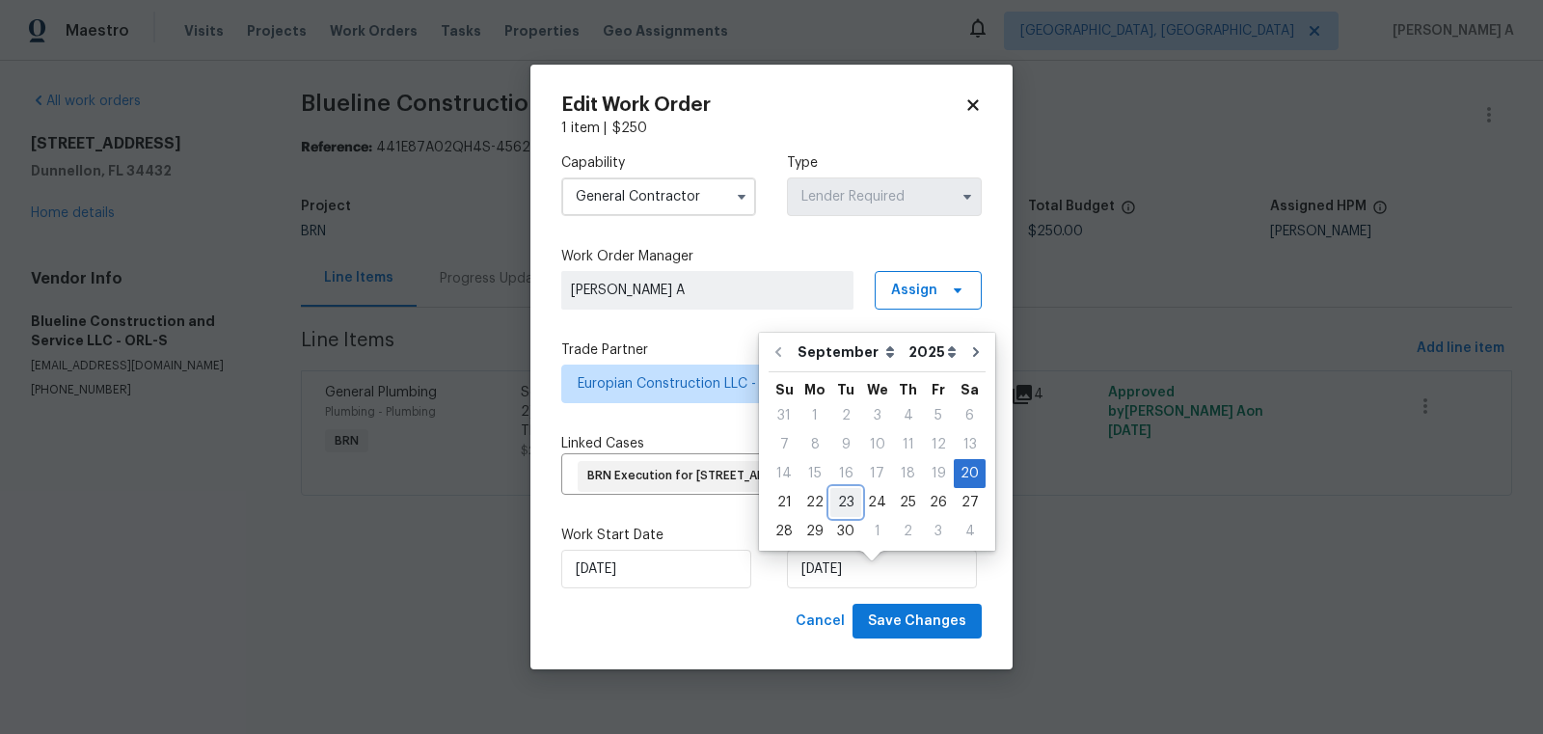
click at [842, 500] on div "23" at bounding box center [845, 502] width 31 height 27
type input "[DATE]"
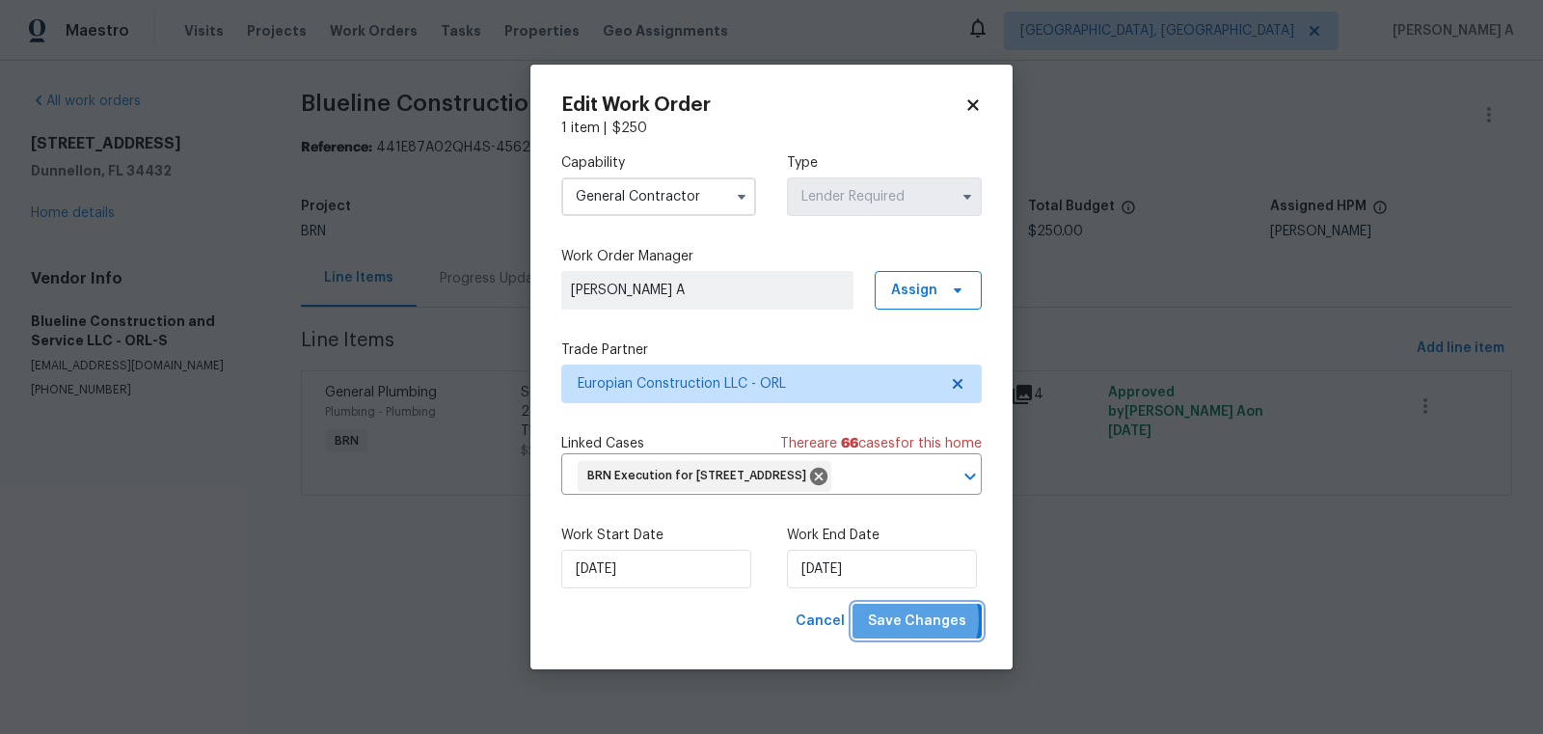
click at [910, 634] on span "Save Changes" at bounding box center [917, 621] width 98 height 24
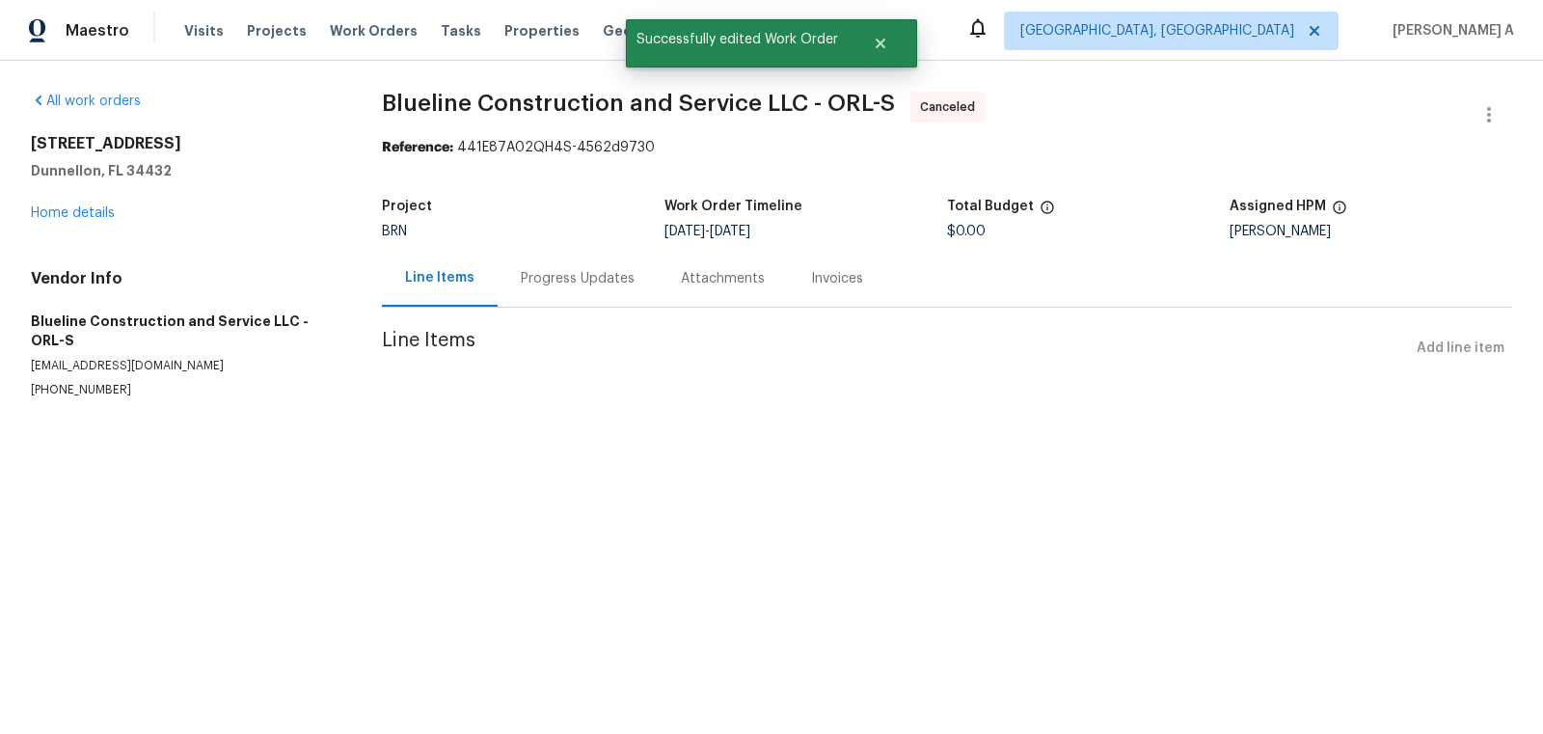
click at [552, 274] on div "Progress Updates" at bounding box center [578, 278] width 114 height 19
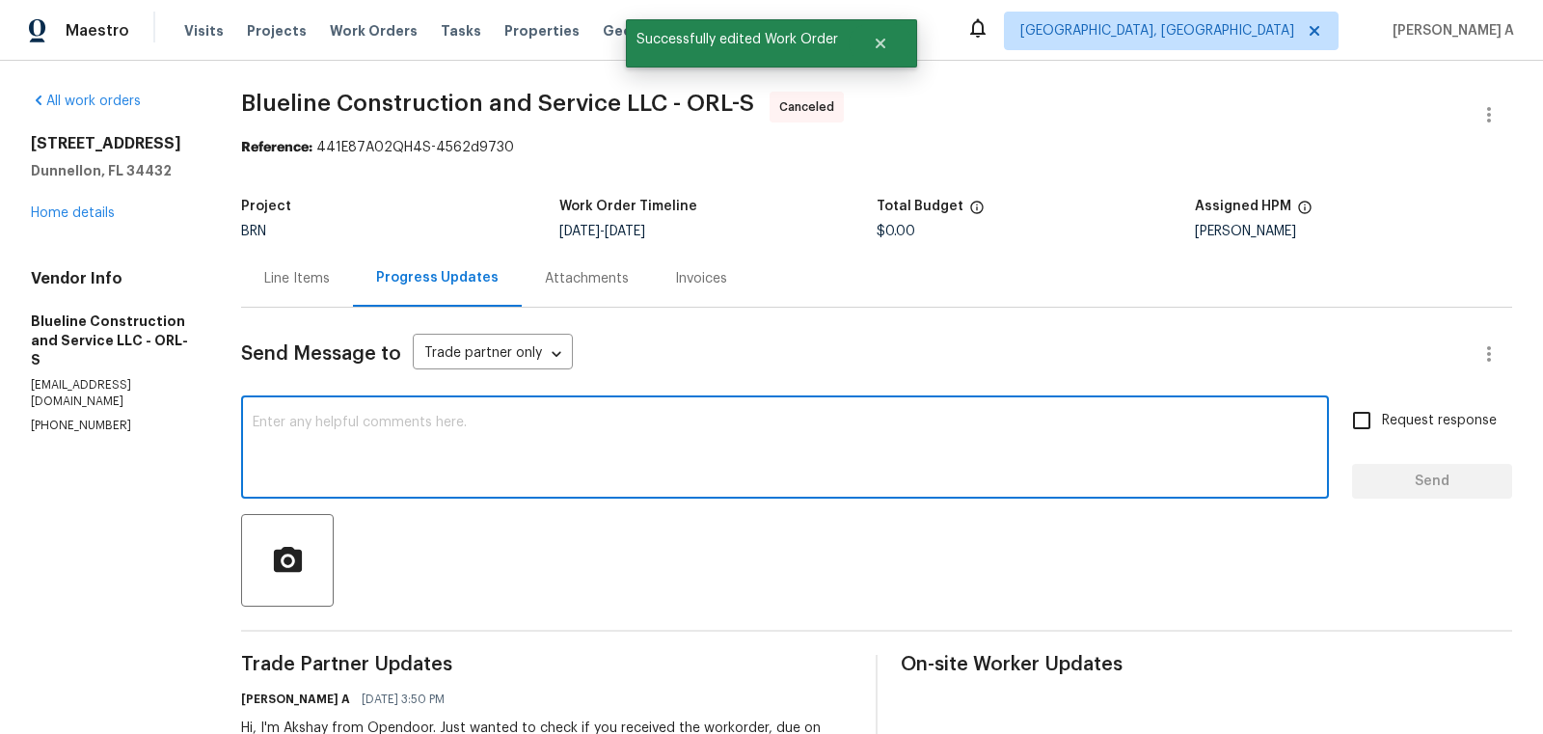
click at [472, 452] on textarea at bounding box center [785, 450] width 1065 height 68
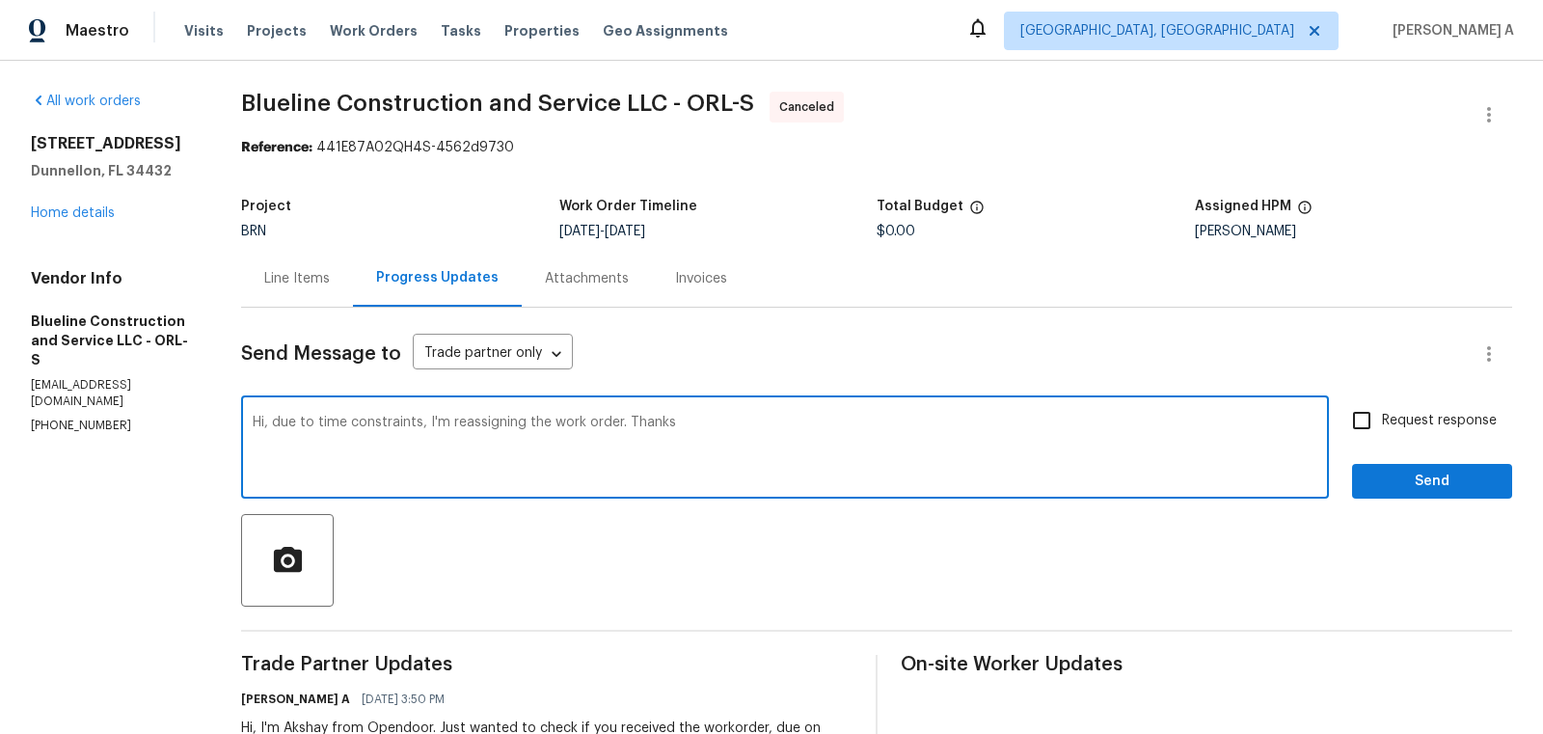
type textarea "Hi, due to time constraints, I'm reassigning the work order. Thanks"
click at [1348, 419] on input "Request response" at bounding box center [1361, 420] width 41 height 41
checkbox input "true"
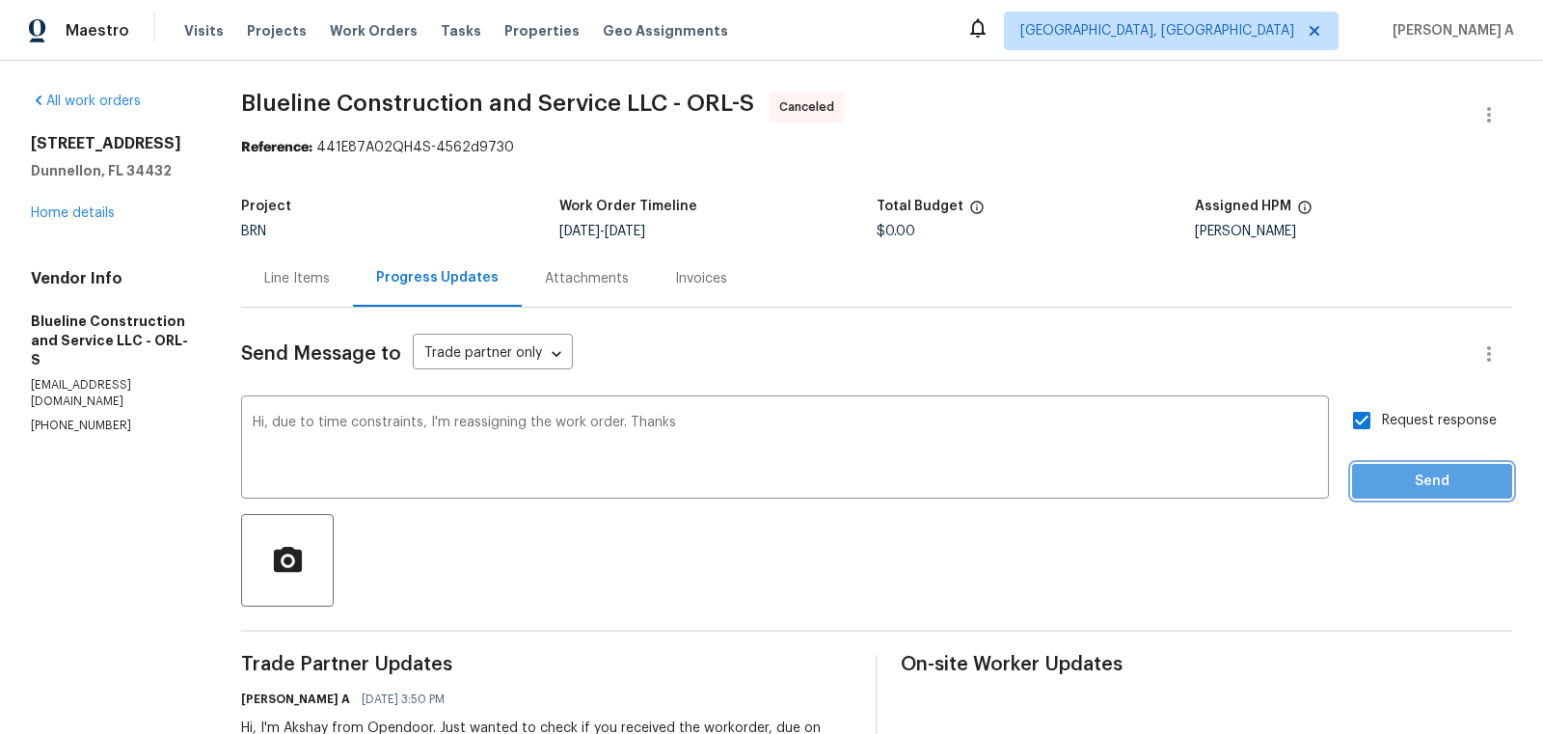
click at [1421, 482] on span "Send" at bounding box center [1432, 482] width 129 height 24
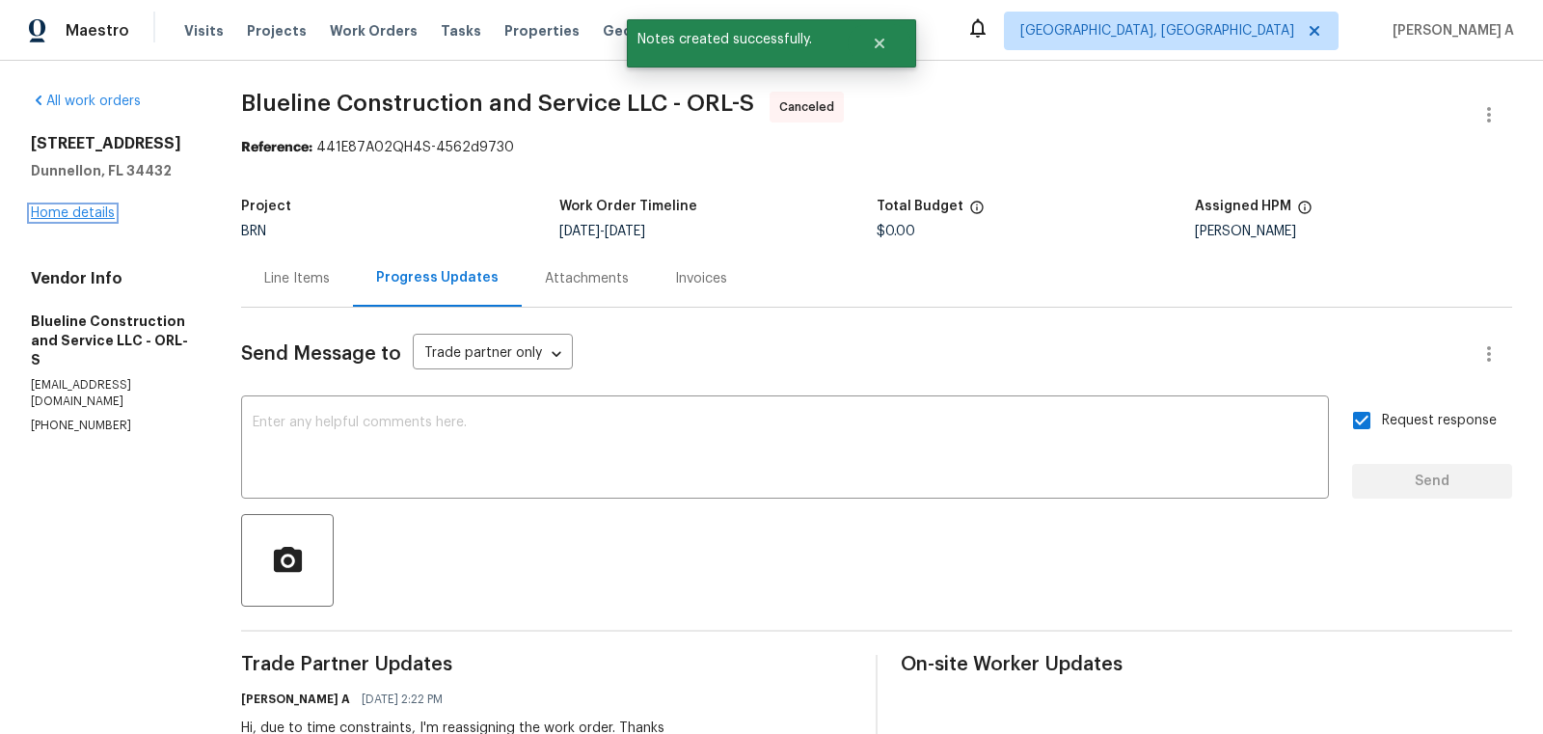
click at [79, 212] on link "Home details" at bounding box center [73, 213] width 84 height 14
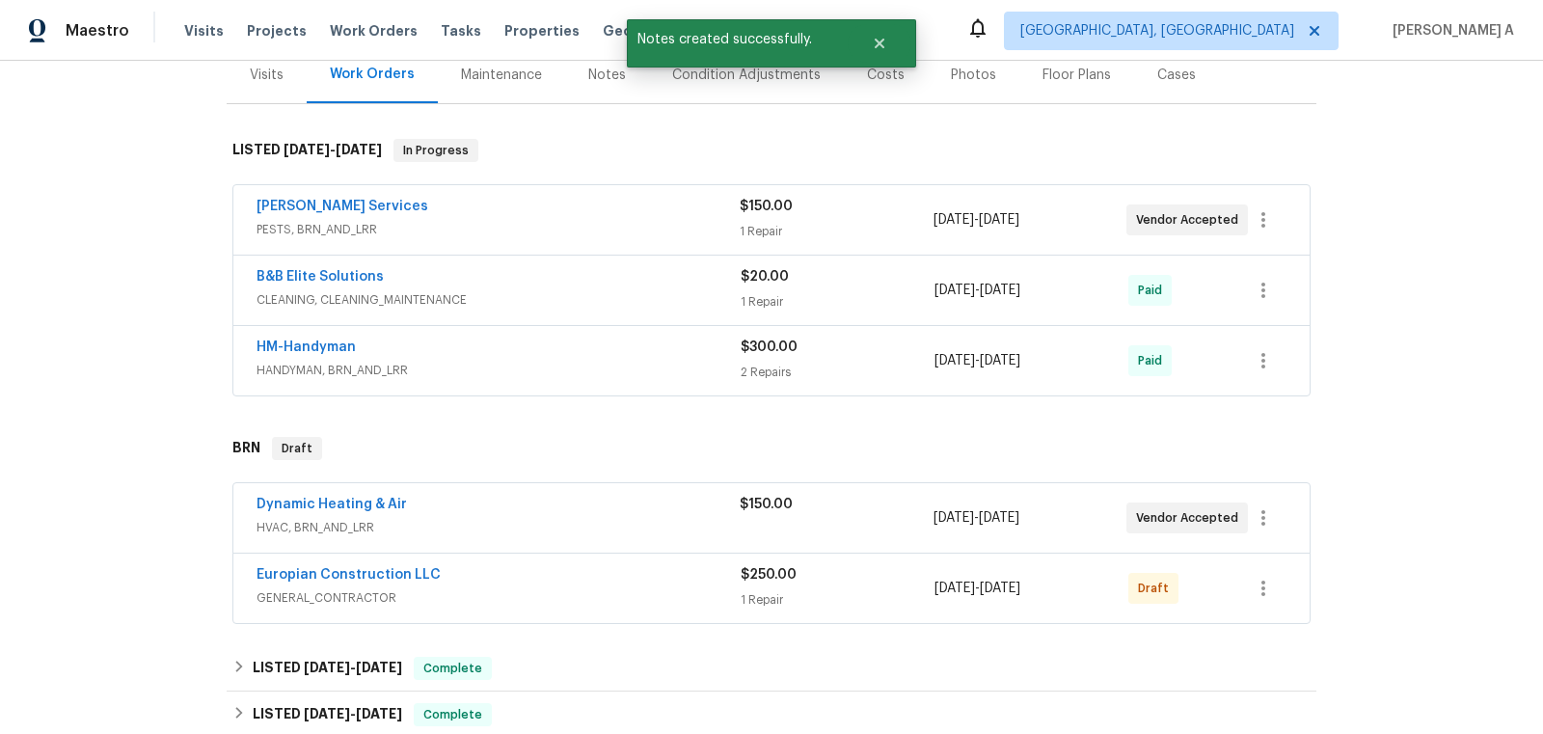
scroll to position [245, 0]
click at [366, 571] on link "Europian Construction LLC" at bounding box center [349, 576] width 184 height 14
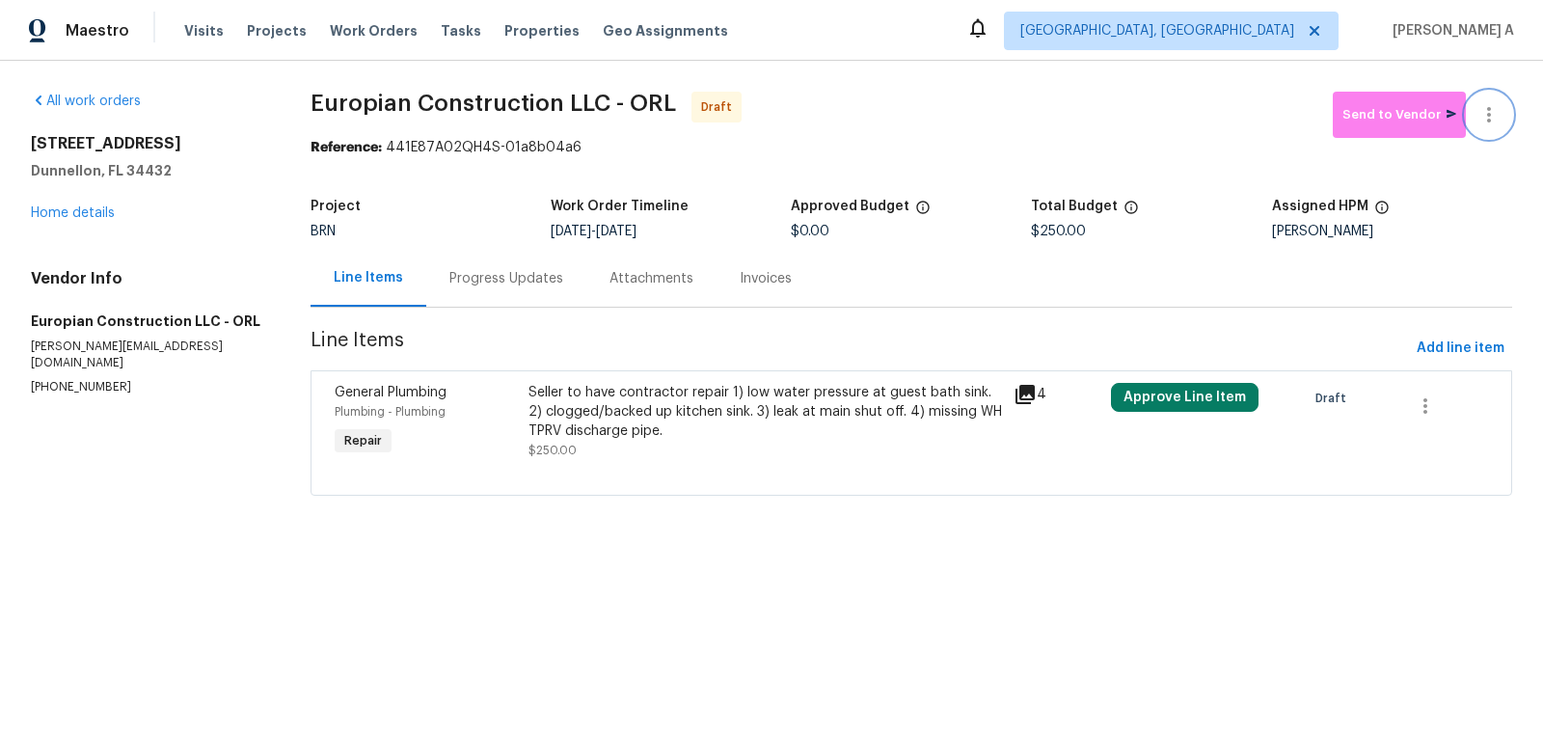
click at [1496, 110] on icon "button" at bounding box center [1488, 114] width 23 height 23
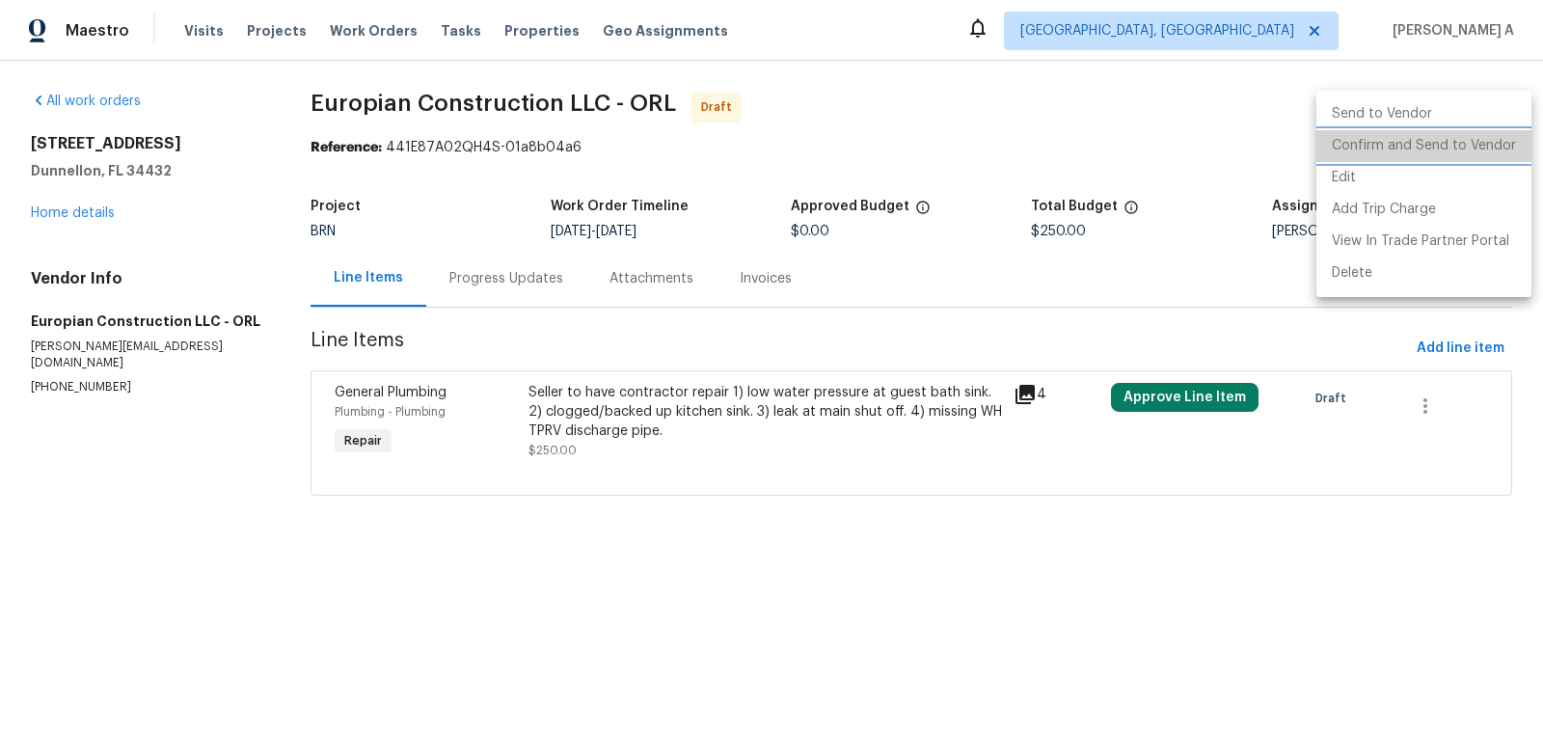
click at [1501, 132] on li "Confirm and Send to Vendor" at bounding box center [1423, 146] width 215 height 32
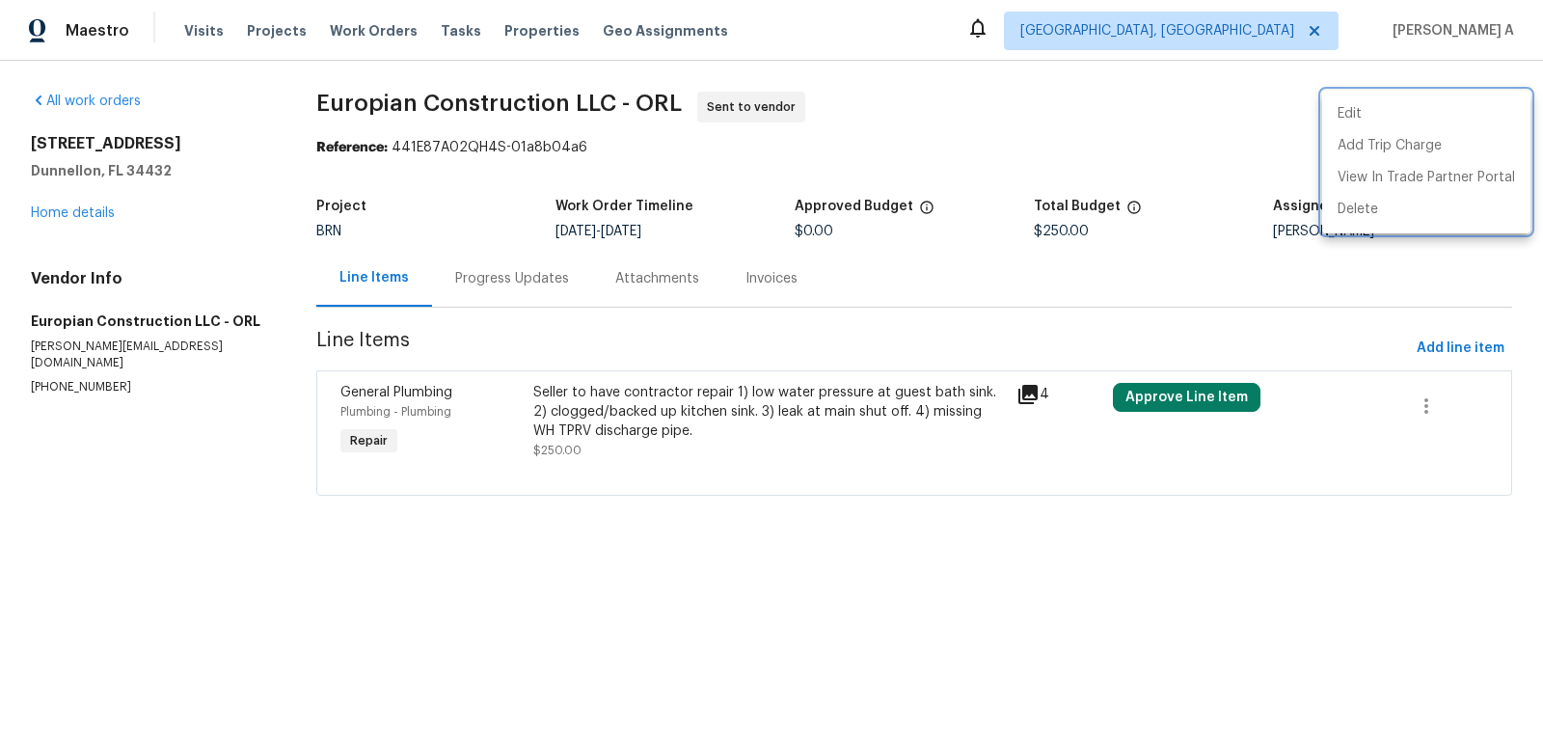
click at [471, 286] on div at bounding box center [771, 367] width 1543 height 734
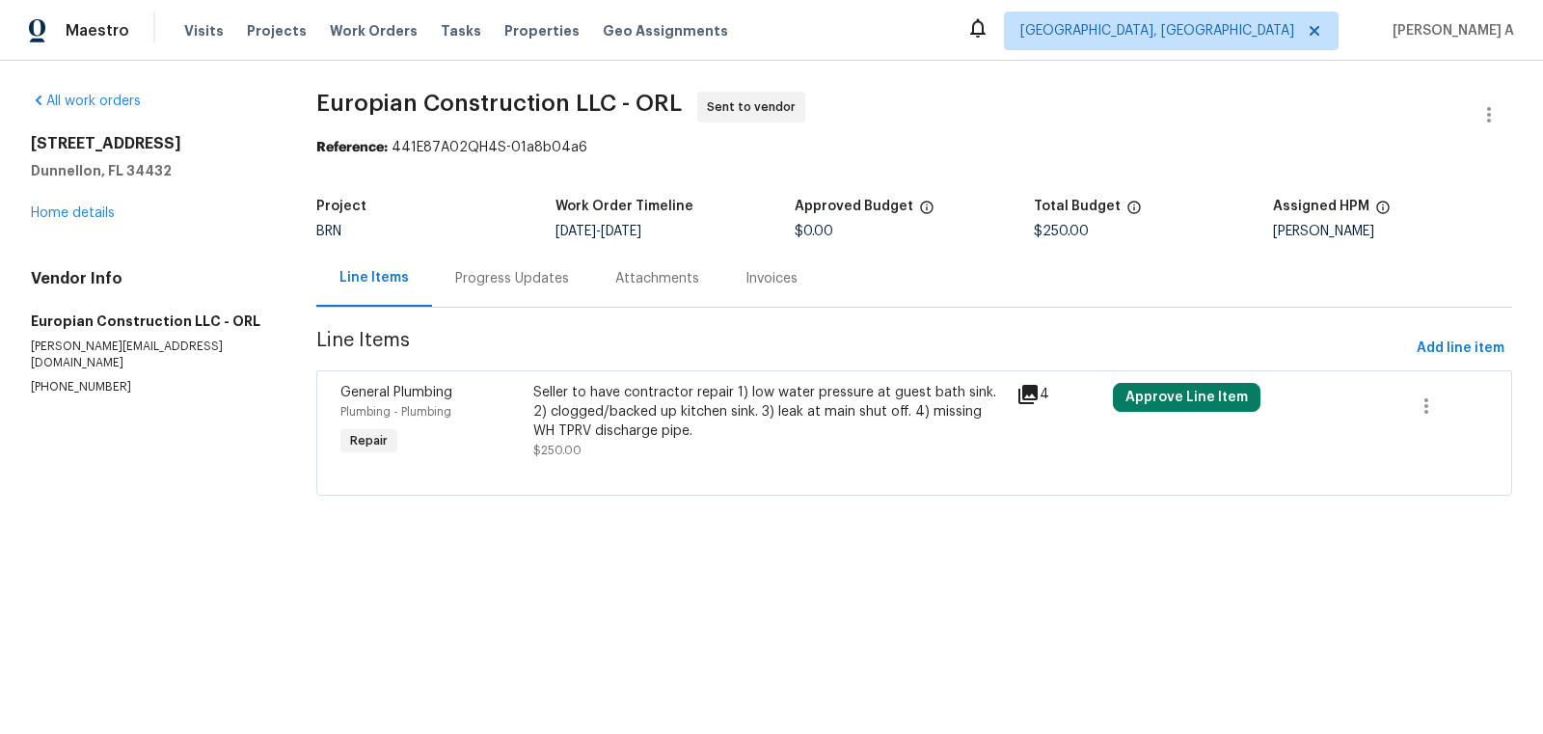
click at [492, 285] on div "Progress Updates" at bounding box center [512, 278] width 114 height 19
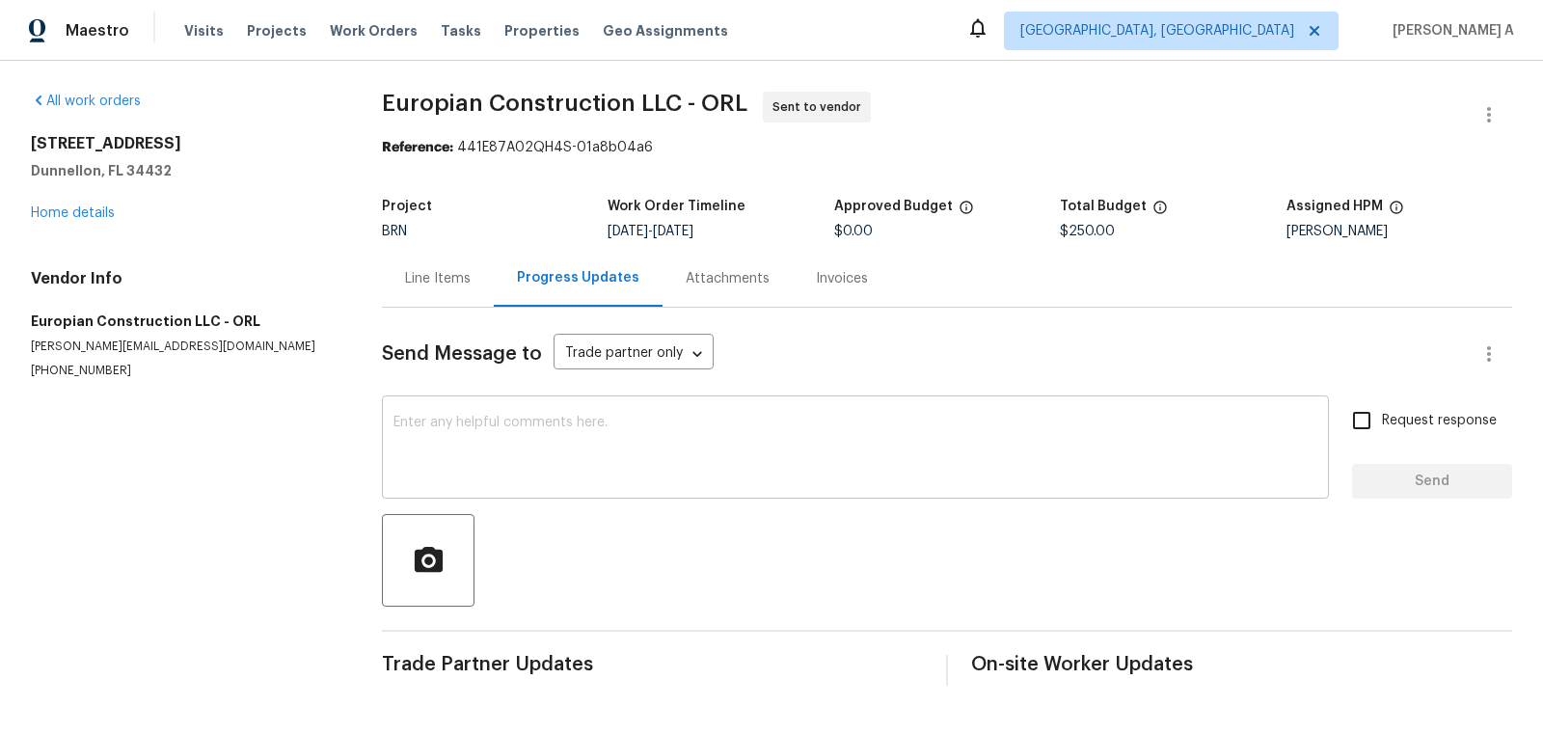
click at [439, 438] on textarea at bounding box center [855, 450] width 924 height 68
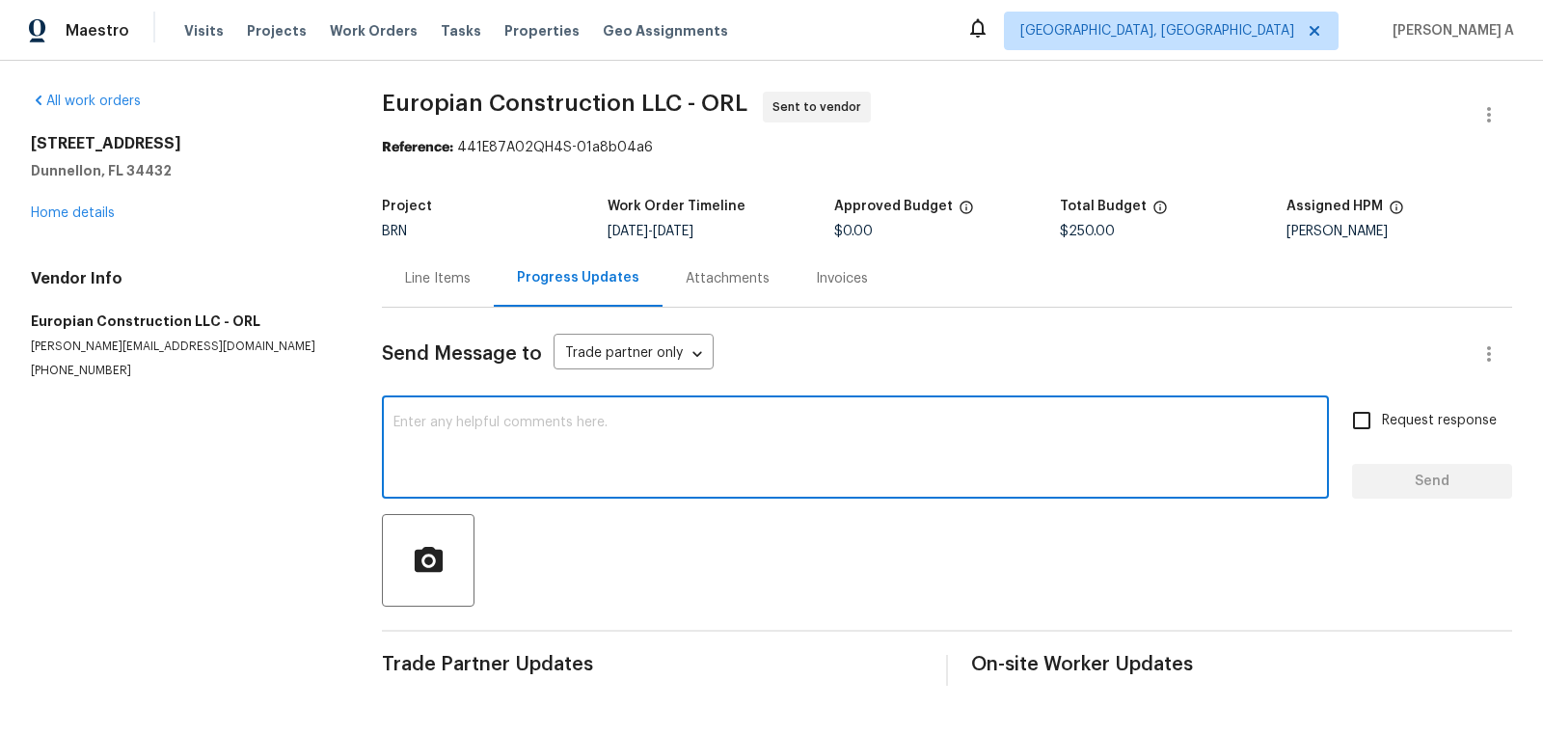
click at [439, 438] on textarea at bounding box center [855, 450] width 924 height 68
paste textarea "Hi, I'm Akshay from Opendoor. Just wanted to check if you received the workorde…"
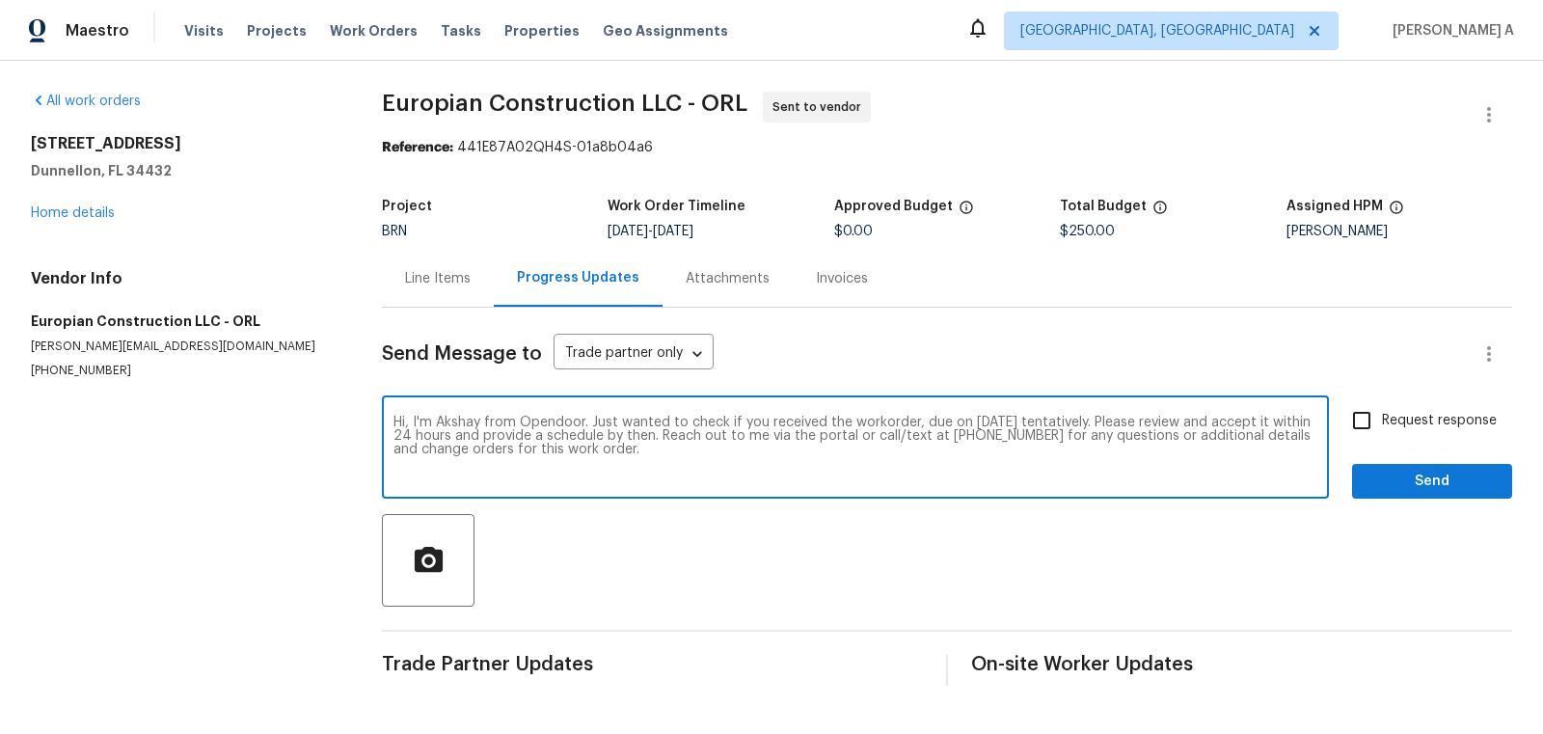
type textarea "Hi, I'm Akshay from Opendoor. Just wanted to check if you received the workorde…"
click at [1359, 419] on input "Request response" at bounding box center [1361, 420] width 41 height 41
checkbox input "true"
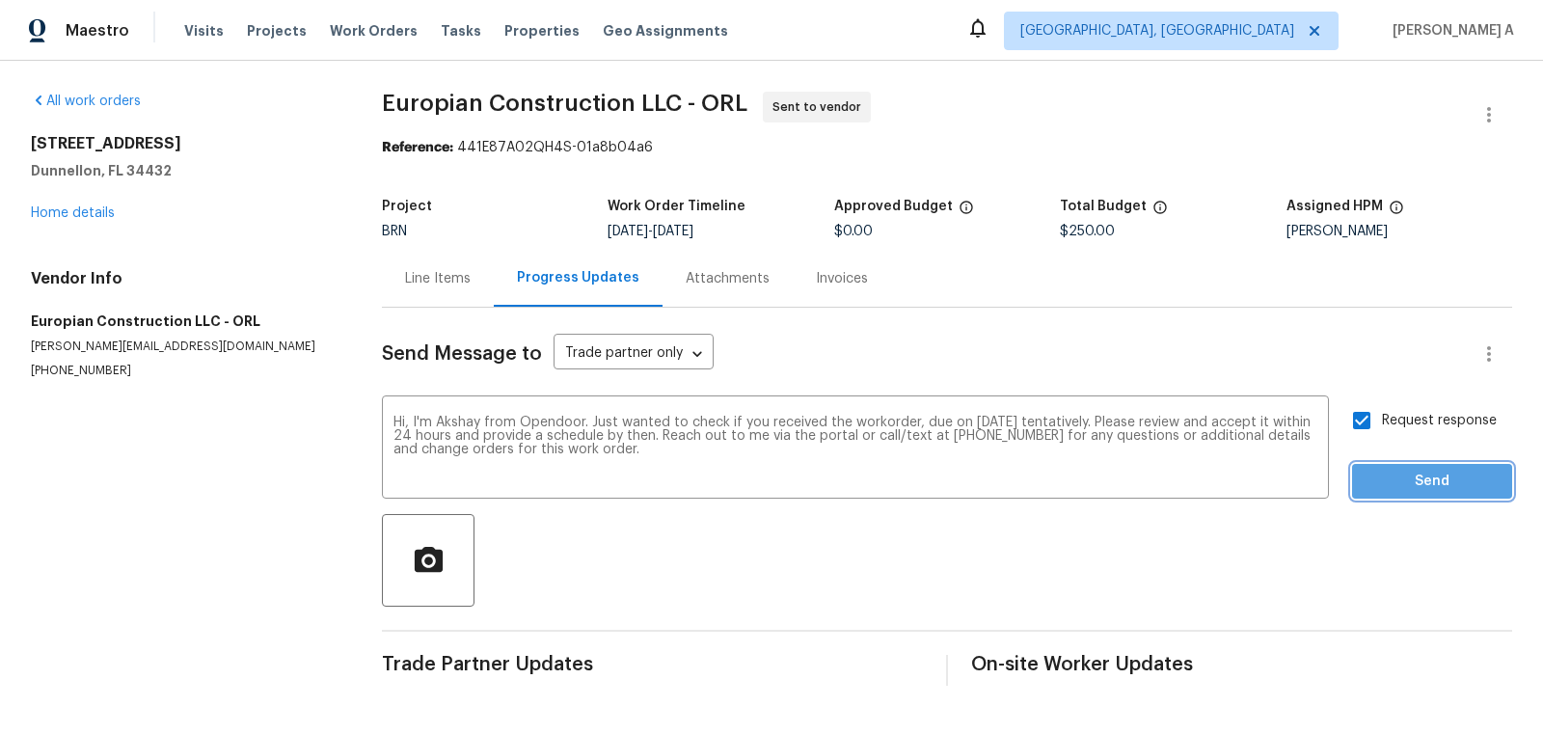
click at [1450, 491] on span "Send" at bounding box center [1432, 482] width 129 height 24
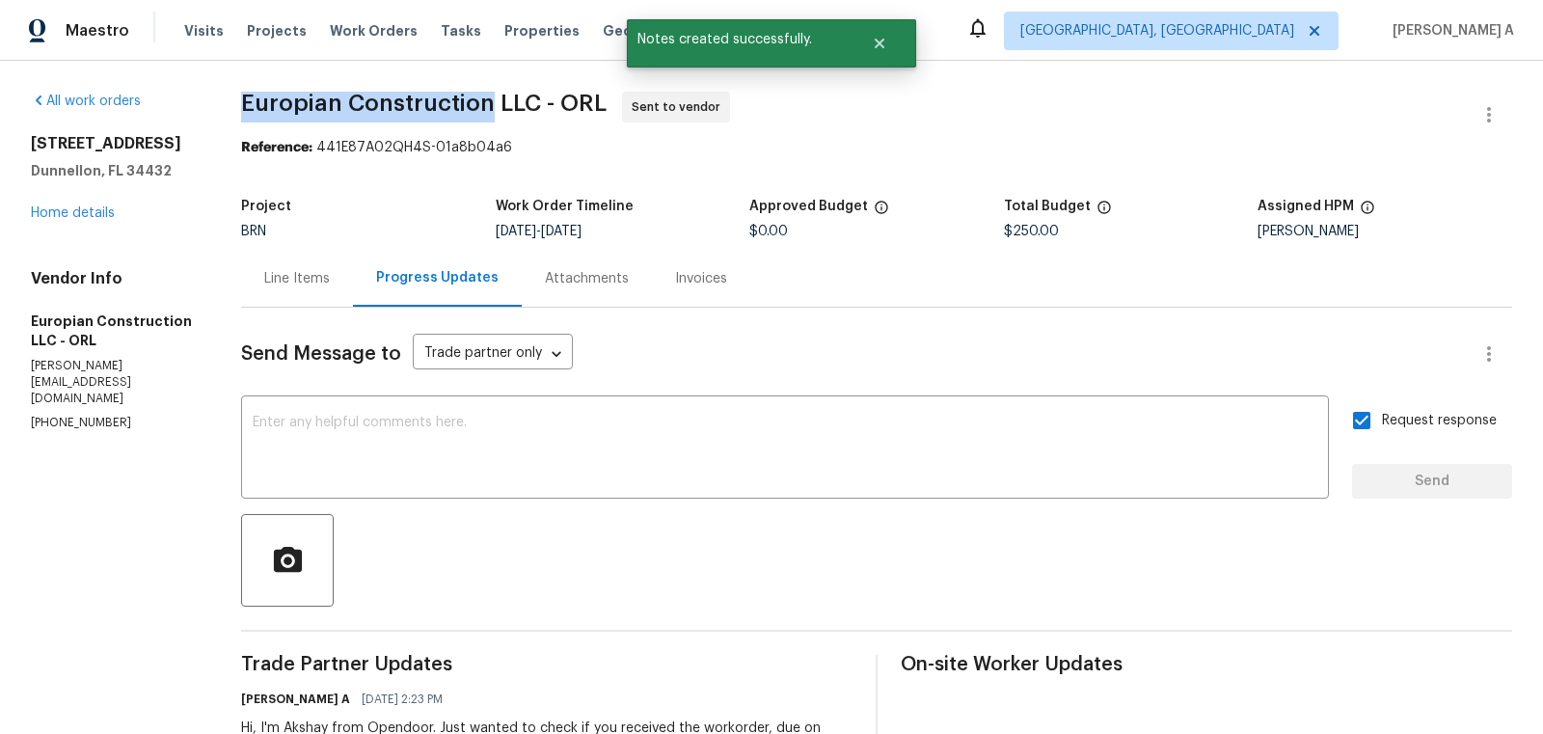
copy span "Europian Construction"
drag, startPoint x: 245, startPoint y: 105, endPoint x: 494, endPoint y: 107, distance: 248.8
click at [494, 107] on span "Europian Construction LLC - ORL" at bounding box center [424, 103] width 366 height 23
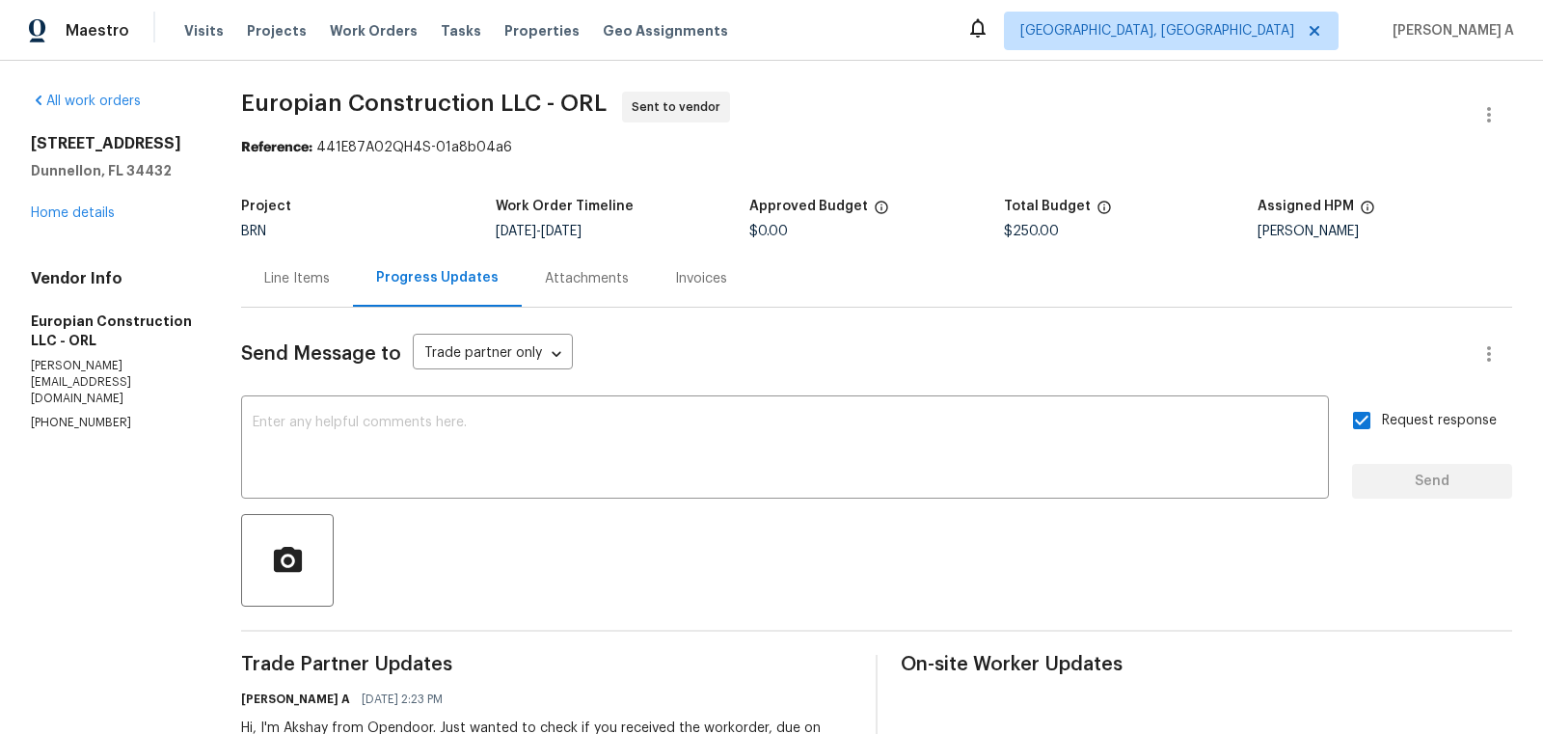
click at [310, 285] on div "Line Items" at bounding box center [297, 278] width 66 height 19
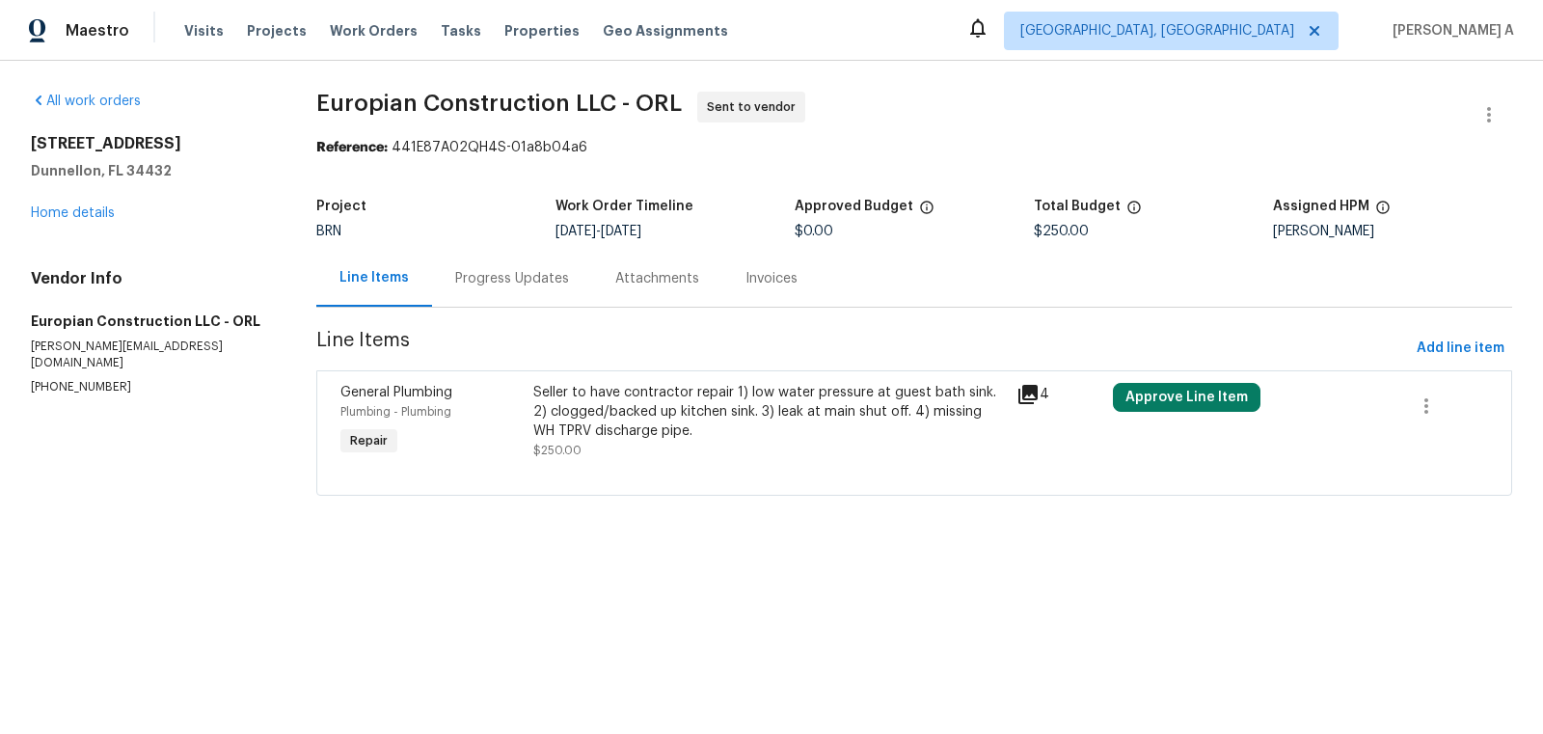
click at [725, 411] on div "Seller to have contractor repair 1) low water pressure at guest bath sink. 2) c…" at bounding box center [769, 412] width 472 height 58
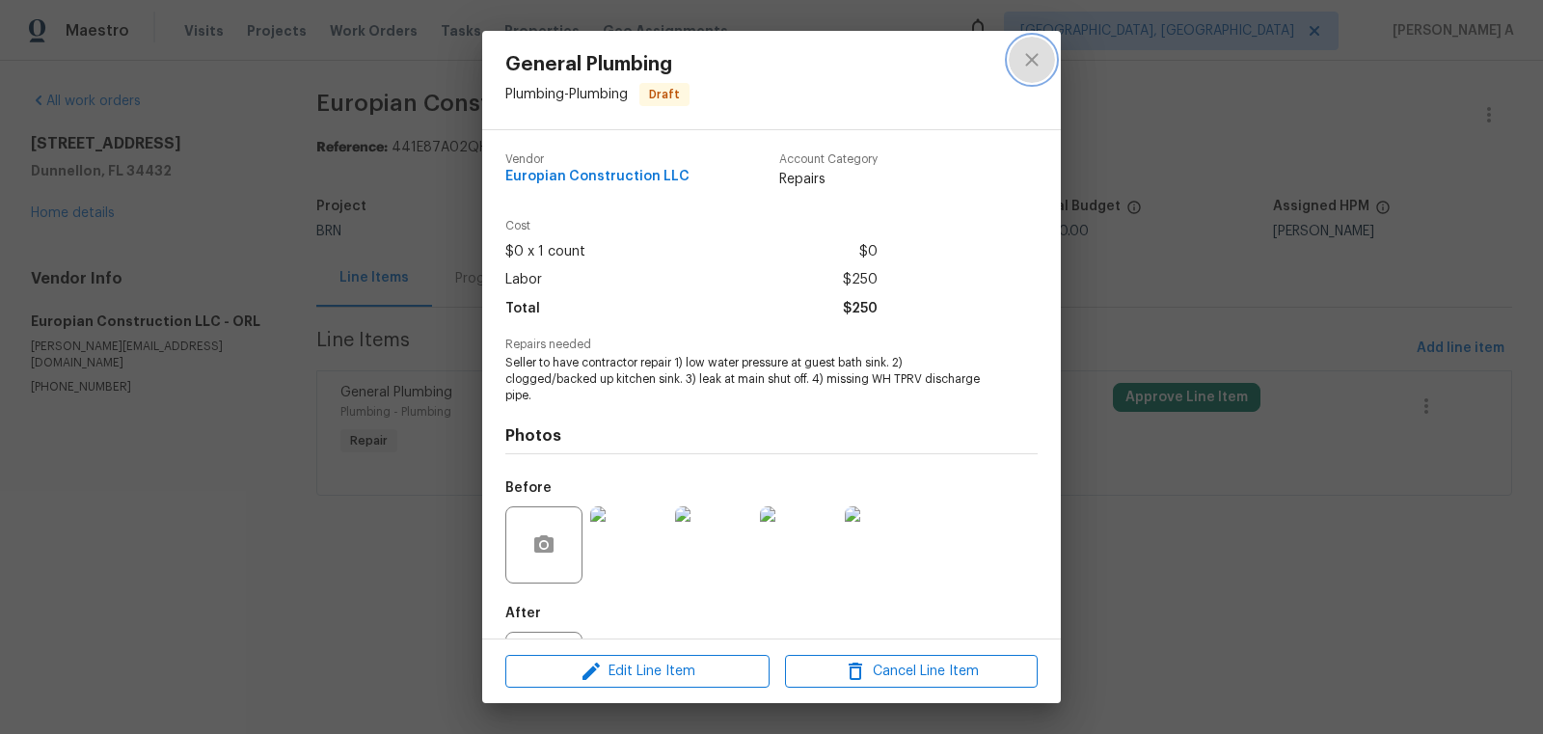
click at [1017, 54] on button "close" at bounding box center [1032, 60] width 46 height 46
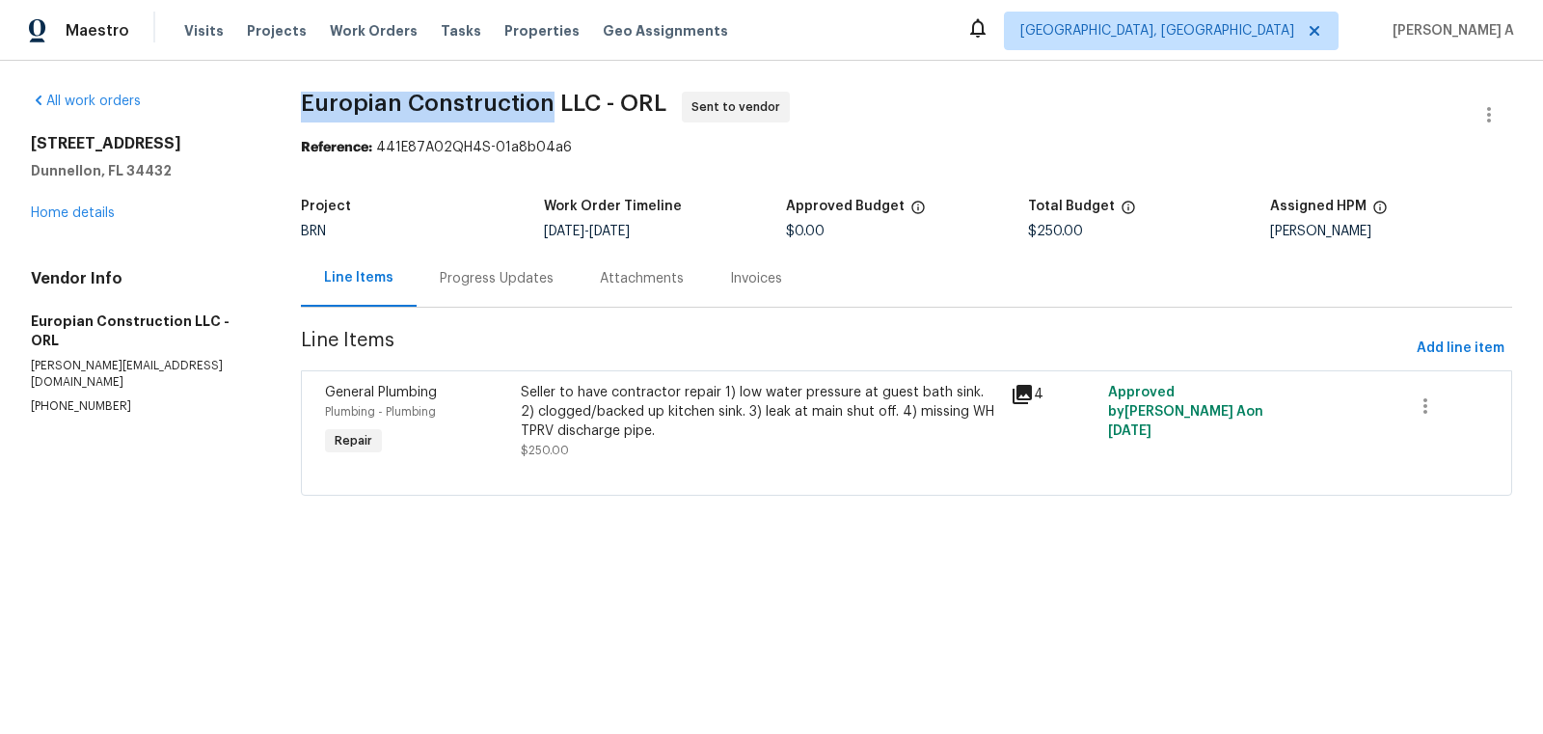
copy span "Europian Construction"
drag, startPoint x: 297, startPoint y: 102, endPoint x: 546, endPoint y: 105, distance: 248.8
click at [546, 106] on span "Europian Construction LLC - ORL Sent to vendor" at bounding box center [883, 115] width 1165 height 46
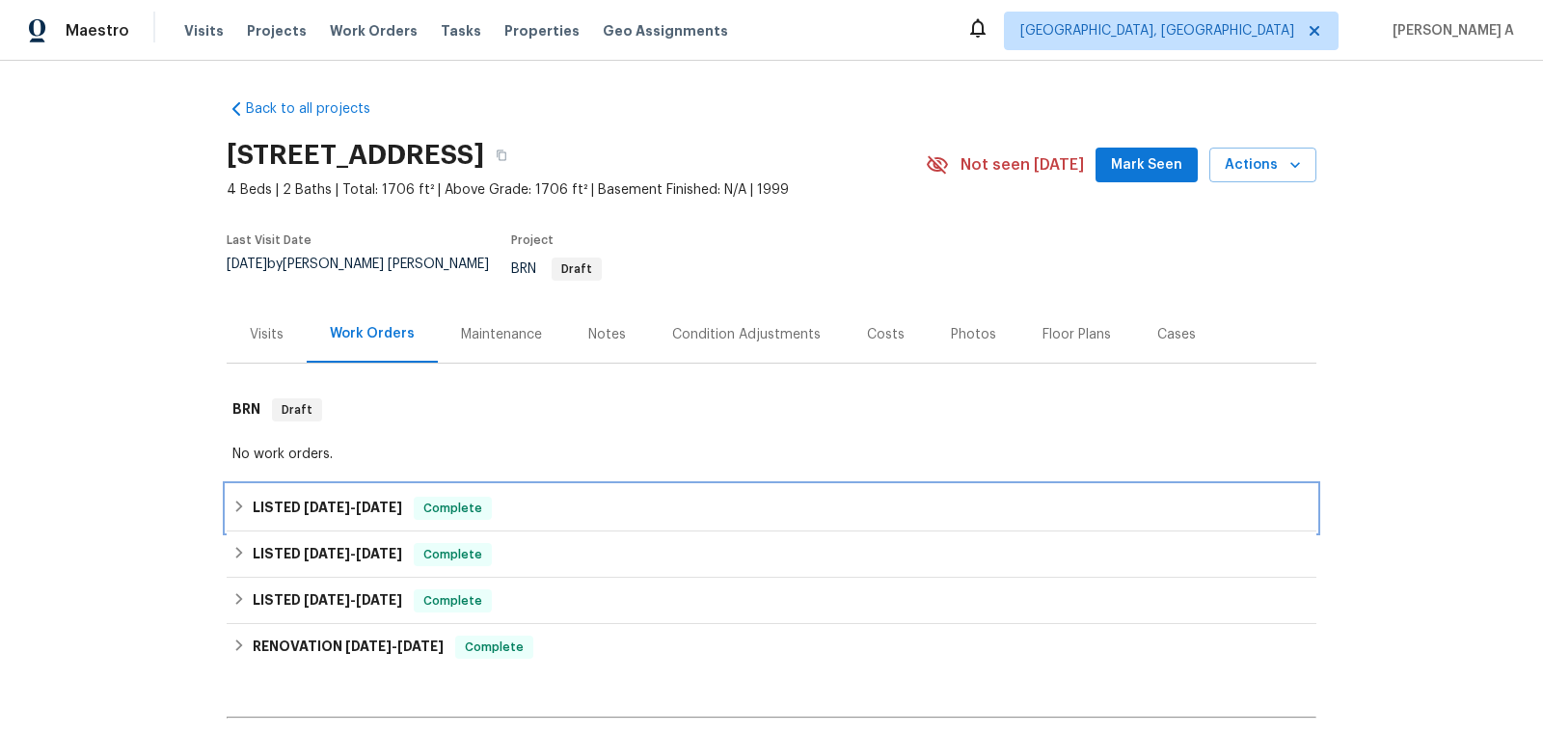
click at [512, 497] on div "LISTED [DATE] - [DATE] Complete" at bounding box center [771, 508] width 1078 height 23
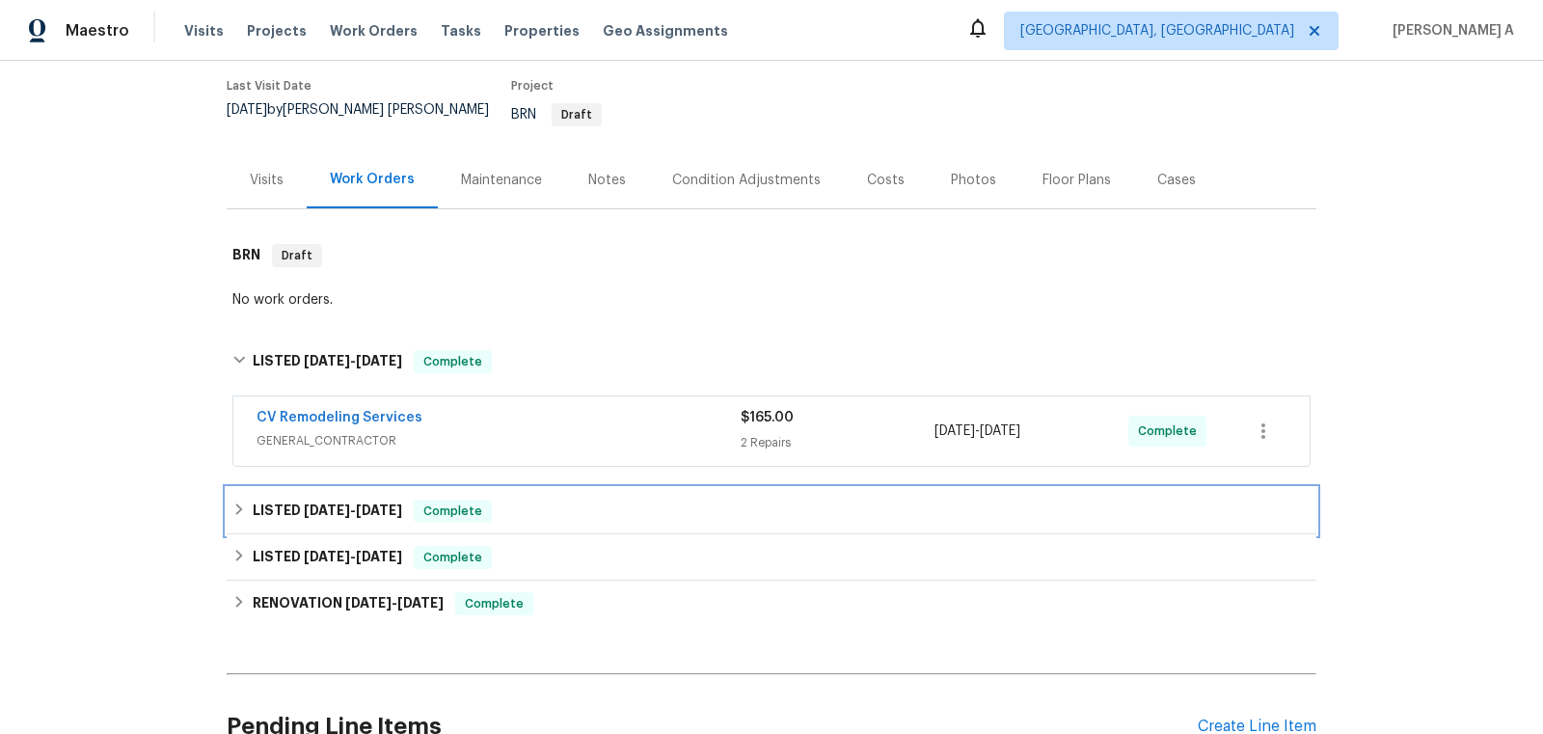
click at [490, 503] on span "Complete" at bounding box center [453, 510] width 74 height 19
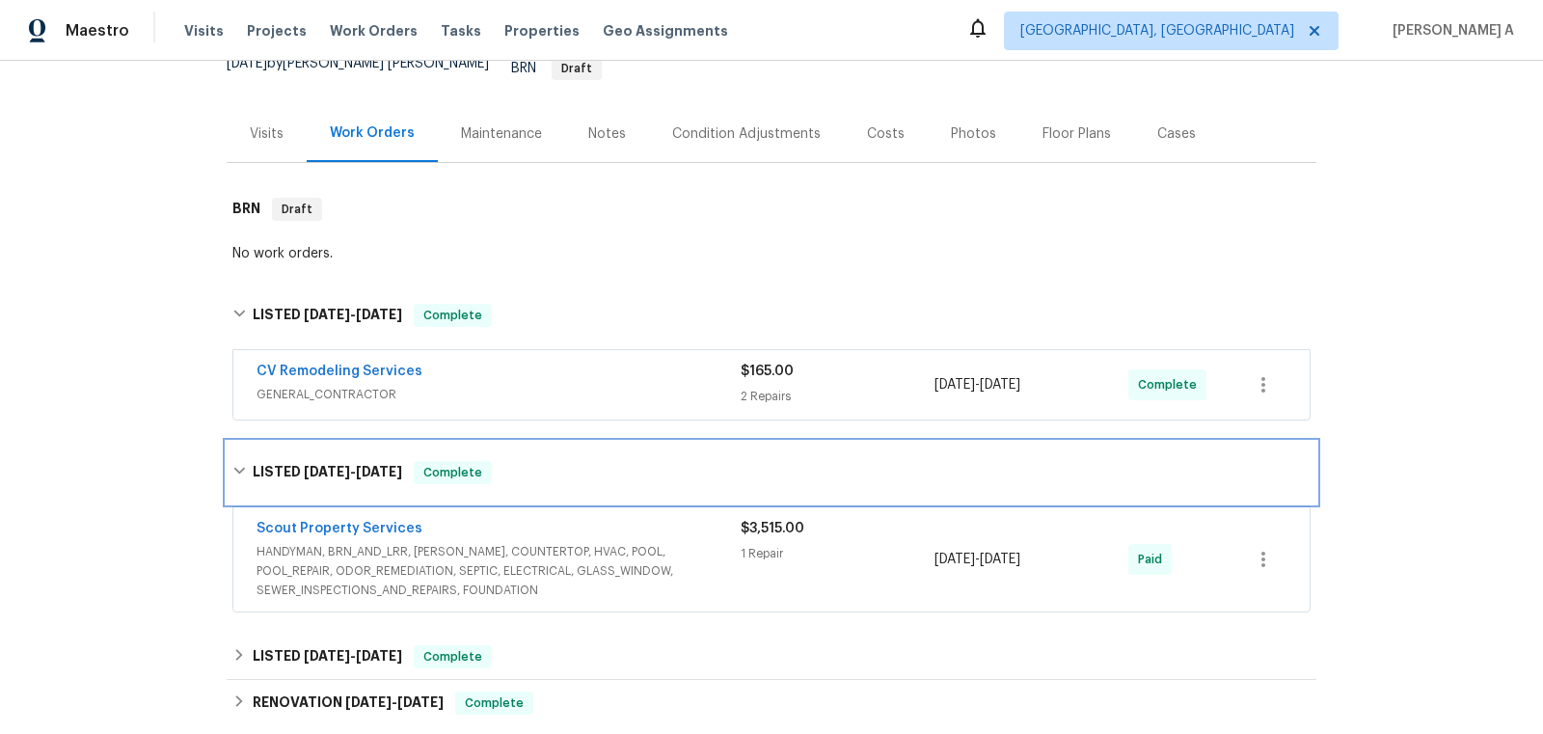
scroll to position [208, 0]
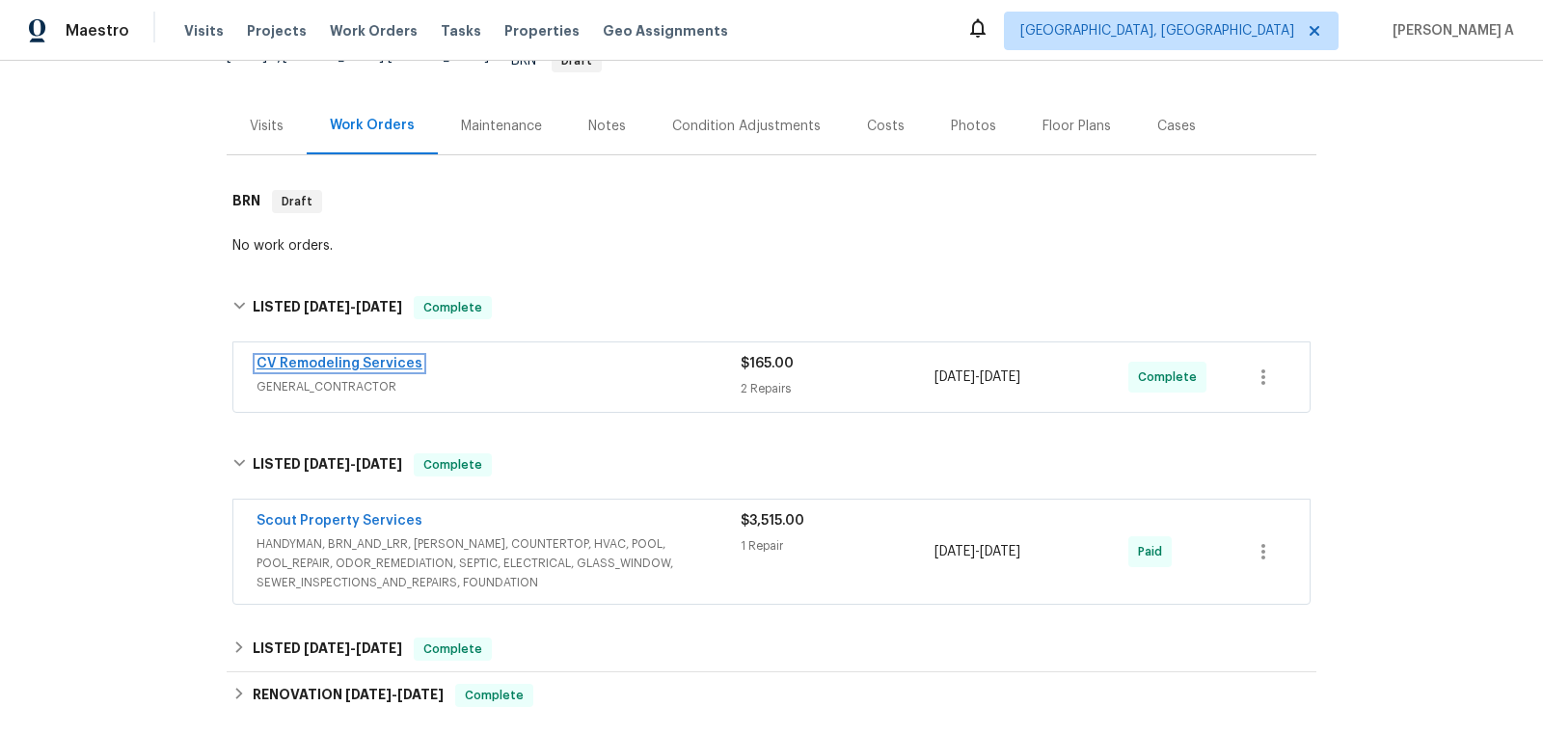
click at [361, 357] on link "CV Remodeling Services" at bounding box center [340, 364] width 166 height 14
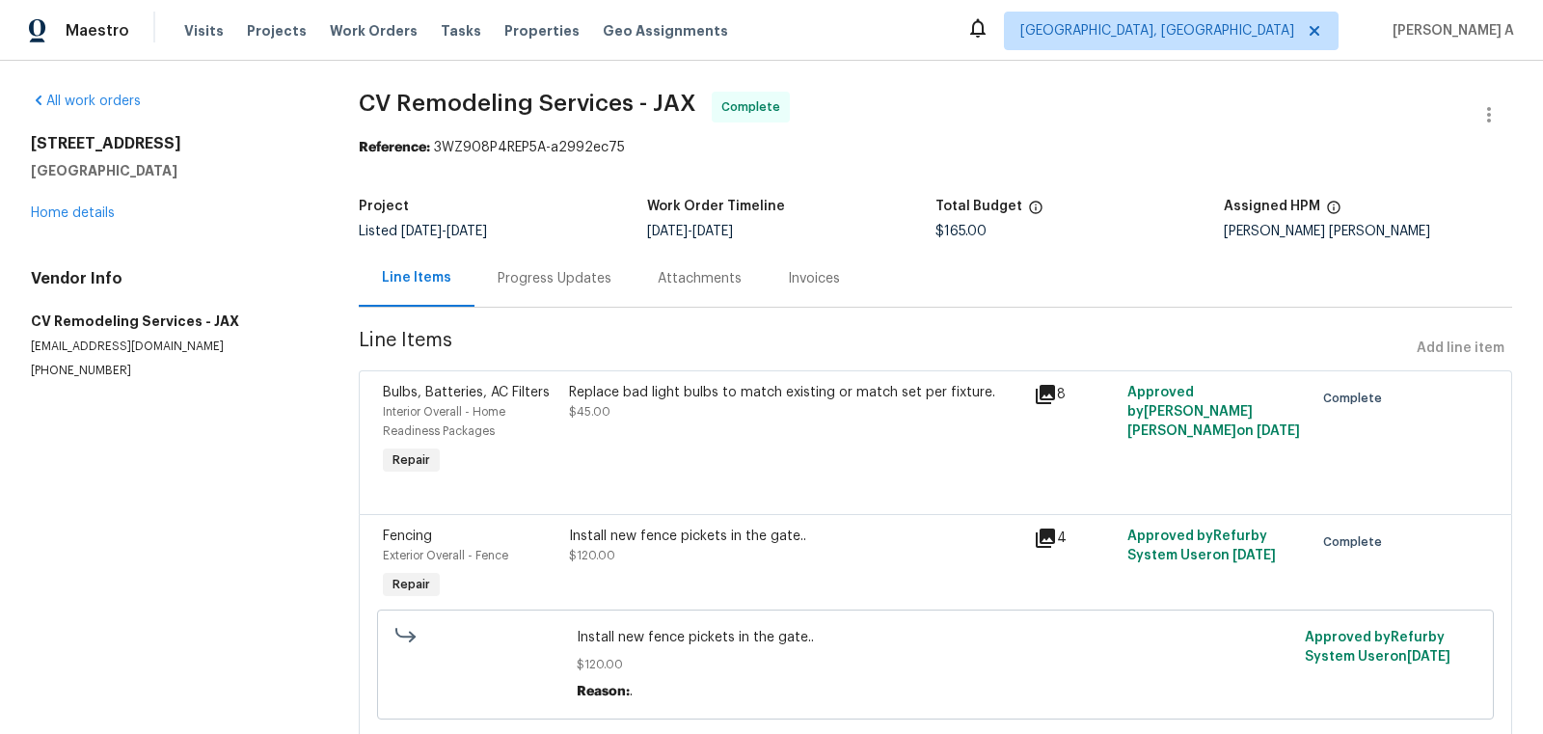
click at [508, 280] on div "Progress Updates" at bounding box center [554, 278] width 160 height 57
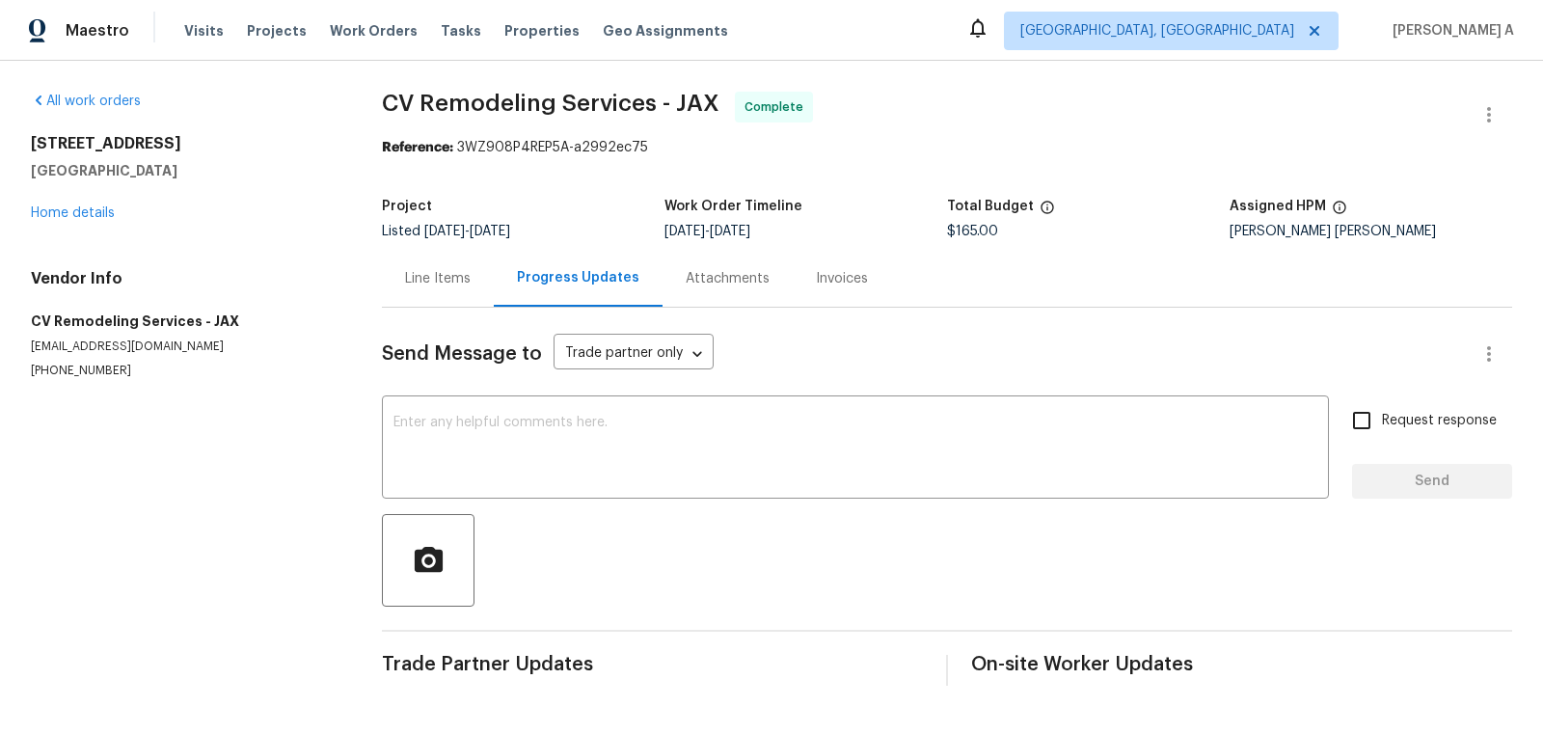
click at [442, 293] on div "Line Items" at bounding box center [438, 278] width 112 height 57
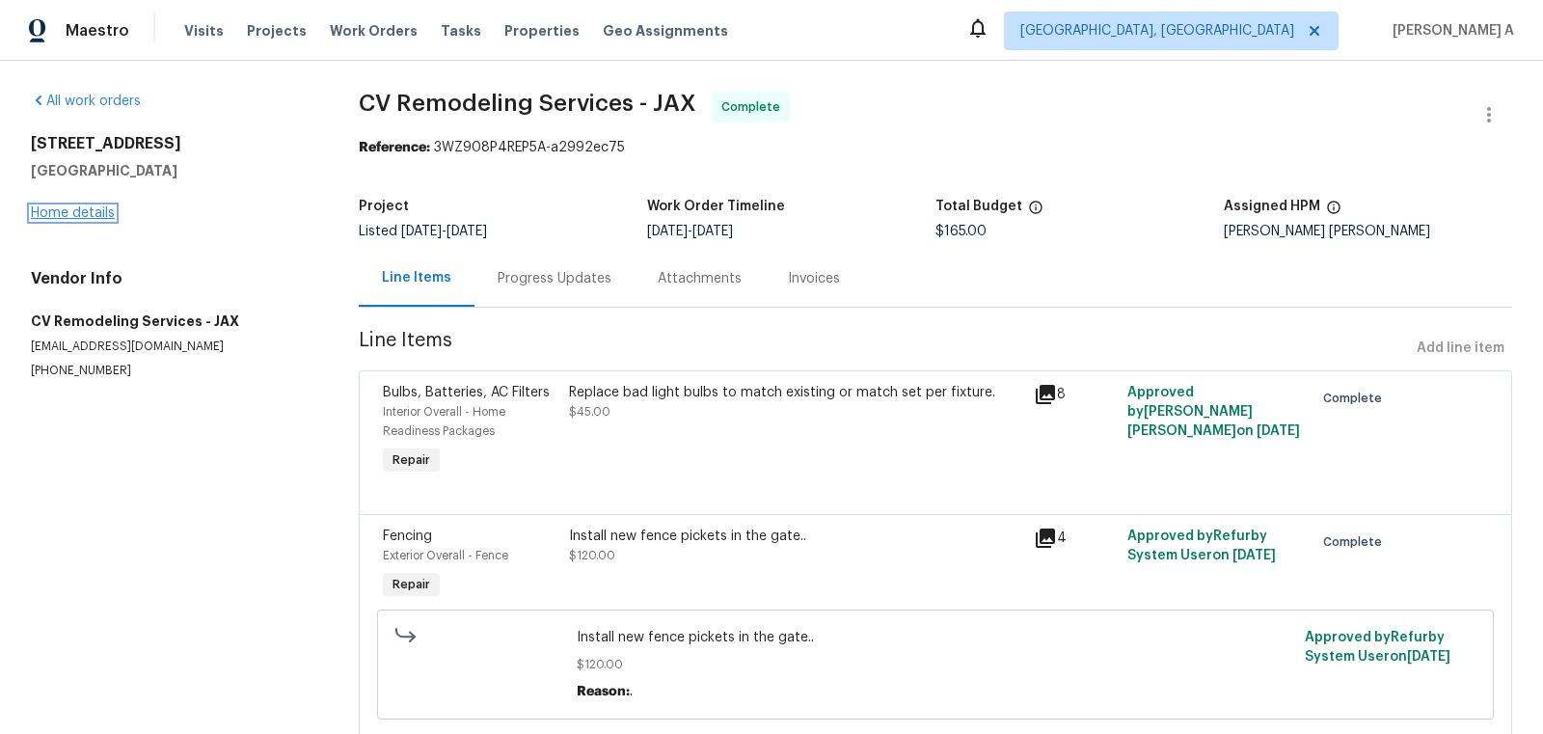
click at [89, 209] on link "Home details" at bounding box center [73, 213] width 84 height 14
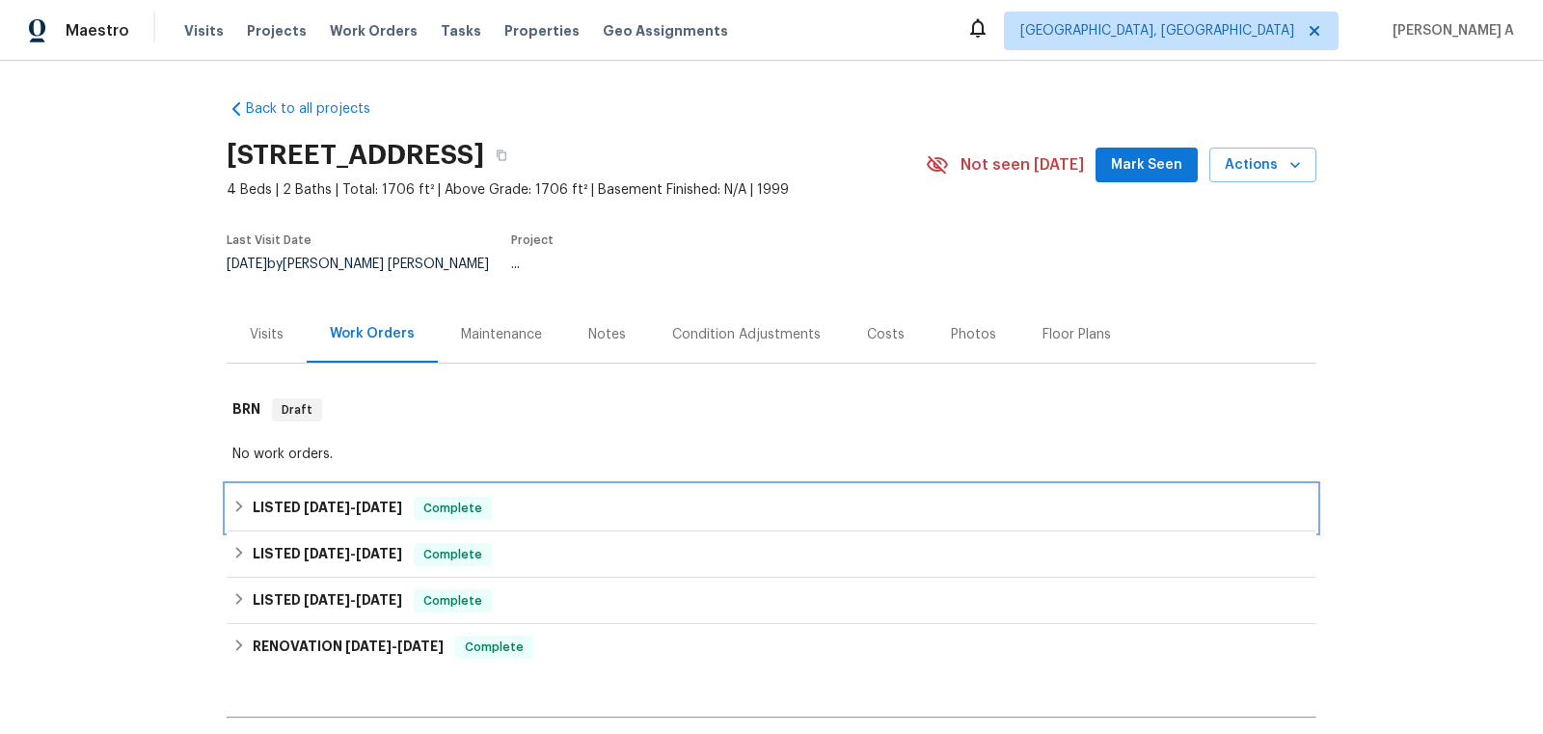
click at [474, 485] on div "LISTED 9/12/25 - 9/12/25 Complete" at bounding box center [772, 508] width 1090 height 46
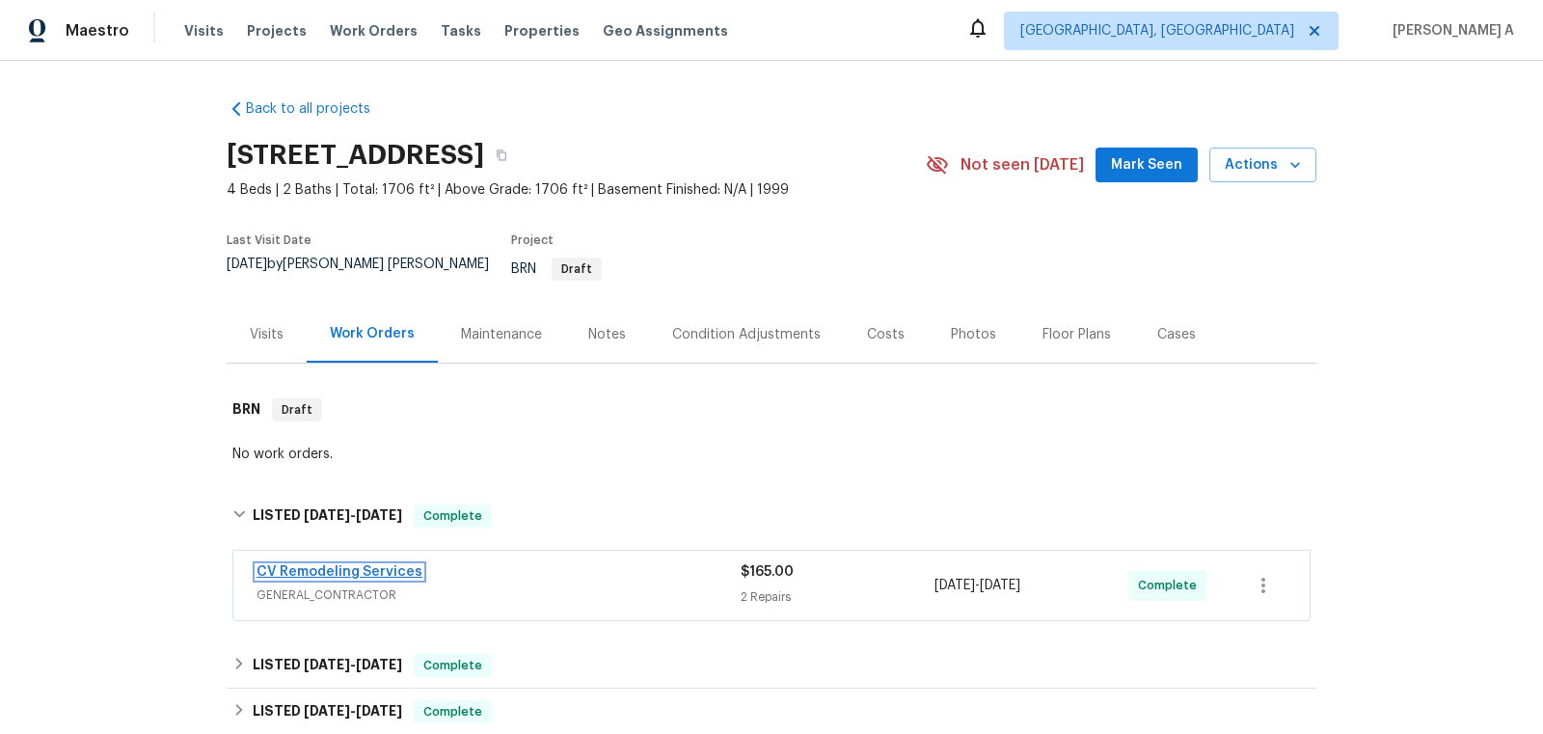
click at [356, 565] on link "CV Remodeling Services" at bounding box center [340, 572] width 166 height 14
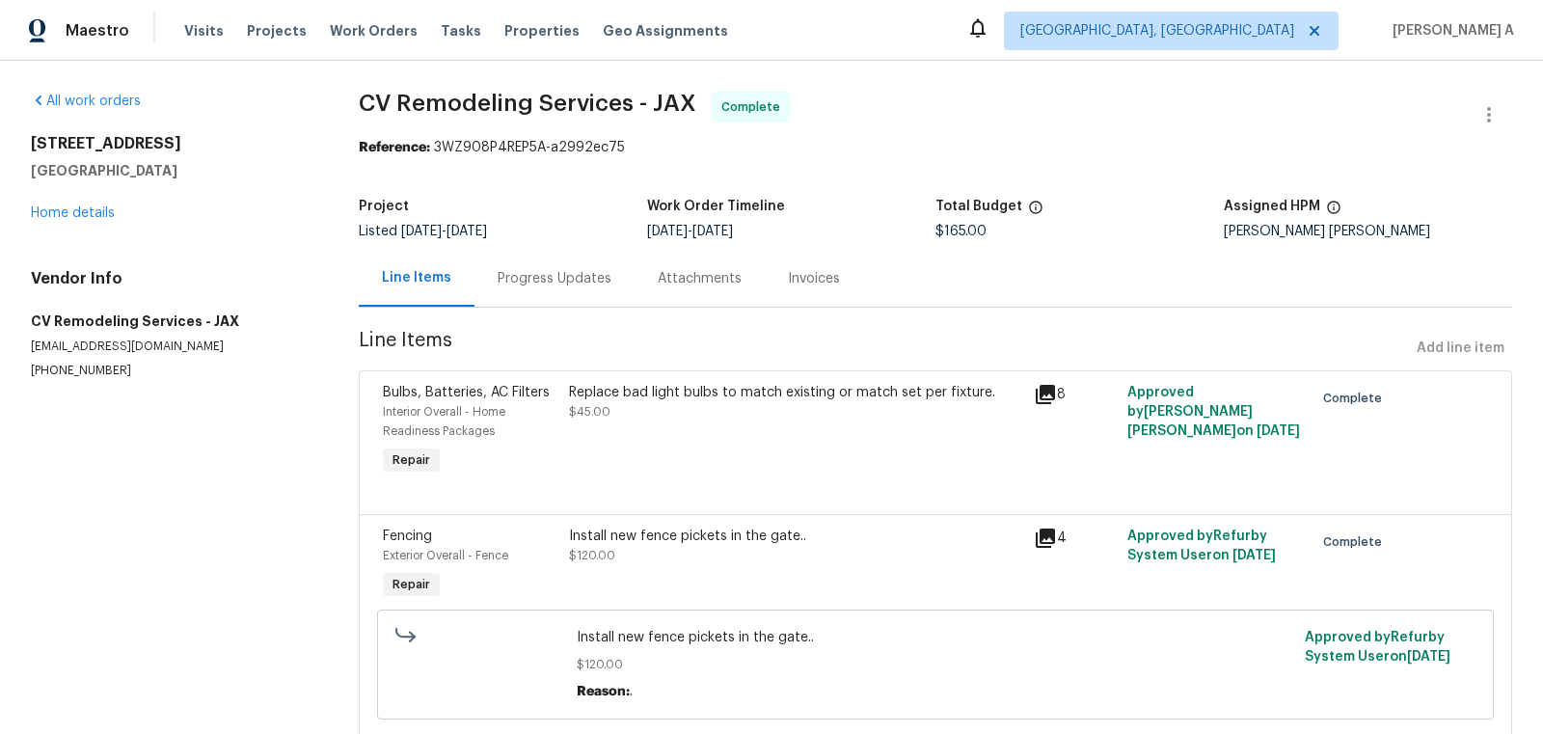
click at [546, 288] on div "Progress Updates" at bounding box center [554, 278] width 160 height 57
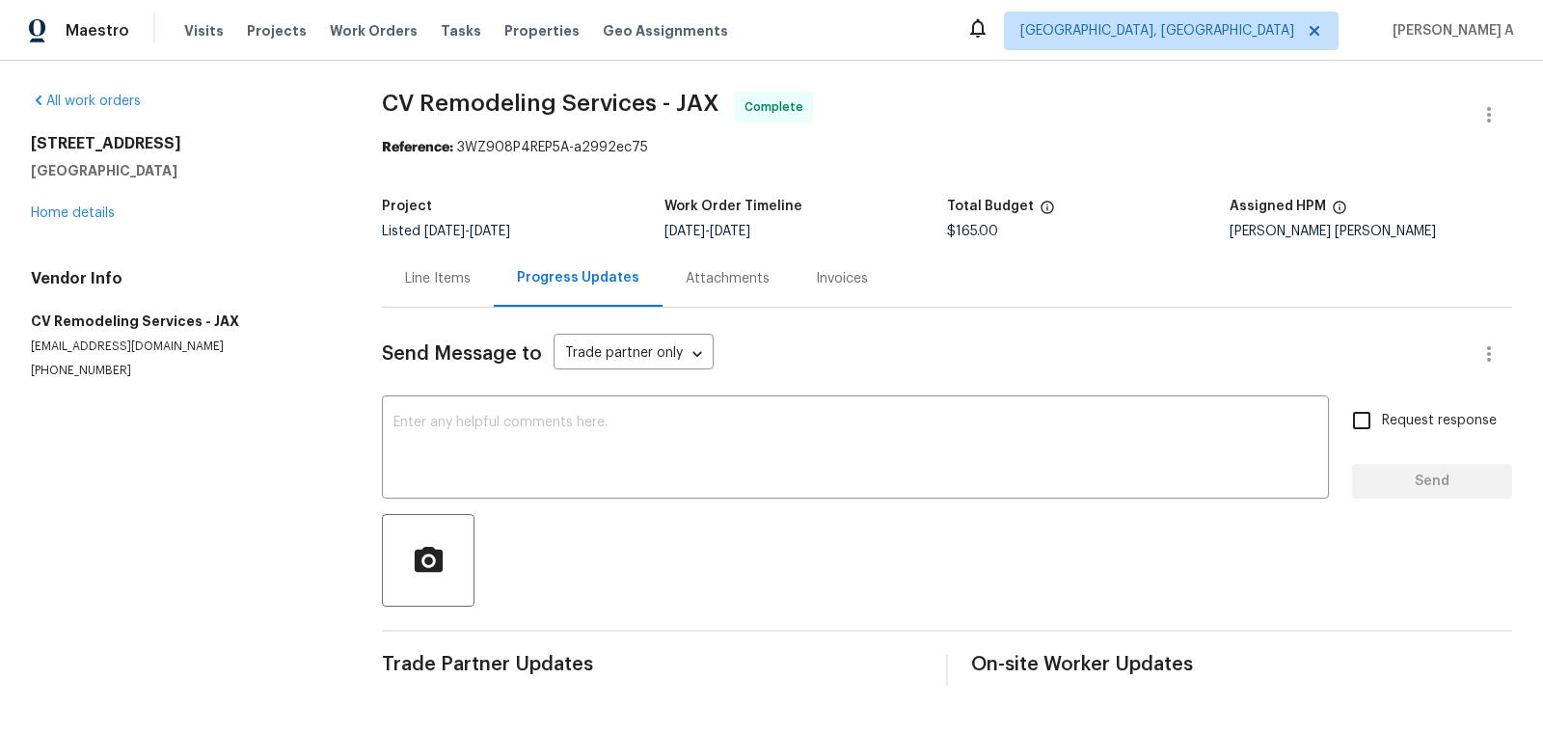
click at [458, 289] on div "Line Items" at bounding box center [438, 278] width 112 height 57
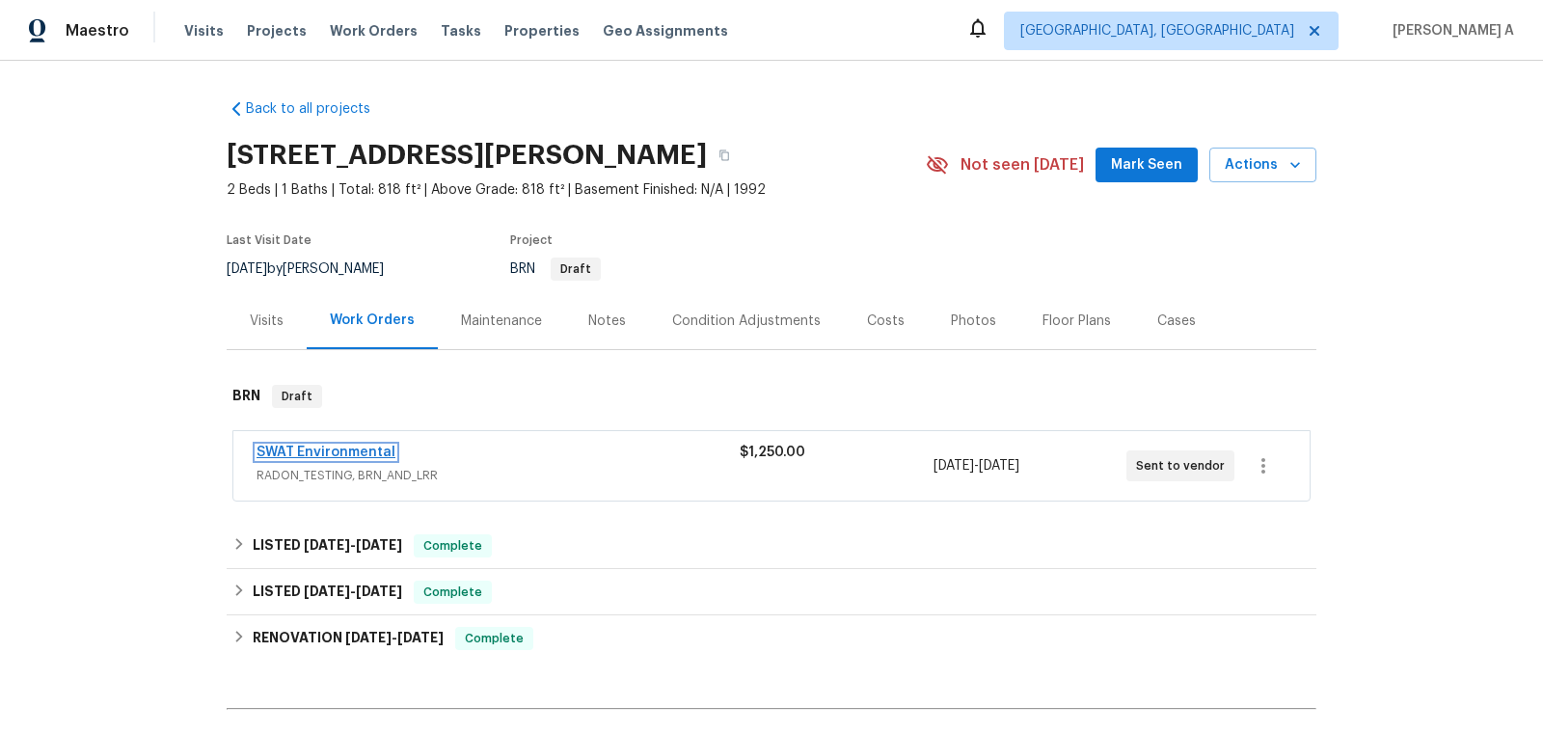
click at [346, 452] on link "SWAT Environmental" at bounding box center [326, 453] width 139 height 14
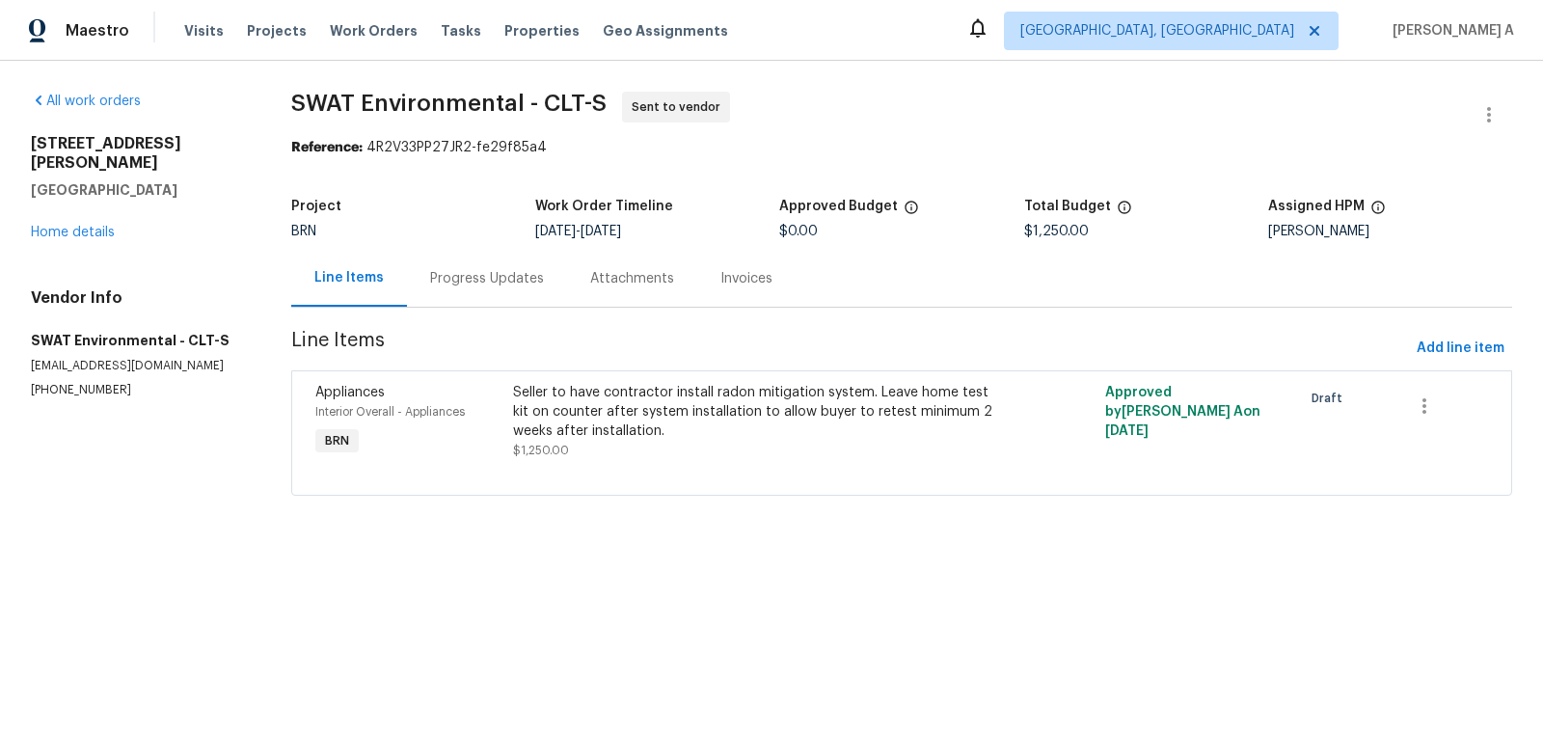
click at [496, 284] on div "Progress Updates" at bounding box center [487, 278] width 114 height 19
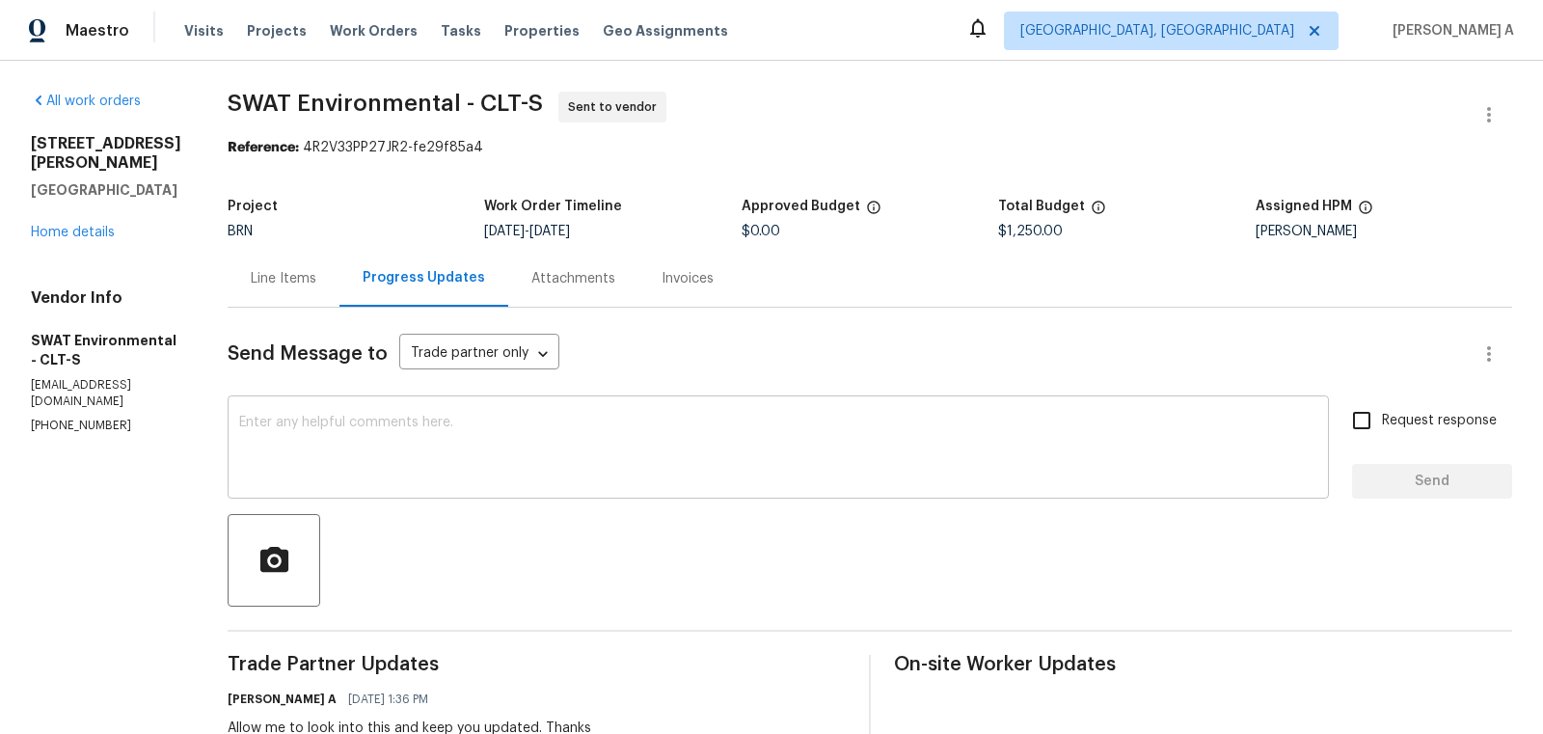
scroll to position [79, 0]
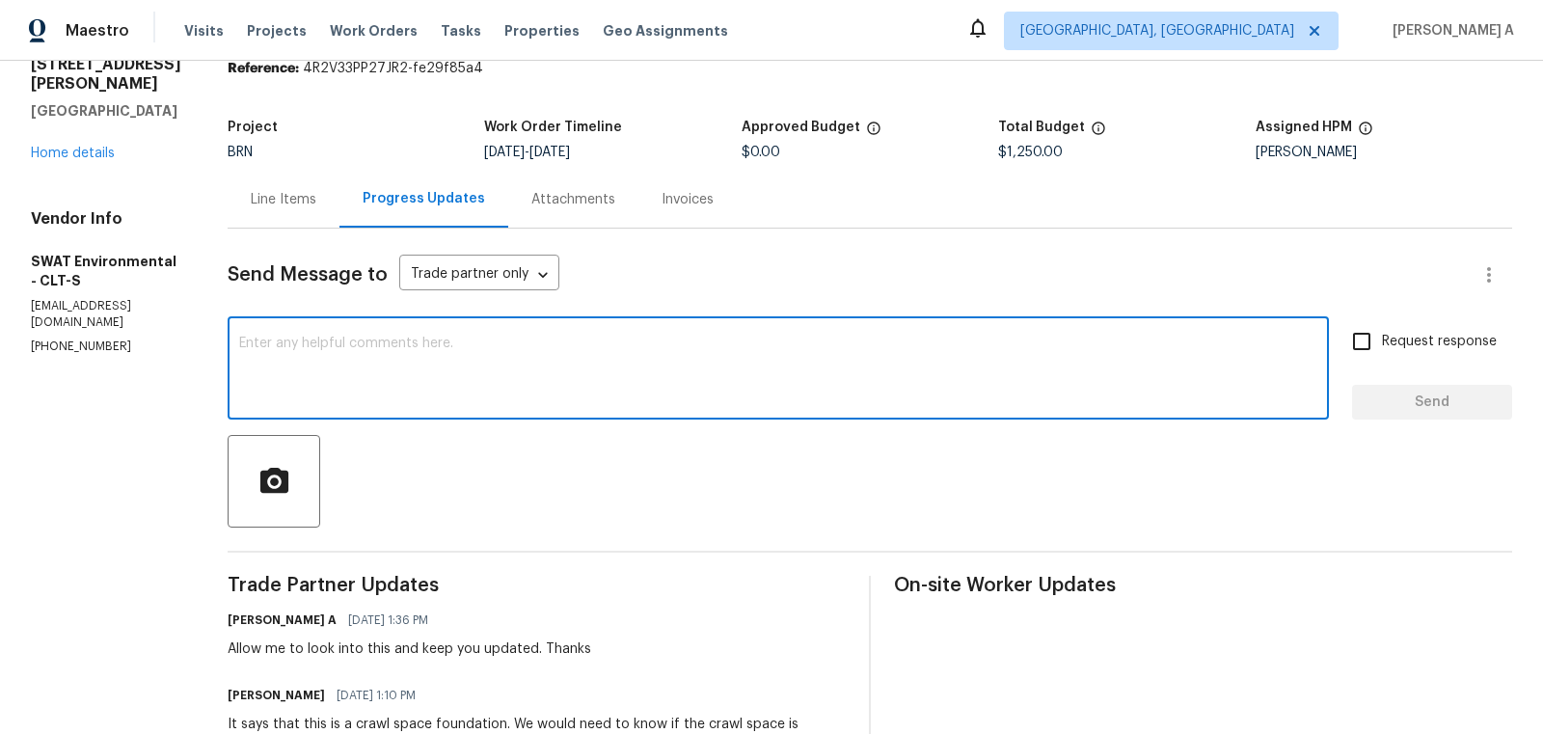
click at [604, 383] on textarea at bounding box center [778, 371] width 1078 height 68
paste textarea "Approved for the $1,514.00 for Radon as well as $1,636.00 if needed for vapor b…"
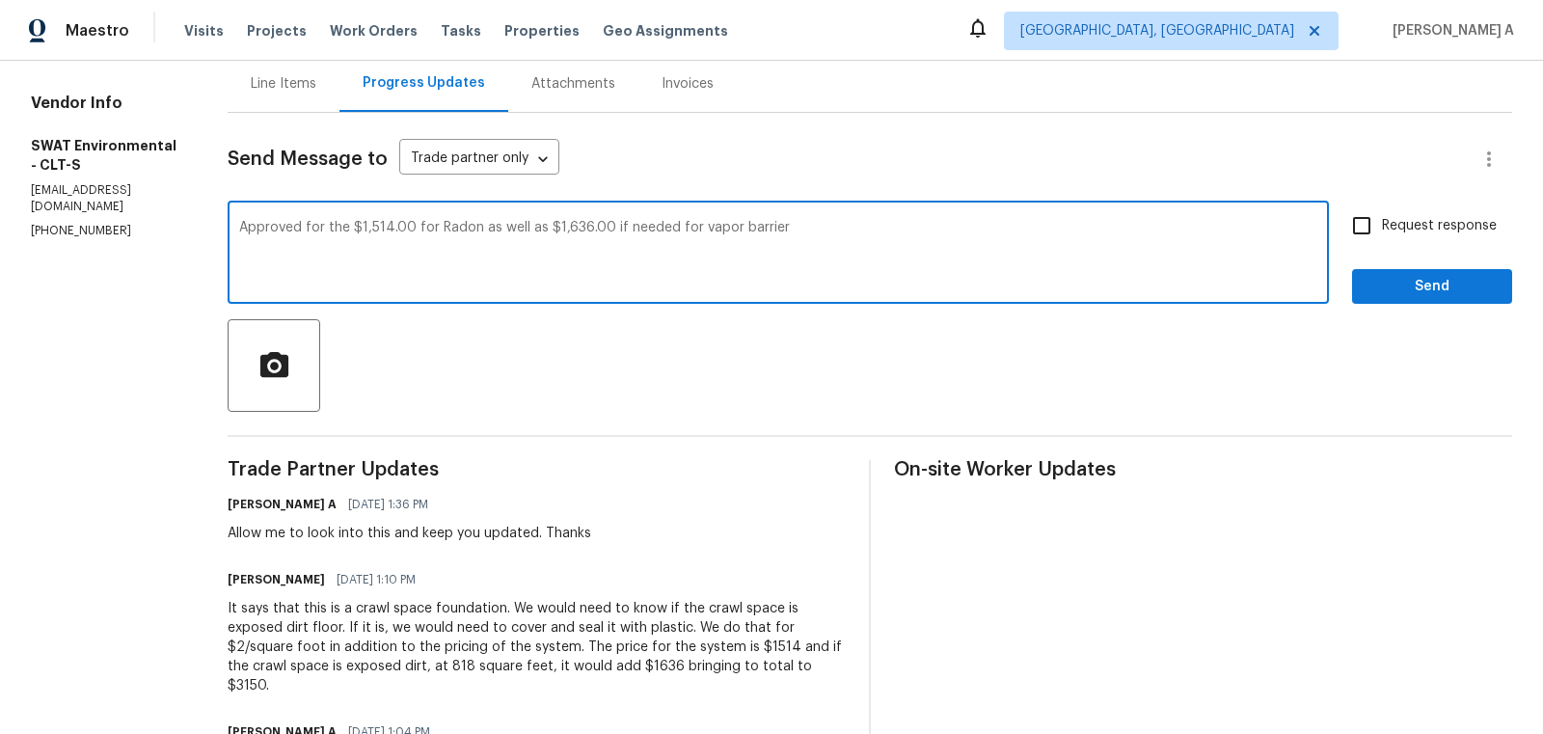
scroll to position [196, 0]
click at [0, 0] on span "Add Punctuation" at bounding box center [0, 0] width 0 height 0
click at [799, 242] on textarea "Approved for the $1,514.00 for Radon as well as $1,636.00 if needed for vapor b…" at bounding box center [778, 254] width 1078 height 68
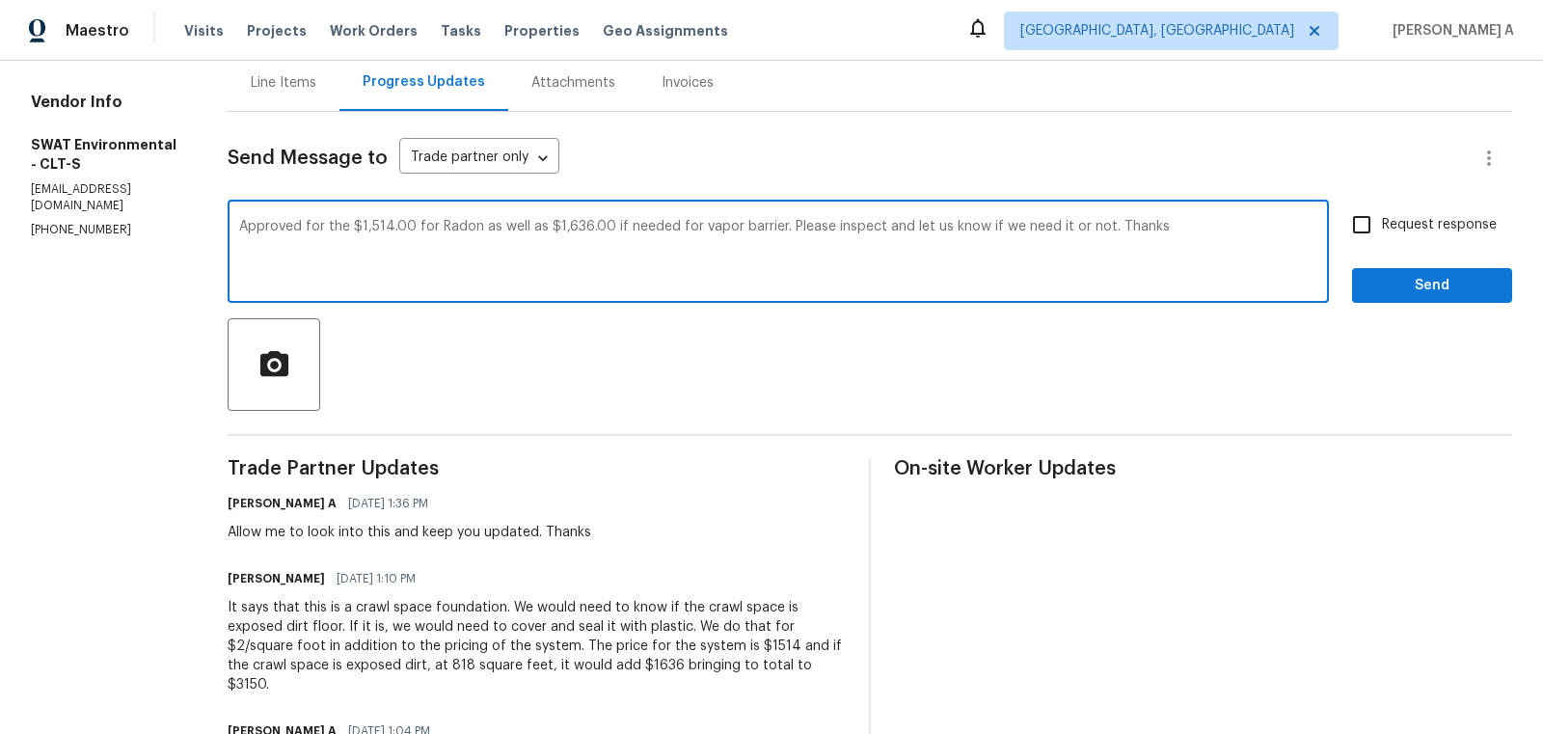
click at [0, 0] on icon "Paraphrase text" at bounding box center [0, 0] width 0 height 0
click at [0, 0] on span "if" at bounding box center [0, 0] width 0 height 0
click at [575, 278] on textarea "Approved for $1,514.00 for Radon and $1,636.00 if vapor barrier is required. Pl…" at bounding box center [778, 254] width 1078 height 68
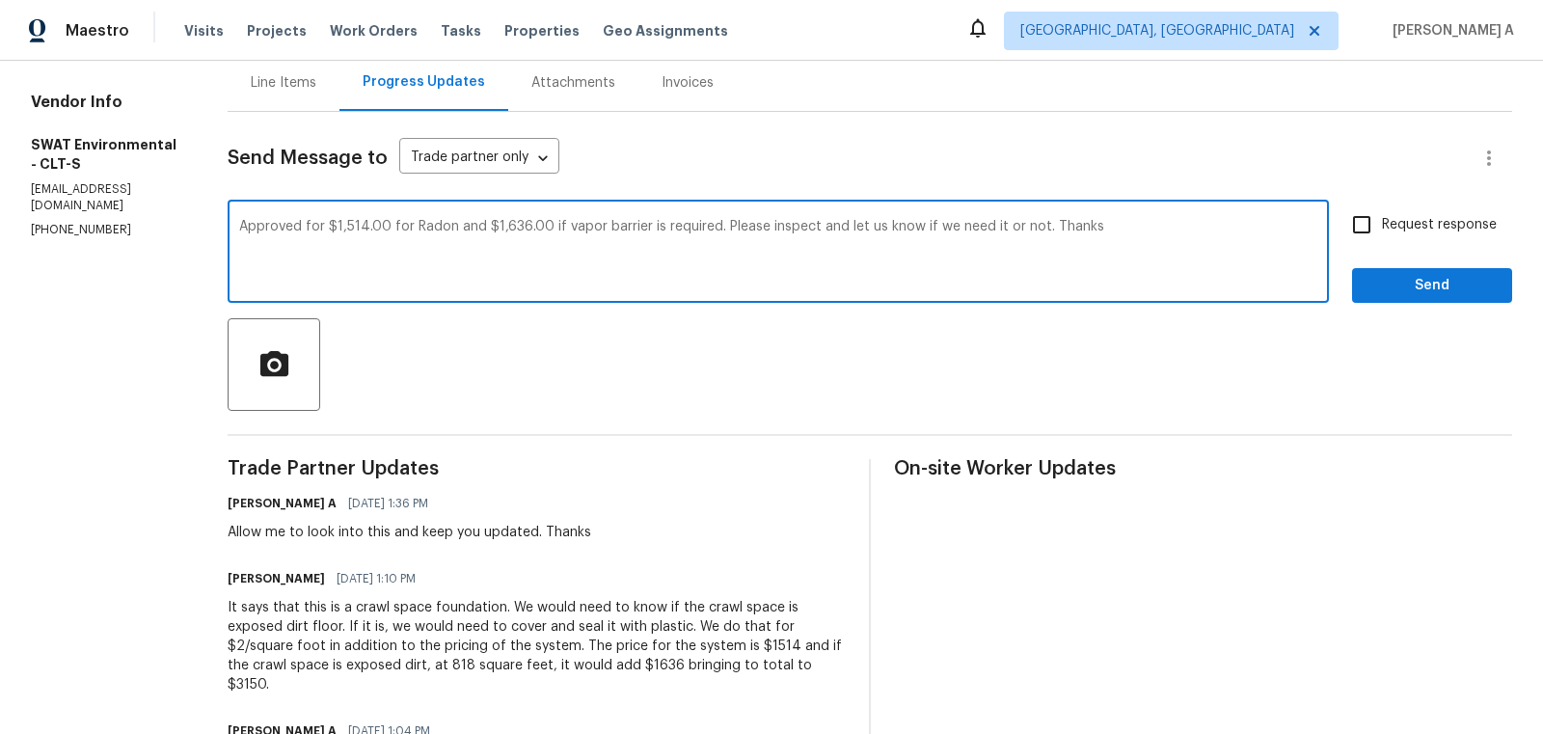
click at [0, 0] on span "Thanks" at bounding box center [0, 0] width 0 height 0
type textarea "Approved for $1,514.00 for Radon and $1,636.00 if vapor barrier is required. Pl…"
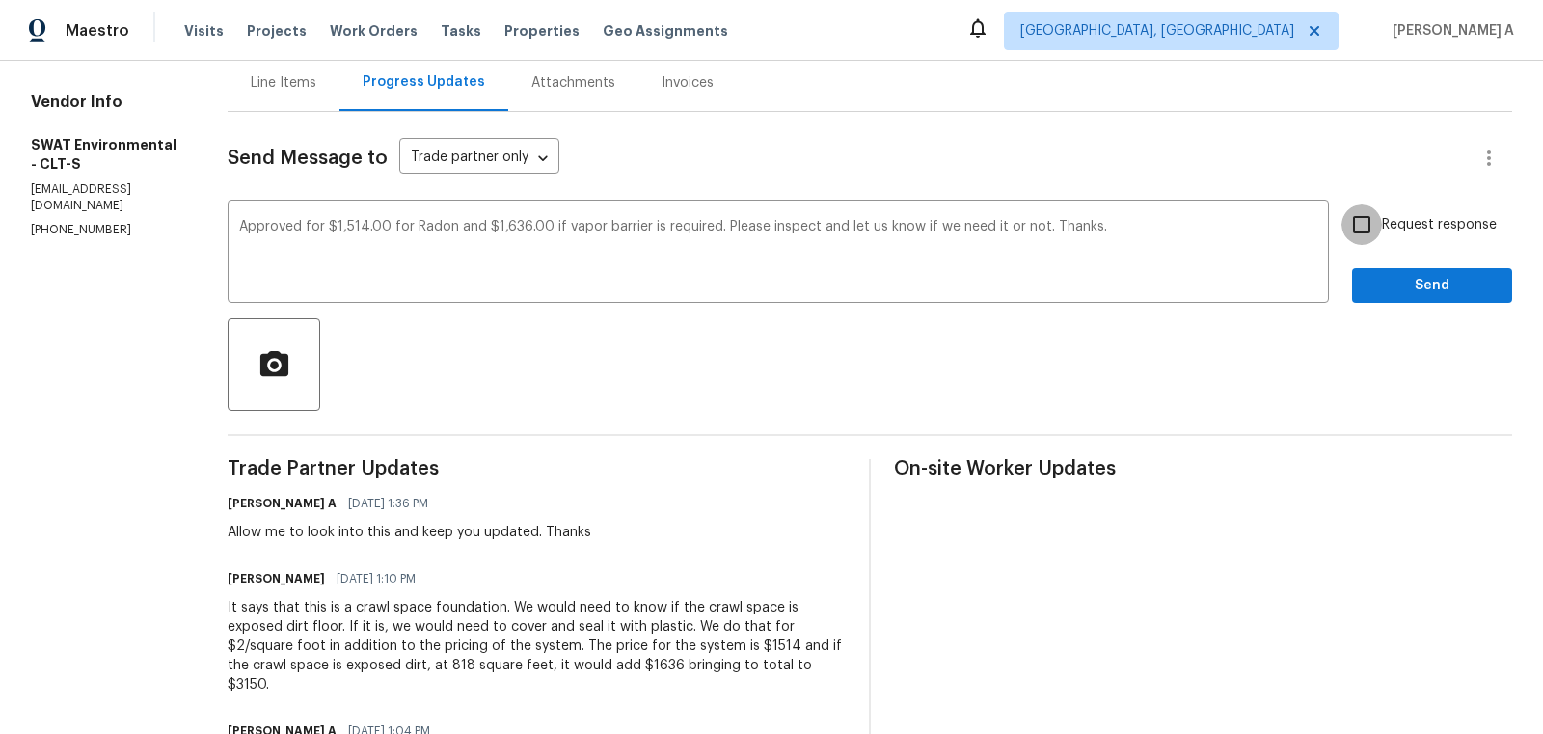
click at [1373, 225] on input "Request response" at bounding box center [1361, 224] width 41 height 41
checkbox input "true"
click at [1405, 275] on span "Send" at bounding box center [1432, 286] width 129 height 24
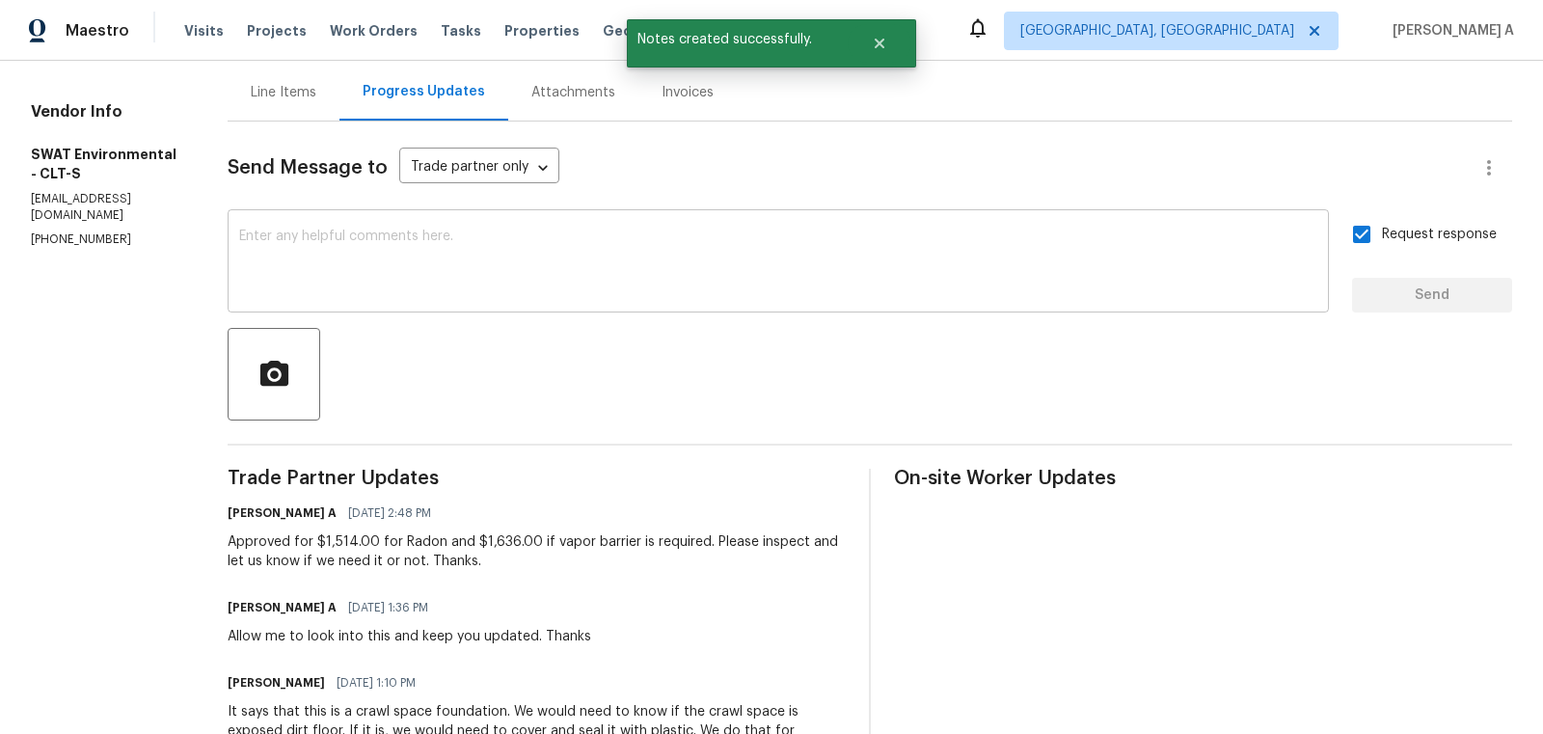
scroll to position [321, 0]
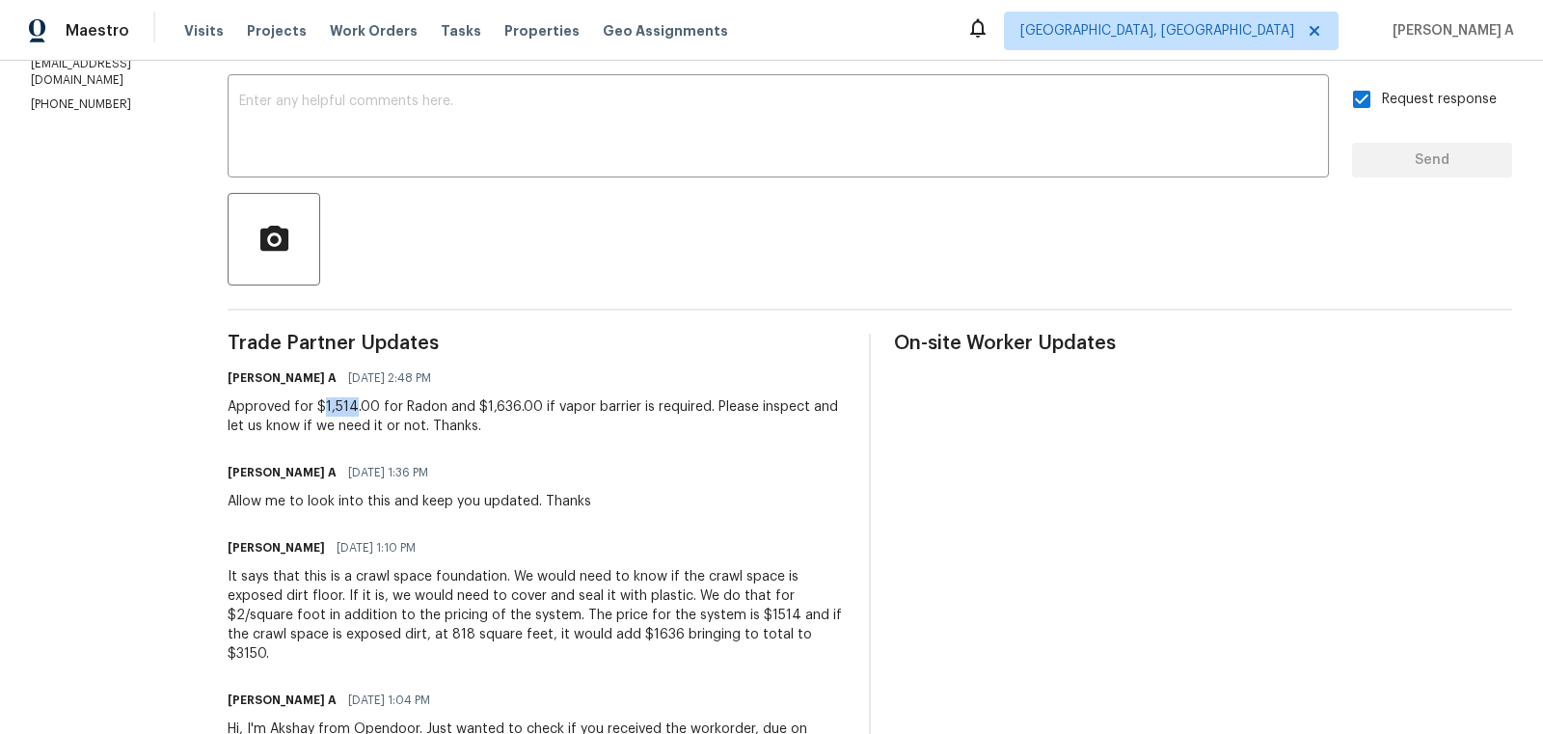
copy div "1,514"
drag, startPoint x: 323, startPoint y: 407, endPoint x: 355, endPoint y: 405, distance: 31.9
click at [355, 405] on div "Approved for $1,514.00 for Radon and $1,636.00 if vapor barrier is required. Pl…" at bounding box center [537, 416] width 618 height 39
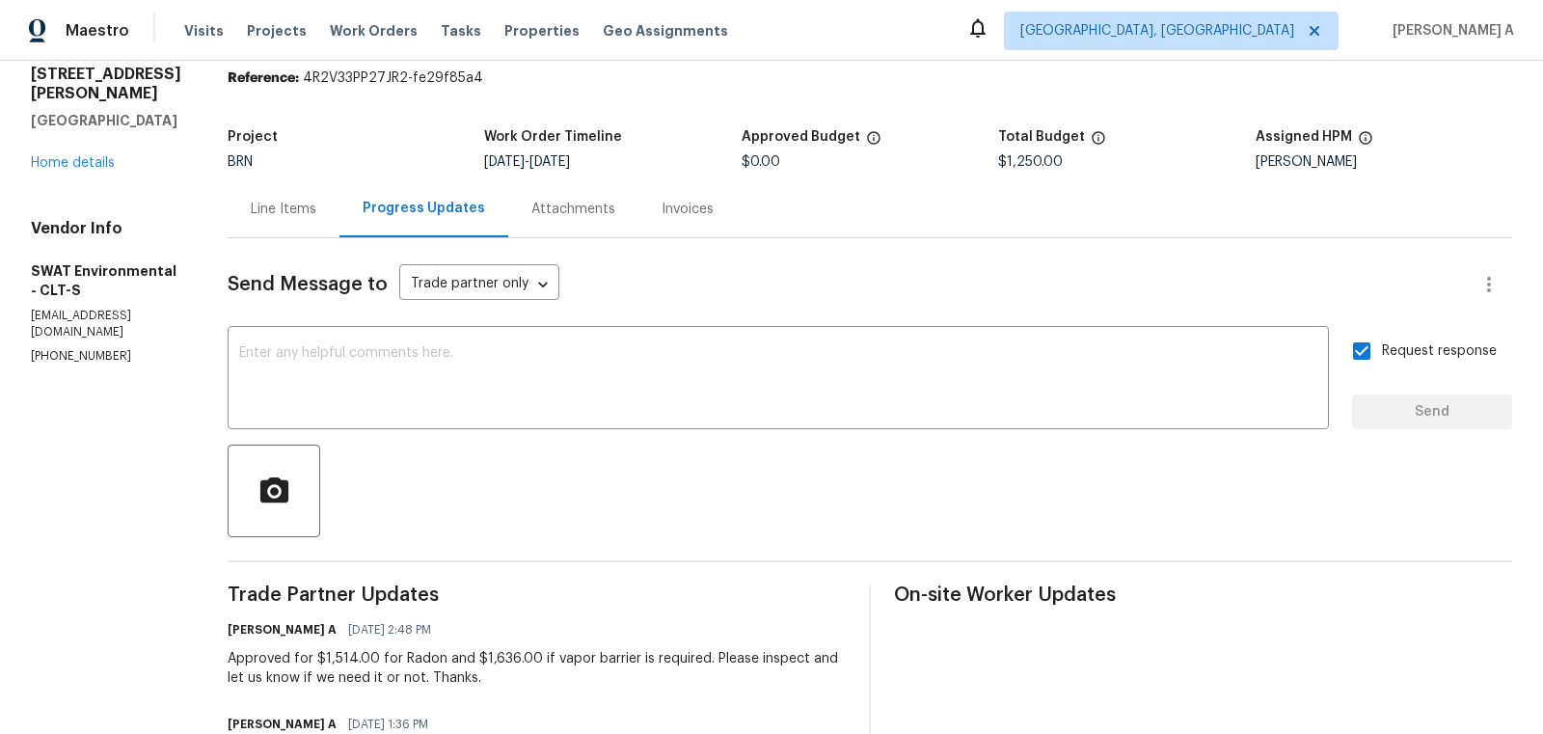
click at [283, 198] on div "Line Items" at bounding box center [284, 208] width 112 height 57
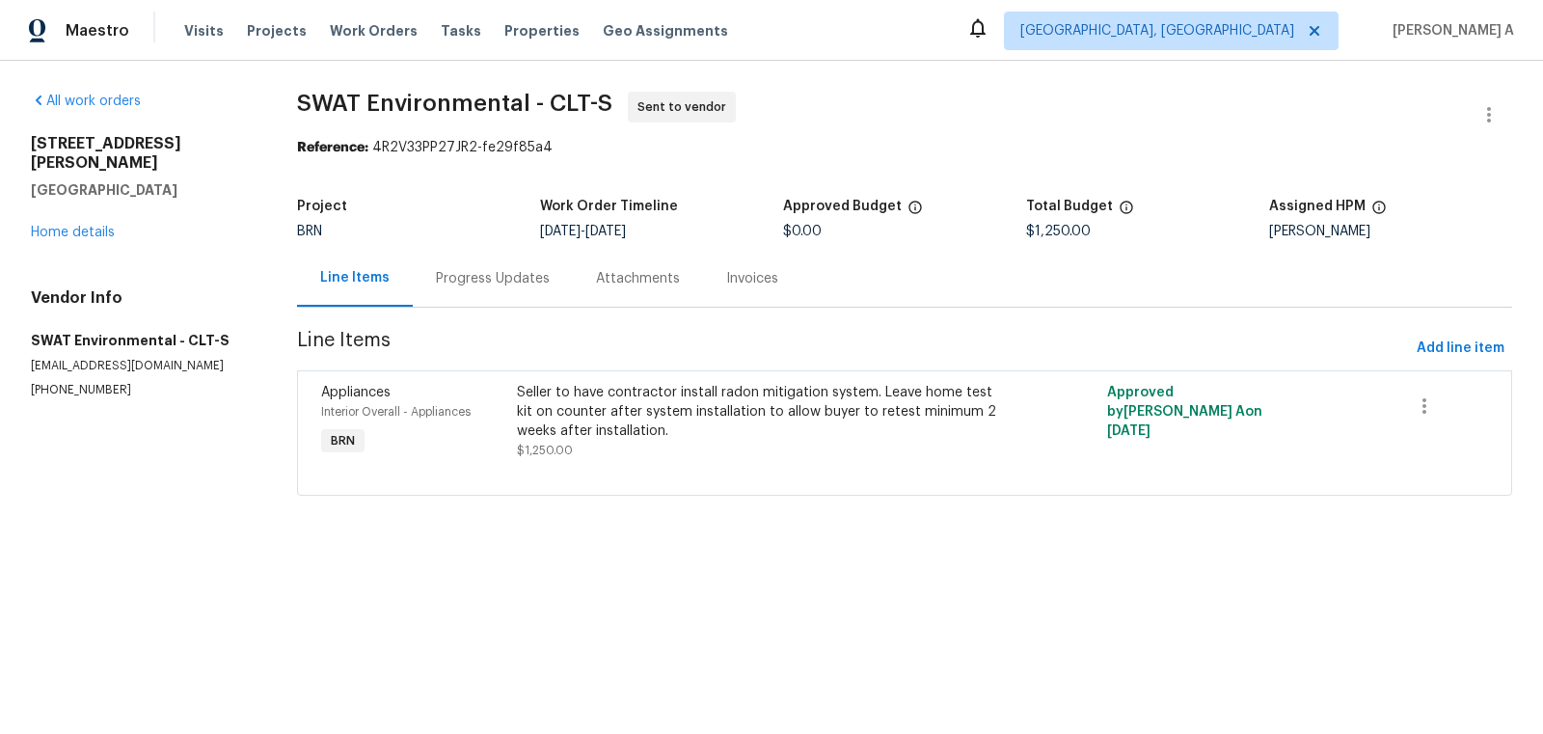
click at [755, 410] on div "Seller to have contractor install radon mitigation system. Leave home test kit …" at bounding box center [756, 412] width 479 height 58
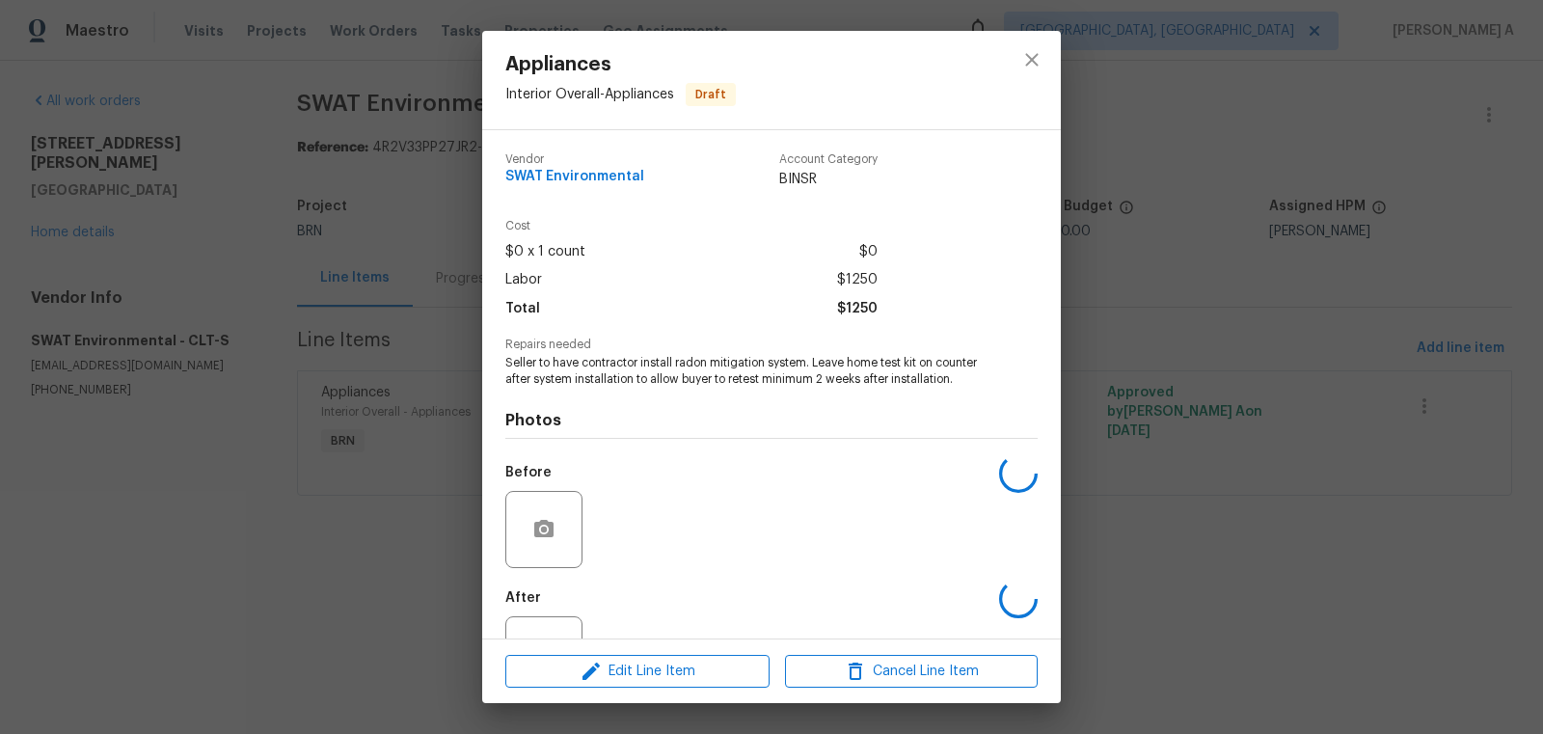
scroll to position [73, 0]
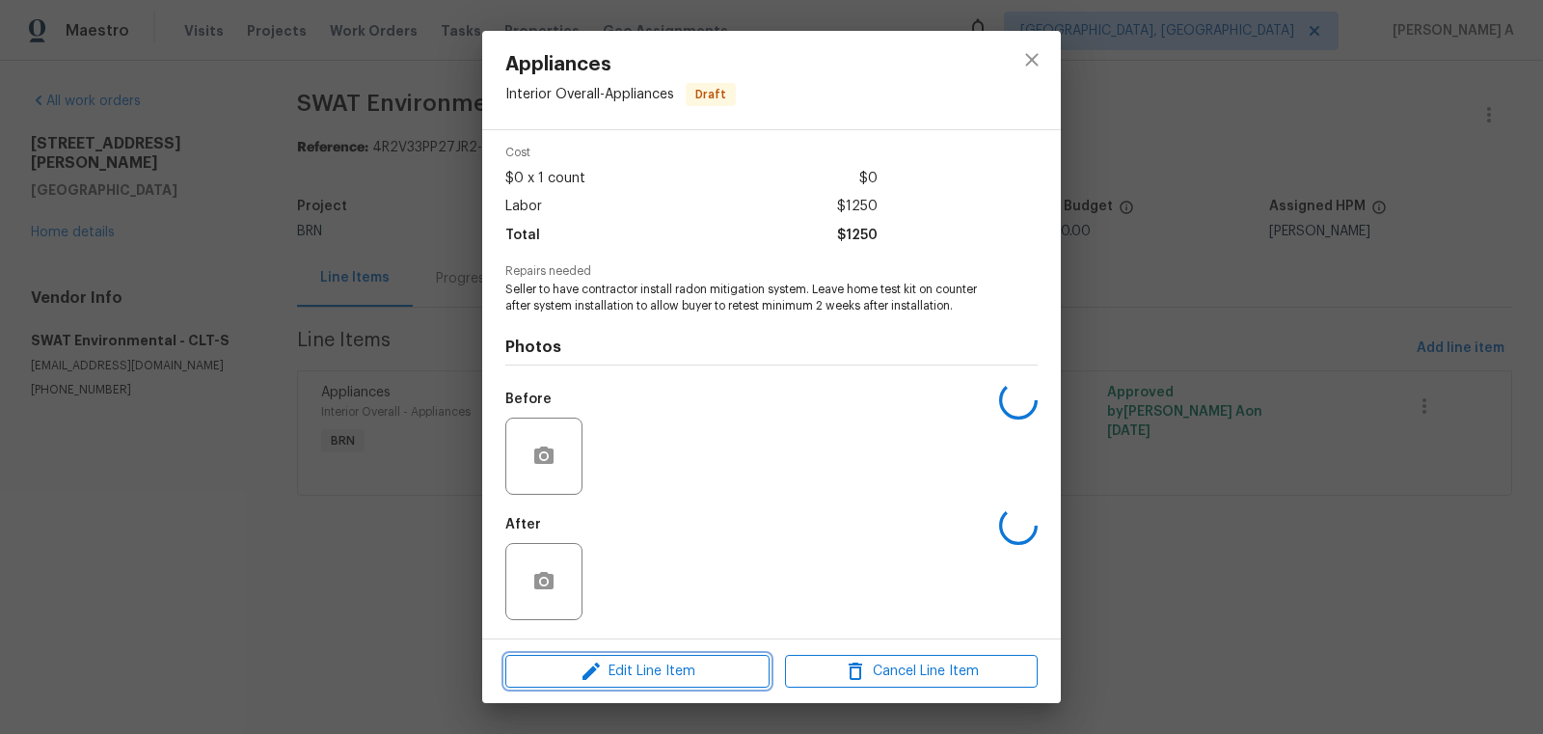
click at [643, 676] on span "Edit Line Item" at bounding box center [637, 672] width 253 height 24
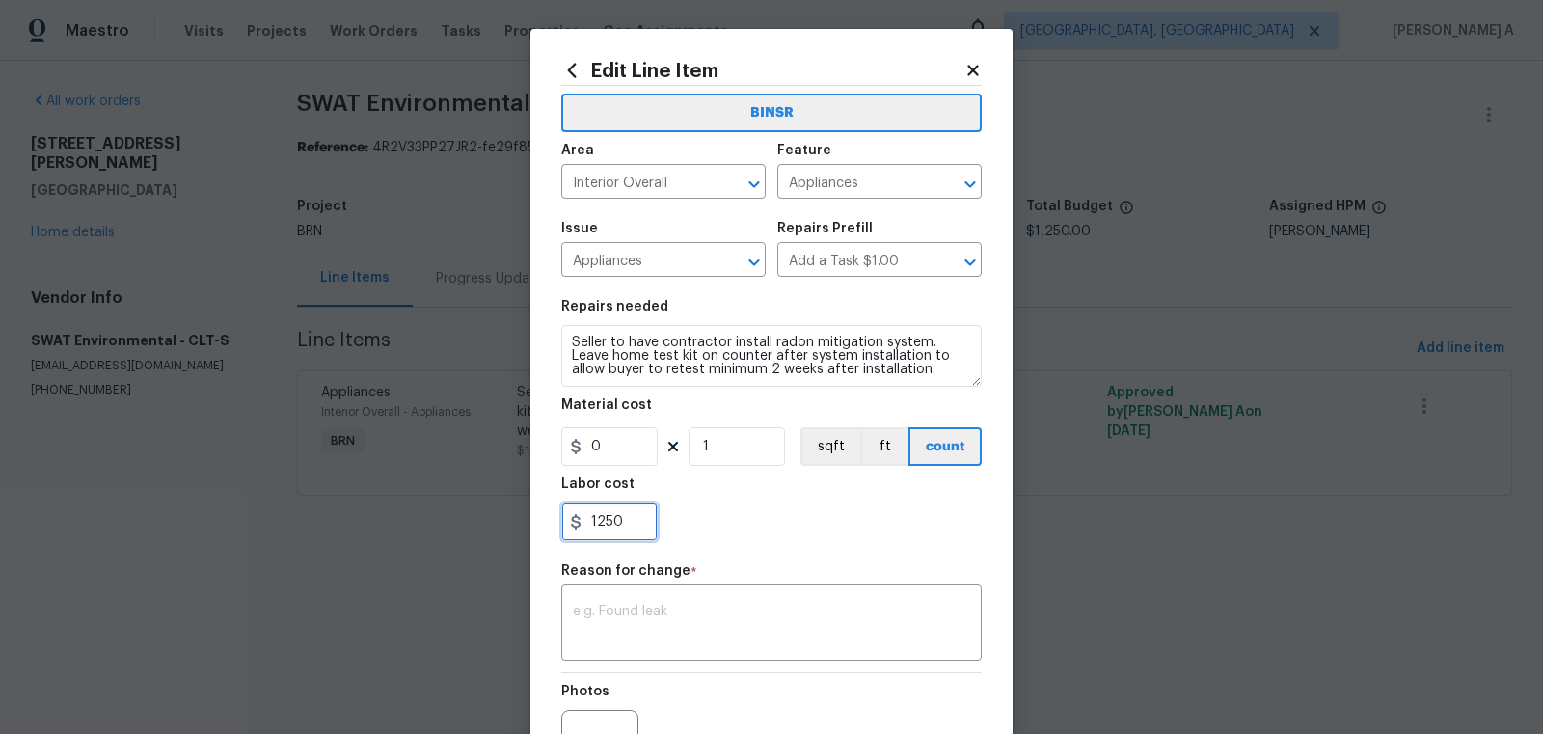
drag, startPoint x: 628, startPoint y: 527, endPoint x: 484, endPoint y: 527, distance: 143.7
click at [483, 527] on div "Edit Line Item BINSR Area Interior Overall ​ Feature Appliances ​ Issue Applian…" at bounding box center [771, 367] width 1543 height 734
paste input "514"
type input "1514"
click at [689, 527] on div "1514" at bounding box center [771, 521] width 420 height 39
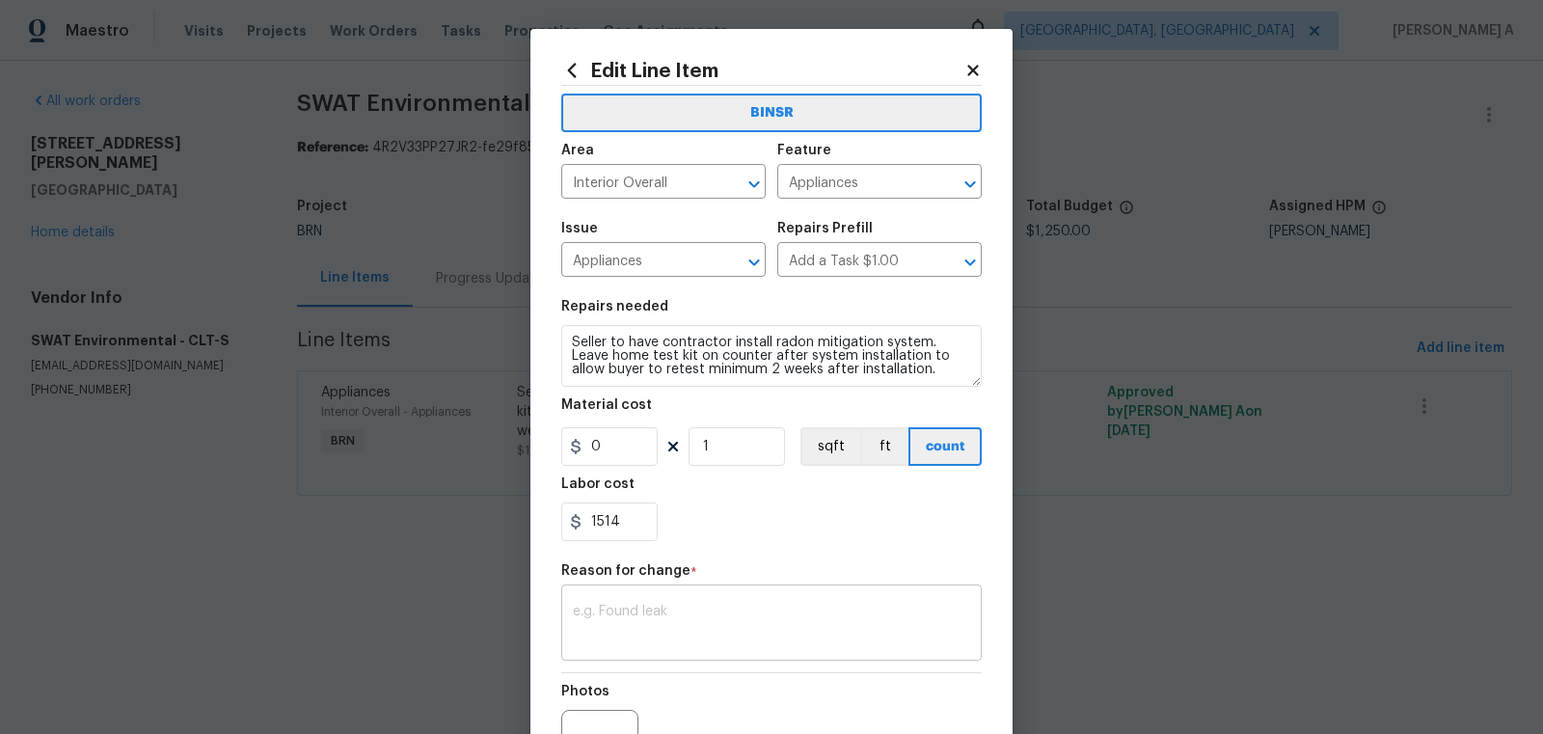
click at [725, 640] on textarea at bounding box center [771, 625] width 397 height 41
paste textarea "(AK) Updated cost per BR team’s approval."
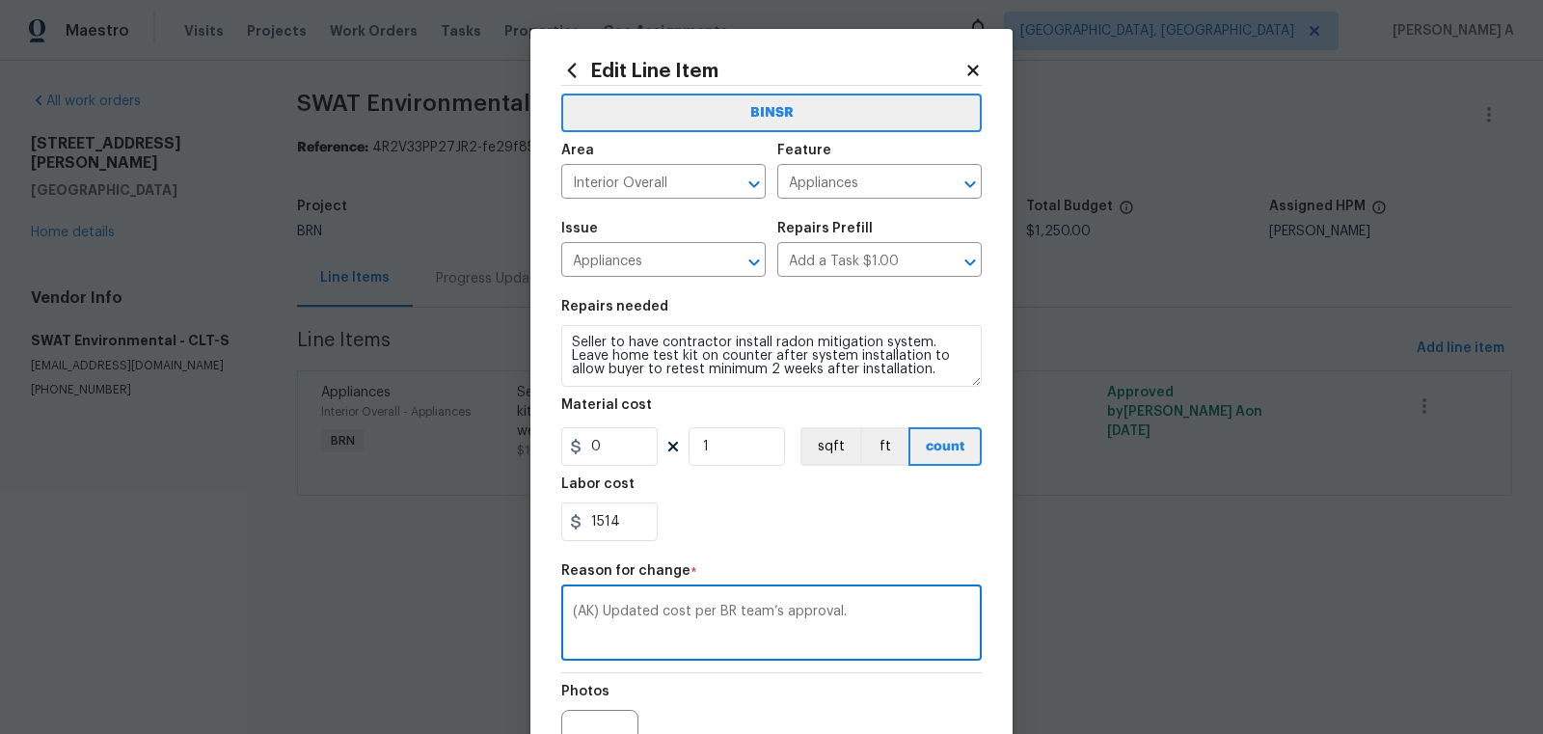
scroll to position [215, 0]
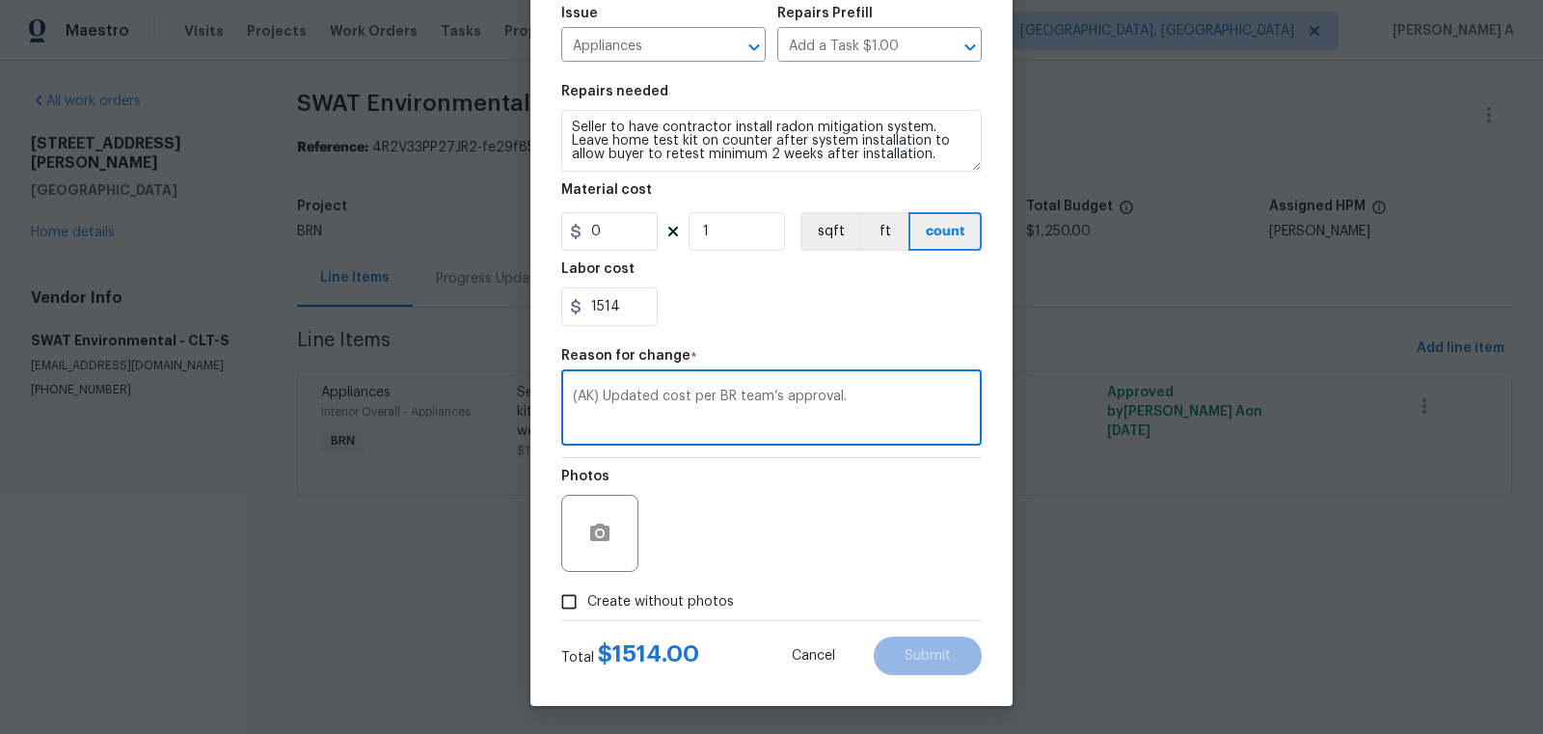
type textarea "(AK) Updated cost per BR team’s approval."
click at [575, 609] on input "Create without photos" at bounding box center [569, 601] width 37 height 37
checkbox input "true"
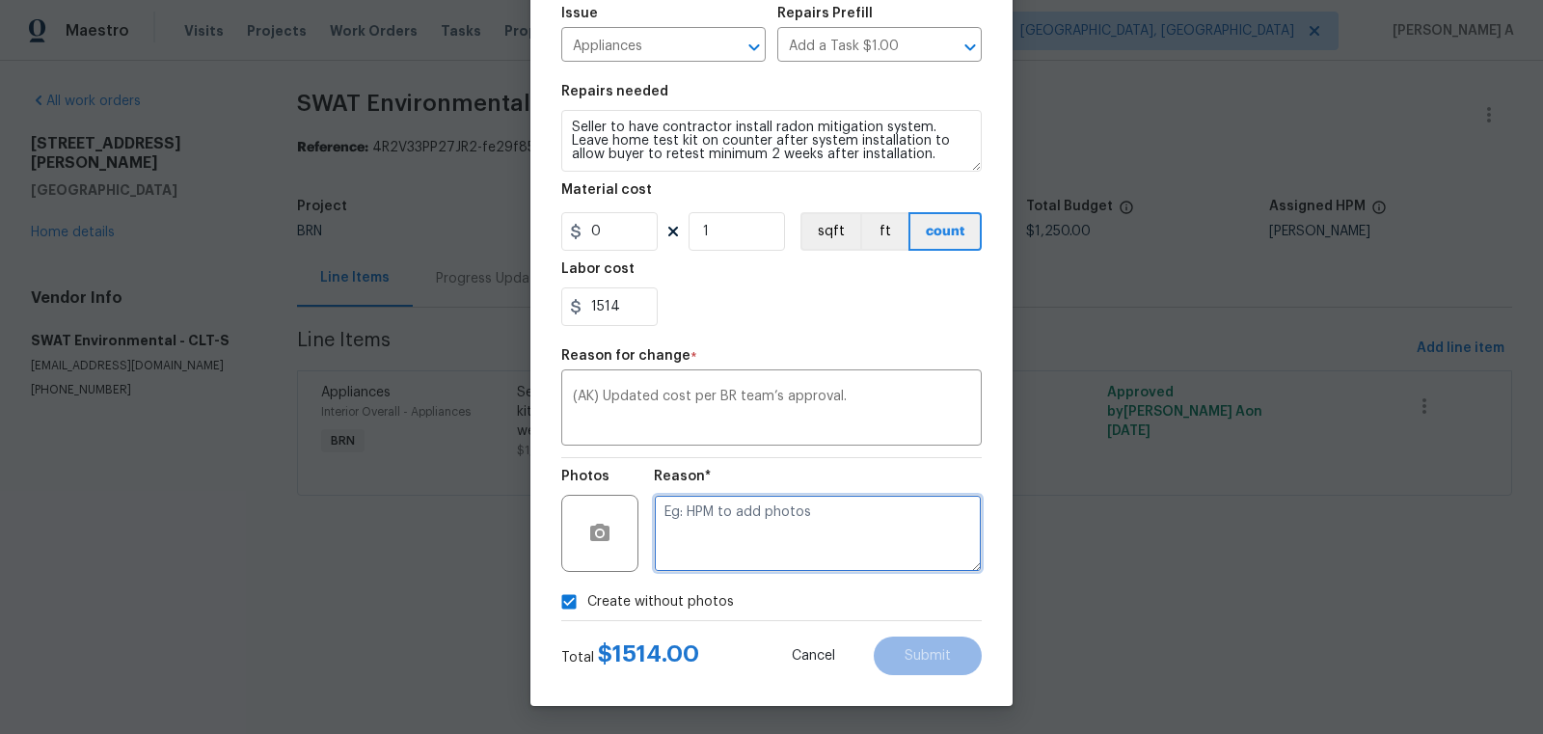
click at [736, 553] on textarea at bounding box center [818, 533] width 328 height 77
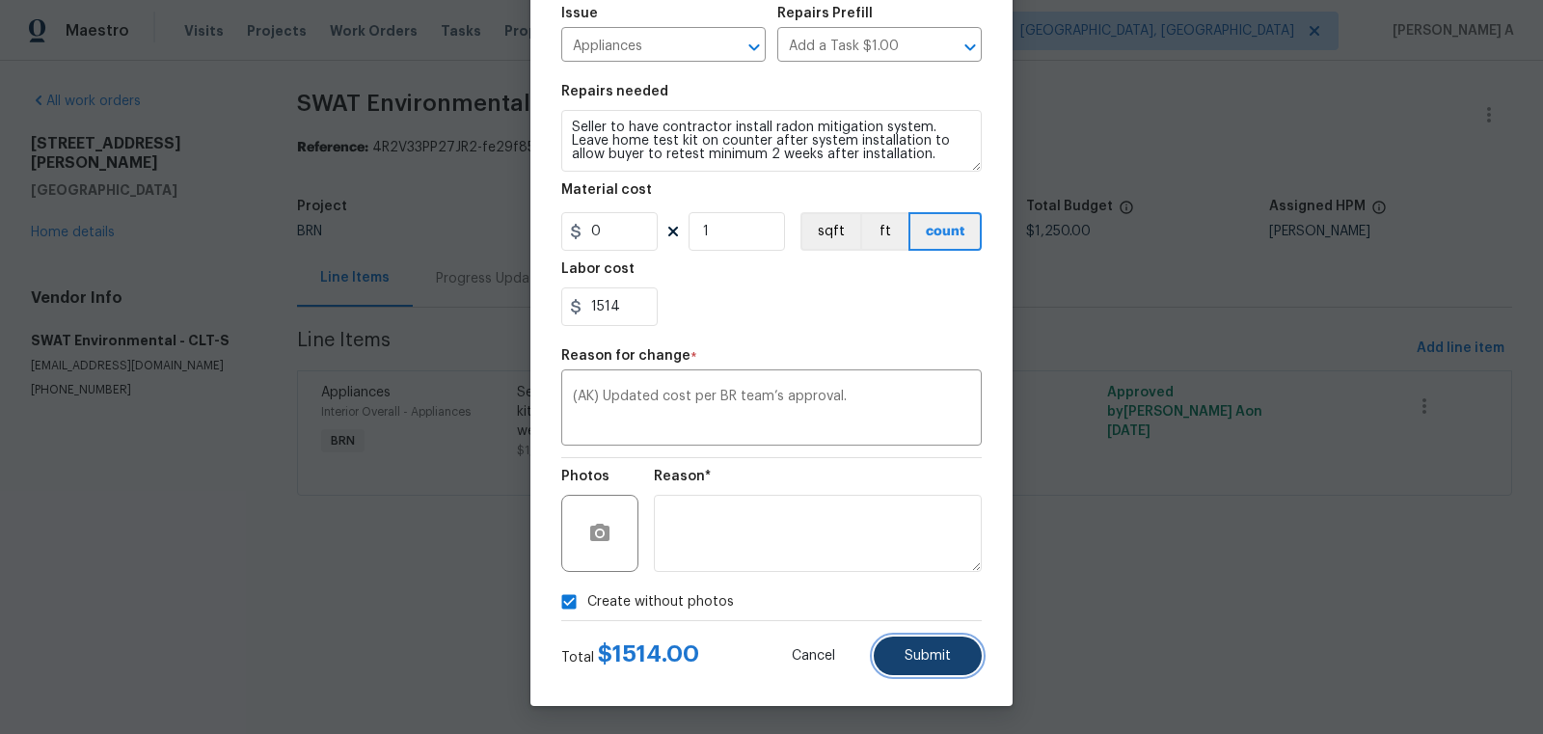
click at [957, 657] on button "Submit" at bounding box center [928, 655] width 108 height 39
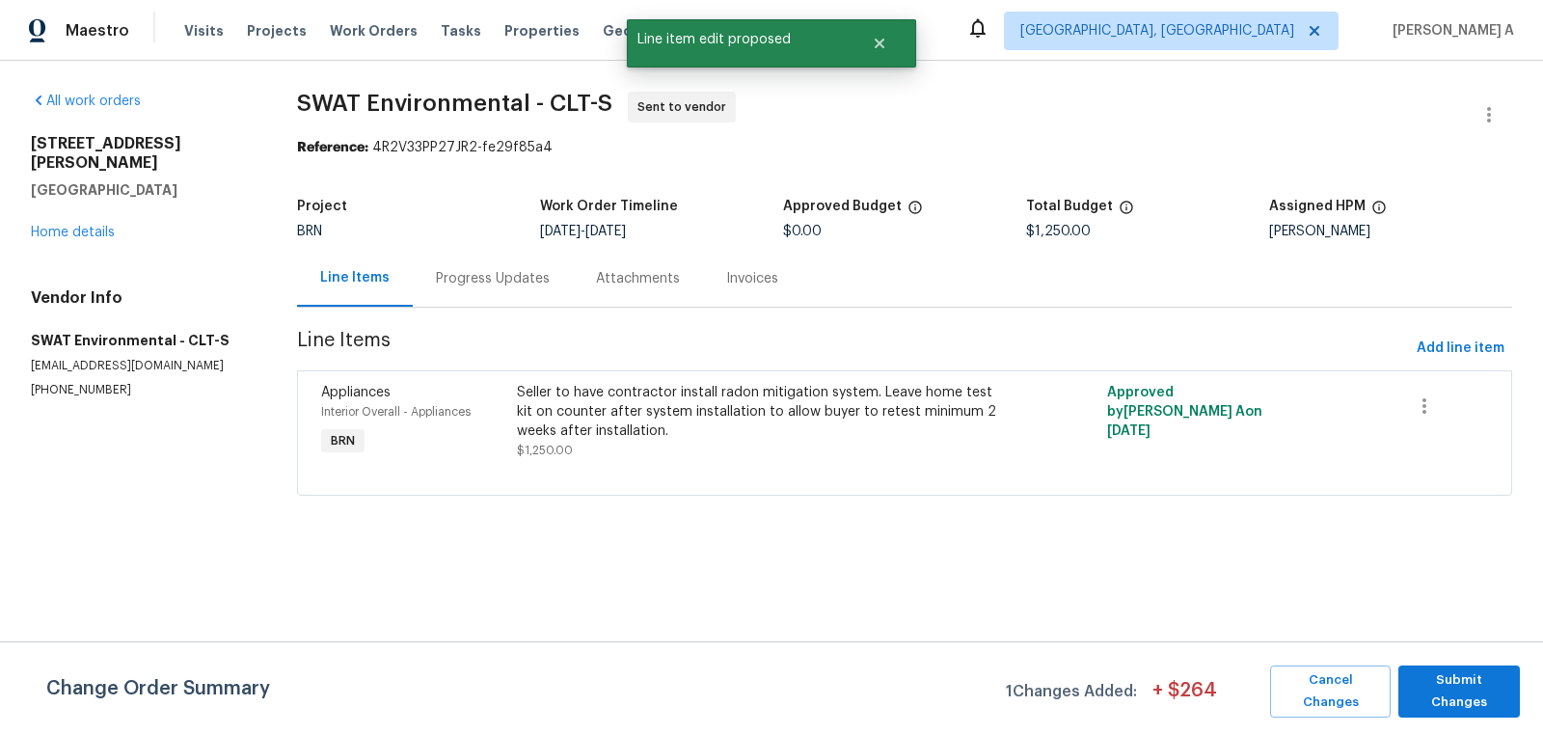
scroll to position [0, 0]
click at [1452, 701] on button "Submit Changes" at bounding box center [1459, 691] width 122 height 52
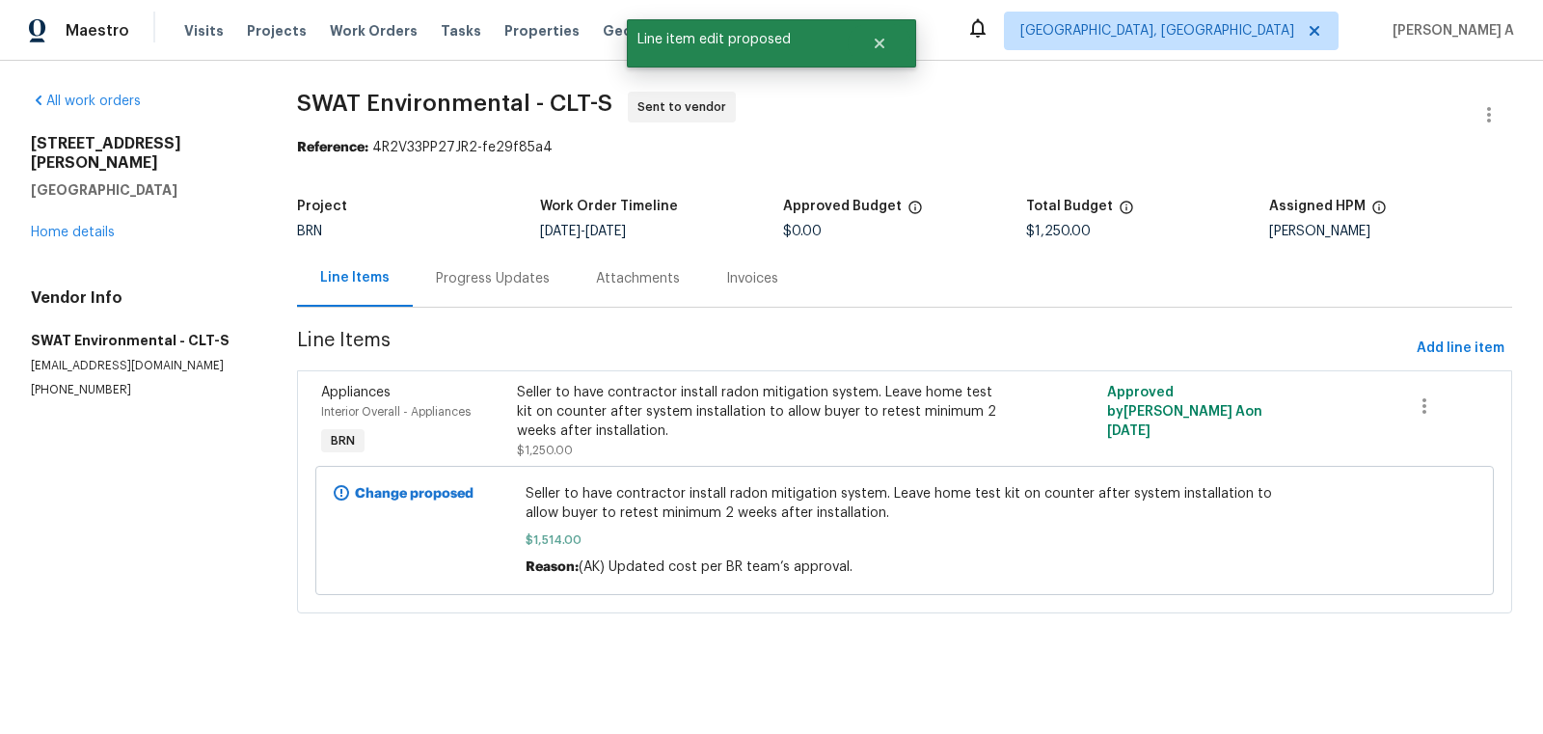
click at [510, 284] on div "Progress Updates" at bounding box center [493, 278] width 114 height 19
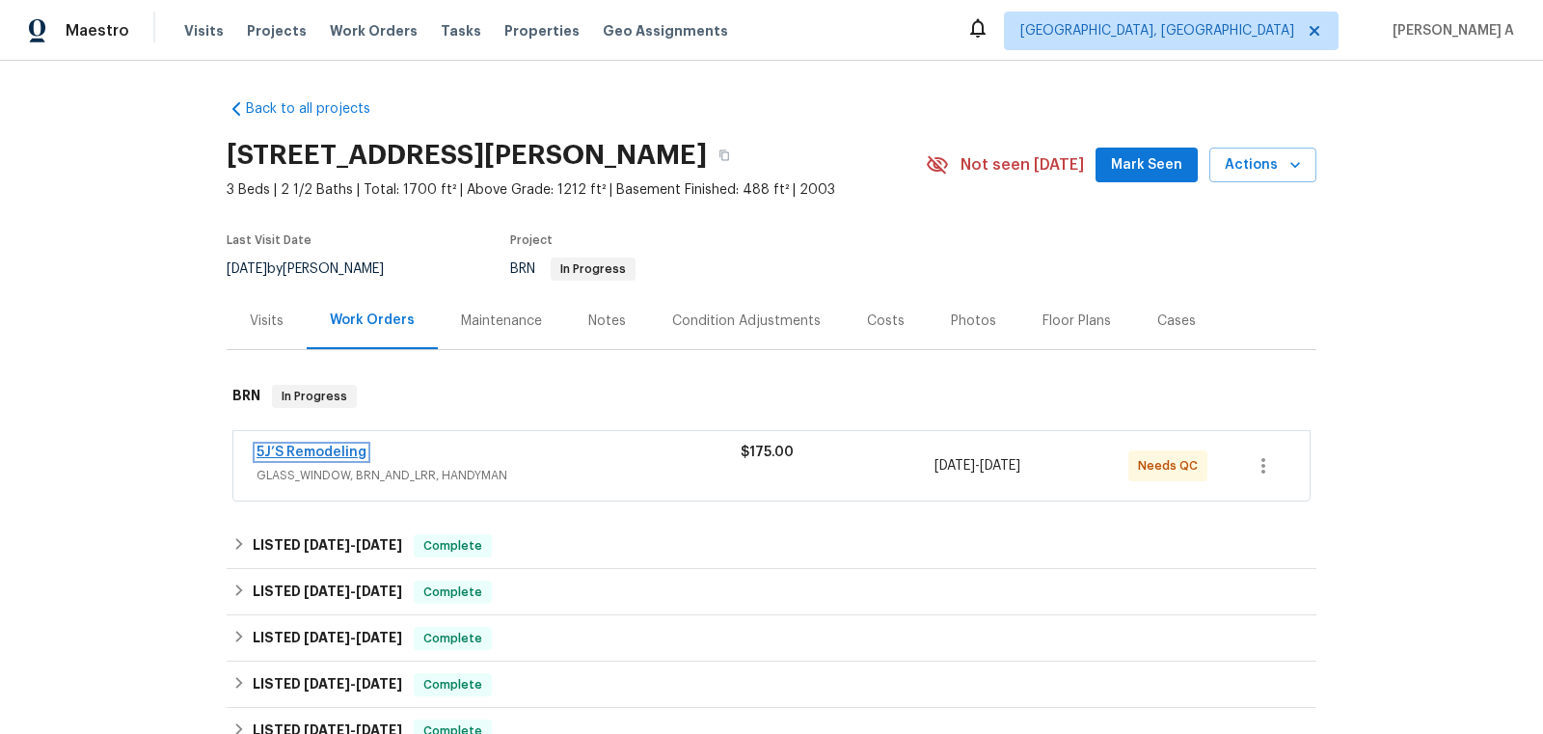
click at [328, 449] on link "5J’S Remodeling" at bounding box center [312, 453] width 110 height 14
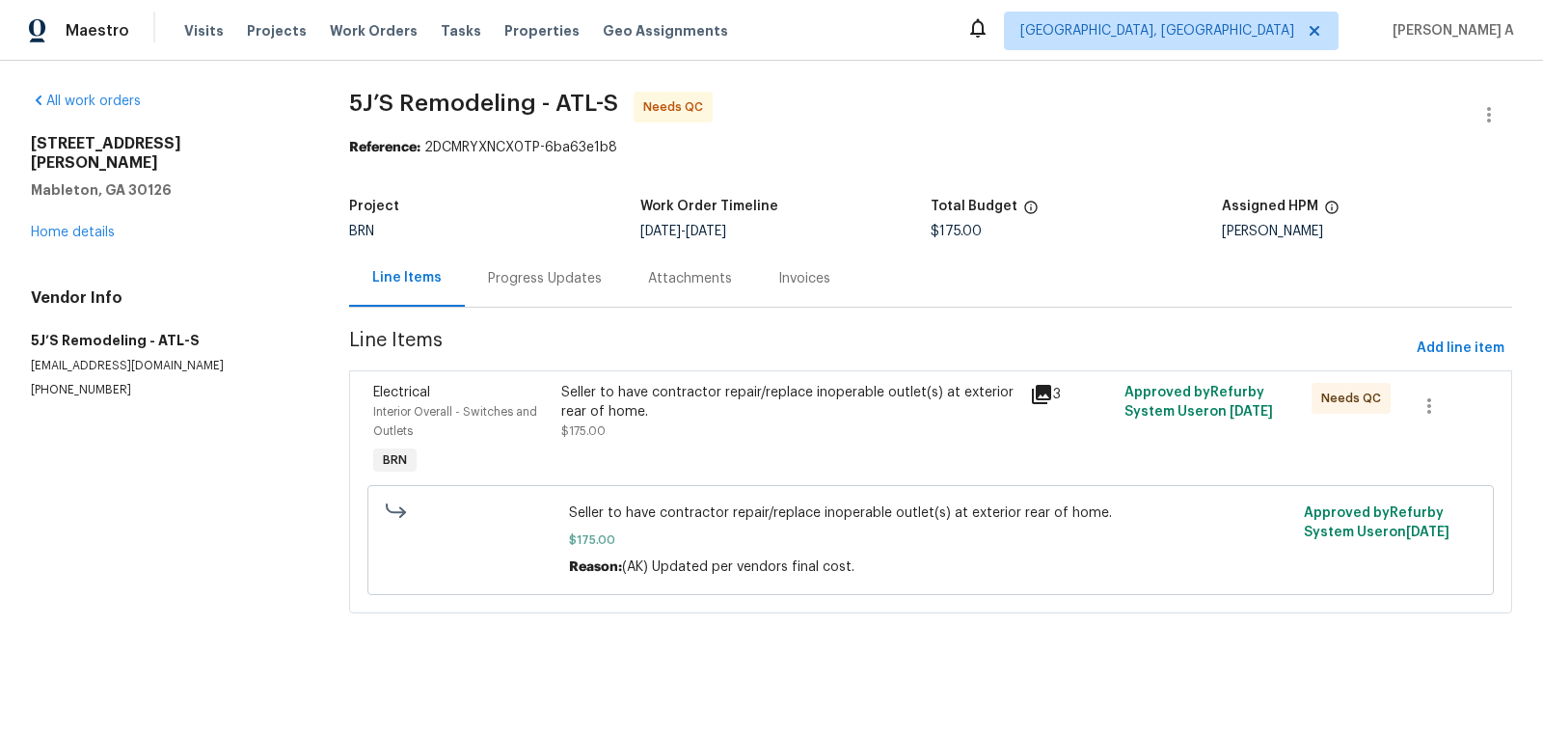
click at [678, 438] on div "Seller to have contractor repair/replace inoperable outlet(s) at exterior rear …" at bounding box center [790, 412] width 458 height 58
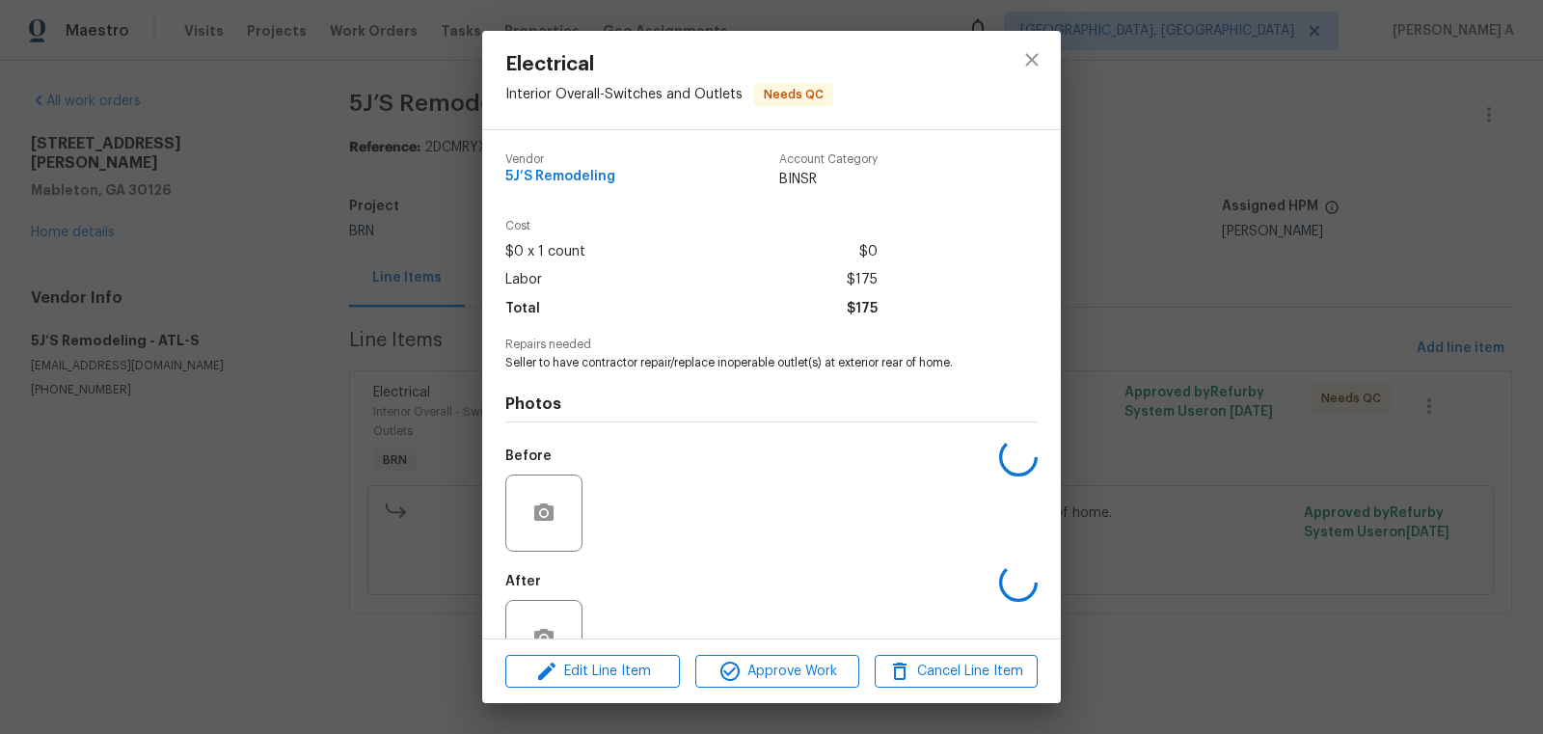
scroll to position [58, 0]
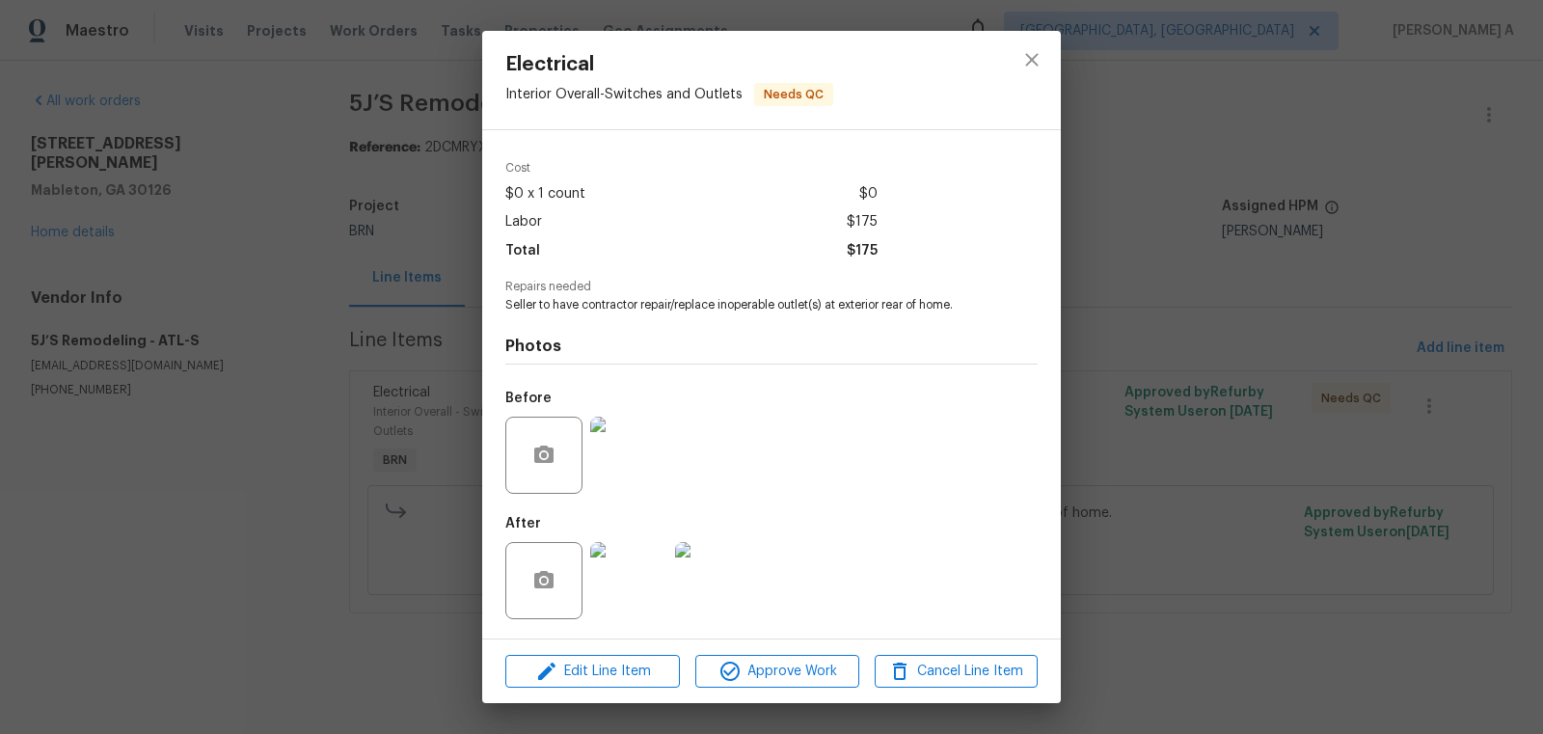
click at [628, 582] on img at bounding box center [628, 580] width 77 height 77
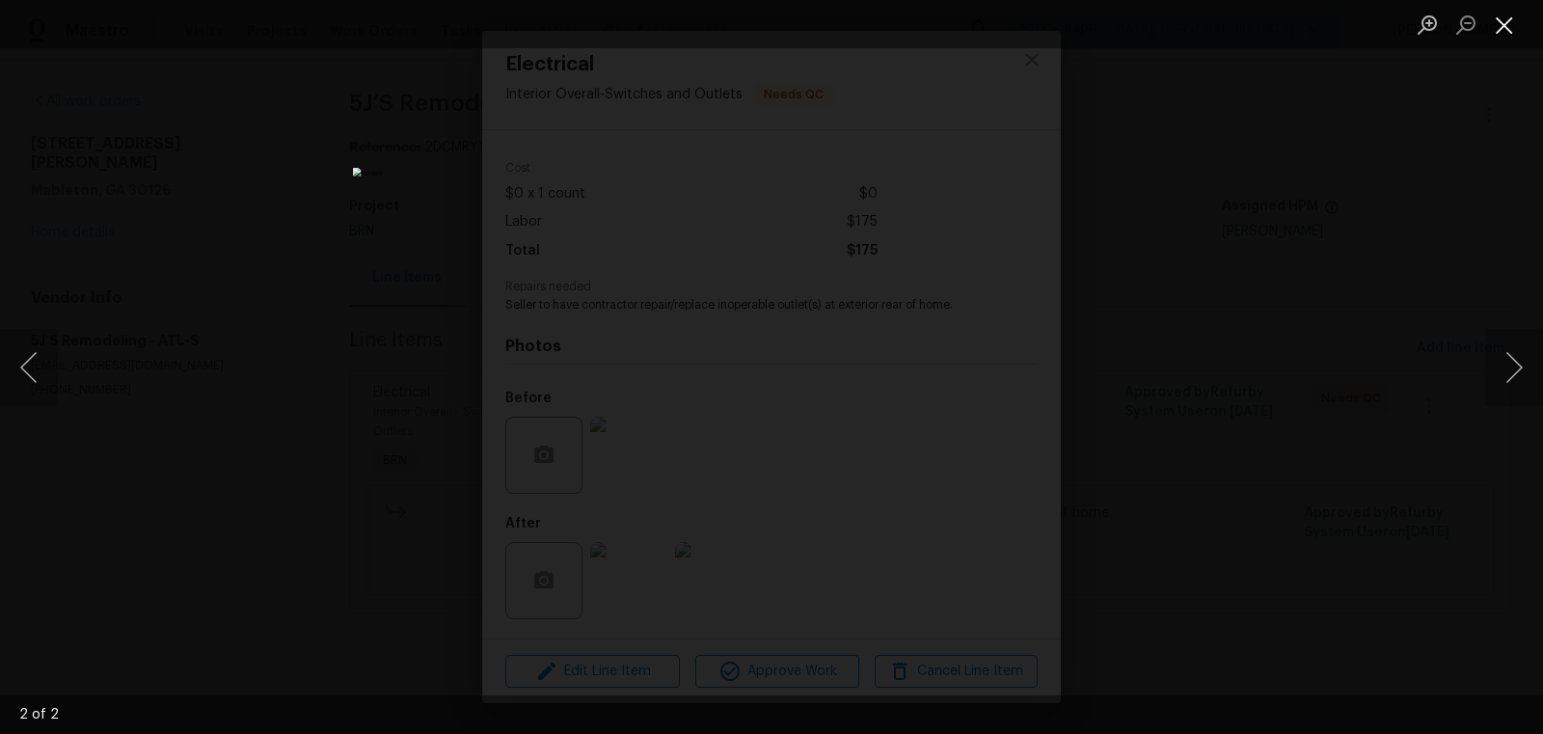
click at [1506, 26] on button "Close lightbox" at bounding box center [1504, 25] width 39 height 34
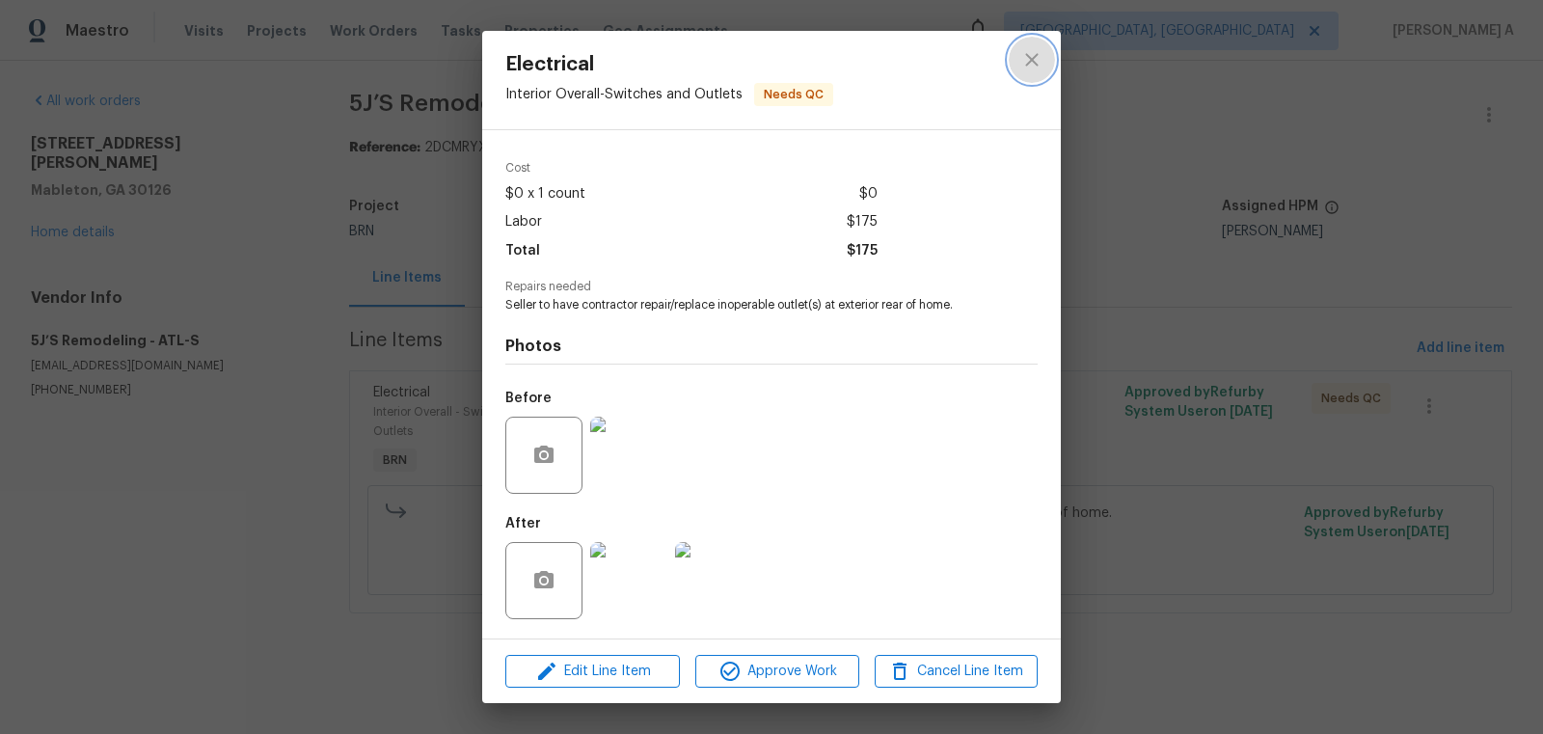
click at [1014, 66] on button "close" at bounding box center [1032, 60] width 46 height 46
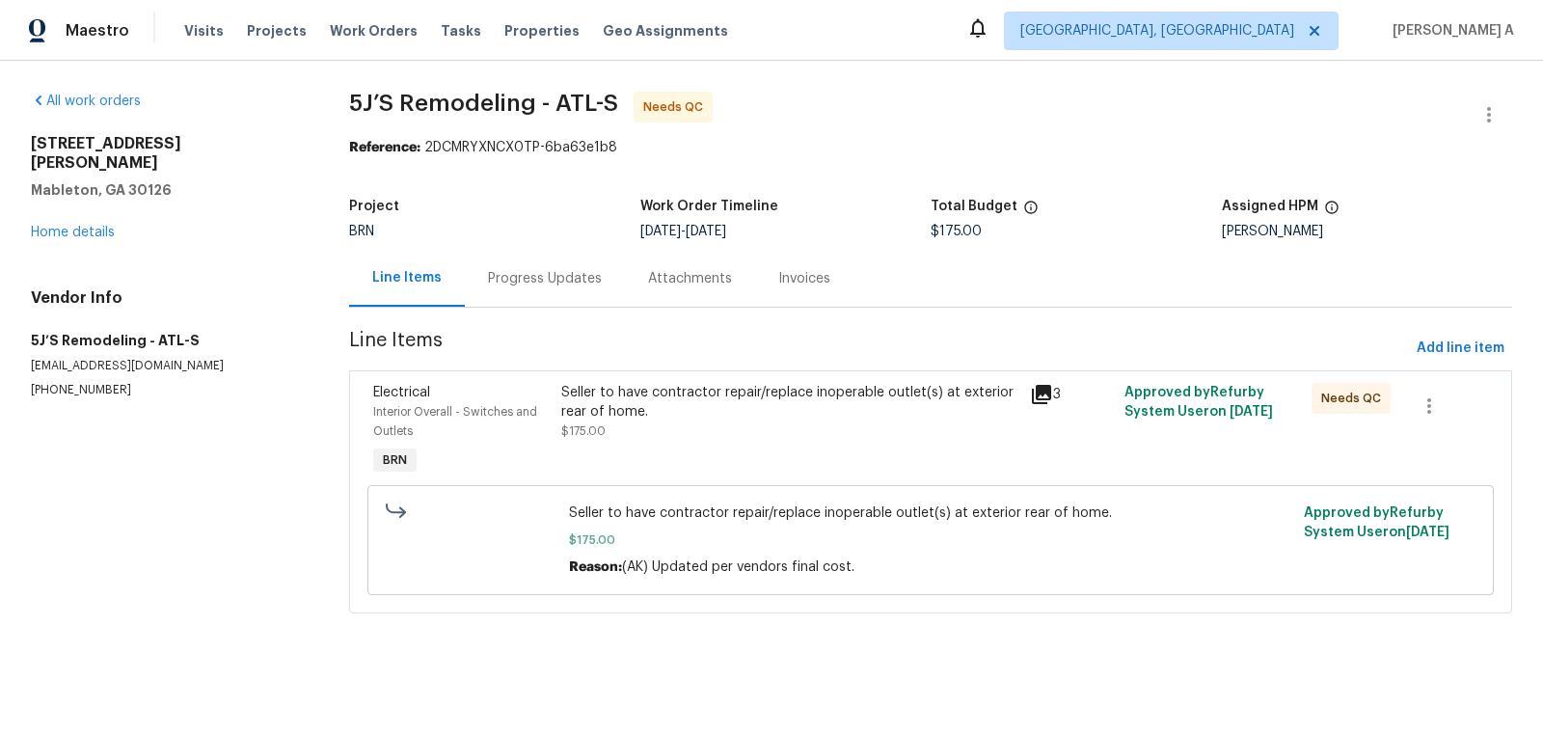
click at [816, 394] on div "Seller to have contractor repair/replace inoperable outlet(s) at exterior rear …" at bounding box center [790, 402] width 458 height 39
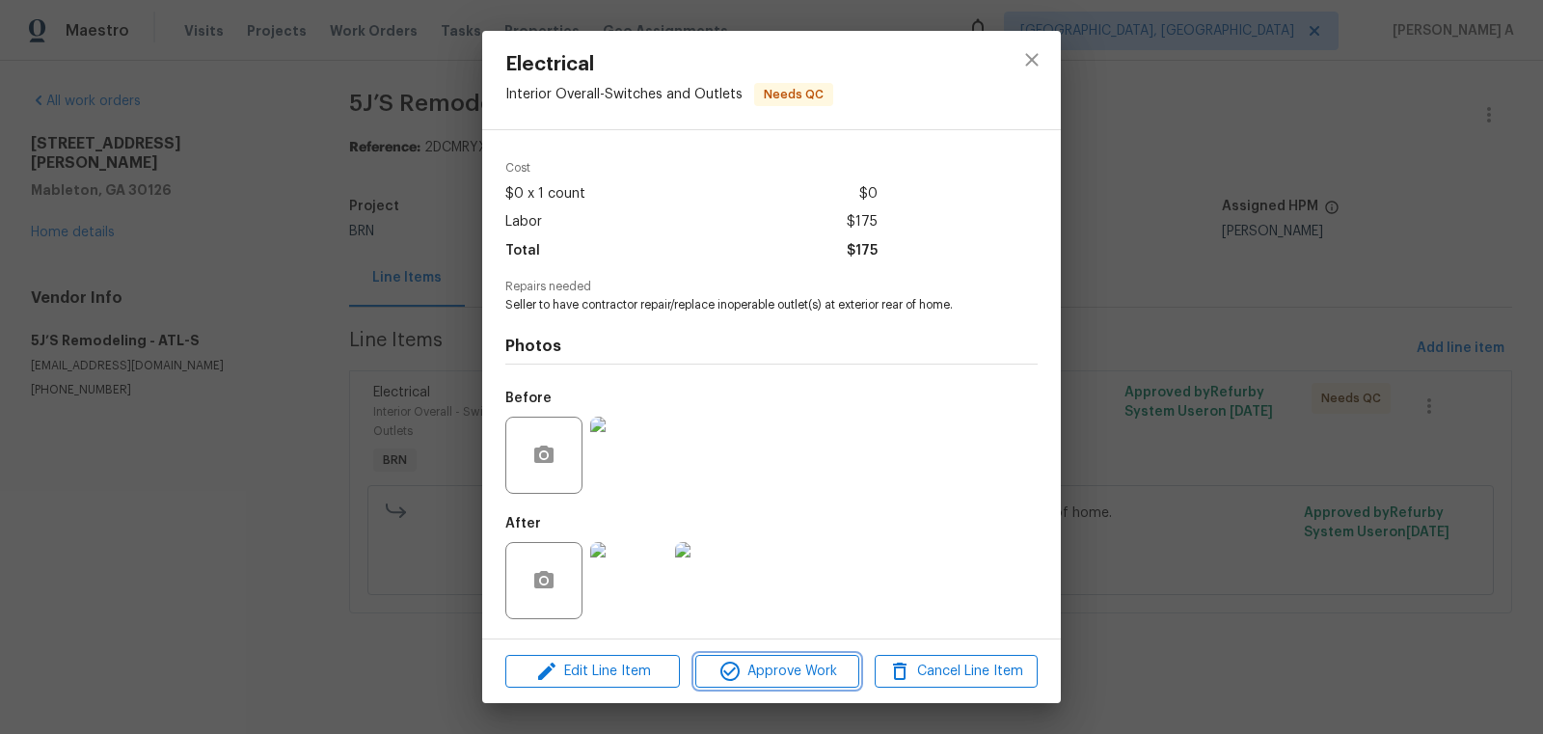
click at [771, 677] on span "Approve Work" at bounding box center [776, 672] width 151 height 24
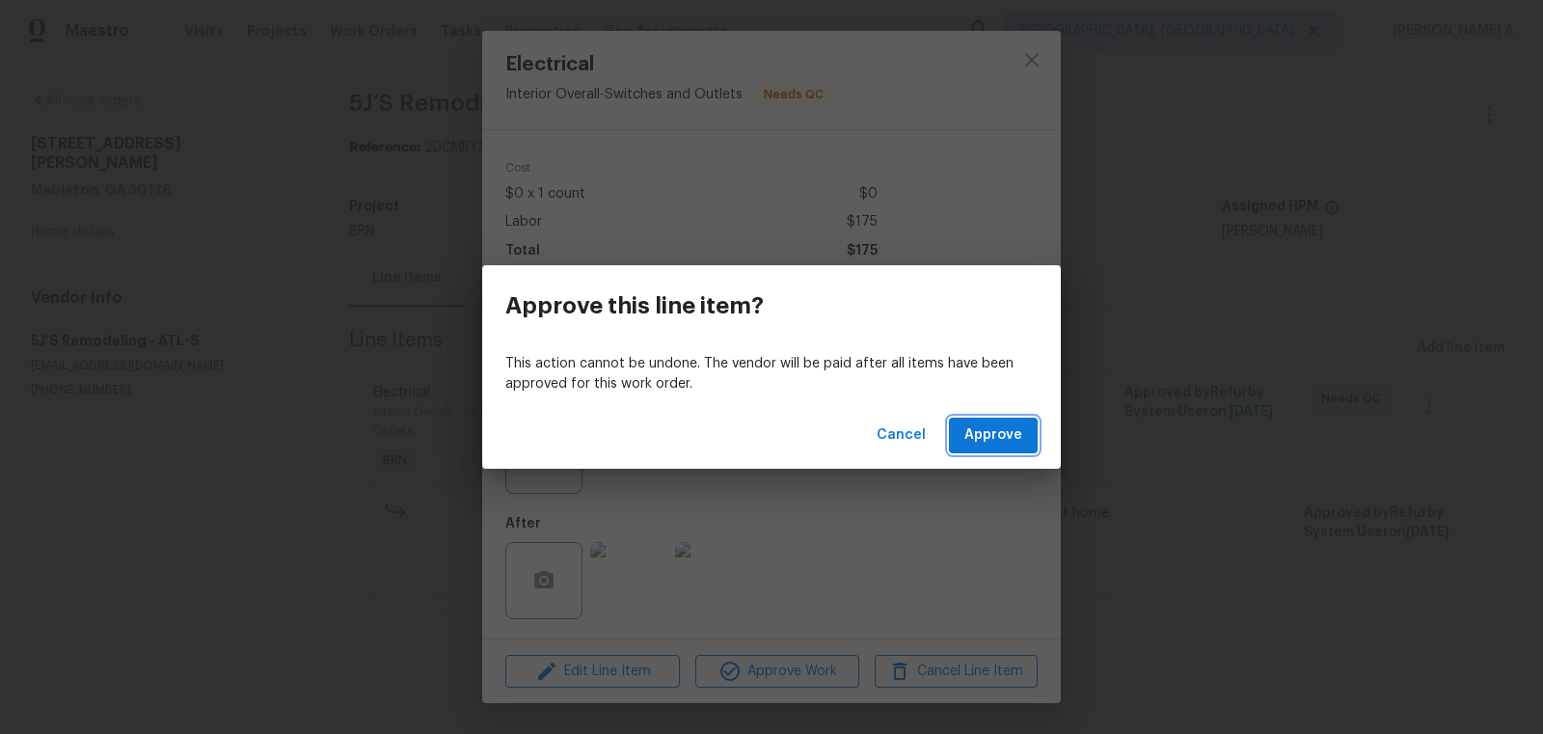
click at [1016, 431] on span "Approve" at bounding box center [993, 435] width 58 height 24
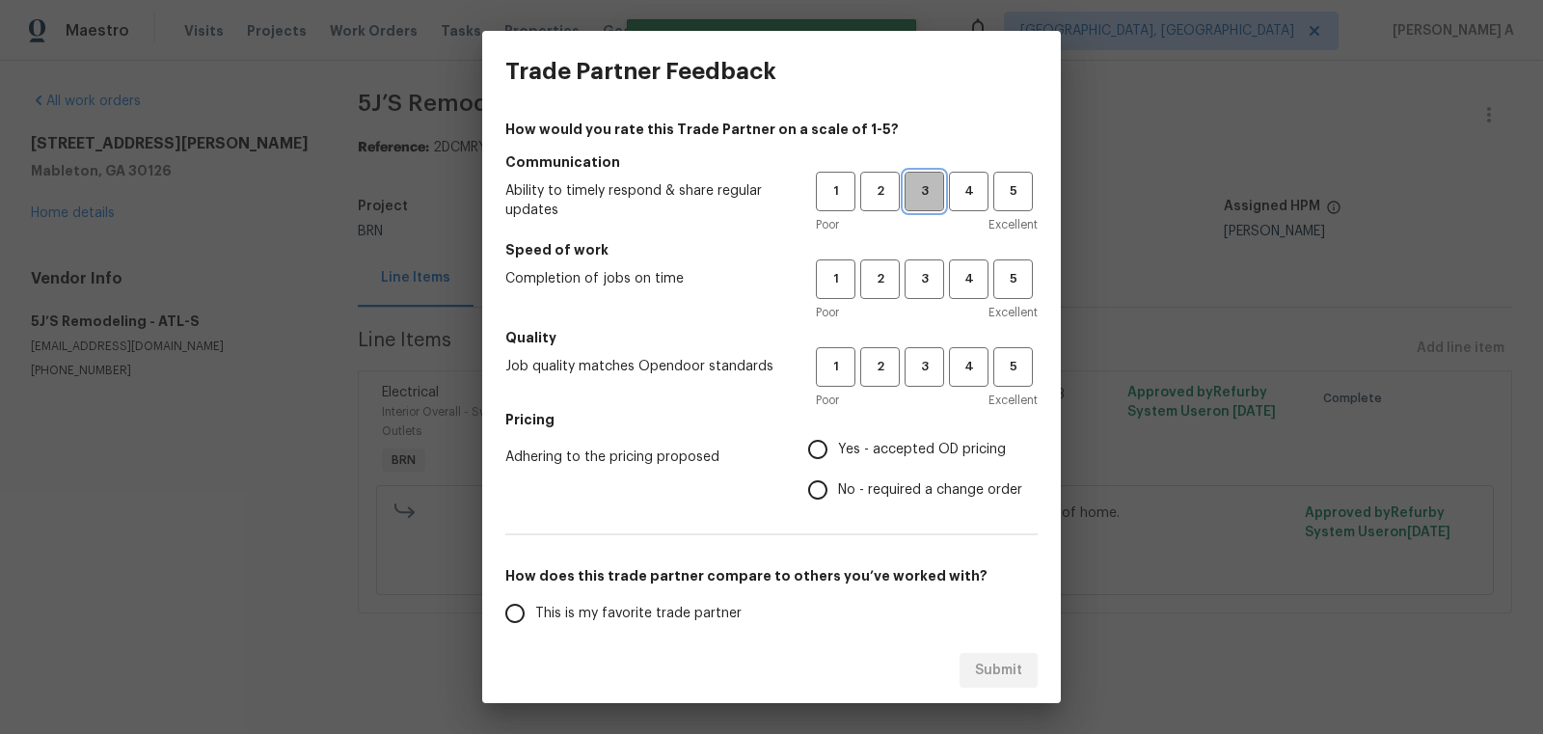
click at [920, 203] on button "3" at bounding box center [925, 192] width 40 height 40
click at [920, 305] on div "Poor Excellent" at bounding box center [927, 312] width 222 height 19
click at [920, 282] on span "3" at bounding box center [925, 279] width 36 height 22
click at [928, 386] on button "3" at bounding box center [925, 367] width 40 height 40
click at [871, 490] on span "No - required a change order" at bounding box center [930, 490] width 184 height 20
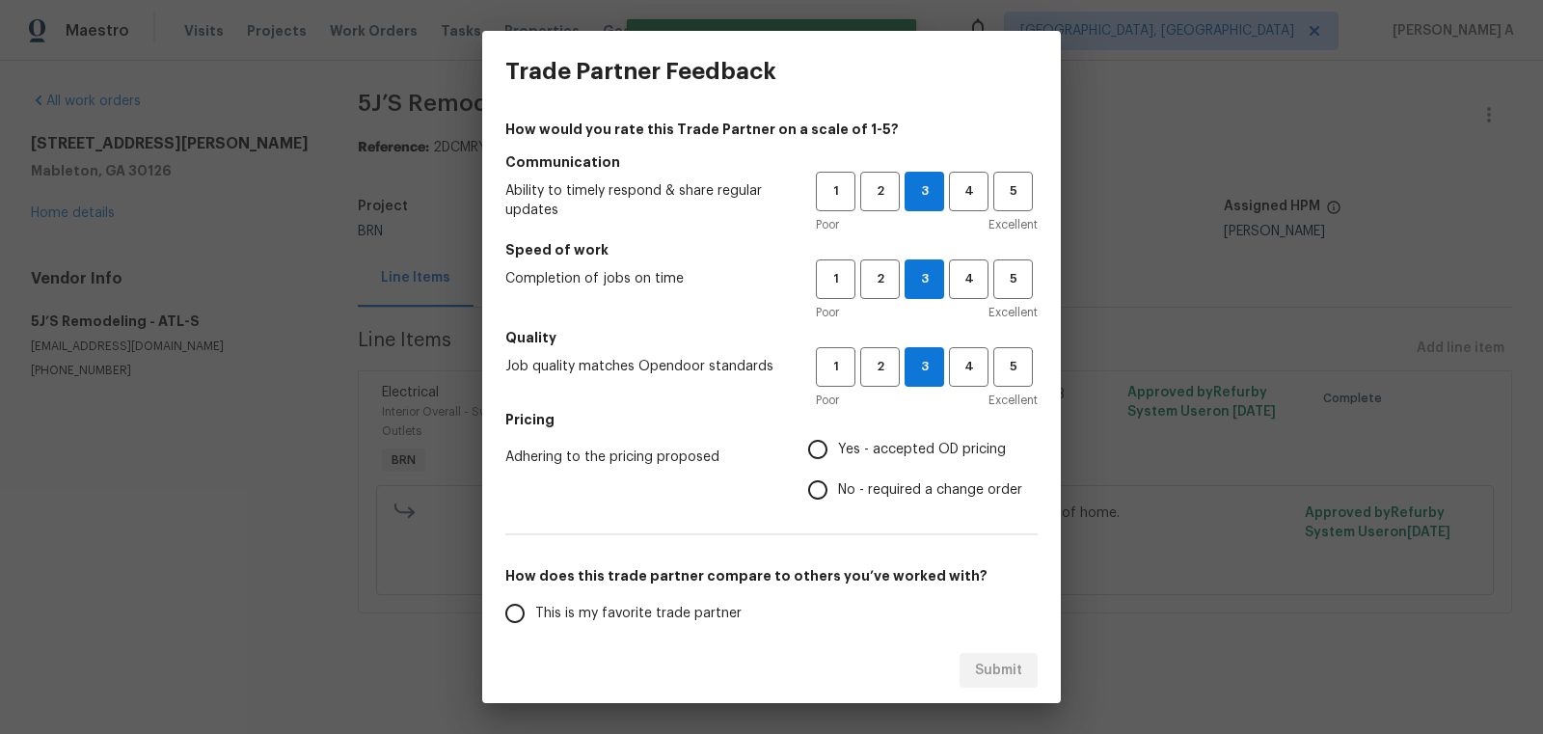
click at [838, 490] on input "No - required a change order" at bounding box center [818, 490] width 41 height 41
radio input "true"
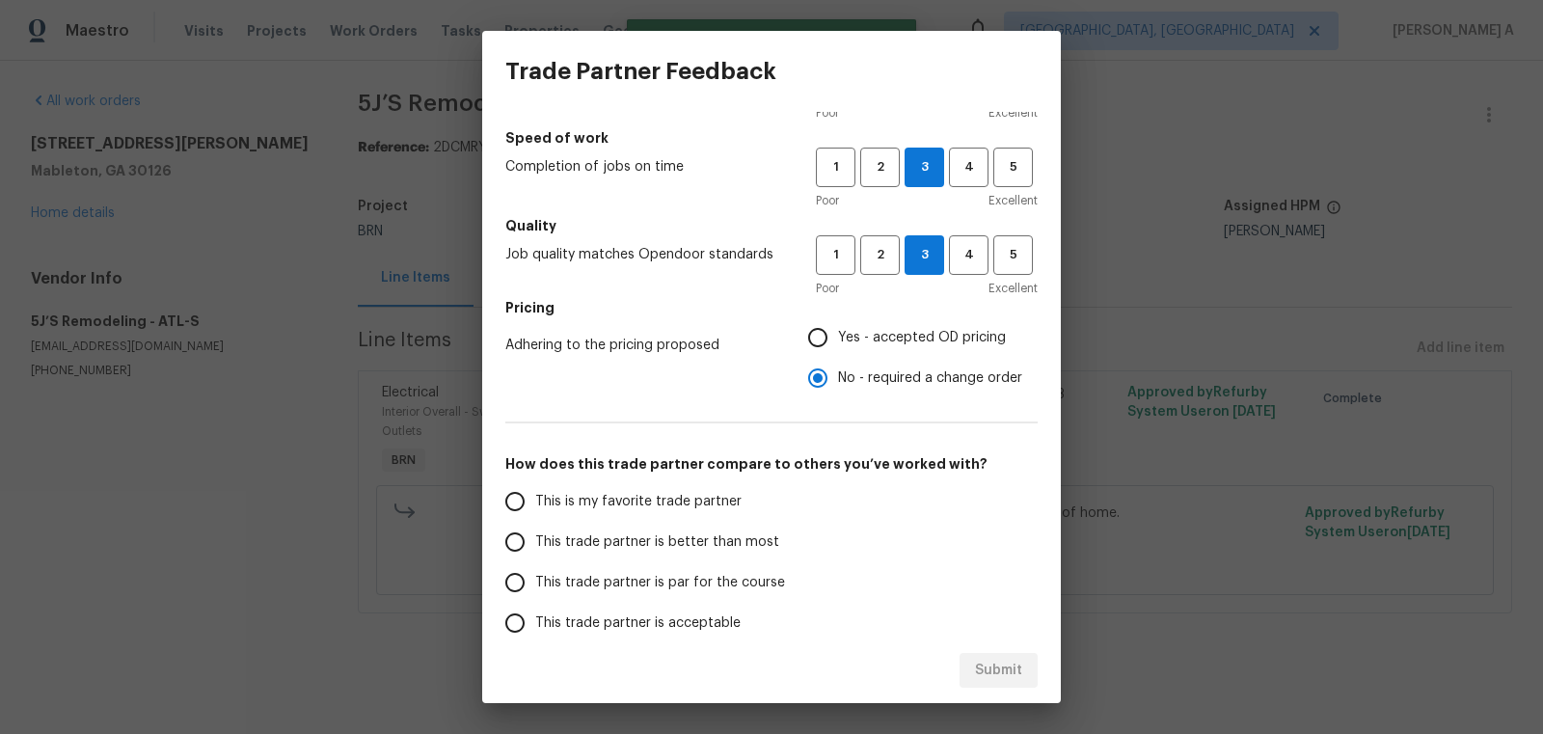
scroll to position [150, 0]
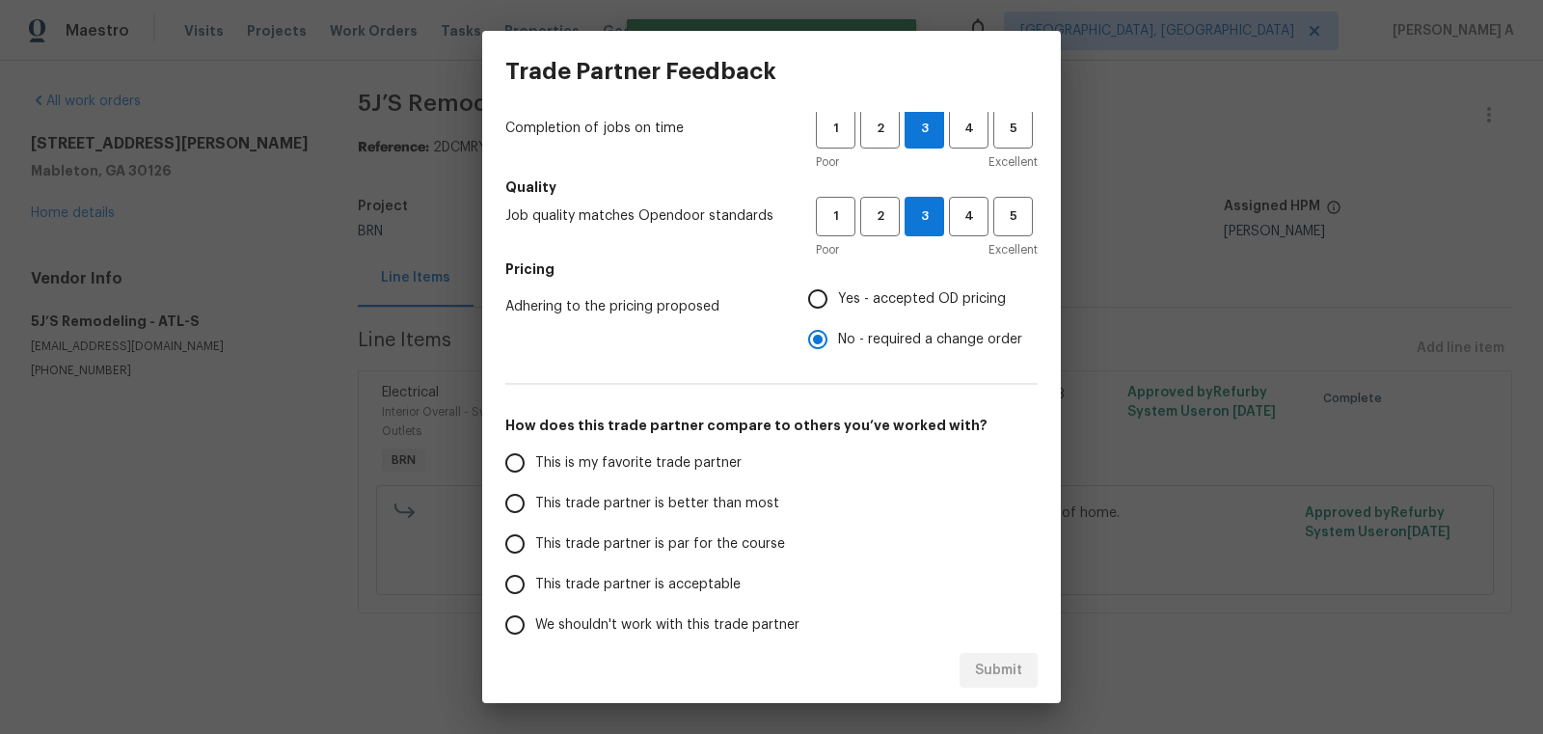
click at [671, 453] on span "This is my favorite trade partner" at bounding box center [638, 463] width 206 height 20
click at [535, 452] on input "This is my favorite trade partner" at bounding box center [515, 463] width 41 height 41
radio input "false"
click at [903, 303] on span "Yes - accepted OD pricing" at bounding box center [922, 299] width 168 height 20
click at [838, 303] on input "Yes - accepted OD pricing" at bounding box center [818, 299] width 41 height 41
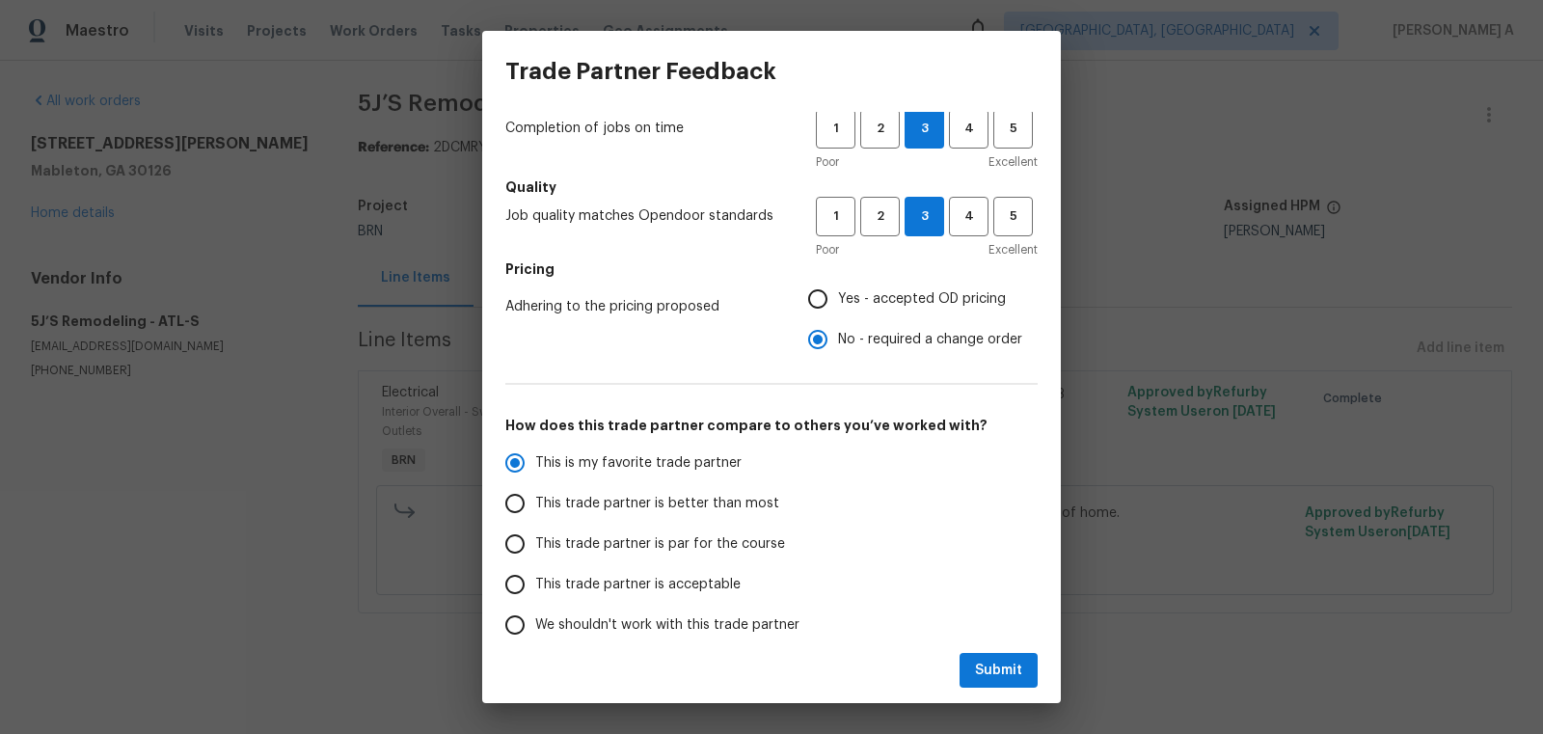
radio input "false"
radio input "true"
click at [905, 350] on label "No - required a change order" at bounding box center [910, 339] width 225 height 41
click at [838, 350] on input "No - required a change order" at bounding box center [818, 339] width 41 height 41
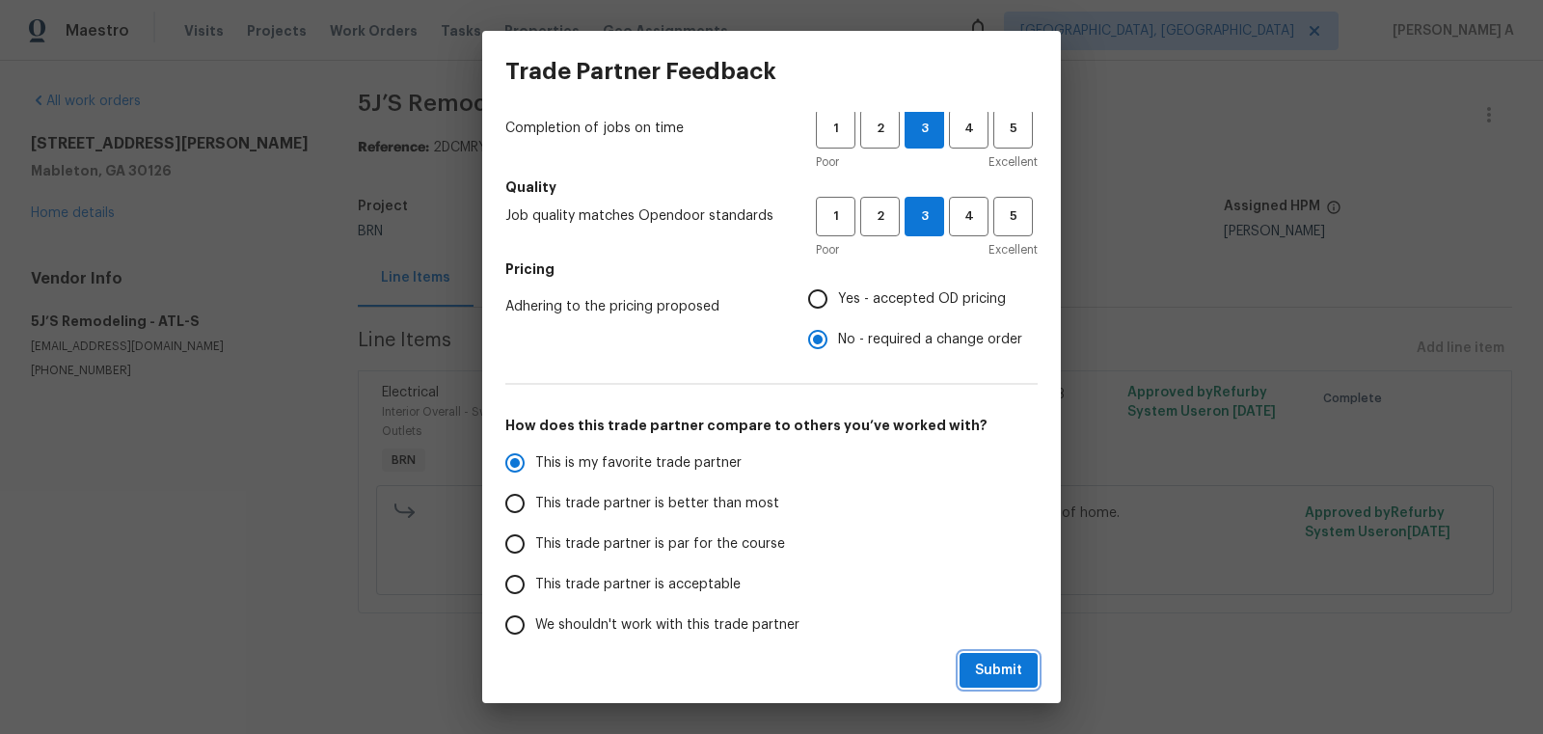
click at [989, 657] on button "Submit" at bounding box center [999, 671] width 78 height 36
radio input "false"
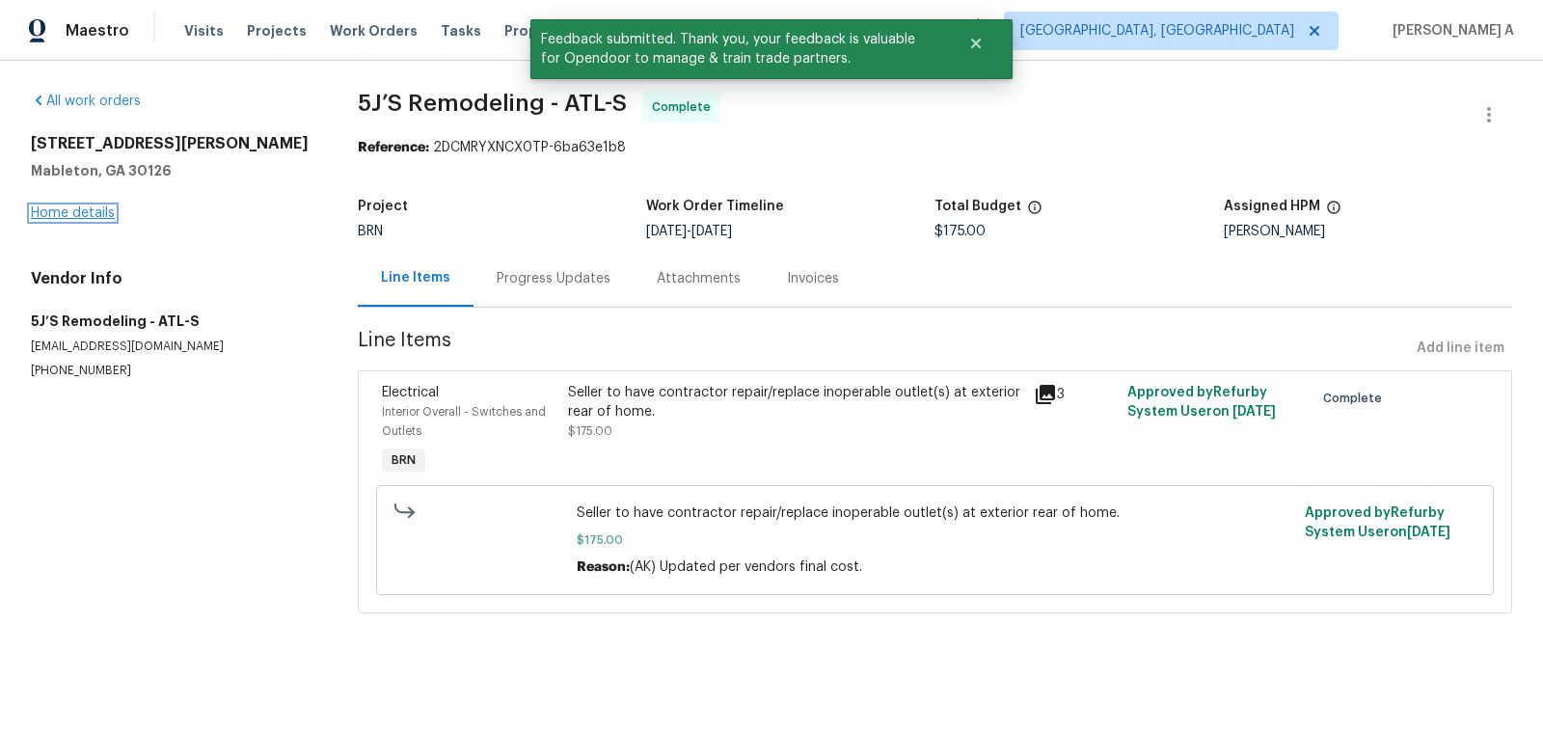
click at [72, 211] on link "Home details" at bounding box center [73, 213] width 84 height 14
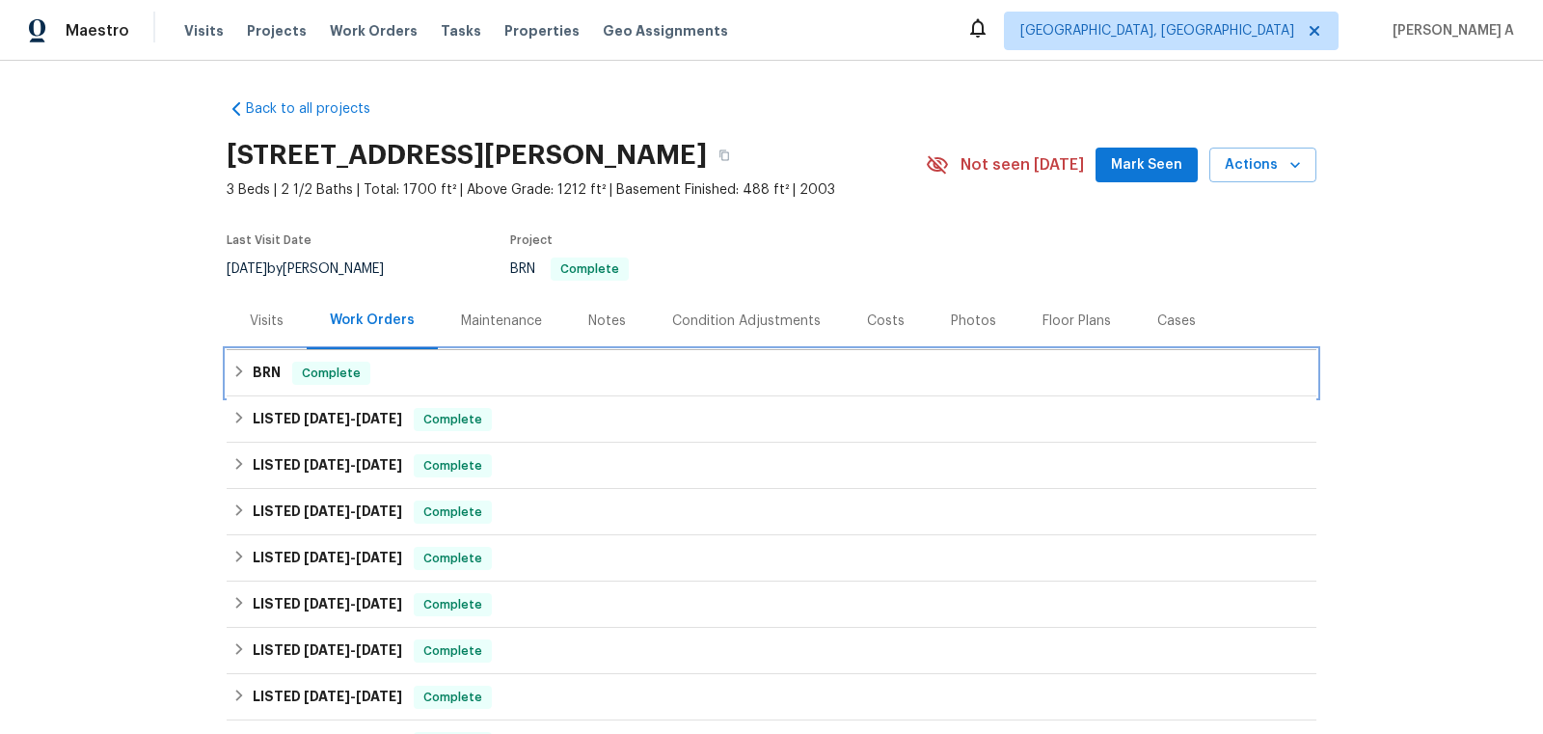
click at [487, 363] on div "BRN Complete" at bounding box center [771, 373] width 1078 height 23
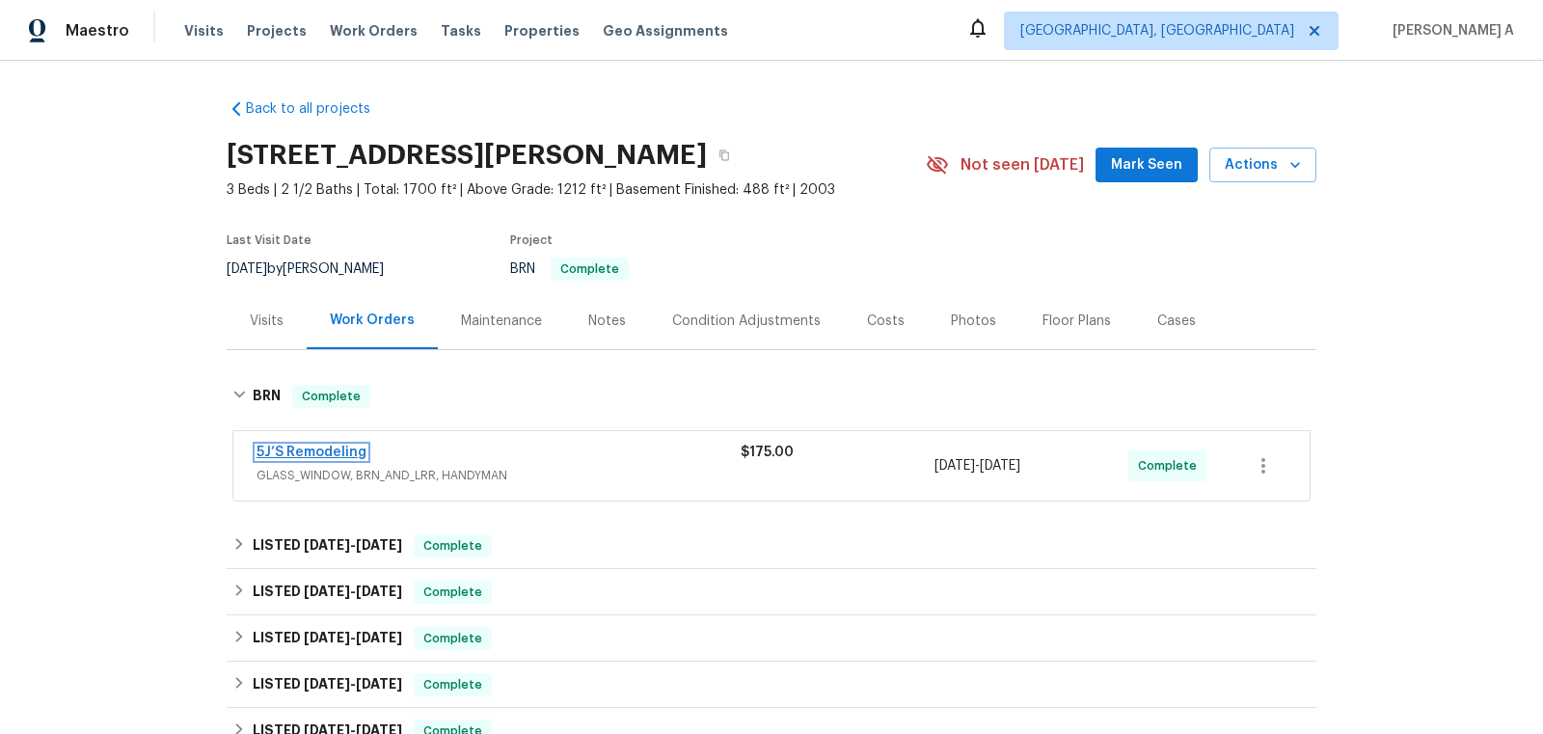
click at [335, 453] on link "5J’S Remodeling" at bounding box center [312, 453] width 110 height 14
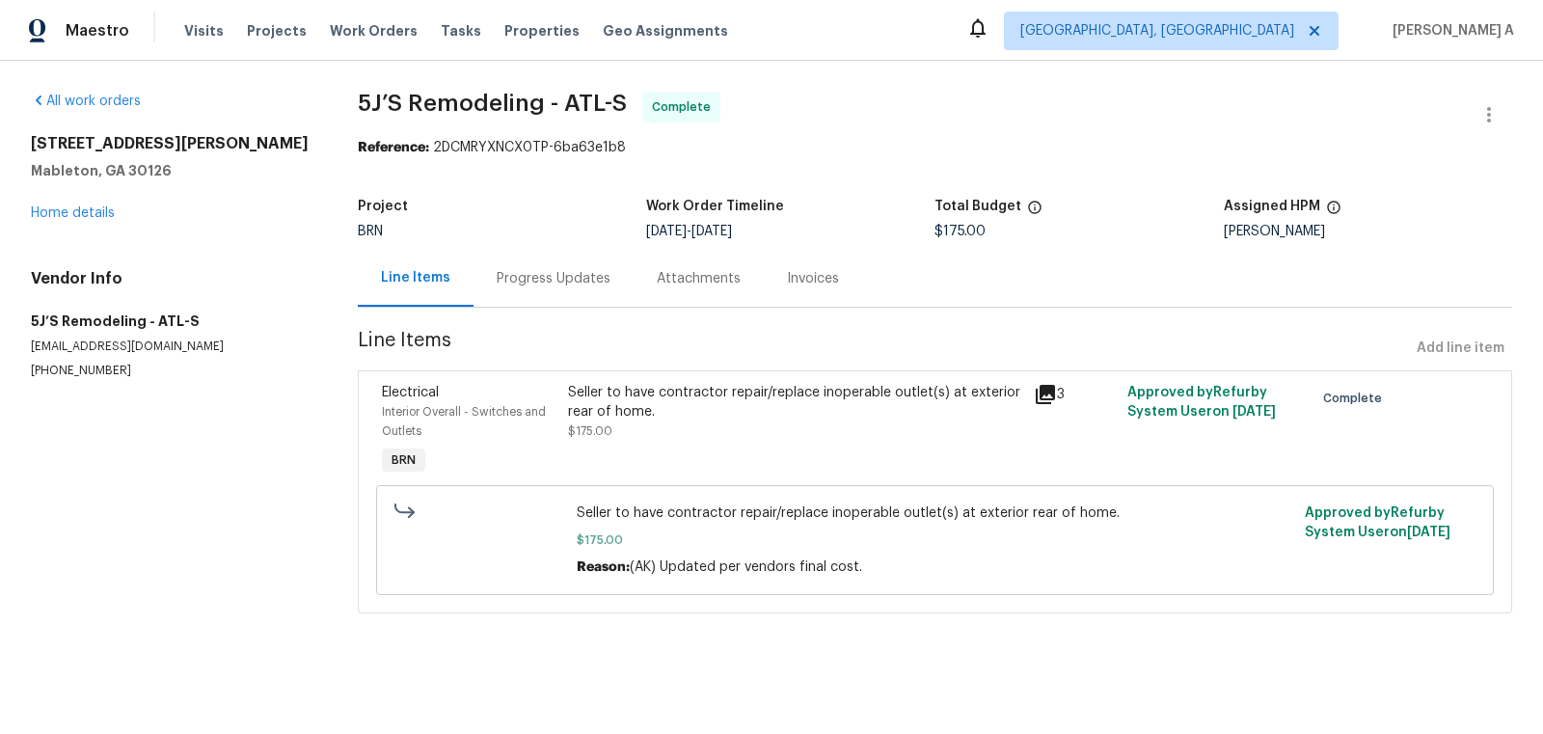
click at [607, 428] on span "$175.00" at bounding box center [590, 431] width 44 height 12
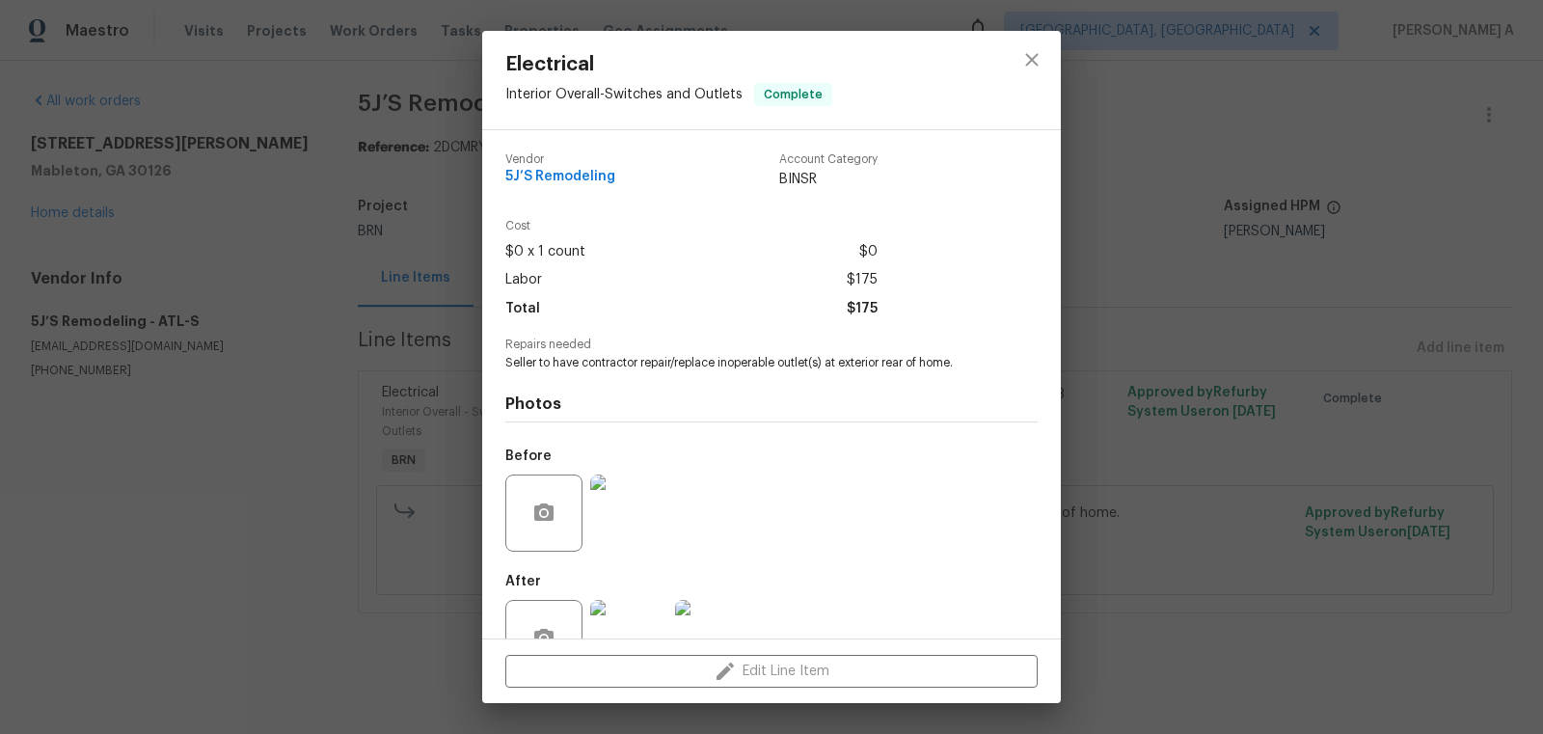
scroll to position [58, 0]
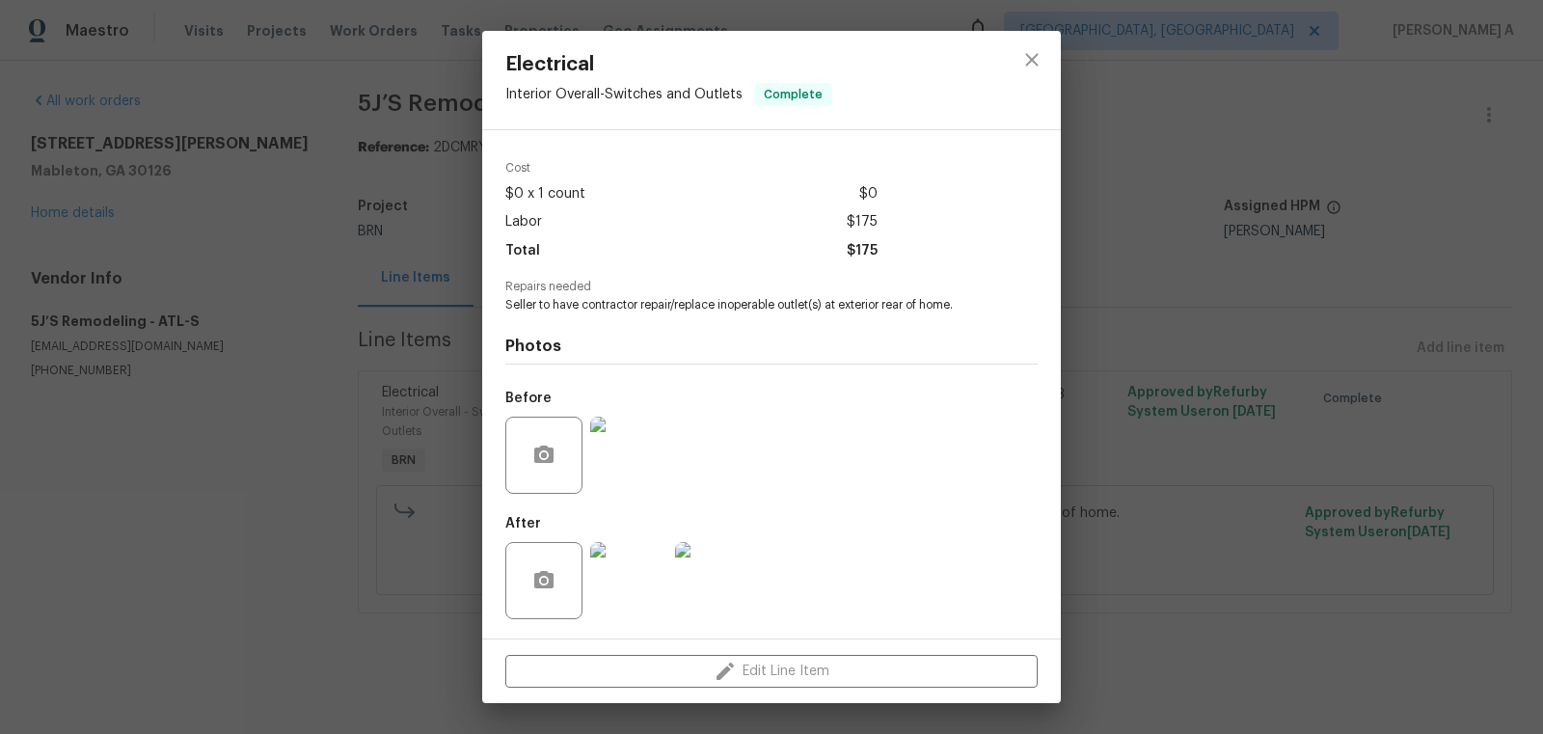
click at [729, 576] on img at bounding box center [713, 580] width 77 height 77
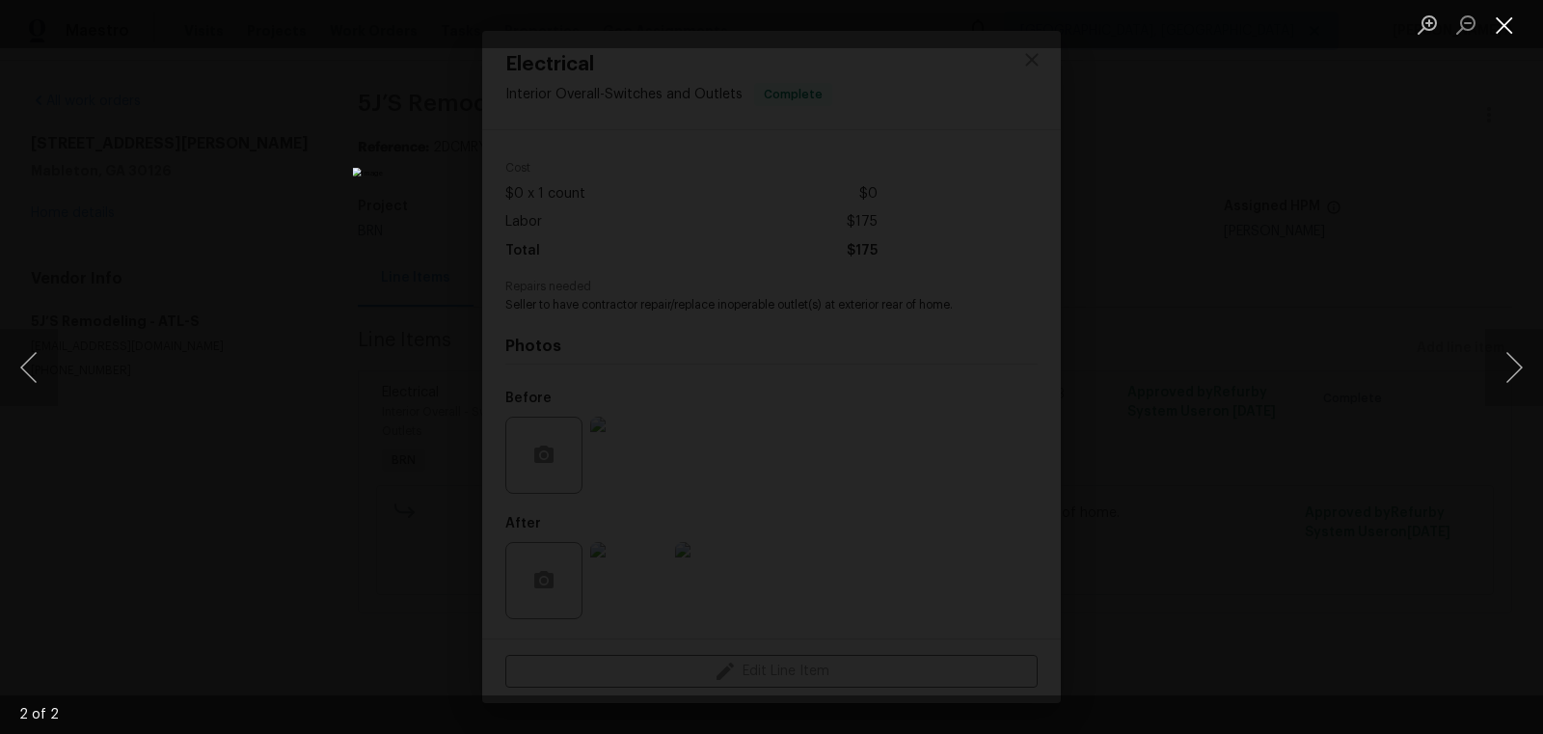
click at [1497, 25] on button "Close lightbox" at bounding box center [1504, 25] width 39 height 34
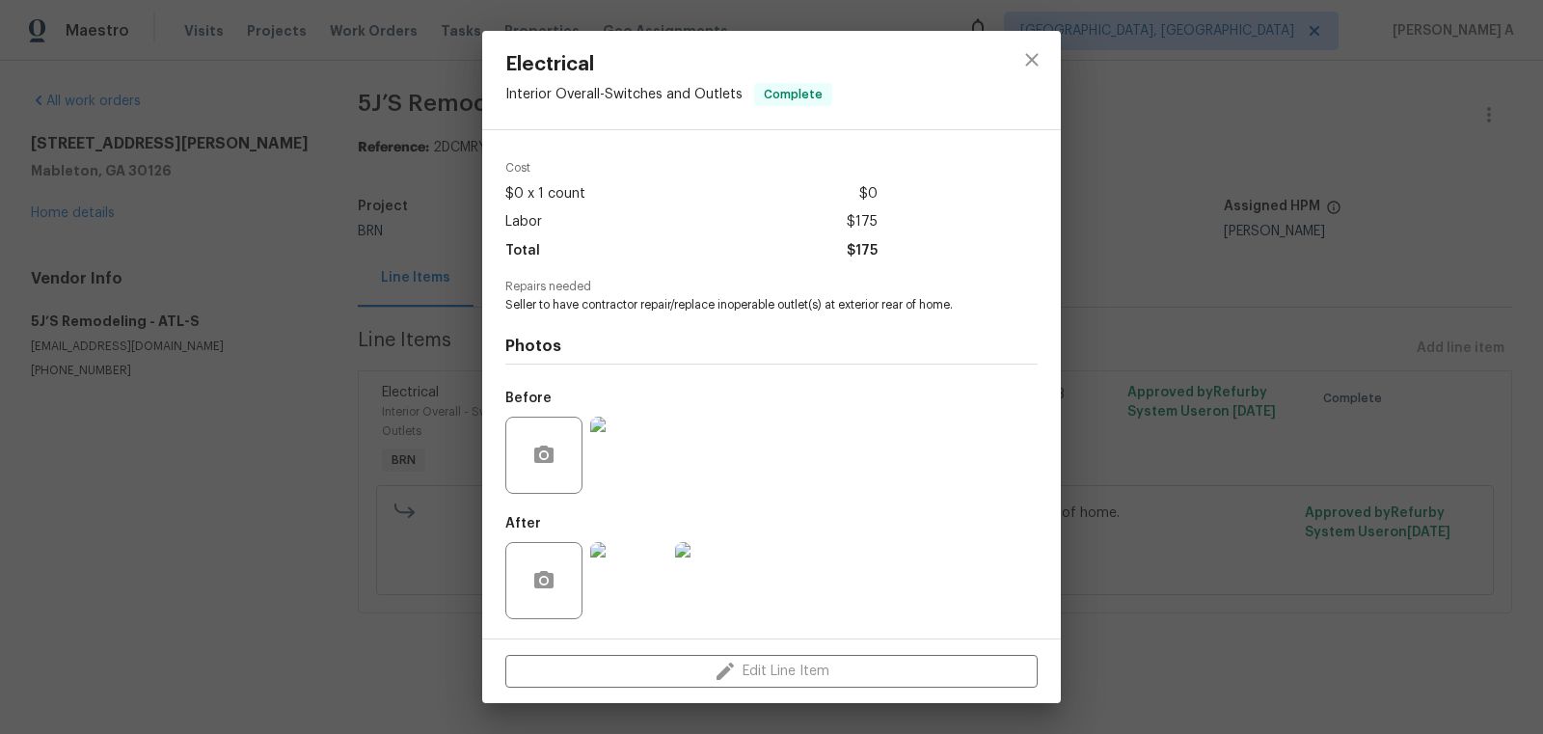
click at [613, 462] on img at bounding box center [628, 455] width 77 height 77
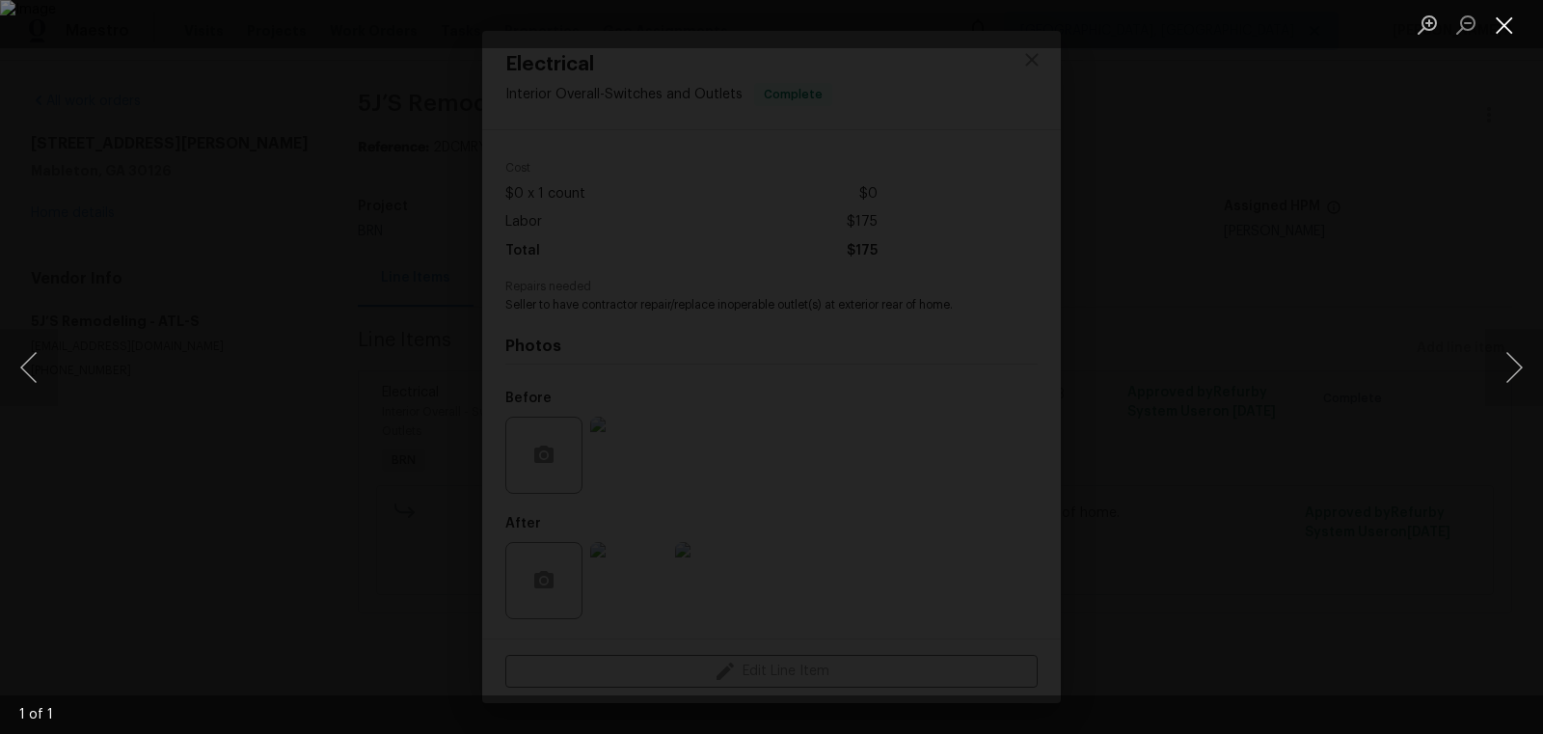
click at [1506, 25] on button "Close lightbox" at bounding box center [1504, 25] width 39 height 34
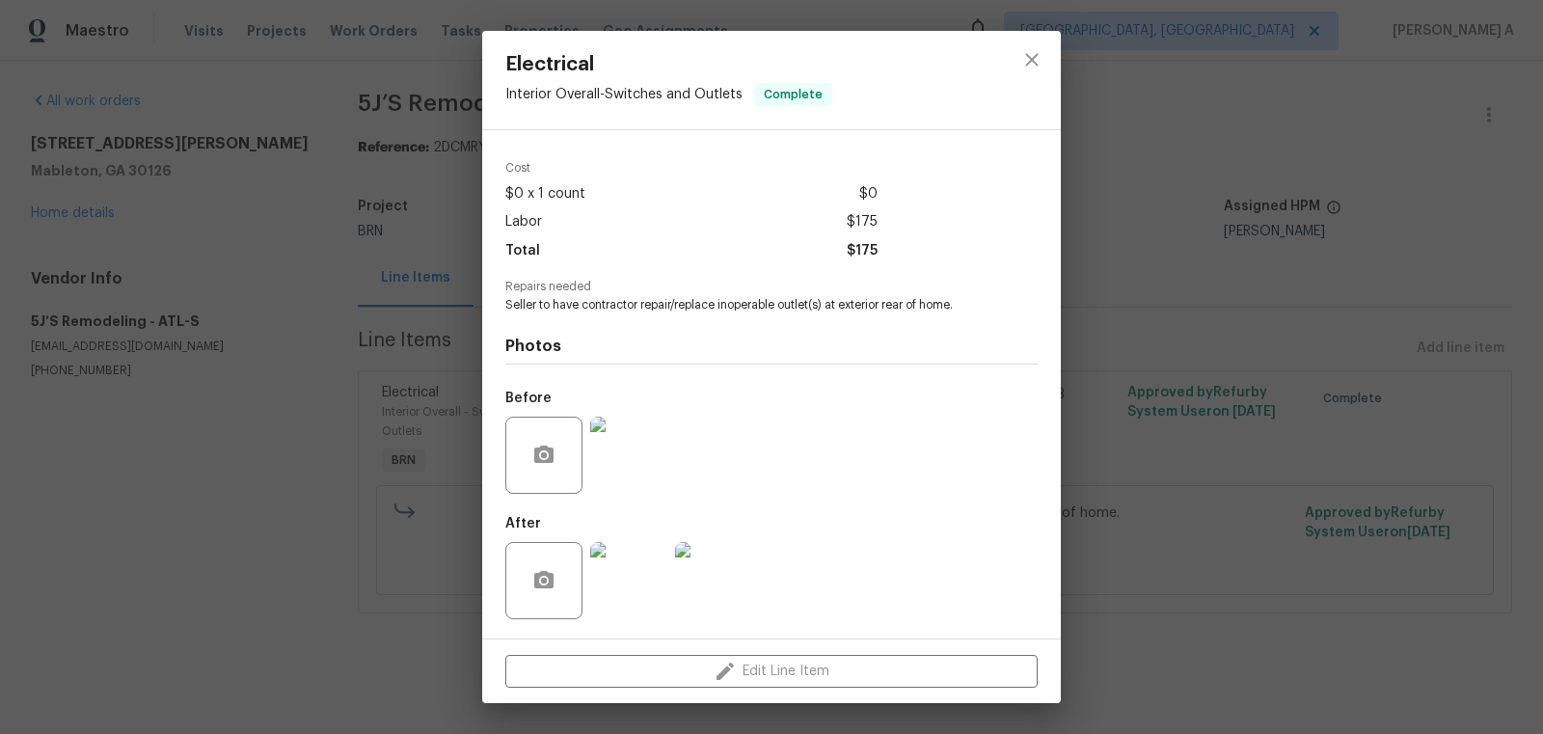
click at [714, 597] on img at bounding box center [713, 580] width 77 height 77
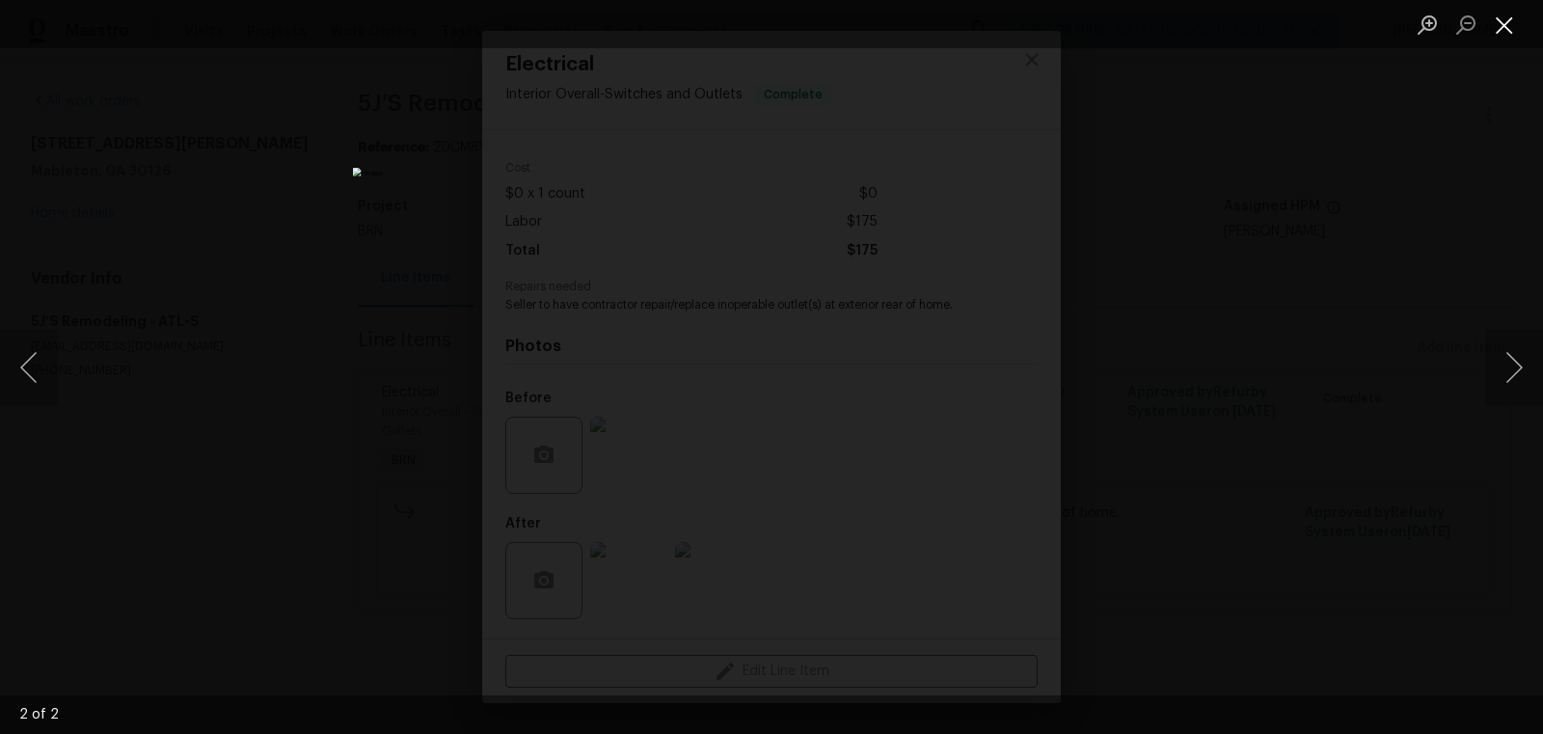
click at [1503, 24] on button "Close lightbox" at bounding box center [1504, 25] width 39 height 34
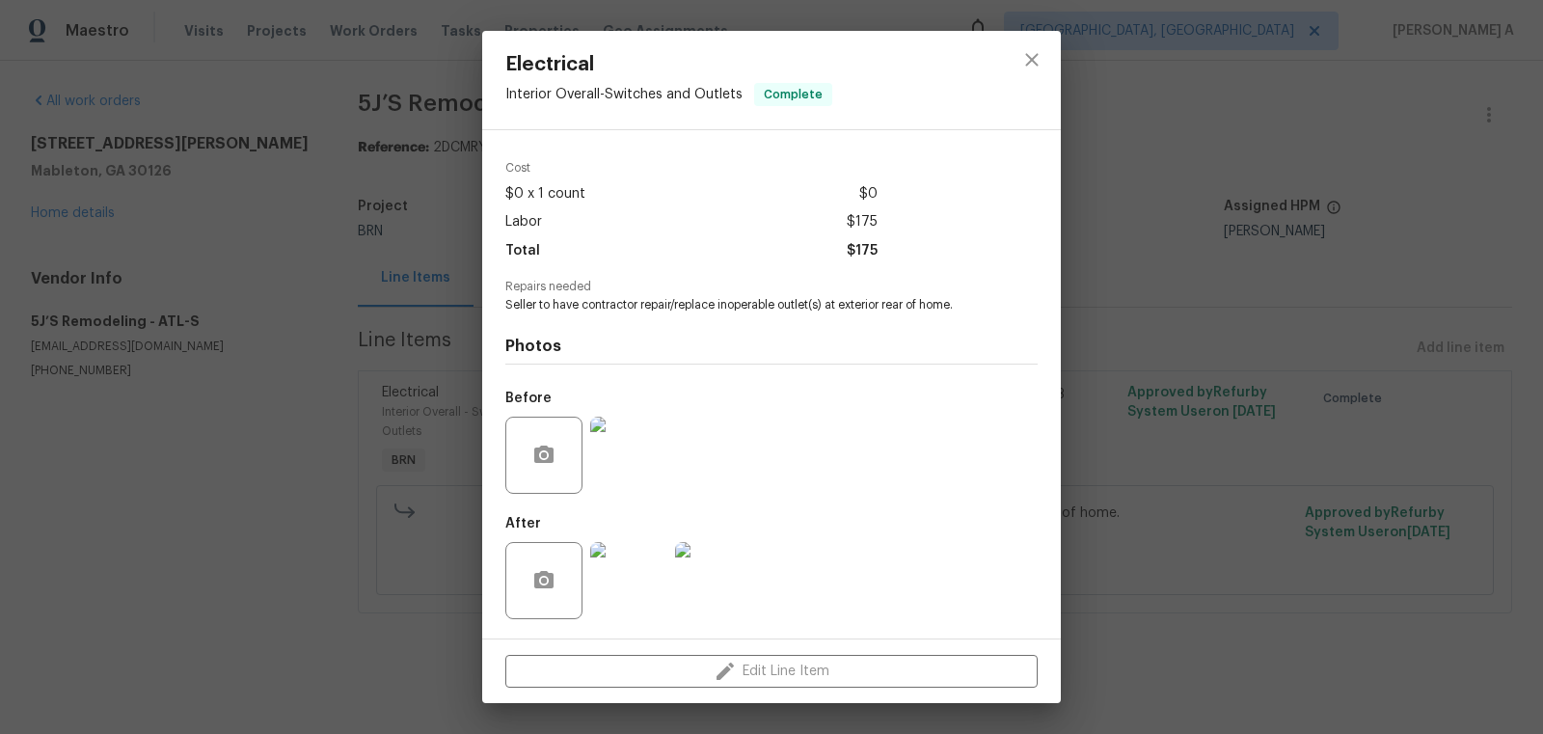
click at [604, 479] on img at bounding box center [628, 455] width 77 height 77
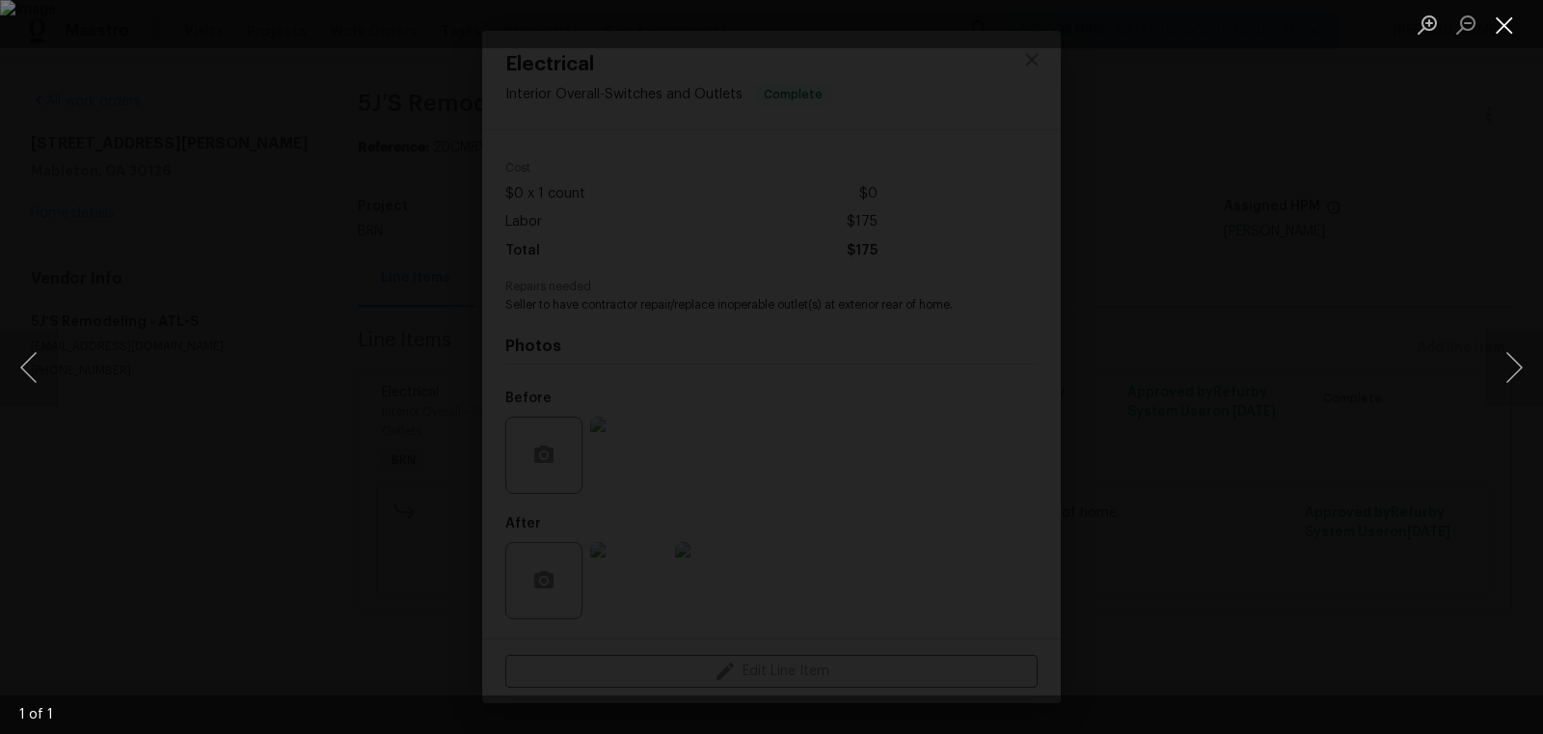
click at [1505, 30] on button "Close lightbox" at bounding box center [1504, 25] width 39 height 34
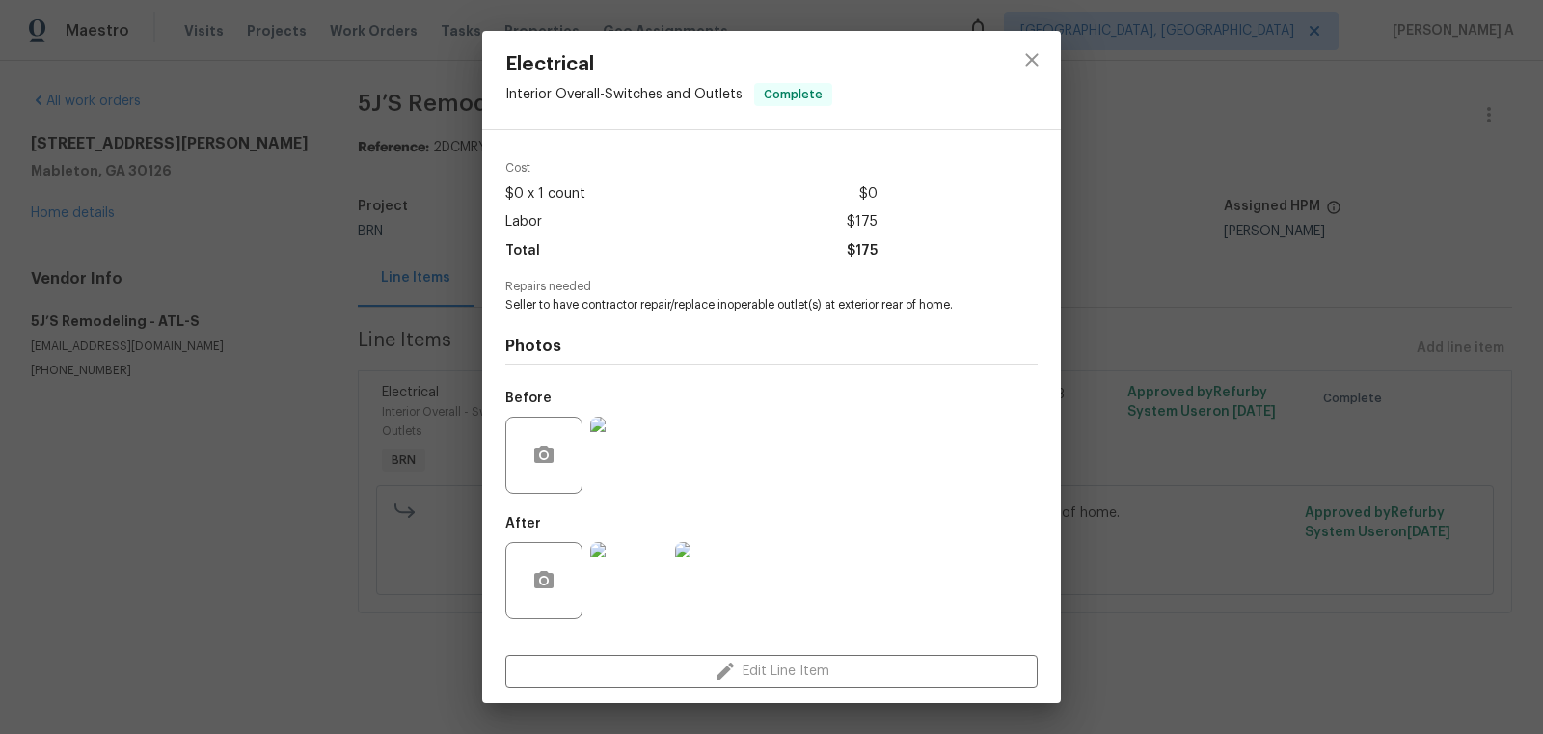
click at [721, 599] on img at bounding box center [713, 580] width 77 height 77
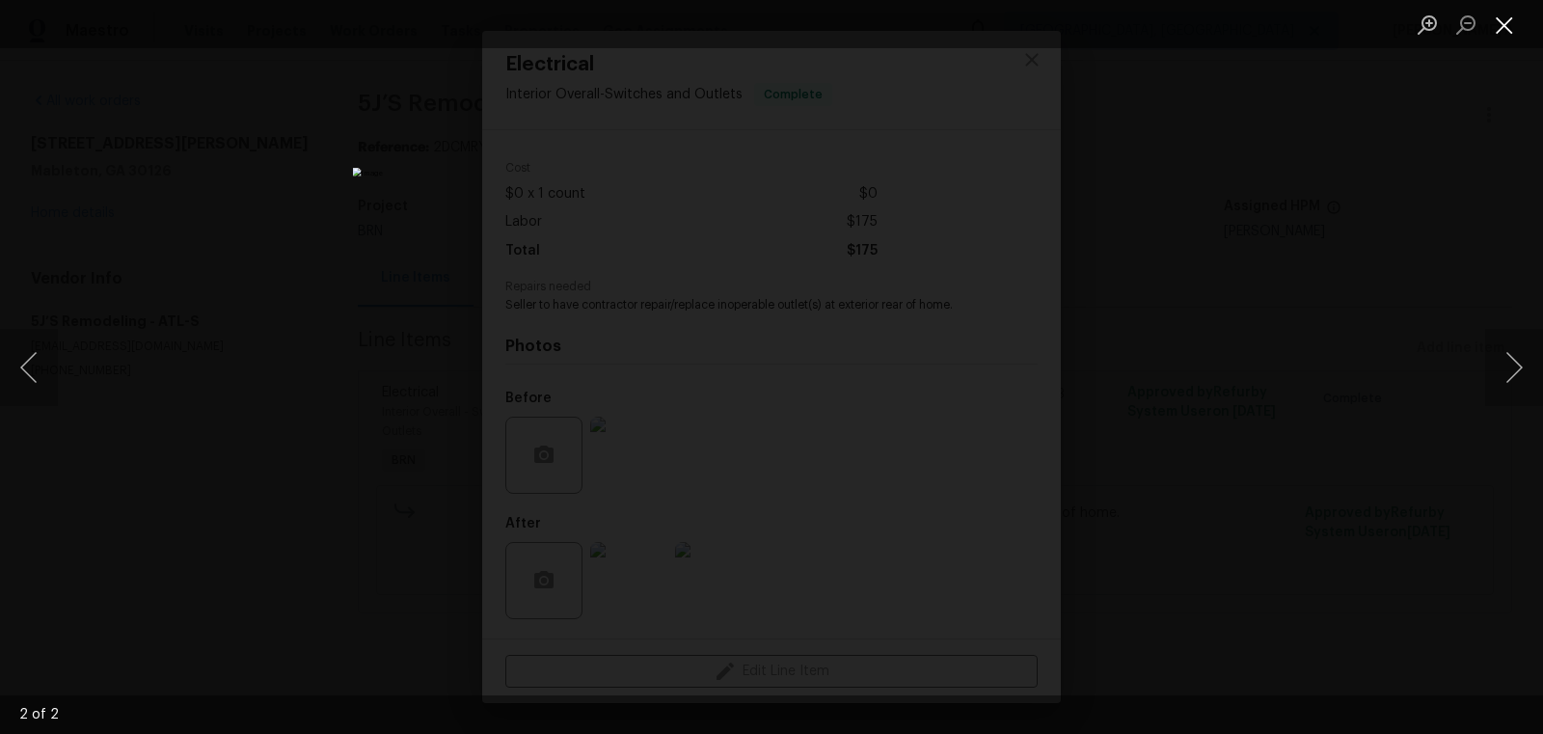
click at [1503, 38] on button "Close lightbox" at bounding box center [1504, 25] width 39 height 34
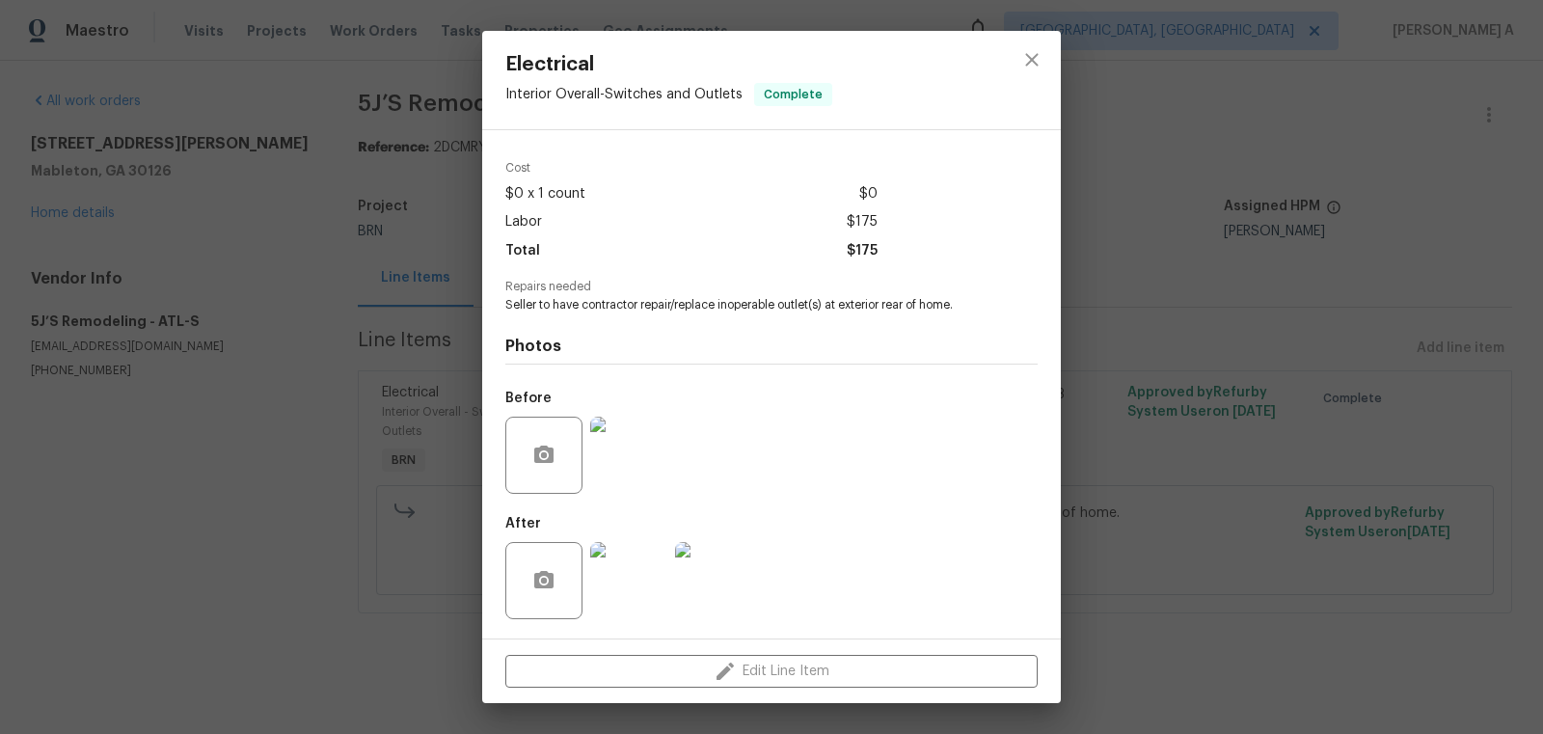
click at [644, 481] on img at bounding box center [628, 455] width 77 height 77
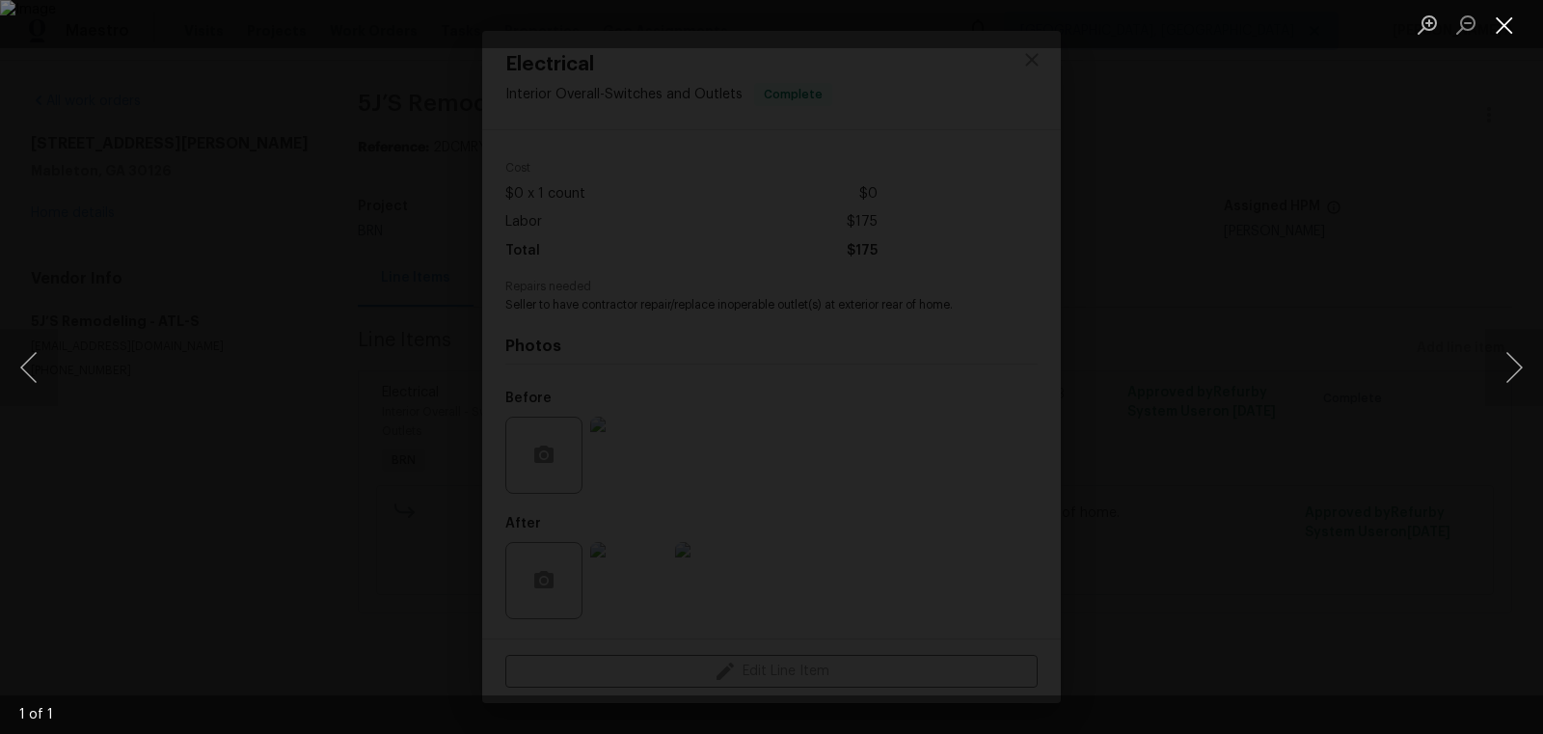
click at [1507, 21] on button "Close lightbox" at bounding box center [1504, 25] width 39 height 34
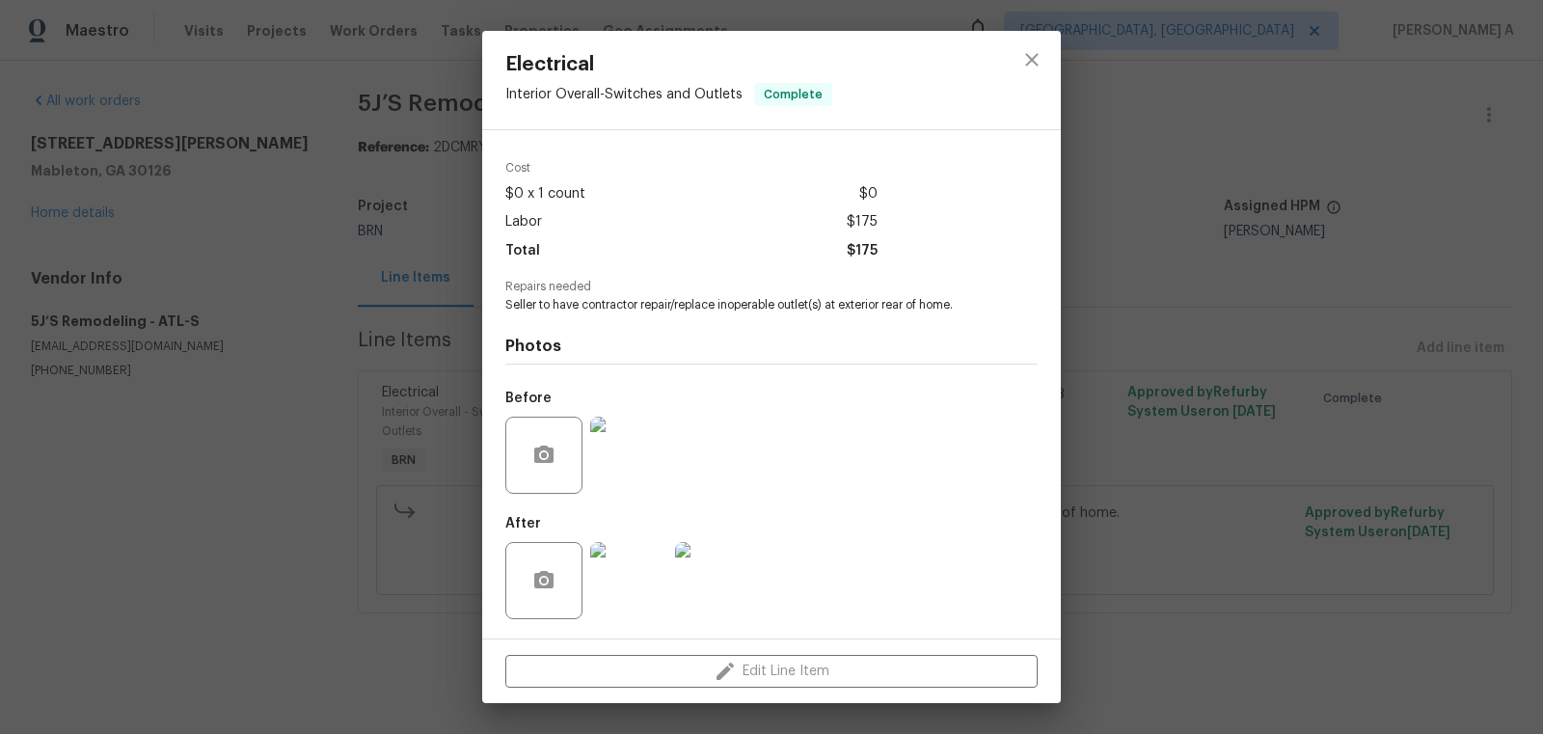
click at [694, 595] on img at bounding box center [713, 580] width 77 height 77
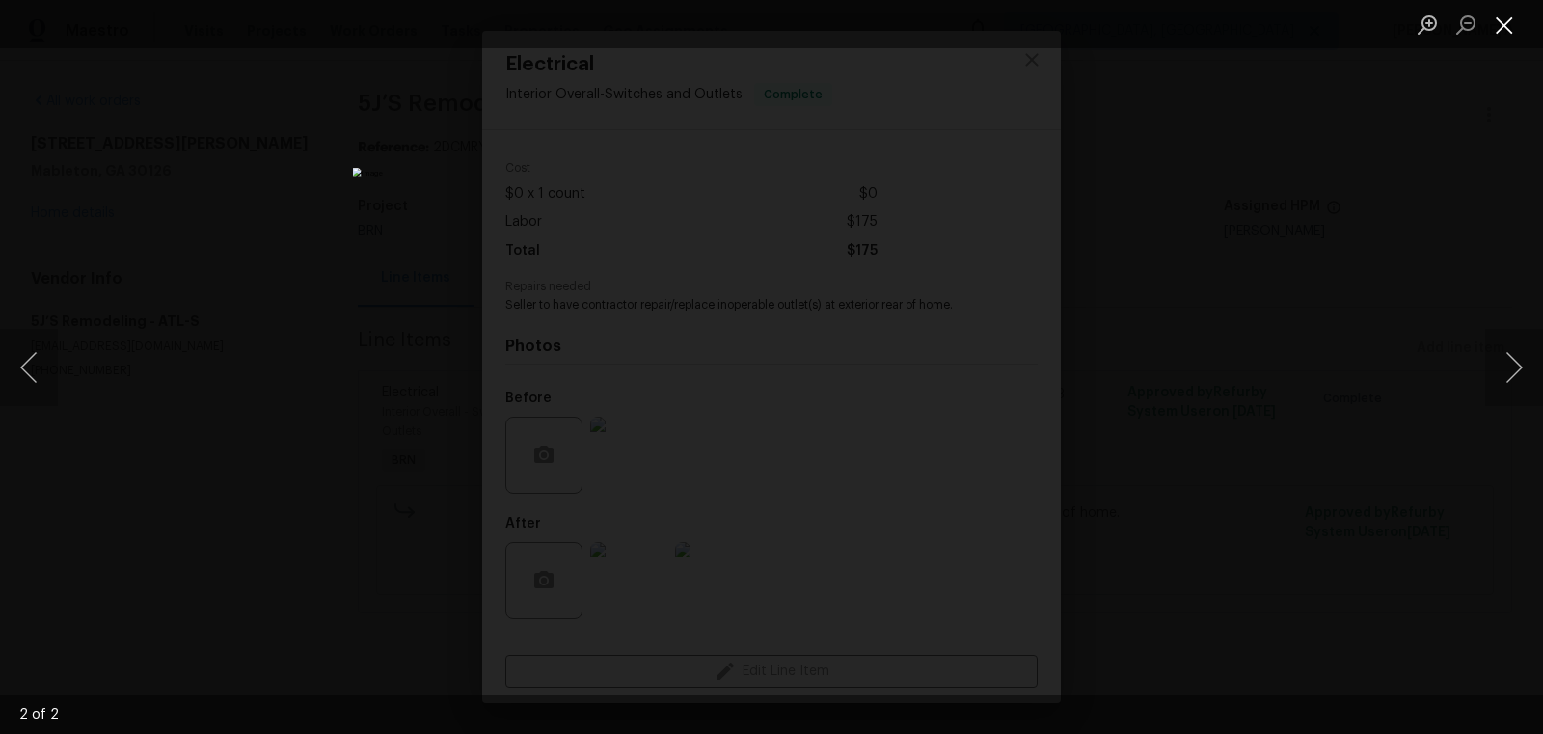
click at [1495, 16] on button "Close lightbox" at bounding box center [1504, 25] width 39 height 34
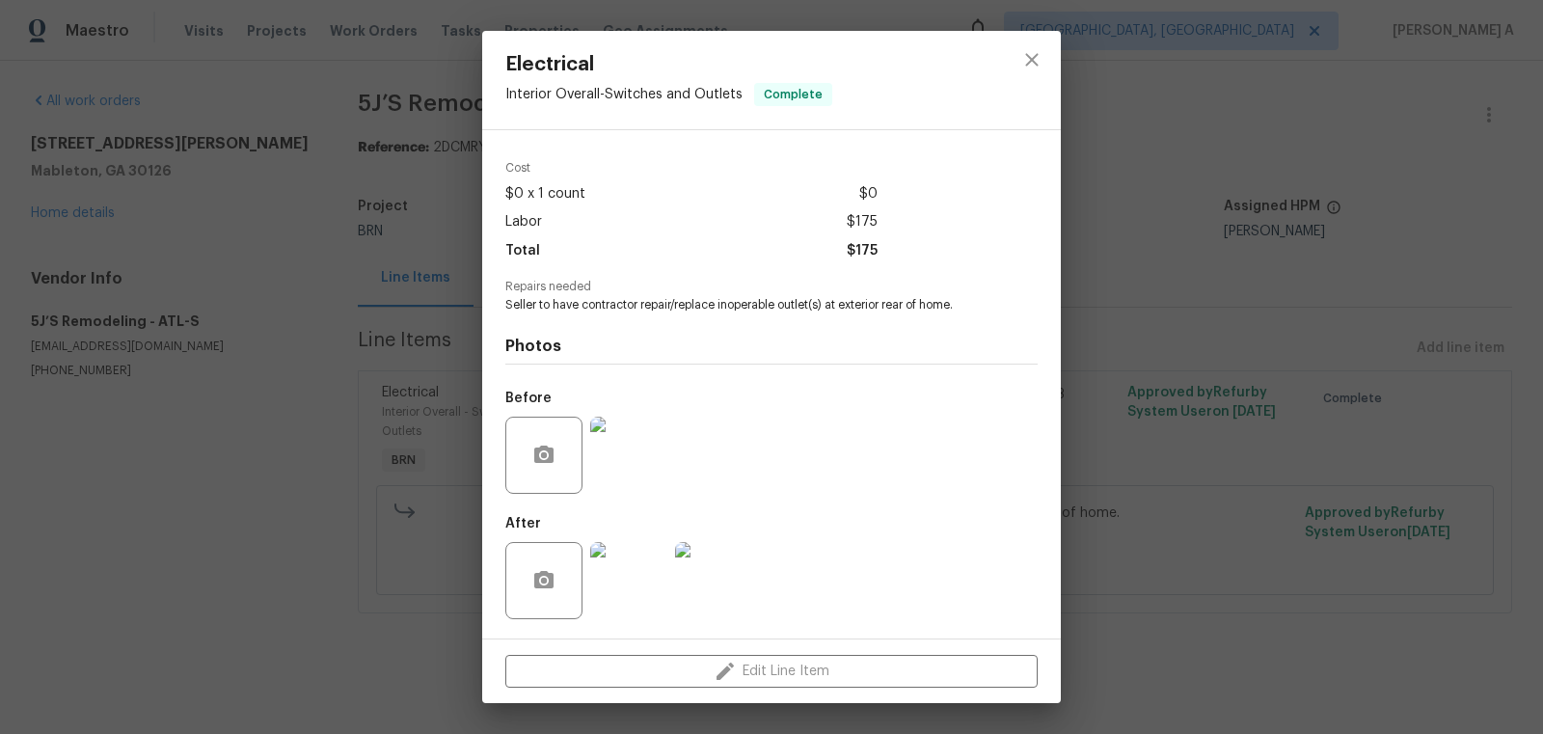
click at [645, 447] on img at bounding box center [628, 455] width 77 height 77
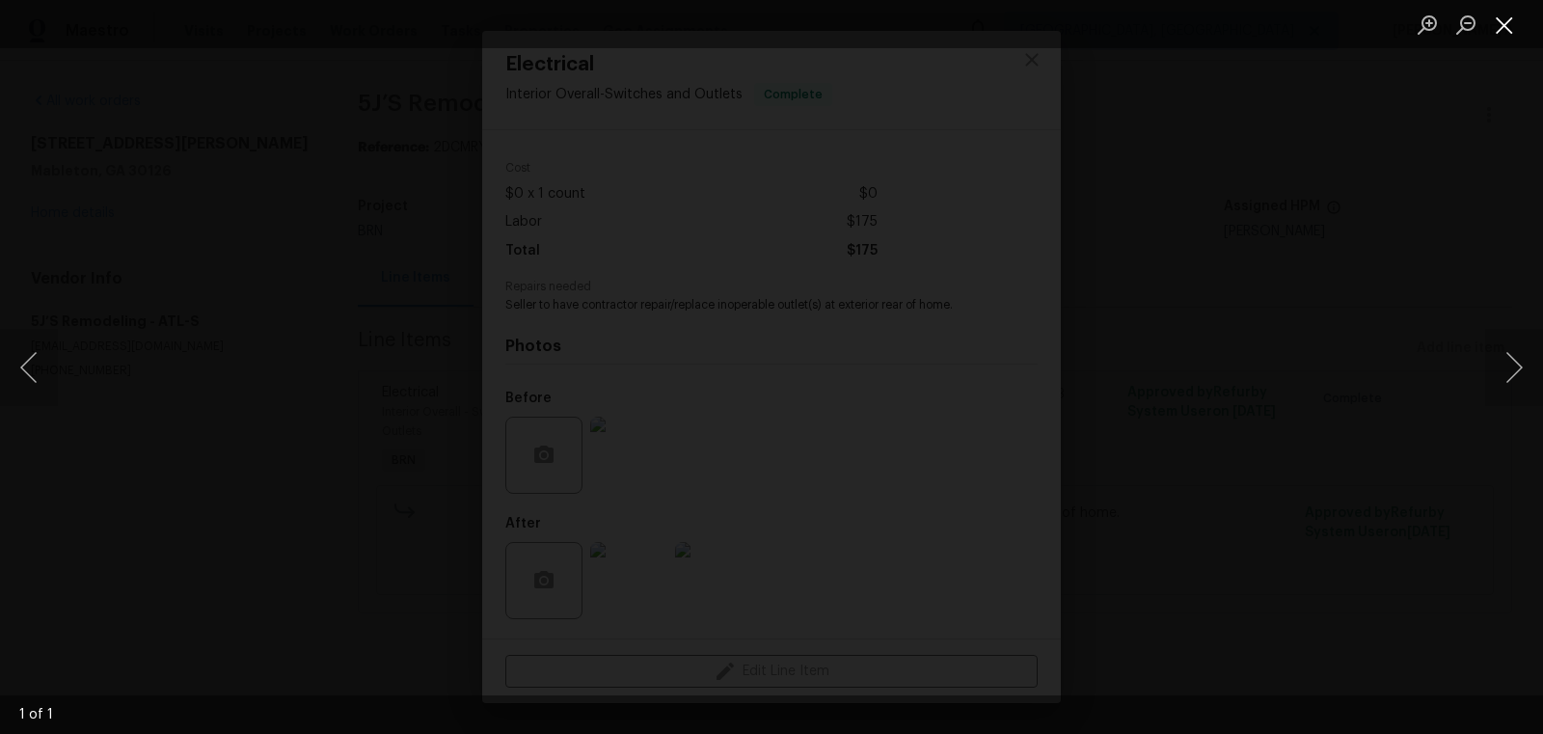
click at [1511, 20] on button "Close lightbox" at bounding box center [1504, 25] width 39 height 34
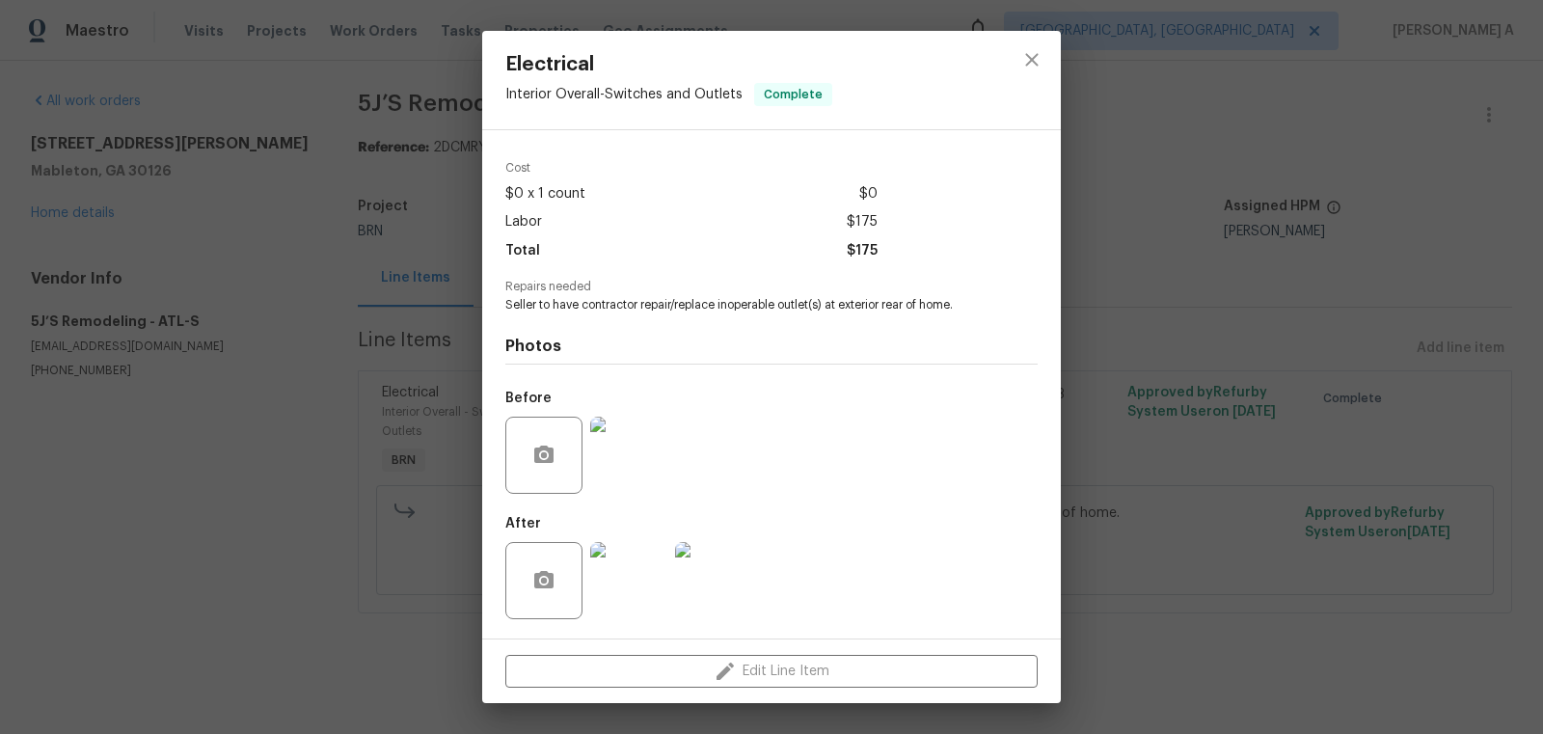
click at [732, 568] on img at bounding box center [713, 580] width 77 height 77
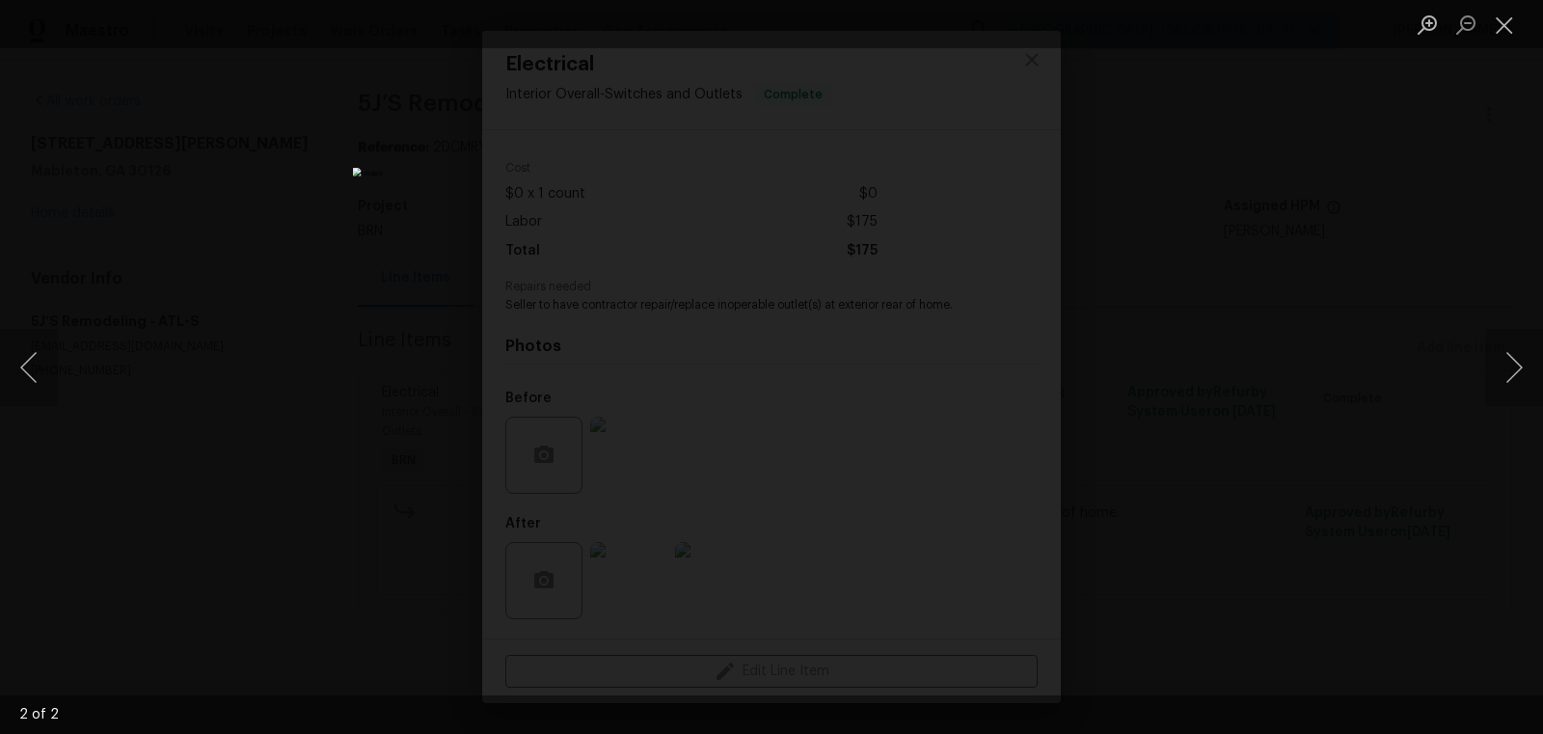
click at [1511, 4] on li "Lightbox" at bounding box center [1504, 24] width 39 height 48
click at [1505, 9] on button "Close lightbox" at bounding box center [1504, 25] width 39 height 34
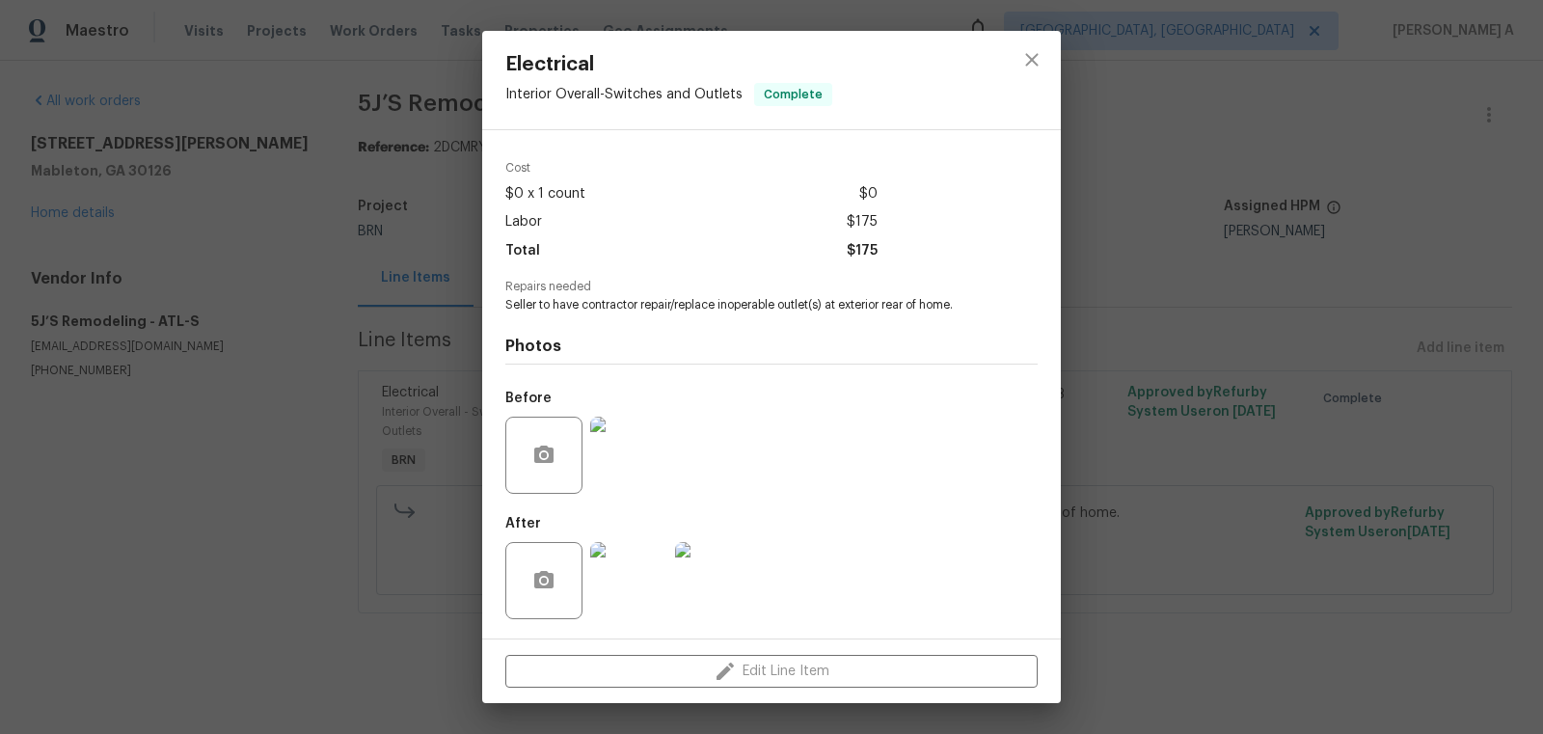
click at [638, 472] on img at bounding box center [628, 455] width 77 height 77
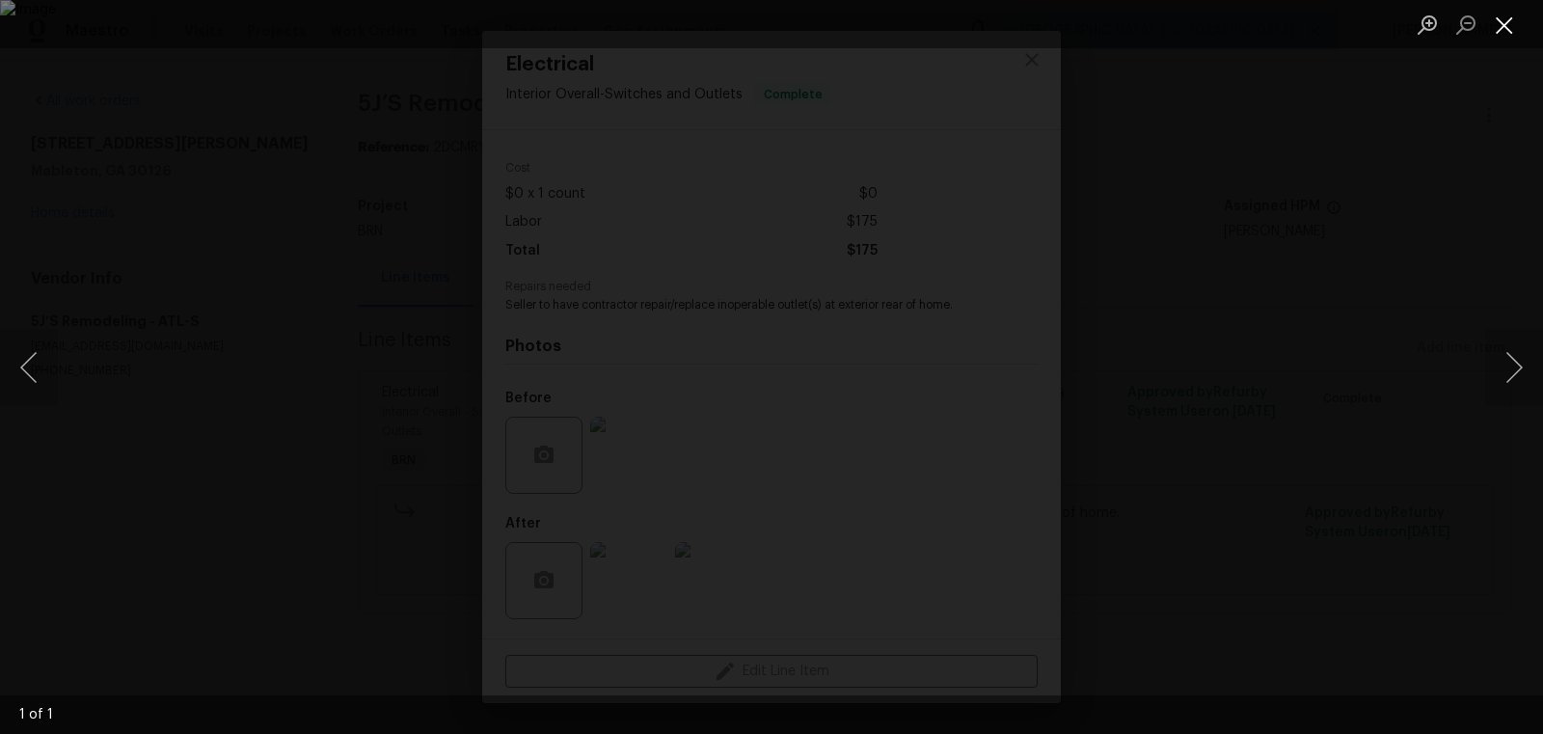
click at [1505, 23] on button "Close lightbox" at bounding box center [1504, 25] width 39 height 34
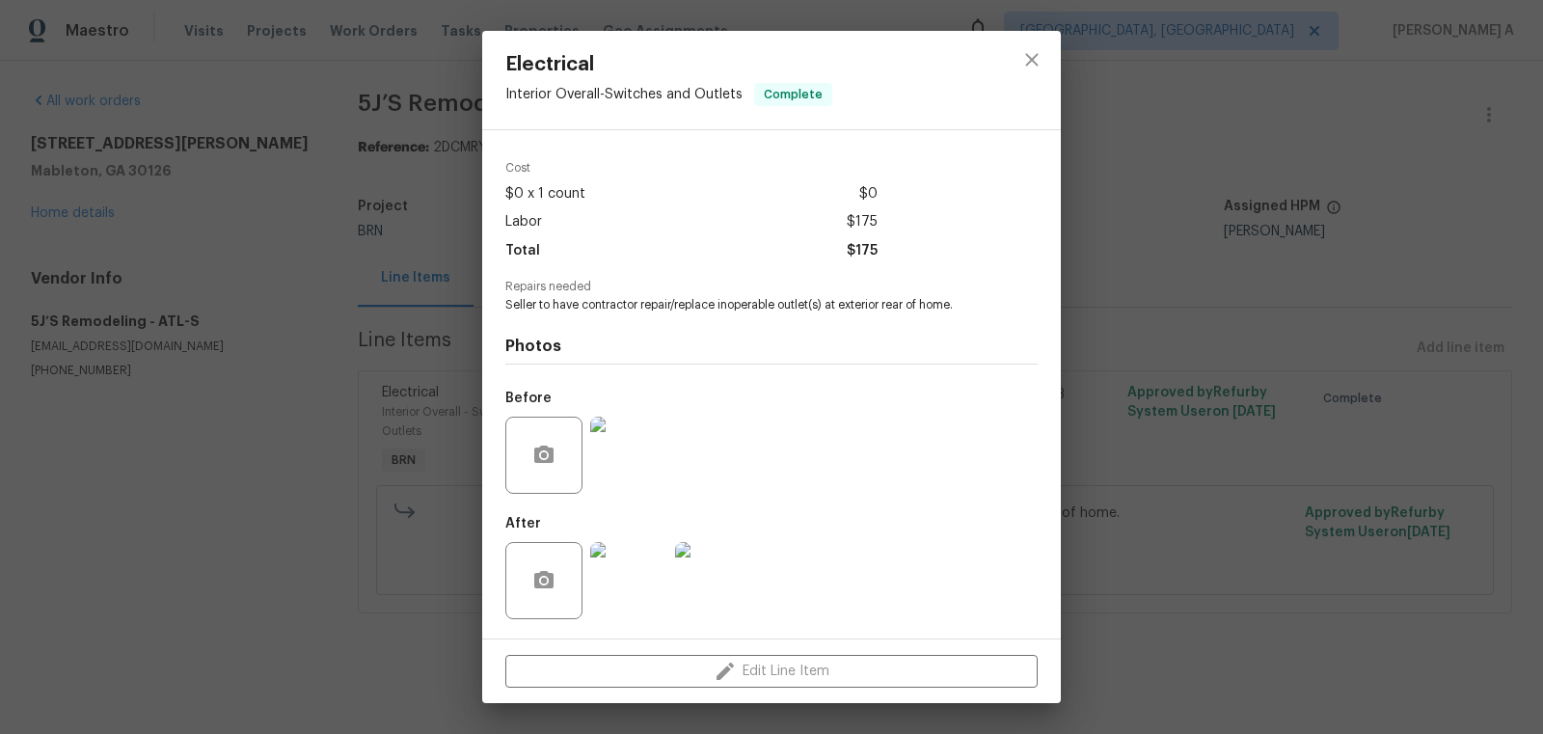
click at [623, 592] on img at bounding box center [628, 580] width 77 height 77
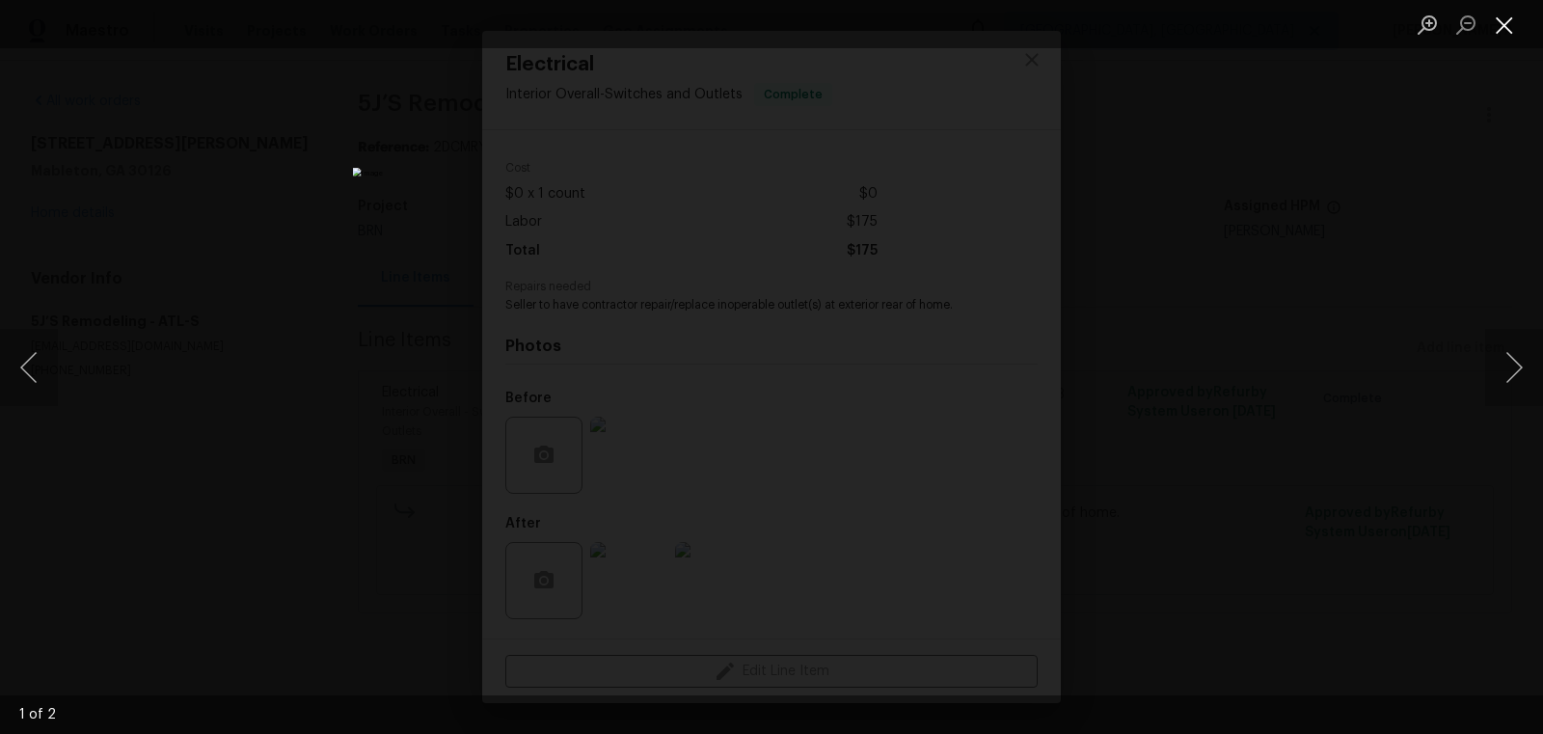
click at [1503, 30] on button "Close lightbox" at bounding box center [1504, 25] width 39 height 34
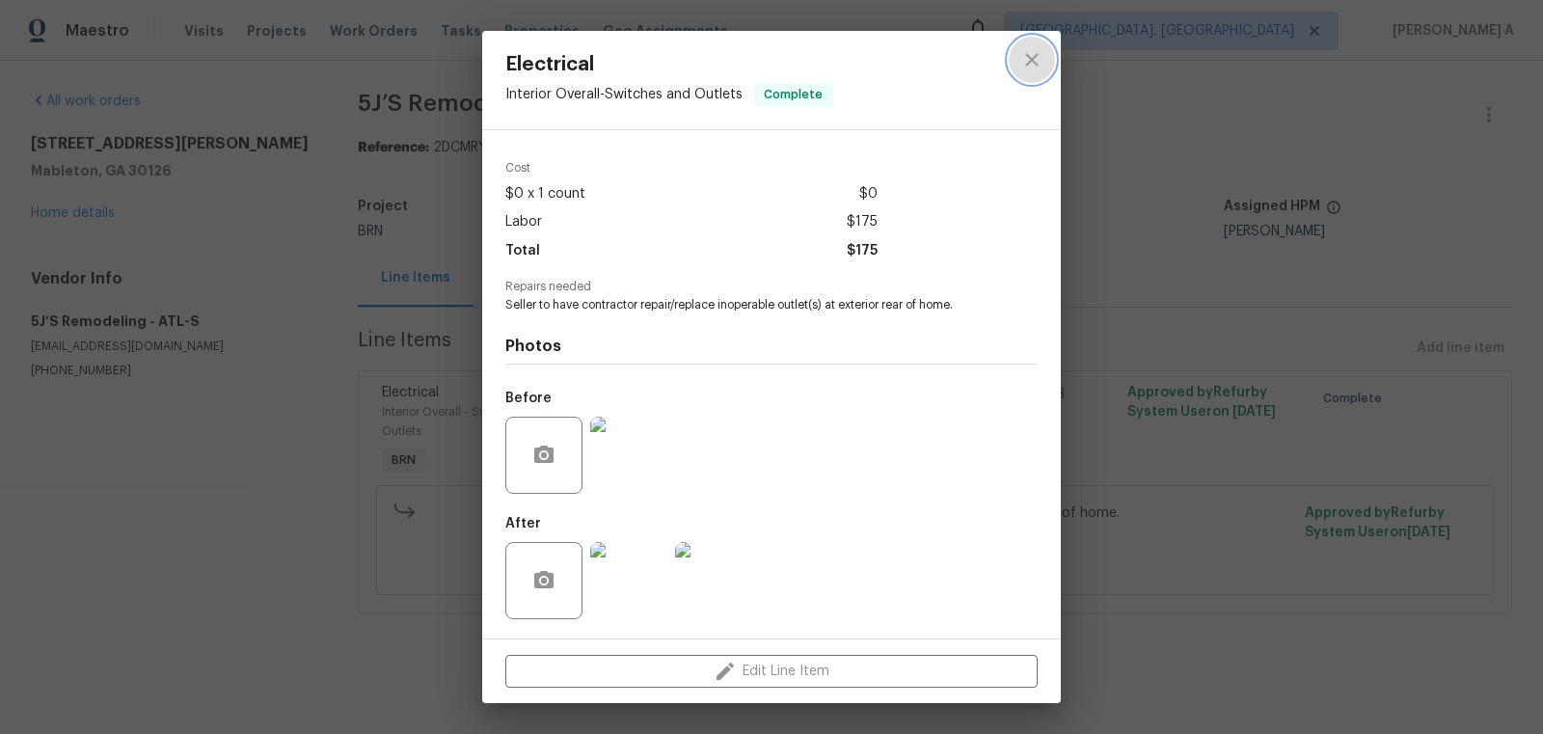
click at [1017, 67] on button "close" at bounding box center [1032, 60] width 46 height 46
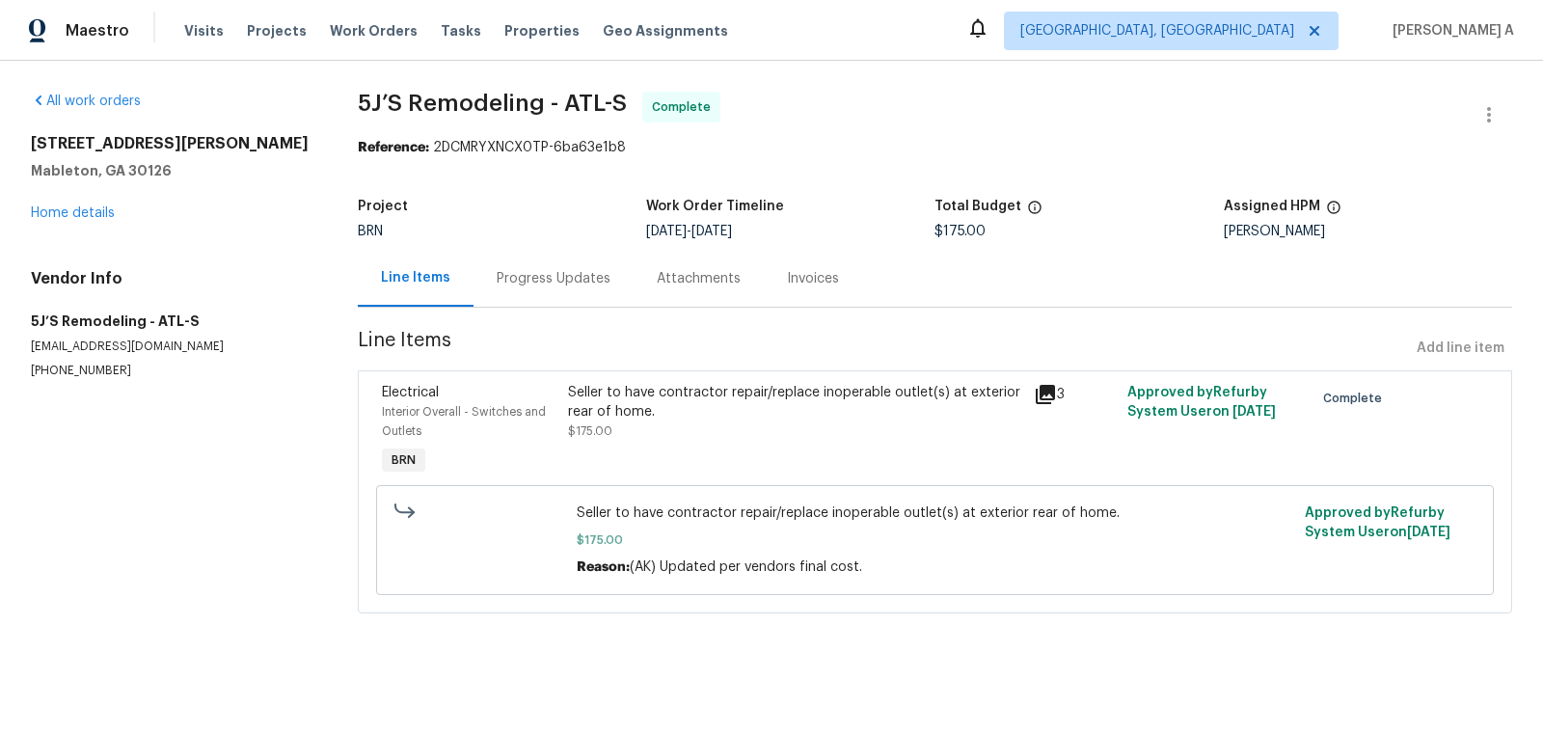
click at [616, 409] on div "Seller to have contractor repair/replace inoperable outlet(s) at exterior rear …" at bounding box center [795, 402] width 454 height 39
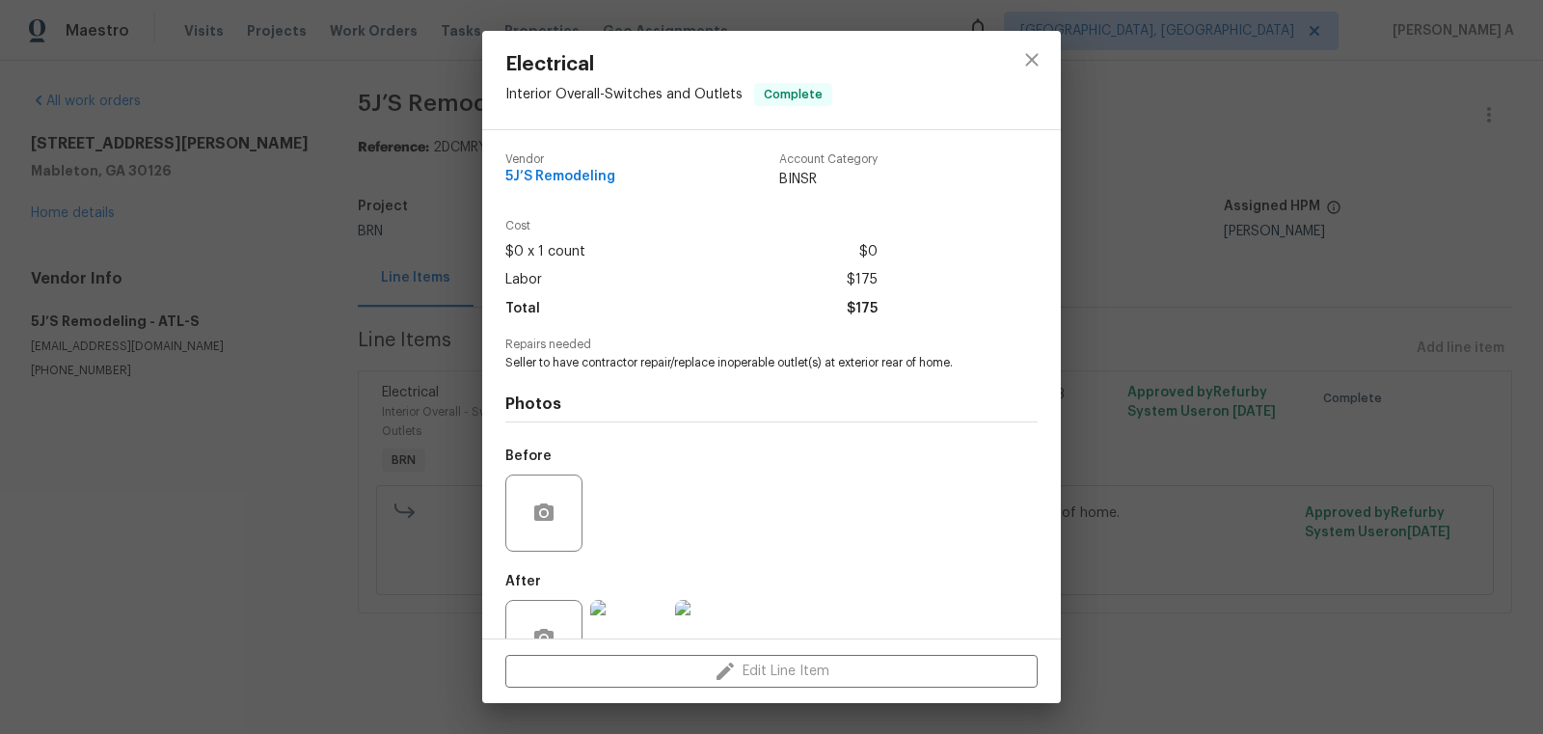
click at [625, 370] on span "Seller to have contractor repair/replace inoperable outlet(s) at exterior rear …" at bounding box center [744, 363] width 479 height 16
copy span "Seller to have contractor repair/replace inoperable outlet(s) at exterior rear …"
click at [563, 176] on span "5J’S Remodeling" at bounding box center [560, 177] width 110 height 14
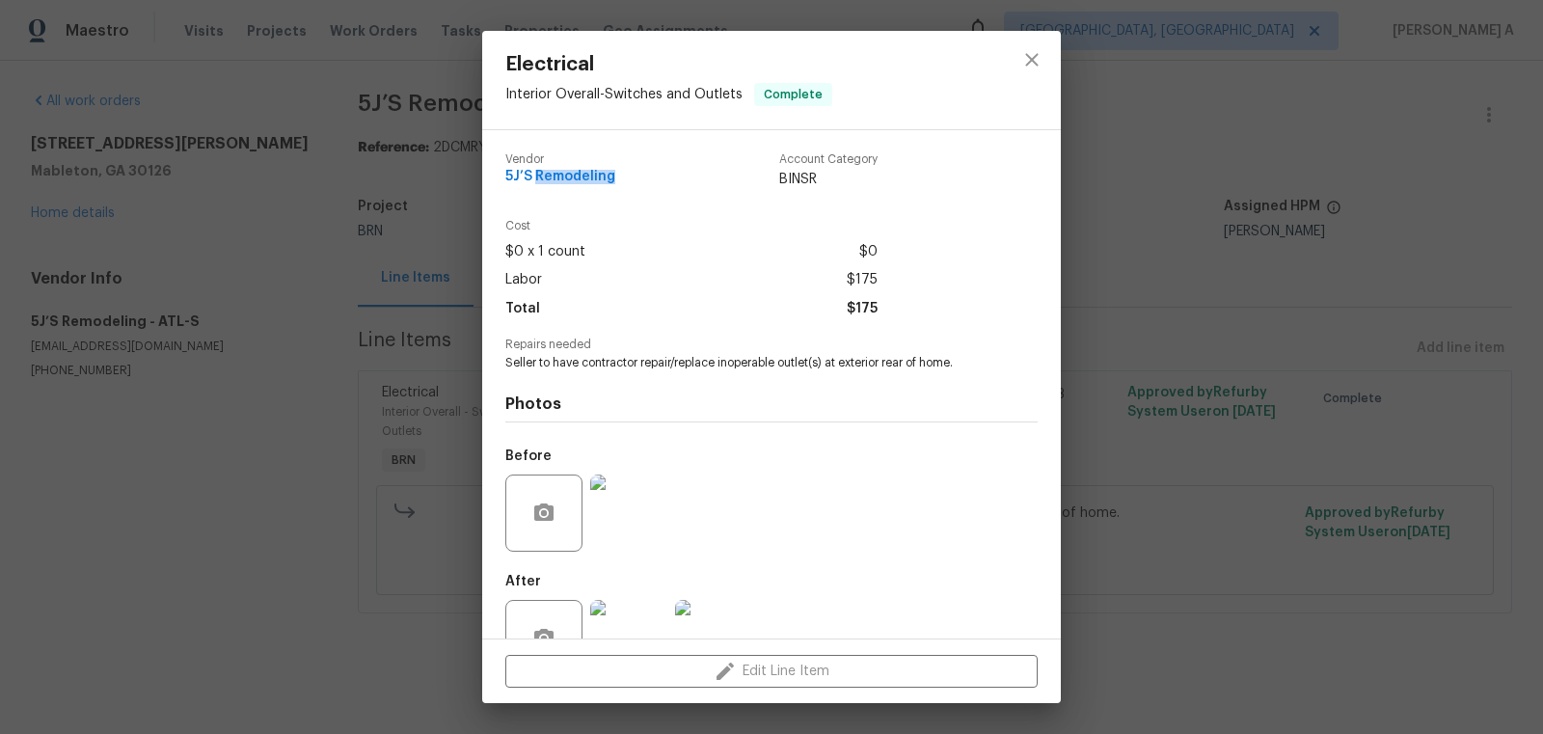
click at [563, 176] on span "5J’S Remodeling" at bounding box center [560, 177] width 110 height 14
copy span "5J’S Remodeling"
click at [606, 522] on img at bounding box center [628, 512] width 77 height 77
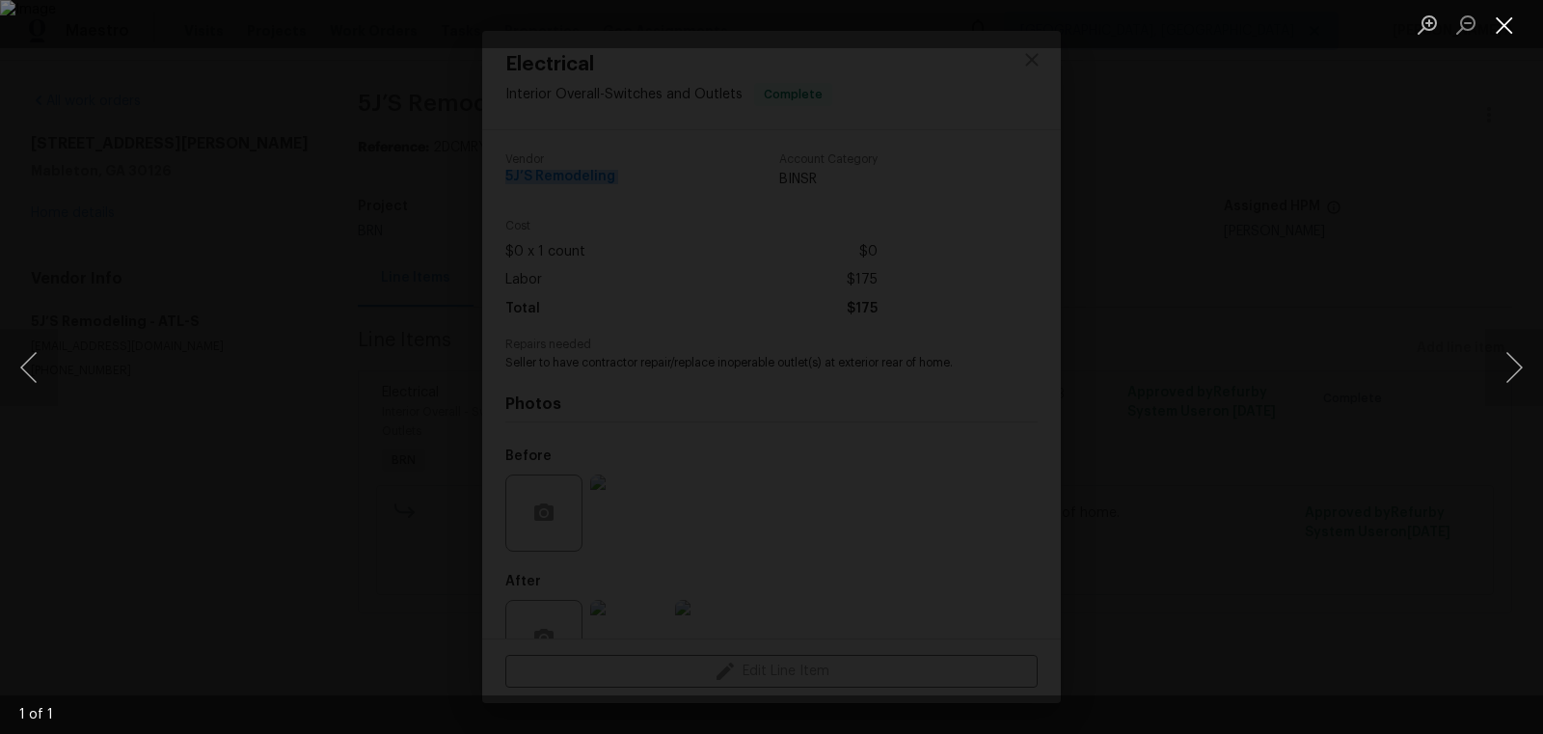
click at [1502, 27] on button "Close lightbox" at bounding box center [1504, 25] width 39 height 34
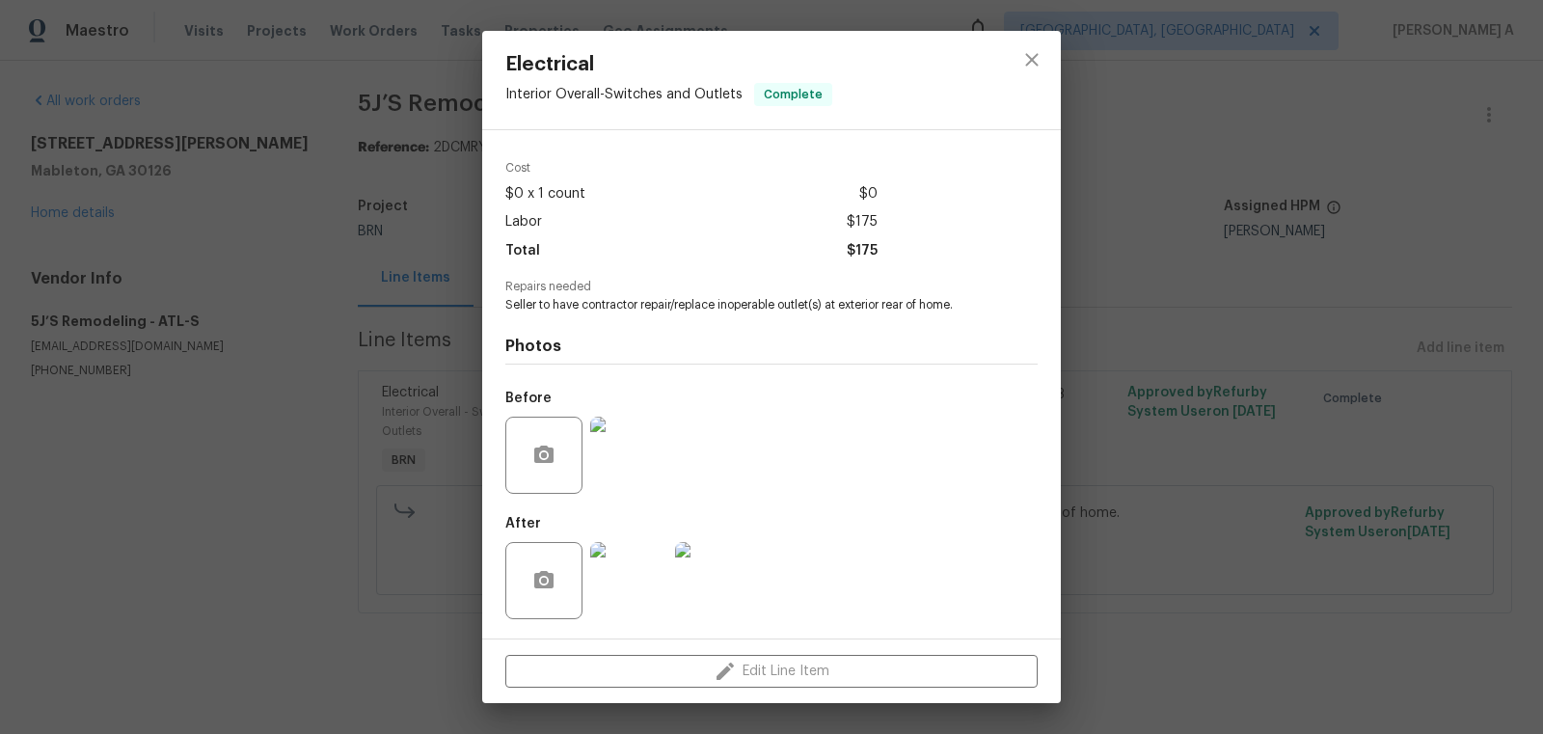
click at [624, 564] on img at bounding box center [628, 580] width 77 height 77
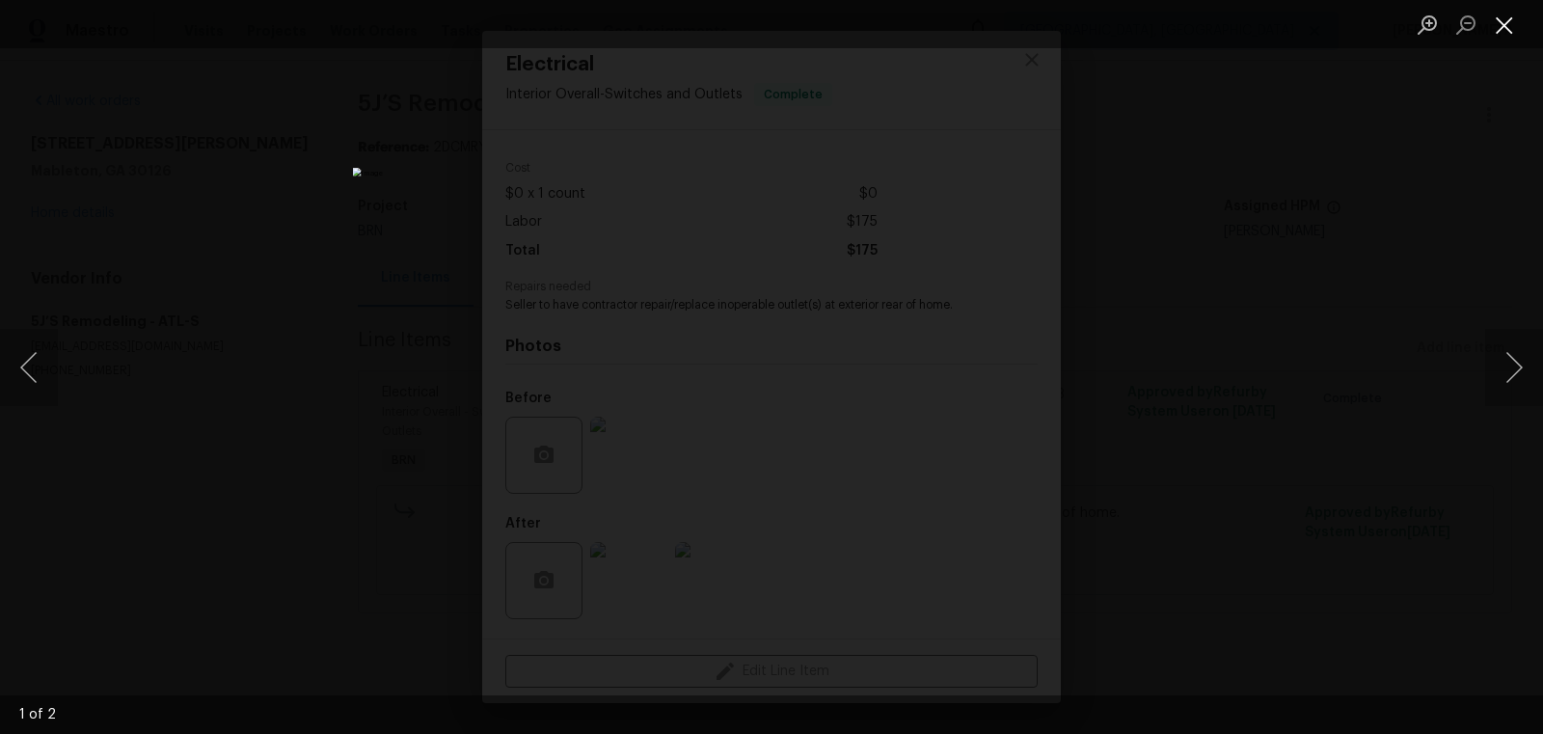
click at [1502, 29] on button "Close lightbox" at bounding box center [1504, 25] width 39 height 34
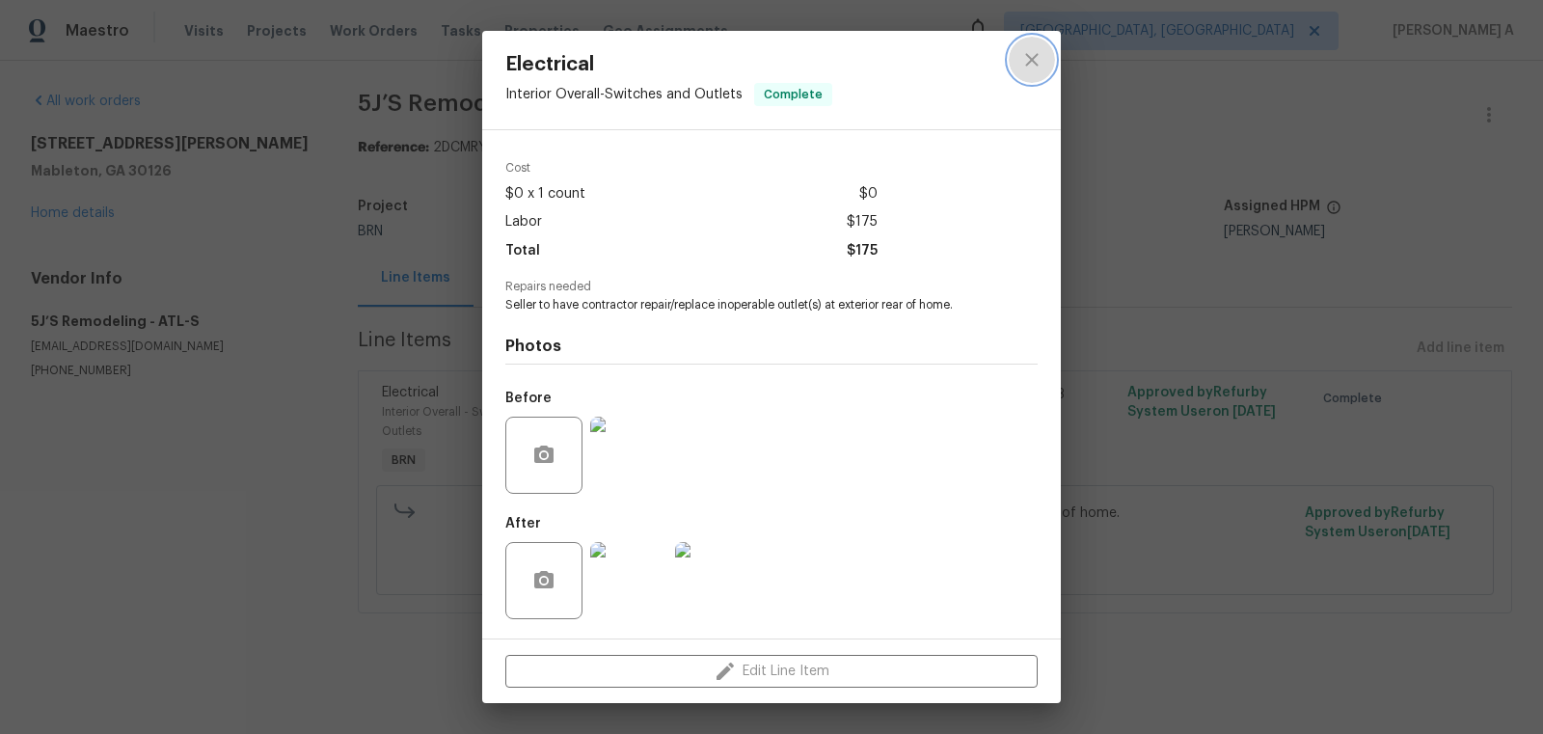
click at [1036, 64] on icon "close" at bounding box center [1031, 59] width 13 height 13
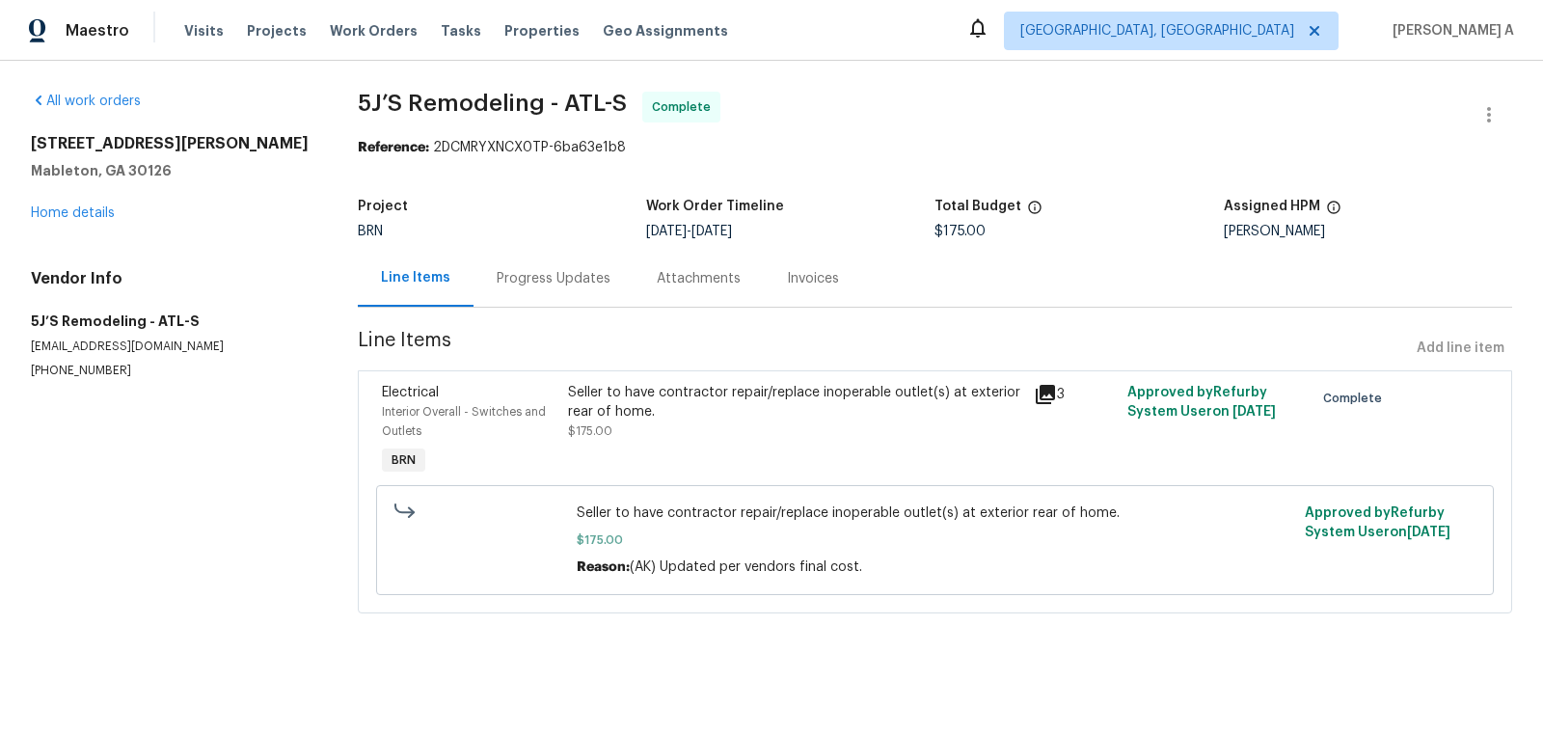
click at [526, 251] on div "Progress Updates" at bounding box center [554, 278] width 160 height 57
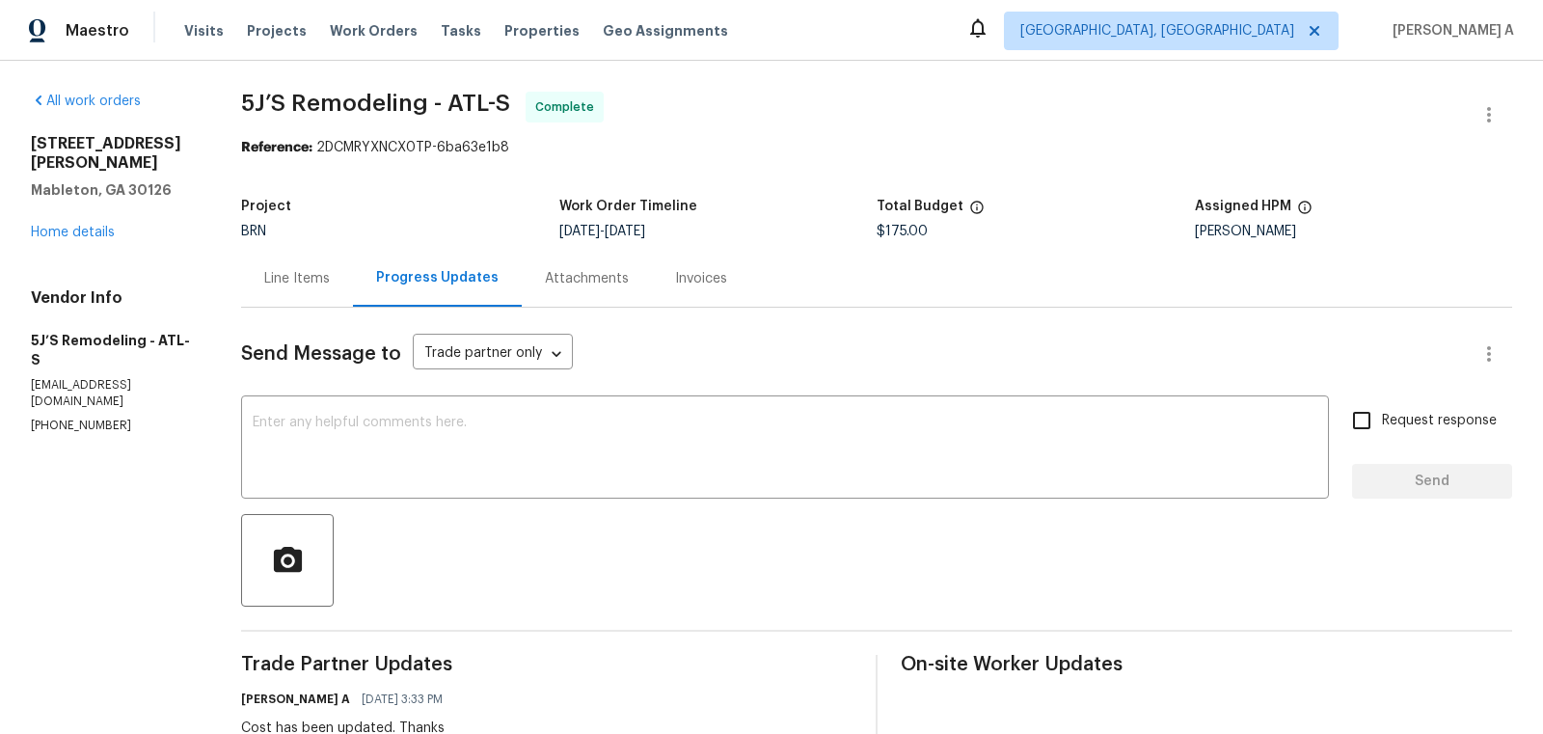
click at [285, 269] on div "Line Items" at bounding box center [297, 278] width 66 height 19
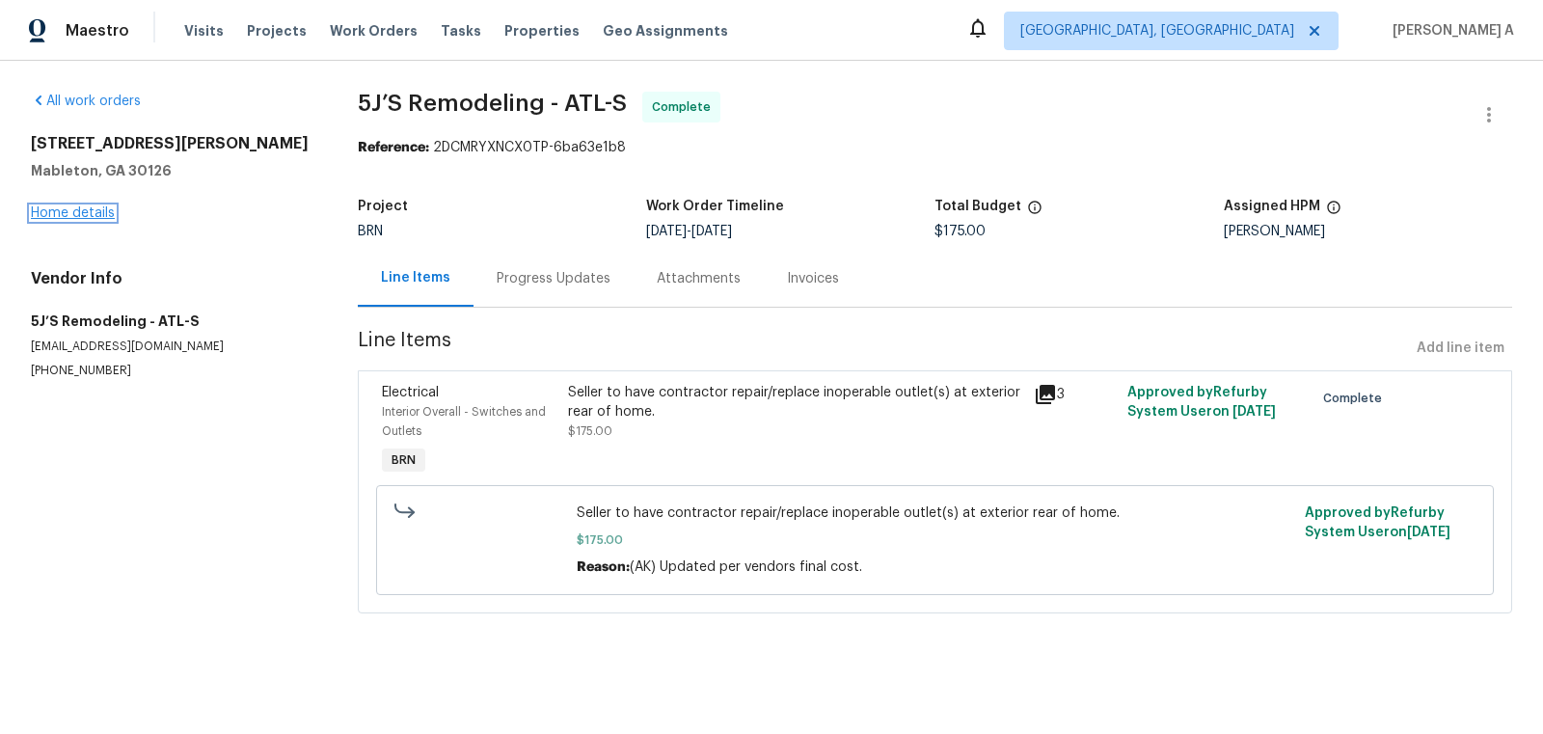
click at [83, 215] on link "Home details" at bounding box center [73, 213] width 84 height 14
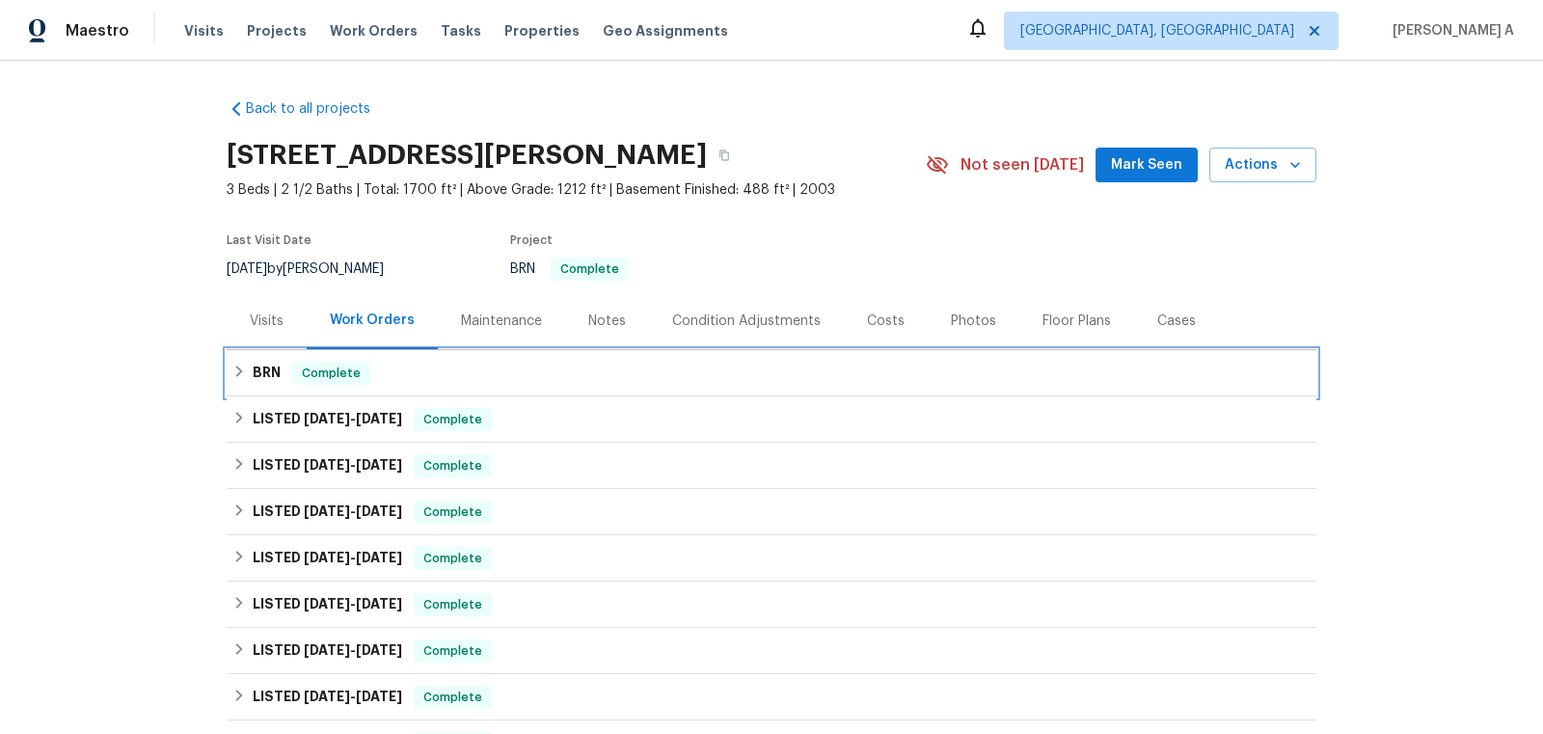
click at [361, 362] on div "Complete" at bounding box center [331, 373] width 78 height 23
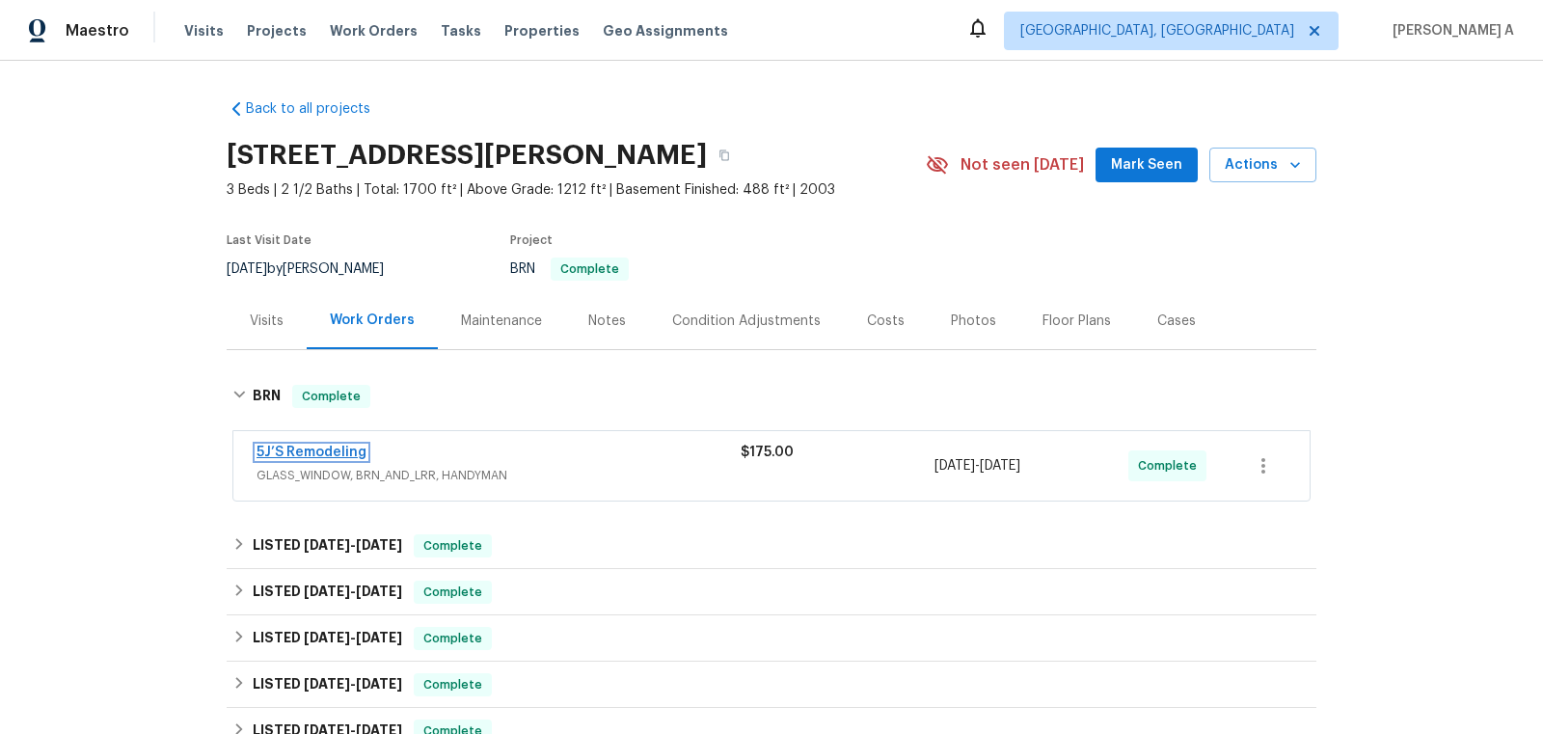
click at [321, 455] on link "5J’S Remodeling" at bounding box center [312, 453] width 110 height 14
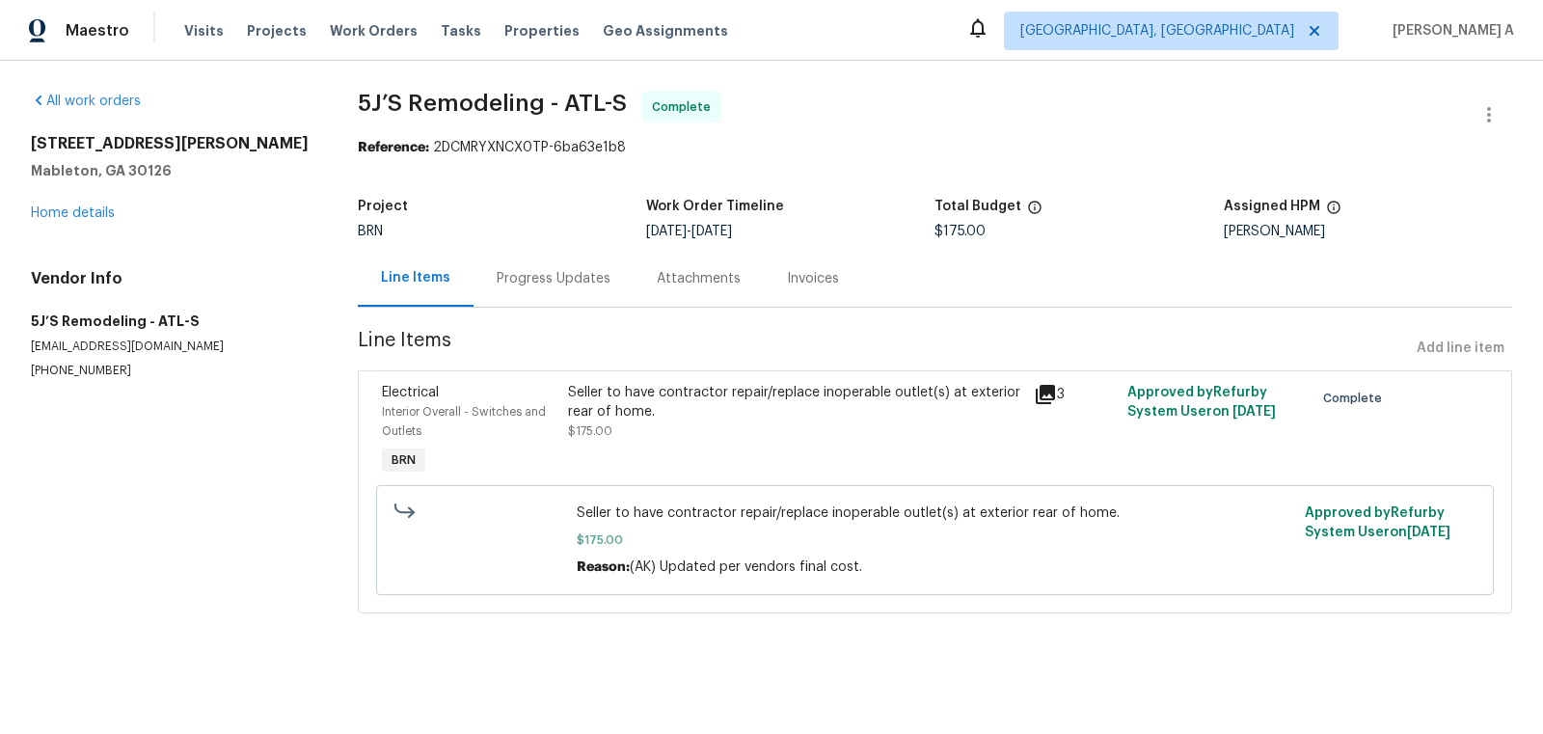
click at [30, 370] on div "All work orders [STREET_ADDRESS][PERSON_NAME] Home details Vendor Info 5J’S Rem…" at bounding box center [771, 364] width 1543 height 607
copy p "[PHONE_NUMBER]"
click at [633, 406] on div "Seller to have contractor repair/replace inoperable outlet(s) at exterior rear …" at bounding box center [795, 402] width 454 height 39
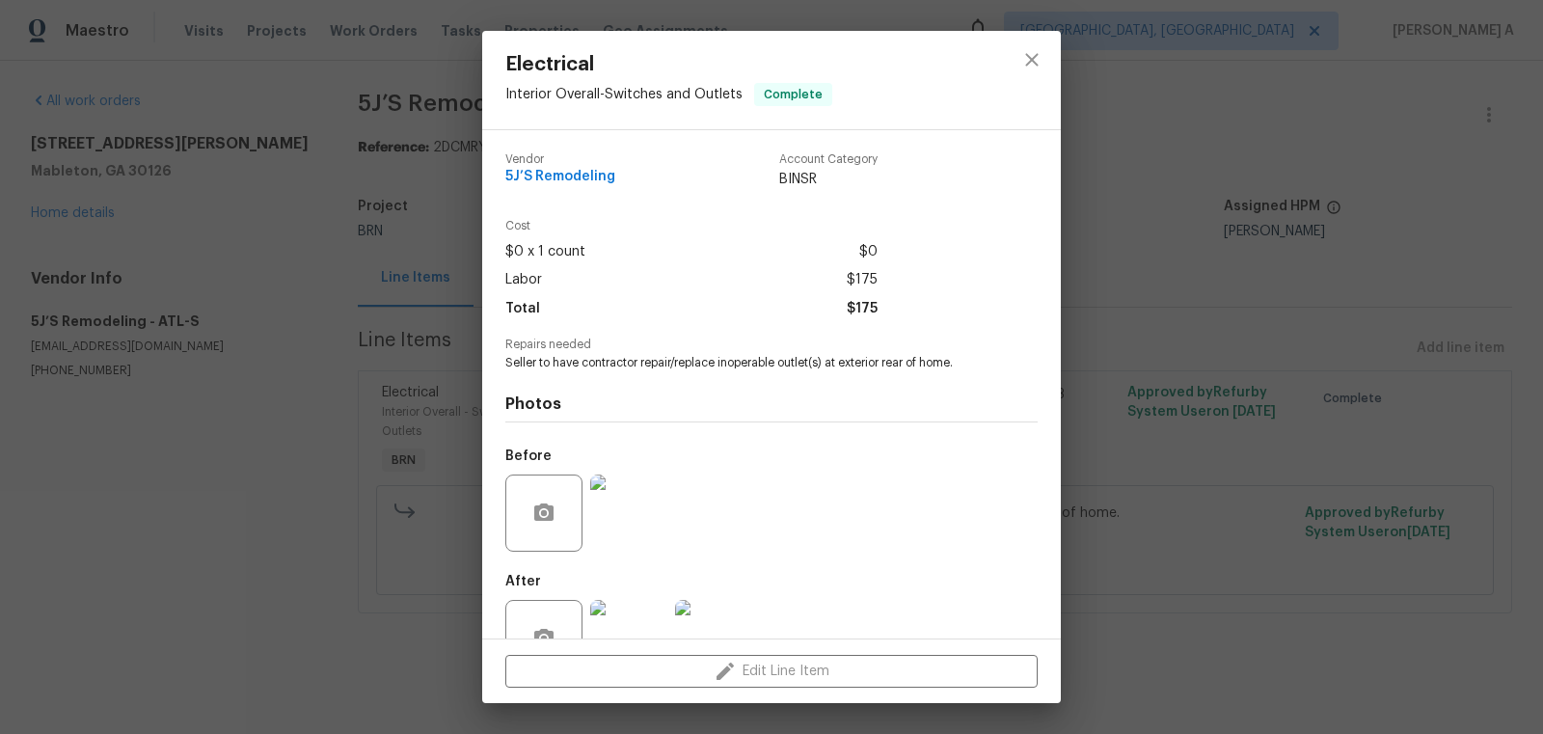
scroll to position [58, 0]
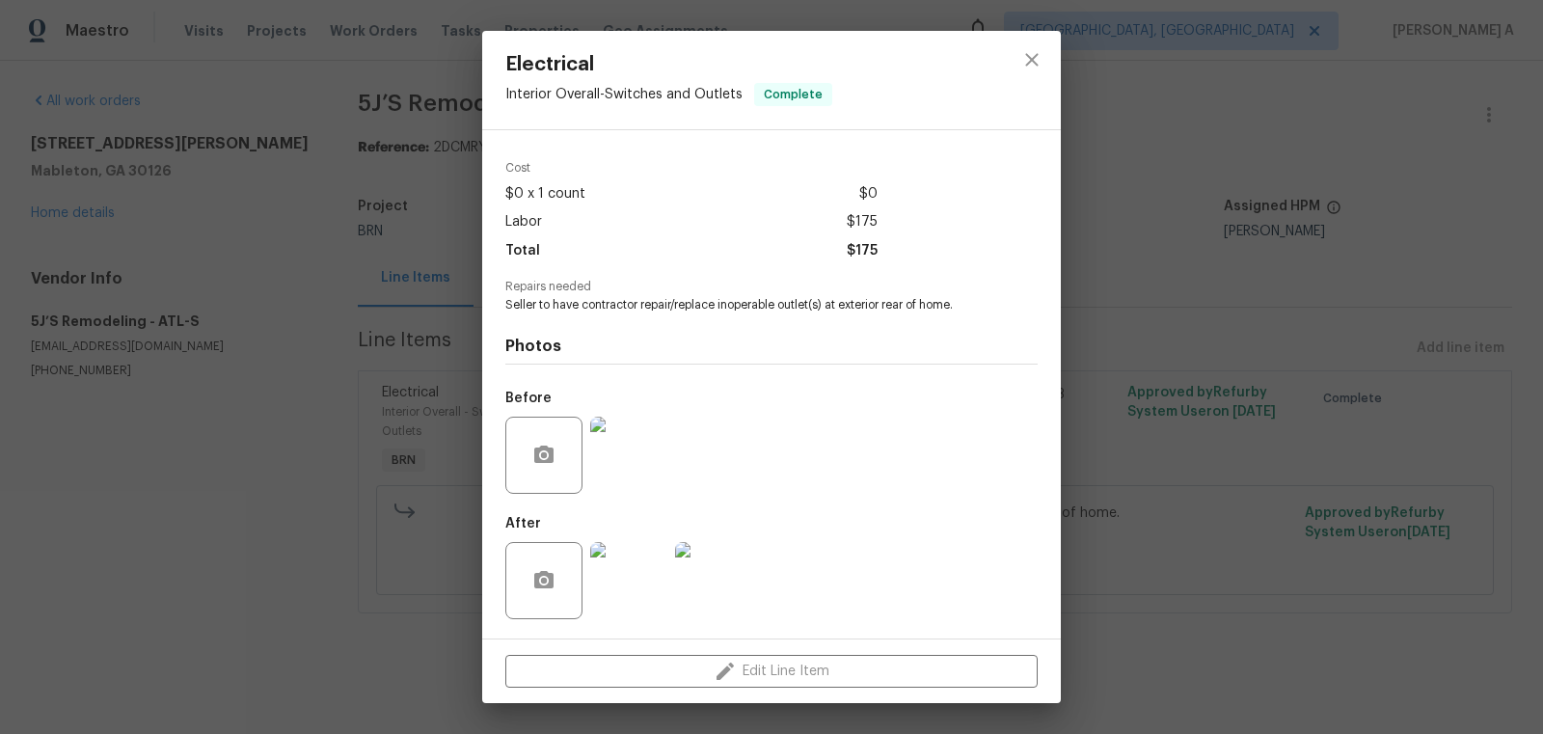
click at [641, 460] on img at bounding box center [628, 455] width 77 height 77
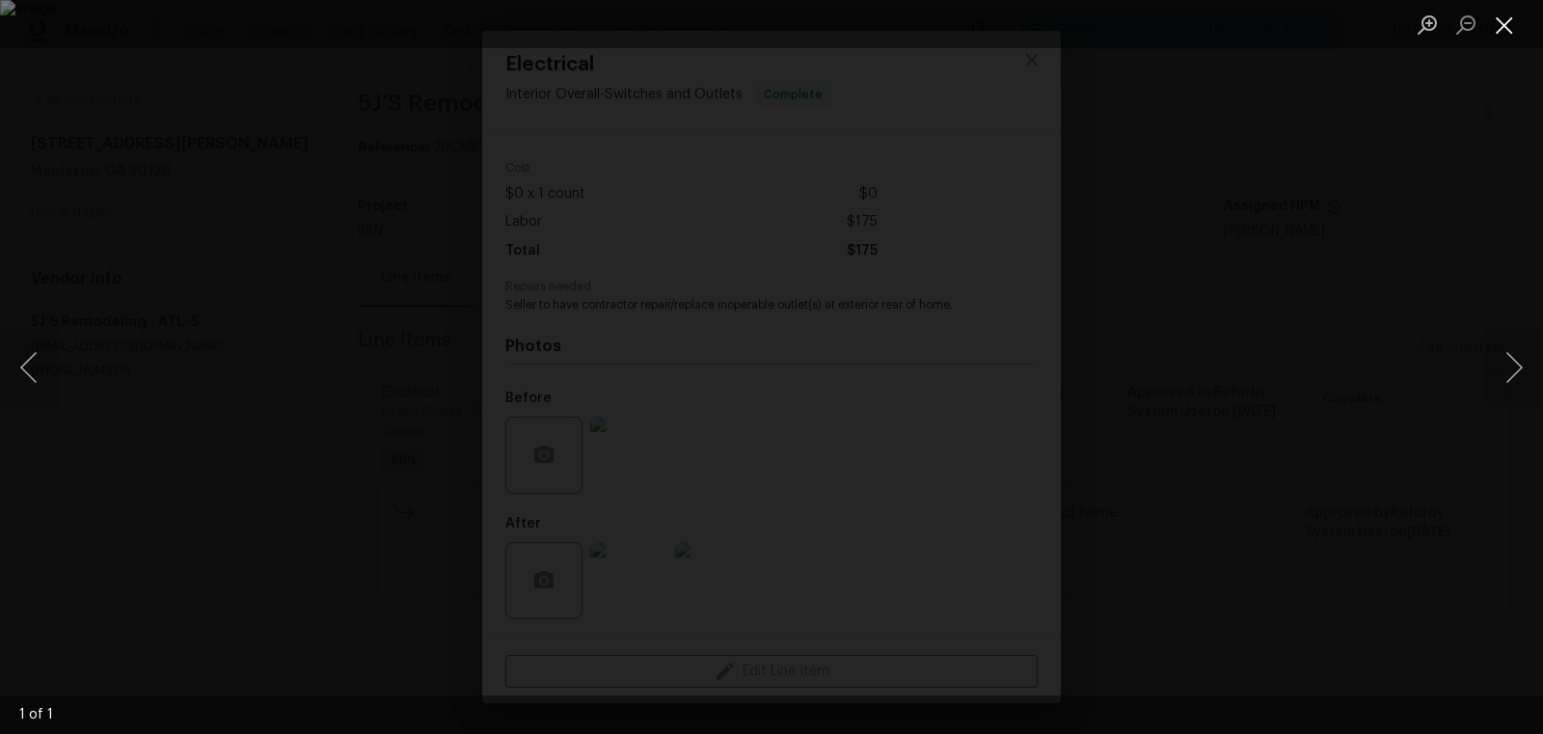
click at [1501, 9] on button "Close lightbox" at bounding box center [1504, 25] width 39 height 34
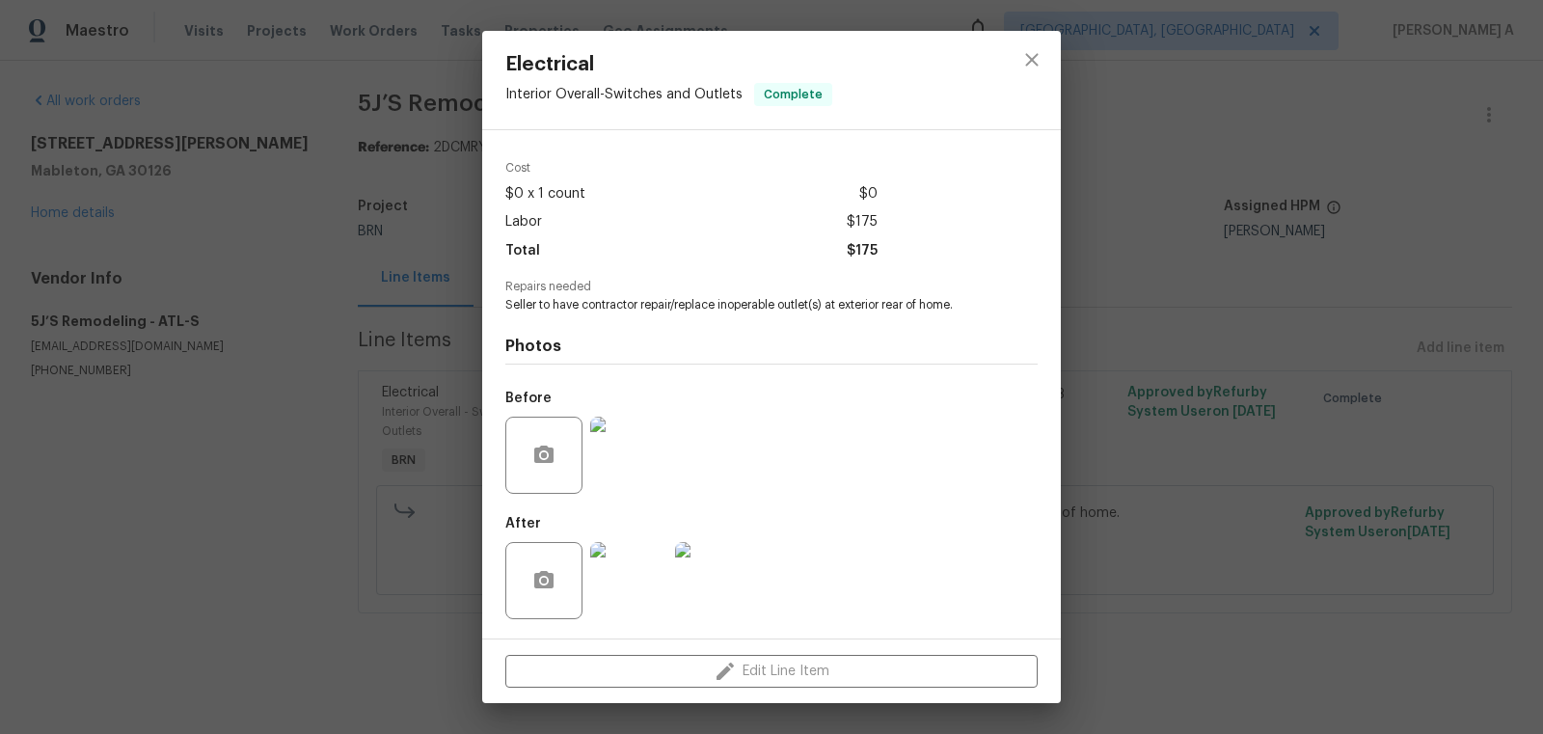
click at [692, 569] on img at bounding box center [713, 580] width 77 height 77
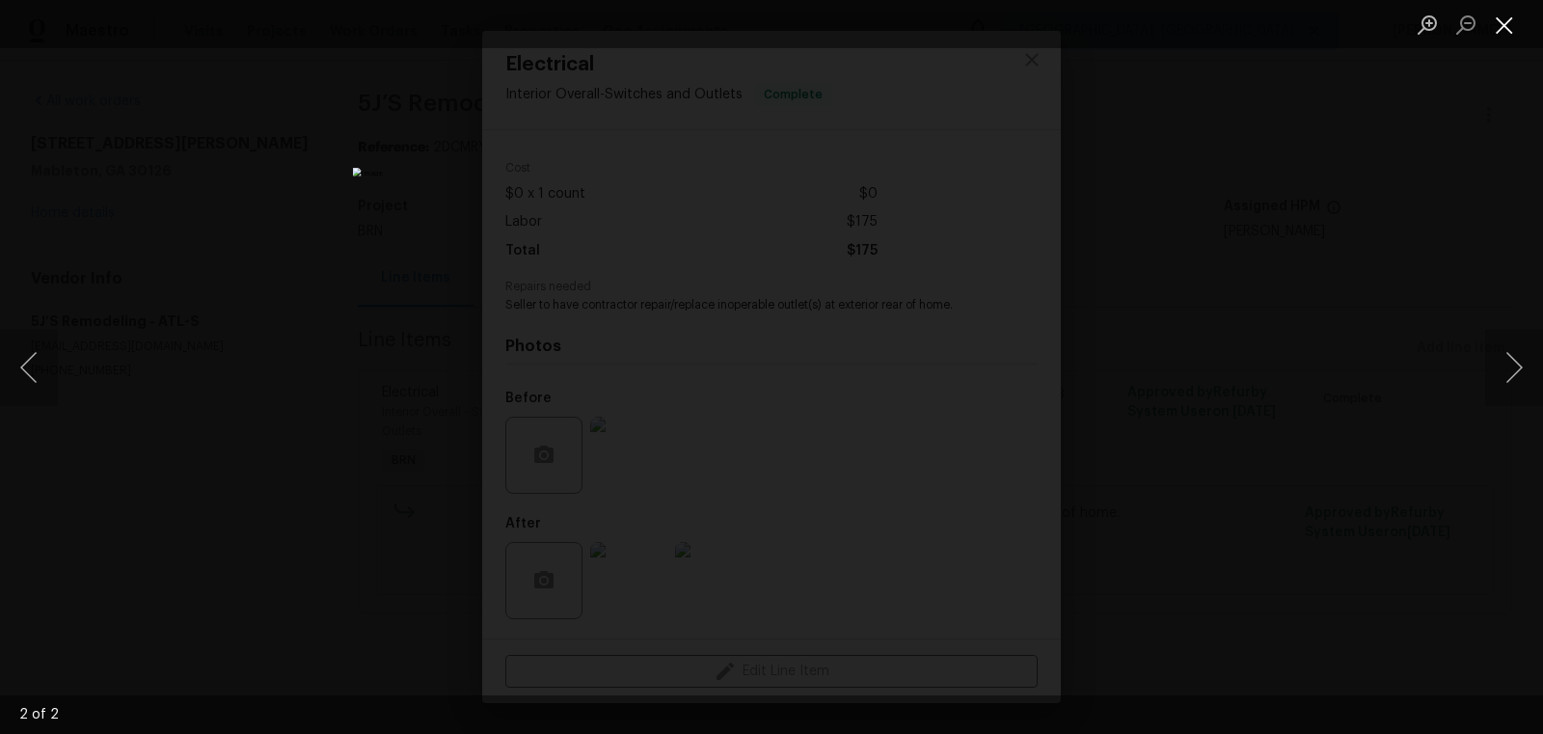
click at [1504, 17] on button "Close lightbox" at bounding box center [1504, 25] width 39 height 34
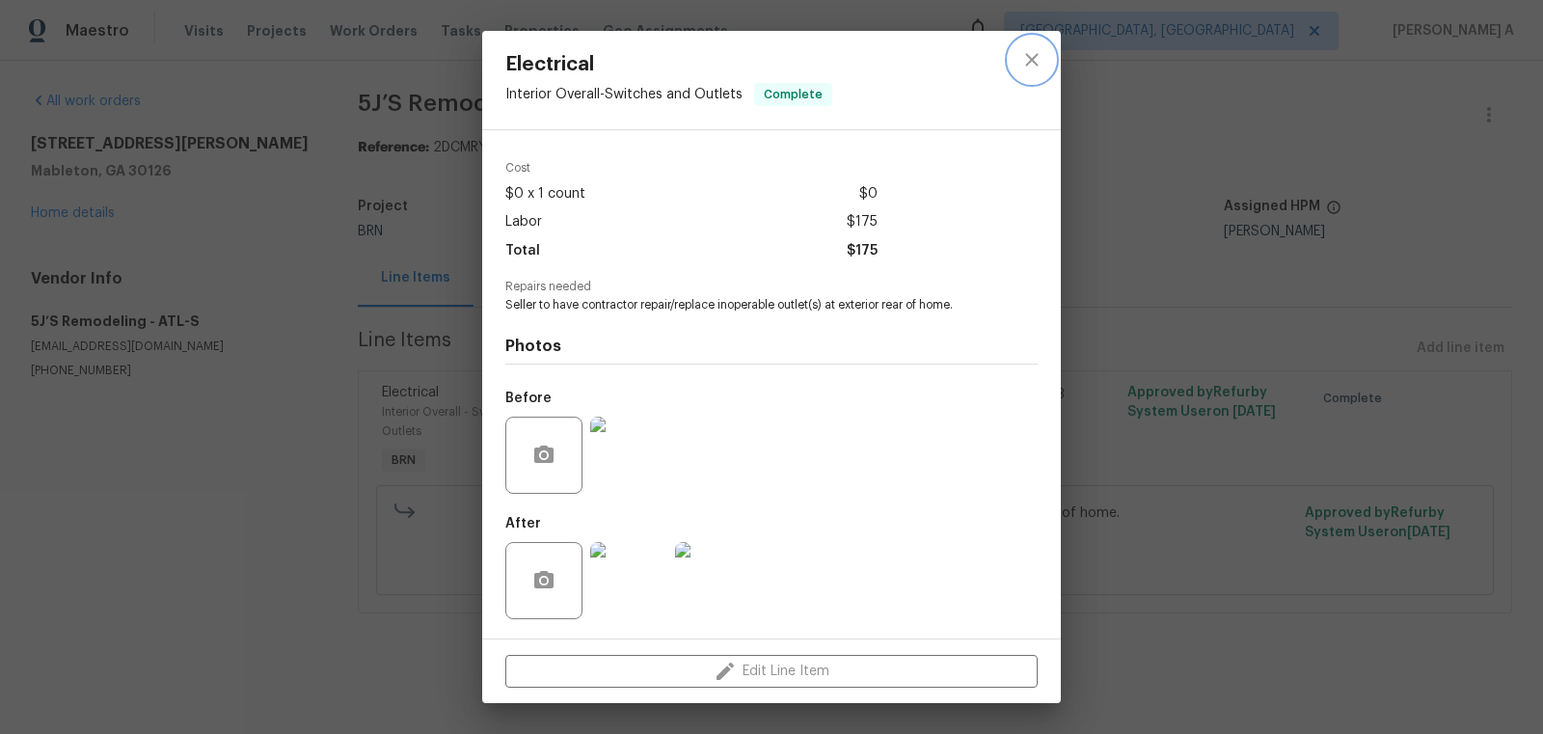
click at [1021, 56] on icon "close" at bounding box center [1031, 59] width 23 height 23
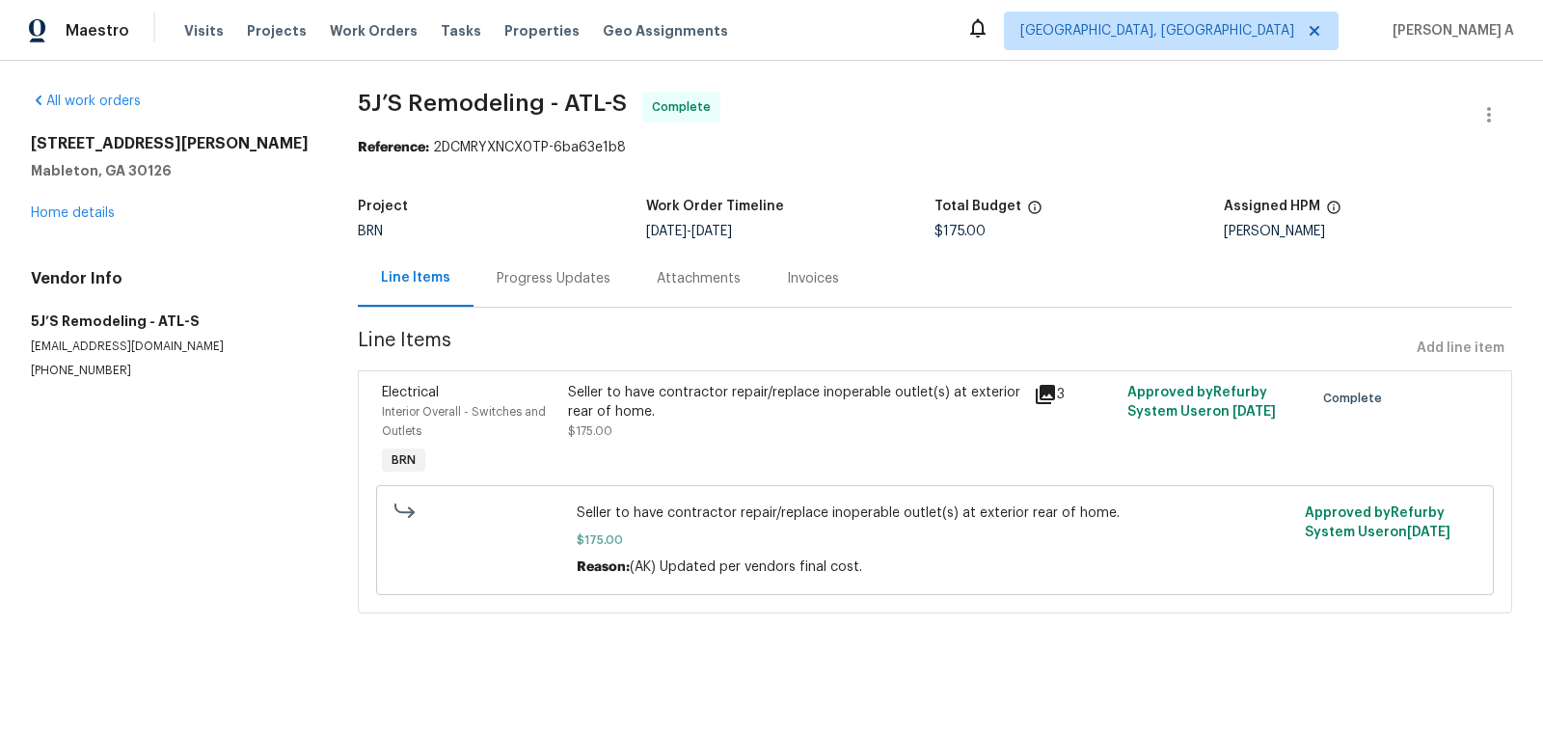
click at [812, 287] on div "Invoices" at bounding box center [813, 278] width 52 height 19
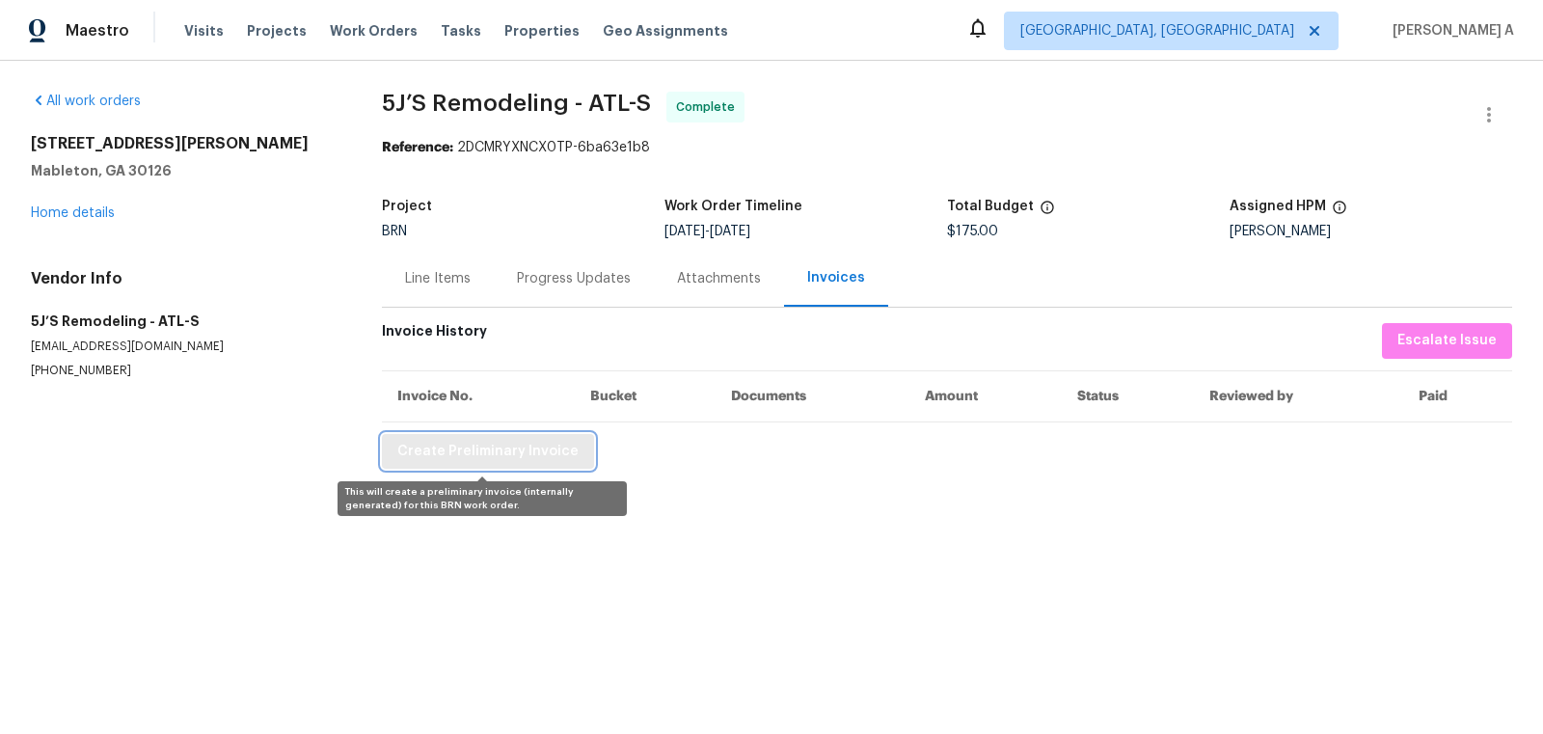
click at [538, 463] on button "Create Preliminary Invoice" at bounding box center [488, 452] width 212 height 36
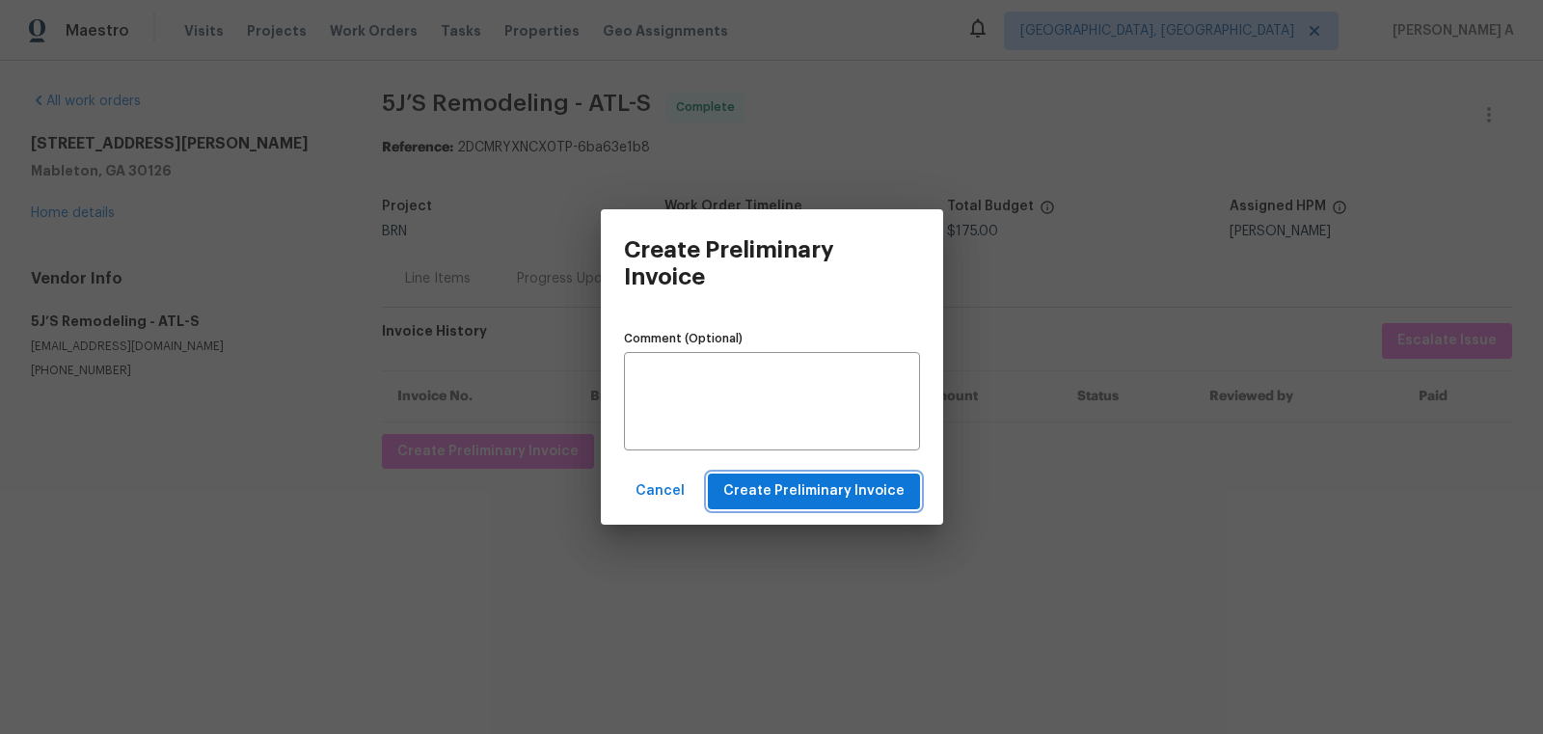
click at [802, 502] on span "Create Preliminary Invoice" at bounding box center [813, 491] width 181 height 24
